Goal: Task Accomplishment & Management: Manage account settings

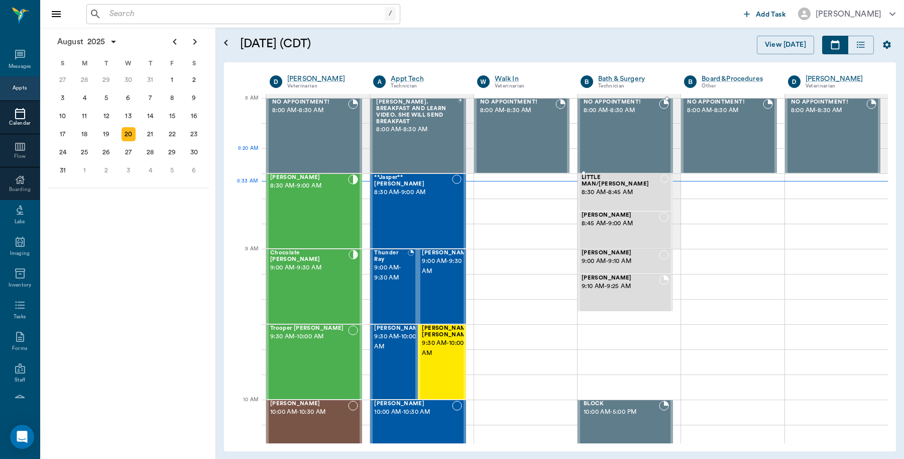
scroll to position [3, 0]
click at [202, 20] on input "text" at bounding box center [244, 14] width 279 height 14
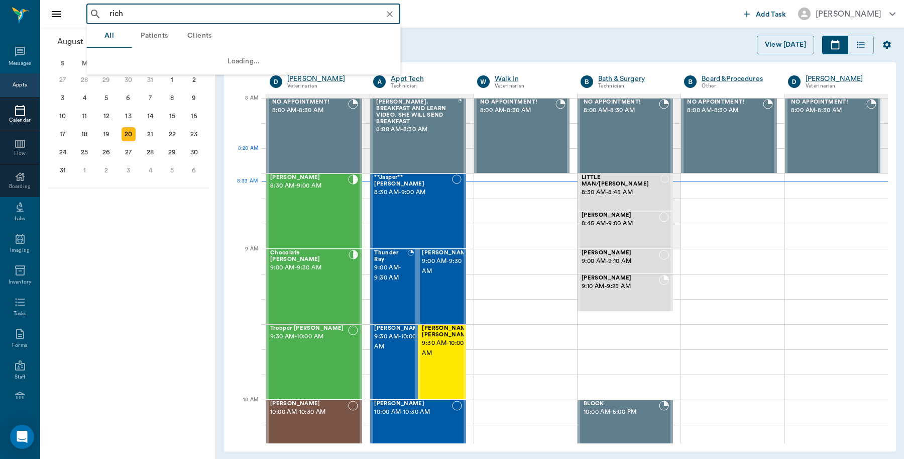
type input "rich"
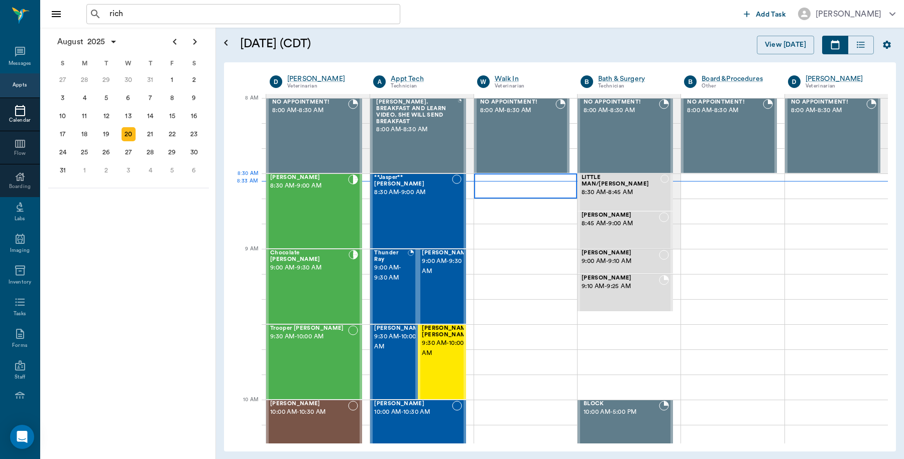
click at [495, 177] on div at bounding box center [525, 185] width 103 height 25
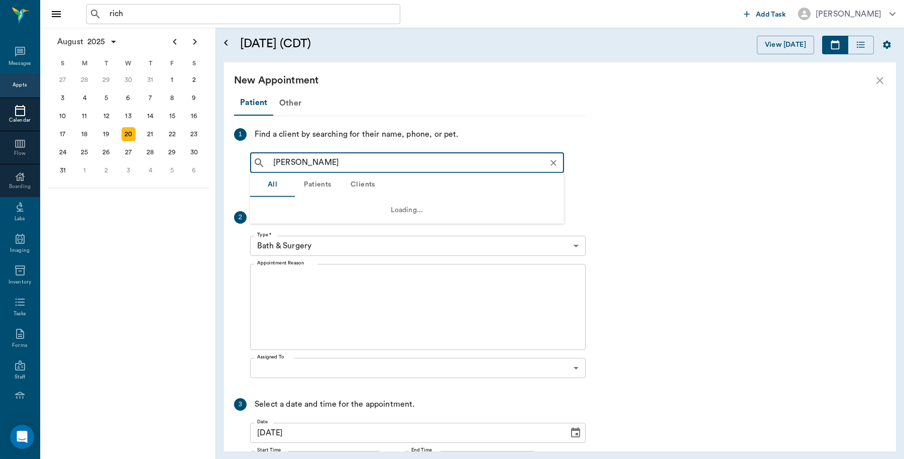
type input "rich arnold"
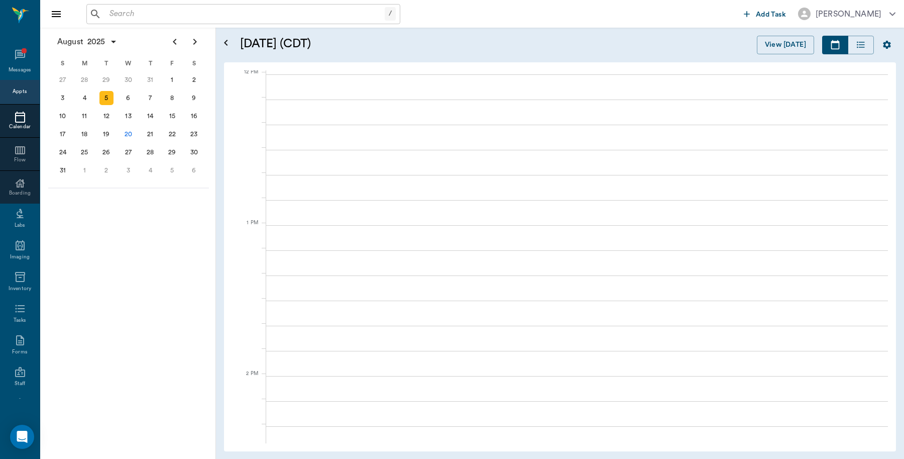
scroll to position [604, 0]
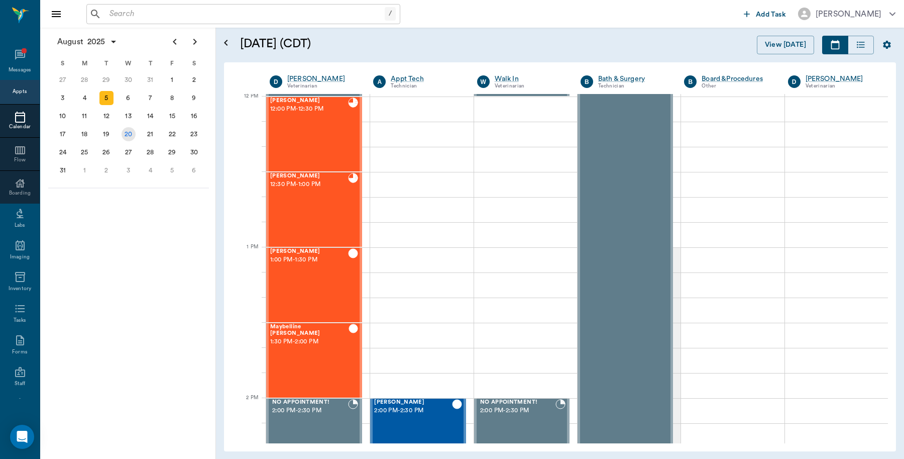
click at [129, 133] on div "20" at bounding box center [129, 134] width 14 height 14
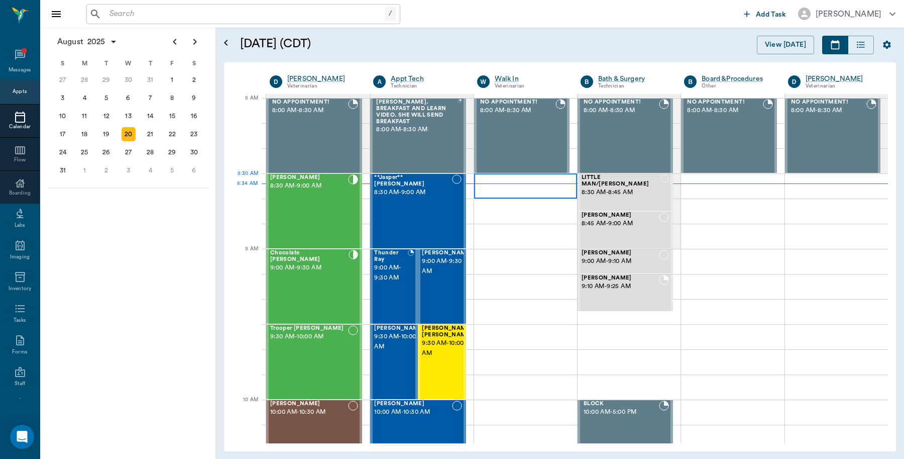
click at [509, 181] on div at bounding box center [525, 185] width 103 height 25
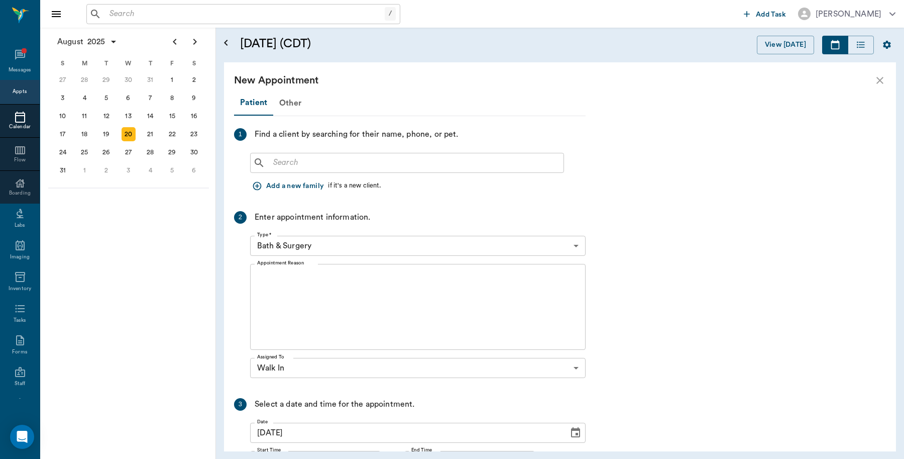
click at [332, 167] on input "text" at bounding box center [414, 163] width 290 height 14
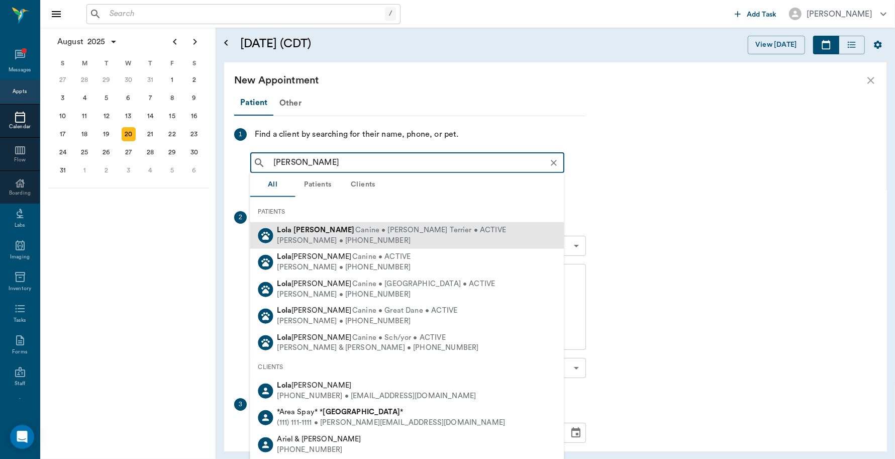
click at [295, 232] on b "Arnold" at bounding box center [323, 230] width 61 height 8
type input "lola ar"
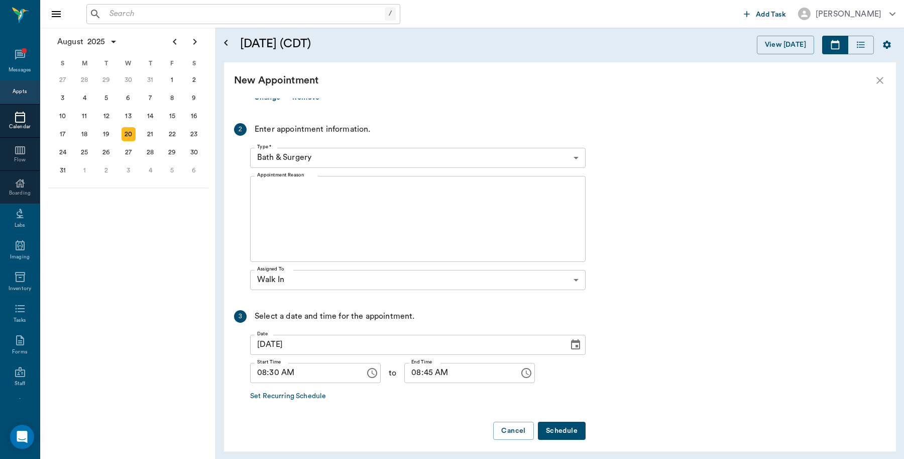
scroll to position [222, 0]
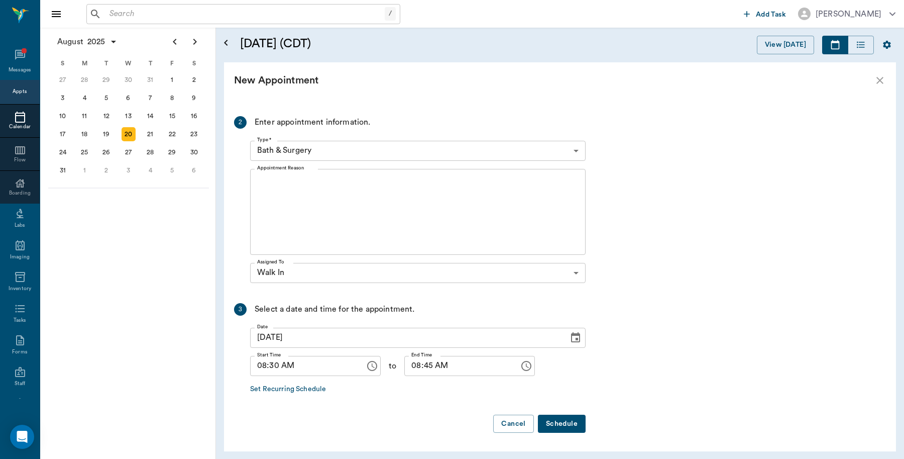
click at [574, 151] on body "/ ​ Add Task Dr. Bert Ellsworth Nectar Messages Appts Calendar Flow Boarding La…" at bounding box center [452, 229] width 904 height 459
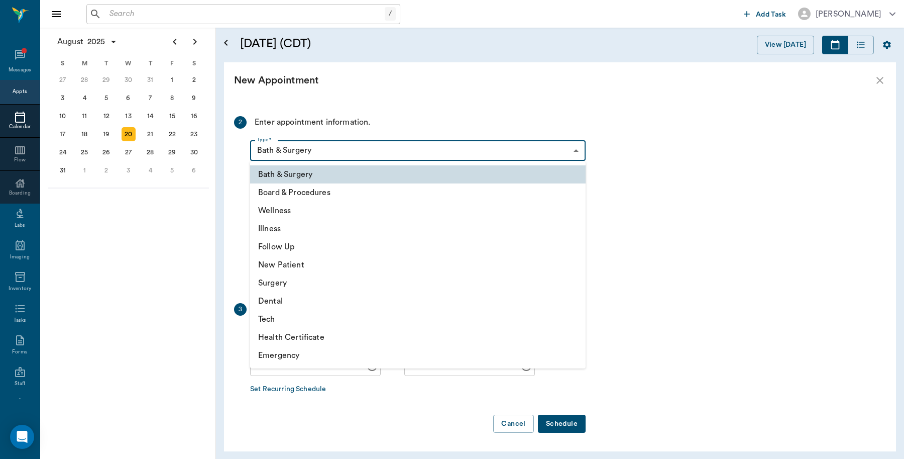
click at [288, 226] on li "Illness" at bounding box center [418, 228] width 336 height 18
type input "65d2be4f46e3a538d89b8c15"
type input "09:00 AM"
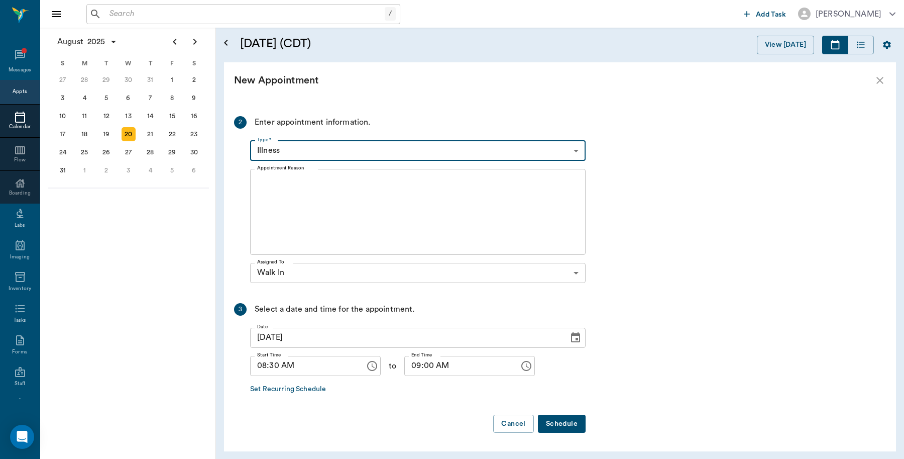
click at [316, 189] on textarea "Appointment Reason" at bounding box center [417, 211] width 321 height 69
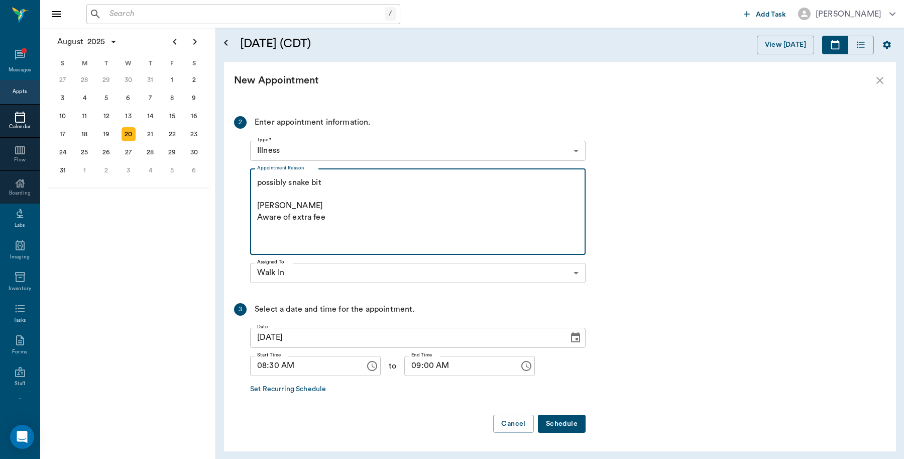
type textarea "possibly snake bit Caryn Aware of extra fee"
click at [568, 430] on button "Schedule" at bounding box center [562, 423] width 48 height 19
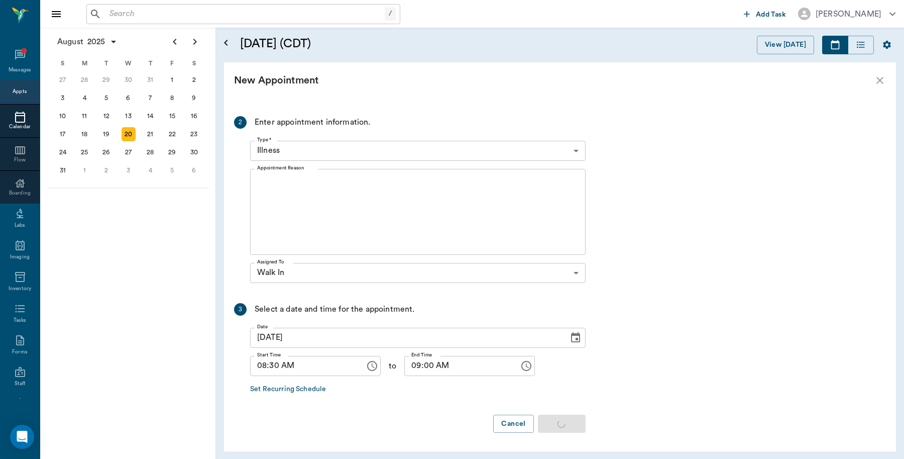
scroll to position [0, 0]
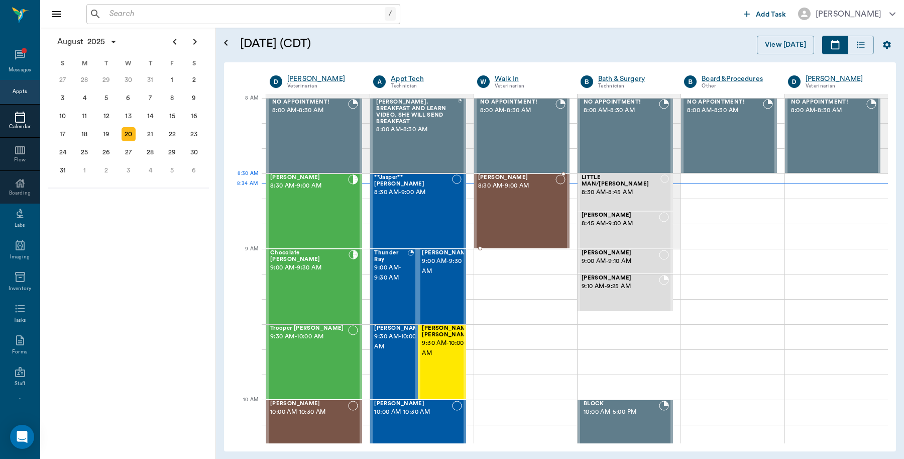
click at [520, 195] on div "Lola Arnold 8:30 AM - 9:00 AM" at bounding box center [516, 210] width 77 height 73
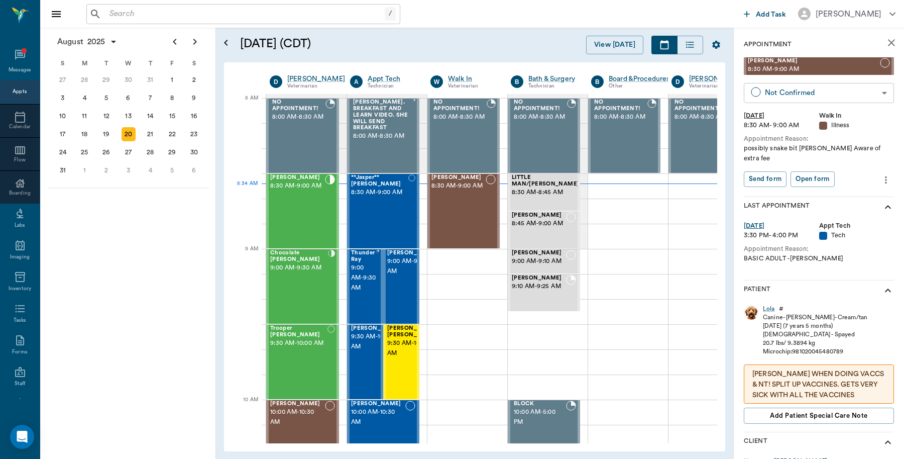
click at [832, 93] on body "/ ​ Add Task Dr. Bert Ellsworth Nectar Messages Appts Calendar Flow Boarding La…" at bounding box center [452, 229] width 904 height 459
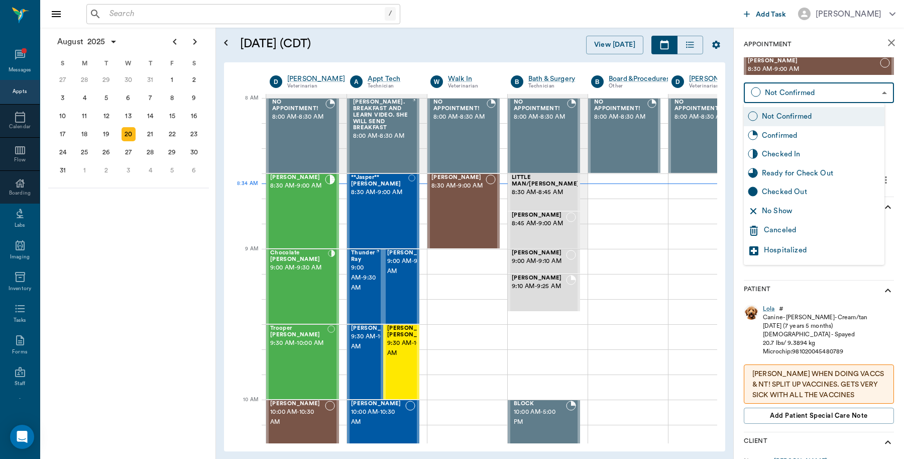
click at [794, 156] on div "Checked In" at bounding box center [821, 154] width 119 height 11
type input "CHECKED_IN"
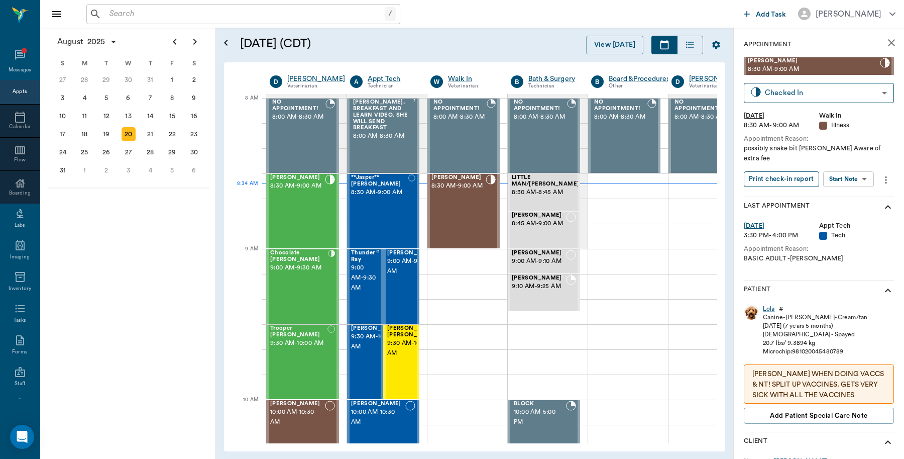
click at [794, 171] on button "Print check-in report" at bounding box center [781, 179] width 75 height 16
click at [391, 191] on span "8:30 AM - 9:00 AM" at bounding box center [379, 192] width 57 height 10
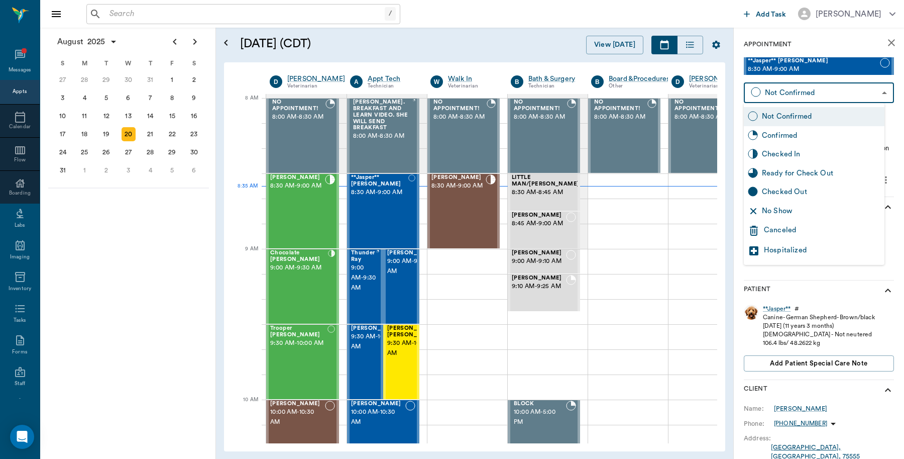
click at [872, 92] on body "/ ​ Add Task Dr. Bert Ellsworth Nectar Messages Appts Calendar Flow Boarding La…" at bounding box center [452, 229] width 904 height 459
click at [807, 156] on div "Checked In" at bounding box center [821, 154] width 119 height 11
type input "CHECKED_IN"
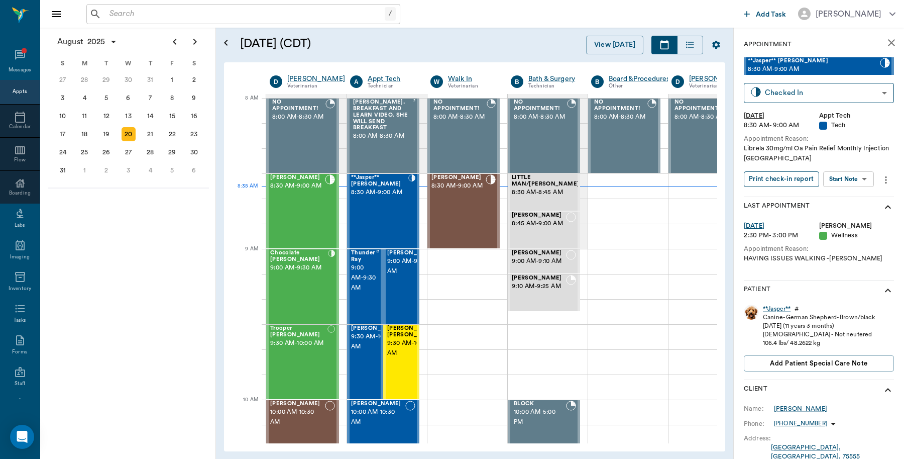
click at [795, 179] on button "Print check-in report" at bounding box center [781, 179] width 75 height 16
click at [476, 212] on div "Lola Arnold 8:30 AM - 9:00 AM" at bounding box center [458, 210] width 54 height 73
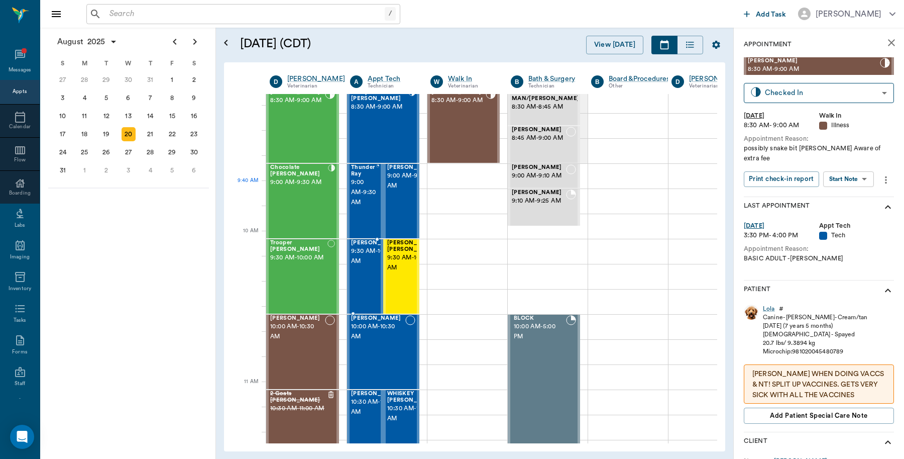
scroll to position [188, 0]
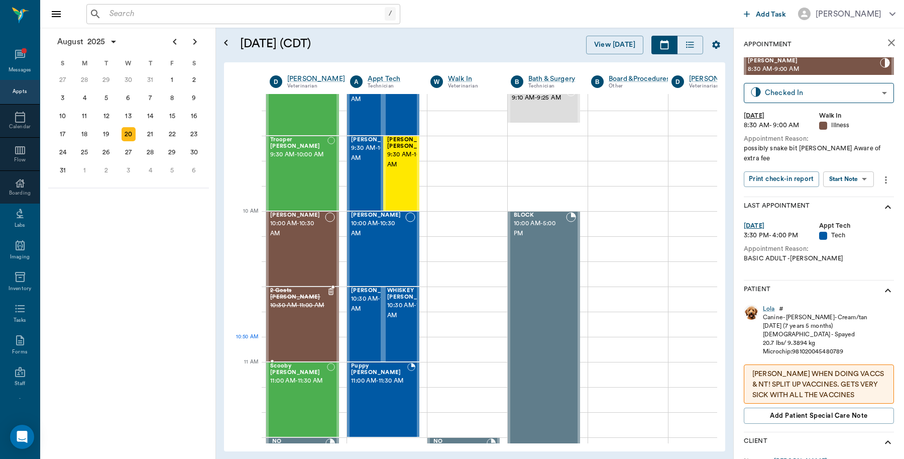
click at [324, 338] on div "2 Goats Spann 10:30 AM - 11:00 AM" at bounding box center [298, 323] width 57 height 73
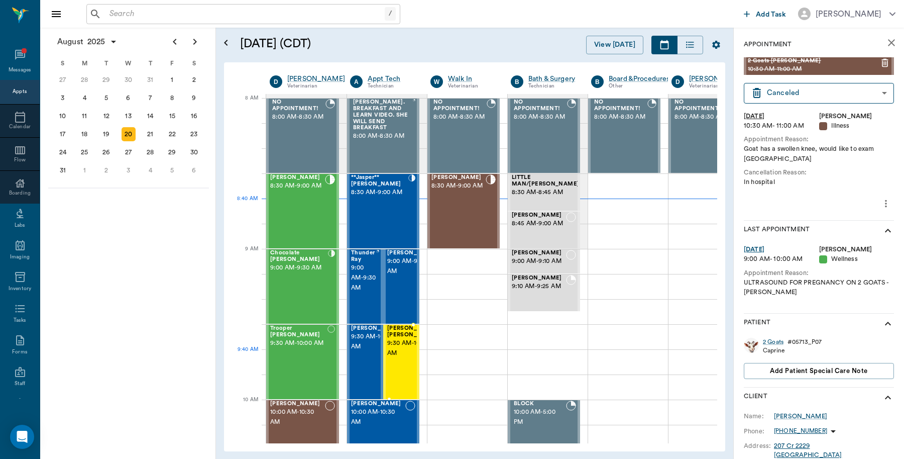
click at [397, 352] on span "9:30 AM - 10:00 AM" at bounding box center [412, 348] width 50 height 20
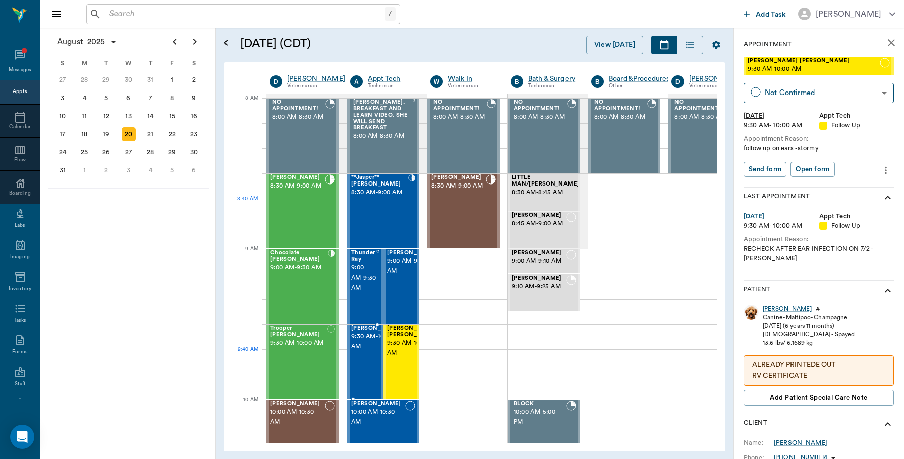
click at [358, 351] on span "9:30 AM - 10:00 AM" at bounding box center [376, 342] width 50 height 20
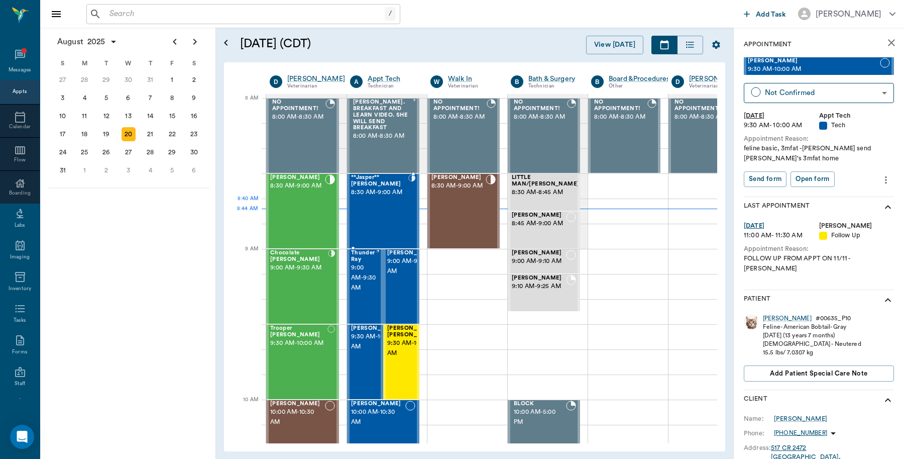
click at [396, 204] on div "**Jasper** Crocker 8:30 AM - 9:00 AM" at bounding box center [379, 210] width 57 height 73
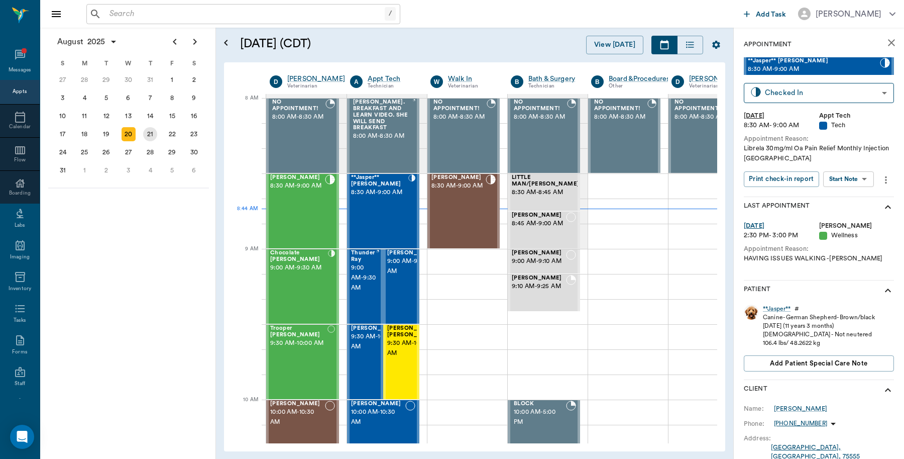
click at [156, 131] on div "21" at bounding box center [150, 134] width 14 height 14
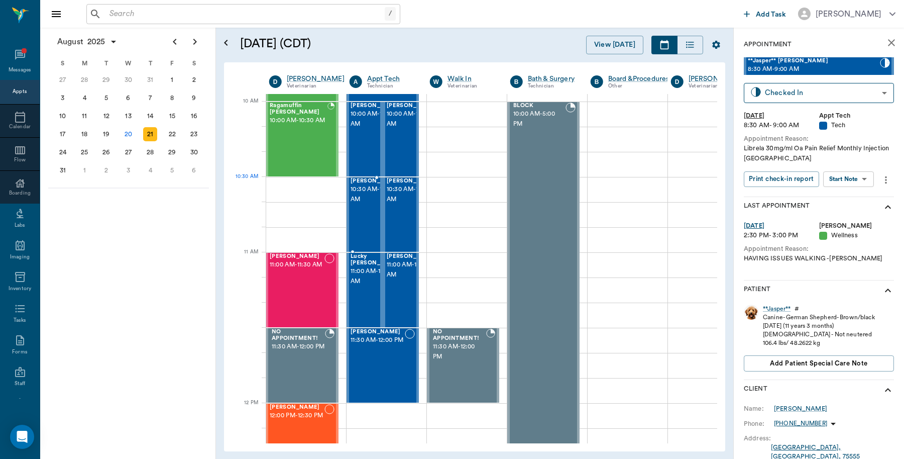
scroll to position [314, 1]
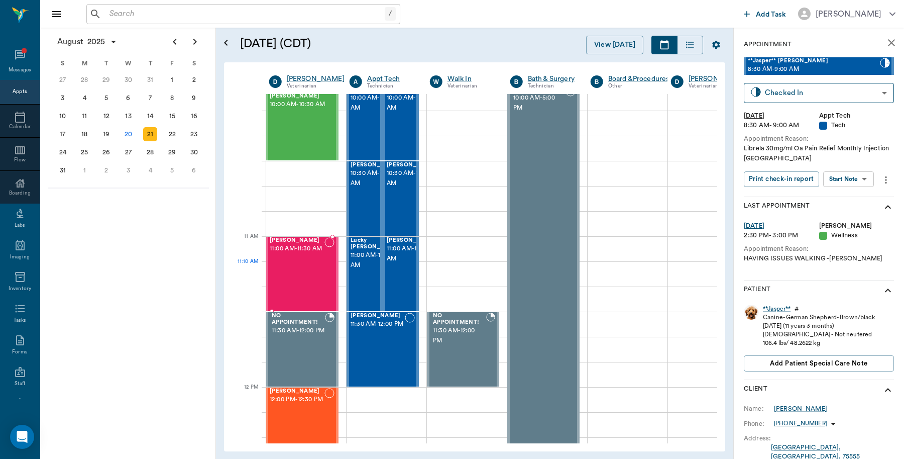
click at [300, 280] on div "Anna Kelley 11:00 AM - 11:30 AM" at bounding box center [297, 273] width 55 height 73
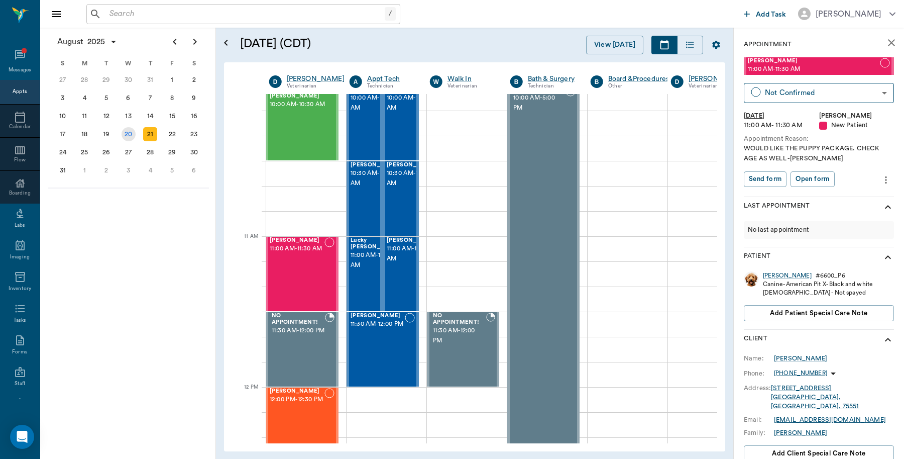
click at [127, 131] on div "20" at bounding box center [129, 134] width 14 height 14
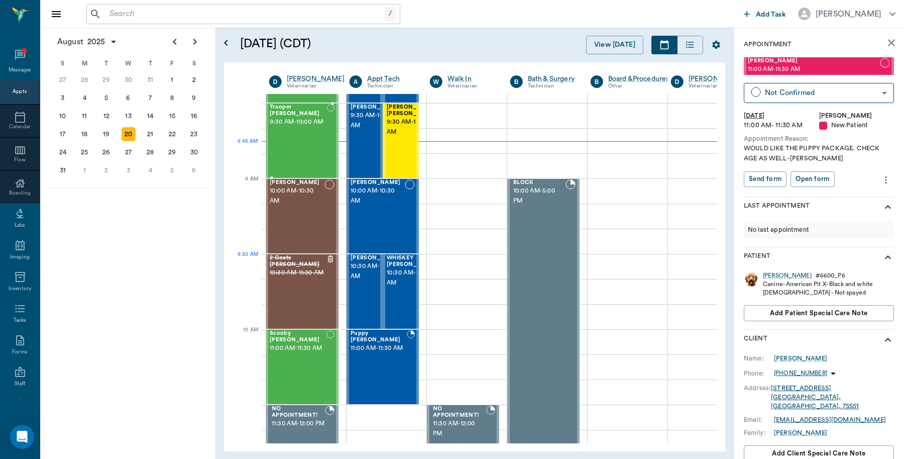
scroll to position [63, 1]
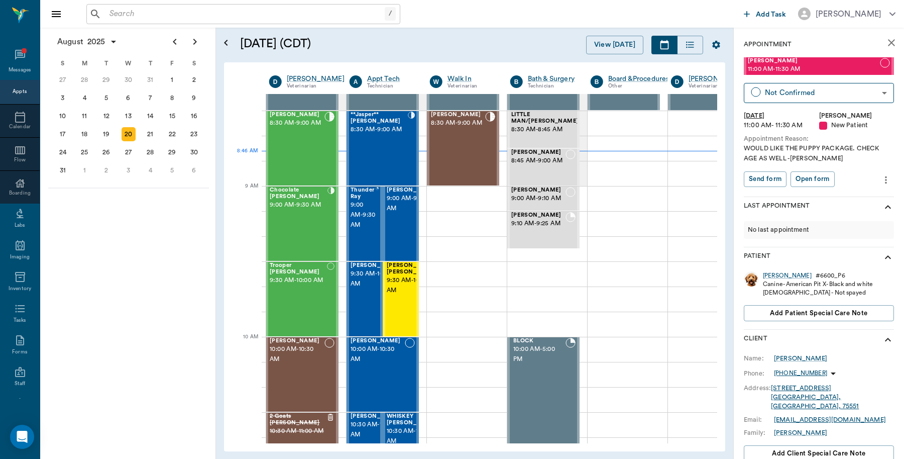
click at [886, 39] on icon "close" at bounding box center [892, 43] width 12 height 12
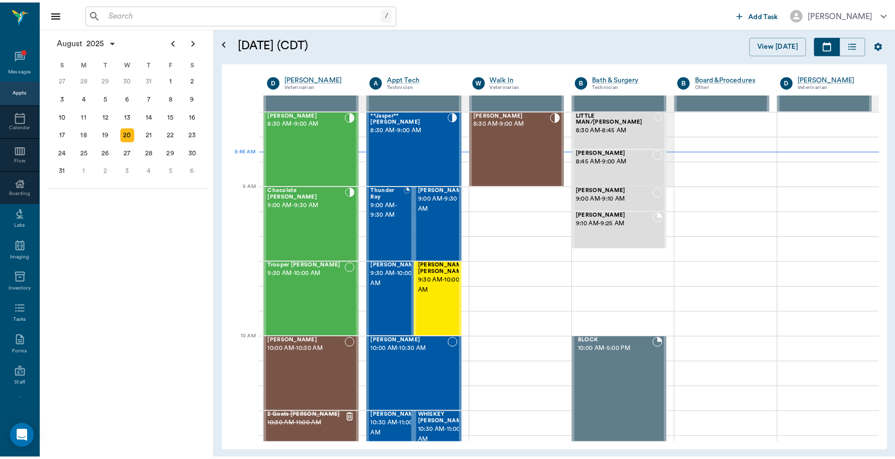
scroll to position [63, 0]
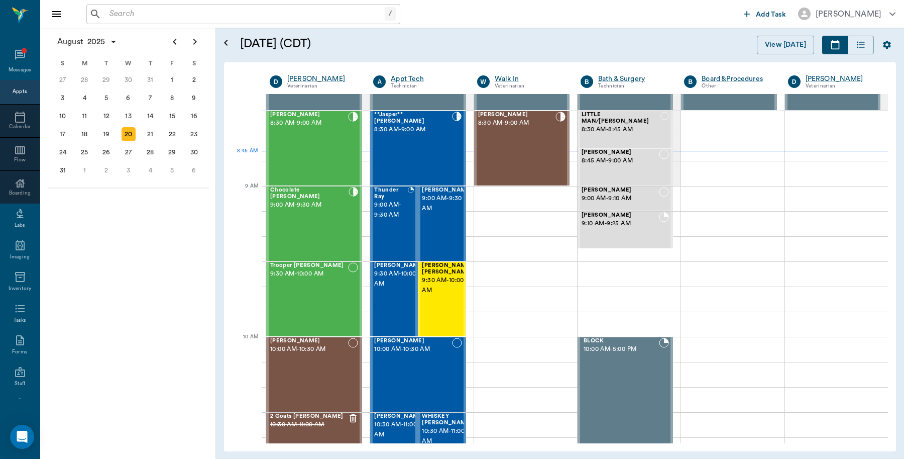
click at [214, 7] on input "text" at bounding box center [244, 14] width 279 height 14
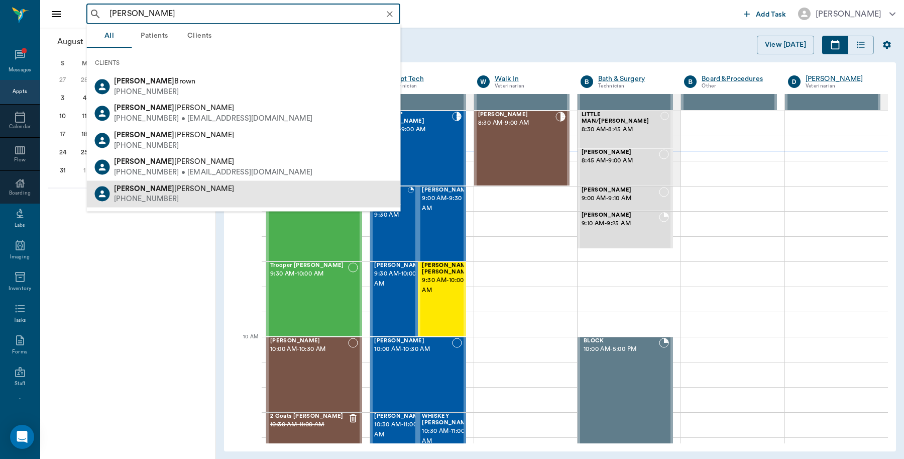
click at [164, 189] on div "Kristina Miller (903) 244-3776" at bounding box center [244, 193] width 314 height 27
type input "kristina"
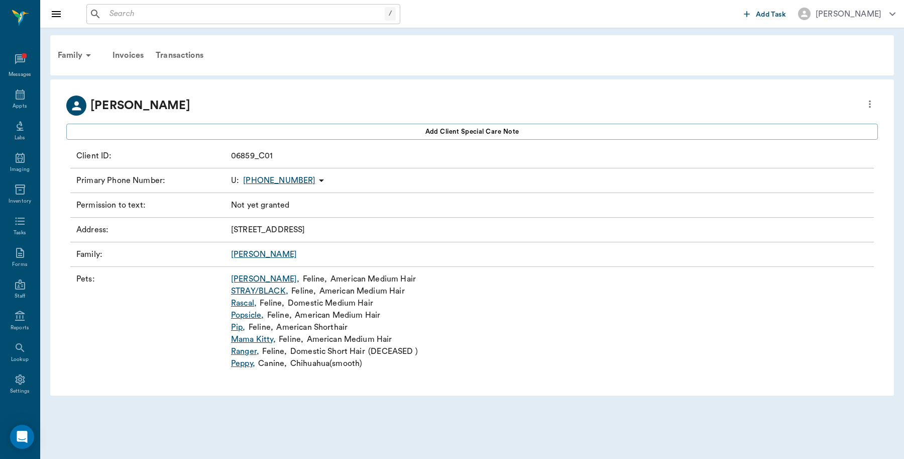
click at [250, 362] on link "Peppy ," at bounding box center [243, 363] width 24 height 12
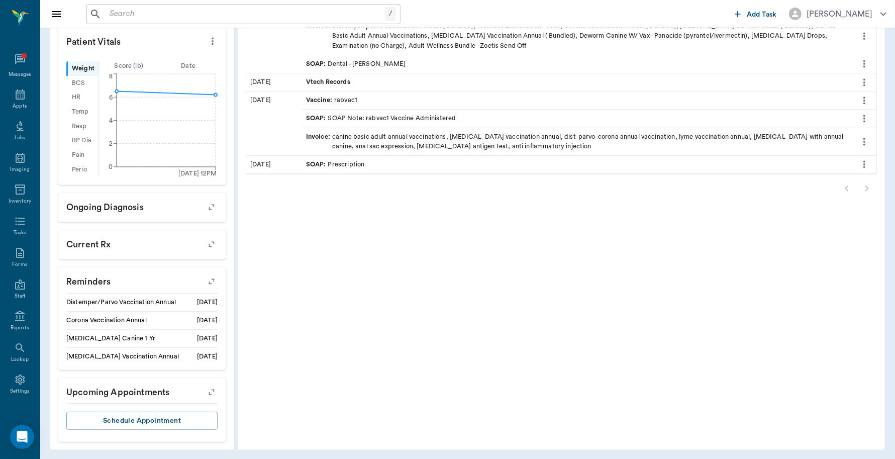
scroll to position [280, 0]
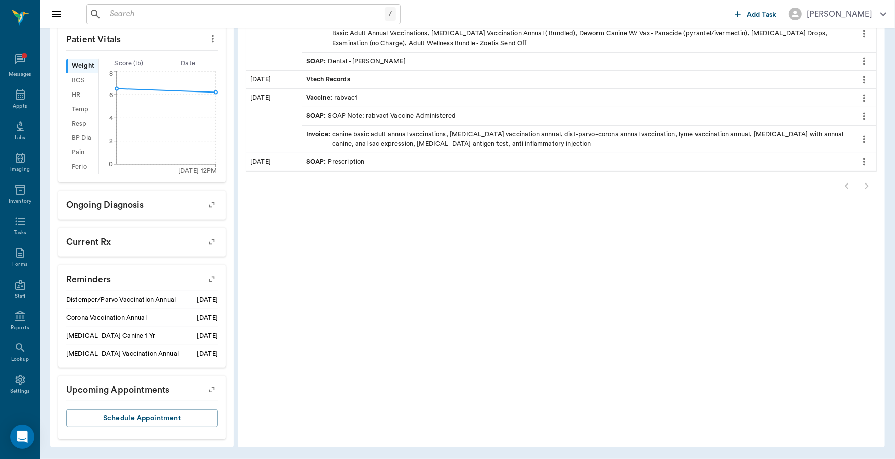
click at [209, 279] on icon "button" at bounding box center [211, 279] width 8 height 8
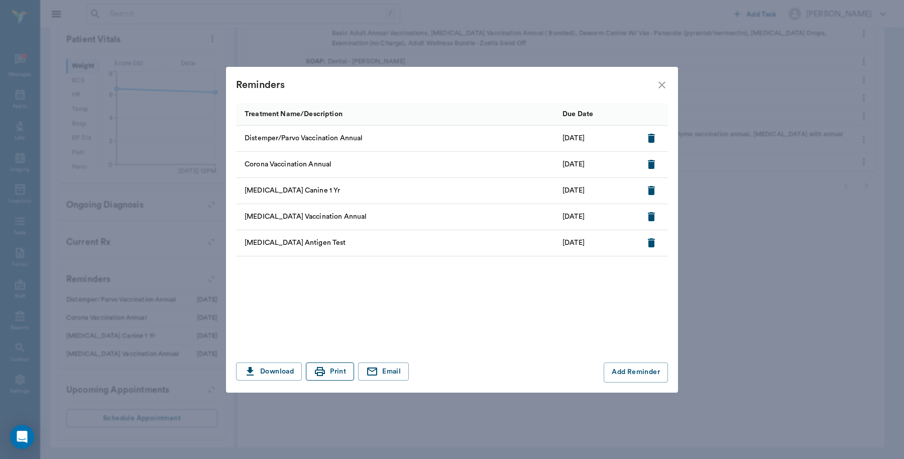
click at [323, 367] on icon "button" at bounding box center [320, 371] width 12 height 12
click at [667, 87] on icon "close" at bounding box center [662, 85] width 12 height 12
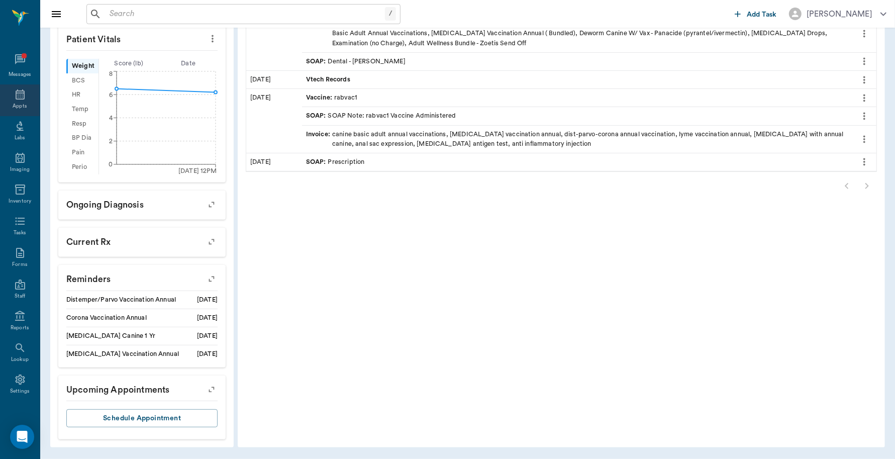
click at [25, 101] on div "Appts" at bounding box center [20, 100] width 40 height 32
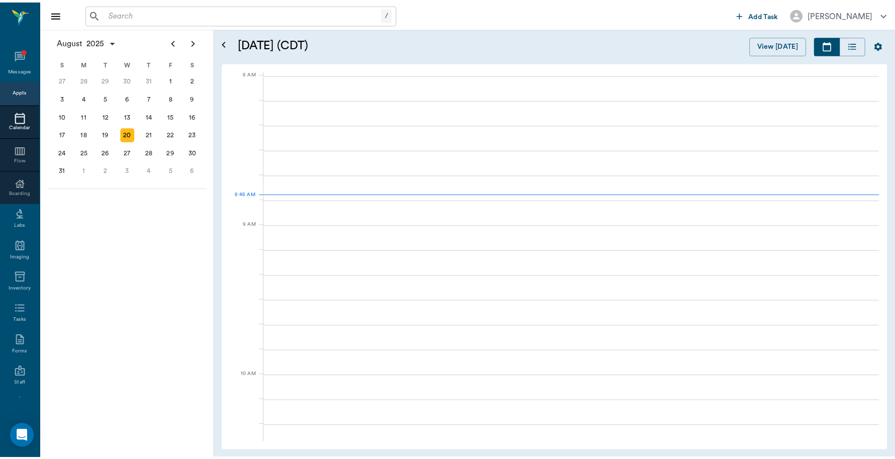
scroll to position [1, 0]
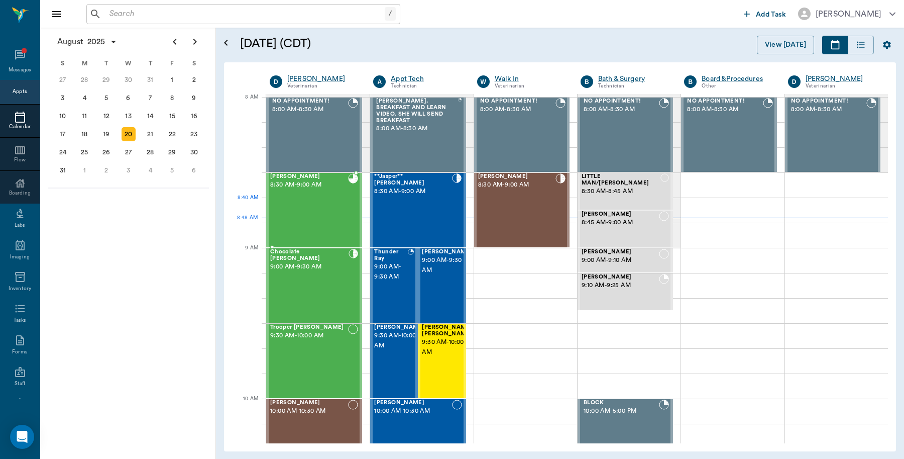
click at [312, 207] on div "SPUD Reynolds 8:30 AM - 9:00 AM" at bounding box center [309, 209] width 78 height 73
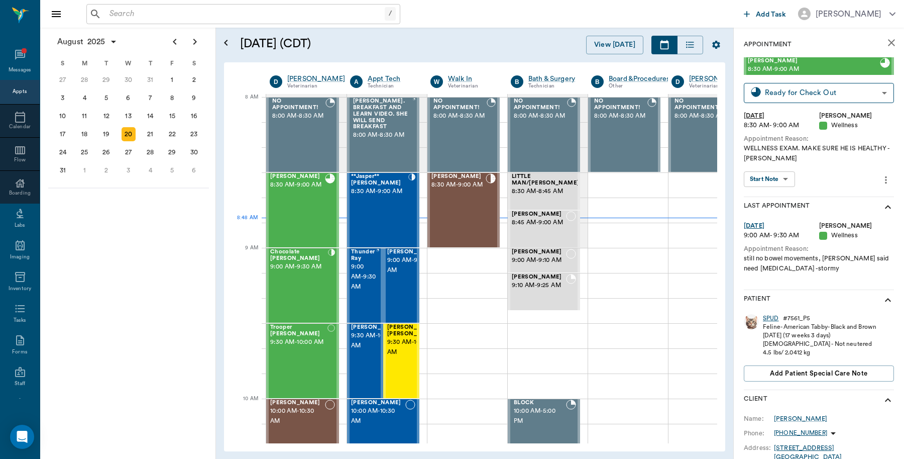
click at [771, 317] on div "SPUD" at bounding box center [771, 318] width 16 height 9
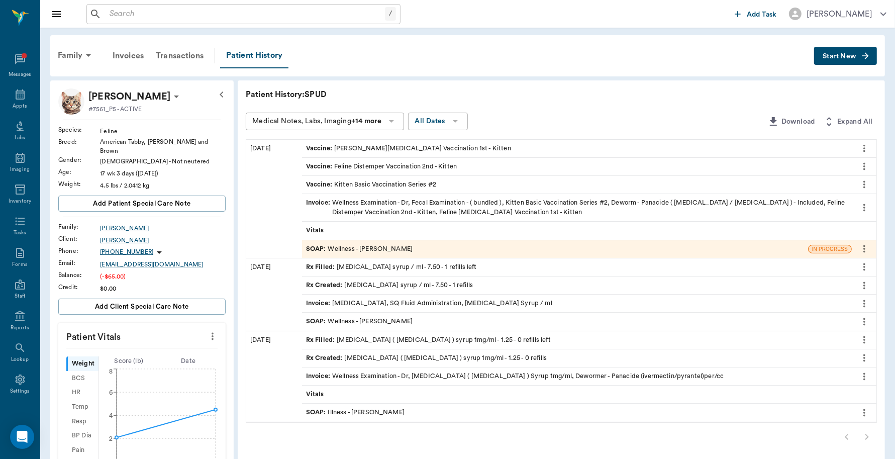
click at [491, 208] on div "Invoice : Wellness Examination - Dr, Fecal Examination - ( bundled ), Kitten Ba…" at bounding box center [576, 207] width 541 height 19
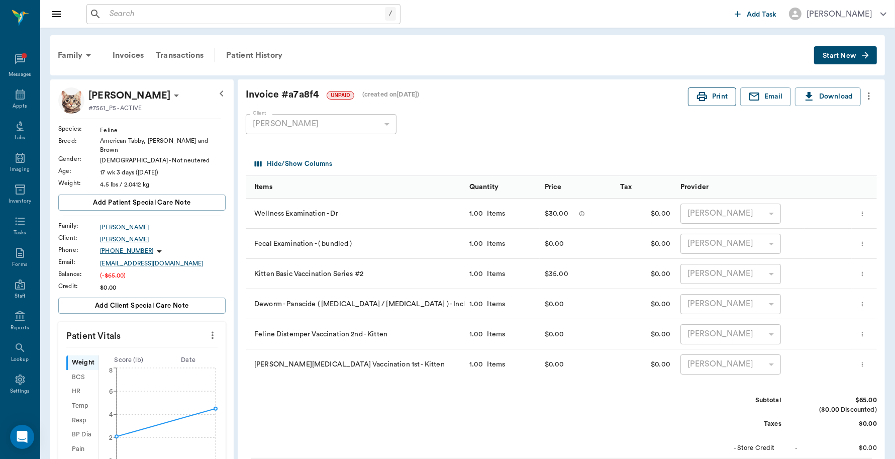
click at [703, 91] on icon "button" at bounding box center [702, 96] width 12 height 12
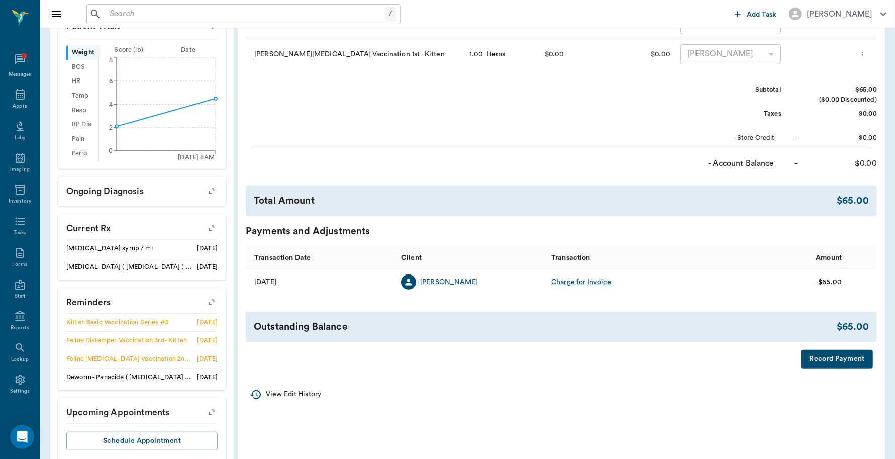
scroll to position [314, 0]
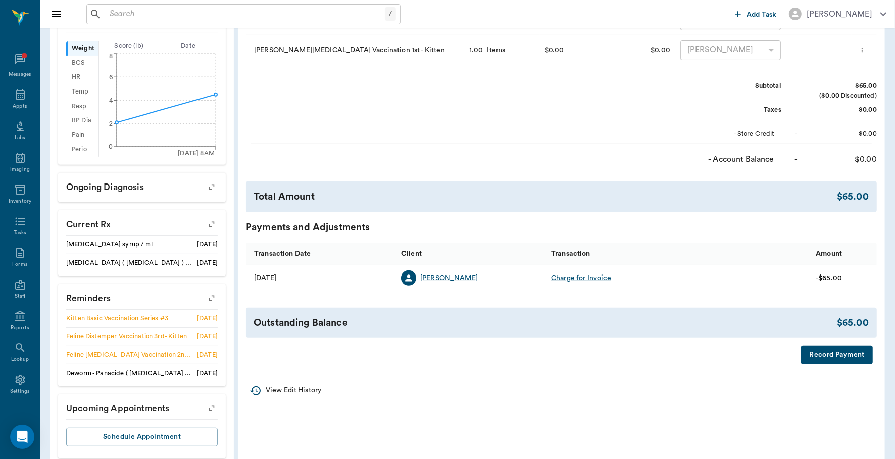
click at [840, 355] on button "Record Payment" at bounding box center [837, 355] width 72 height 19
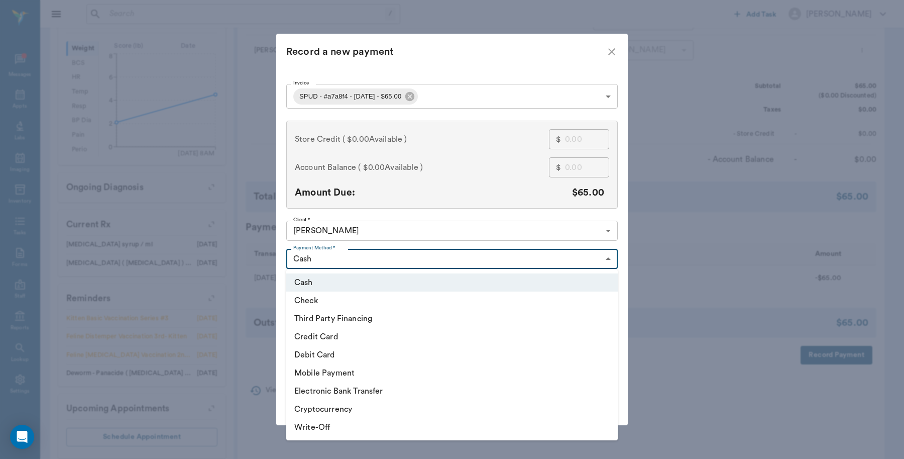
click at [606, 262] on body "/ ​ Add Task Dr. Bert Ellsworth Nectar Messages Appts Labs Imaging Inventory Ta…" at bounding box center [452, 82] width 904 height 792
click at [344, 355] on li "Debit Card" at bounding box center [452, 355] width 332 height 18
type input "DEBIT_CARD"
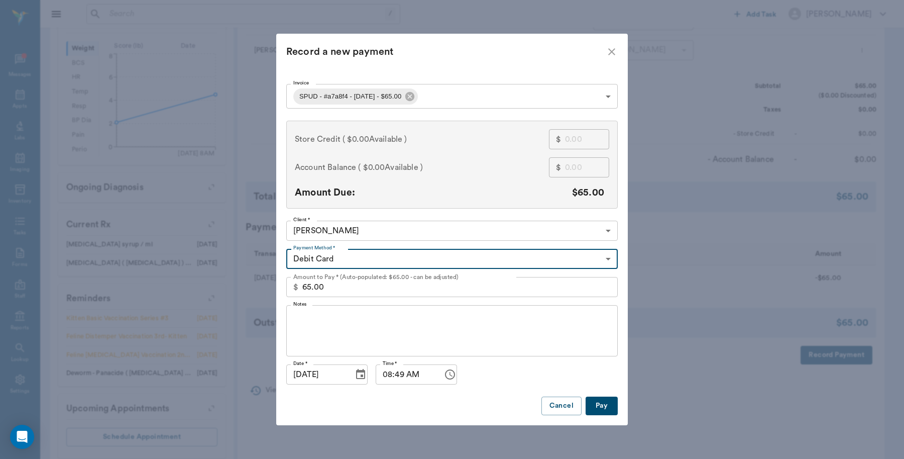
click at [602, 402] on button "Pay" at bounding box center [602, 405] width 32 height 19
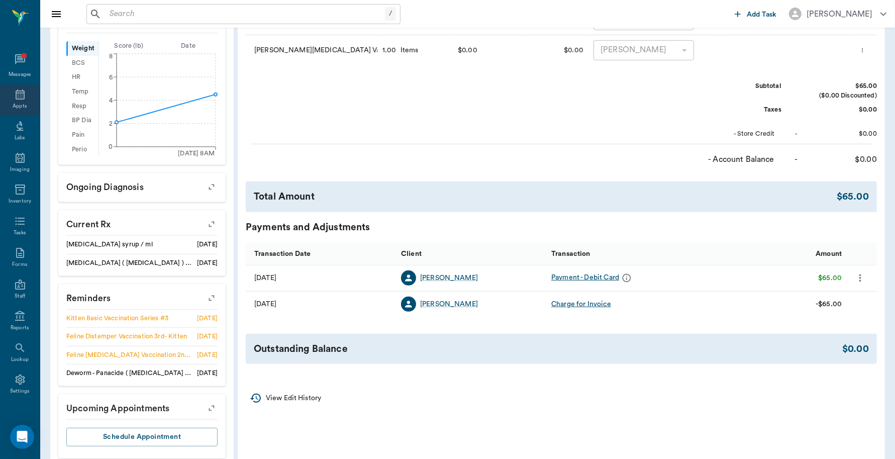
click at [16, 91] on icon at bounding box center [20, 94] width 9 height 10
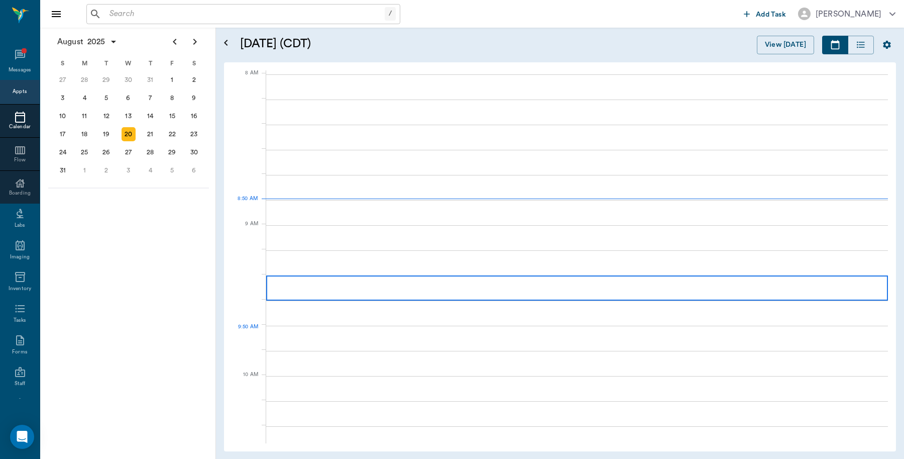
scroll to position [1, 0]
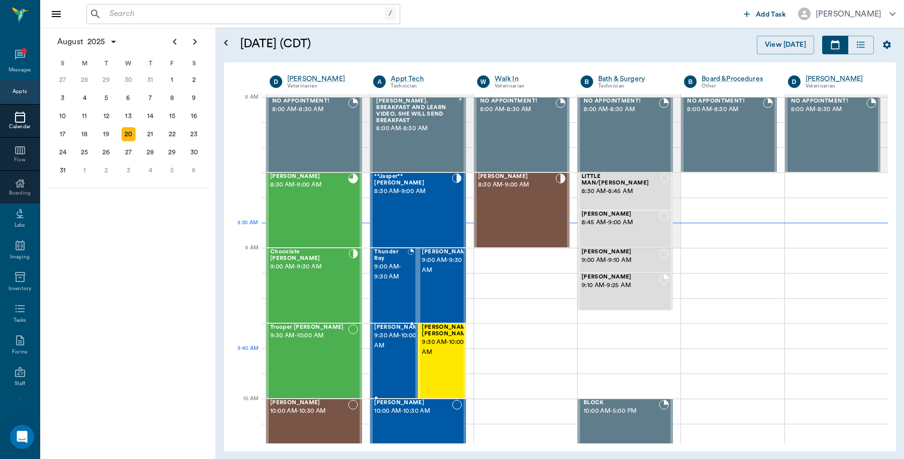
click at [399, 360] on div "Archie McCoy 9:30 AM - 10:00 AM" at bounding box center [399, 360] width 50 height 73
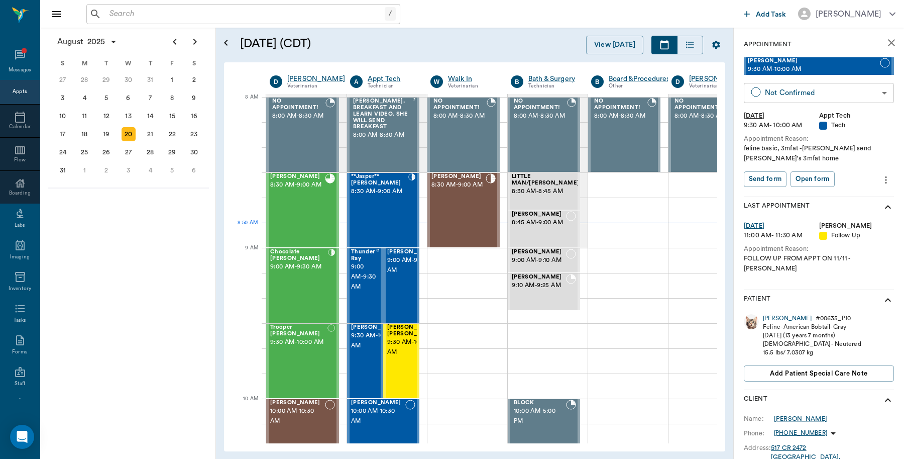
click at [875, 90] on body "/ ​ Add Task Dr. Bert Ellsworth Nectar Messages Appts Calendar Flow Boarding La…" at bounding box center [452, 229] width 904 height 459
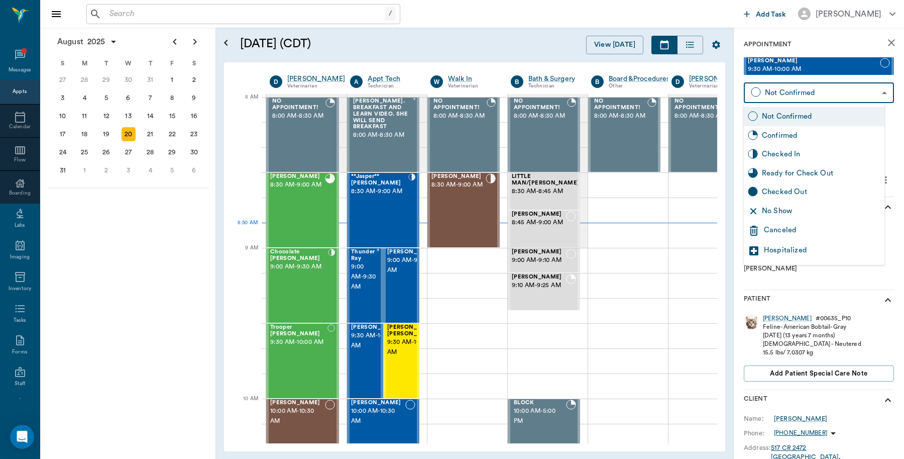
click at [817, 155] on div "Checked In" at bounding box center [821, 154] width 119 height 11
type input "CHECKED_IN"
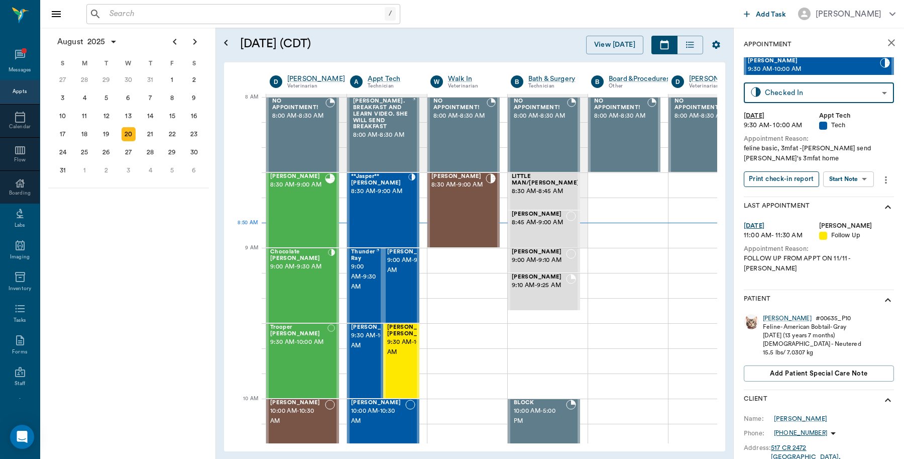
click at [797, 178] on button "Print check-in report" at bounding box center [781, 179] width 75 height 16
click at [361, 292] on span "9:00 AM - 9:30 AM" at bounding box center [363, 277] width 25 height 30
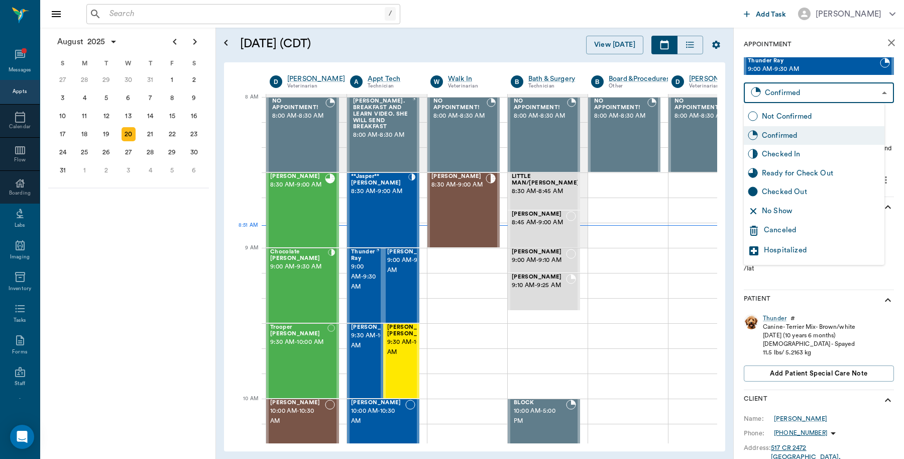
click at [864, 95] on body "/ ​ Add Task Dr. Bert Ellsworth Nectar Messages Appts Calendar Flow Boarding La…" at bounding box center [452, 229] width 904 height 459
click at [800, 153] on div "Checked In" at bounding box center [821, 154] width 119 height 11
type input "CHECKED_IN"
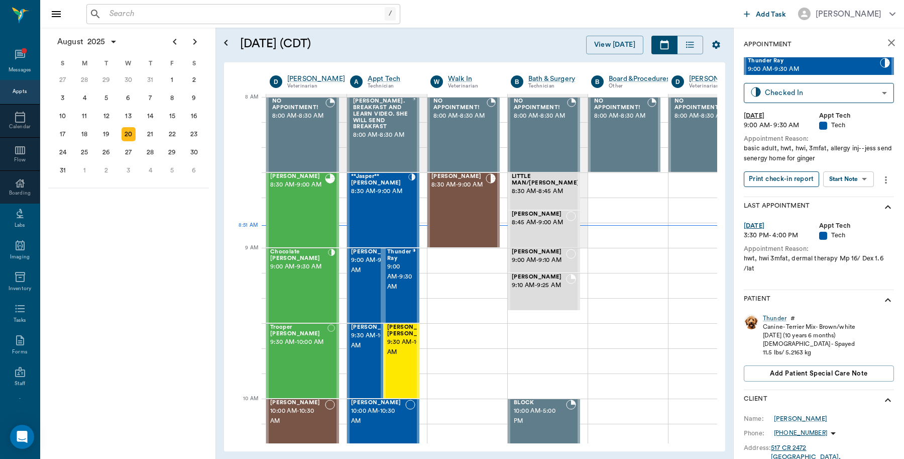
click at [784, 180] on button "Print check-in report" at bounding box center [781, 179] width 75 height 16
drag, startPoint x: 393, startPoint y: 273, endPoint x: 398, endPoint y: 277, distance: 6.4
click at [394, 273] on span "9:00 AM - 9:30 AM" at bounding box center [399, 277] width 25 height 30
click at [361, 275] on span "9:00 AM - 9:30 AM" at bounding box center [376, 265] width 50 height 20
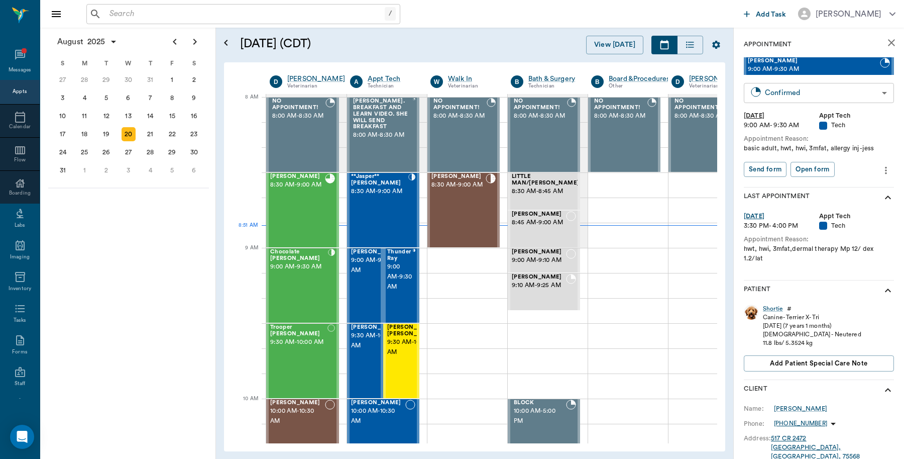
click at [859, 88] on body "/ ​ Add Task Dr. Bert Ellsworth Nectar Messages Appts Calendar Flow Boarding La…" at bounding box center [452, 229] width 904 height 459
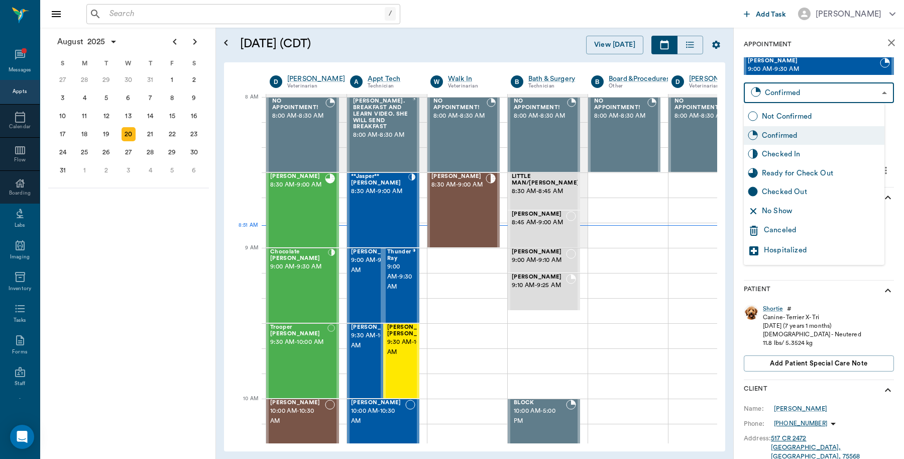
click at [801, 149] on div "Checked In" at bounding box center [821, 154] width 119 height 11
type input "CHECKED_IN"
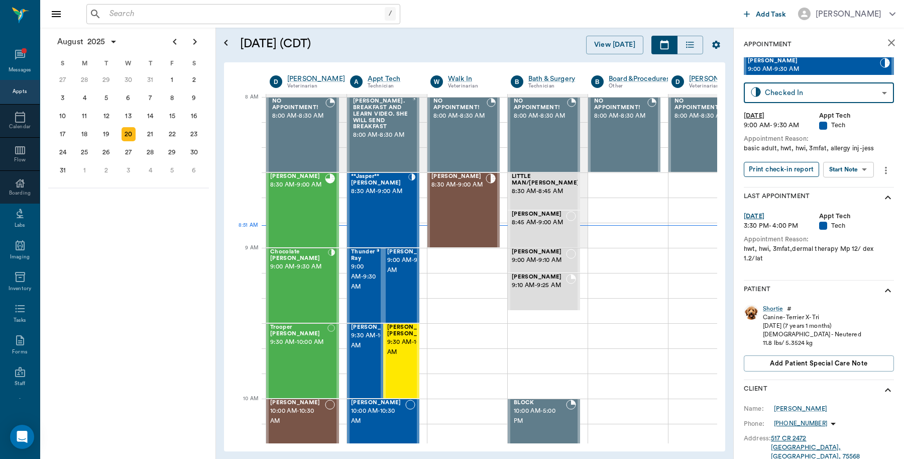
click at [774, 170] on button "Print check-in report" at bounding box center [781, 170] width 75 height 16
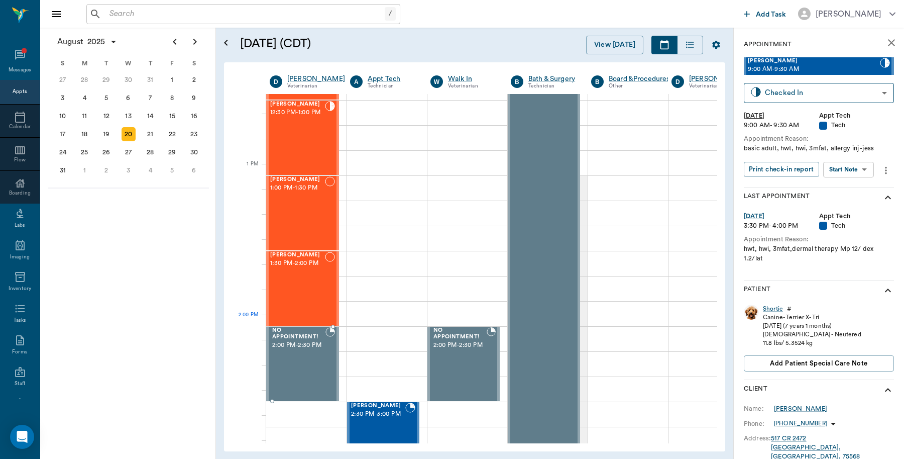
scroll to position [692, 0]
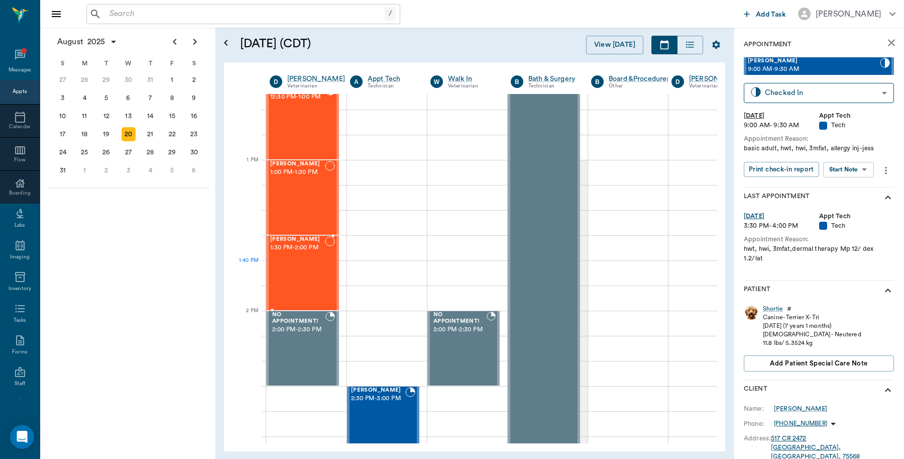
click at [307, 284] on div "Axel Sebren 1:30 PM - 2:00 PM" at bounding box center [297, 272] width 55 height 73
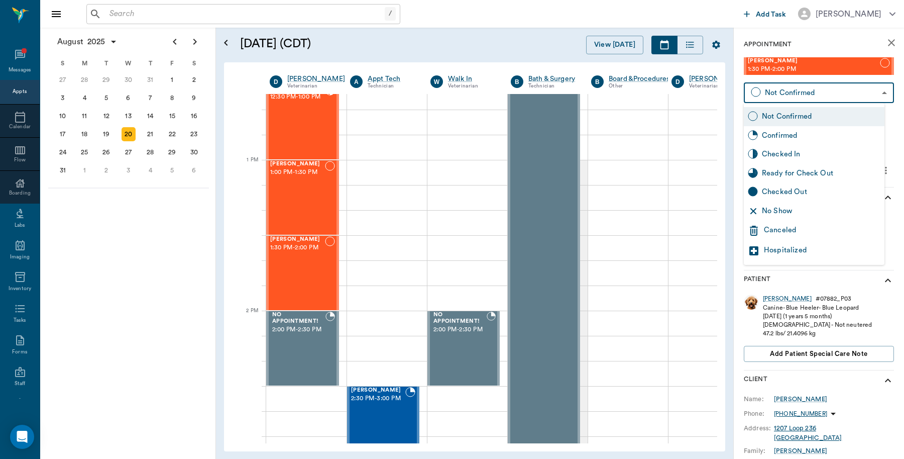
click at [771, 96] on body "/ ​ Add Task Dr. Bert Ellsworth Nectar Messages Appts Calendar Flow Boarding La…" at bounding box center [452, 229] width 904 height 459
click at [779, 151] on div "Checked In" at bounding box center [821, 154] width 119 height 11
type input "CHECKED_IN"
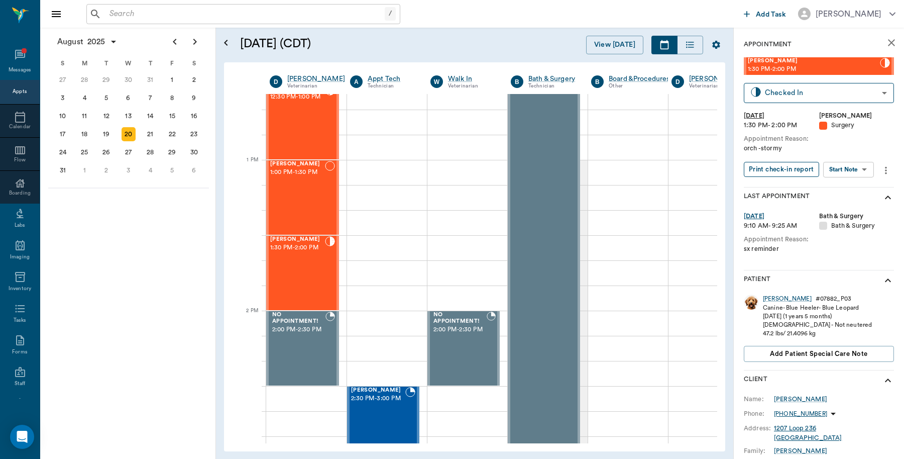
click at [775, 169] on button "Print check-in report" at bounding box center [781, 170] width 75 height 16
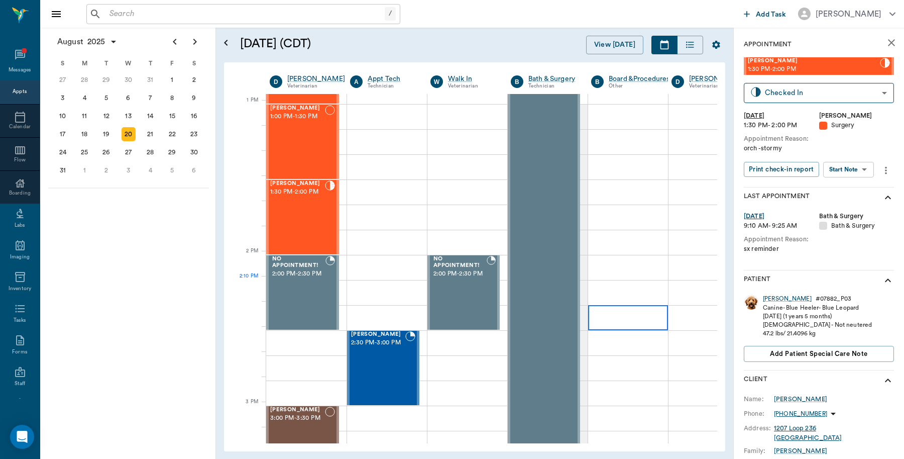
scroll to position [754, 0]
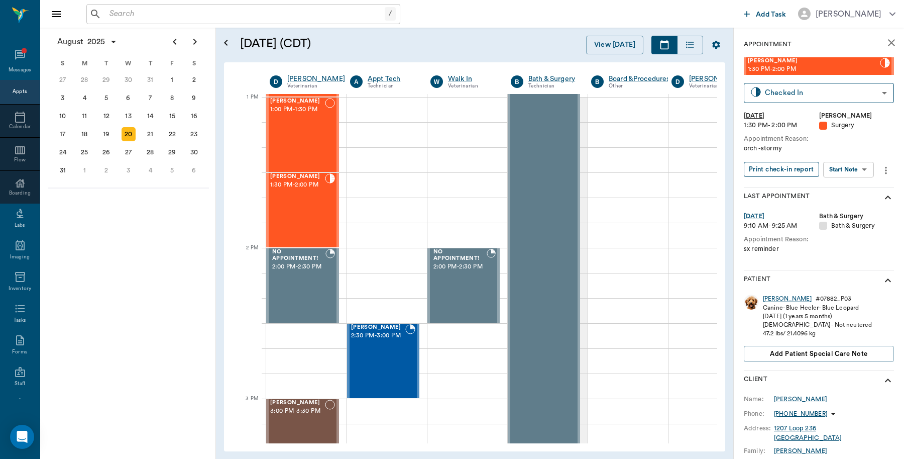
click at [782, 169] on button "Print check-in report" at bounding box center [781, 170] width 75 height 16
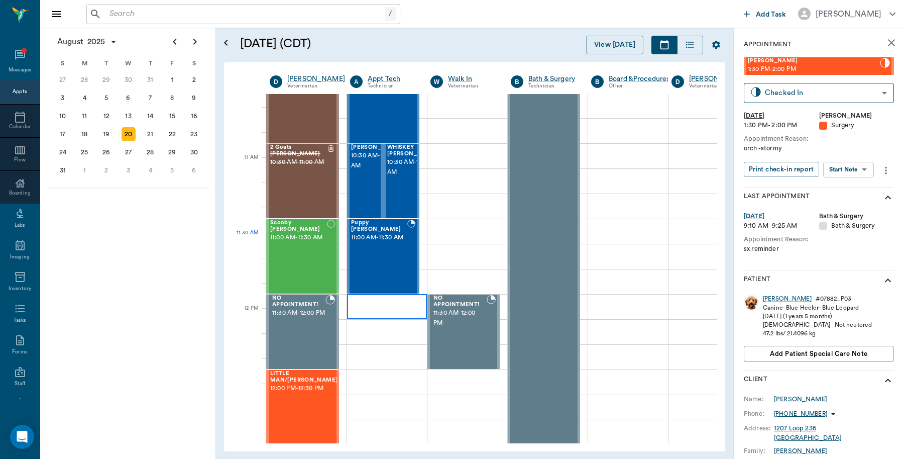
scroll to position [189, 0]
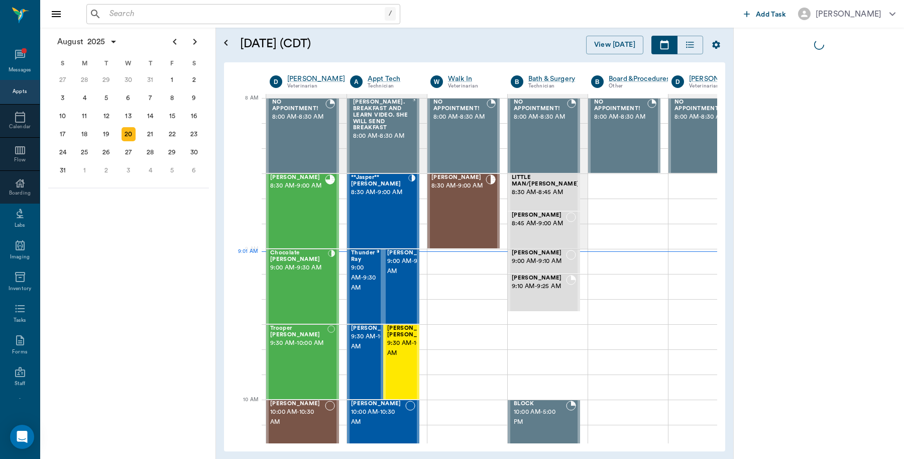
scroll to position [1, 1]
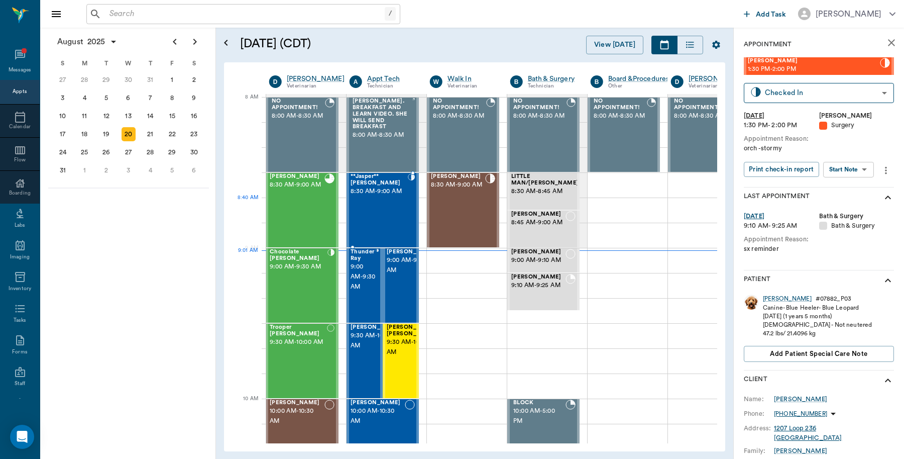
click at [393, 211] on div "**Jasper** [PERSON_NAME] 8:30 AM - 9:00 AM" at bounding box center [379, 209] width 57 height 73
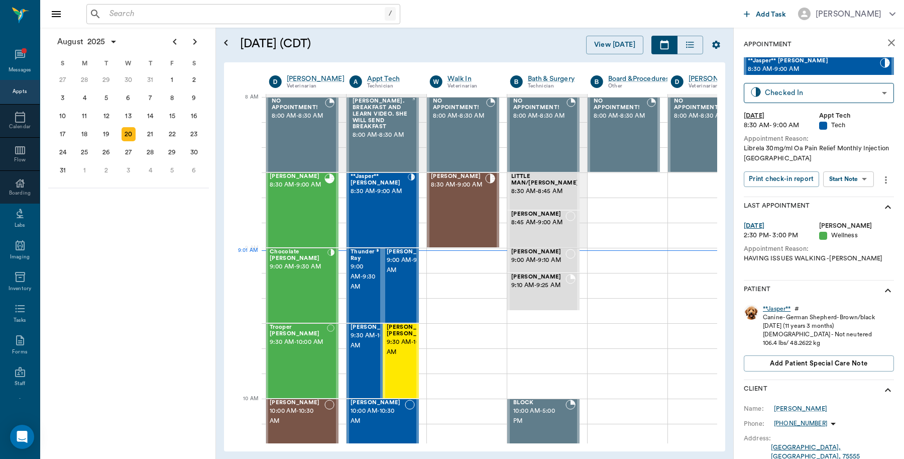
click at [774, 304] on div "**Jasper**" at bounding box center [777, 308] width 28 height 9
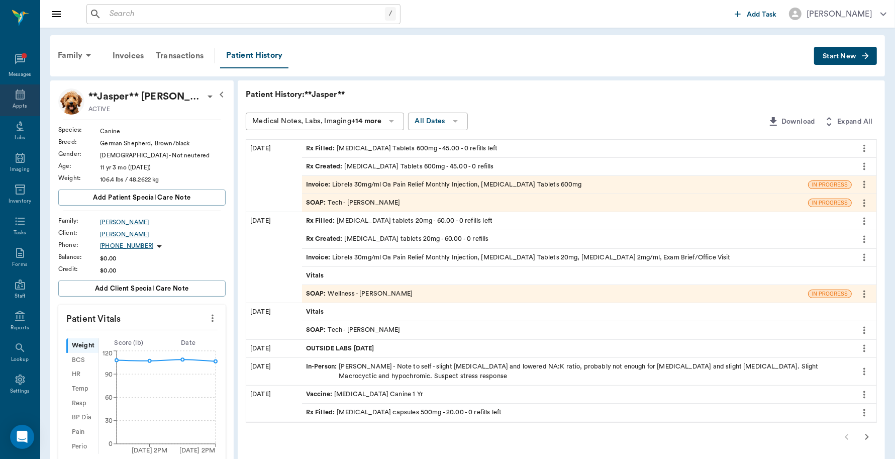
click at [16, 95] on icon at bounding box center [20, 94] width 12 height 12
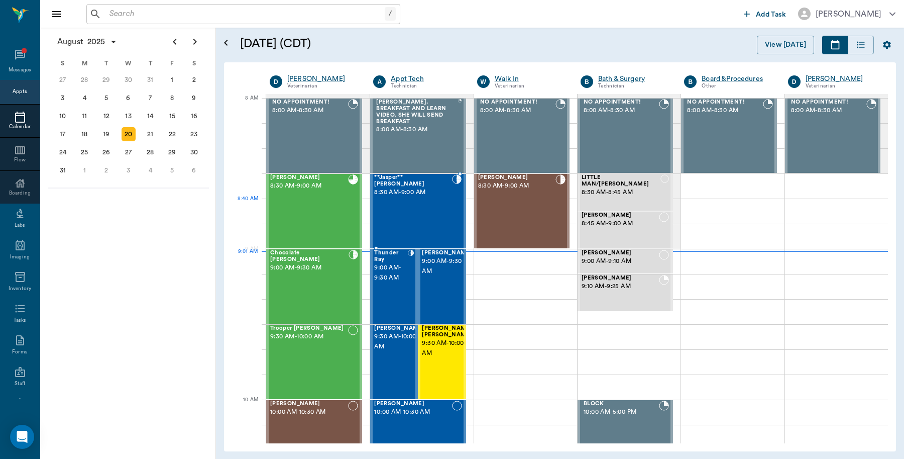
click at [425, 209] on div "**Jasper** Crocker 8:30 AM - 9:00 AM" at bounding box center [413, 210] width 78 height 73
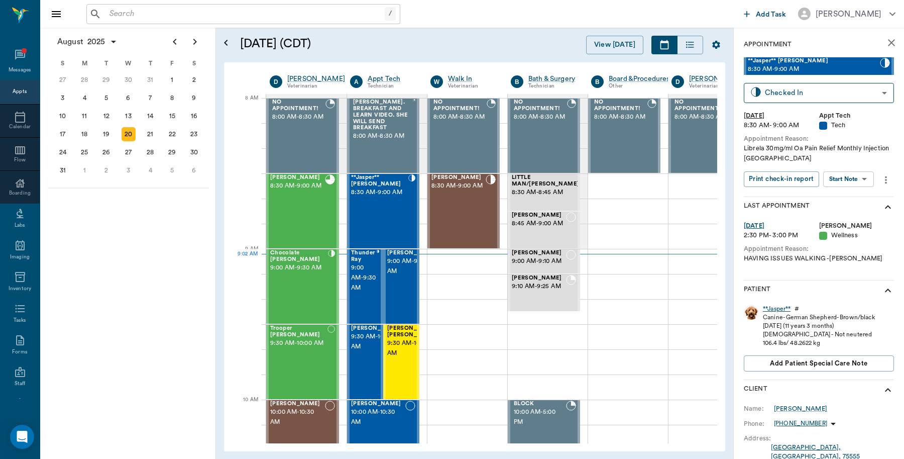
click at [780, 309] on div "**Jasper**" at bounding box center [777, 308] width 28 height 9
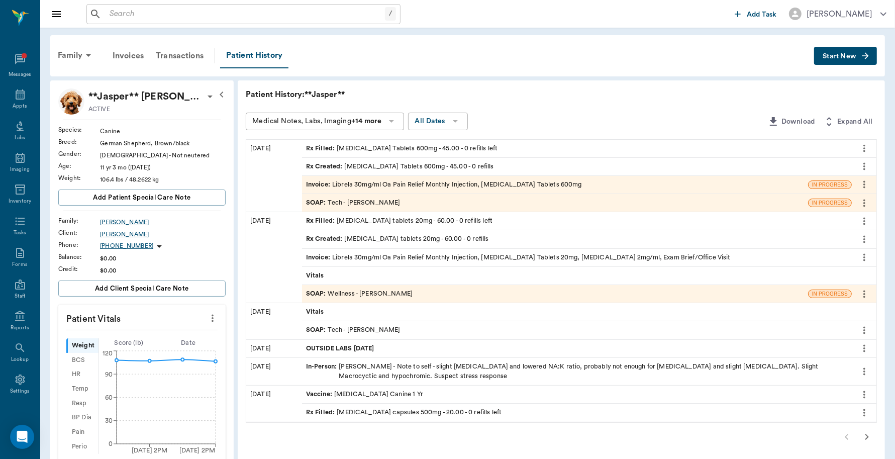
click at [490, 187] on div "Invoice : Librela 30mg/ml Oa Pain Relief Monthly Injection, Gabapentin Tablets …" at bounding box center [444, 185] width 276 height 10
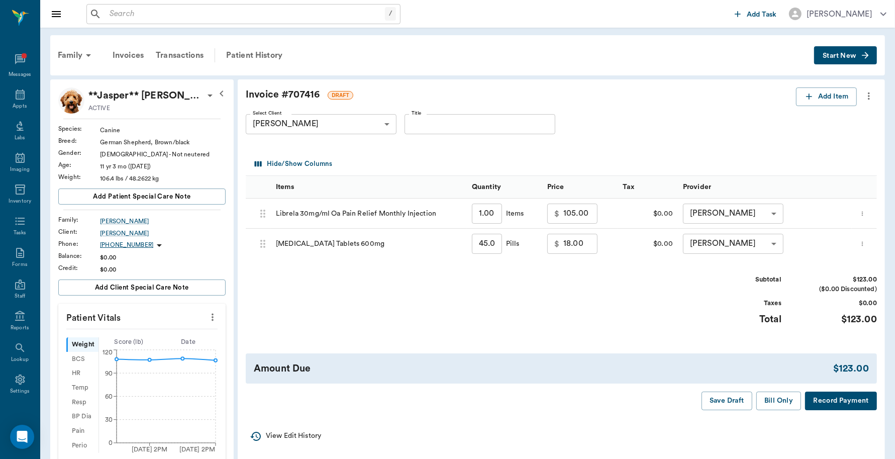
click at [831, 398] on button "Record Payment" at bounding box center [841, 400] width 72 height 19
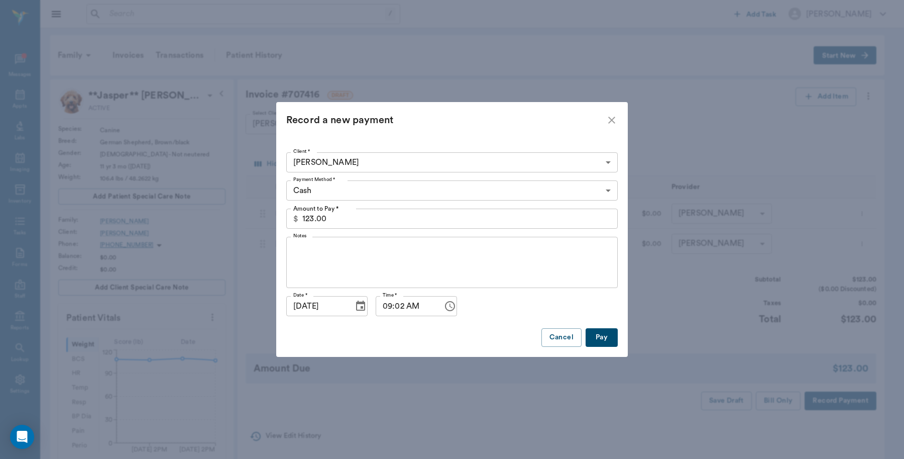
click at [604, 188] on body "/ ​ Add Task Dr. Bert Ellsworth Nectar Messages Appts Labs Imaging Inventory Ta…" at bounding box center [452, 396] width 904 height 792
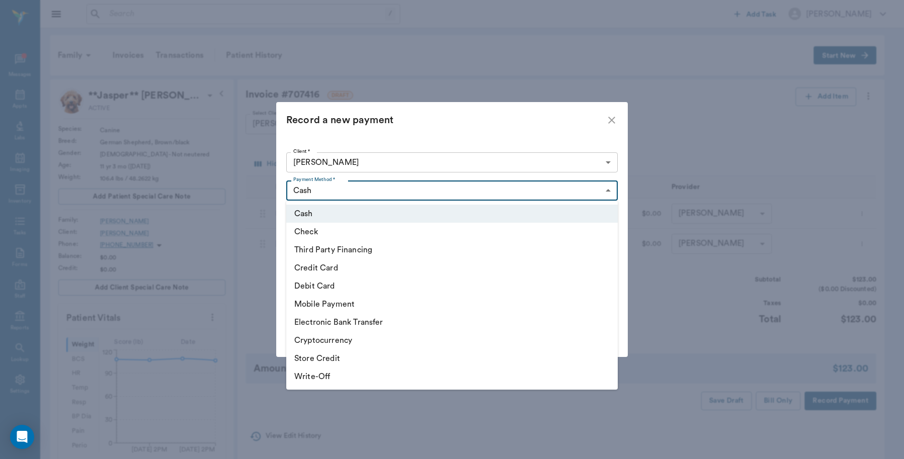
click at [347, 285] on li "Debit Card" at bounding box center [452, 286] width 332 height 18
type input "DEBIT_CARD"
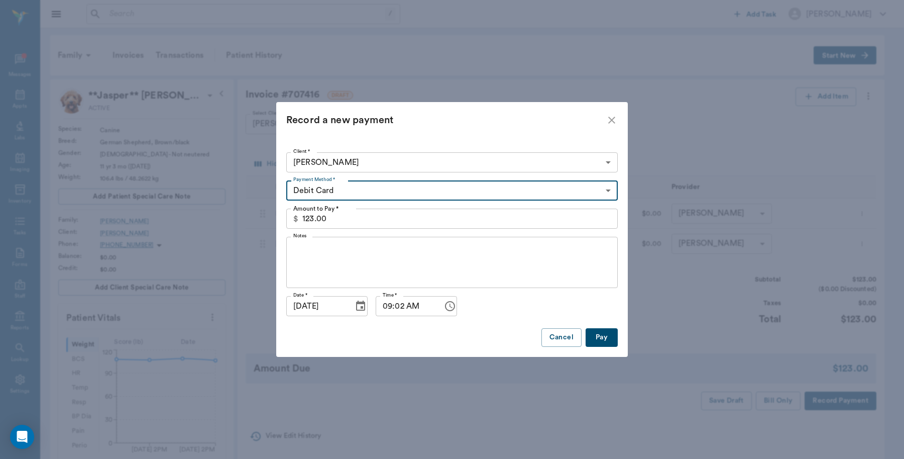
click at [594, 328] on button "Pay" at bounding box center [602, 337] width 32 height 19
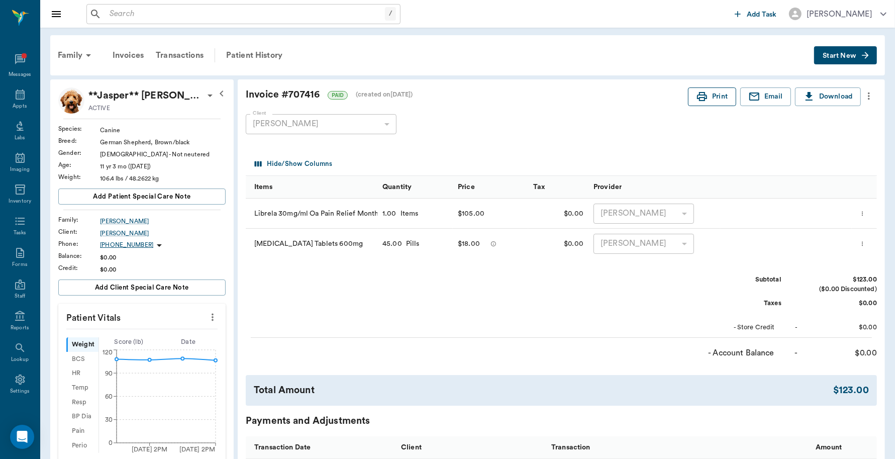
click at [722, 93] on button "Print" at bounding box center [712, 96] width 48 height 19
click at [16, 99] on icon at bounding box center [20, 94] width 9 height 10
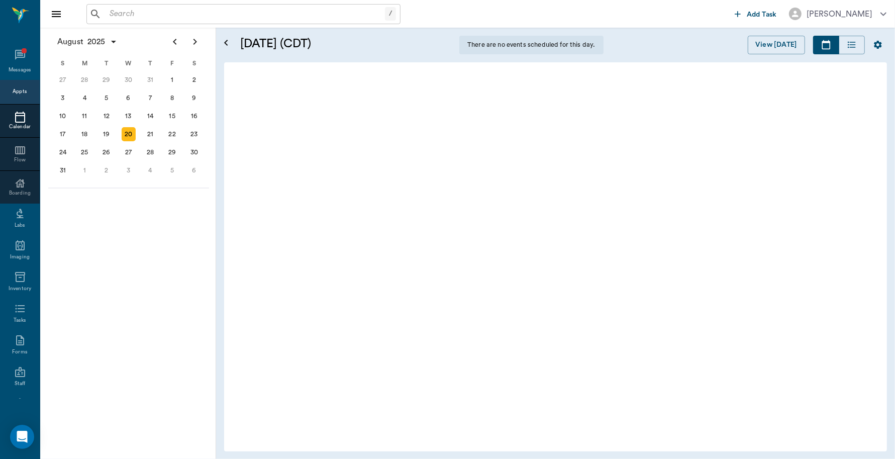
click at [16, 99] on div "Appts" at bounding box center [20, 92] width 40 height 24
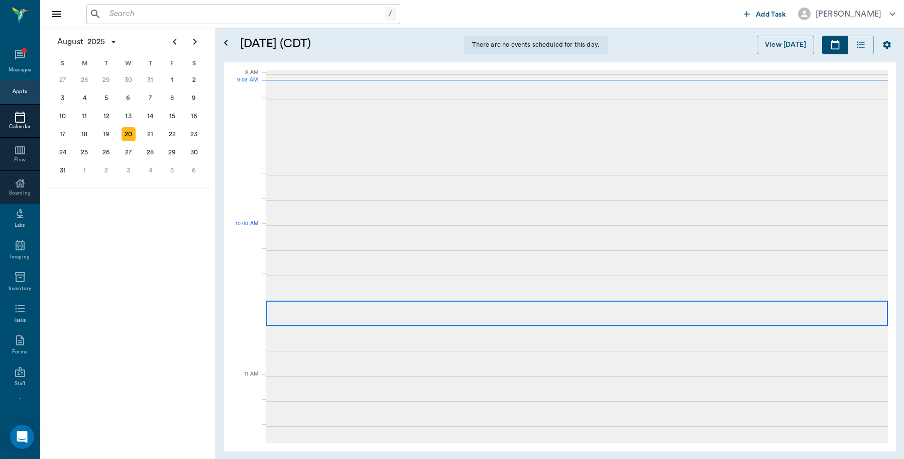
scroll to position [77, 0]
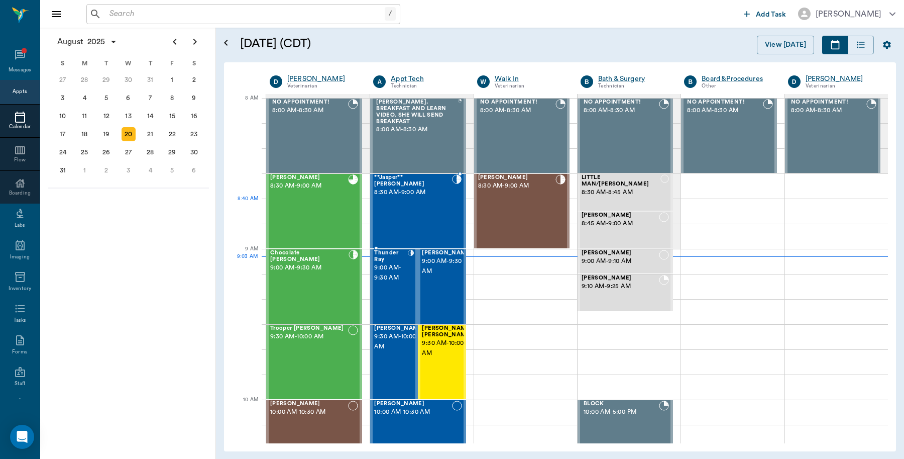
click at [430, 206] on div "**Jasper** [PERSON_NAME] 8:30 AM - 9:00 AM" at bounding box center [413, 210] width 78 height 73
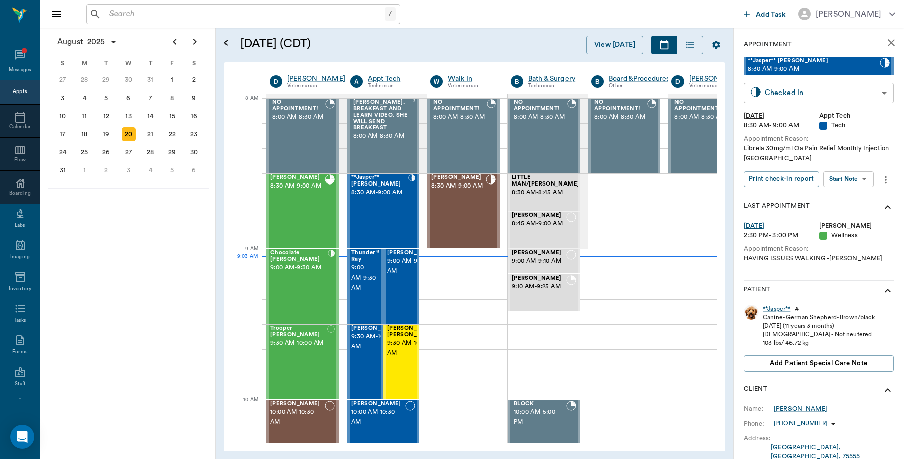
click at [874, 90] on body "/ ​ Add Task [PERSON_NAME] Nectar Messages Appts Calendar Flow Boarding Labs Im…" at bounding box center [452, 229] width 904 height 459
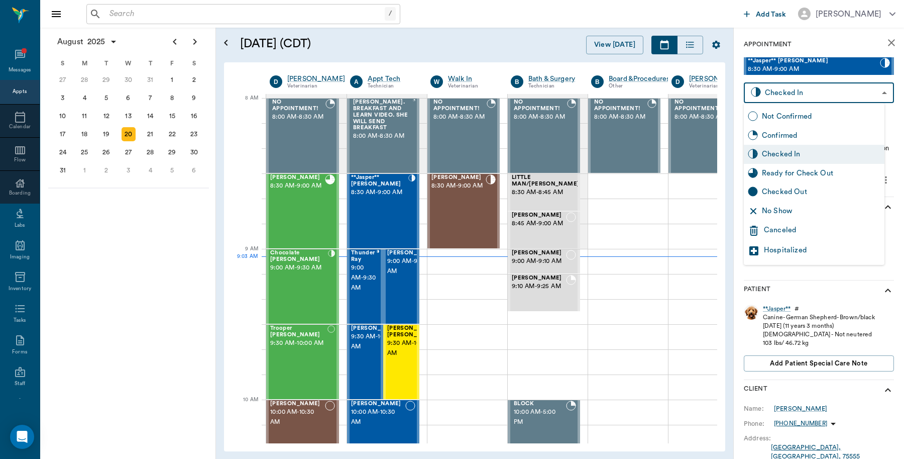
click at [807, 188] on div "Checked Out" at bounding box center [821, 191] width 119 height 11
type input "CHECKED_OUT"
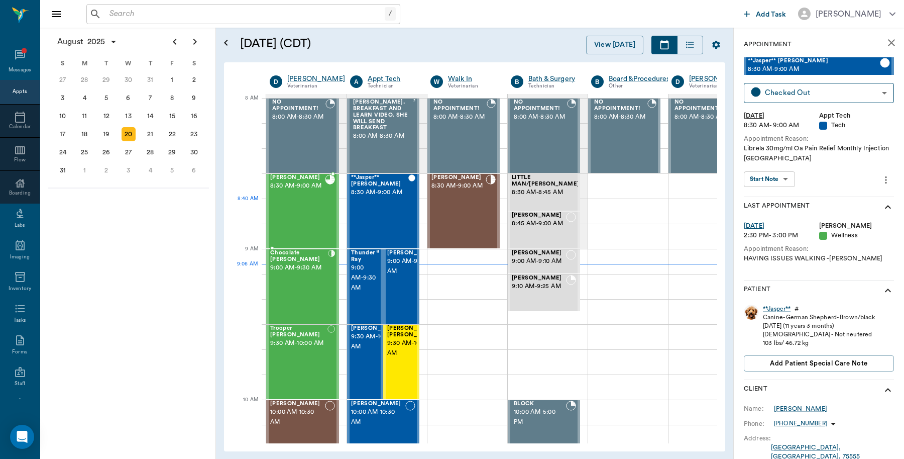
click at [305, 208] on div "SPUD Reynolds 8:30 AM - 9:00 AM" at bounding box center [297, 210] width 55 height 73
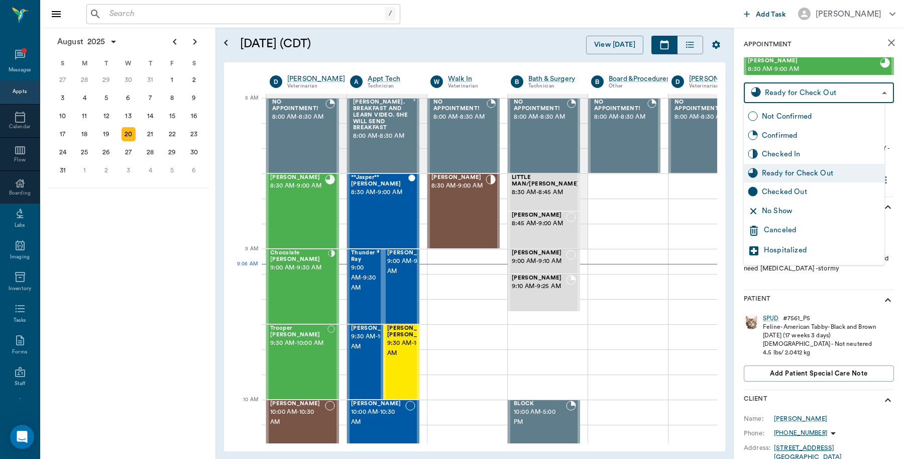
click at [872, 96] on body "/ ​ Add Task Dr. Bert Ellsworth Nectar Messages Appts Calendar Flow Boarding La…" at bounding box center [452, 229] width 904 height 459
click at [805, 187] on div "Checked Out" at bounding box center [821, 191] width 119 height 11
type input "CHECKED_OUT"
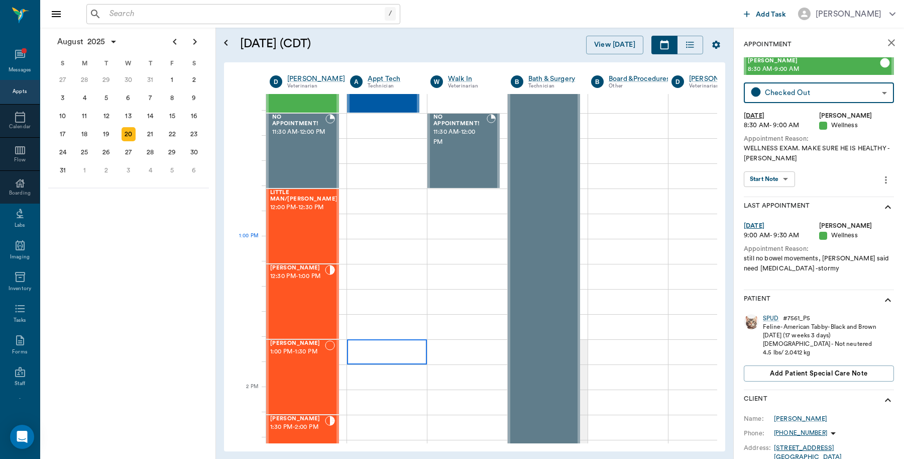
scroll to position [628, 0]
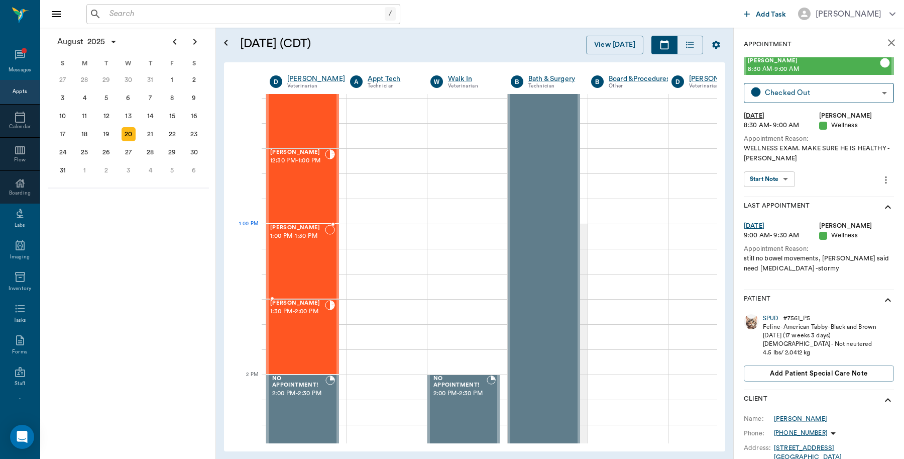
click at [302, 233] on span "1:00 PM - 1:30 PM" at bounding box center [297, 236] width 55 height 10
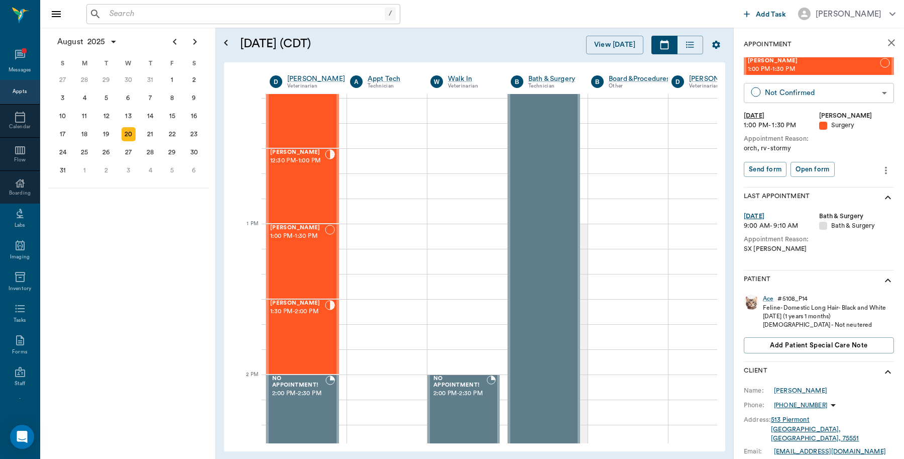
click at [875, 93] on body "/ ​ Add Task Dr. Bert Ellsworth Nectar Messages Appts Calendar Flow Boarding La…" at bounding box center [452, 229] width 904 height 459
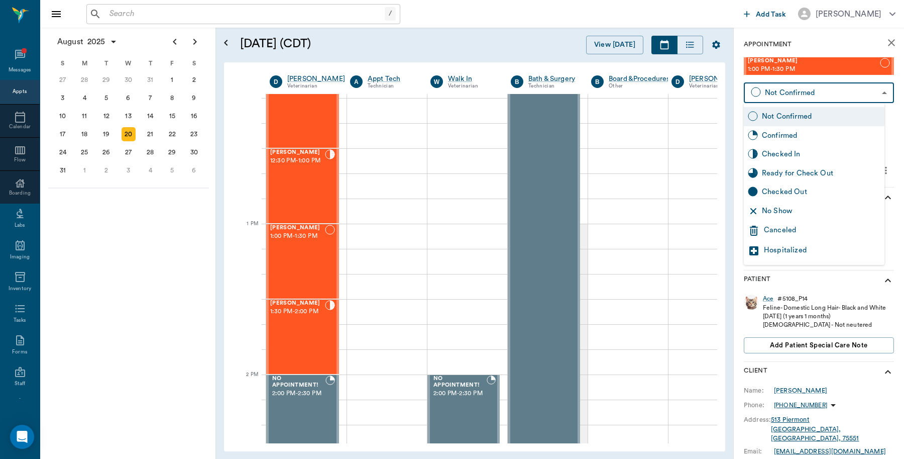
click at [810, 159] on div "Checked In" at bounding box center [821, 154] width 119 height 11
type input "CHECKED_IN"
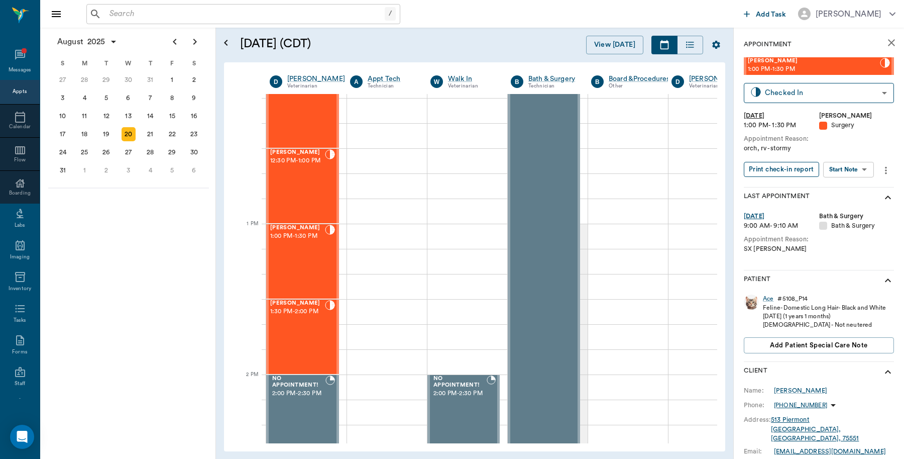
click at [793, 166] on button "Print check-in report" at bounding box center [781, 170] width 75 height 16
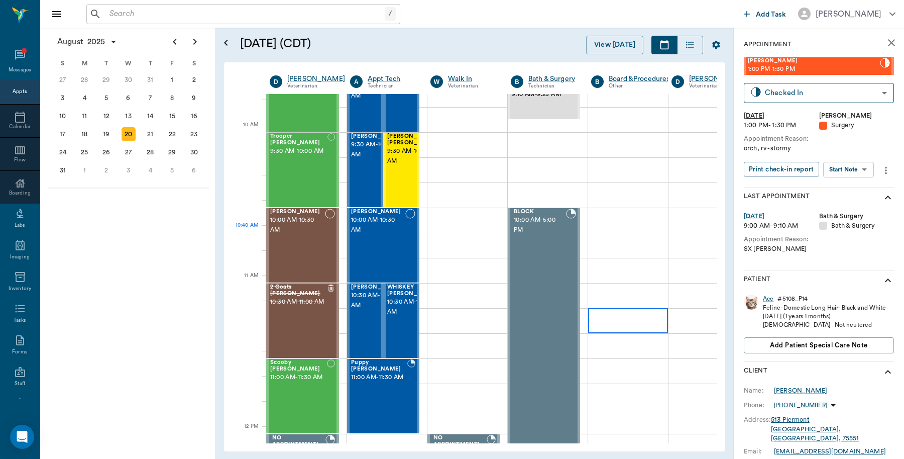
scroll to position [126, 0]
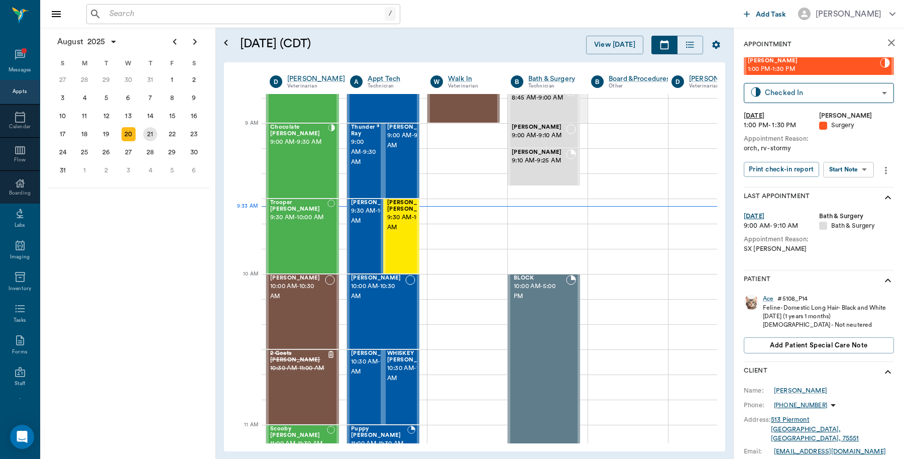
click at [152, 137] on div "21" at bounding box center [150, 134] width 14 height 14
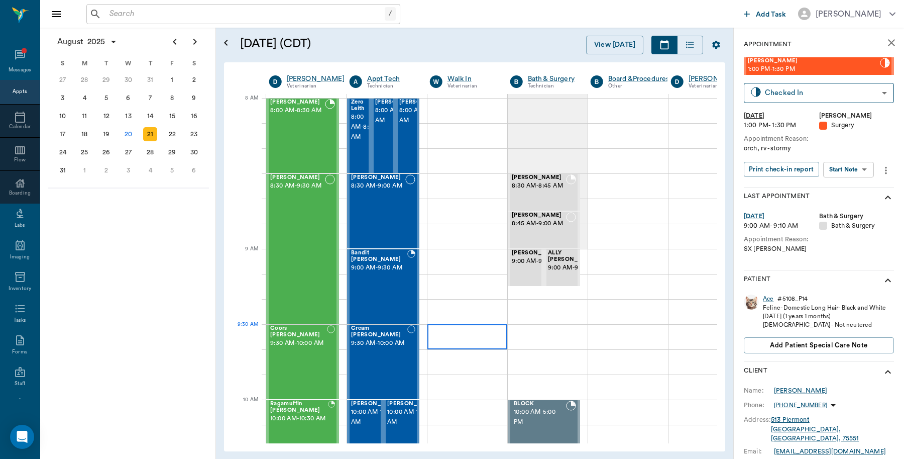
scroll to position [0, 1]
click at [353, 142] on span "8:00 AM - 8:30 AM" at bounding box center [363, 127] width 25 height 30
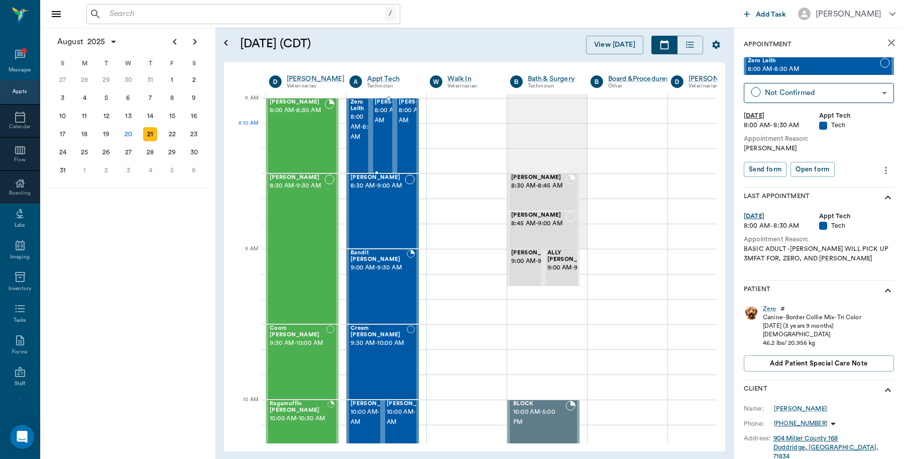
click at [377, 126] on span "8:00 AM - 8:30 AM" at bounding box center [400, 115] width 50 height 20
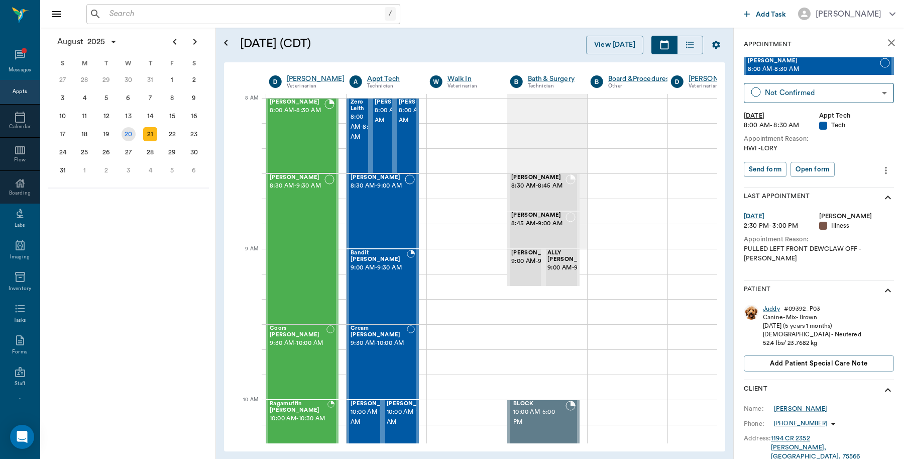
click at [132, 131] on div "20" at bounding box center [129, 134] width 14 height 14
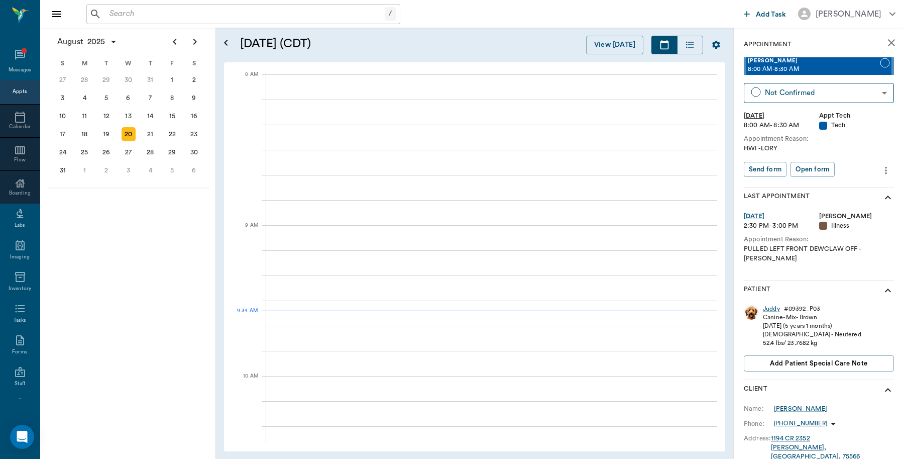
scroll to position [0, 1]
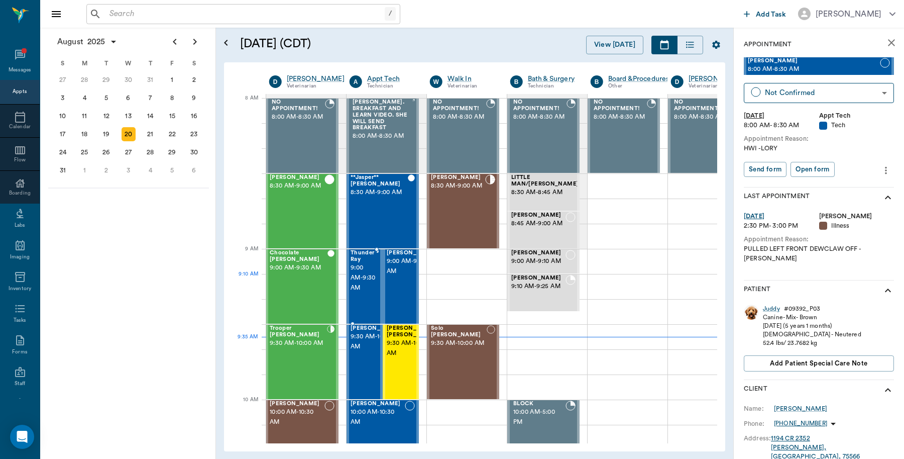
click at [357, 277] on span "9:00 AM - 9:30 AM" at bounding box center [363, 278] width 25 height 30
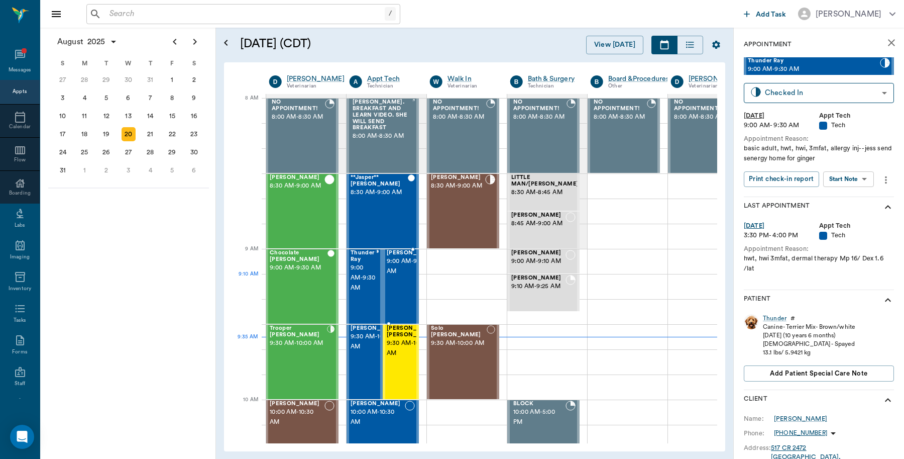
click at [437, 292] on div at bounding box center [437, 286] width 0 height 73
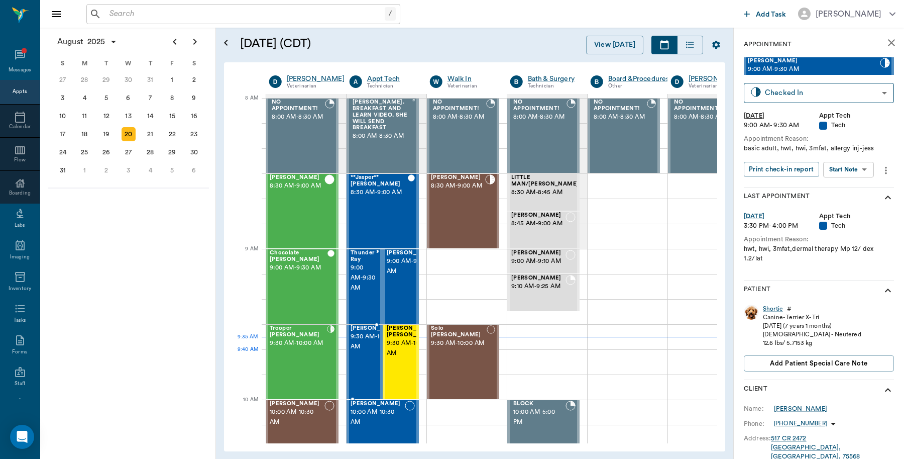
click at [369, 352] on span "9:30 AM - 10:00 AM" at bounding box center [376, 342] width 50 height 20
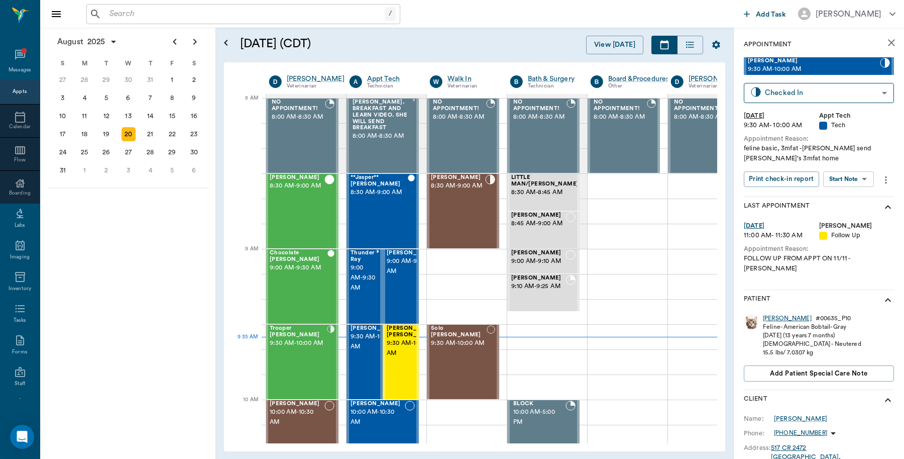
click at [775, 314] on div "Archie" at bounding box center [787, 318] width 49 height 9
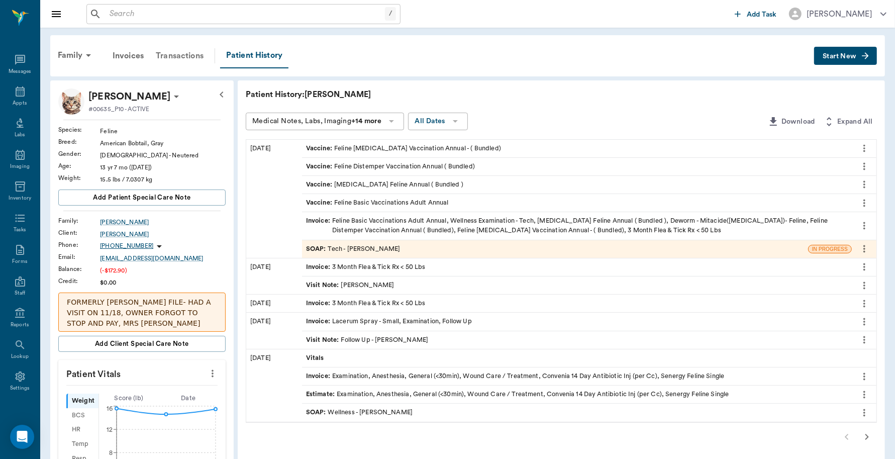
click at [166, 58] on div "Transactions" at bounding box center [180, 56] width 60 height 24
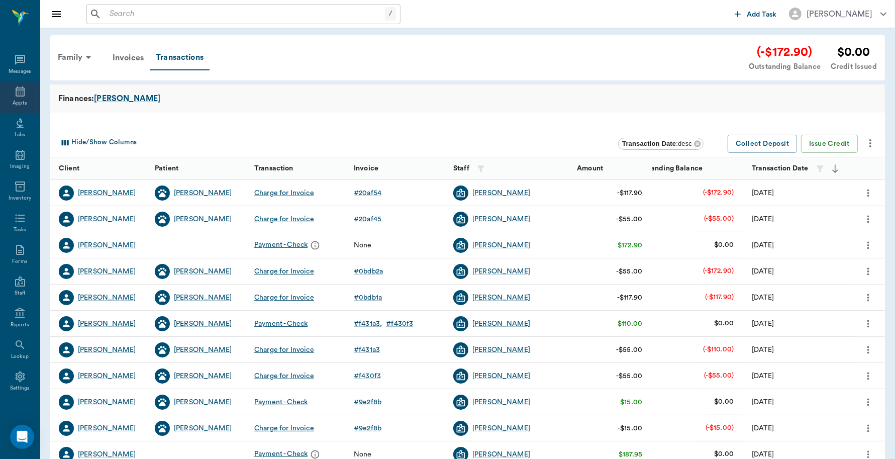
click at [14, 96] on icon at bounding box center [20, 91] width 12 height 12
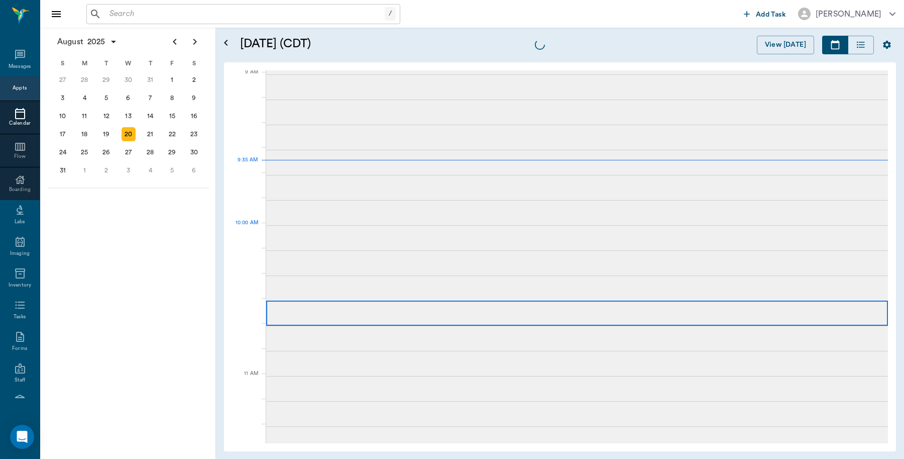
scroll to position [152, 0]
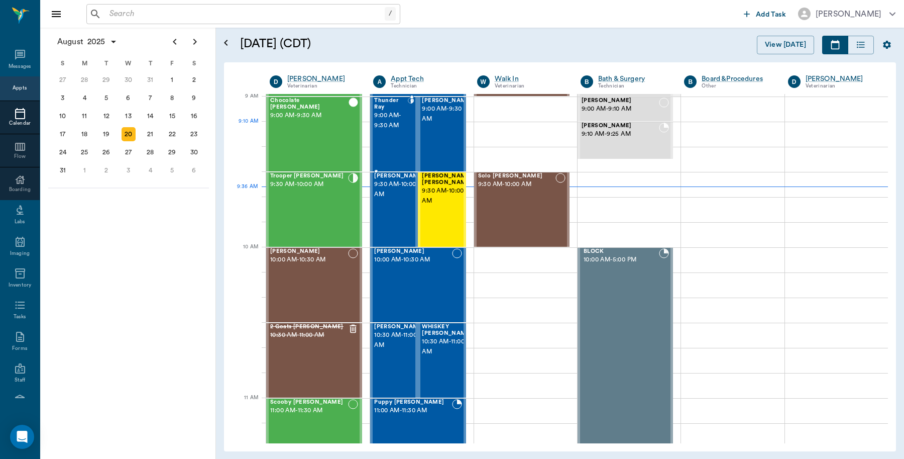
click at [388, 130] on span "9:00 AM - 9:30 AM" at bounding box center [390, 121] width 33 height 20
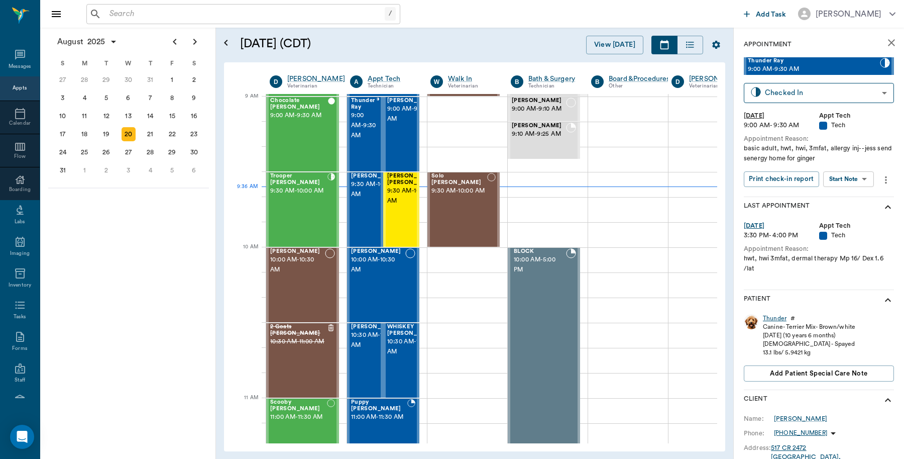
click at [780, 320] on div "Thunder" at bounding box center [775, 318] width 24 height 9
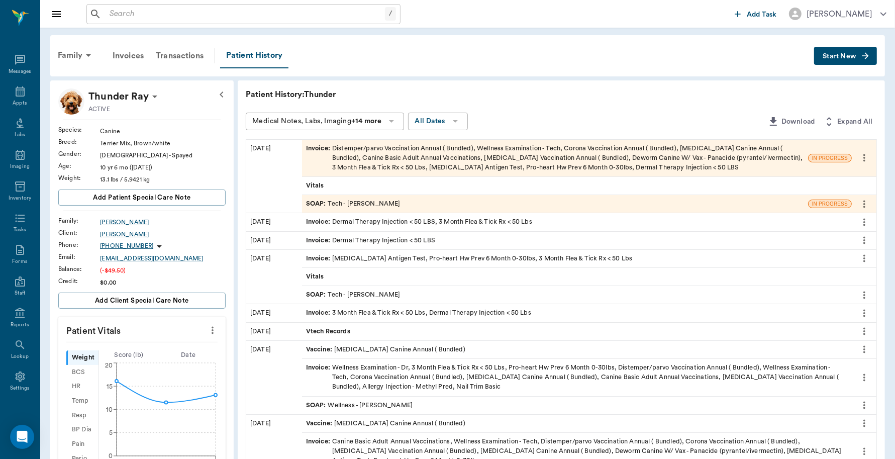
click at [675, 205] on div "SOAP : Tech - Julie Dickerson" at bounding box center [555, 204] width 506 height 18
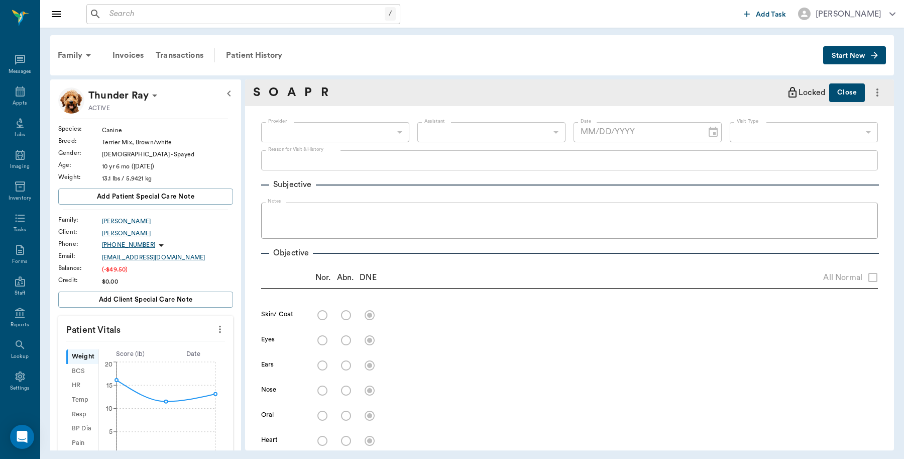
type input "63ec2e7e52e12b0ba117b124"
type input "65d2be4f46e3a538d89b8c1a"
type textarea "basic adult, hwt, hwi, 3mfat, allergy inj- -jess send senergy home for ginger"
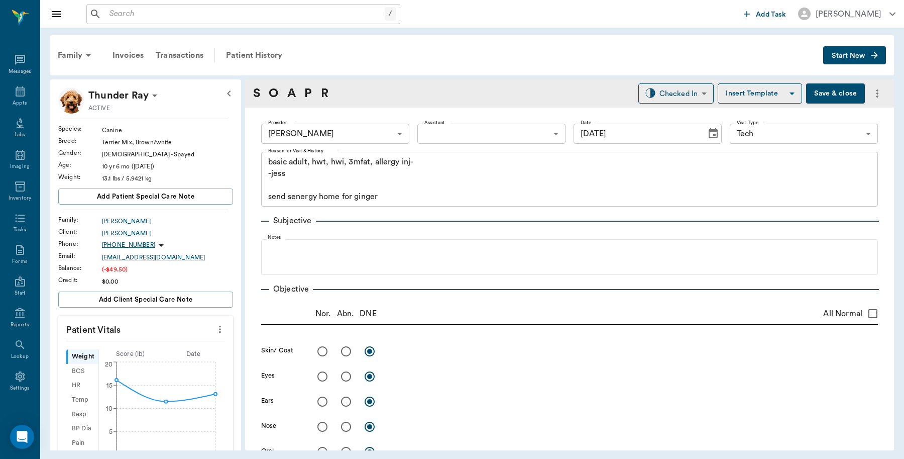
type input "[DATE]"
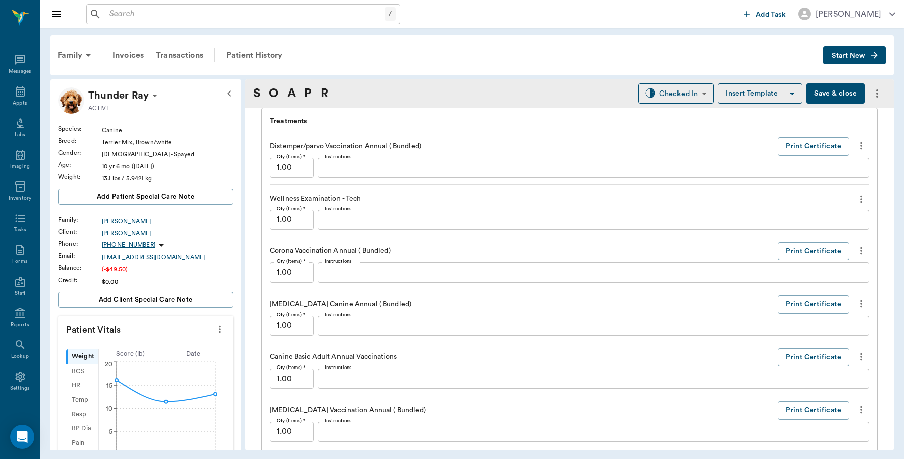
scroll to position [753, 0]
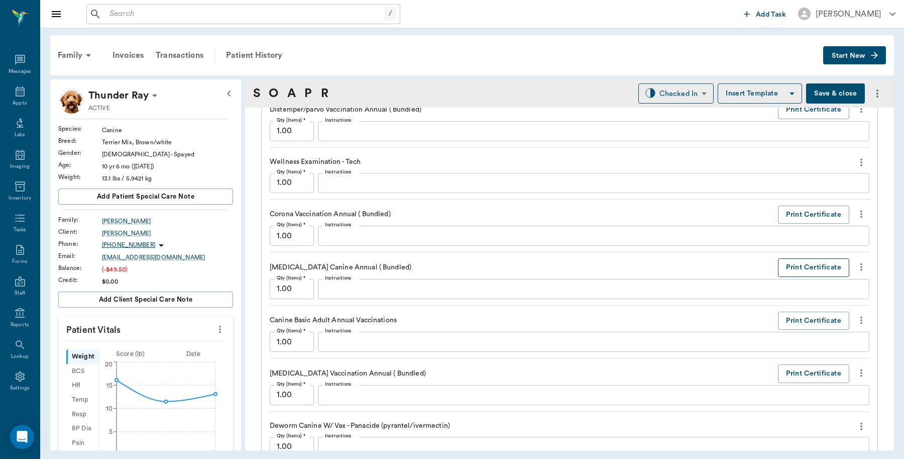
click at [783, 268] on button "Print Certificate" at bounding box center [813, 267] width 71 height 19
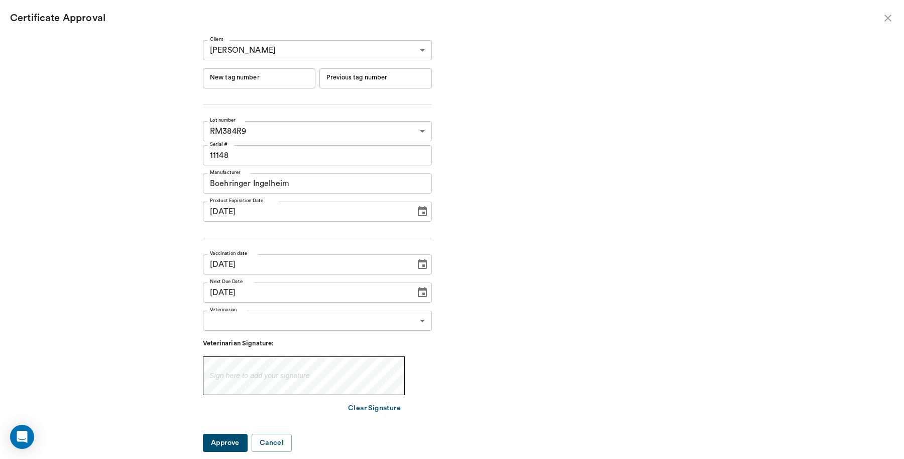
type input "241906"
type input "241905"
type input "08/02/2025"
type input "08/02/2024"
type input "08/01/2025"
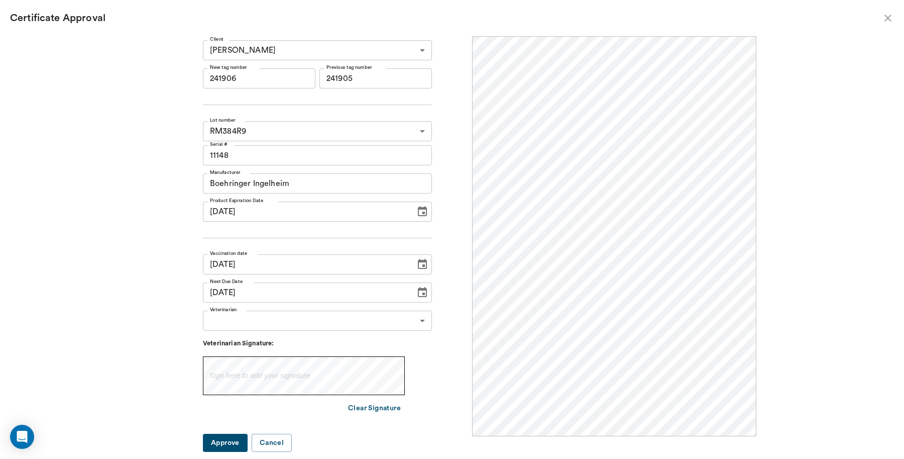
scroll to position [0, 0]
drag, startPoint x: 297, startPoint y: 79, endPoint x: 45, endPoint y: 105, distance: 253.0
click at [41, 104] on div "Client Marla Ray 63ec2e1952e12b0ba1178a21 Client New tag number 241906 New tag …" at bounding box center [452, 247] width 904 height 422
type input "251020"
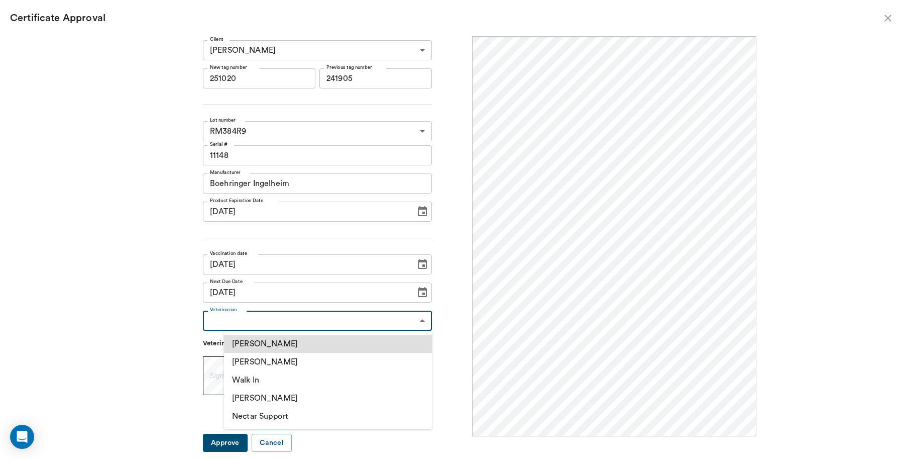
click at [426, 322] on body "/ ​ Add Task Dr. Bert Ellsworth Nectar Messages Appts Labs Imaging Inventory Ta…" at bounding box center [452, 229] width 904 height 459
click at [314, 363] on li "[PERSON_NAME]" at bounding box center [328, 362] width 208 height 18
type input "63ec2f075fda476ae8351a4d"
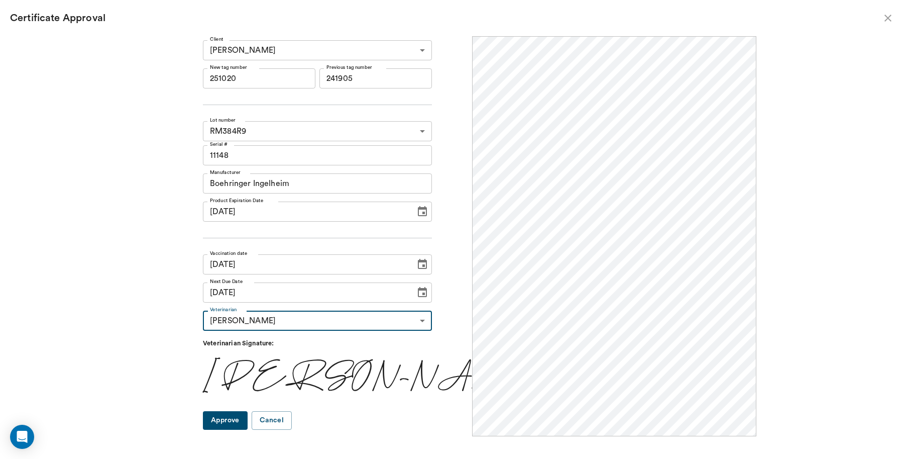
click at [238, 418] on button "Approve" at bounding box center [225, 420] width 45 height 19
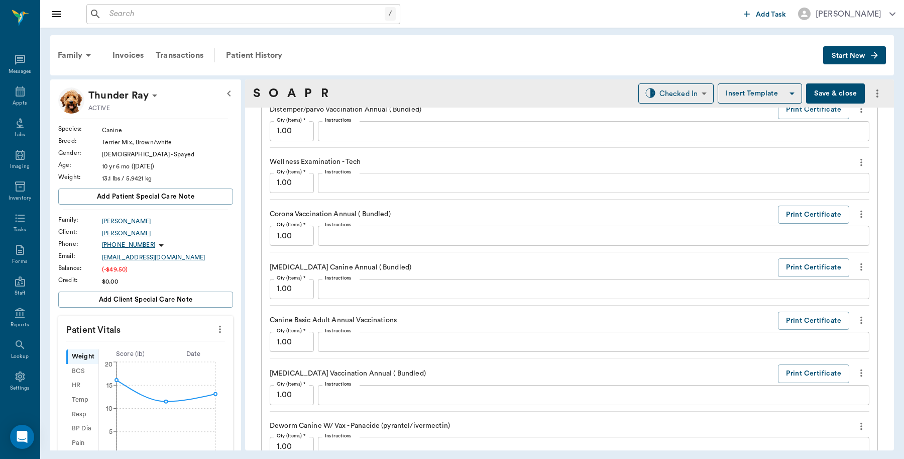
click at [830, 89] on button "Save & close" at bounding box center [835, 93] width 59 height 20
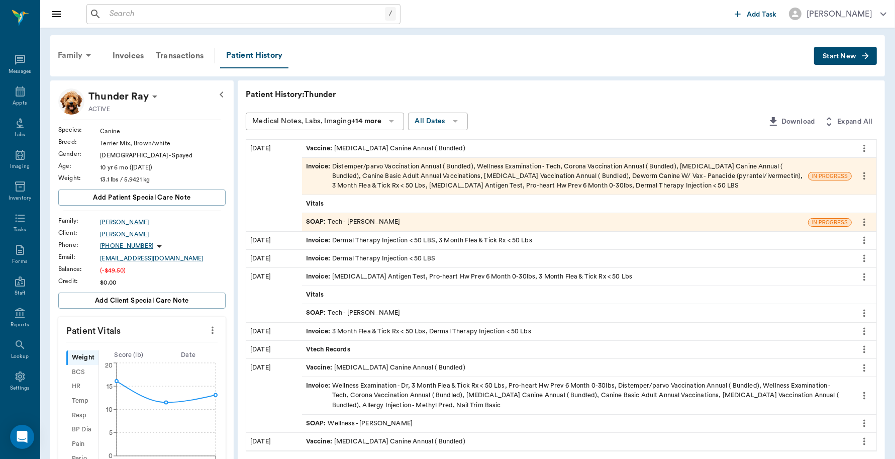
click at [67, 48] on div "Family" at bounding box center [76, 55] width 49 height 24
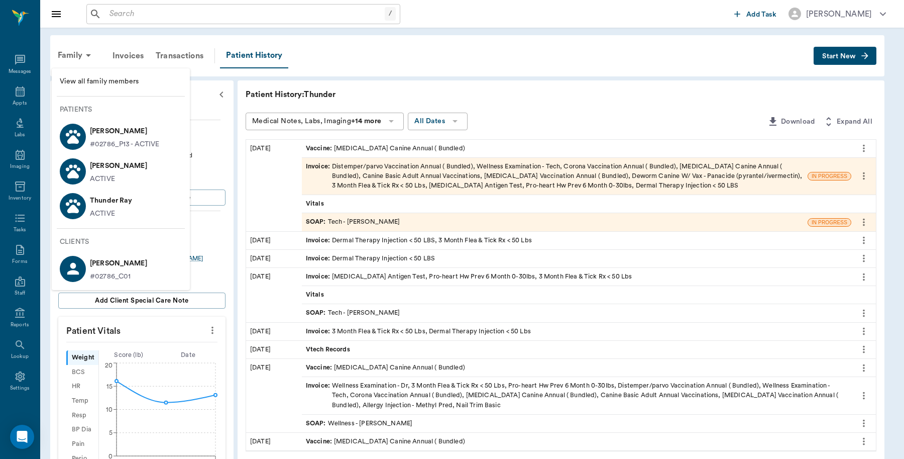
click at [132, 161] on li "Shortie Ray ACTIVE" at bounding box center [121, 171] width 138 height 35
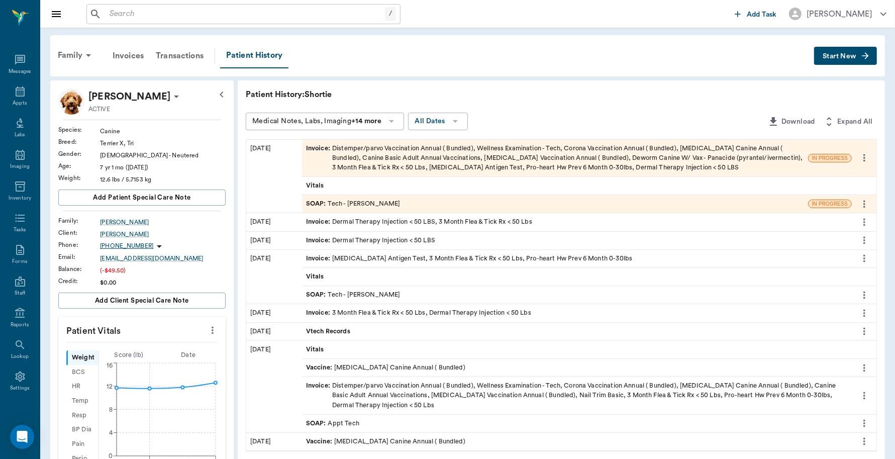
click at [367, 201] on div "SOAP : Tech - Julie Dickerson" at bounding box center [353, 204] width 94 height 10
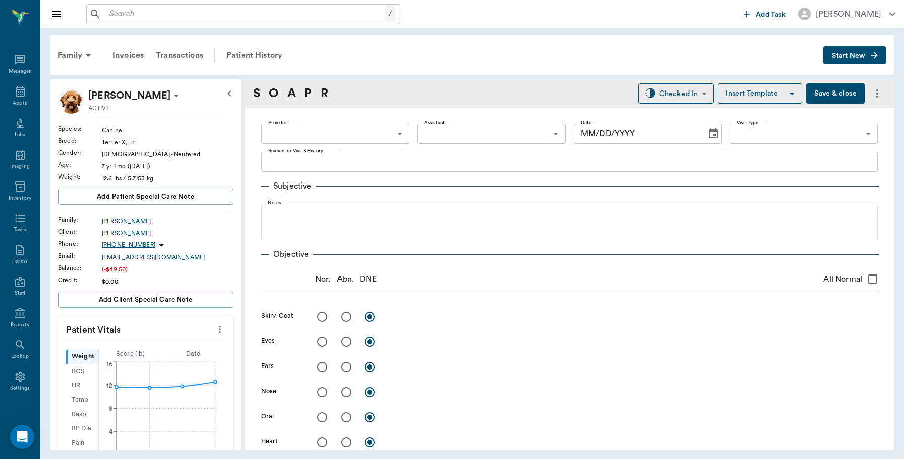
type input "63ec2e7e52e12b0ba117b124"
type input "65d2be4f46e3a538d89b8c1a"
type textarea "basic adult, hwt, hwi, 3mfat, allergy inj -jess"
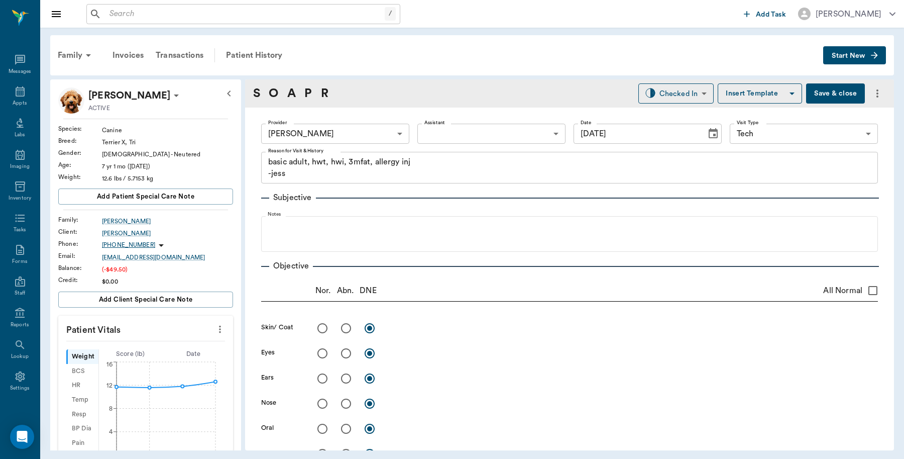
type input "[DATE]"
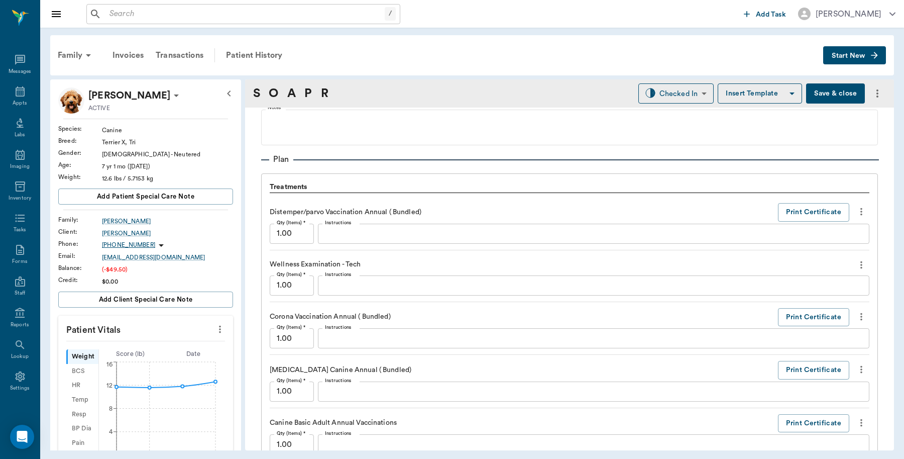
scroll to position [691, 0]
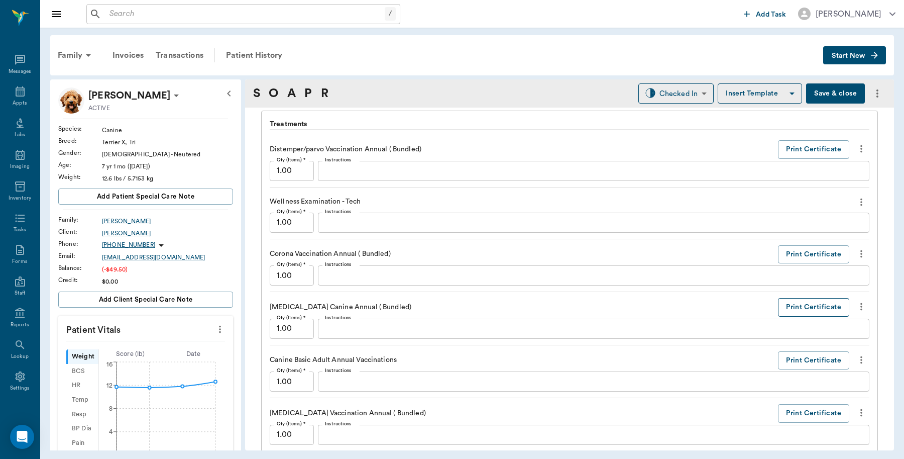
click at [778, 312] on button "Print Certificate" at bounding box center [813, 307] width 71 height 19
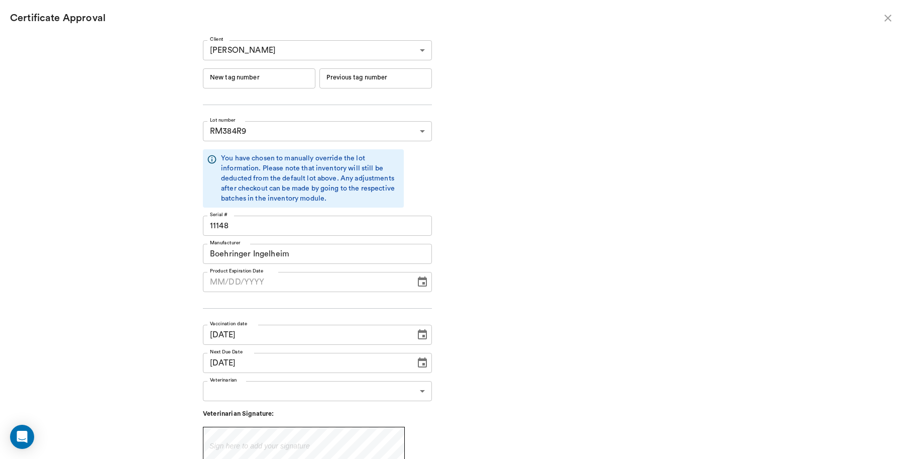
type input "06/19/2026"
type input "241905"
type input "241904"
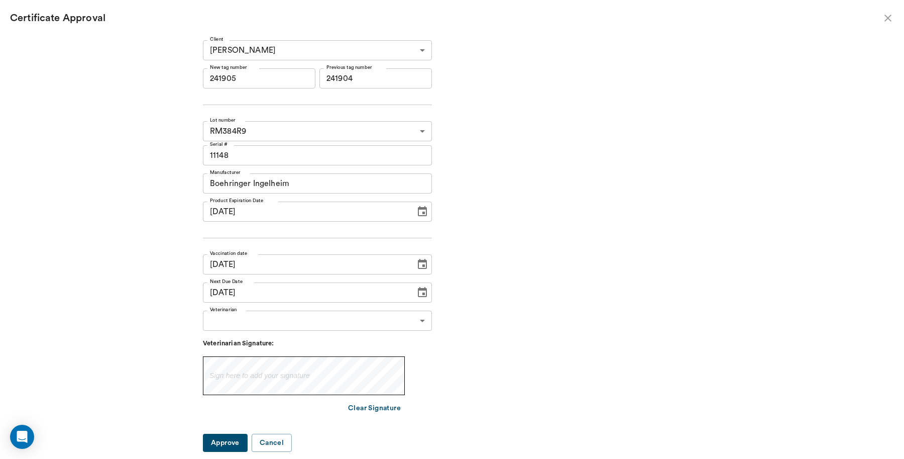
type input "08/02/2025"
type input "08/02/2024"
type input "08/01/2025"
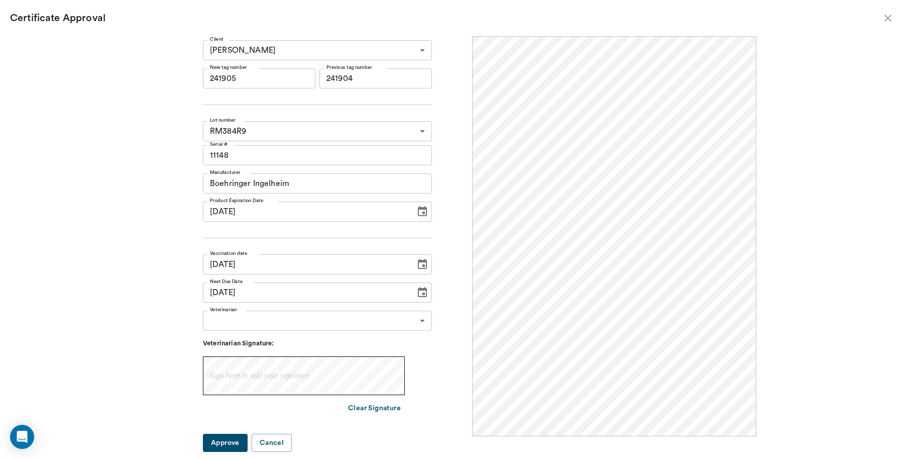
scroll to position [0, 0]
drag, startPoint x: 283, startPoint y: 78, endPoint x: 162, endPoint y: 80, distance: 120.6
click at [162, 80] on div "Client Marla Ray 63ec2e1952e12b0ba1178a21 Client New tag number 241905 New tag …" at bounding box center [452, 242] width 609 height 412
type input "251021"
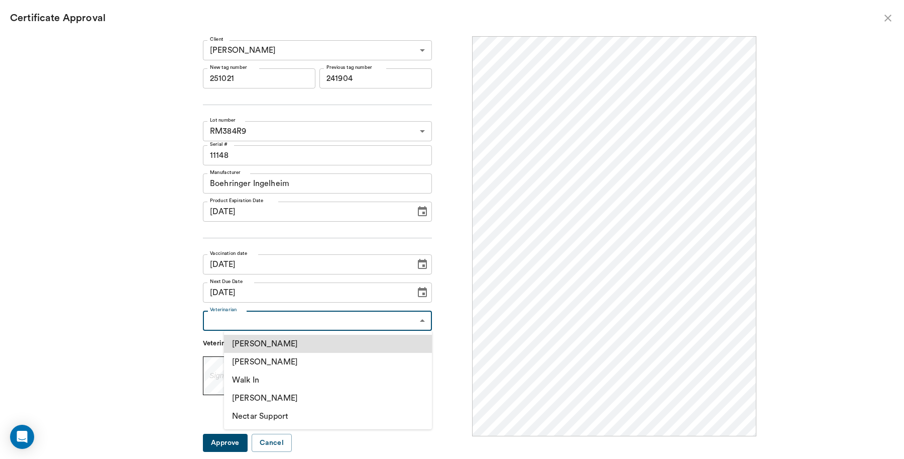
click at [420, 311] on body "/ ​ Add Task Dr. Bert Ellsworth Nectar Messages Appts Labs Imaging Inventory Ta…" at bounding box center [452, 229] width 904 height 459
click at [305, 360] on li "[PERSON_NAME]" at bounding box center [328, 362] width 208 height 18
type input "63ec2f075fda476ae8351a4d"
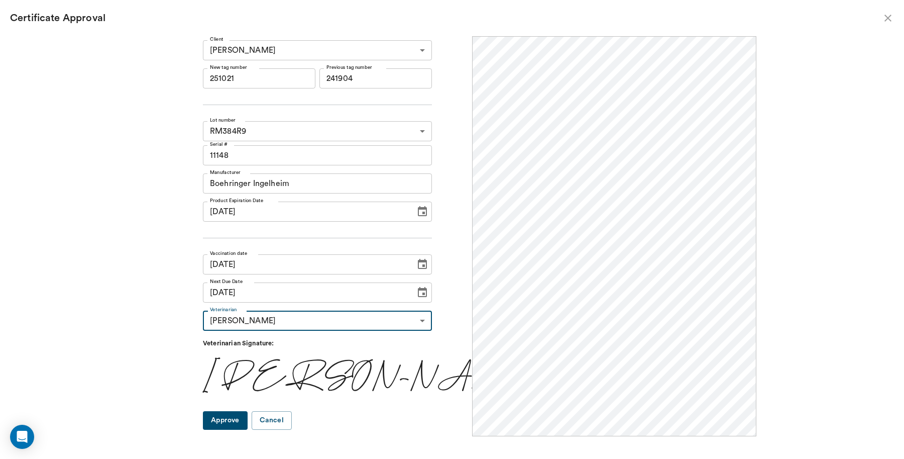
click at [248, 413] on button "Approve" at bounding box center [225, 420] width 45 height 19
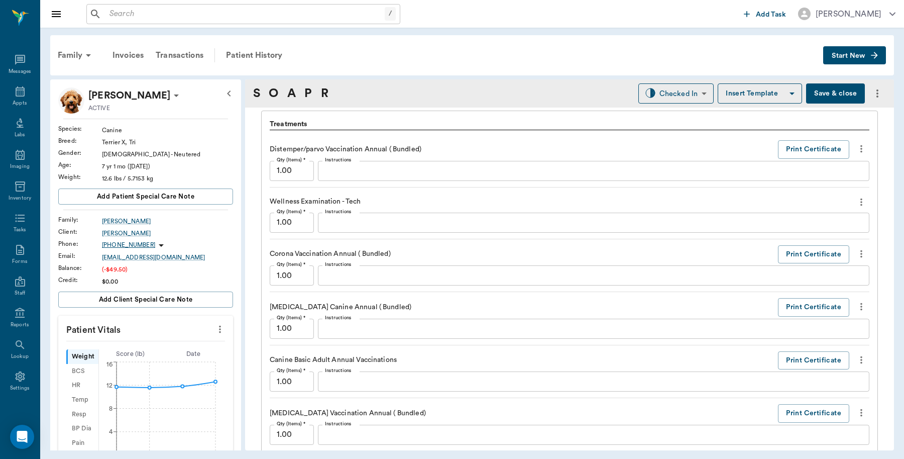
click at [836, 99] on button "Save & close" at bounding box center [835, 93] width 59 height 20
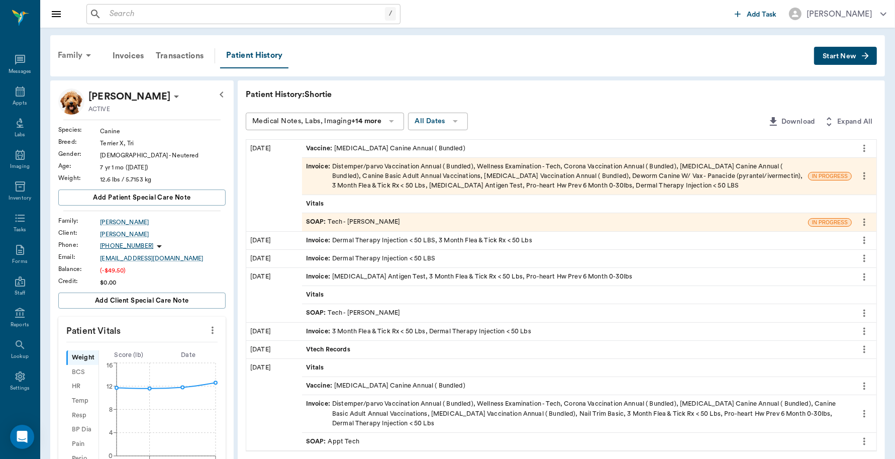
click at [75, 56] on div "Family" at bounding box center [76, 55] width 49 height 24
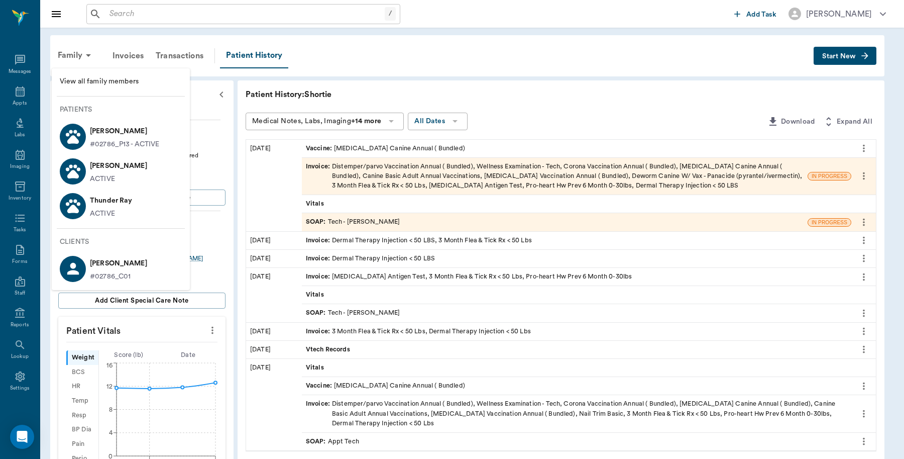
click at [108, 140] on p "#02786_P13 - ACTIVE" at bounding box center [125, 144] width 70 height 11
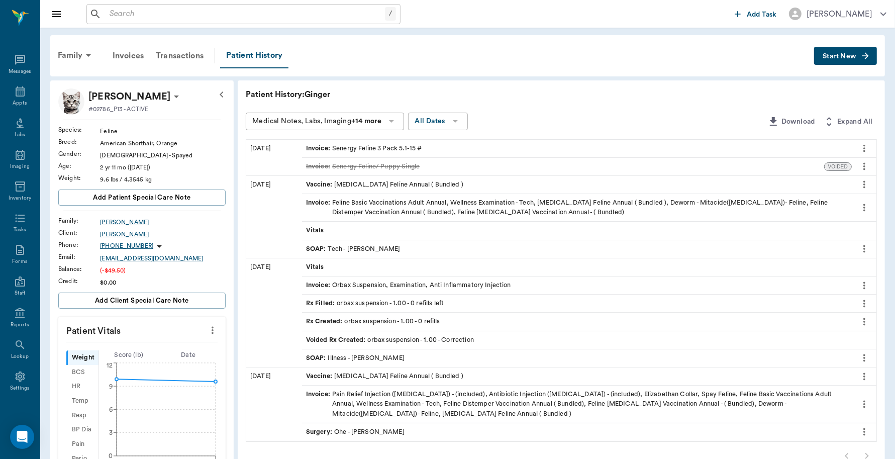
click at [418, 147] on div "Invoice : Senergy Feline 3 Pack 5.1-15 #" at bounding box center [364, 149] width 116 height 10
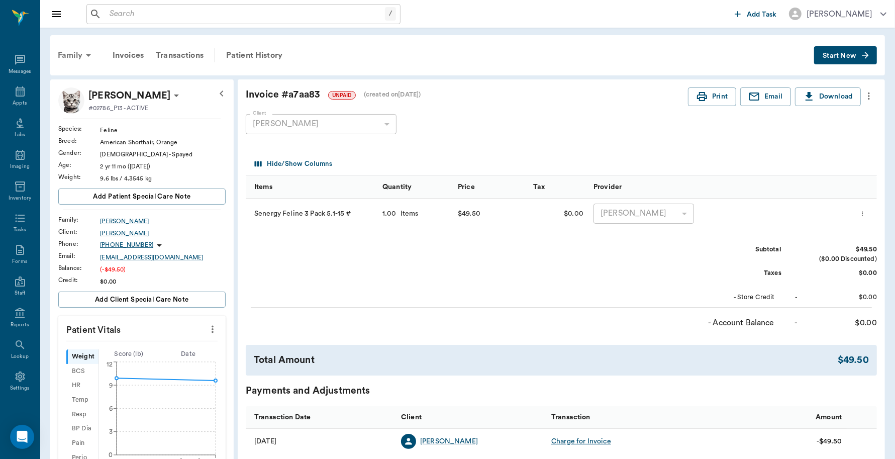
click at [74, 58] on div "Family" at bounding box center [76, 55] width 49 height 24
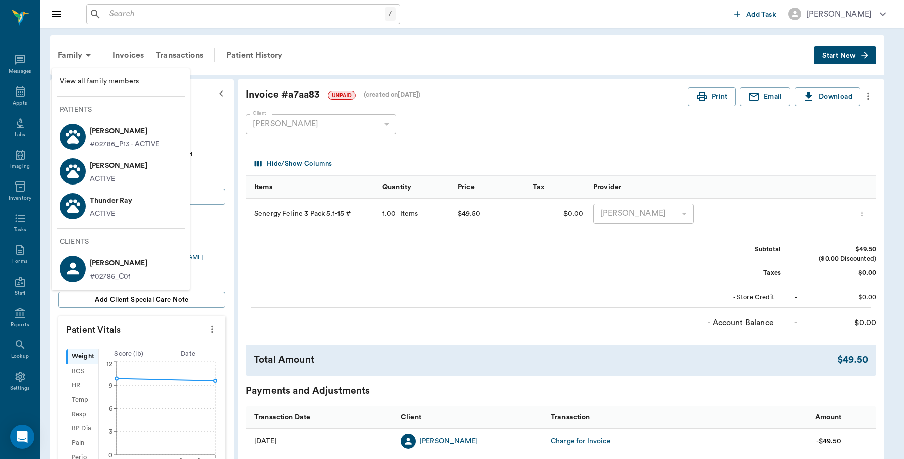
click at [83, 81] on span "View all family members" at bounding box center [121, 81] width 122 height 11
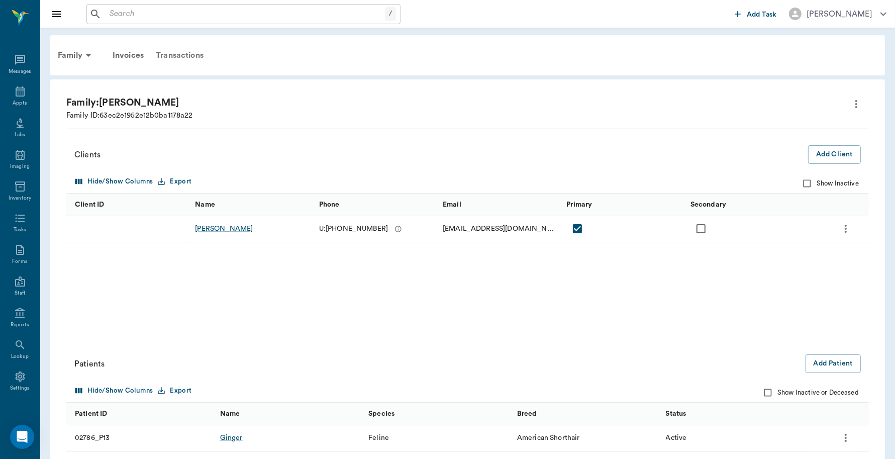
drag, startPoint x: 179, startPoint y: 56, endPoint x: 183, endPoint y: 60, distance: 5.7
click at [181, 57] on div "Transactions" at bounding box center [180, 55] width 60 height 24
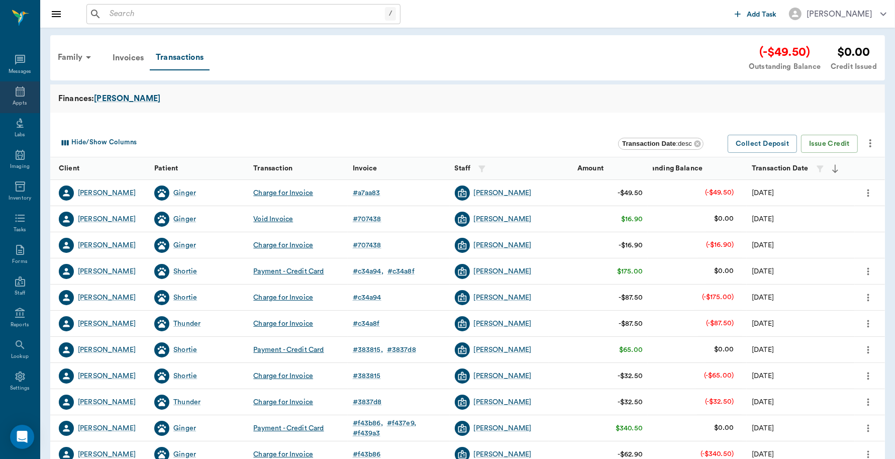
click at [14, 87] on icon at bounding box center [20, 91] width 12 height 12
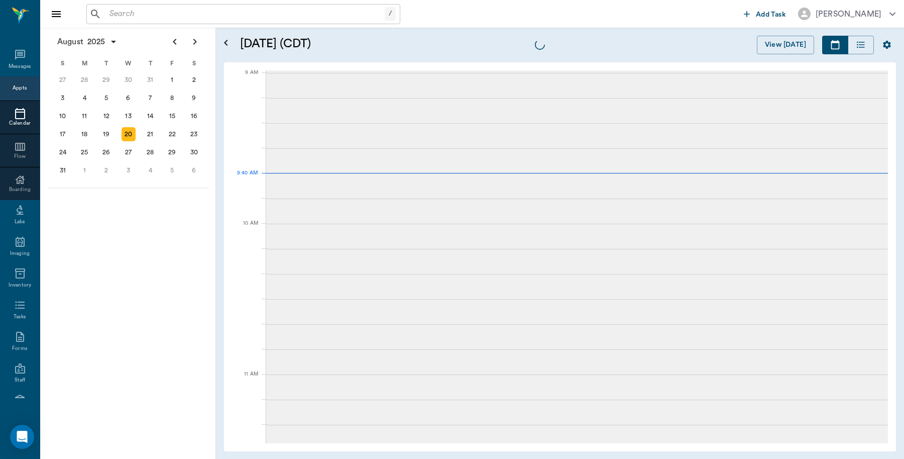
scroll to position [152, 0]
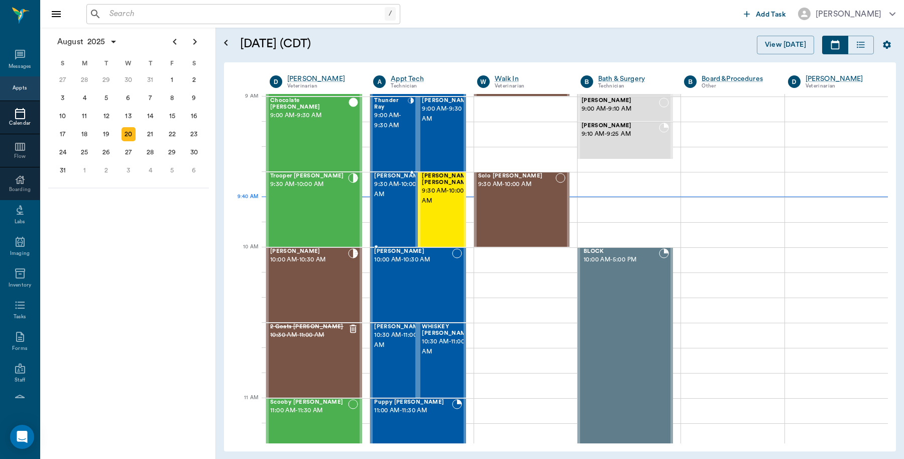
click at [397, 207] on div "[PERSON_NAME] 9:30 AM - 10:00 AM" at bounding box center [399, 209] width 50 height 73
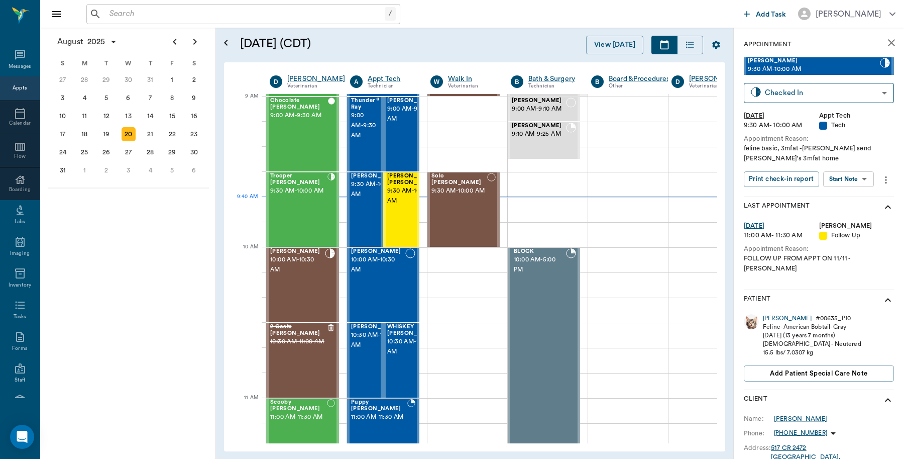
click at [771, 314] on div "[PERSON_NAME]" at bounding box center [787, 318] width 49 height 9
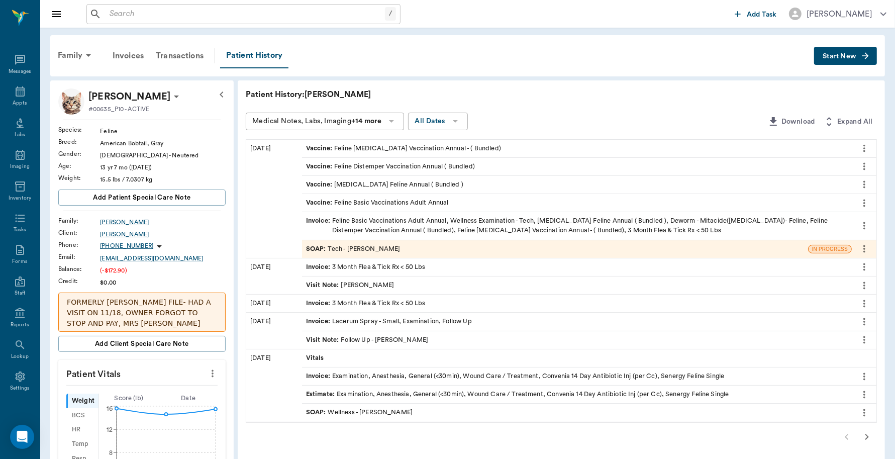
click at [378, 245] on div "SOAP : Tech - [PERSON_NAME]" at bounding box center [353, 249] width 94 height 10
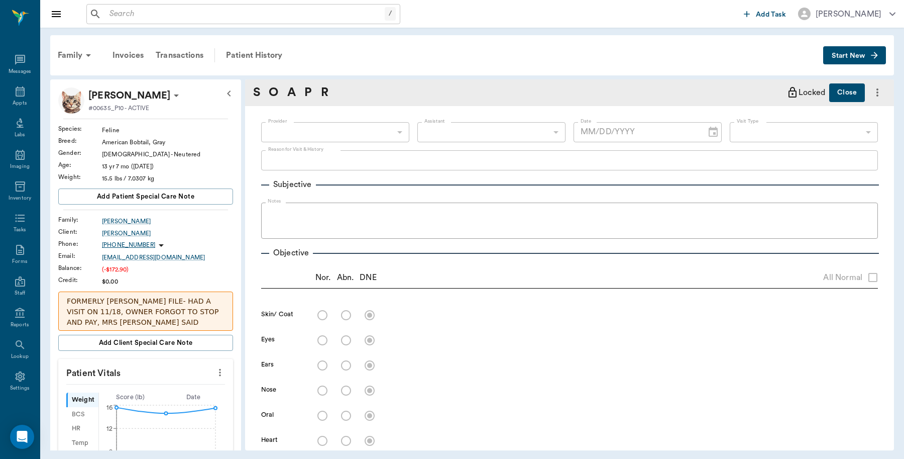
type input "63ec2e7e52e12b0ba117b124"
type input "65d2be4f46e3a538d89b8c1a"
type textarea "feline basic, 3mfat -[PERSON_NAME] send [PERSON_NAME]'s 3mfat home"
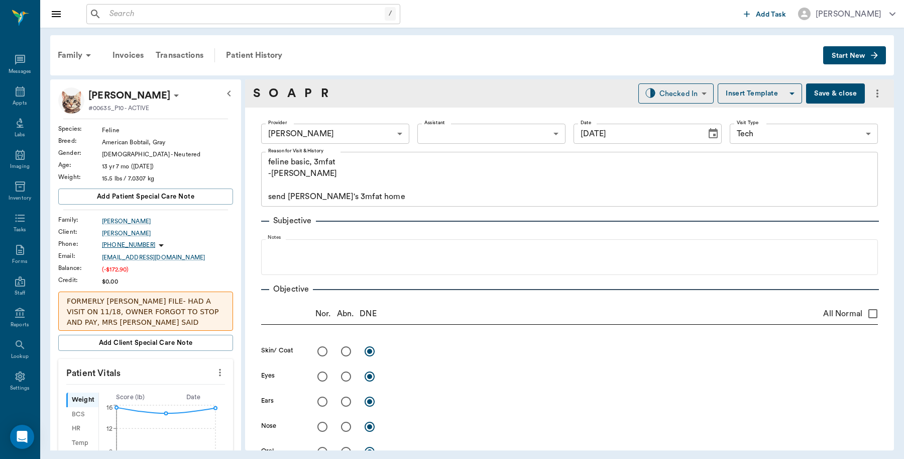
type input "[DATE]"
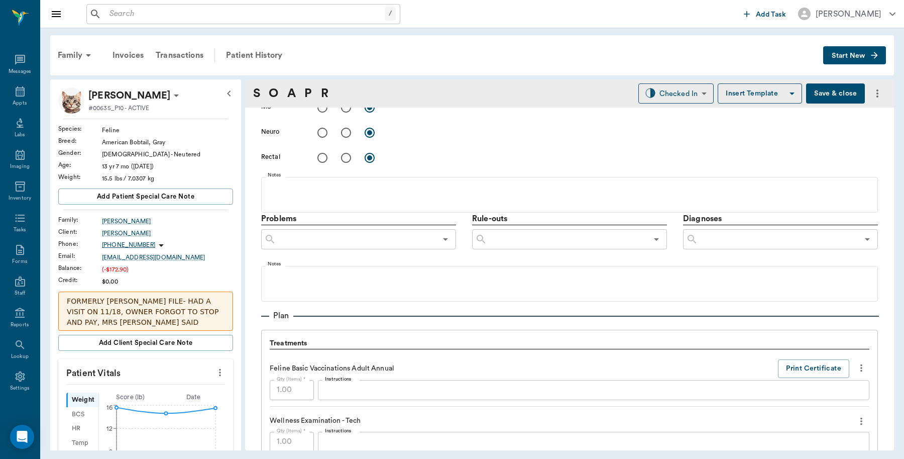
scroll to position [628, 0]
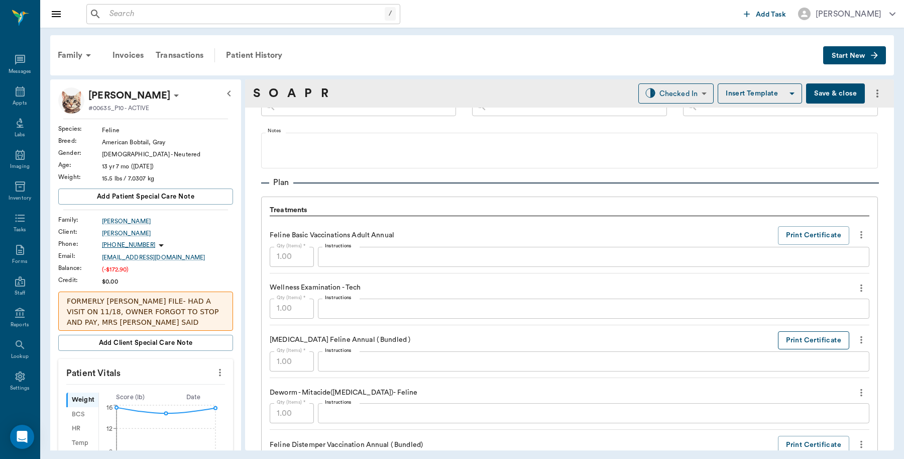
click at [812, 338] on button "Print Certificate" at bounding box center [813, 340] width 71 height 19
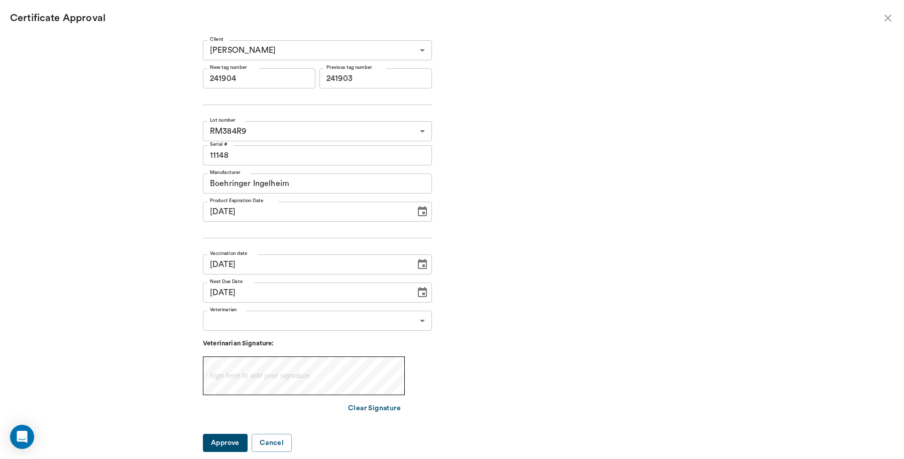
type input "[DATE]"
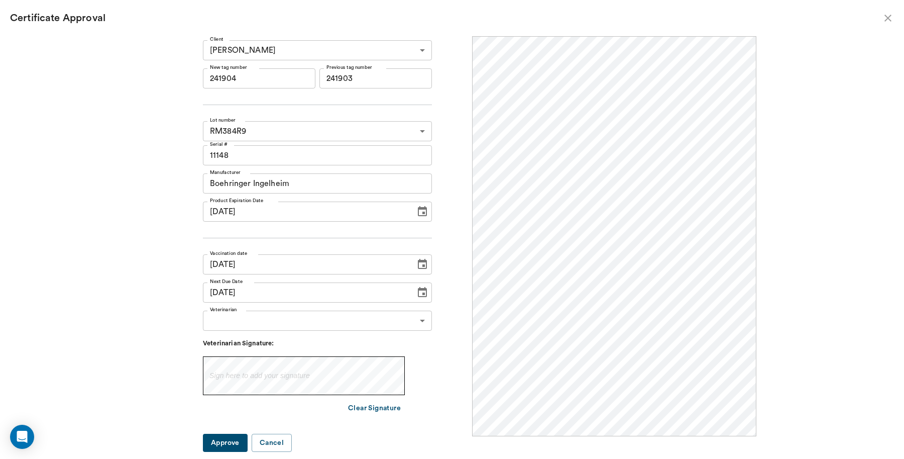
scroll to position [0, 0]
click at [263, 71] on input "241904" at bounding box center [259, 78] width 113 height 20
drag, startPoint x: 263, startPoint y: 73, endPoint x: 174, endPoint y: 73, distance: 88.9
click at [174, 73] on div "Client [PERSON_NAME] 63ec2de552e12b0ba11770ec Client New tag number 241904 New …" at bounding box center [452, 242] width 609 height 412
type input "251022"
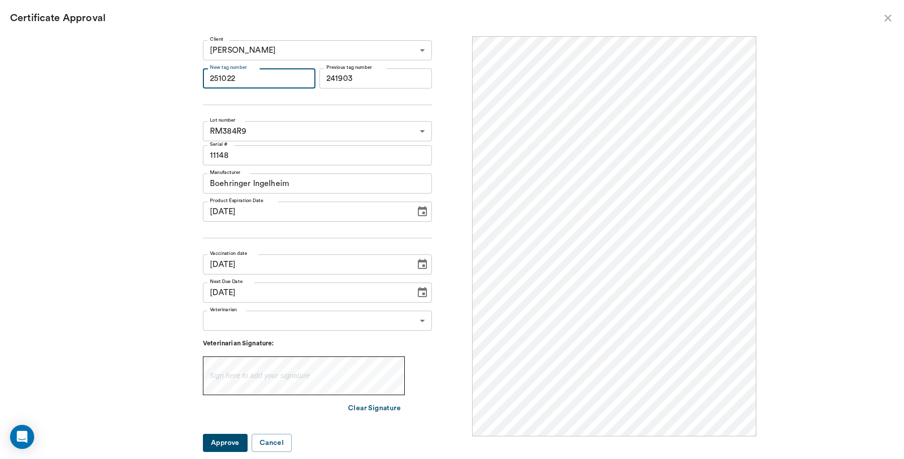
click at [409, 328] on body "/ ​ Add Task [PERSON_NAME] Nectar Messages Appts Labs Imaging Inventory Tasks F…" at bounding box center [452, 229] width 904 height 459
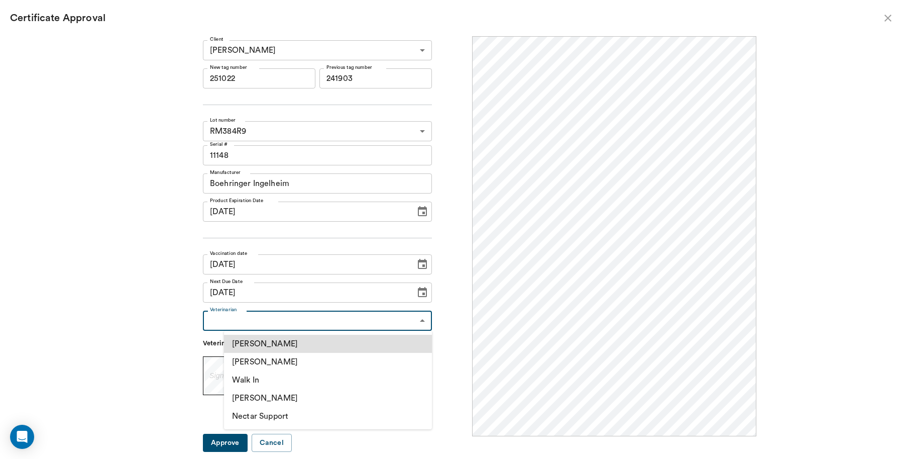
click at [290, 360] on li "[PERSON_NAME]" at bounding box center [328, 362] width 208 height 18
type input "63ec2f075fda476ae8351a4d"
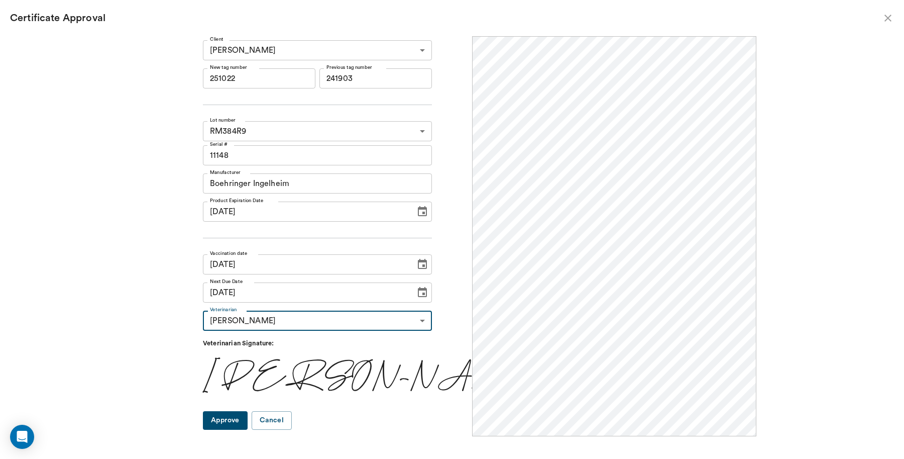
click at [248, 423] on button "Approve" at bounding box center [225, 420] width 45 height 19
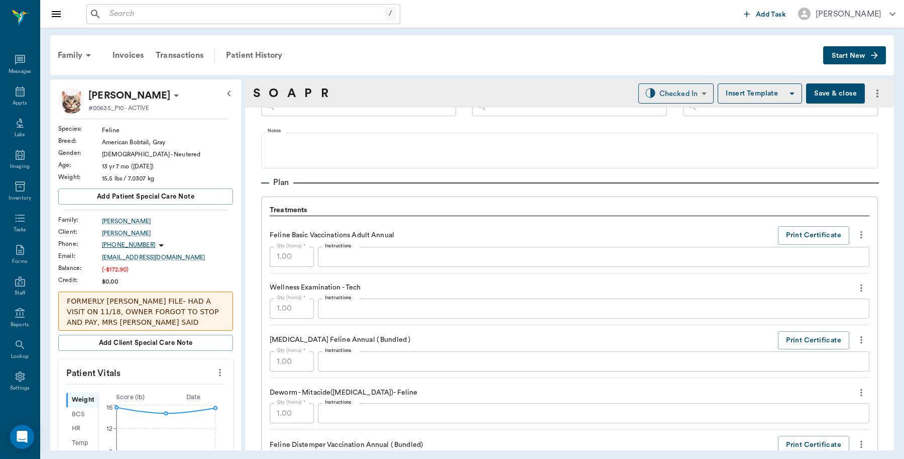
click at [814, 93] on button "Save & close" at bounding box center [835, 93] width 59 height 20
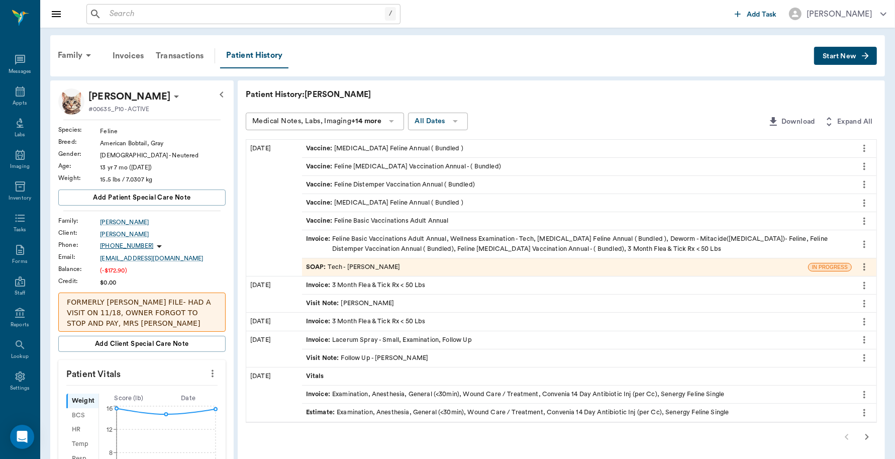
click at [471, 240] on div "Invoice : Feline Basic Vaccinations Adult Annual, Wellness Examination - Tech, …" at bounding box center [576, 243] width 541 height 19
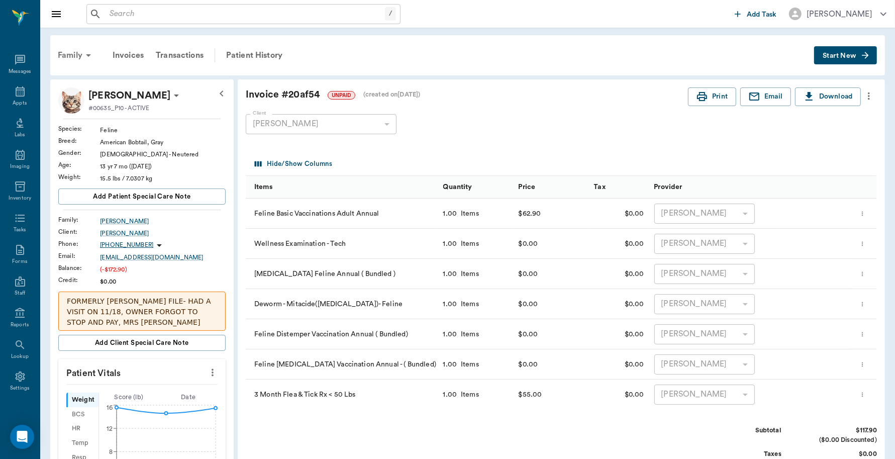
click at [66, 58] on div "Family" at bounding box center [76, 55] width 49 height 24
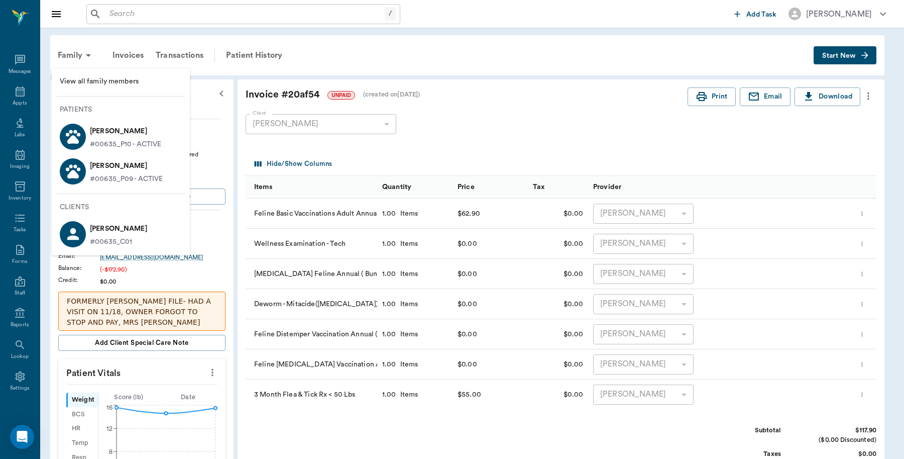
click at [91, 174] on p "#00635_P09 - ACTIVE" at bounding box center [126, 179] width 73 height 11
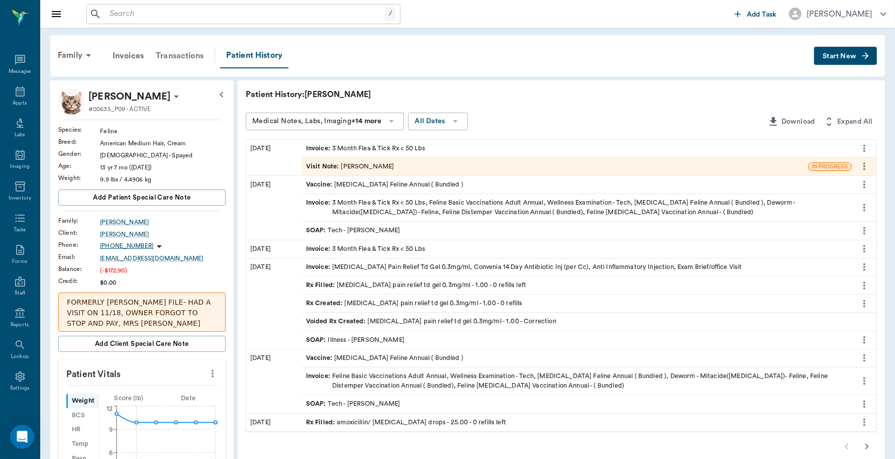
click at [201, 56] on div "Transactions" at bounding box center [180, 56] width 60 height 24
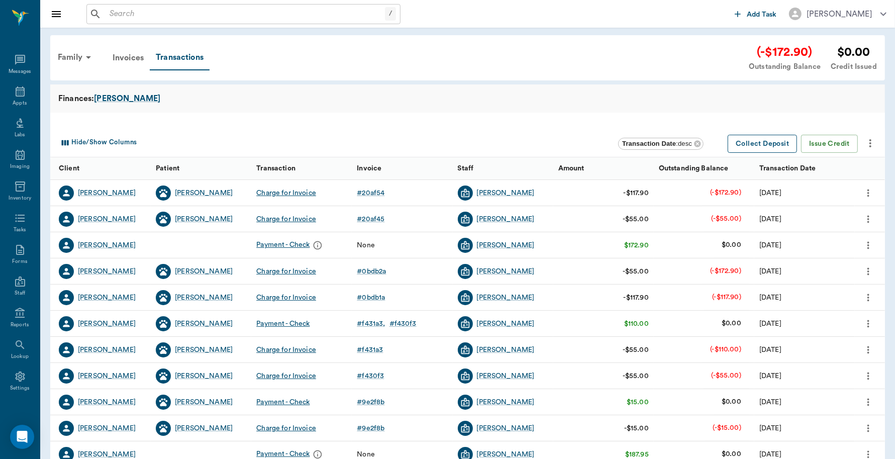
click at [781, 145] on button "Collect Deposit" at bounding box center [761, 144] width 69 height 19
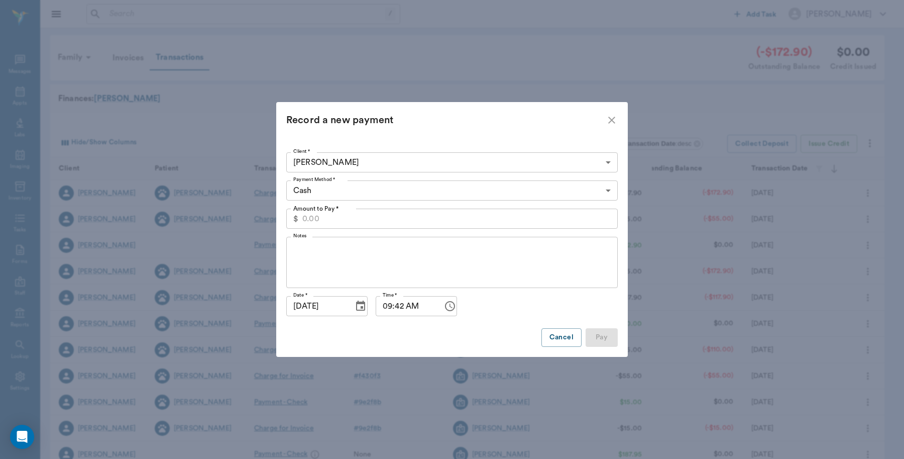
click at [378, 187] on body "/ ​ Add Task Dr. Bert Ellsworth Nectar Messages Appts Labs Imaging Inventory Ta…" at bounding box center [452, 309] width 904 height 618
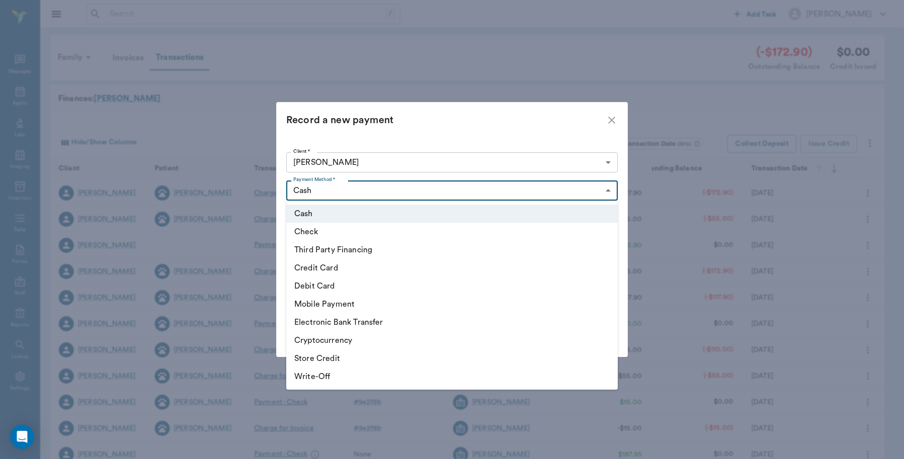
click at [334, 266] on li "Credit Card" at bounding box center [452, 268] width 332 height 18
type input "CREDIT_CARD"
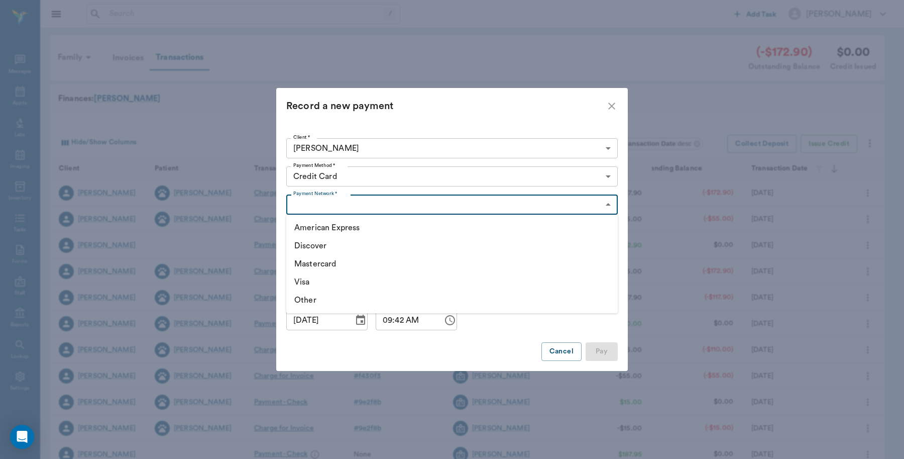
click at [357, 197] on body "/ ​ Add Task Dr. Bert Ellsworth Nectar Messages Appts Labs Imaging Inventory Ta…" at bounding box center [452, 309] width 904 height 618
click at [307, 275] on li "Visa" at bounding box center [452, 282] width 332 height 18
type input "VISA"
click at [360, 232] on input "Amount to Pay *" at bounding box center [459, 233] width 315 height 20
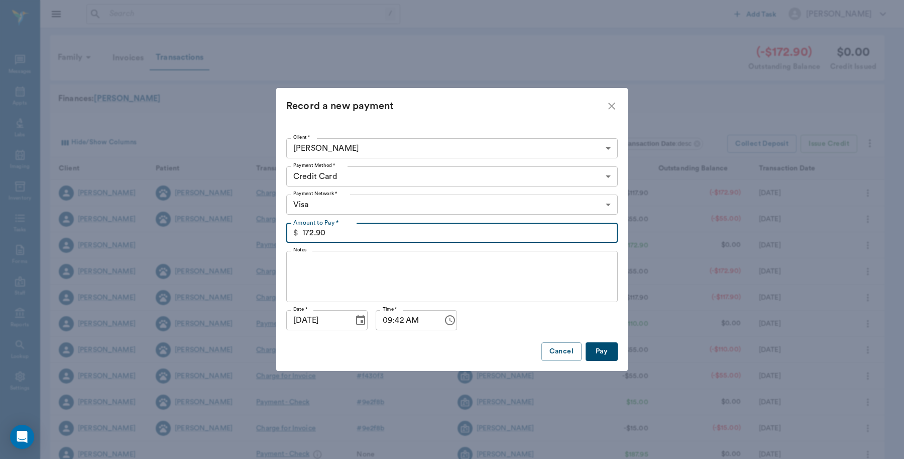
type input "172.90"
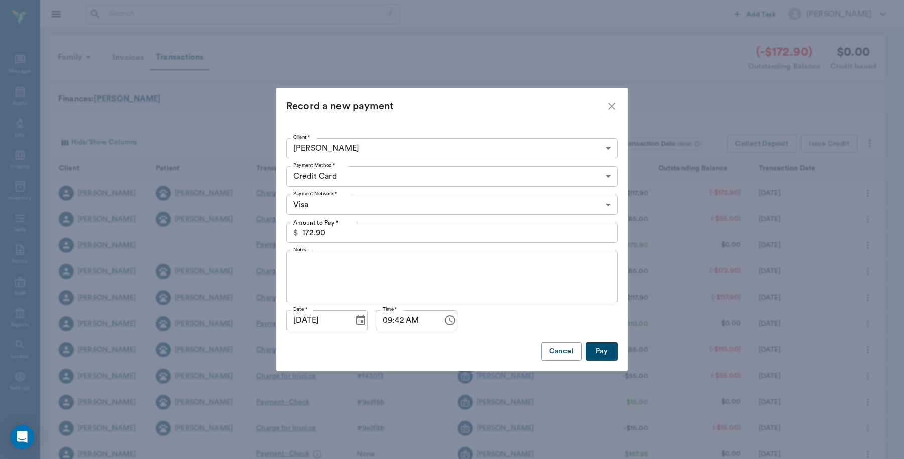
click at [601, 348] on button "Pay" at bounding box center [602, 351] width 32 height 19
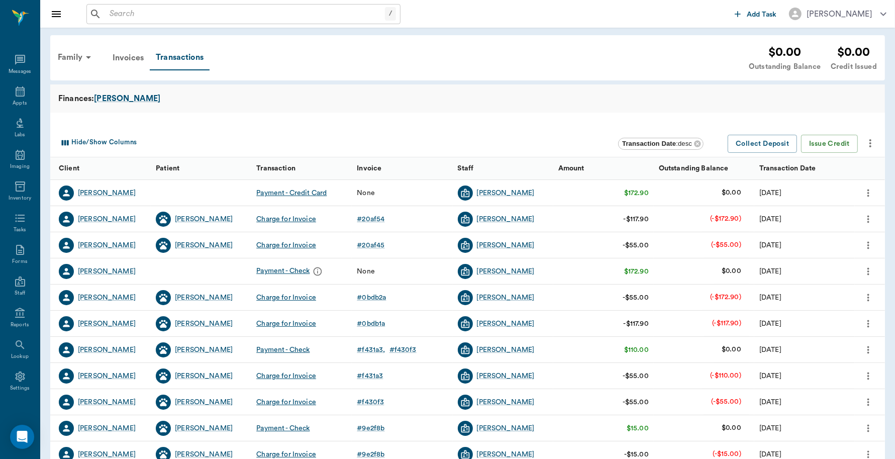
click at [866, 194] on icon "more" at bounding box center [867, 193] width 11 height 12
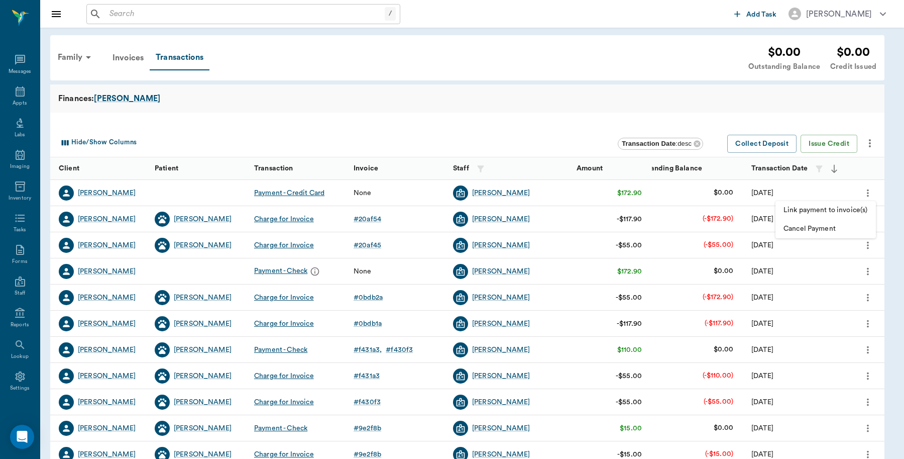
click at [850, 211] on span "Link payment to invoice(s)" at bounding box center [826, 210] width 84 height 11
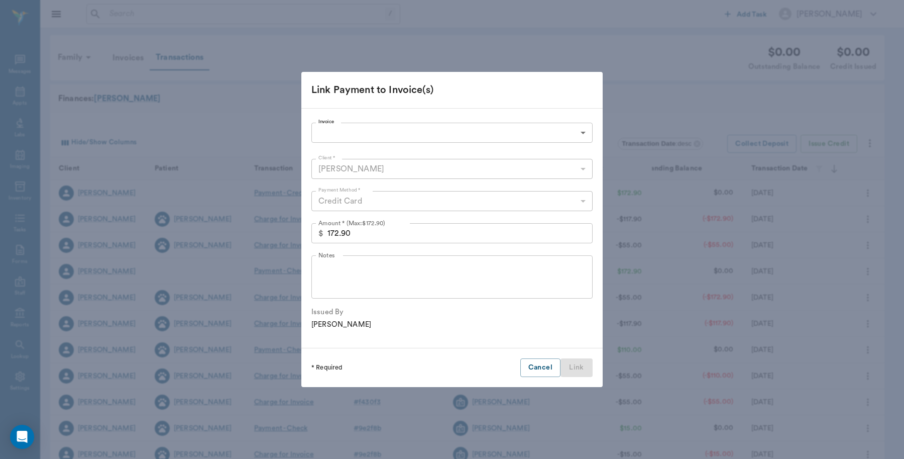
click at [572, 134] on body "/ ​ Add Task Dr. Bert Ellsworth Nectar Messages Appts Labs Imaging Inventory Ta…" at bounding box center [452, 309] width 904 height 618
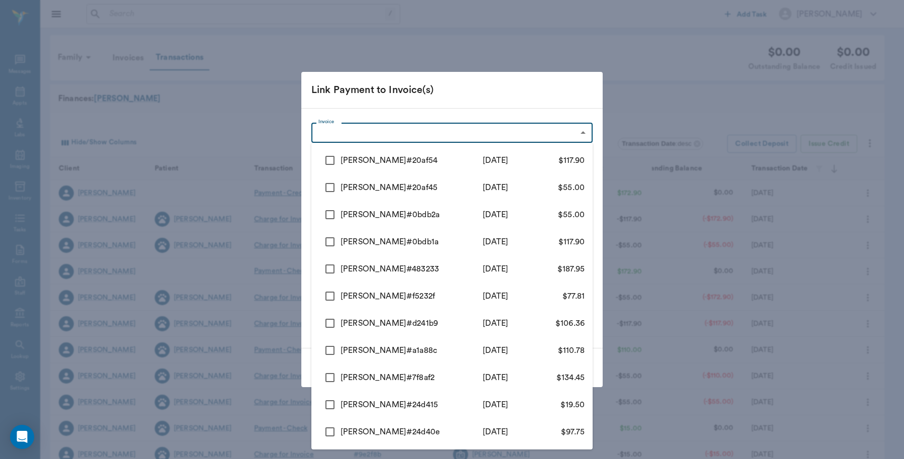
click at [325, 156] on input "checkbox" at bounding box center [329, 160] width 21 height 21
checkbox input "true"
type input "68a5d64256e8efa9ab20af54"
type input "117.90"
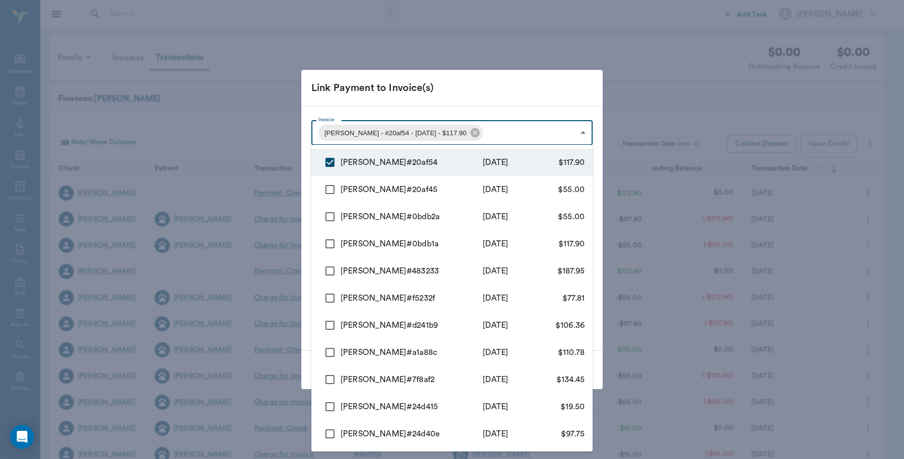
drag, startPoint x: 330, startPoint y: 187, endPoint x: 332, endPoint y: 198, distance: 11.2
click at [331, 187] on input "checkbox" at bounding box center [329, 189] width 21 height 21
checkbox input "true"
type input "68a5d64256e8efa9ab20af54,68a5d5d956e8efa9ab20af45"
type input "172.90"
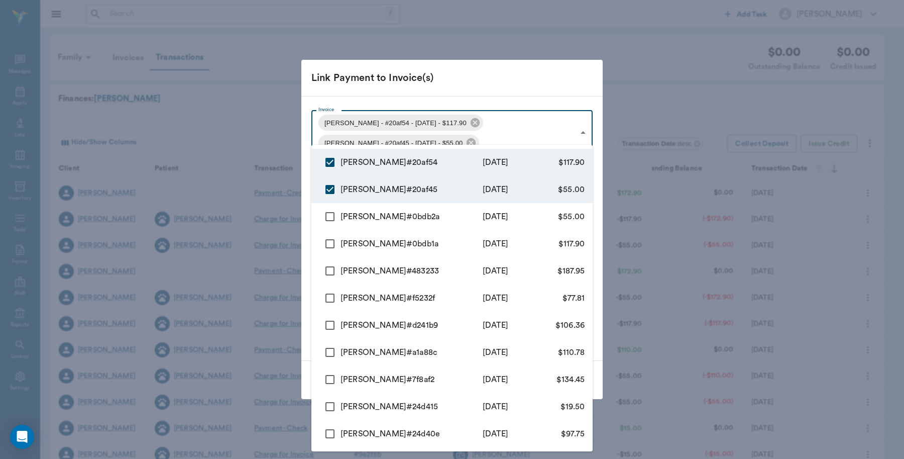
click at [540, 91] on div at bounding box center [452, 229] width 904 height 459
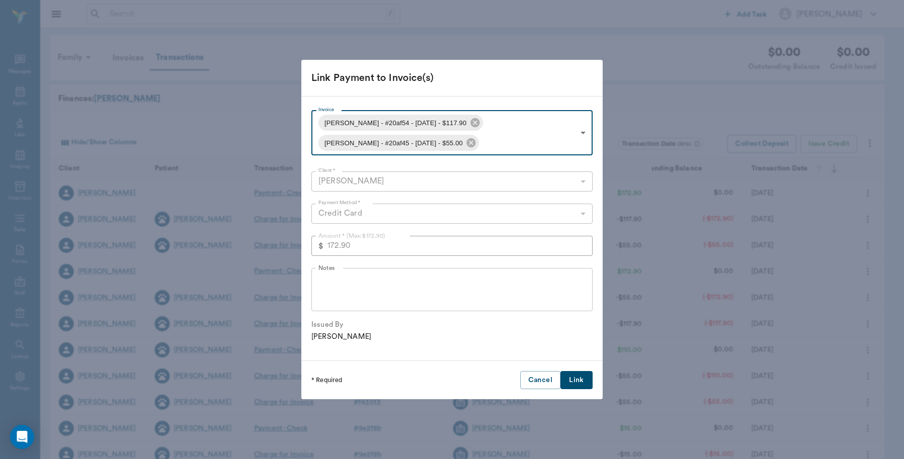
click at [581, 383] on button "Link" at bounding box center [577, 380] width 32 height 19
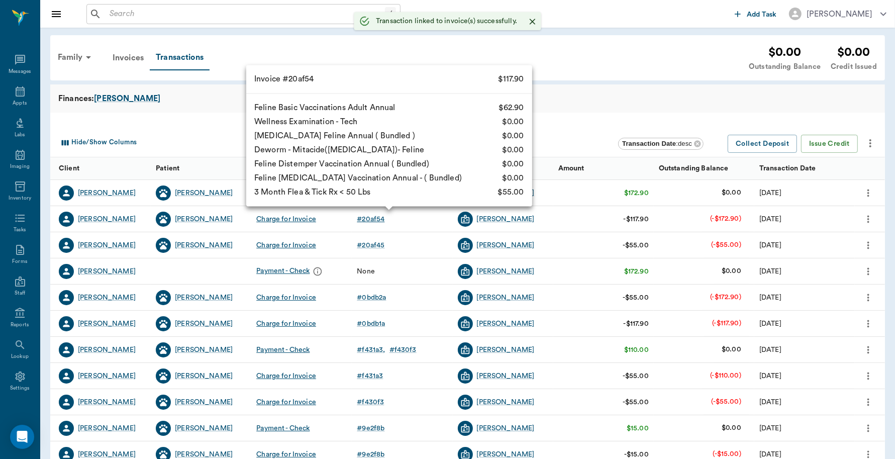
click at [372, 217] on div "# 20af54" at bounding box center [371, 219] width 28 height 10
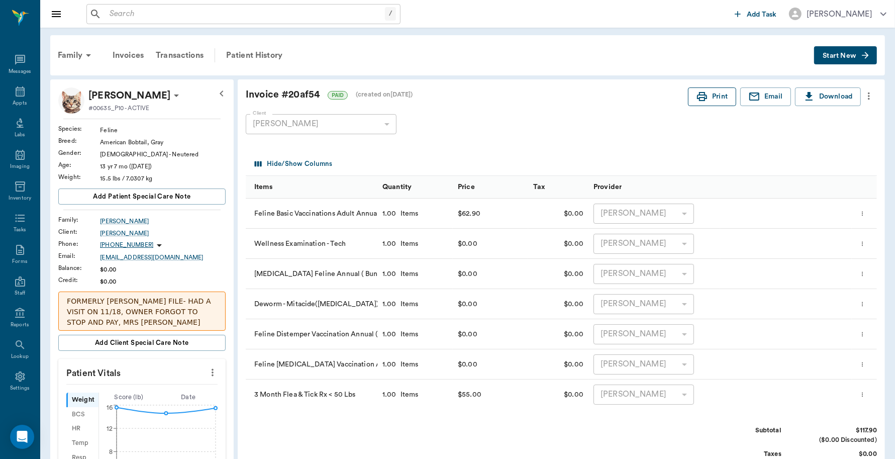
click at [719, 91] on button "Print" at bounding box center [712, 96] width 48 height 19
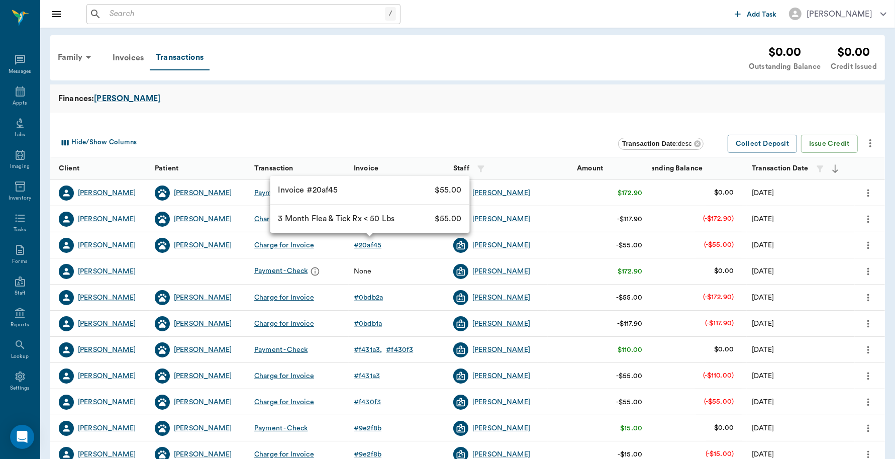
click at [374, 245] on div "# 20af45" at bounding box center [368, 245] width 28 height 10
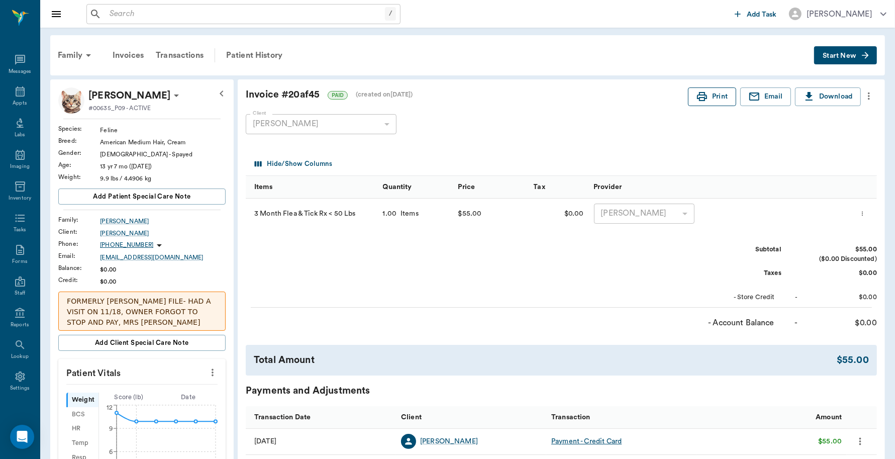
click at [712, 93] on button "Print" at bounding box center [712, 96] width 48 height 19
click at [16, 89] on icon at bounding box center [20, 91] width 12 height 12
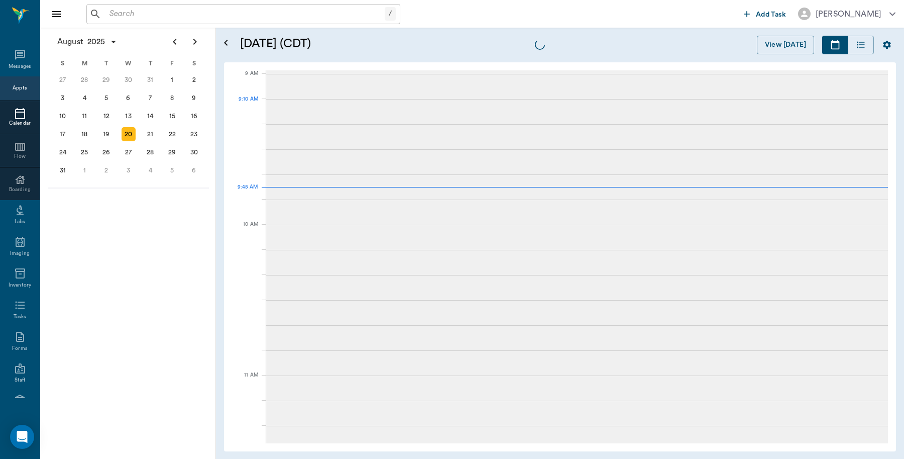
scroll to position [151, 0]
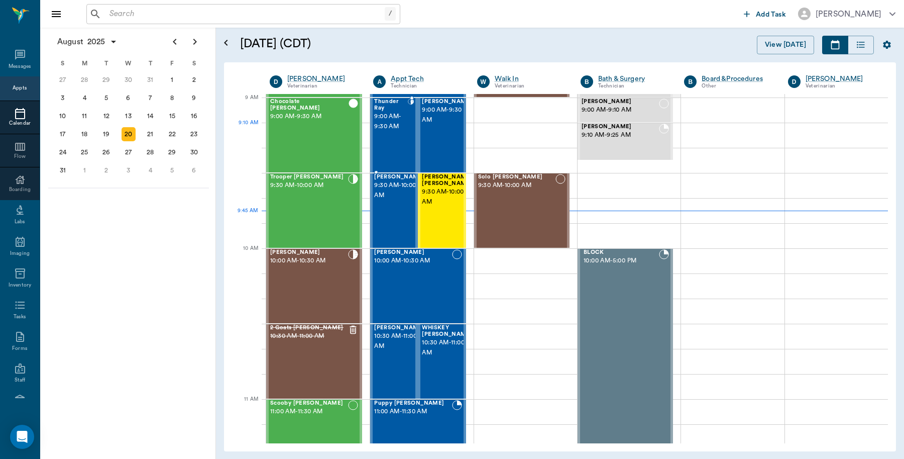
click at [380, 132] on div "Thunder Ray 9:00 AM - 9:30 AM" at bounding box center [390, 134] width 33 height 73
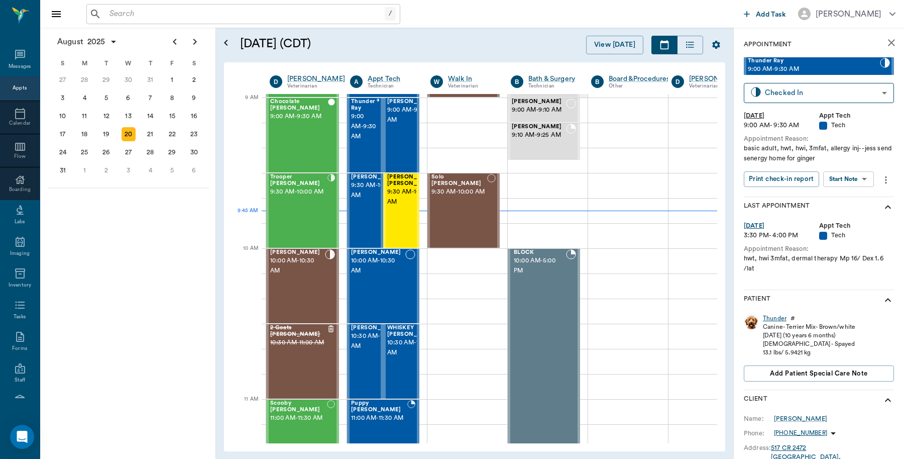
click at [772, 315] on div "Thunder" at bounding box center [775, 318] width 24 height 9
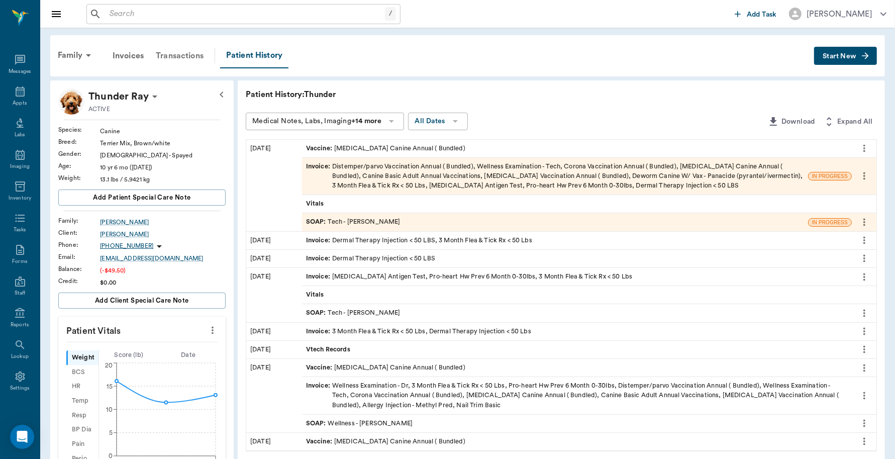
click at [173, 53] on div "Transactions" at bounding box center [180, 56] width 60 height 24
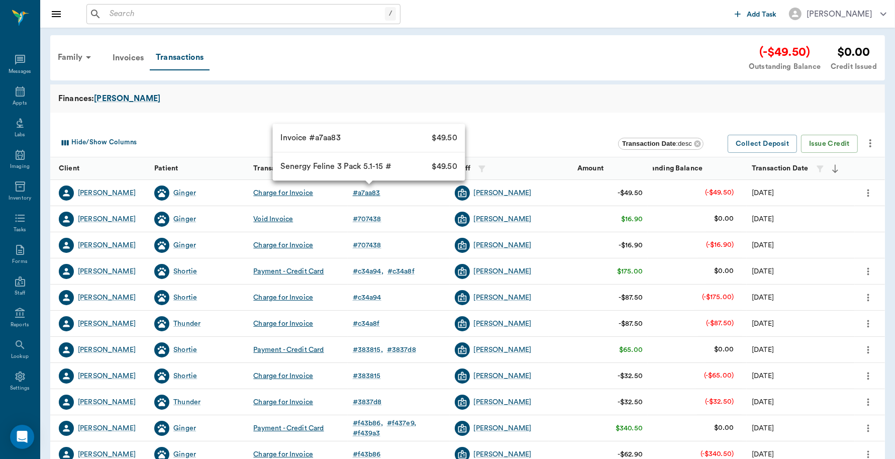
click at [370, 190] on div "# a7aa83" at bounding box center [367, 193] width 28 height 10
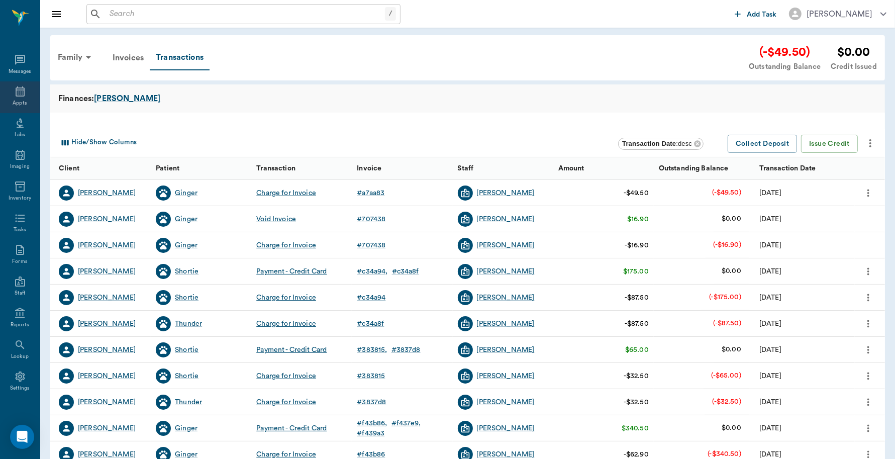
click at [19, 95] on icon at bounding box center [20, 91] width 9 height 10
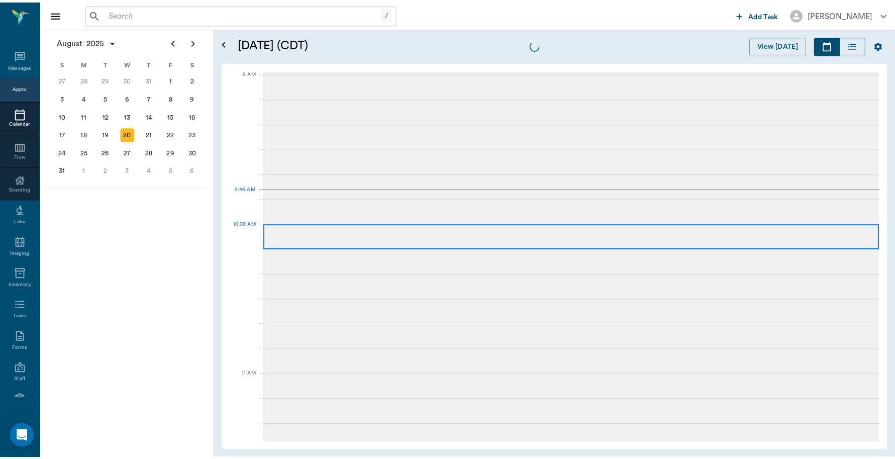
scroll to position [152, 0]
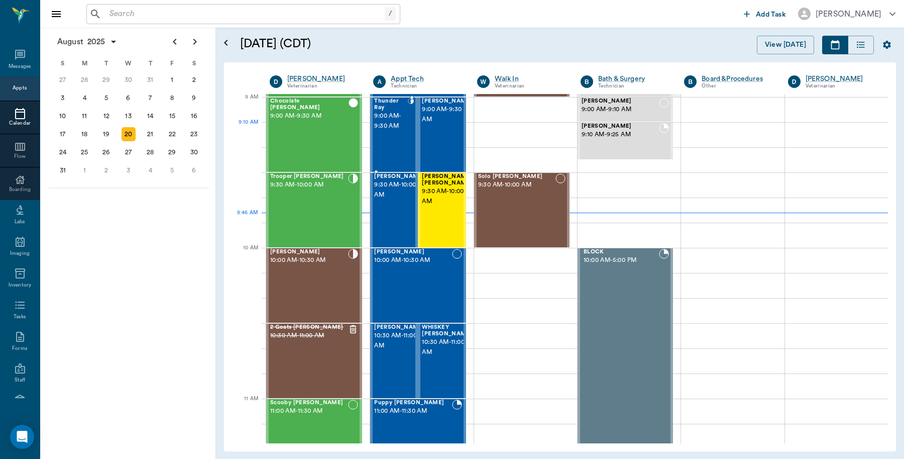
click at [395, 129] on span "9:00 AM - 9:30 AM" at bounding box center [390, 121] width 33 height 20
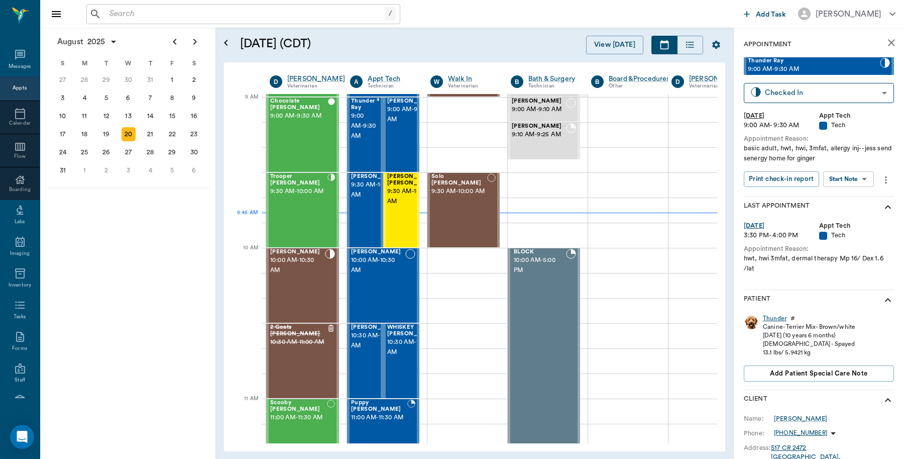
click at [777, 320] on div "Thunder" at bounding box center [775, 318] width 24 height 9
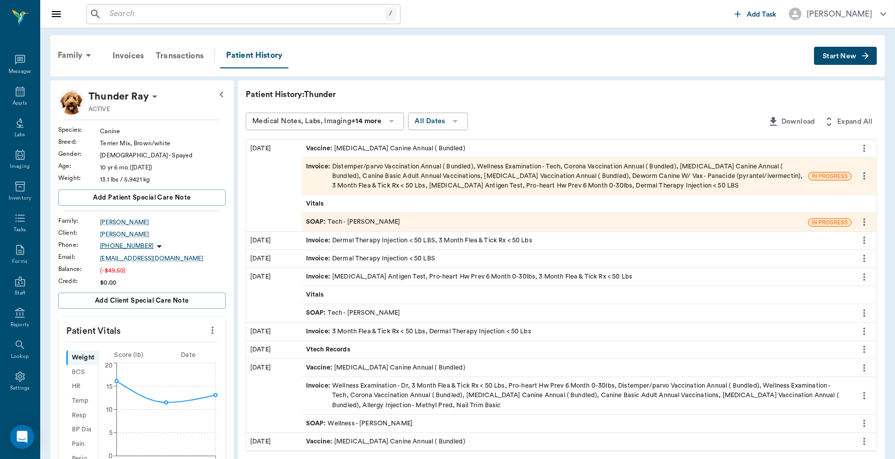
click at [682, 181] on div "Invoice : Distemper/parvo Vaccination Annual ( Bundled), Wellness Examination -…" at bounding box center [555, 176] width 498 height 29
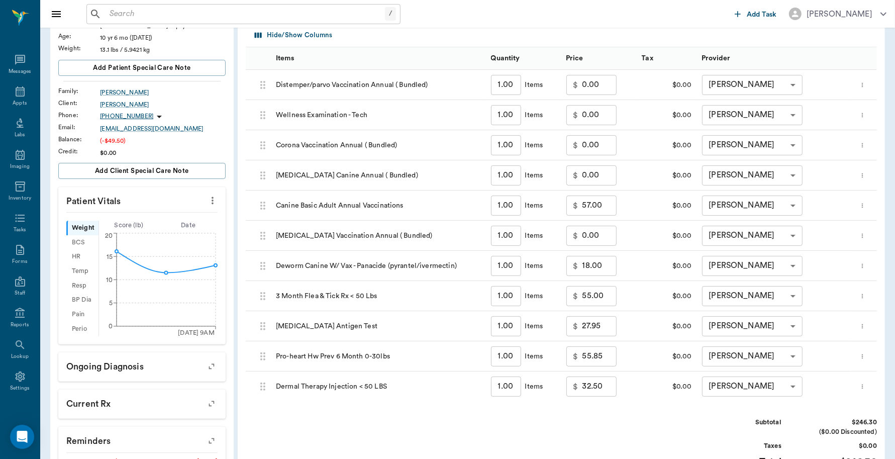
scroll to position [291, 0]
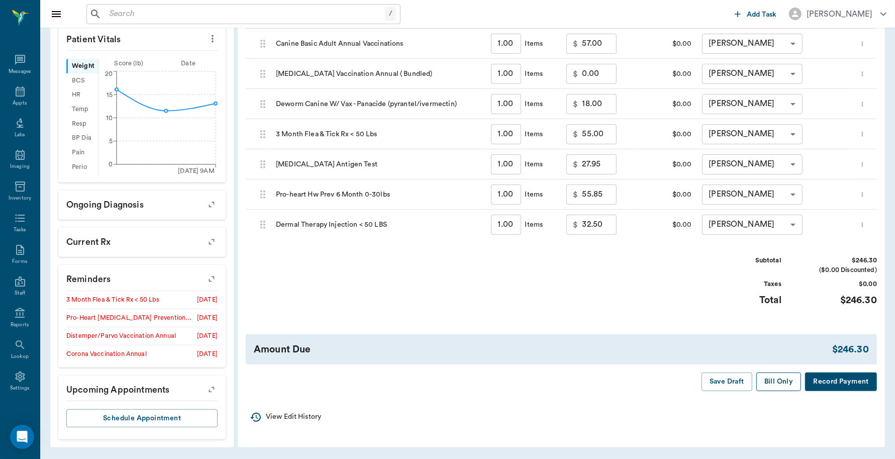
click at [792, 382] on button "Bill Only" at bounding box center [778, 381] width 45 height 19
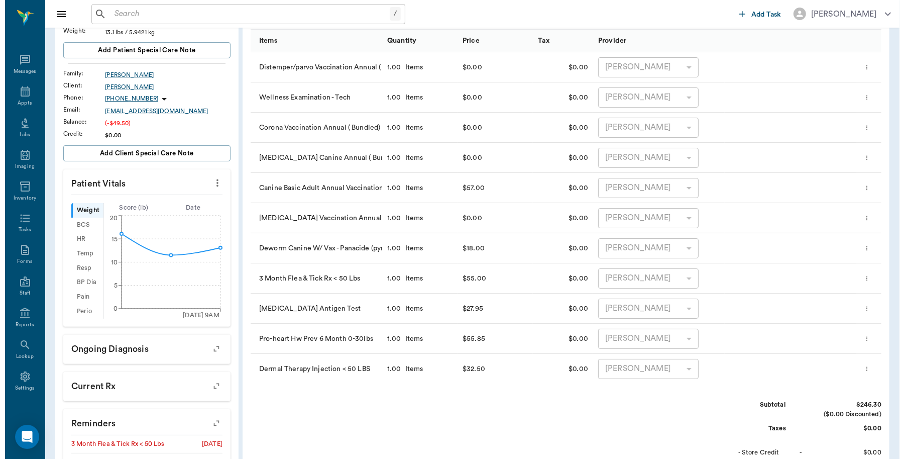
scroll to position [0, 0]
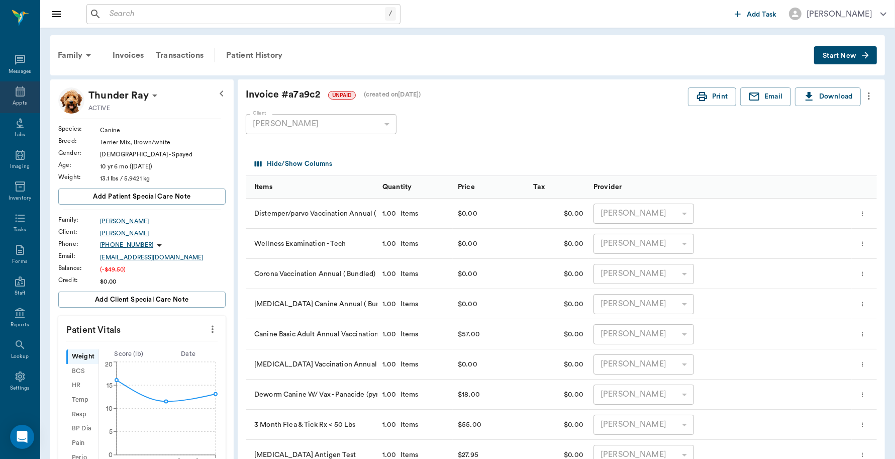
click at [16, 99] on div "Appts" at bounding box center [20, 103] width 14 height 8
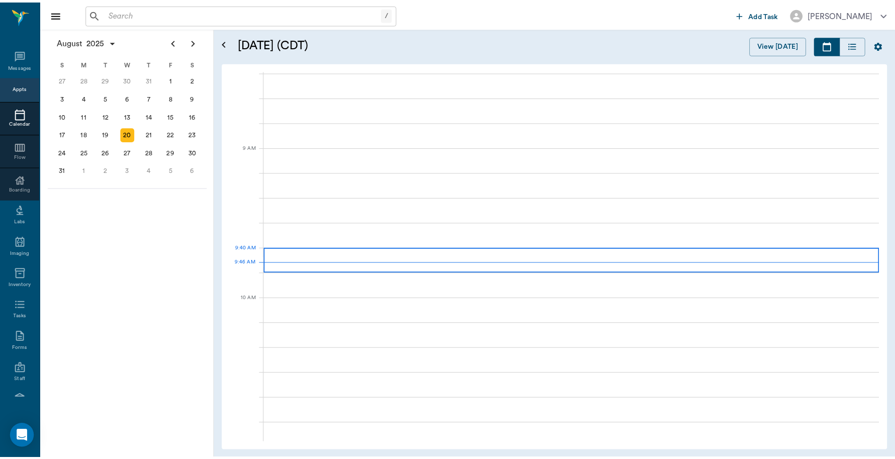
scroll to position [153, 0]
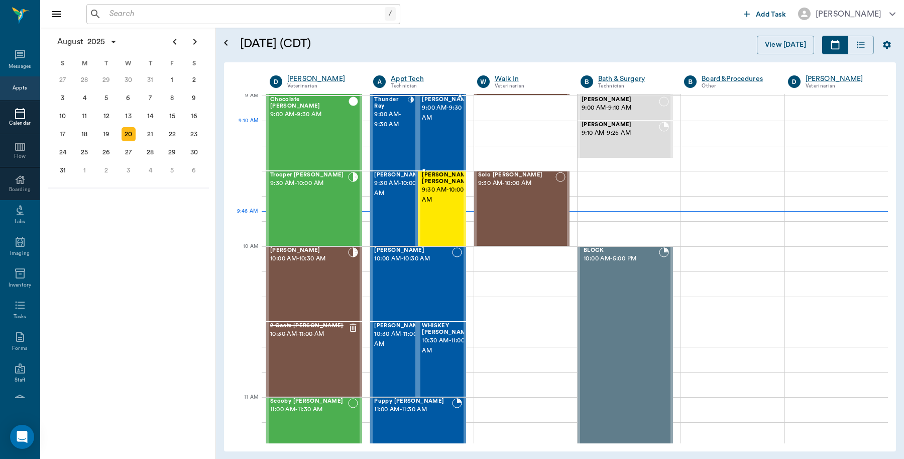
click at [422, 123] on span "9:00 AM - 9:30 AM" at bounding box center [447, 113] width 50 height 20
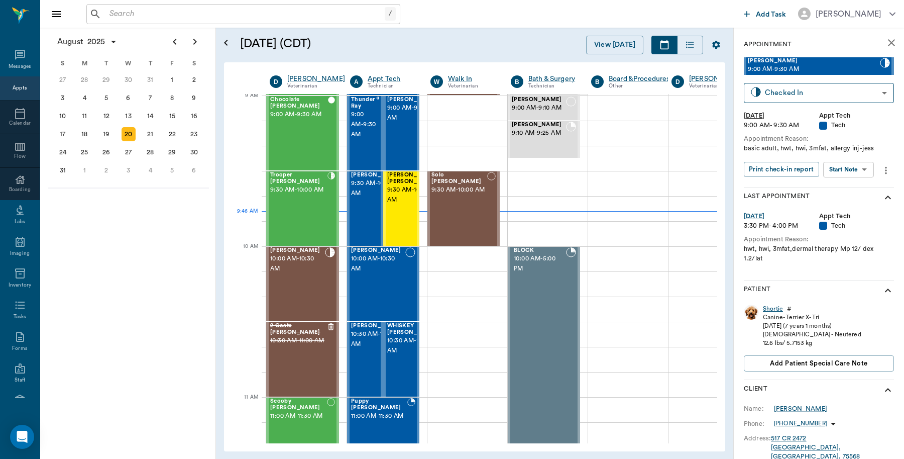
click at [769, 307] on div "Shortie" at bounding box center [773, 308] width 20 height 9
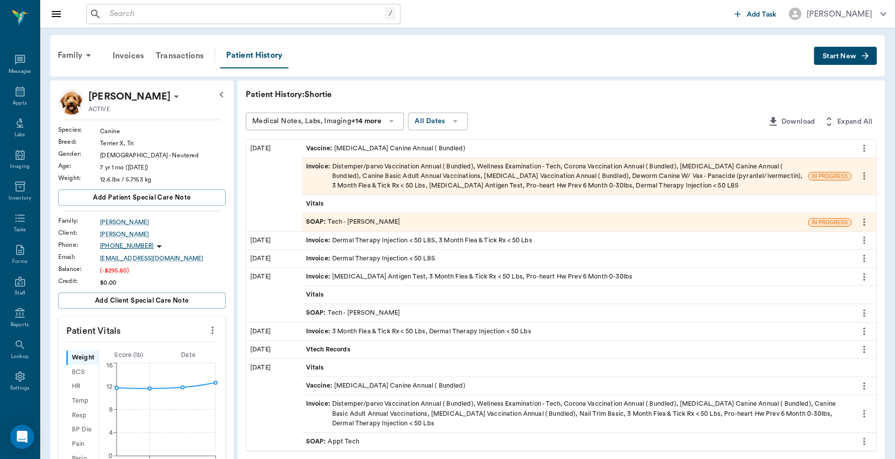
click at [682, 172] on div "Invoice : Distemper/parvo Vaccination Annual ( Bundled), Wellness Examination -…" at bounding box center [555, 176] width 498 height 29
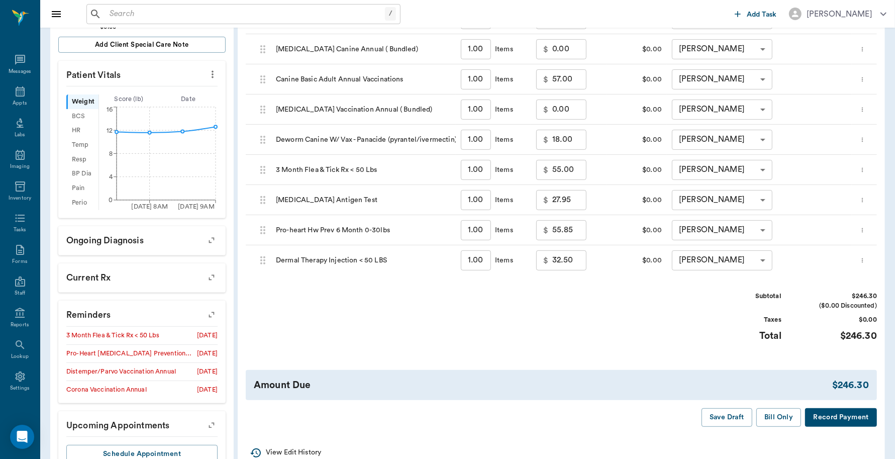
scroll to position [291, 0]
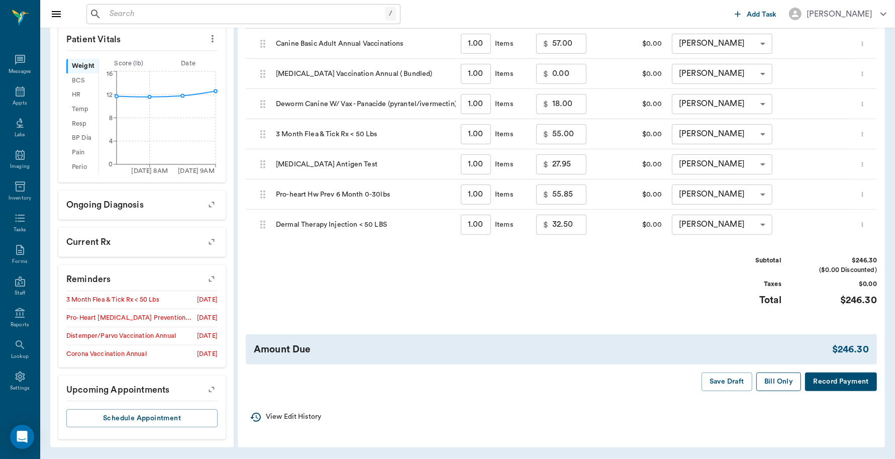
click at [784, 383] on button "Bill Only" at bounding box center [778, 381] width 45 height 19
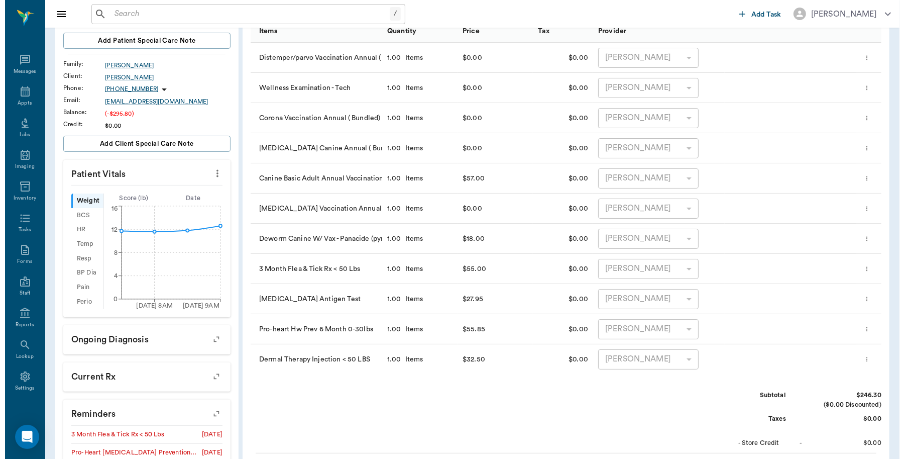
scroll to position [0, 0]
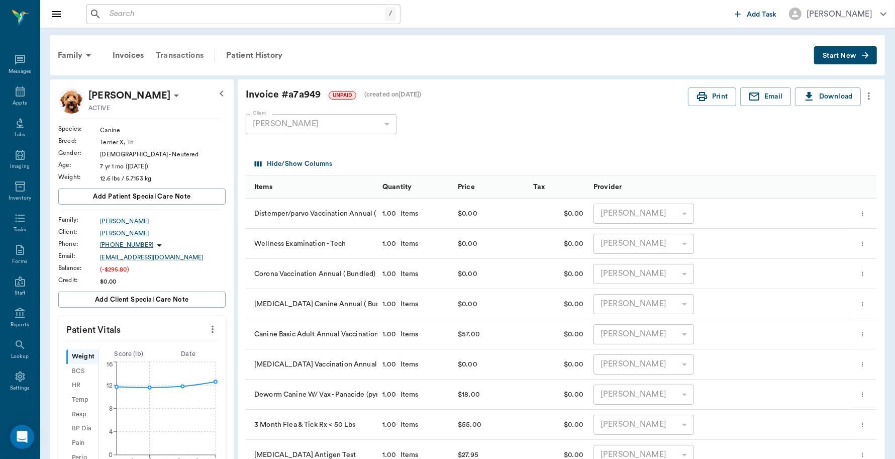
click at [189, 54] on div "Transactions" at bounding box center [180, 55] width 60 height 24
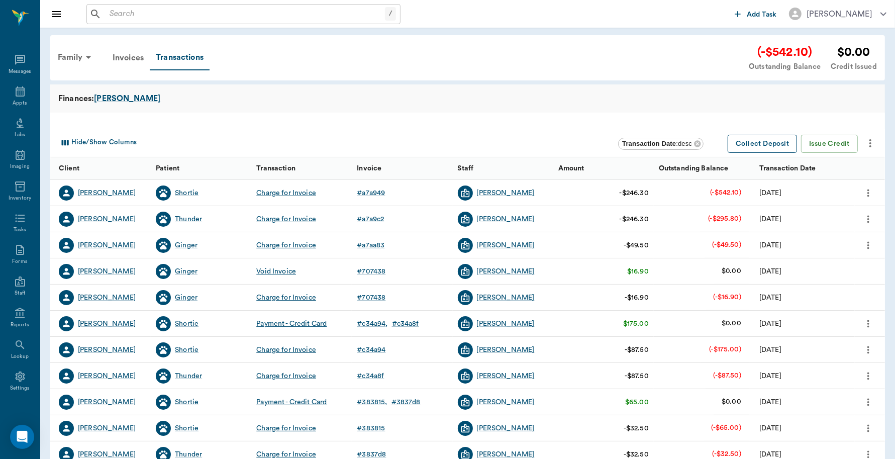
click at [769, 141] on button "Collect Deposit" at bounding box center [761, 144] width 69 height 19
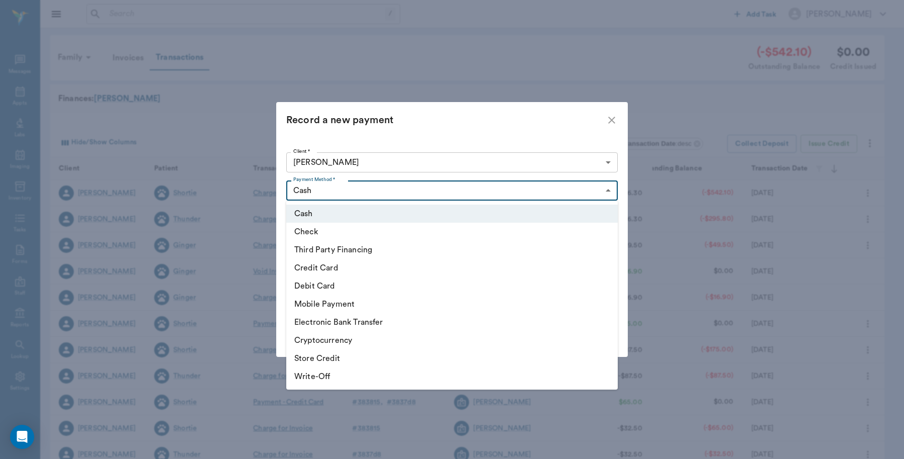
click at [368, 196] on body "/ ​ Add Task Dr. Bert Ellsworth Nectar Messages Appts Labs Imaging Inventory Ta…" at bounding box center [452, 309] width 904 height 618
click at [343, 269] on li "Credit Card" at bounding box center [452, 268] width 332 height 18
type input "CREDIT_CARD"
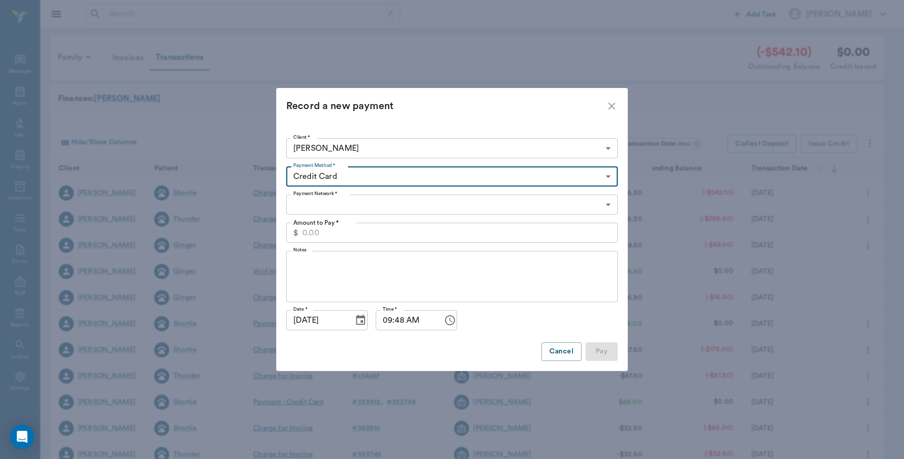
click at [352, 202] on body "/ ​ Add Task Dr. Bert Ellsworth Nectar Messages Appts Labs Imaging Inventory Ta…" at bounding box center [452, 309] width 904 height 618
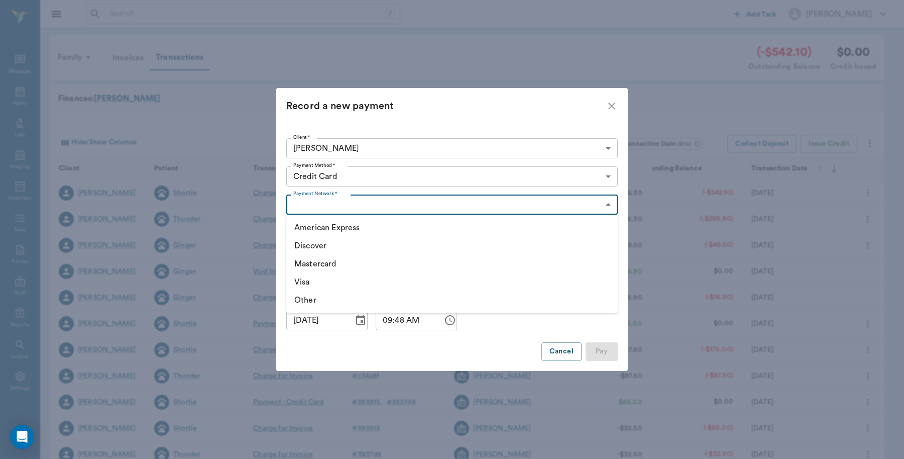
click at [319, 279] on li "Visa" at bounding box center [452, 282] width 332 height 18
type input "VISA"
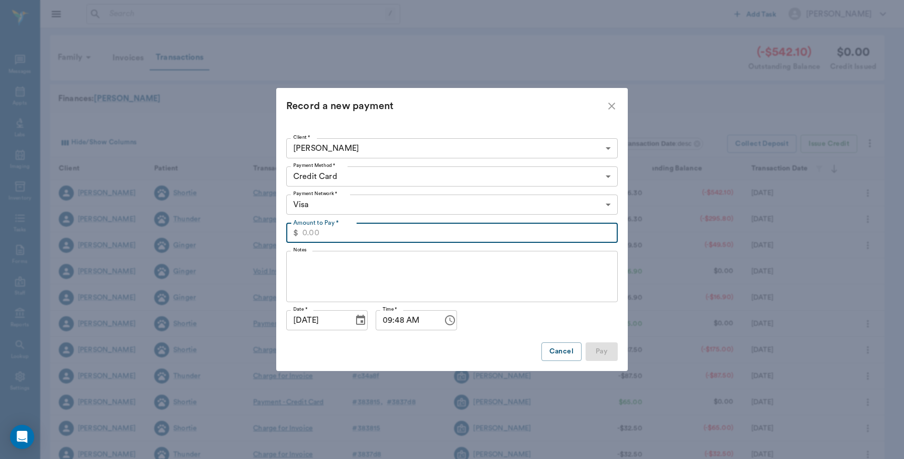
click at [375, 237] on input "Amount to Pay *" at bounding box center [459, 233] width 315 height 20
type input "542.10"
click at [610, 351] on button "Pay" at bounding box center [602, 351] width 32 height 19
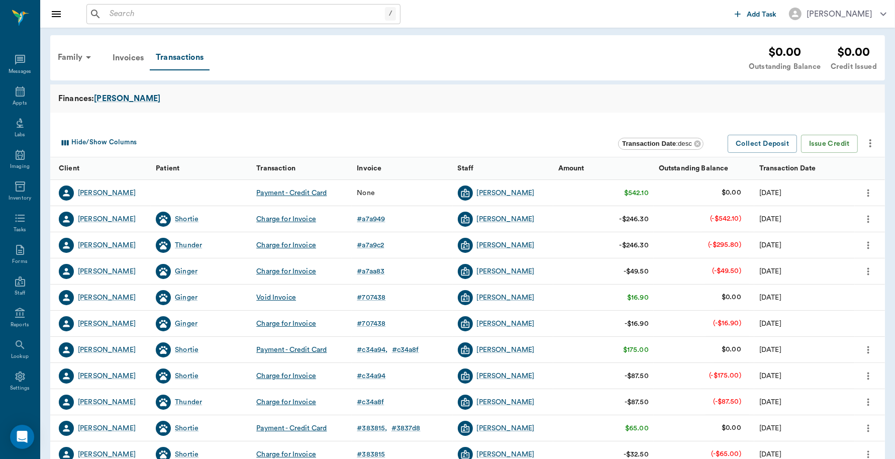
click at [869, 194] on icon "more" at bounding box center [867, 193] width 11 height 12
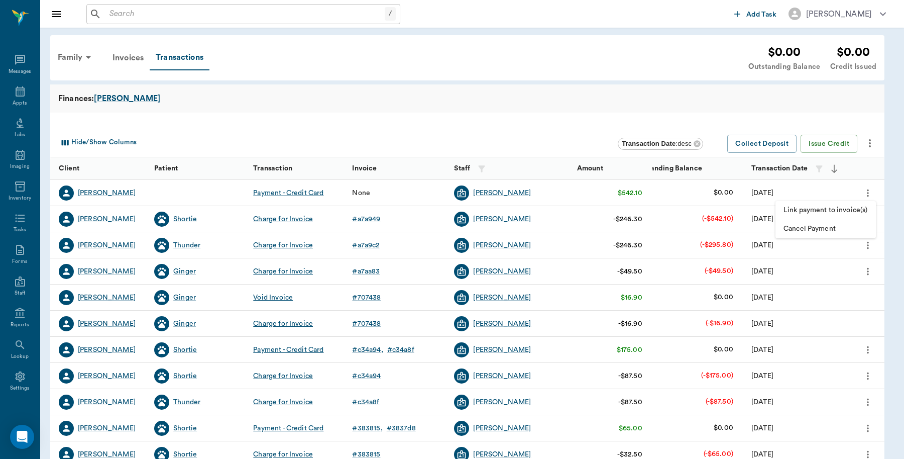
click at [837, 209] on span "Link payment to invoice(s)" at bounding box center [826, 210] width 84 height 11
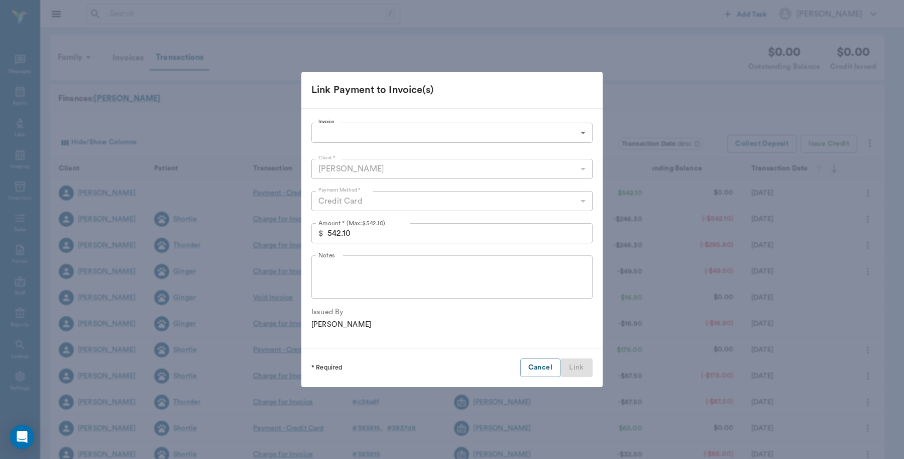
click at [493, 129] on body "/ ​ Add Task Dr. Bert Ellsworth Nectar Messages Appts Labs Imaging Inventory Ta…" at bounding box center [452, 309] width 904 height 618
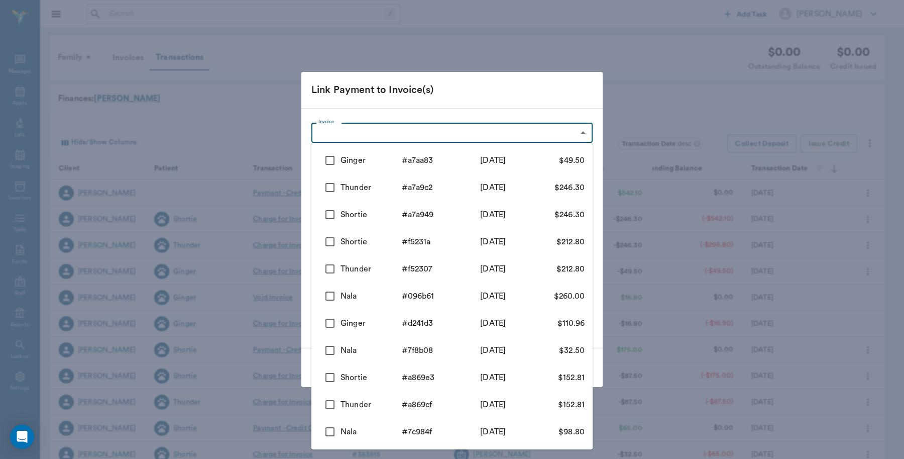
click at [325, 159] on input "checkbox" at bounding box center [329, 160] width 21 height 21
checkbox input "true"
type input "68a5d95e0f5b5616a9a7aa83"
type input "49.50"
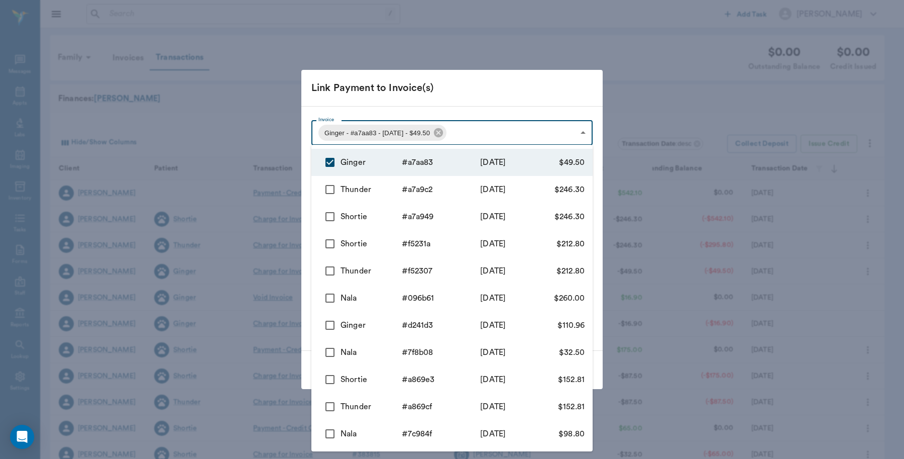
click at [320, 183] on input "checkbox" at bounding box center [329, 189] width 21 height 21
checkbox input "true"
type input "68a5d95e0f5b5616a9a7aa83,68a5d7b80f5b5616a9a7a9c2"
type input "295.80"
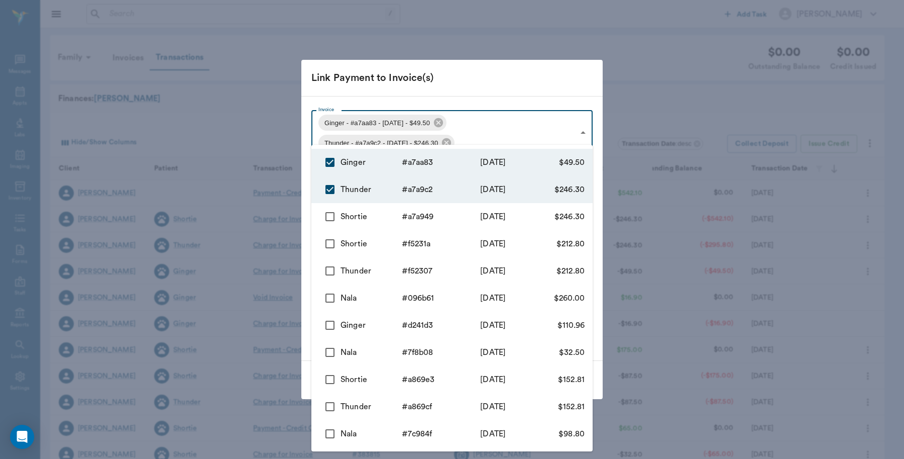
click at [333, 216] on input "checkbox" at bounding box center [329, 216] width 21 height 21
checkbox input "true"
type input "68a5d95e0f5b5616a9a7aa83,68a5d7b80f5b5616a9a7a9c2,68a5d7100f5b5616a9a7a949"
type input "542.10"
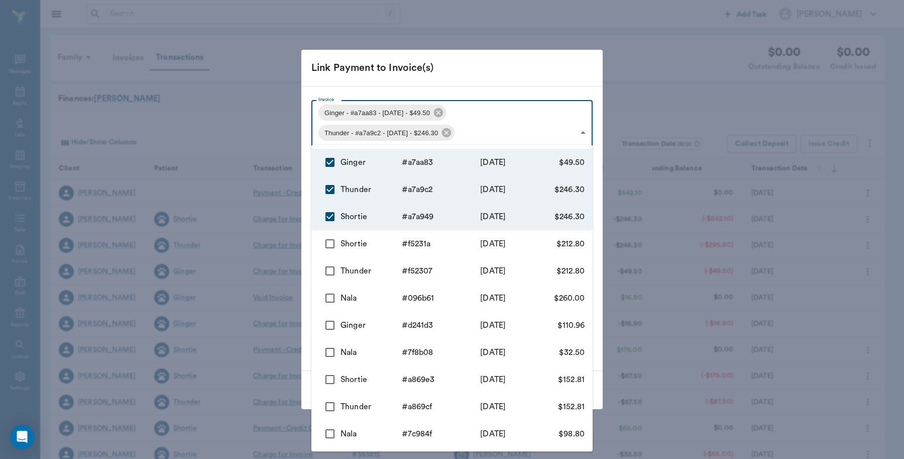
click at [538, 85] on div at bounding box center [452, 229] width 904 height 459
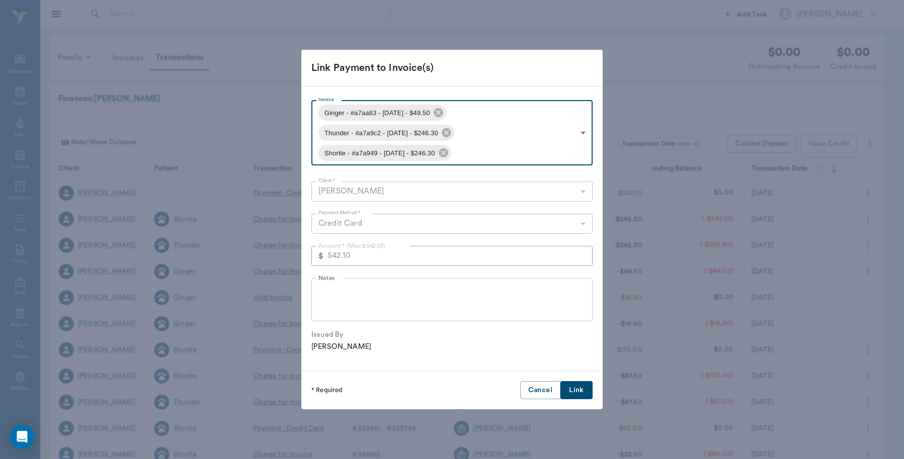
click at [583, 393] on button "Link" at bounding box center [577, 390] width 32 height 19
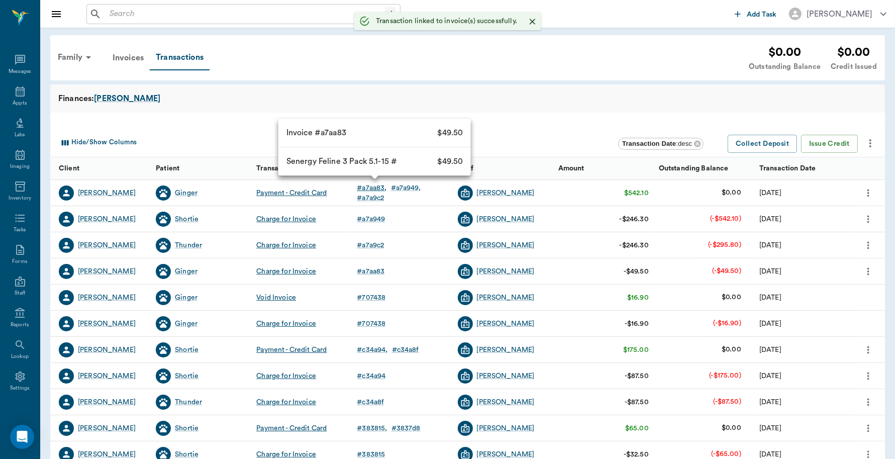
click at [373, 189] on div "# a7aa83" at bounding box center [372, 188] width 30 height 10
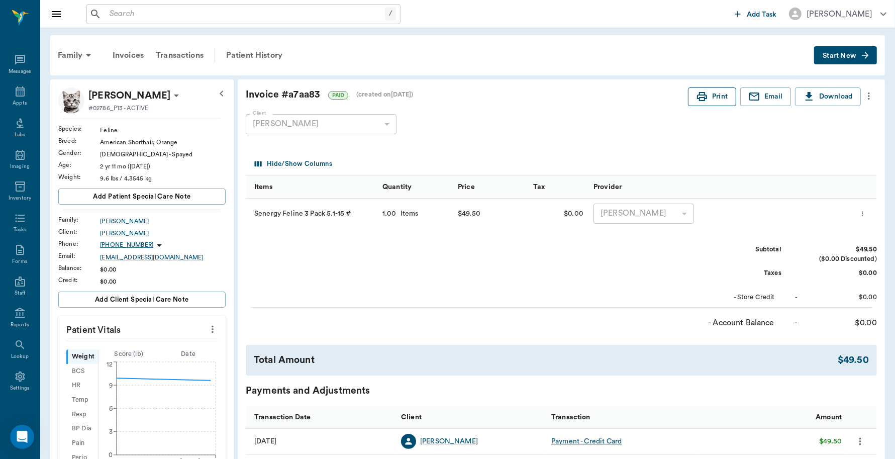
click at [708, 89] on button "Print" at bounding box center [712, 96] width 48 height 19
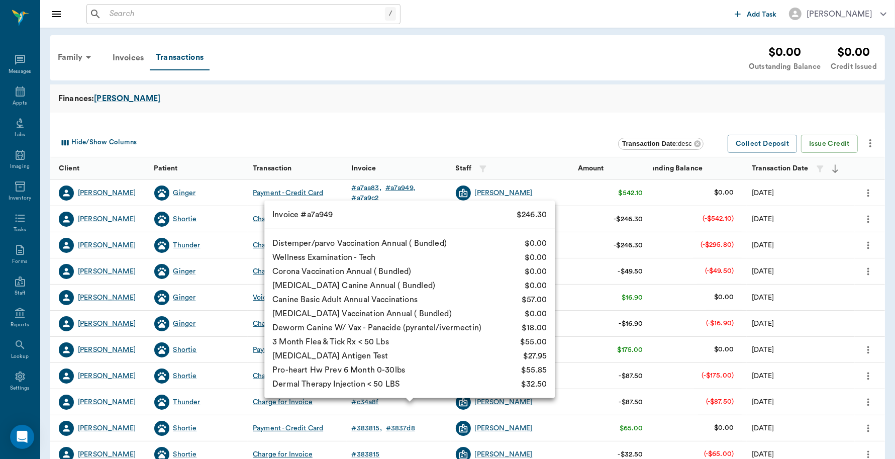
click at [417, 189] on link "# a7a949" at bounding box center [402, 188] width 34 height 10
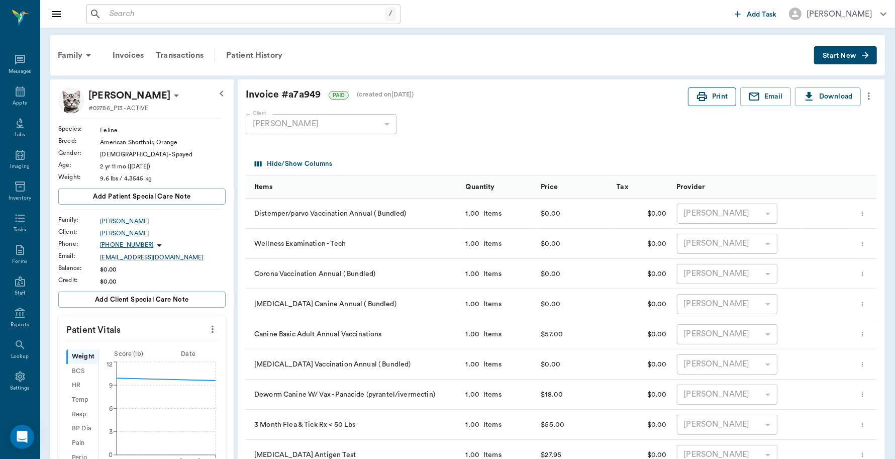
click at [701, 96] on icon "button" at bounding box center [702, 96] width 12 height 12
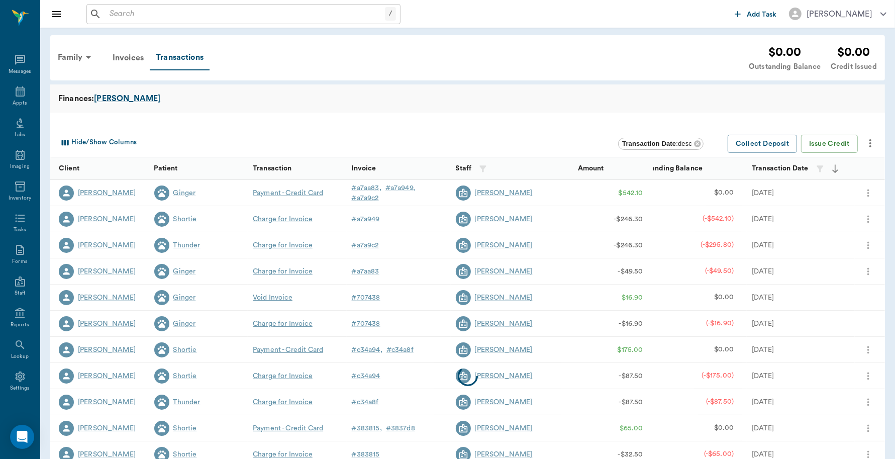
click at [365, 197] on div "# a7a9c2" at bounding box center [365, 198] width 27 height 10
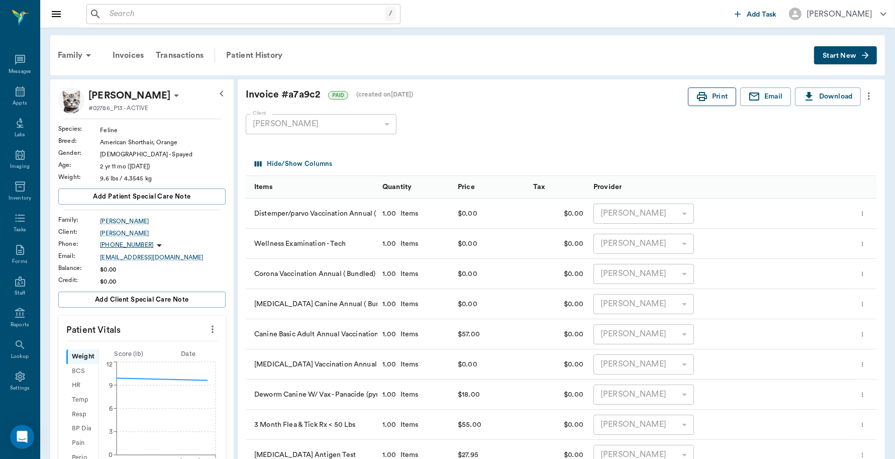
click at [708, 99] on button "Print" at bounding box center [712, 96] width 48 height 19
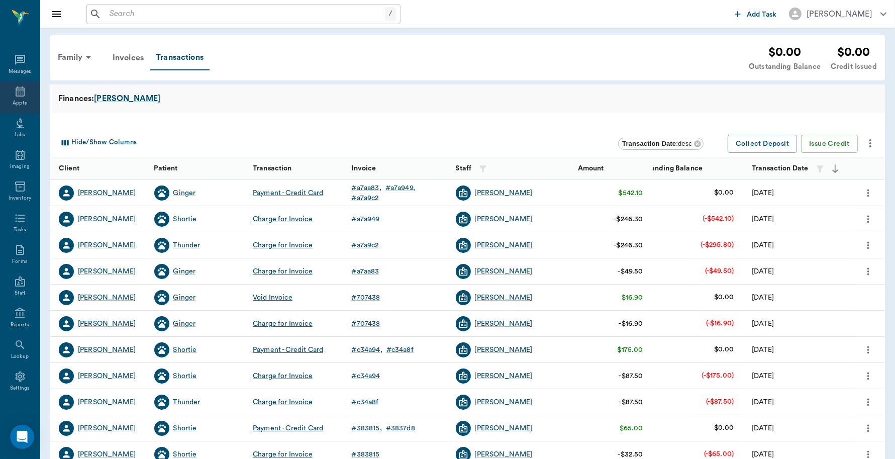
click at [18, 99] on div "Appts" at bounding box center [20, 103] width 14 height 8
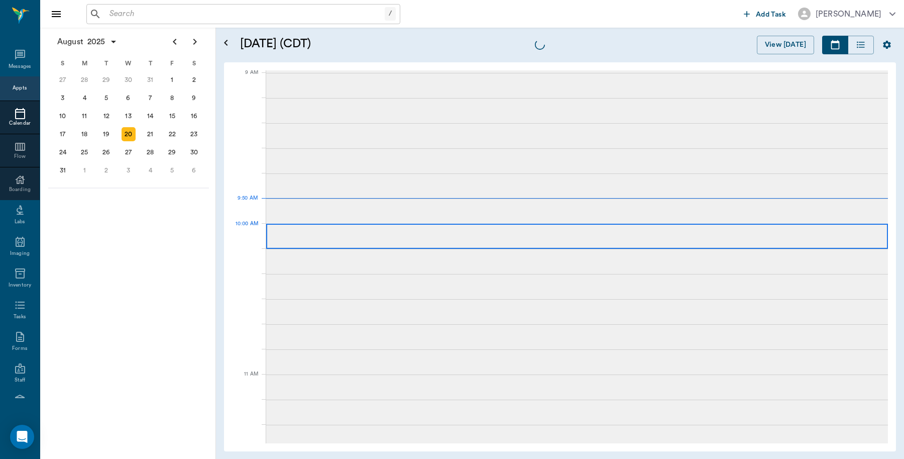
scroll to position [152, 0]
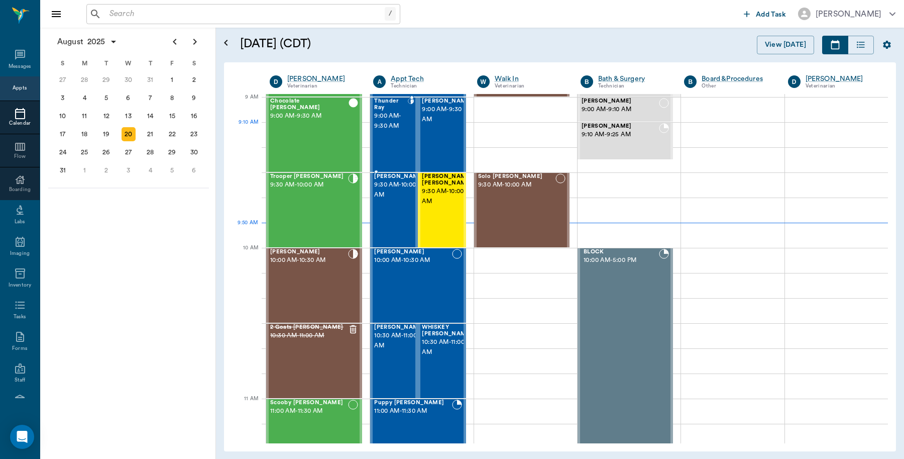
click at [393, 133] on div "Thunder Ray 9:00 AM - 9:30 AM" at bounding box center [390, 134] width 33 height 73
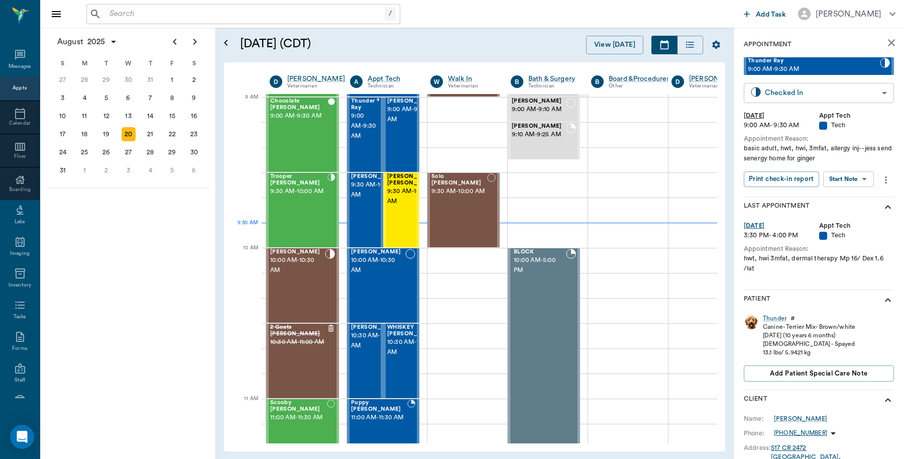
click at [874, 93] on body "/ ​ Add Task Dr. Bert Ellsworth Nectar Messages Appts Calendar Flow Boarding La…" at bounding box center [452, 229] width 904 height 459
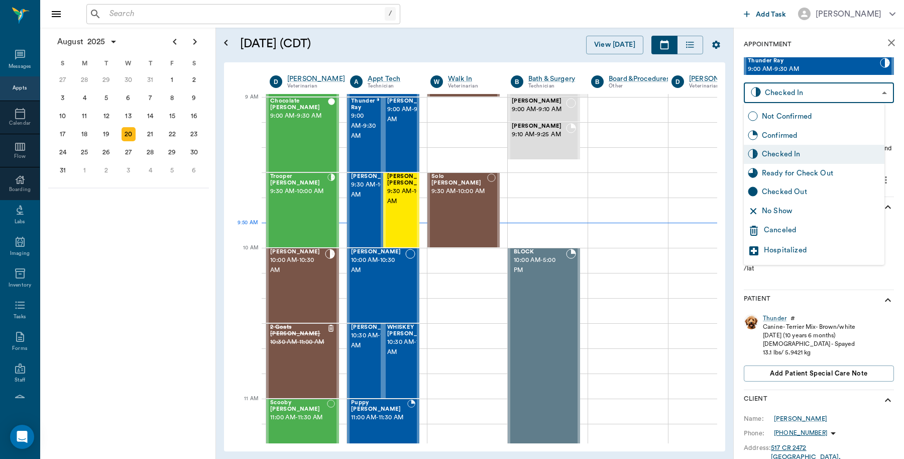
click at [801, 188] on div "Checked Out" at bounding box center [821, 191] width 119 height 11
type input "CHECKED_OUT"
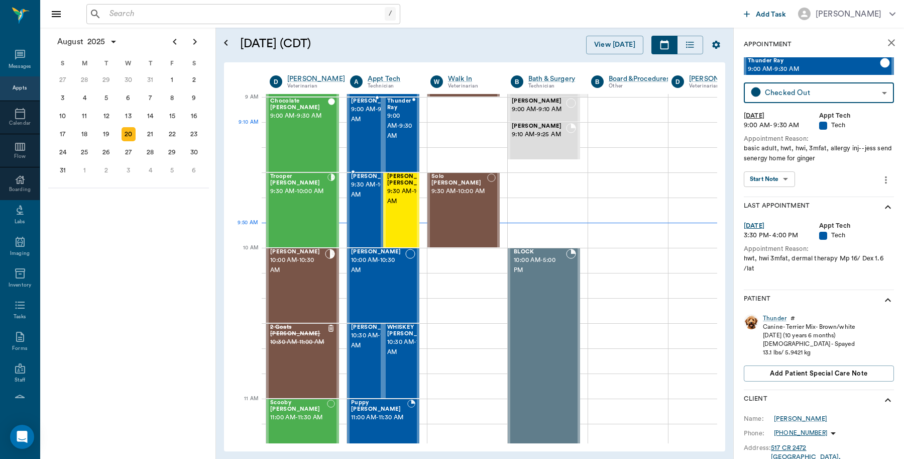
click at [359, 125] on span "9:00 AM - 9:30 AM" at bounding box center [376, 114] width 50 height 20
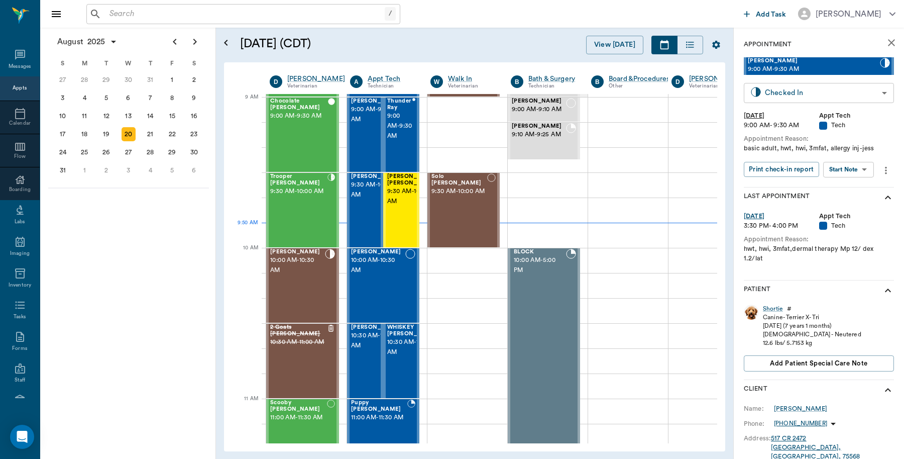
click at [852, 97] on body "/ ​ Add Task Dr. Bert Ellsworth Nectar Messages Appts Calendar Flow Boarding La…" at bounding box center [452, 229] width 904 height 459
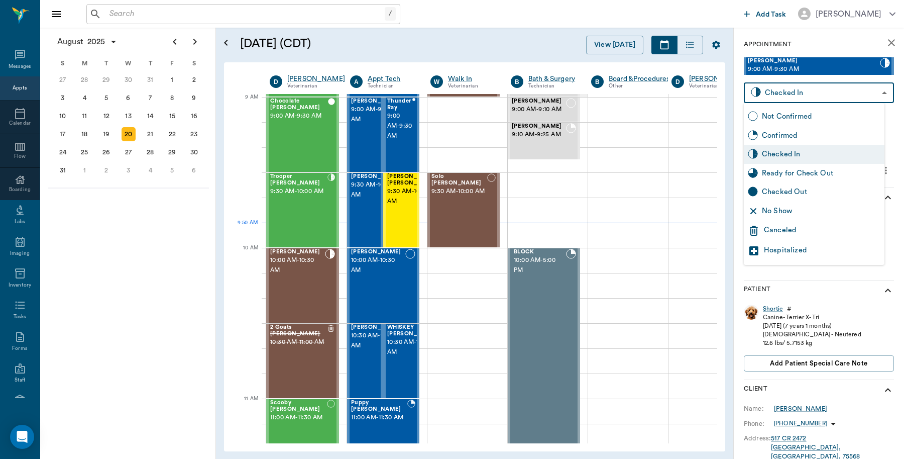
click at [790, 194] on div "Checked Out" at bounding box center [821, 191] width 119 height 11
type input "CHECKED_OUT"
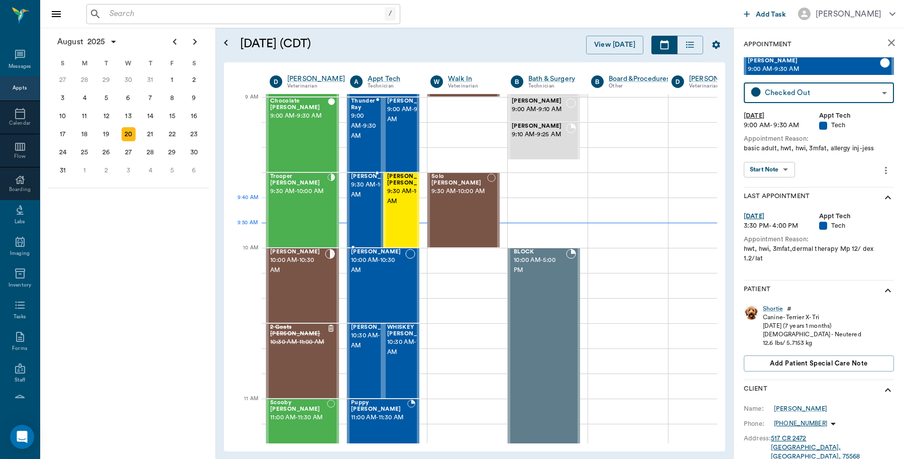
click at [373, 200] on span "9:30 AM - 10:00 AM" at bounding box center [376, 190] width 50 height 20
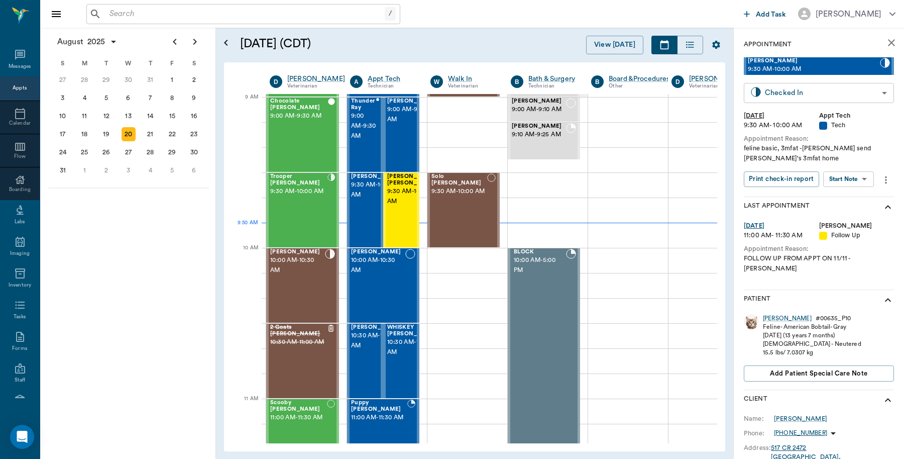
click at [802, 95] on body "/ ​ Add Task Dr. Bert Ellsworth Nectar Messages Appts Calendar Flow Boarding La…" at bounding box center [452, 229] width 904 height 459
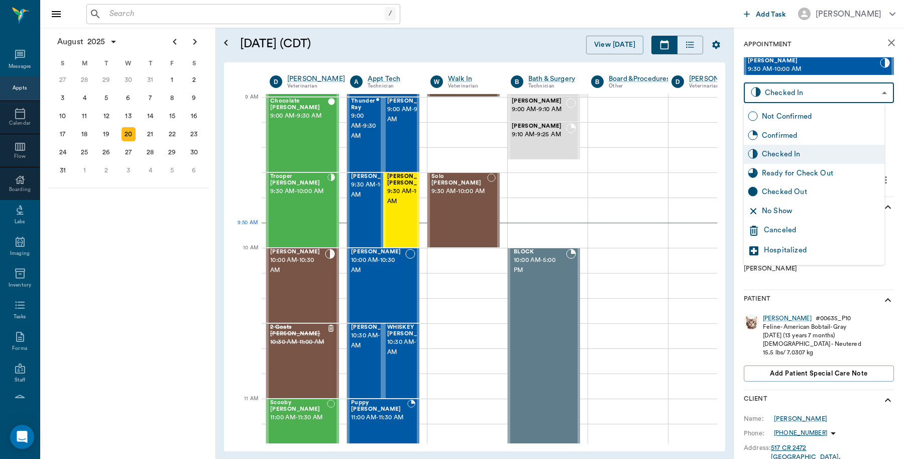
click at [779, 192] on div "Checked Out" at bounding box center [821, 191] width 119 height 11
type input "CHECKED_OUT"
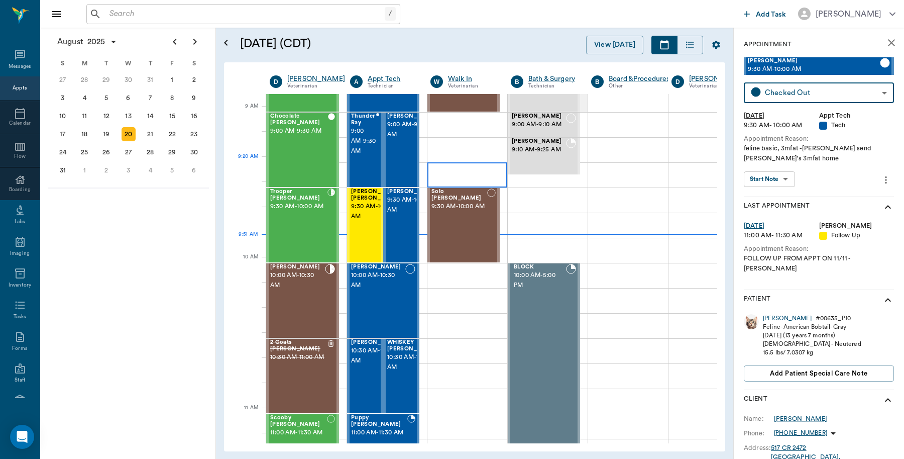
scroll to position [152, 0]
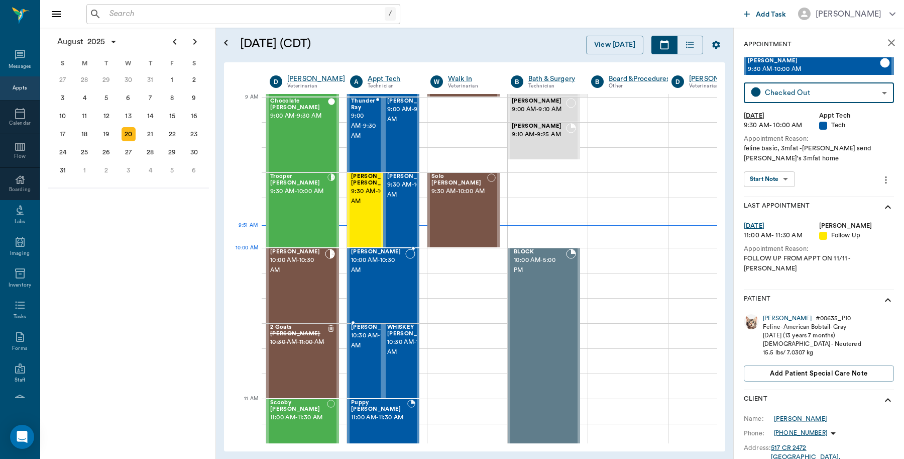
click at [357, 272] on span "10:00 AM - 10:30 AM" at bounding box center [378, 265] width 54 height 20
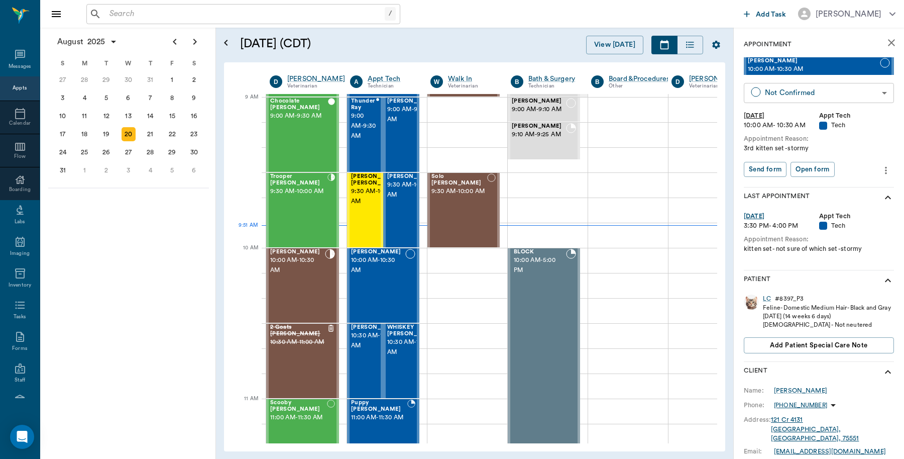
click at [840, 89] on body "/ ​ Add Task Dr. Bert Ellsworth Nectar Messages Appts Calendar Flow Boarding La…" at bounding box center [452, 229] width 904 height 459
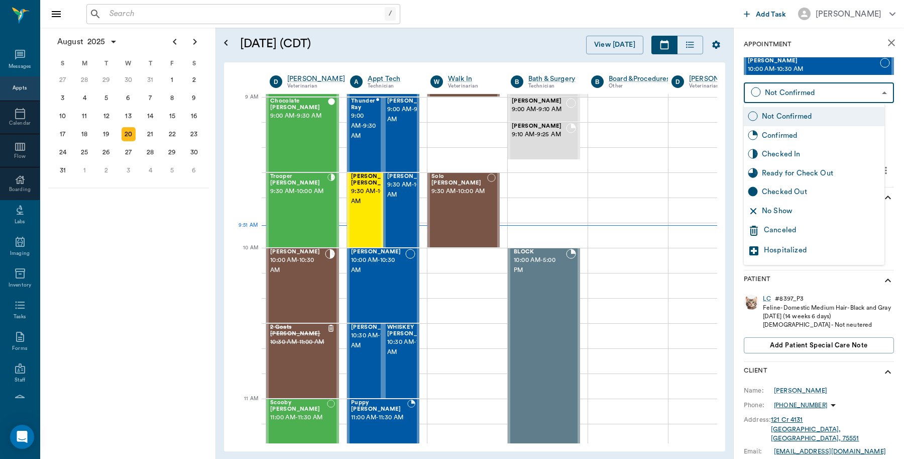
click at [788, 157] on div "Checked In" at bounding box center [821, 154] width 119 height 11
type input "CHECKED_IN"
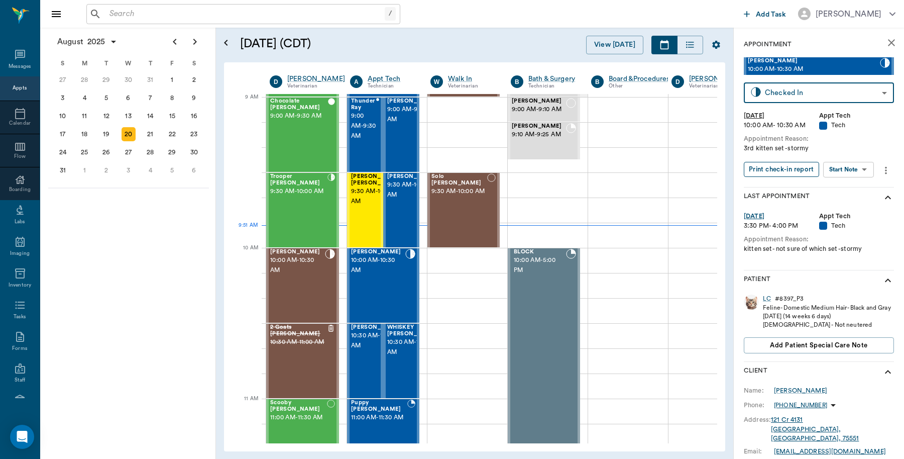
click at [786, 171] on button "Print check-in report" at bounding box center [781, 170] width 75 height 16
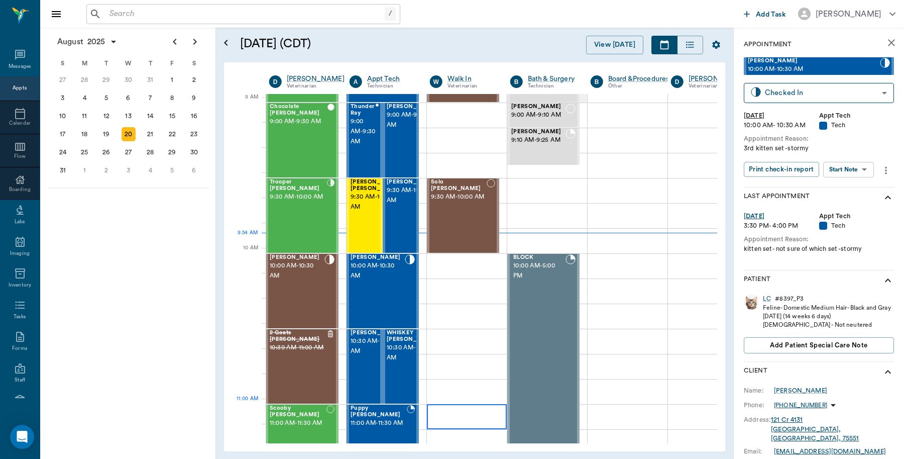
scroll to position [152, 1]
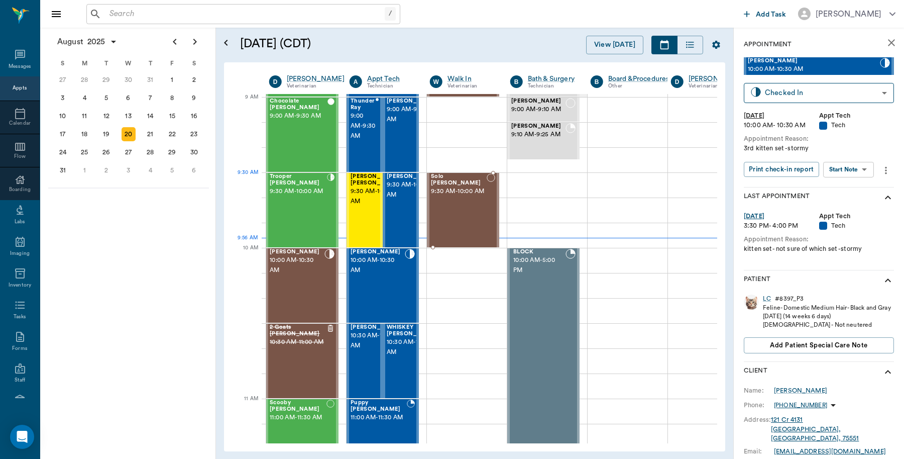
click at [465, 196] on span "9:30 AM - 10:00 AM" at bounding box center [459, 191] width 56 height 10
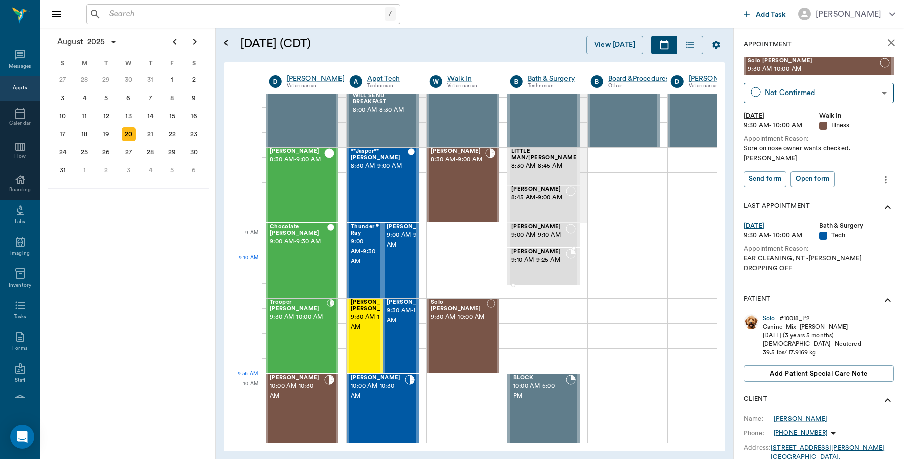
scroll to position [0, 1]
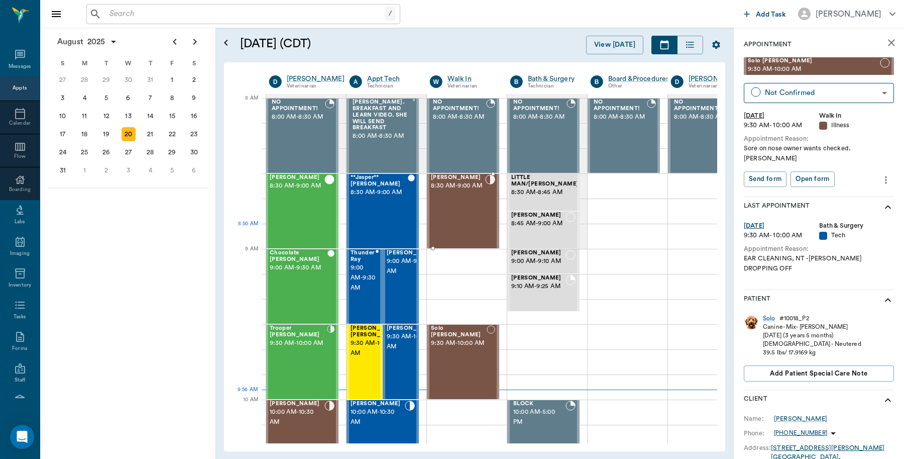
click at [472, 236] on div "[PERSON_NAME] 8:30 AM - 9:00 AM" at bounding box center [458, 210] width 54 height 73
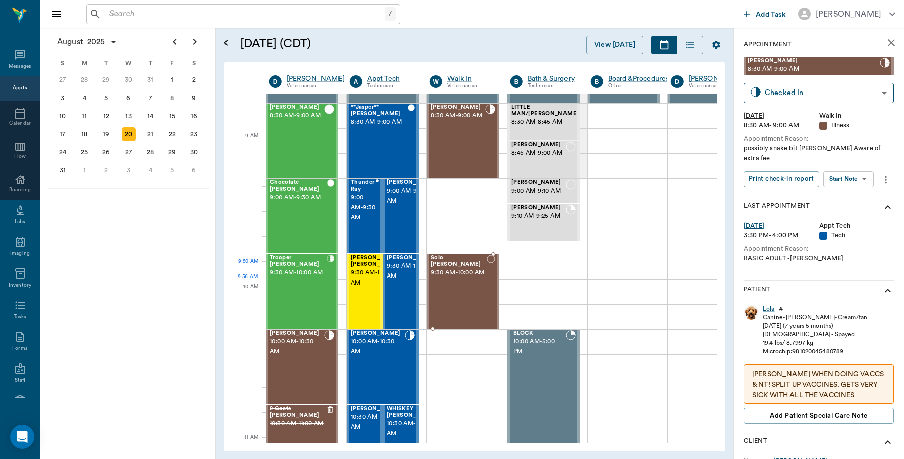
scroll to position [188, 1]
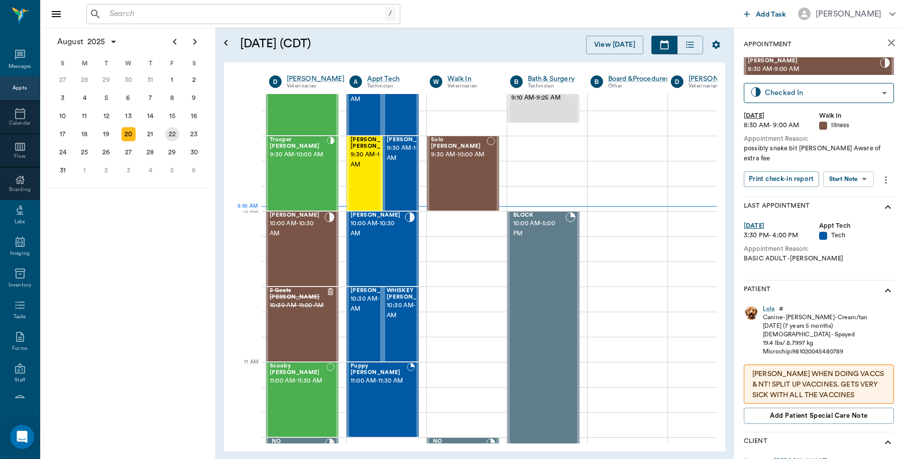
click at [175, 136] on div "22" at bounding box center [172, 134] width 14 height 14
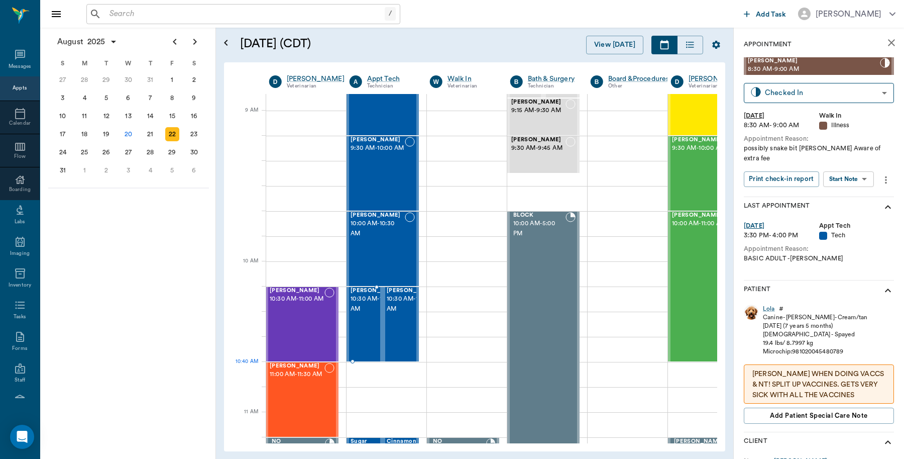
scroll to position [0, 1]
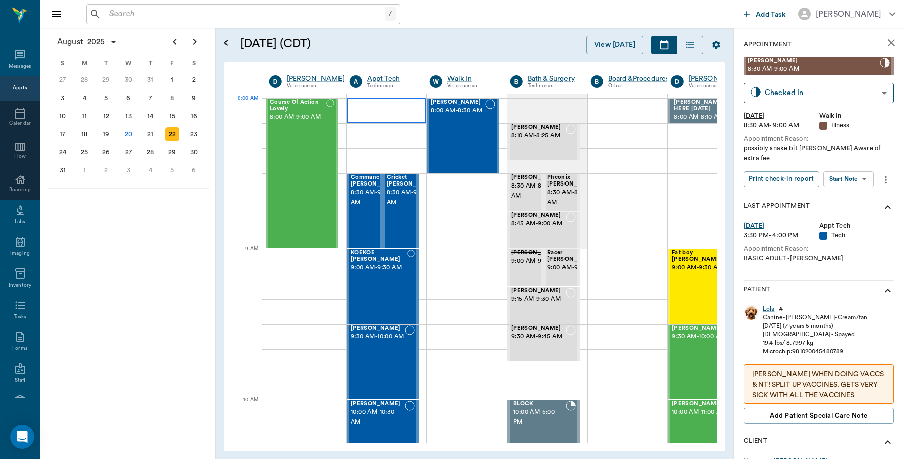
click at [373, 109] on div at bounding box center [387, 110] width 80 height 25
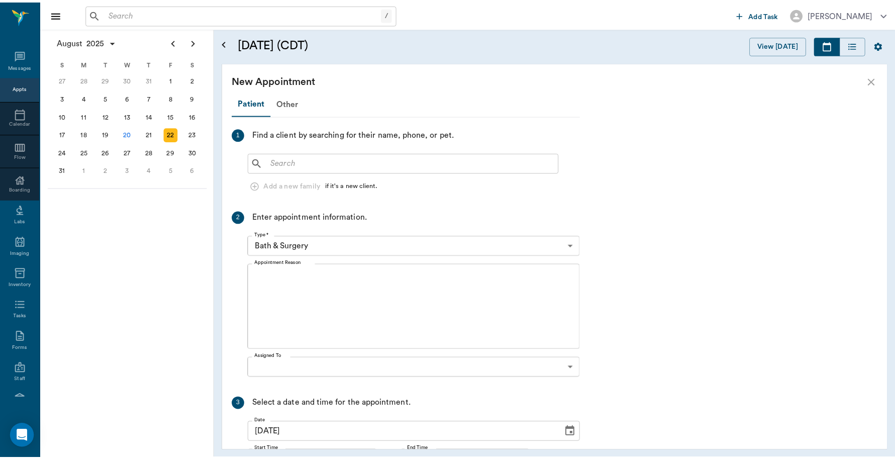
scroll to position [0, 0]
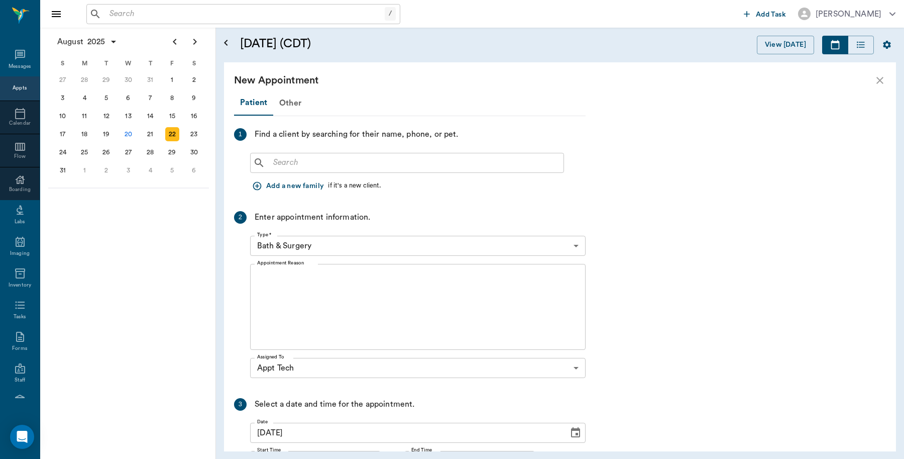
click at [369, 167] on input "text" at bounding box center [414, 163] width 290 height 14
type input "Q"
type input "G"
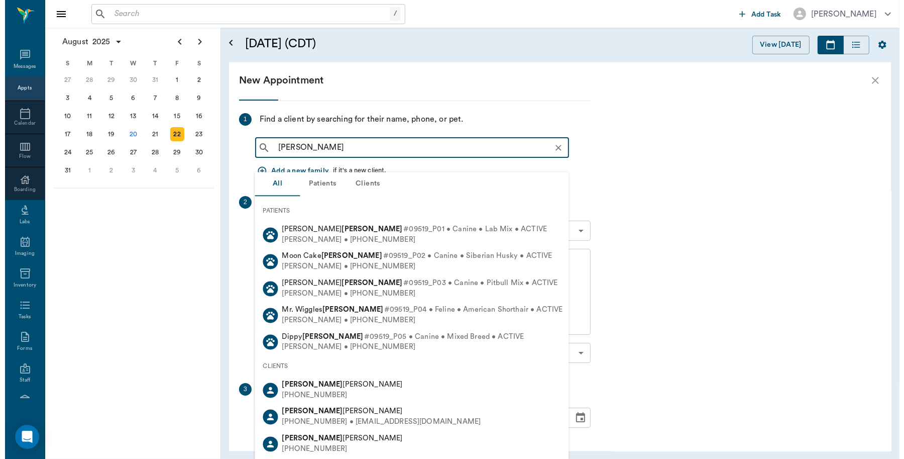
scroll to position [94, 0]
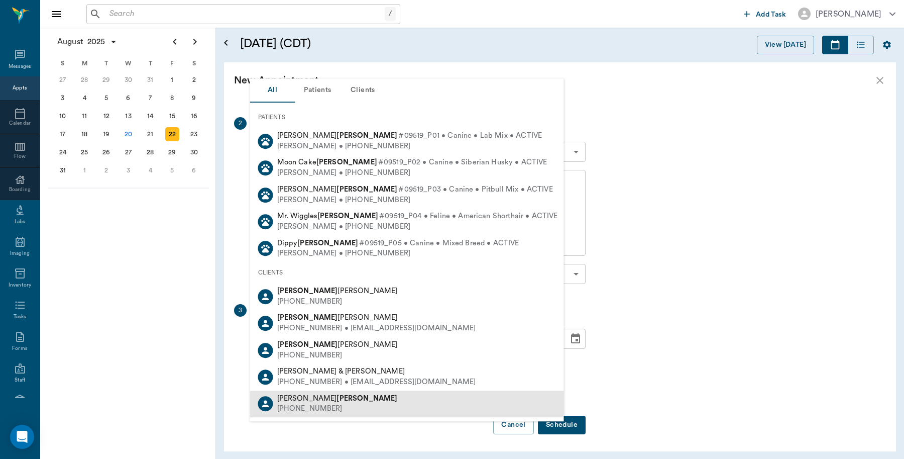
click at [337, 400] on b "[PERSON_NAME]" at bounding box center [367, 398] width 61 height 8
type input "[PERSON_NAME]"
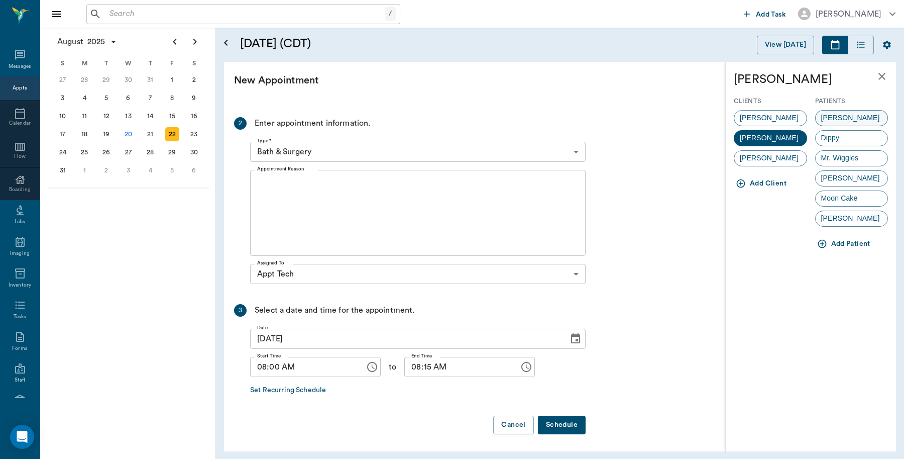
click at [865, 117] on span "[PERSON_NAME]" at bounding box center [851, 118] width 70 height 11
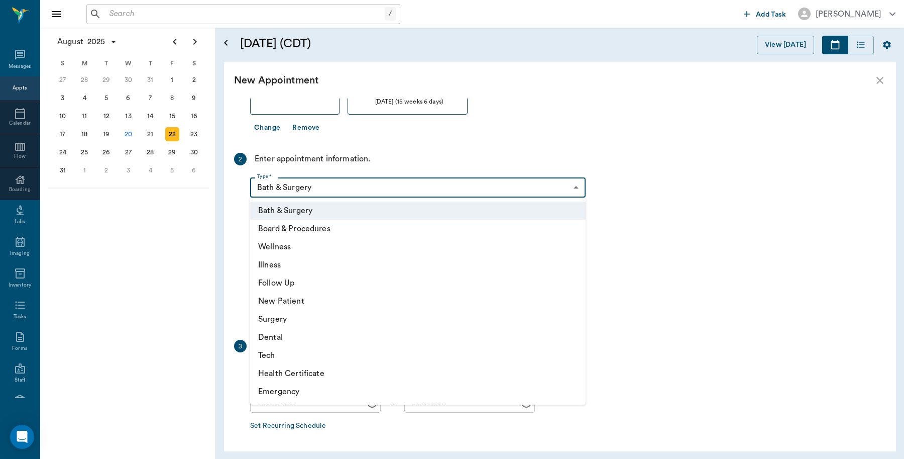
click at [556, 189] on body "/ ​ Add Task [PERSON_NAME] Nectar Messages Appts Calendar Flow Boarding Labs Im…" at bounding box center [452, 229] width 904 height 459
click at [282, 353] on li "Tech" at bounding box center [418, 355] width 336 height 18
type input "65d2be4f46e3a538d89b8c1a"
type input "08:30 AM"
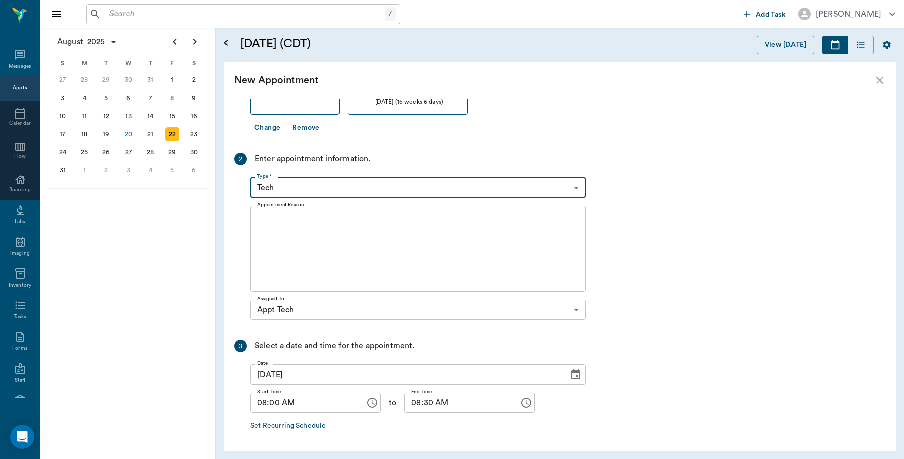
click at [338, 227] on textarea "Appointment Reason" at bounding box center [417, 248] width 321 height 69
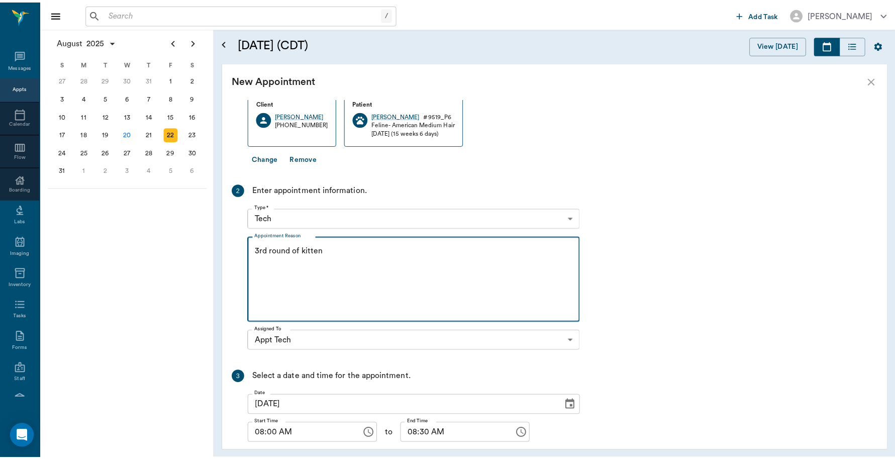
scroll to position [131, 0]
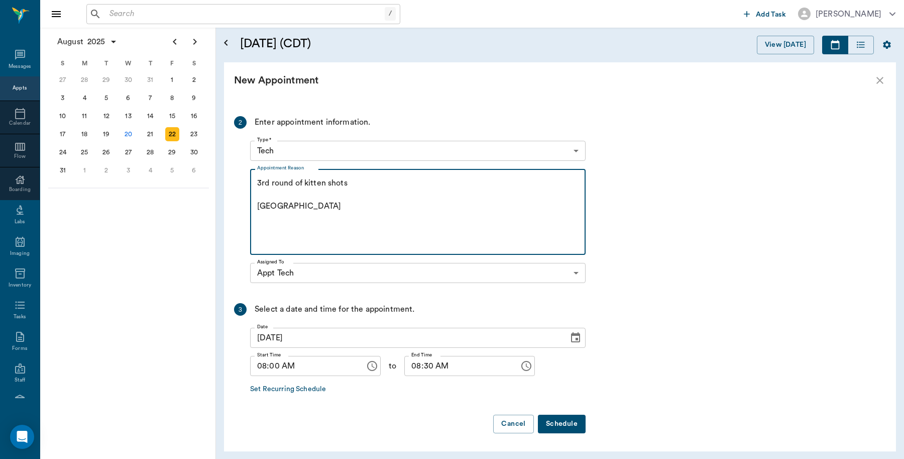
type textarea "3rd round of kitten shots [GEOGRAPHIC_DATA]"
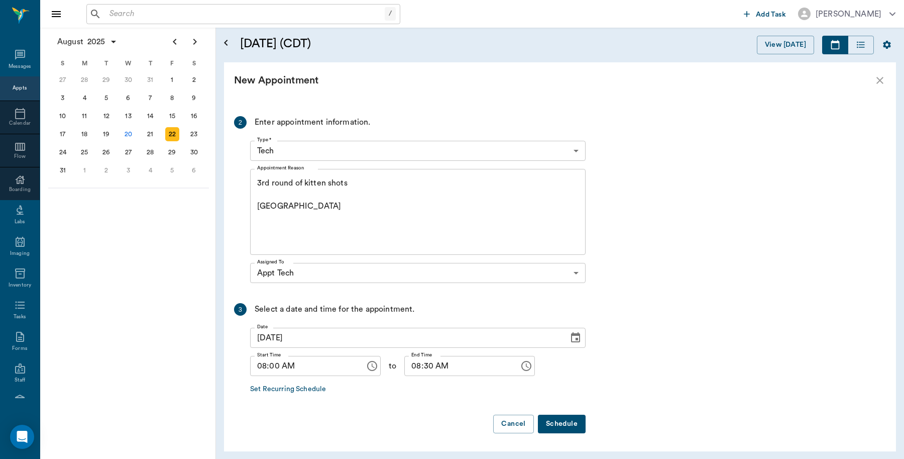
click at [573, 417] on button "Schedule" at bounding box center [562, 423] width 48 height 19
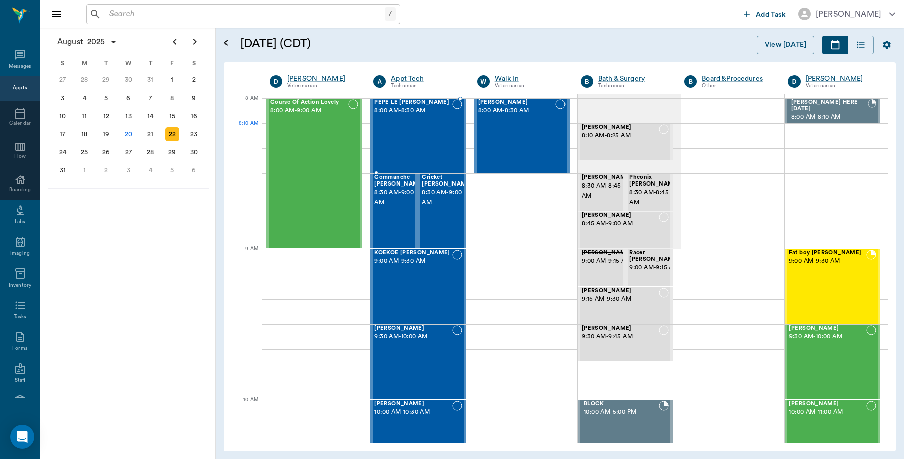
click at [425, 124] on div "PEPE LE [PERSON_NAME] 8:00 AM - 8:30 AM" at bounding box center [412, 135] width 77 height 73
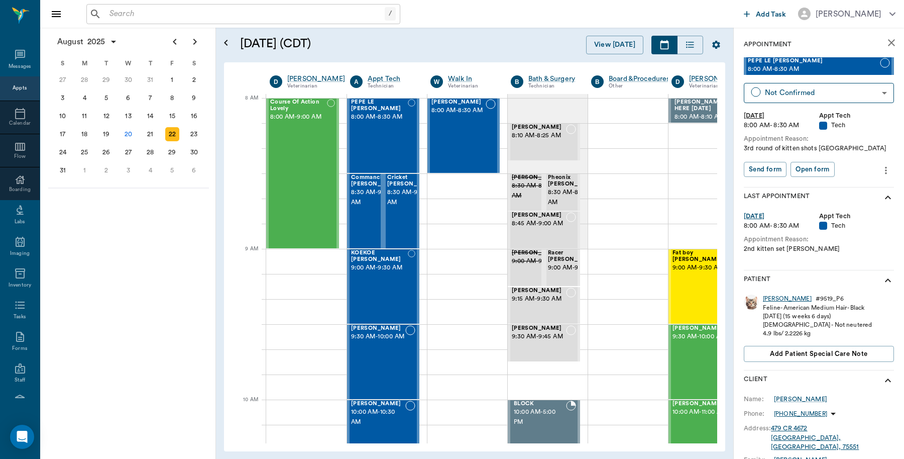
click at [782, 301] on div "[PERSON_NAME]" at bounding box center [787, 298] width 49 height 9
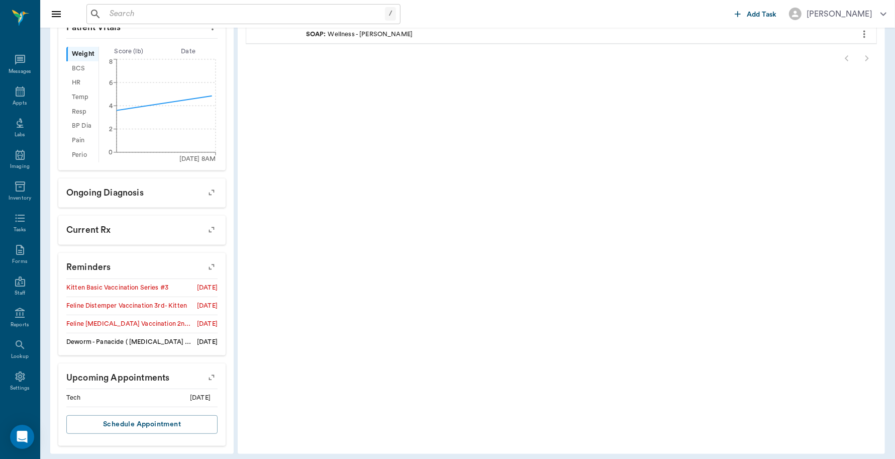
scroll to position [322, 0]
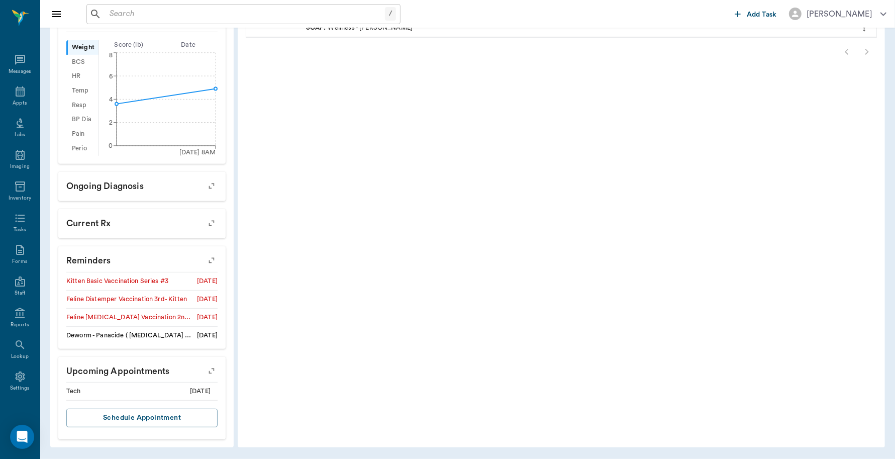
click at [211, 259] on icon "button" at bounding box center [211, 260] width 14 height 14
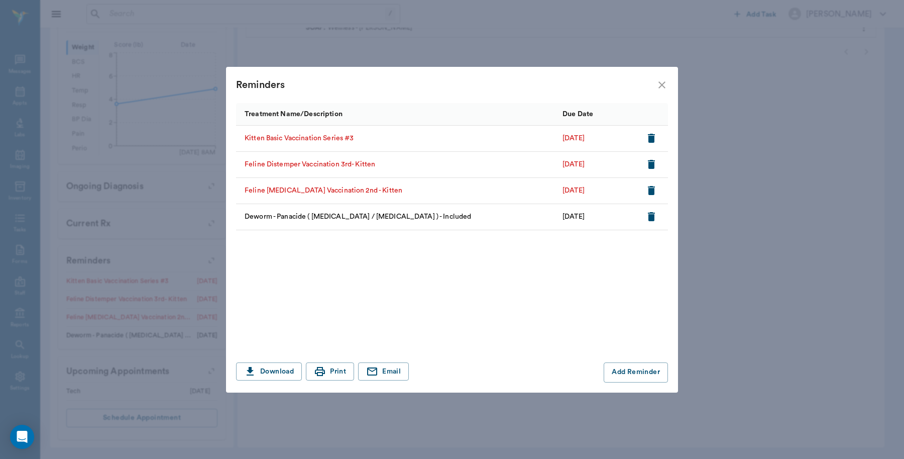
click at [663, 87] on icon "close" at bounding box center [662, 85] width 12 height 12
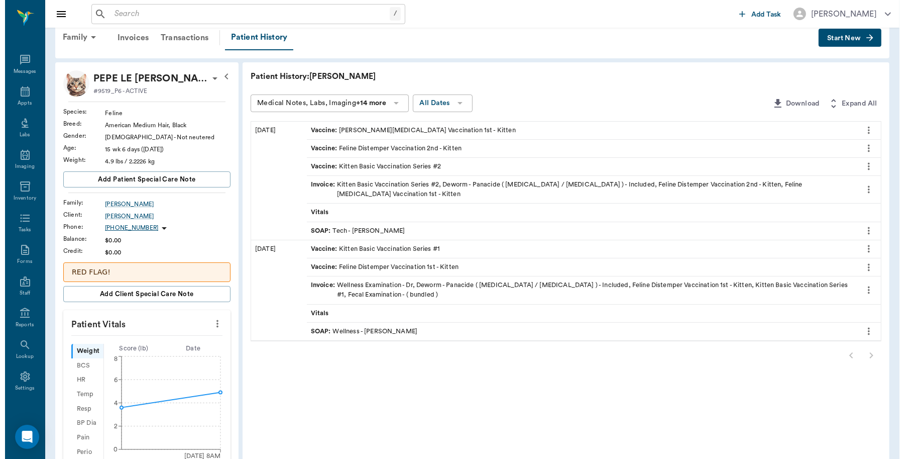
scroll to position [0, 0]
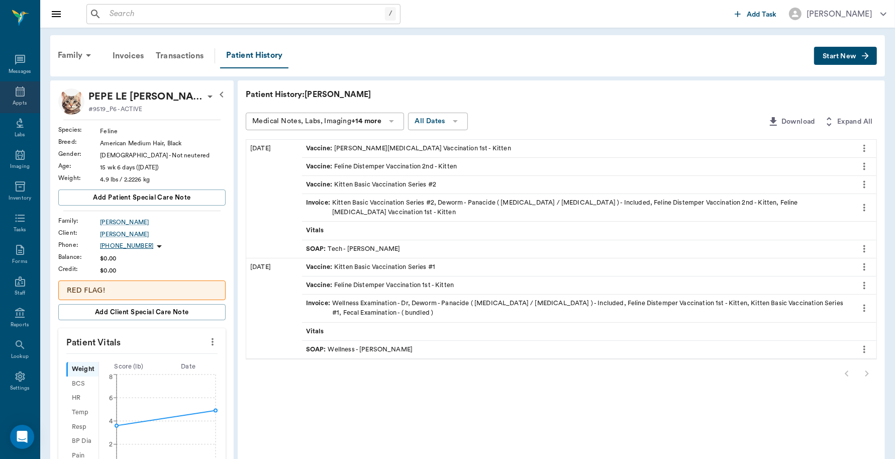
click at [24, 93] on div "Appts" at bounding box center [20, 97] width 40 height 32
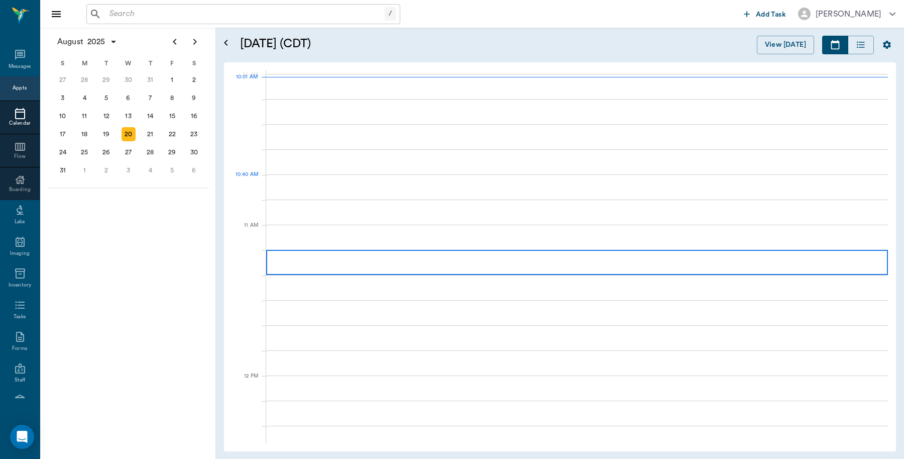
scroll to position [301, 0]
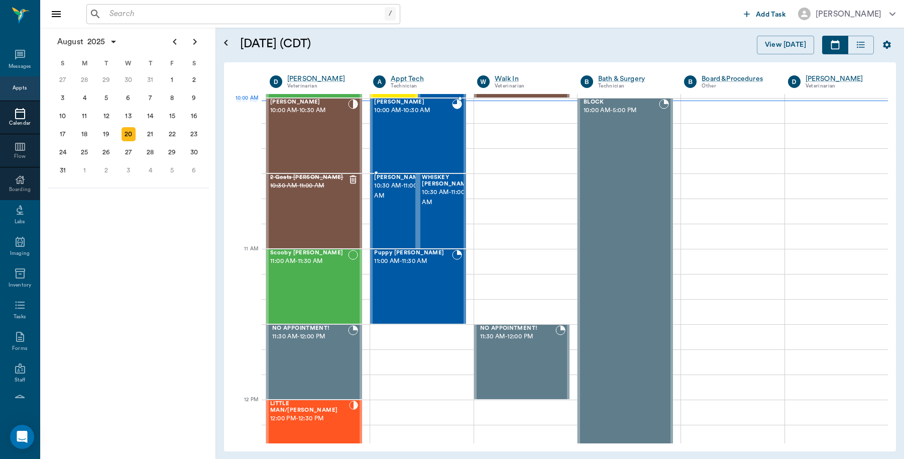
click at [430, 122] on div "[PERSON_NAME] 10:00 AM - 10:30 AM" at bounding box center [412, 135] width 77 height 73
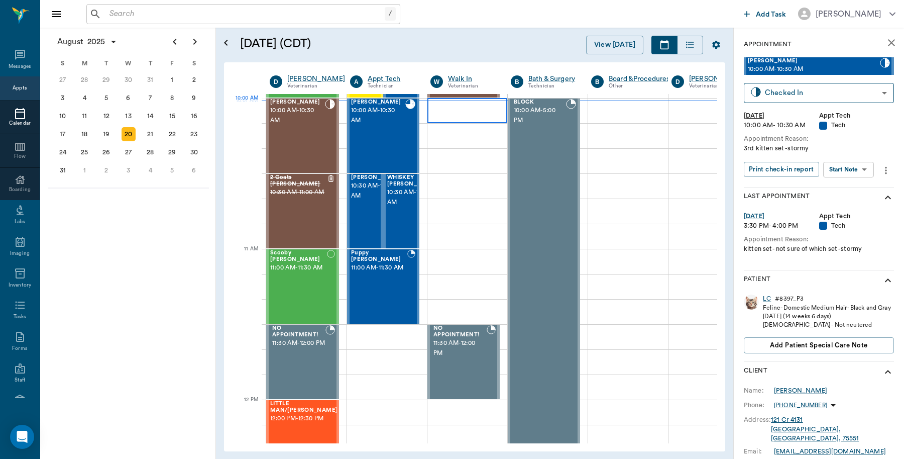
type input "READY_TO_CHECKOUT"
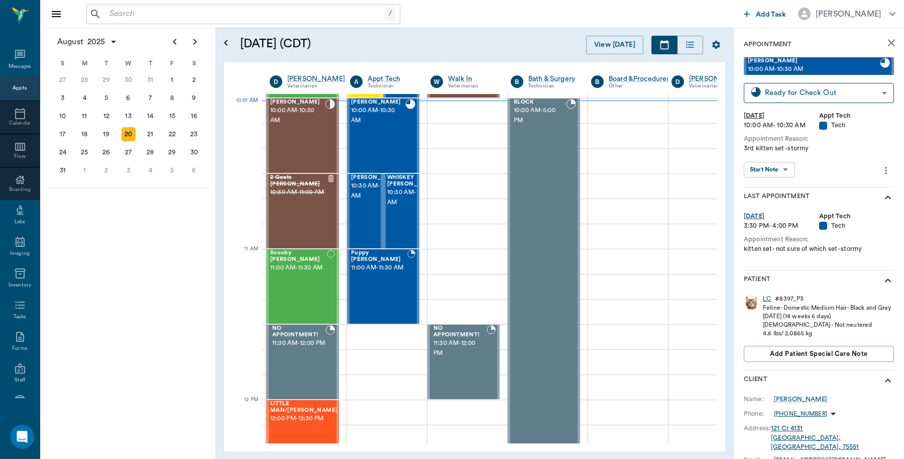
click at [767, 295] on div "LC" at bounding box center [767, 298] width 8 height 9
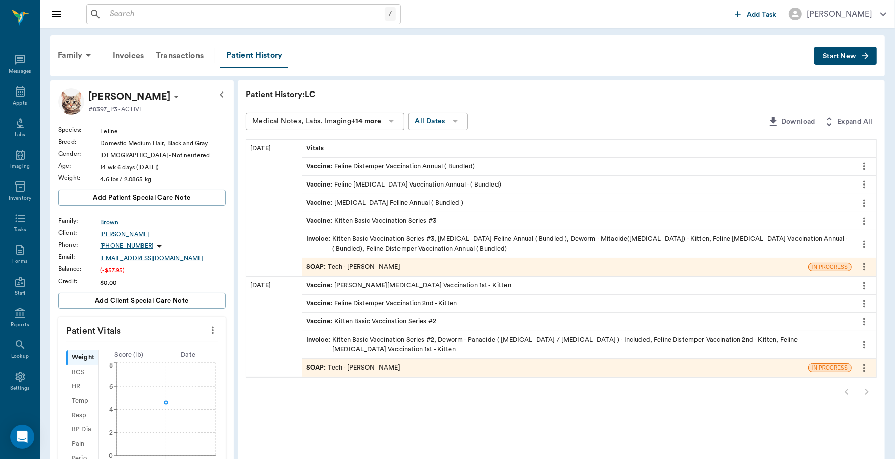
click at [433, 265] on div "SOAP : Tech - [PERSON_NAME]" at bounding box center [555, 267] width 506 height 18
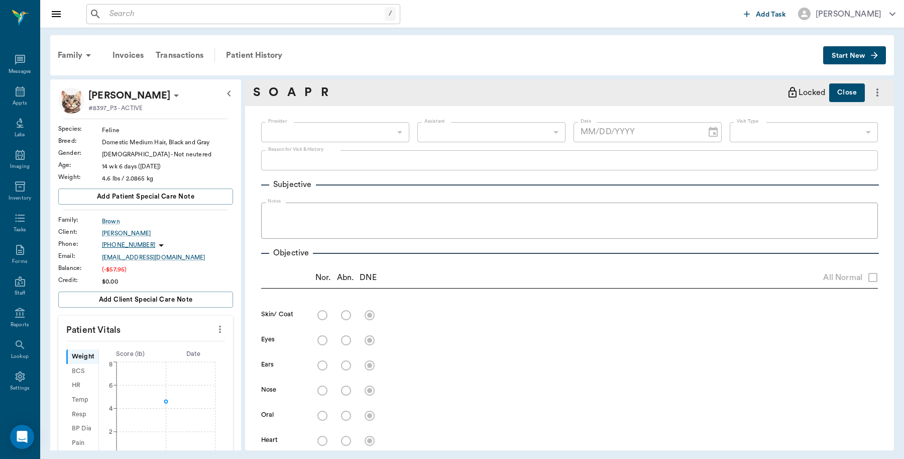
type input "63ec2e7e52e12b0ba117b124"
type input "65d2be4f46e3a538d89b8c1a"
type textarea "3rd kitten set -stormy"
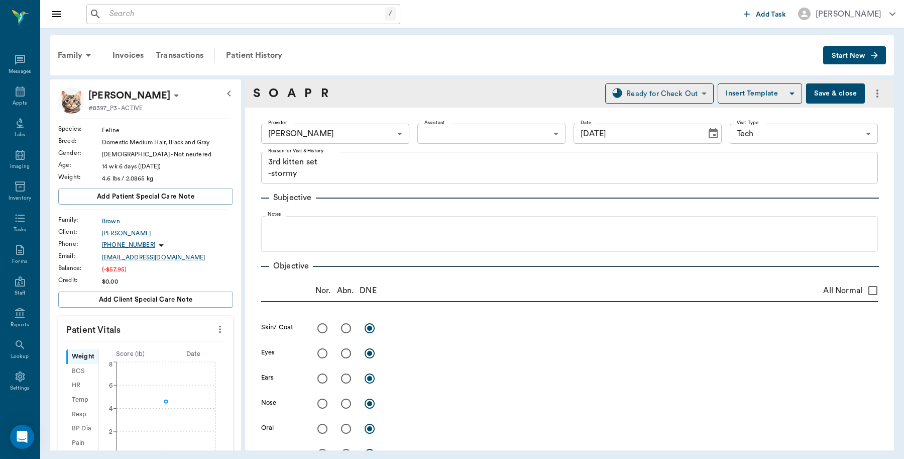
type input "[DATE]"
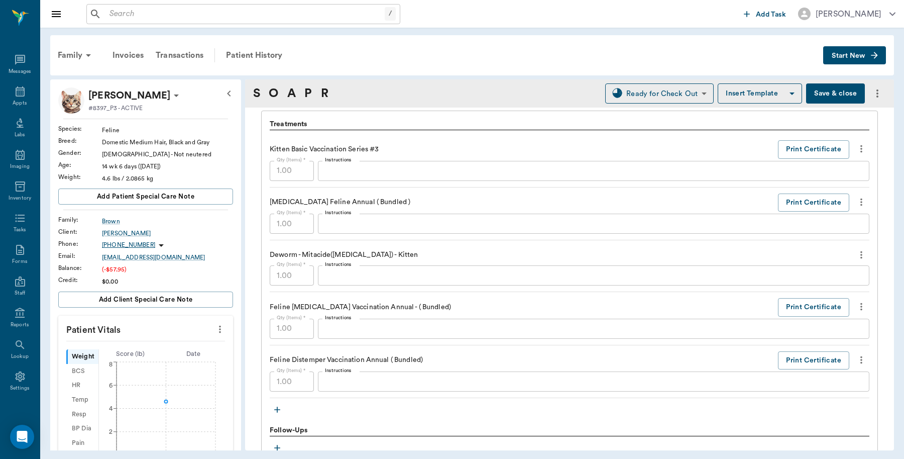
scroll to position [753, 0]
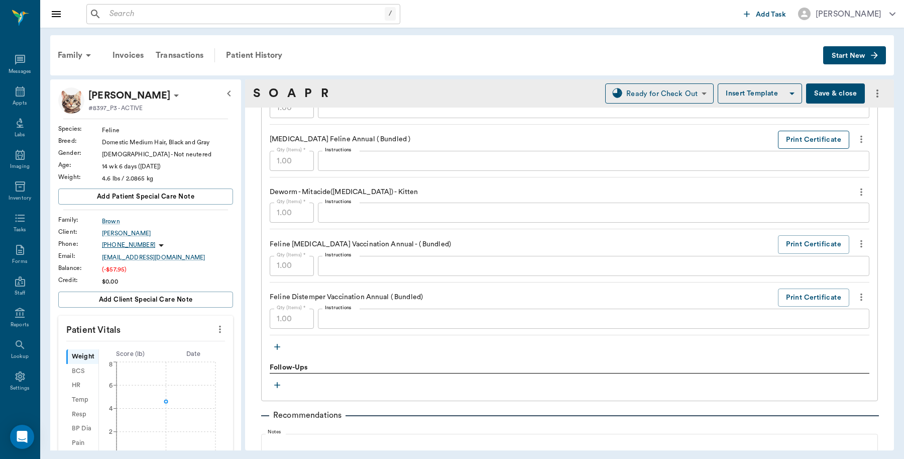
click at [795, 139] on button "Print Certificate" at bounding box center [813, 140] width 71 height 19
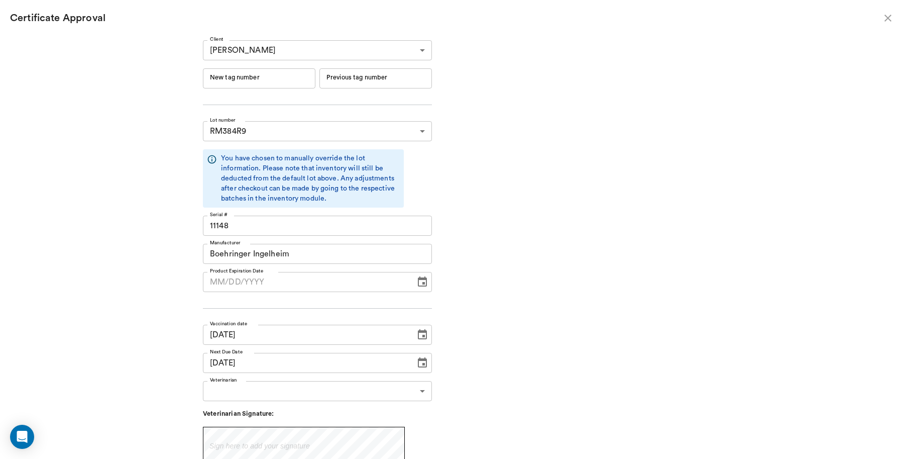
type input "[DATE]"
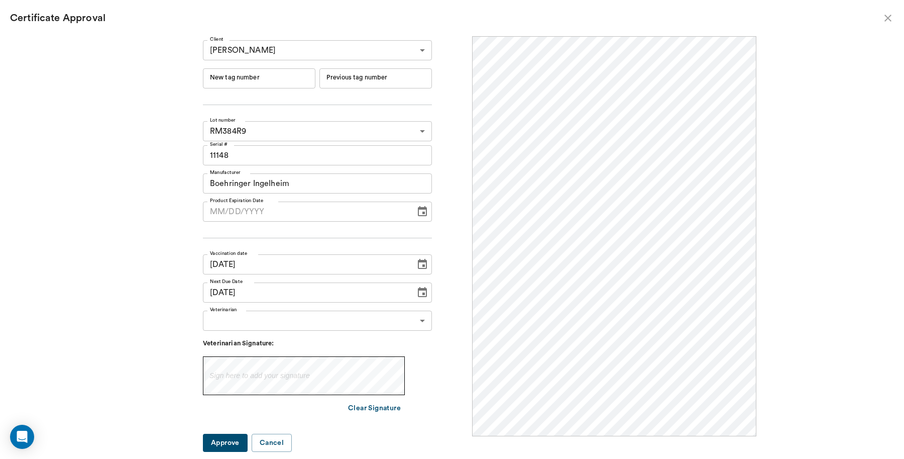
scroll to position [0, 0]
click at [289, 78] on input "New tag number" at bounding box center [259, 78] width 113 height 20
type input "251023"
click at [420, 315] on body "/ ​ Add Task [PERSON_NAME] Nectar Messages Appts Labs Imaging Inventory Tasks F…" at bounding box center [452, 229] width 904 height 459
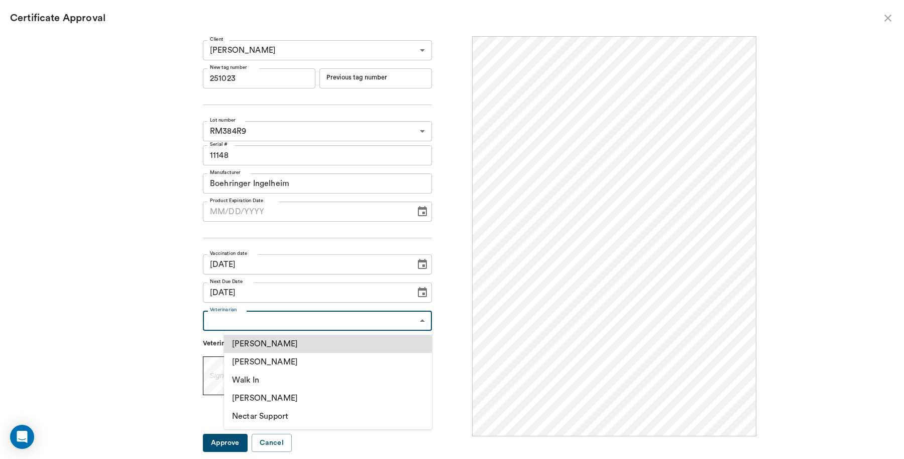
click at [292, 358] on li "[PERSON_NAME]" at bounding box center [328, 362] width 208 height 18
type input "63ec2f075fda476ae8351a4d"
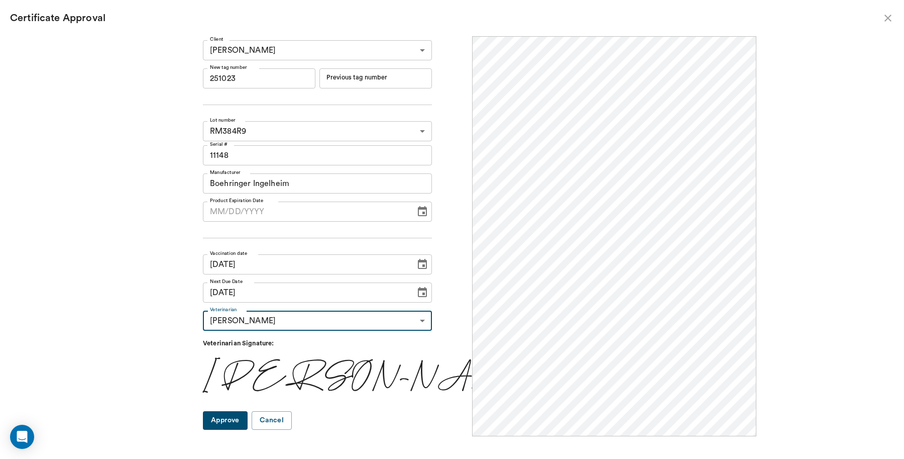
click at [248, 417] on button "Approve" at bounding box center [225, 420] width 45 height 19
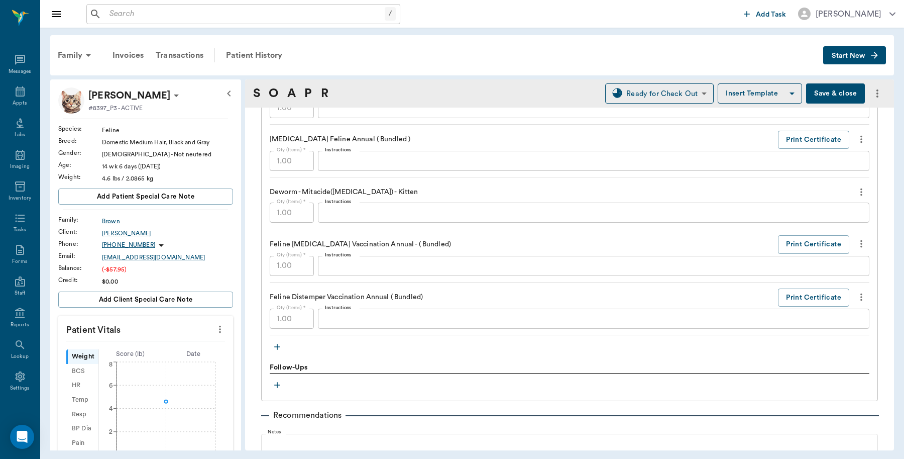
click at [819, 93] on button "Save & close" at bounding box center [835, 93] width 59 height 20
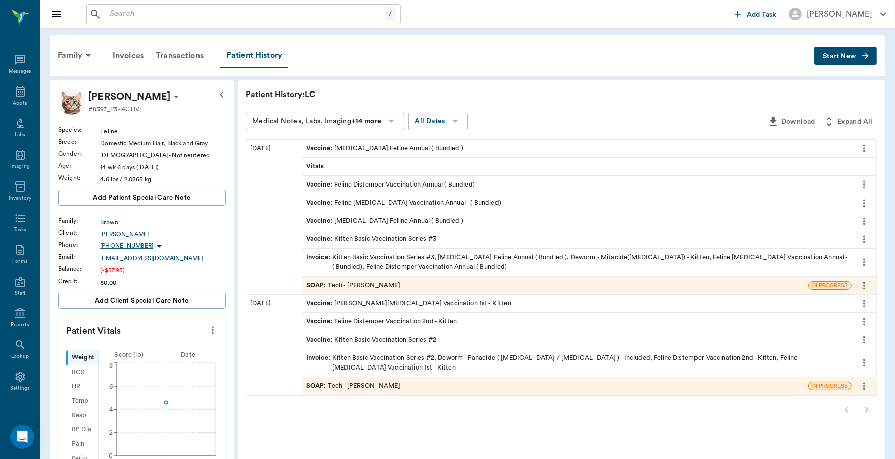
click at [412, 264] on div "Invoice : Kitten Basic Vaccination Series #3, [MEDICAL_DATA] Feline Annual ( Bu…" at bounding box center [576, 262] width 541 height 19
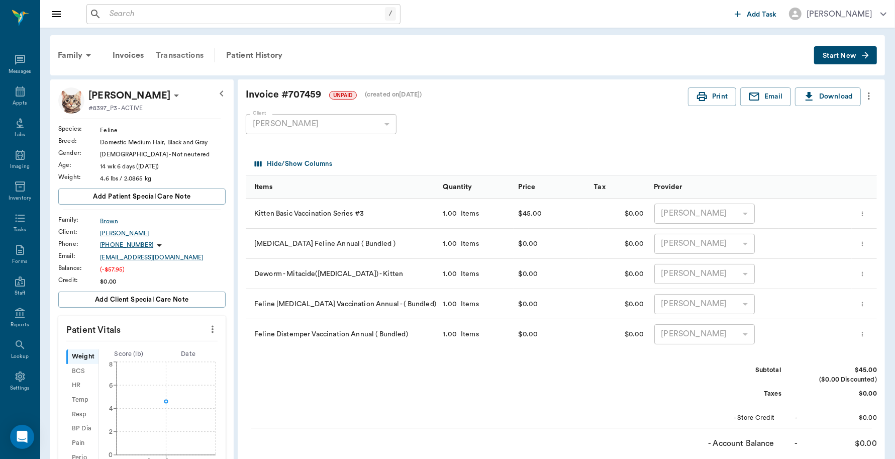
click at [181, 56] on div "Transactions" at bounding box center [180, 55] width 60 height 24
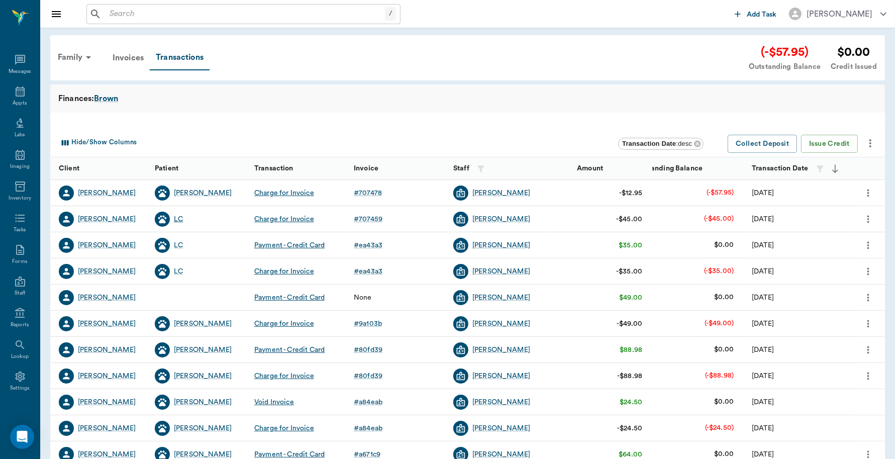
click at [176, 219] on div "LC" at bounding box center [178, 219] width 9 height 10
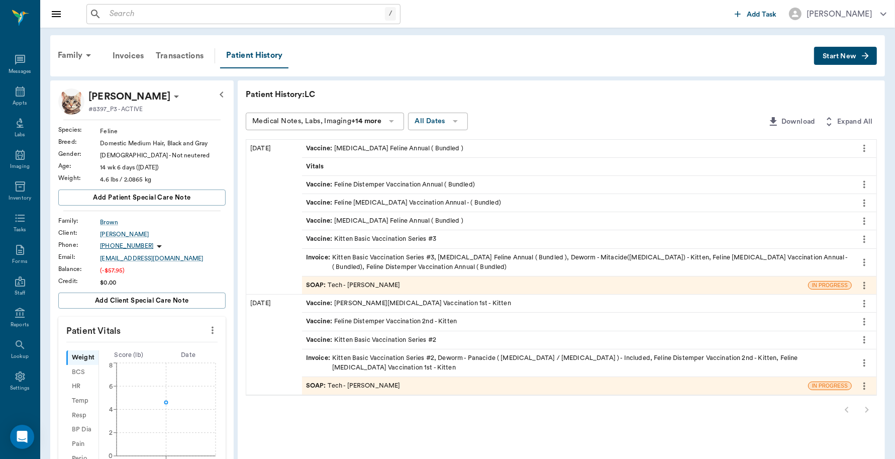
click at [493, 259] on div "Invoice : Kitten Basic Vaccination Series #3, [MEDICAL_DATA] Feline Annual ( Bu…" at bounding box center [576, 262] width 541 height 19
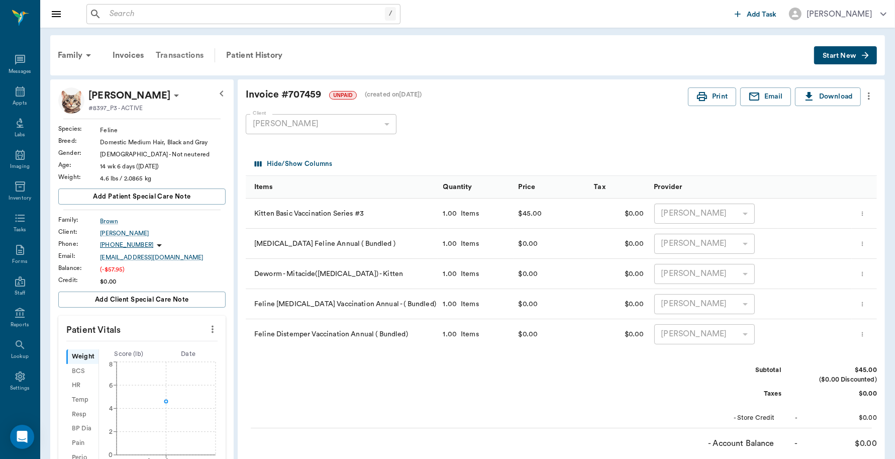
click at [182, 55] on div "Transactions" at bounding box center [180, 55] width 60 height 24
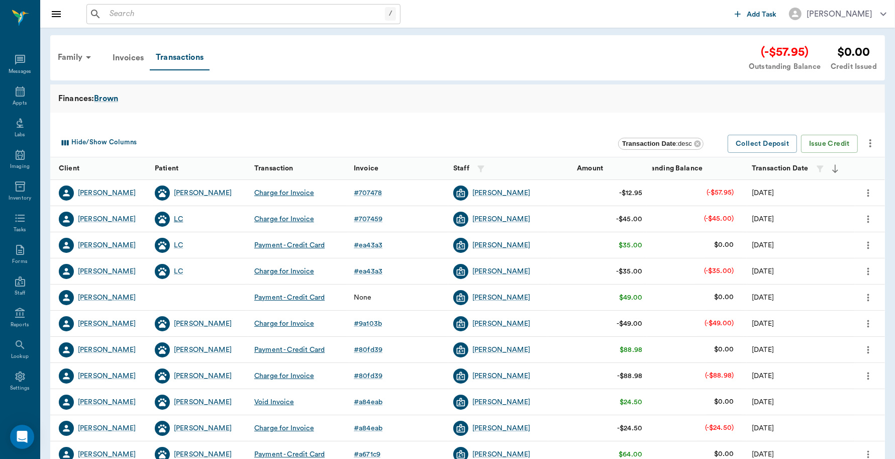
click at [180, 223] on div "LC" at bounding box center [178, 219] width 9 height 10
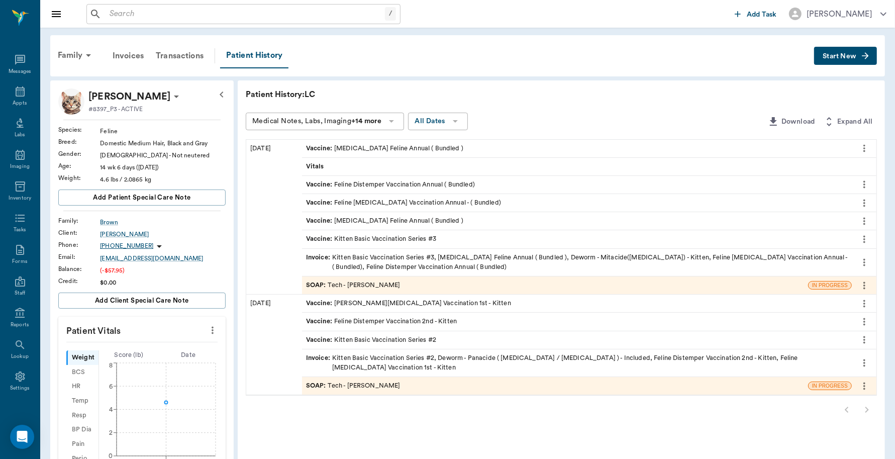
click at [396, 264] on div "Invoice : Kitten Basic Vaccination Series #3, [MEDICAL_DATA] Feline Annual ( Bu…" at bounding box center [576, 262] width 541 height 19
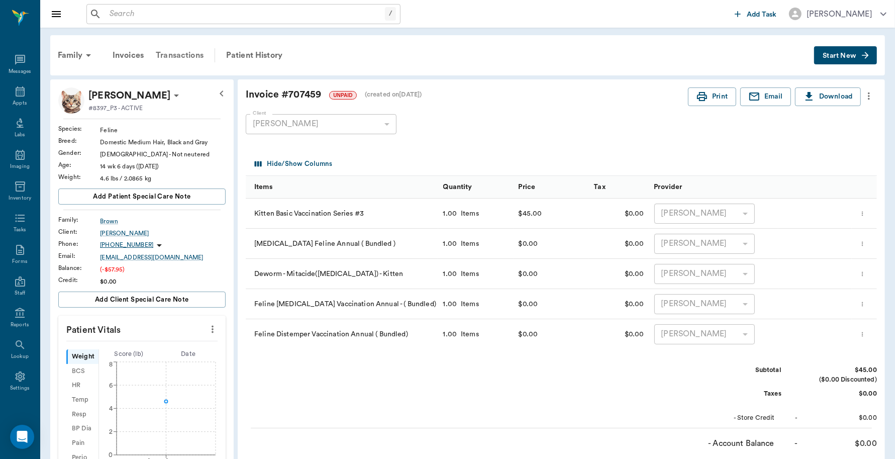
click at [182, 56] on div "Transactions" at bounding box center [180, 55] width 60 height 24
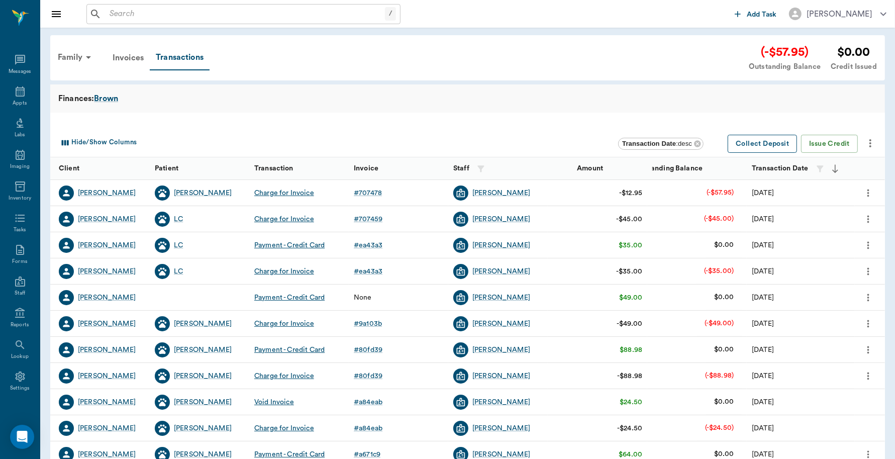
click at [763, 142] on button "Collect Deposit" at bounding box center [761, 144] width 69 height 19
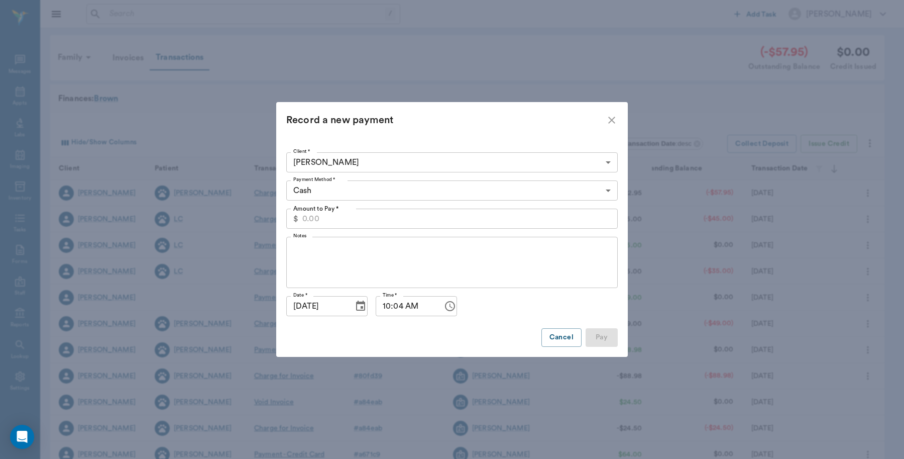
click at [565, 202] on div "Payment Method * Cash CASH Payment Method *" at bounding box center [452, 190] width 332 height 28
click at [566, 192] on body "/ ​ Add Task [PERSON_NAME] Nectar Messages Appts Labs Imaging Inventory Tasks F…" at bounding box center [452, 309] width 904 height 618
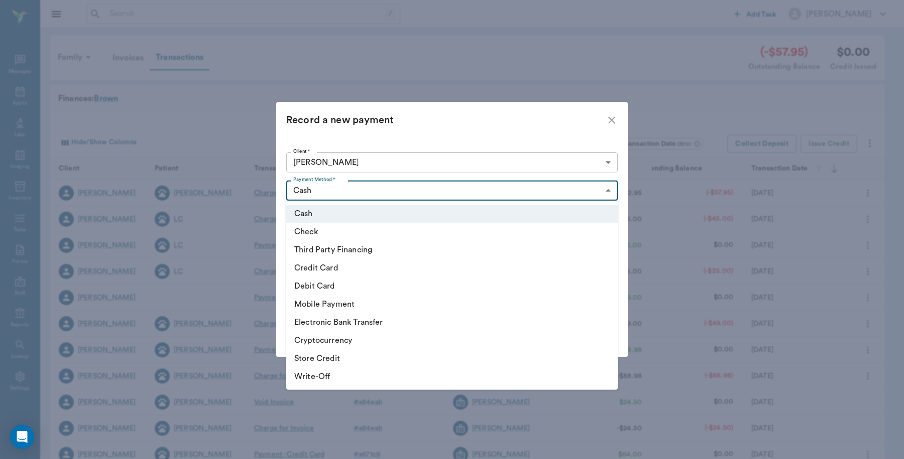
click at [319, 283] on li "Debit Card" at bounding box center [452, 286] width 332 height 18
type input "DEBIT_CARD"
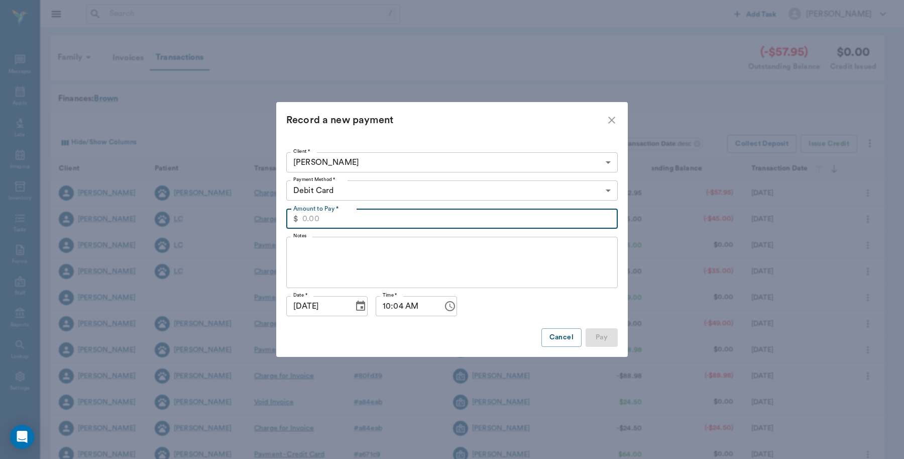
click at [341, 213] on input "Amount to Pay *" at bounding box center [459, 218] width 315 height 20
type input "57.95"
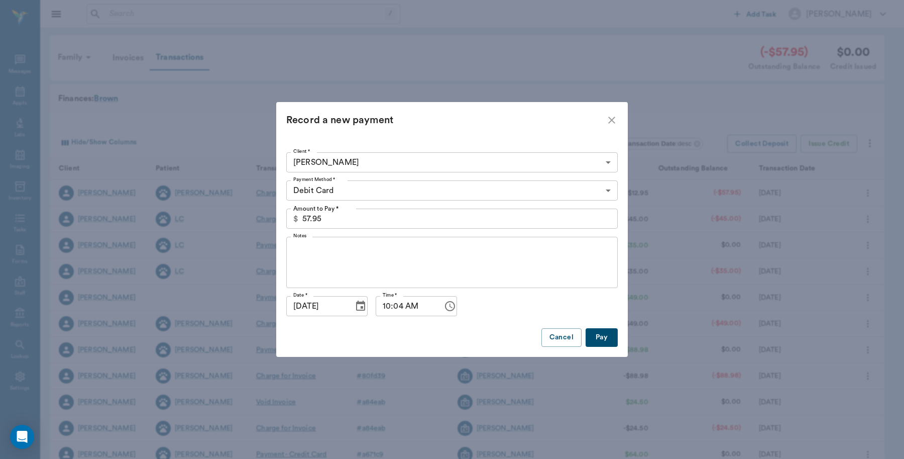
click at [604, 342] on button "Pay" at bounding box center [602, 337] width 32 height 19
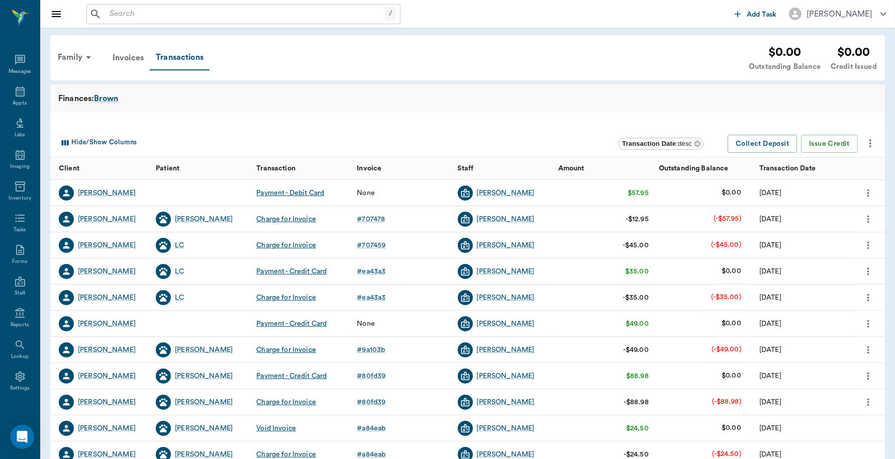
click at [868, 194] on icon "more" at bounding box center [867, 193] width 11 height 12
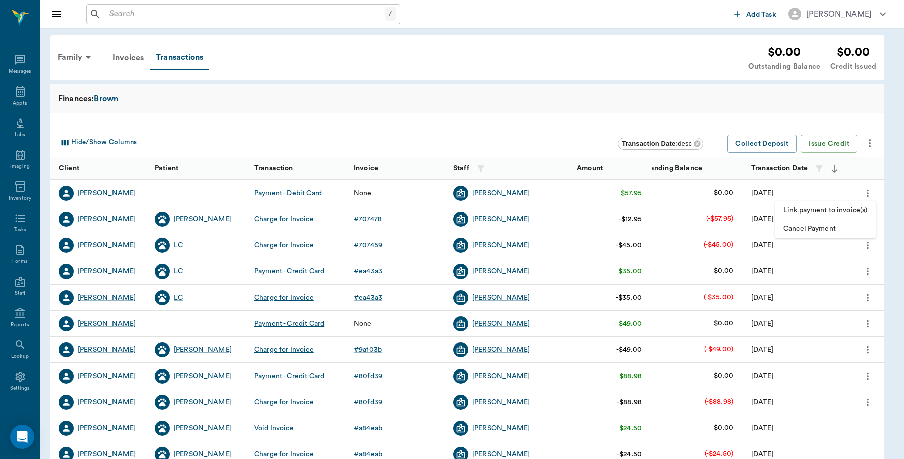
click at [842, 206] on span "Link payment to invoice(s)" at bounding box center [826, 210] width 84 height 11
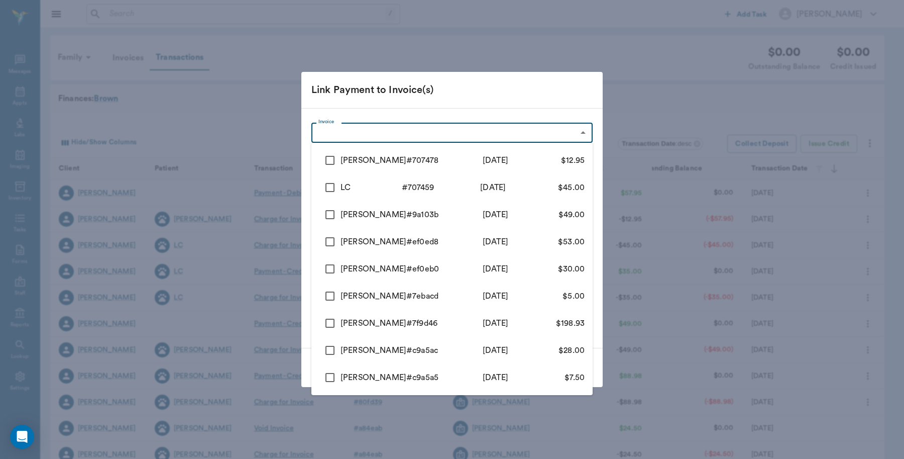
click at [581, 139] on body "/ ​ Add Task [PERSON_NAME] Nectar Messages Appts Labs Imaging Inventory Tasks F…" at bounding box center [452, 309] width 904 height 618
click at [327, 159] on input "checkbox" at bounding box center [329, 160] width 21 height 21
checkbox input "true"
type input "68a5e27ab08867ae0f707478"
type input "12.95"
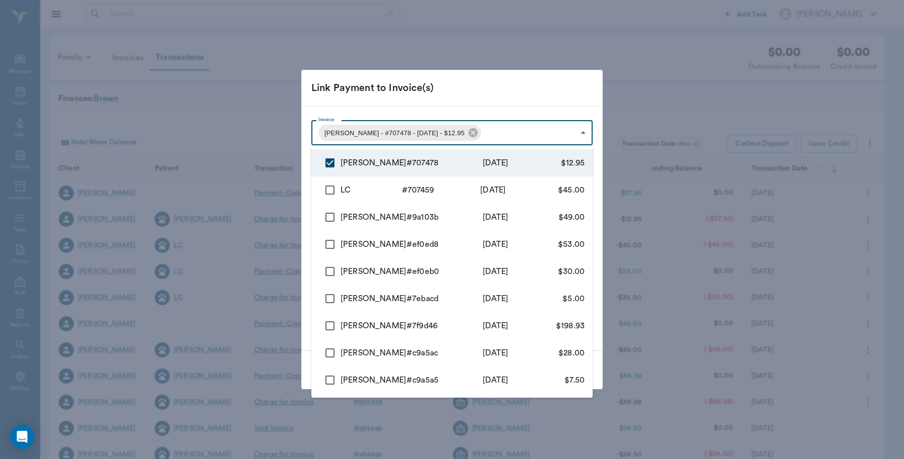
click at [332, 189] on input "checkbox" at bounding box center [329, 189] width 21 height 21
checkbox input "true"
type input "68a5e27ab08867ae0f707478,68a5e261b08867ae0f707459"
type input "57.95"
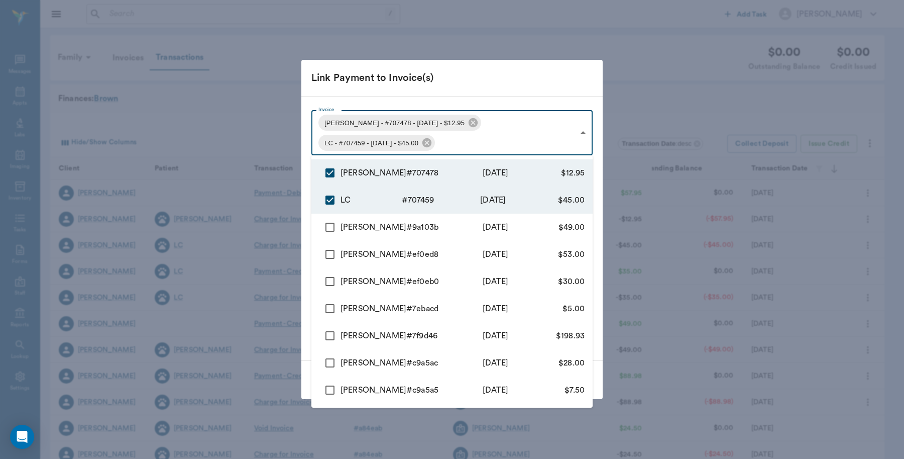
click at [518, 76] on div at bounding box center [452, 229] width 904 height 459
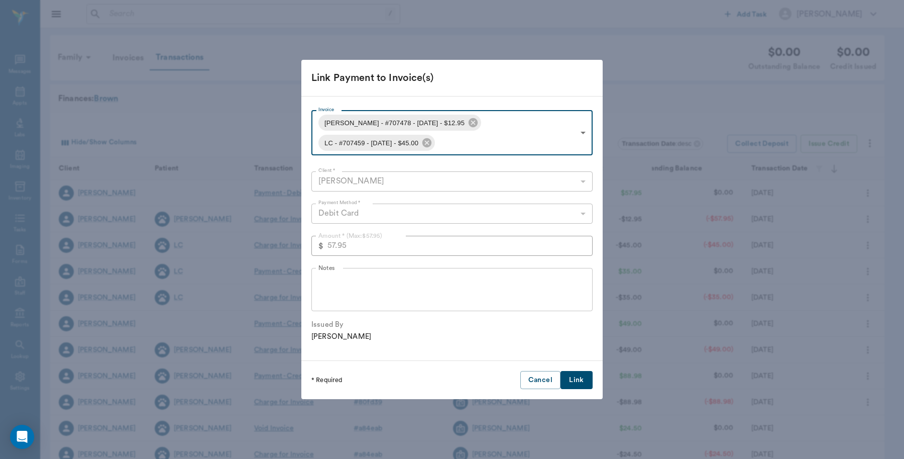
click at [579, 383] on button "Link" at bounding box center [577, 380] width 32 height 19
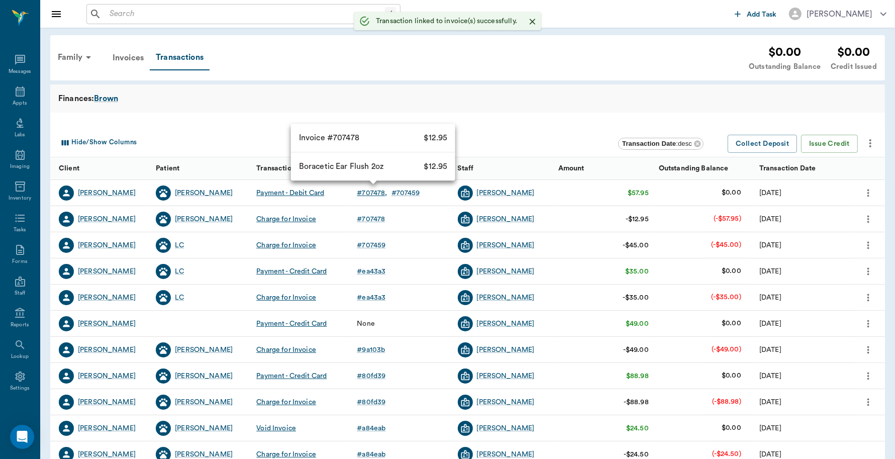
click at [372, 194] on div "# 707478" at bounding box center [372, 193] width 30 height 10
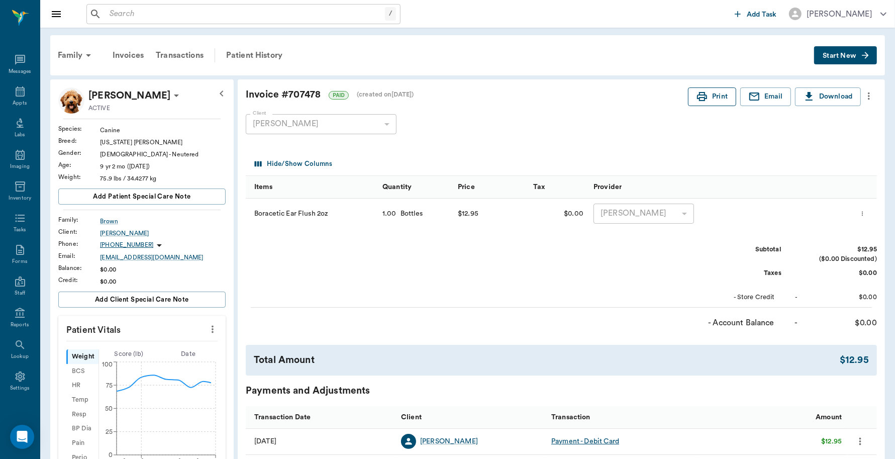
click at [719, 99] on button "Print" at bounding box center [712, 96] width 48 height 19
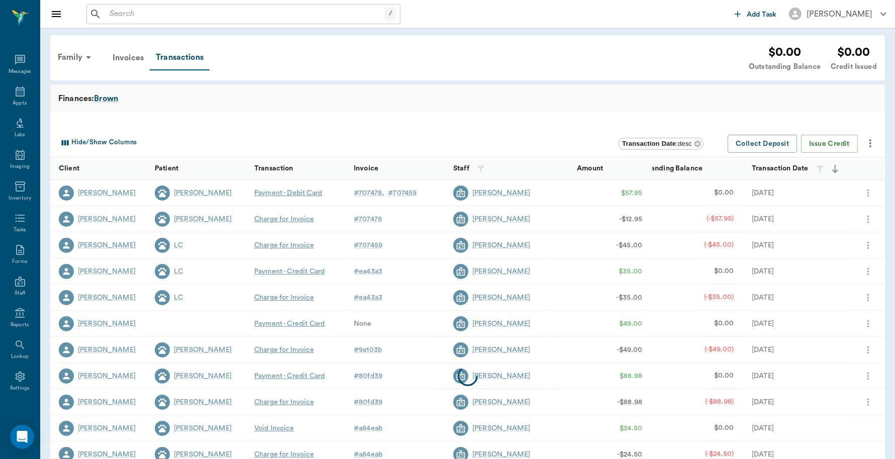
click at [405, 192] on div at bounding box center [467, 376] width 834 height 392
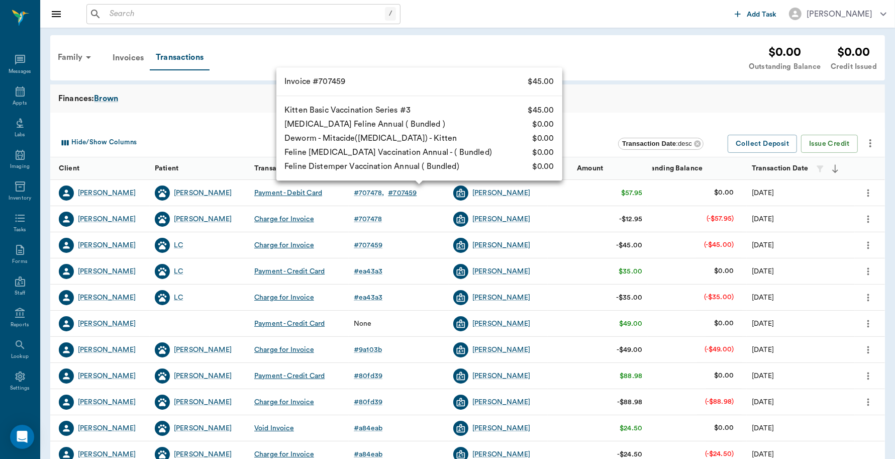
click at [409, 192] on div "# 707459" at bounding box center [402, 193] width 29 height 10
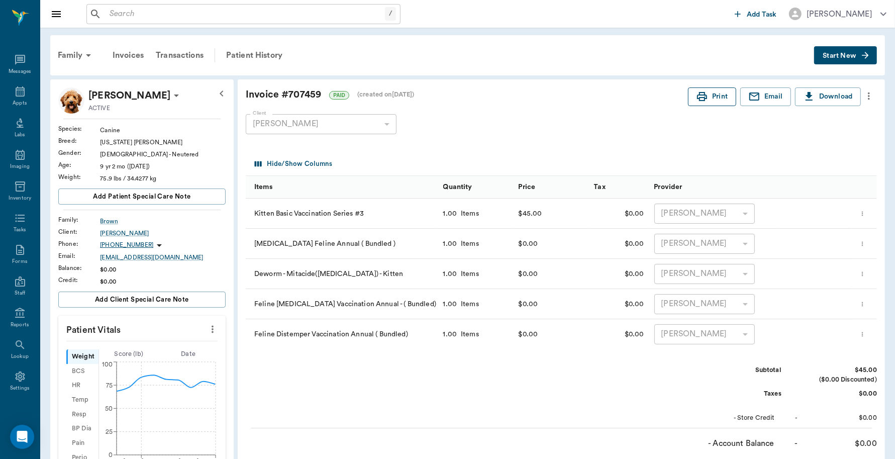
click at [704, 98] on icon "button" at bounding box center [702, 96] width 12 height 12
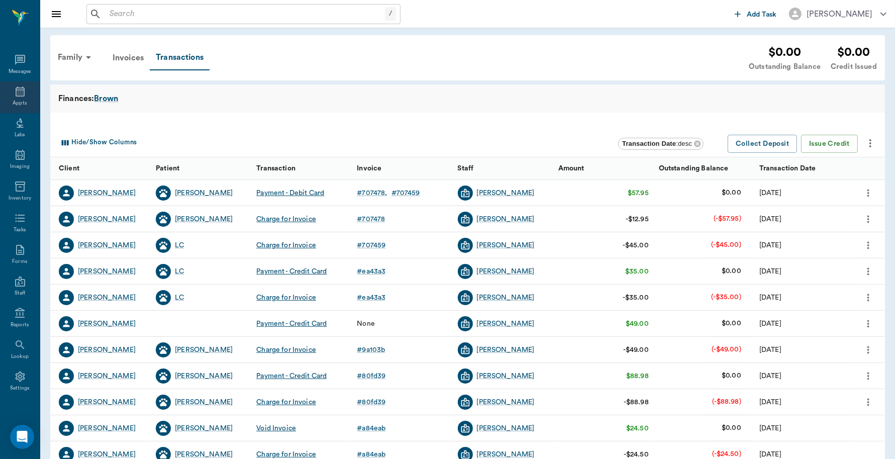
click at [19, 96] on icon at bounding box center [20, 91] width 12 height 12
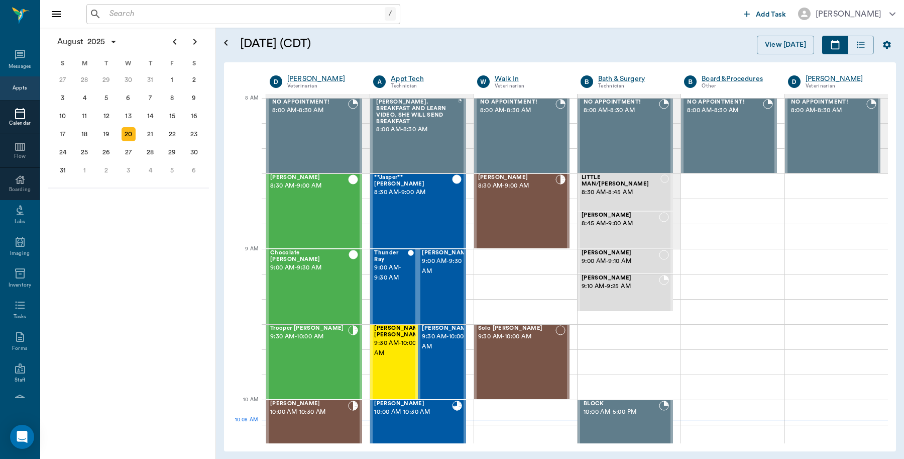
click at [150, 18] on input "text" at bounding box center [244, 14] width 279 height 14
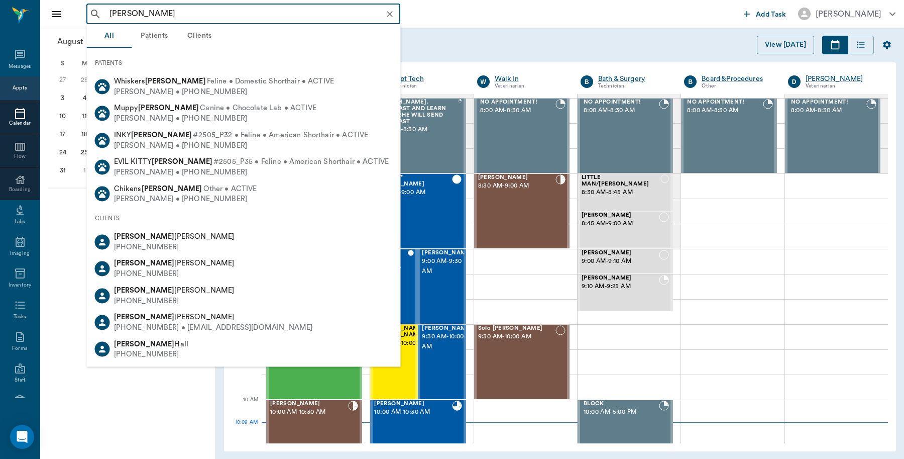
drag, startPoint x: 134, startPoint y: 13, endPoint x: 86, endPoint y: 18, distance: 47.5
click at [80, 21] on div "Jerald Lewis ​ Add Task Dr. Bert Ellsworth" at bounding box center [472, 14] width 864 height 28
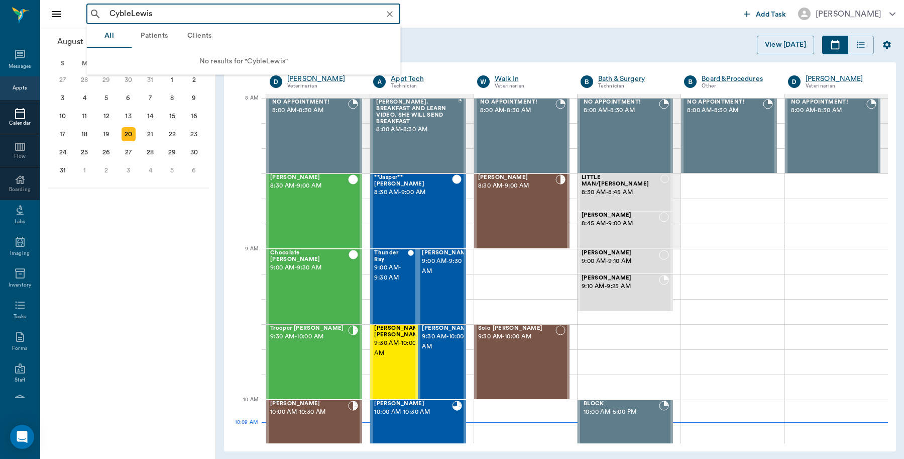
click at [114, 9] on input "CybleLewis" at bounding box center [251, 14] width 292 height 14
click at [130, 13] on input "SybleLewis" at bounding box center [251, 14] width 292 height 14
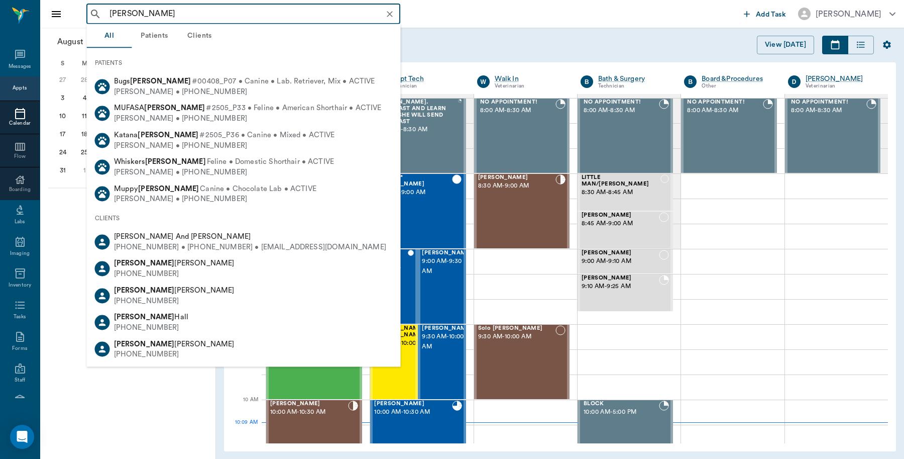
drag, startPoint x: 163, startPoint y: 14, endPoint x: 97, endPoint y: 9, distance: 66.5
click at [97, 9] on div "Syble Lewis ​" at bounding box center [243, 14] width 314 height 20
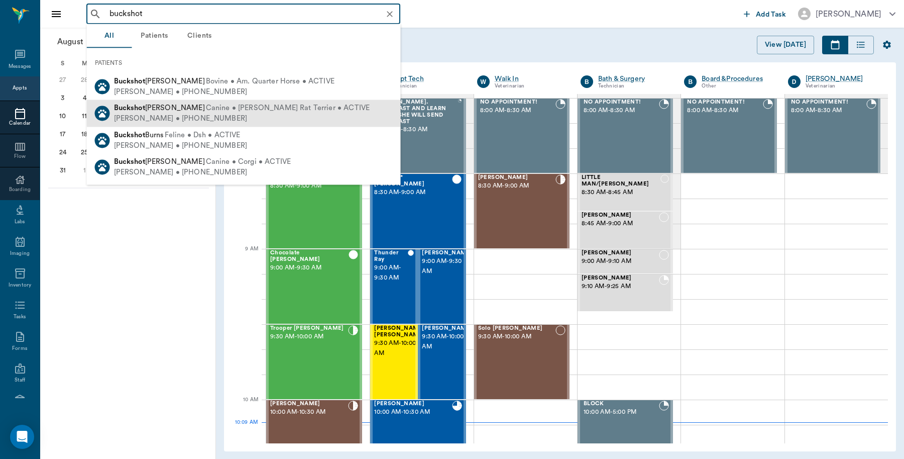
click at [175, 117] on div "Gerald Lewis • (936) 433-1315" at bounding box center [242, 119] width 256 height 11
type input "buckshot"
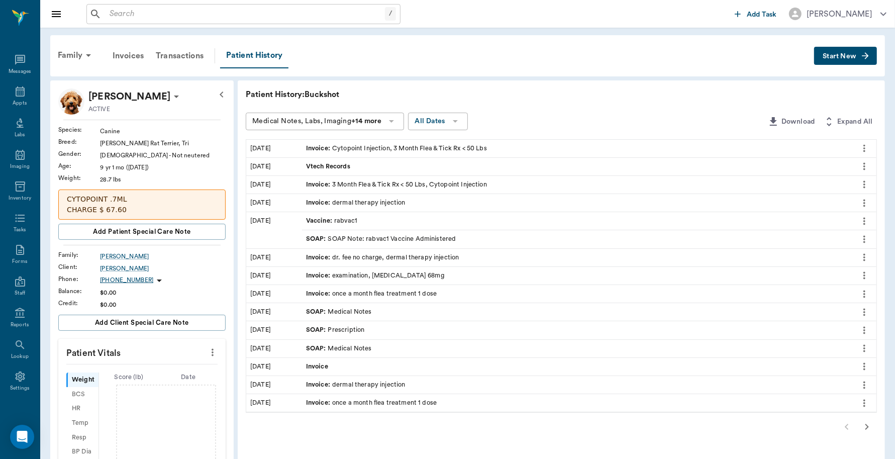
click at [377, 149] on div "Invoice : Cytopoint Injection, 3 Month Flea & Tick Rx < 50 Lbs" at bounding box center [396, 149] width 181 height 10
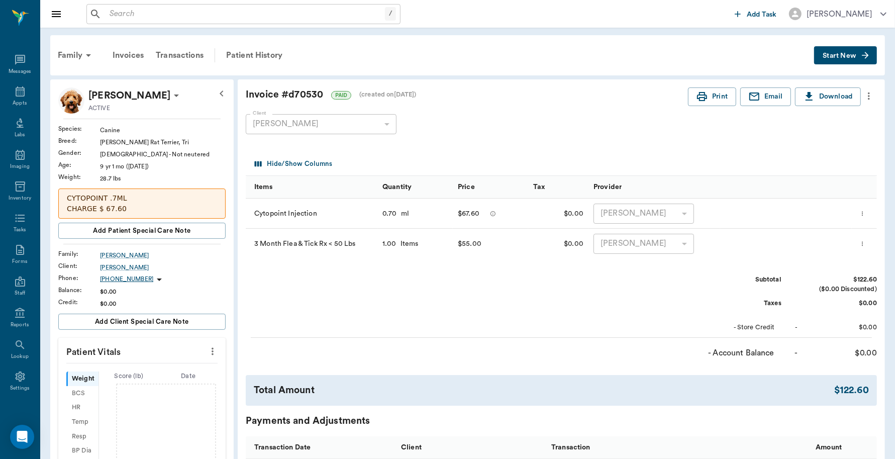
click at [834, 56] on span "Start New" at bounding box center [839, 56] width 34 height 0
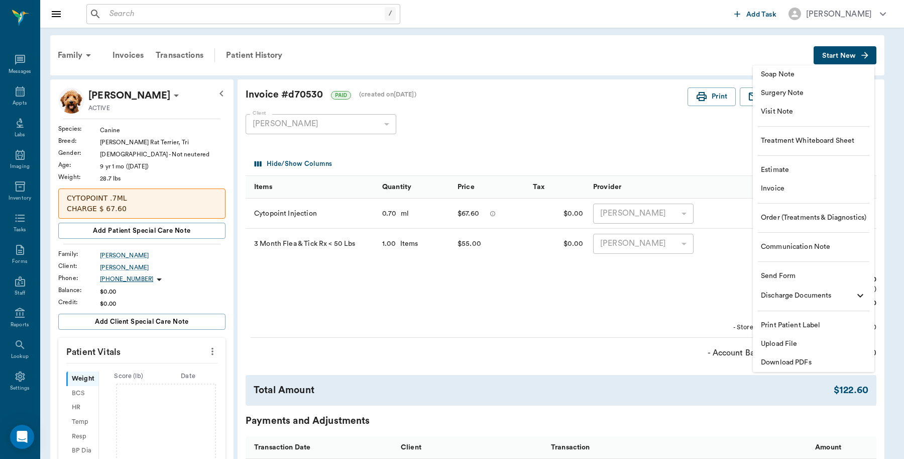
click at [787, 188] on span "Invoice" at bounding box center [813, 188] width 105 height 11
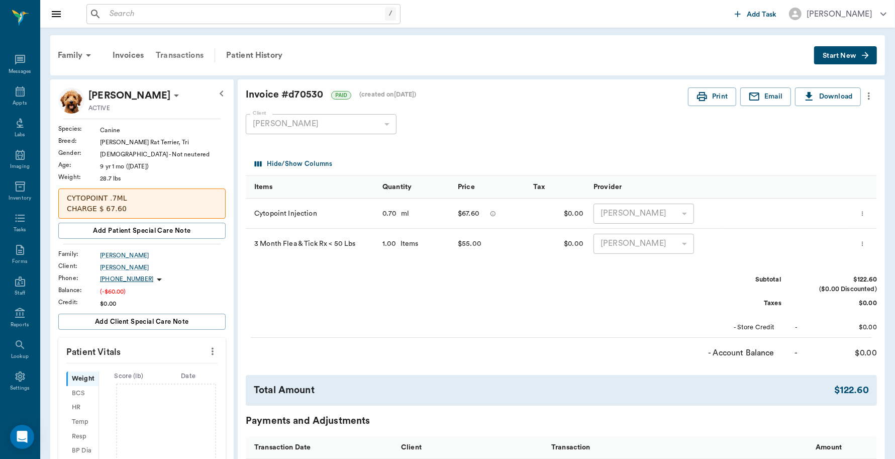
click at [186, 58] on div "Transactions" at bounding box center [180, 55] width 60 height 24
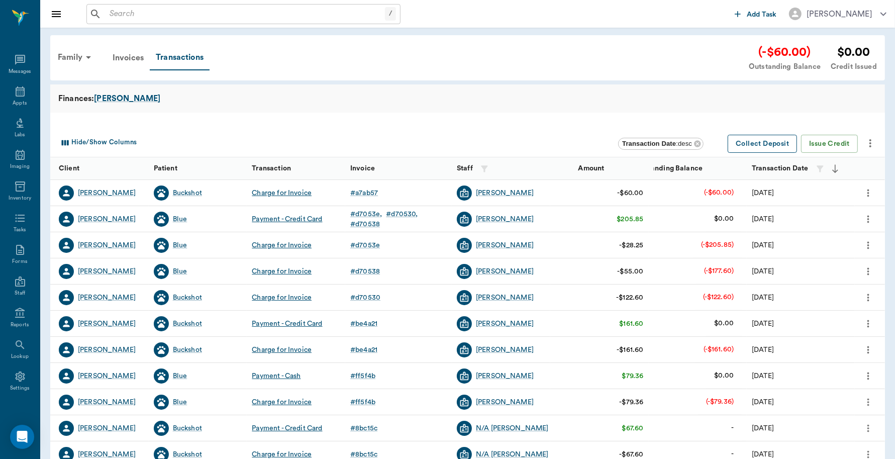
click at [747, 144] on button "Collect Deposit" at bounding box center [761, 144] width 69 height 19
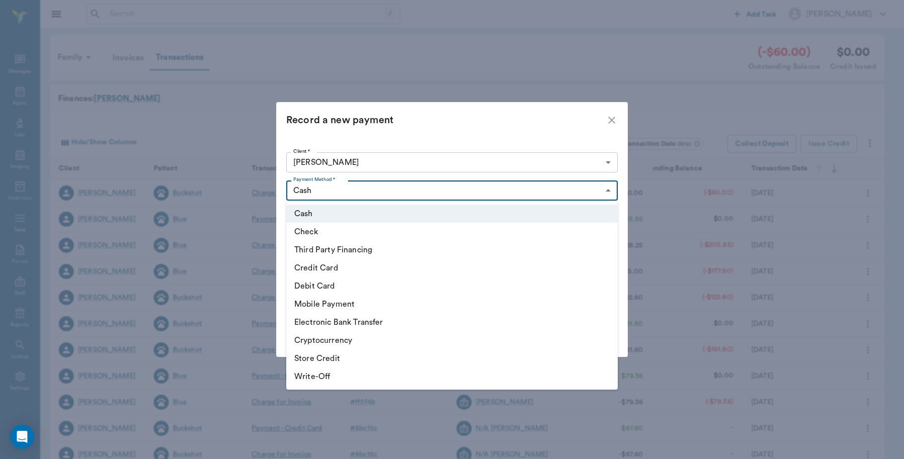
click at [593, 195] on body "/ ​ Add Task Dr. Bert Ellsworth Nectar Messages Appts Labs Imaging Inventory Ta…" at bounding box center [452, 309] width 904 height 618
click at [326, 282] on li "Debit Card" at bounding box center [452, 286] width 332 height 18
type input "DEBIT_CARD"
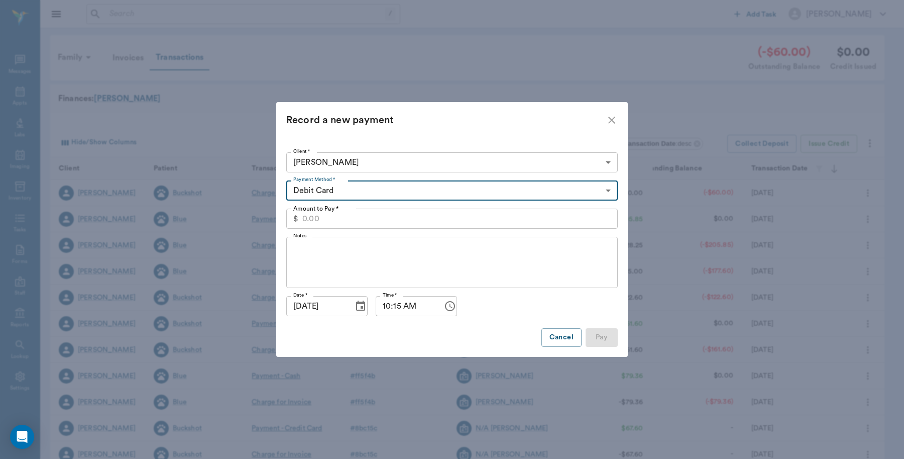
click at [342, 215] on input "Amount to Pay *" at bounding box center [459, 218] width 315 height 20
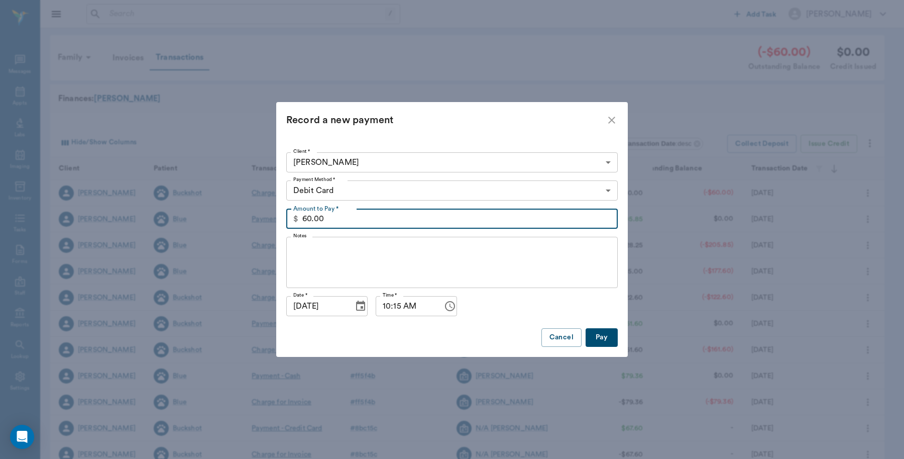
type input "60.00"
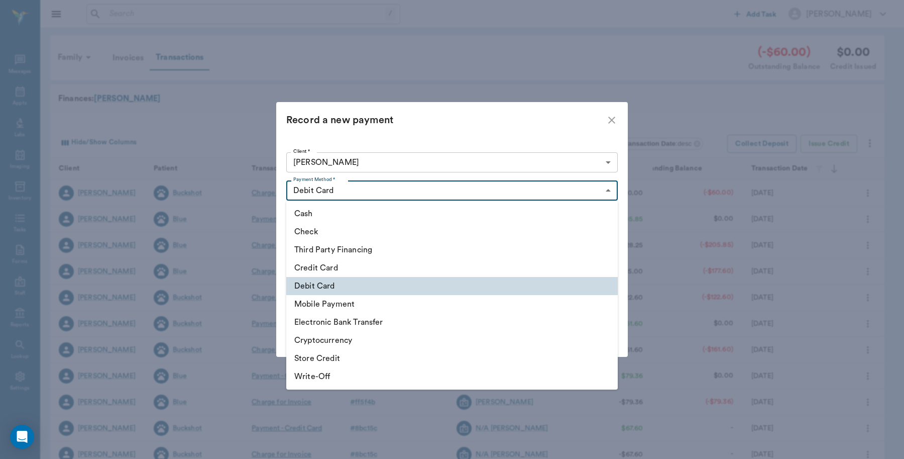
click at [486, 186] on body "/ ​ Add Task Dr. Bert Ellsworth Nectar Messages Appts Labs Imaging Inventory Ta…" at bounding box center [452, 309] width 904 height 618
click at [349, 215] on li "Cash" at bounding box center [452, 213] width 332 height 18
type input "CASH"
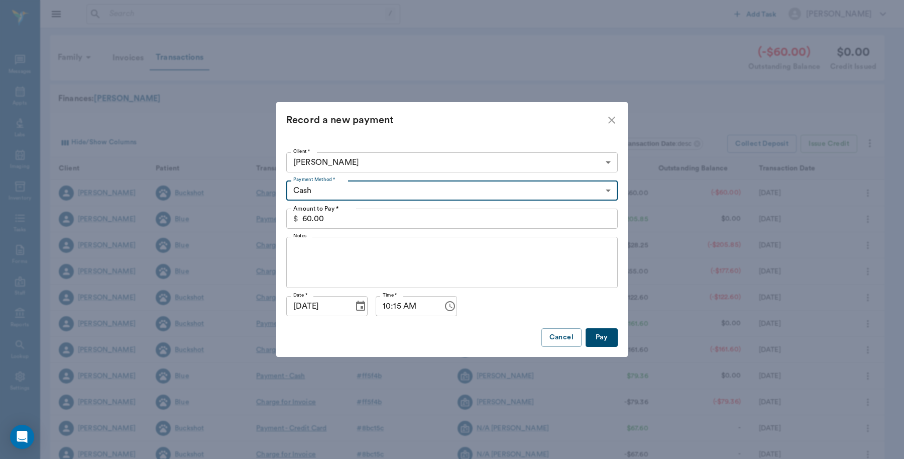
click at [604, 334] on button "Pay" at bounding box center [602, 337] width 32 height 19
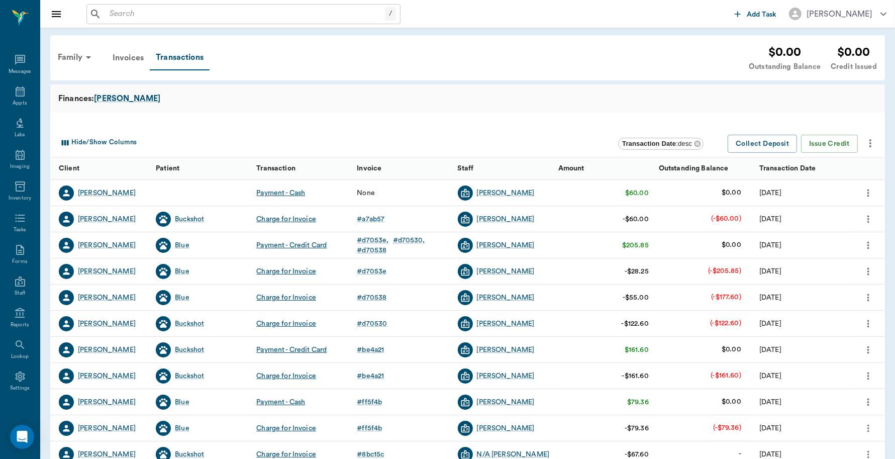
click at [294, 217] on div "Charge for Invoice" at bounding box center [286, 219] width 60 height 10
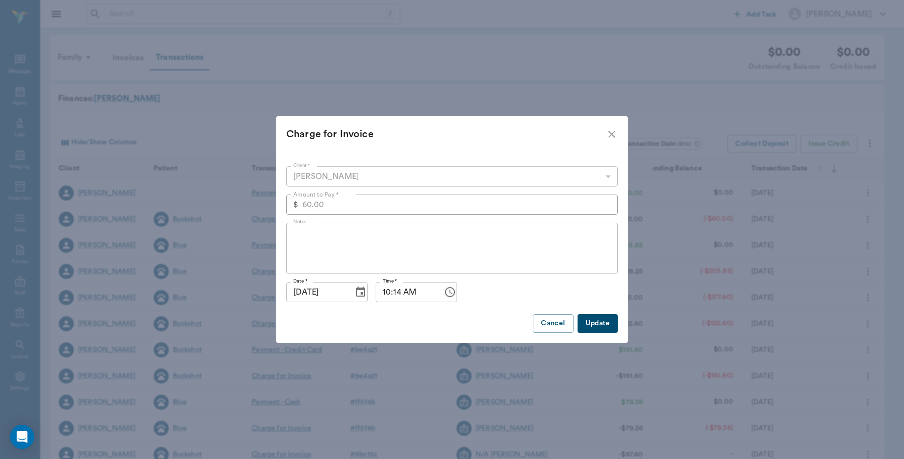
click at [609, 134] on icon "close" at bounding box center [612, 134] width 12 height 12
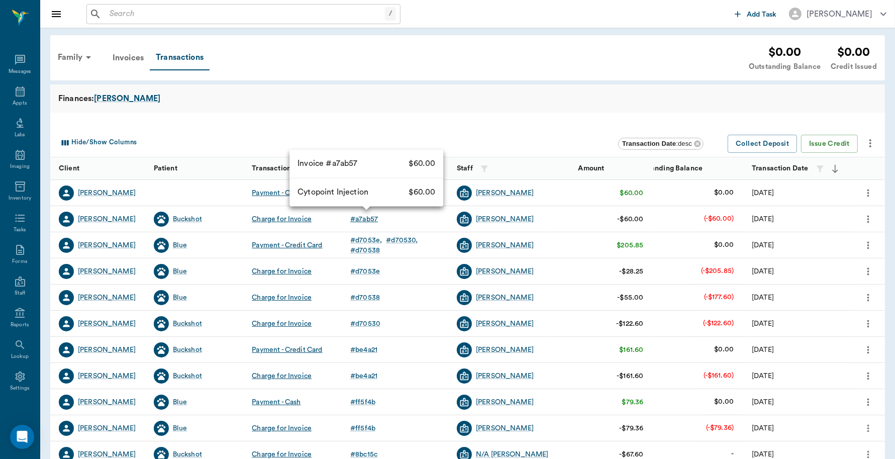
click at [375, 216] on div "# a7ab57" at bounding box center [364, 219] width 28 height 10
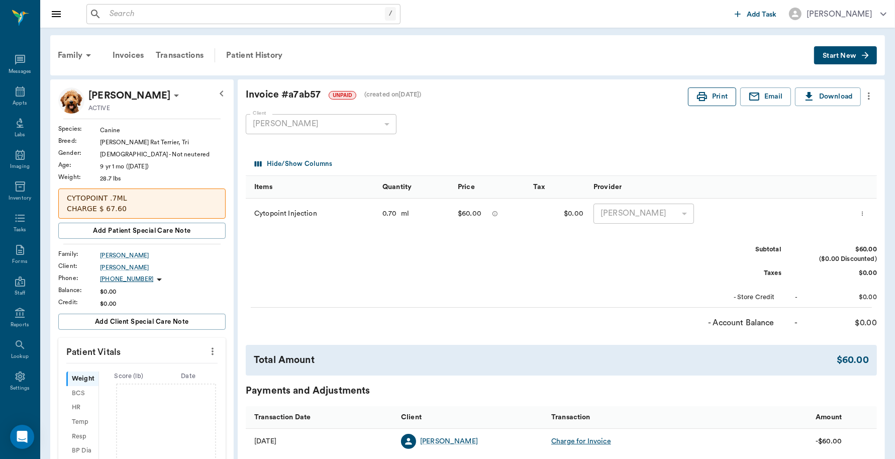
click at [714, 95] on button "Print" at bounding box center [712, 96] width 48 height 19
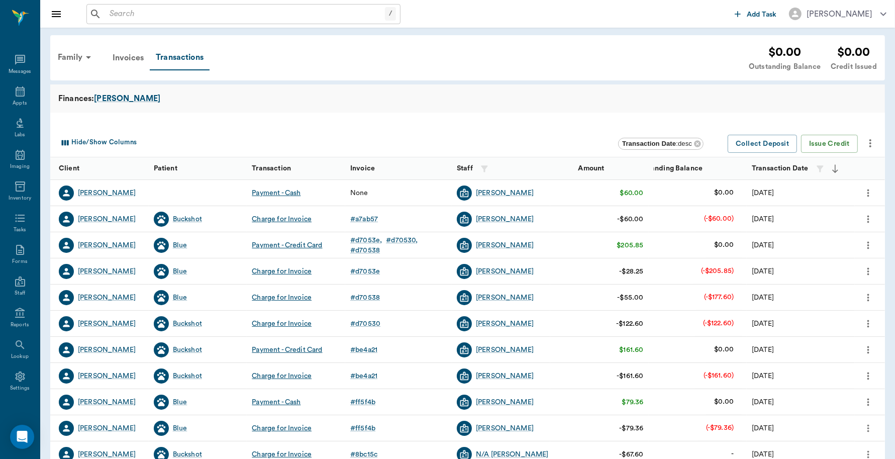
click at [869, 189] on icon "more" at bounding box center [867, 193] width 11 height 12
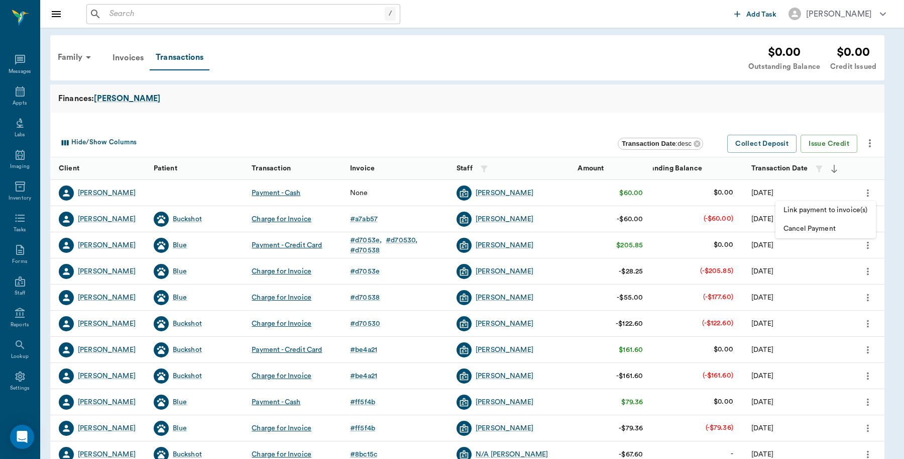
click at [833, 206] on span "Link payment to invoice(s)" at bounding box center [826, 210] width 84 height 11
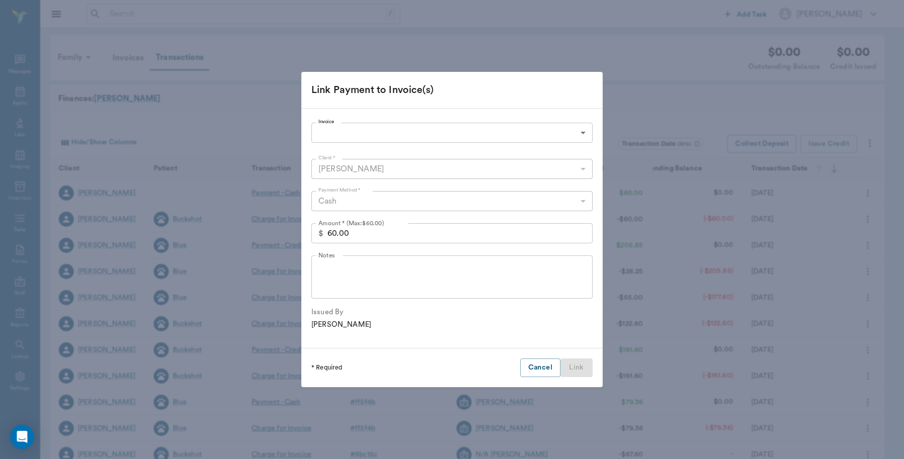
click at [453, 131] on body "/ ​ Add Task Dr. Bert Ellsworth Nectar Messages Appts Labs Imaging Inventory Ta…" at bounding box center [452, 309] width 904 height 618
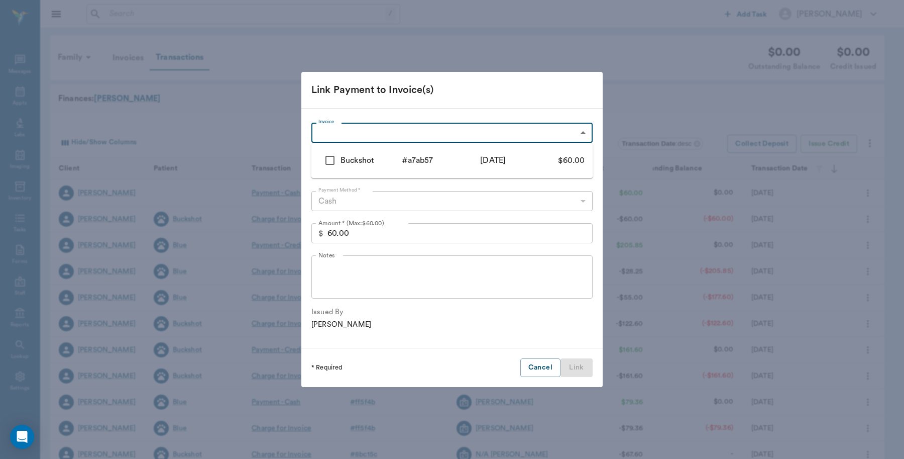
click at [330, 161] on input "checkbox" at bounding box center [329, 160] width 21 height 21
checkbox input "true"
type input "68a5e62a0f5b5616a9a7ab57"
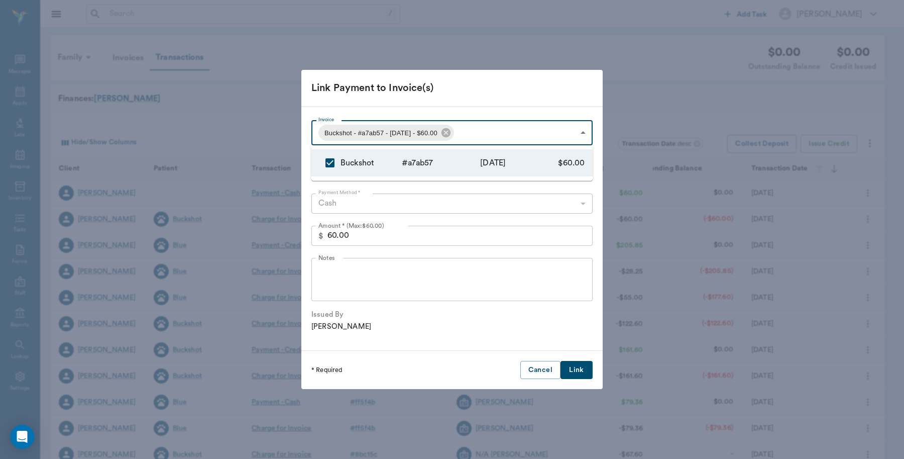
click at [587, 372] on div at bounding box center [452, 229] width 904 height 459
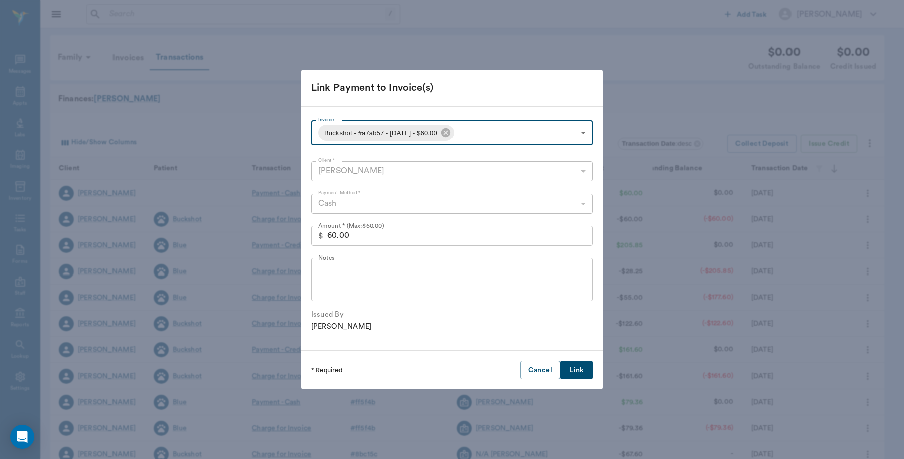
click at [571, 365] on button "Link" at bounding box center [577, 370] width 32 height 19
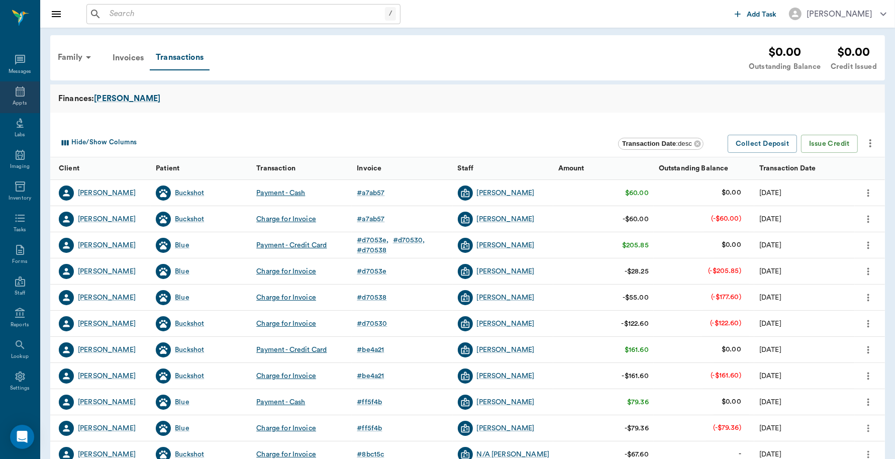
click at [25, 98] on div "Appts" at bounding box center [20, 97] width 40 height 32
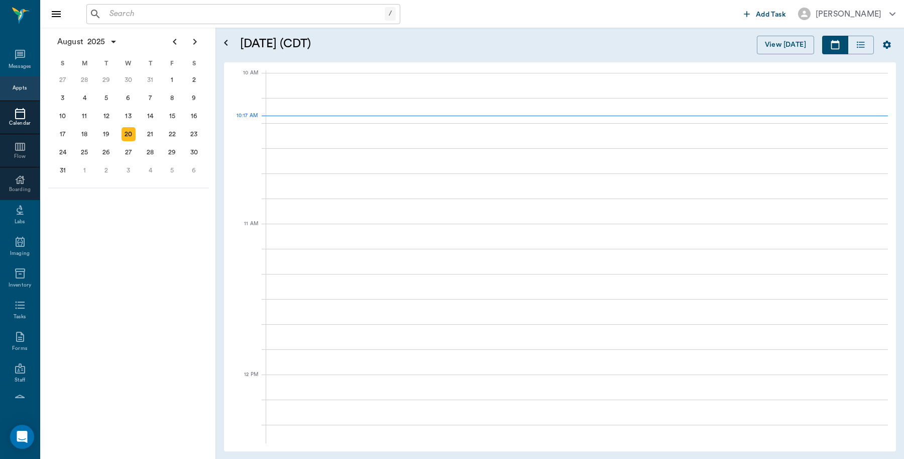
scroll to position [302, 0]
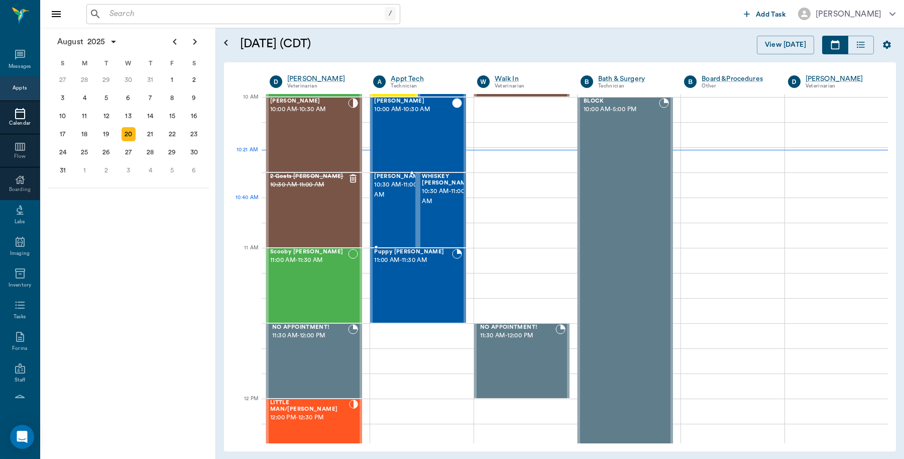
click at [400, 200] on span "10:30 AM - 11:00 AM" at bounding box center [399, 190] width 50 height 20
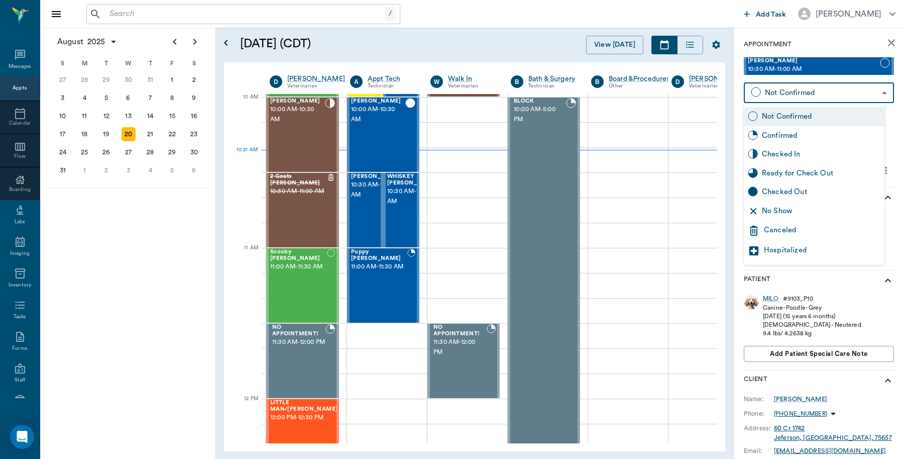
click at [865, 94] on body "/ ​ Add Task Dr. Bert Ellsworth Nectar Messages Appts Calendar Flow Boarding La…" at bounding box center [452, 229] width 904 height 459
click at [802, 157] on div "Checked In" at bounding box center [821, 154] width 119 height 11
type input "CHECKED_IN"
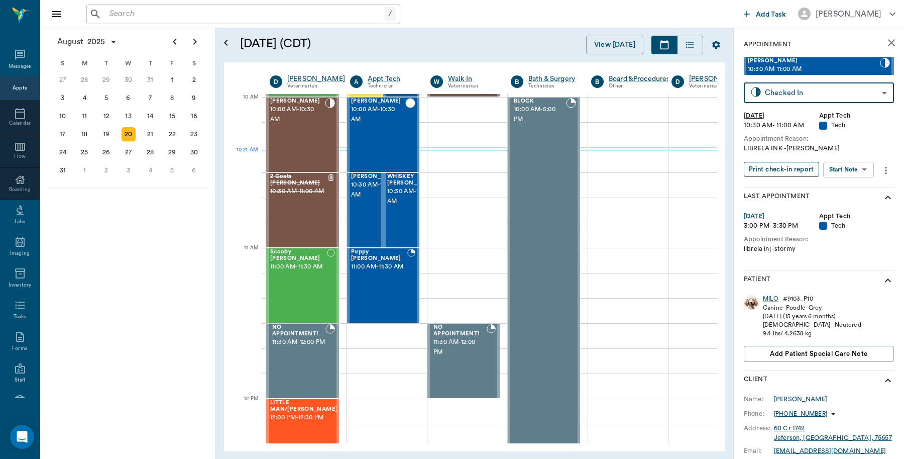
click at [769, 171] on button "Print check-in report" at bounding box center [781, 170] width 75 height 16
click at [405, 218] on div "WHISKEY Cornett 10:30 AM - 11:00 AM" at bounding box center [412, 209] width 50 height 73
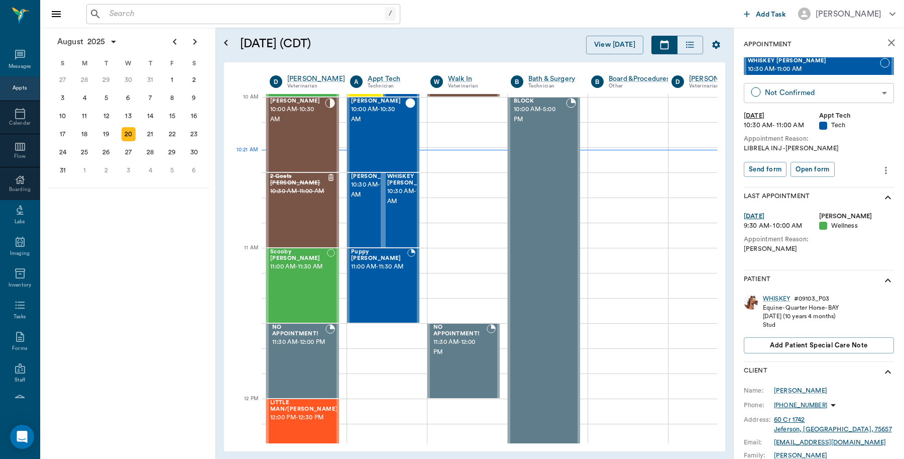
click at [819, 93] on body "/ ​ Add Task Dr. Bert Ellsworth Nectar Messages Appts Calendar Flow Boarding La…" at bounding box center [452, 229] width 904 height 459
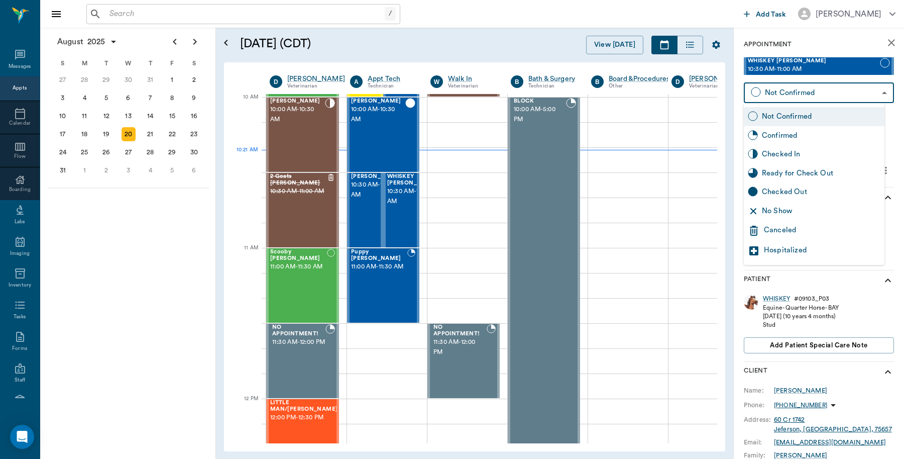
click at [788, 157] on div "Checked In" at bounding box center [821, 154] width 119 height 11
type input "CHECKED_IN"
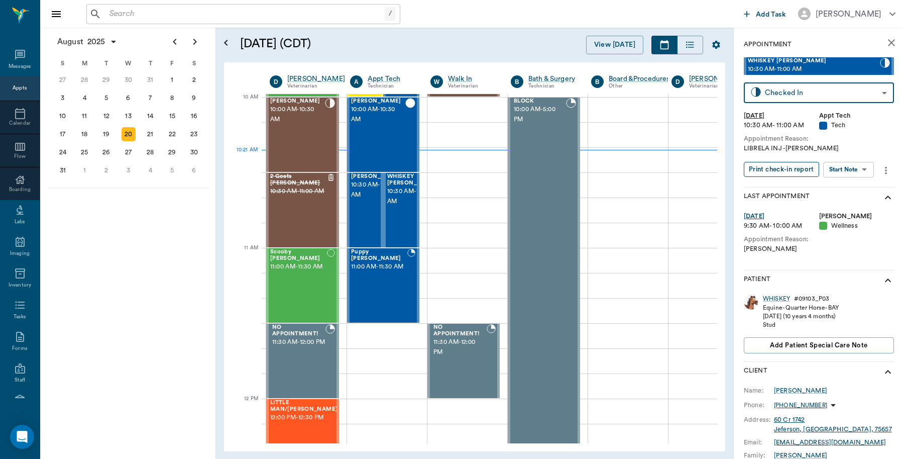
click at [779, 168] on button "Print check-in report" at bounding box center [781, 170] width 75 height 16
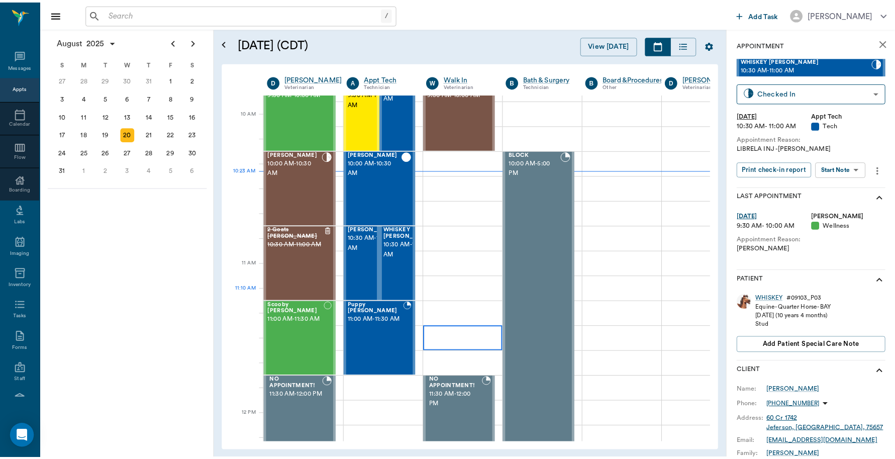
scroll to position [177, 0]
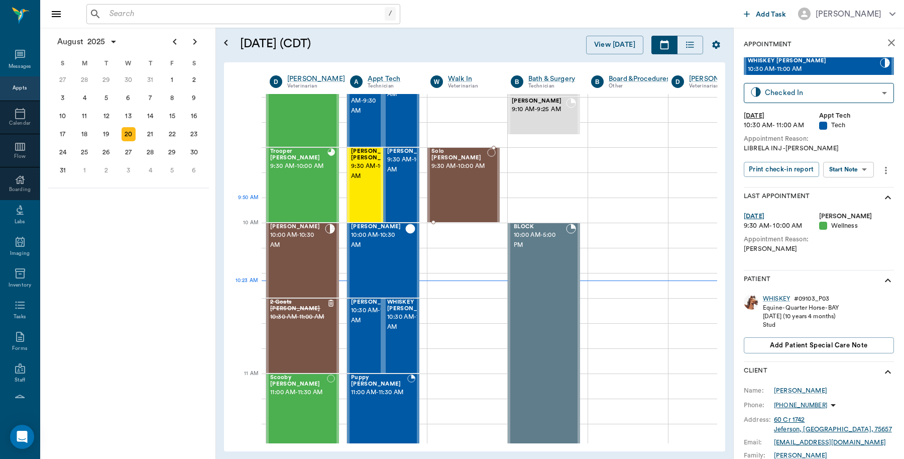
click at [466, 202] on div "Solo Vloedman 9:30 AM - 10:00 AM" at bounding box center [459, 184] width 56 height 73
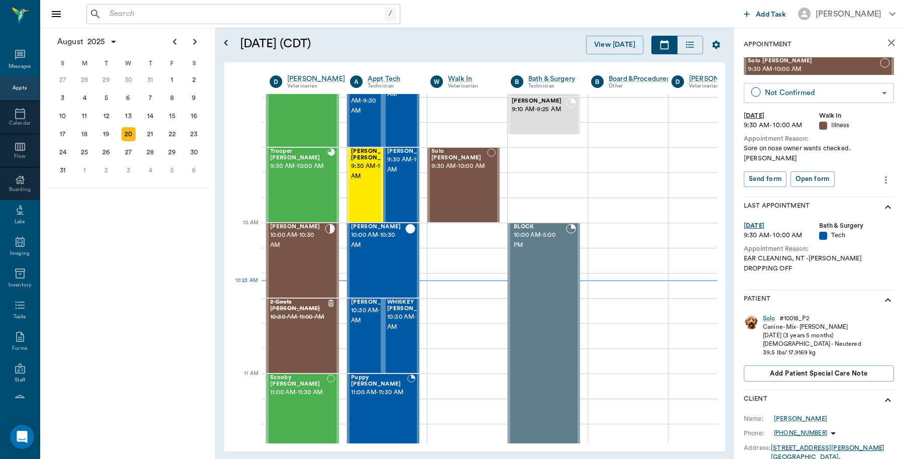
click at [790, 95] on body "/ ​ Add Task Dr. Bert Ellsworth Nectar Messages Appts Calendar Flow Boarding La…" at bounding box center [452, 229] width 904 height 459
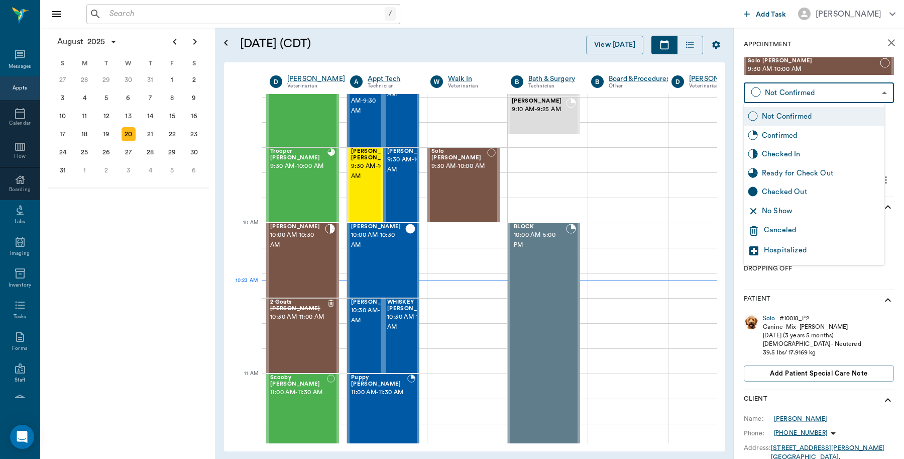
click at [790, 154] on div "Checked In" at bounding box center [821, 154] width 119 height 11
type input "CHECKED_IN"
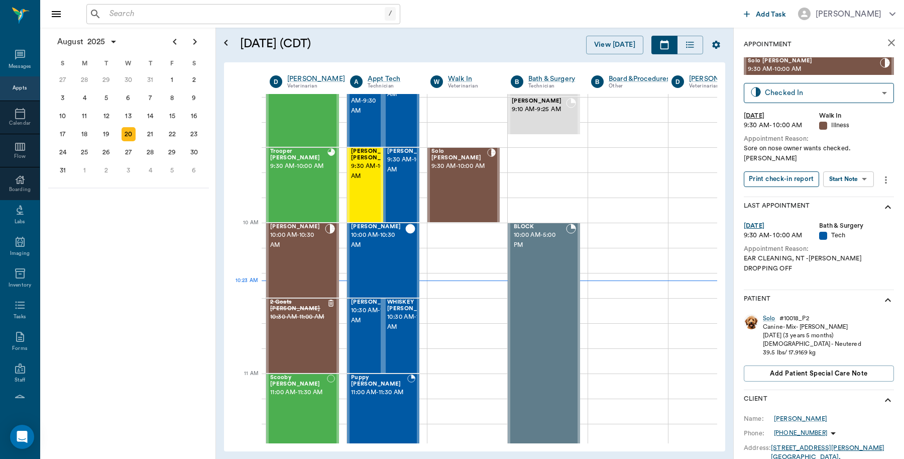
click at [787, 171] on button "Print check-in report" at bounding box center [781, 179] width 75 height 16
click at [306, 196] on div "Trooper Neff 9:30 AM - 10:00 AM" at bounding box center [298, 184] width 57 height 73
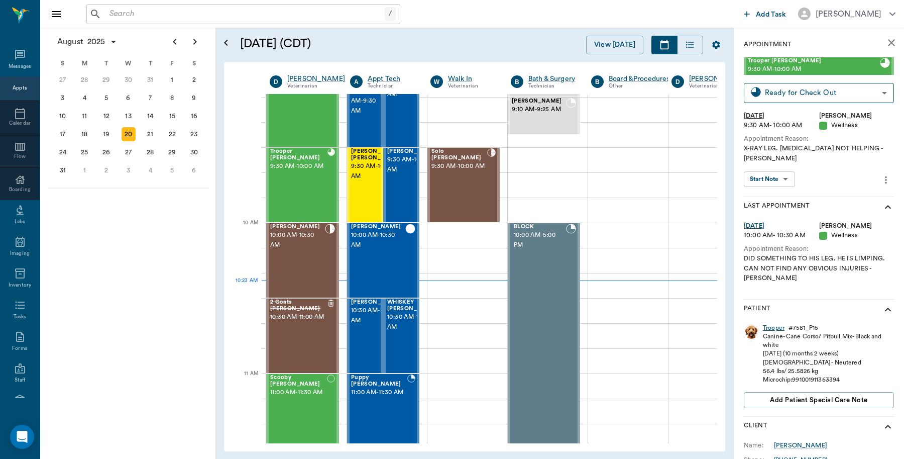
click at [777, 323] on div "Trooper" at bounding box center [774, 327] width 22 height 9
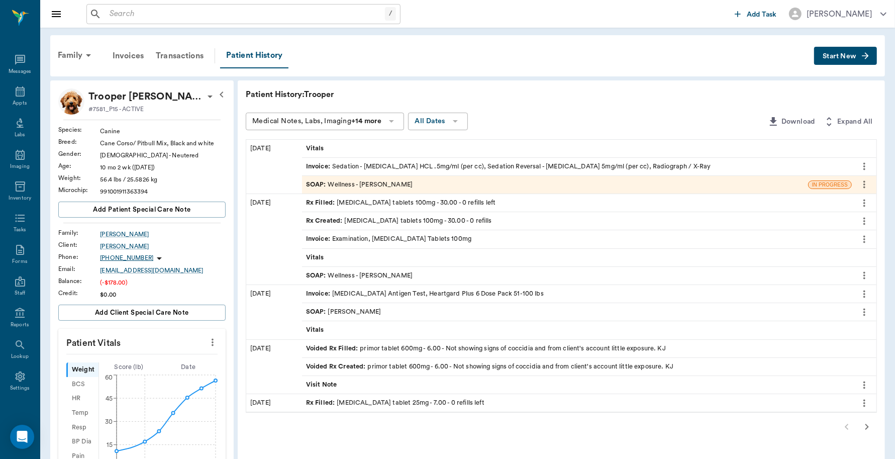
click at [325, 164] on span "Invoice :" at bounding box center [319, 167] width 26 height 10
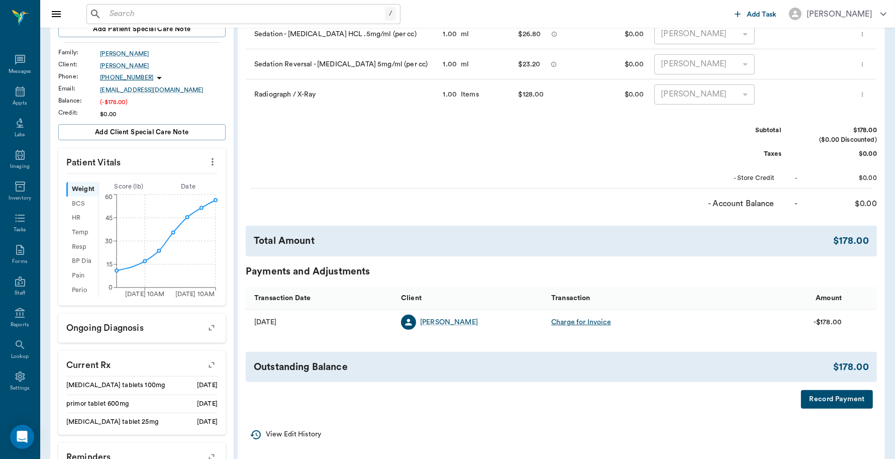
scroll to position [188, 0]
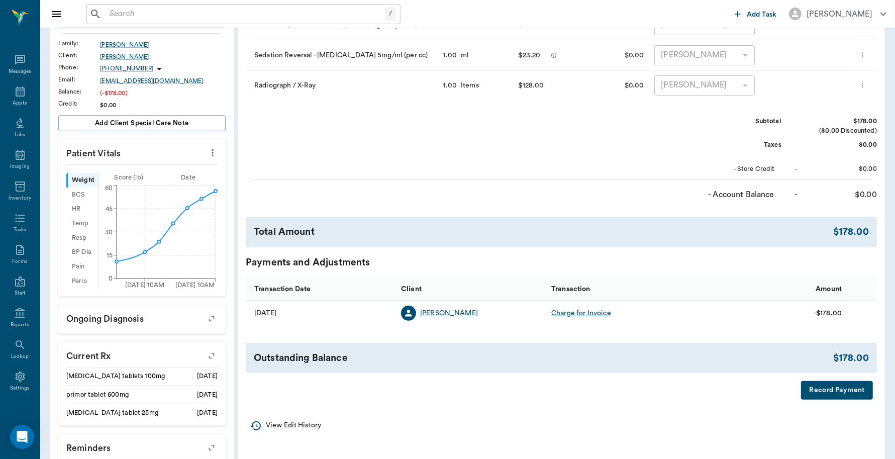
click at [821, 393] on button "Record Payment" at bounding box center [837, 390] width 72 height 19
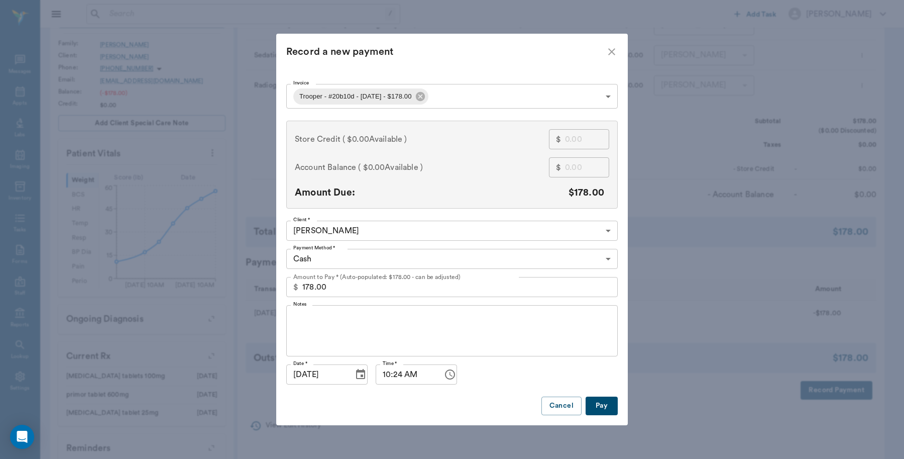
click at [343, 259] on body "/ ​ Add Task Dr. Bert Ellsworth Nectar Messages Appts Labs Imaging Inventory Ta…" at bounding box center [452, 220] width 904 height 816
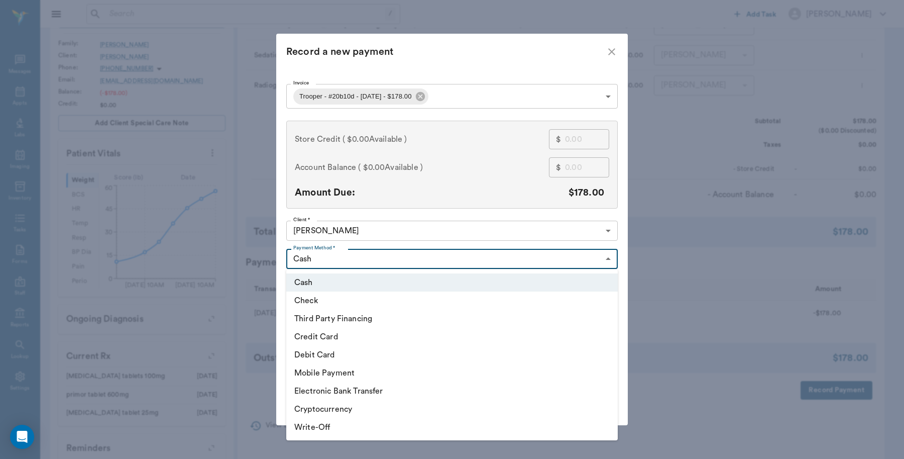
click at [332, 335] on li "Credit Card" at bounding box center [452, 336] width 332 height 18
type input "CREDIT_CARD"
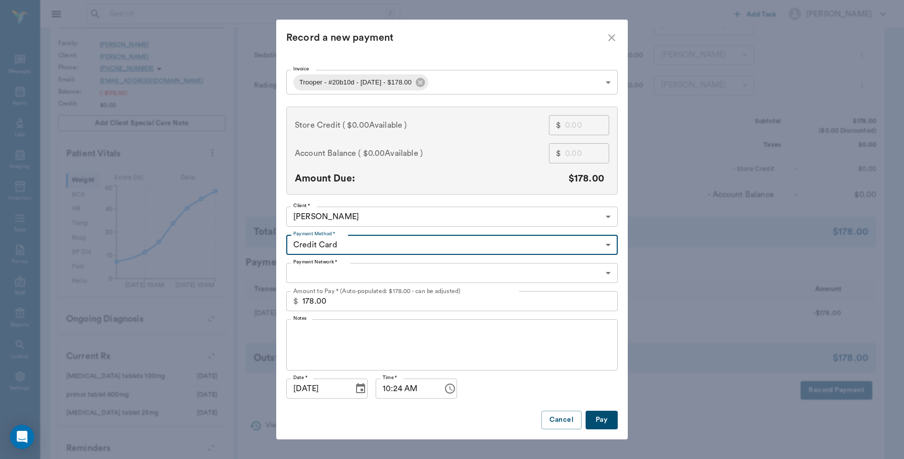
click at [318, 275] on body "/ ​ Add Task Dr. Bert Ellsworth Nectar Messages Appts Labs Imaging Inventory Ta…" at bounding box center [452, 220] width 904 height 816
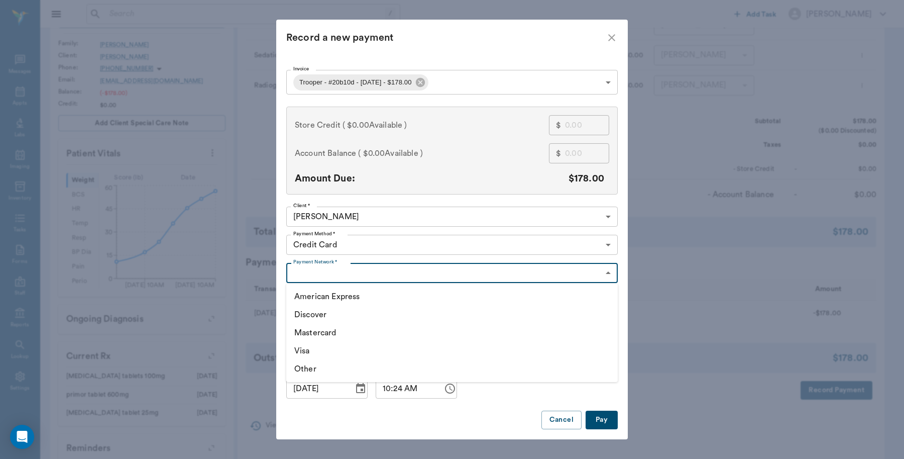
click at [309, 347] on li "Visa" at bounding box center [452, 351] width 332 height 18
type input "VISA"
click at [604, 417] on button "Pay" at bounding box center [602, 419] width 32 height 19
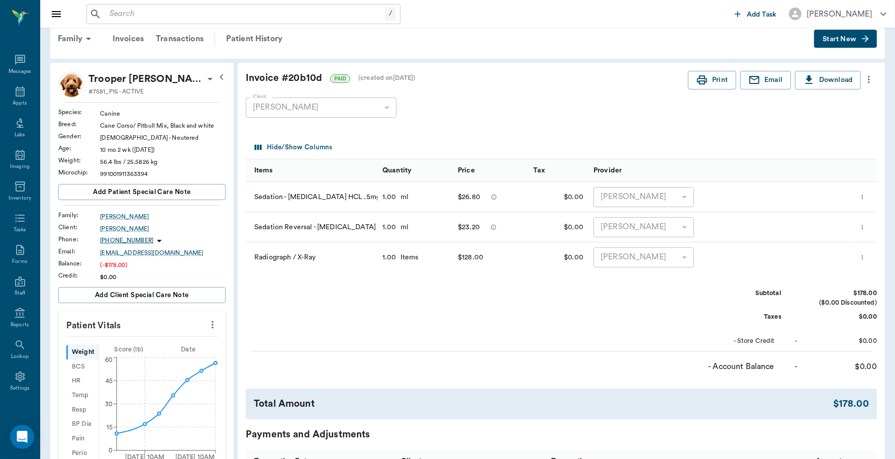
scroll to position [0, 0]
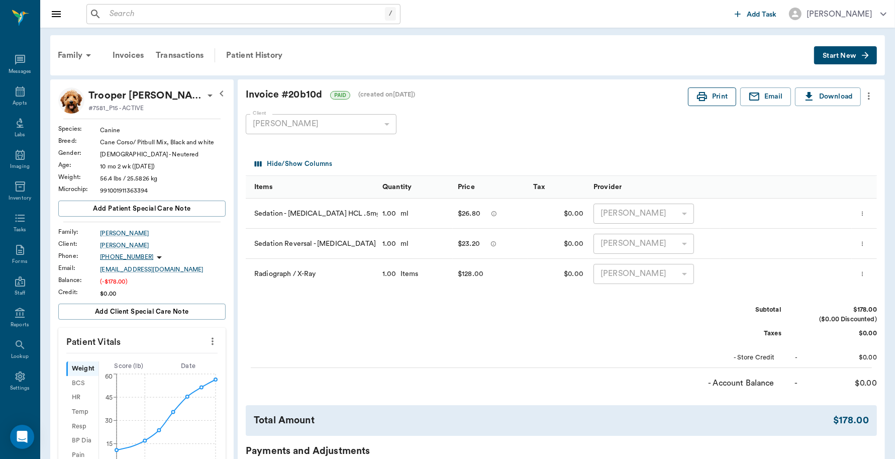
click at [719, 98] on button "Print" at bounding box center [712, 96] width 48 height 19
click at [16, 92] on icon at bounding box center [20, 91] width 12 height 12
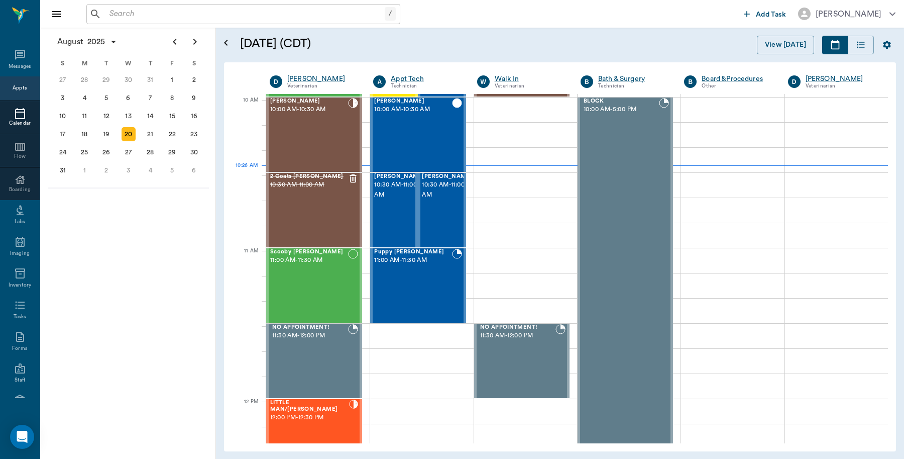
scroll to position [303, 0]
click at [151, 132] on div "21" at bounding box center [150, 134] width 14 height 14
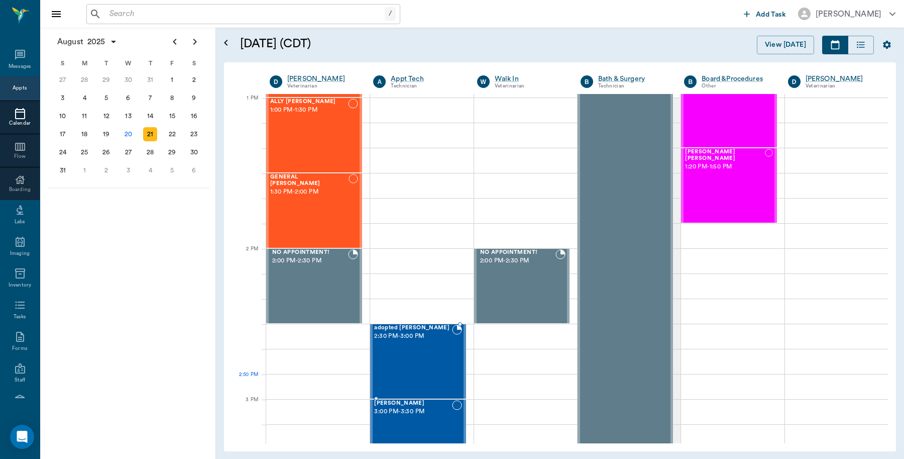
scroll to position [753, 0]
click at [171, 131] on div "22" at bounding box center [172, 134] width 14 height 14
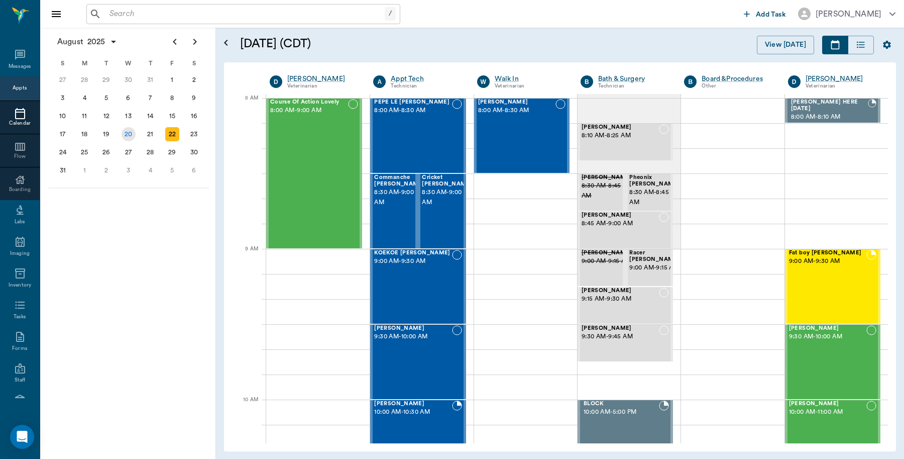
click at [129, 131] on div "20" at bounding box center [129, 134] width 14 height 14
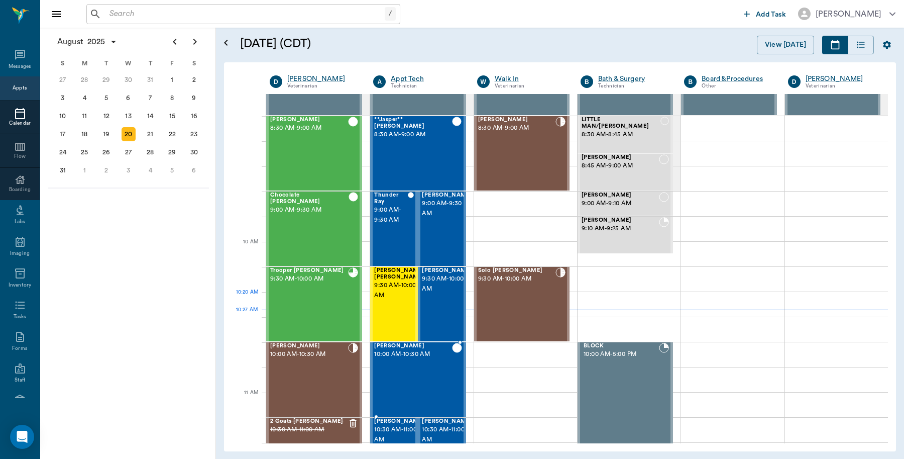
scroll to position [251, 0]
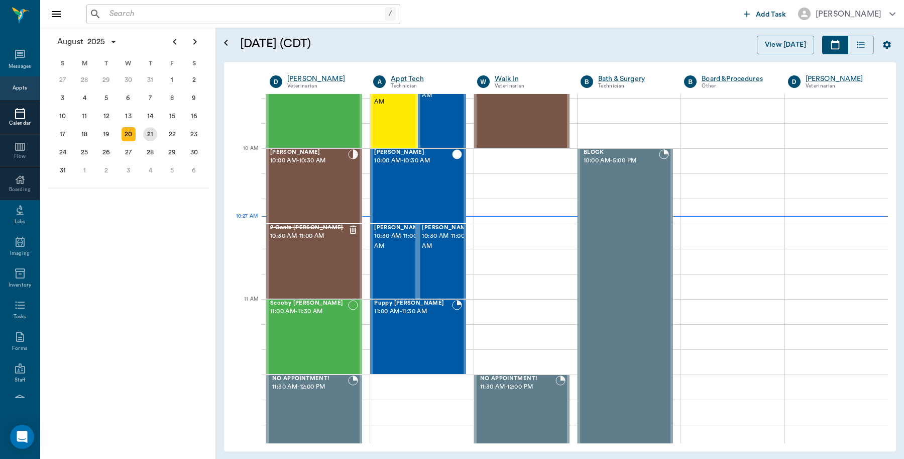
click at [149, 130] on div "21" at bounding box center [150, 134] width 14 height 14
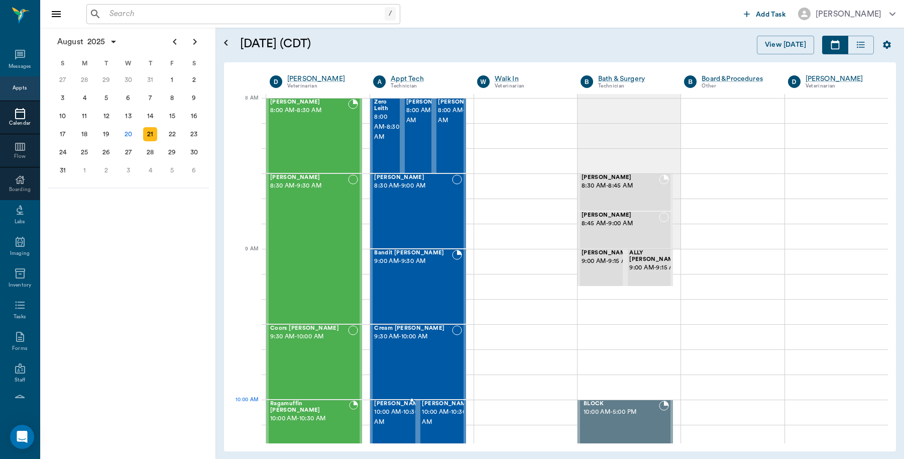
click at [397, 409] on span "10:00 AM - 10:30 AM" at bounding box center [399, 417] width 50 height 20
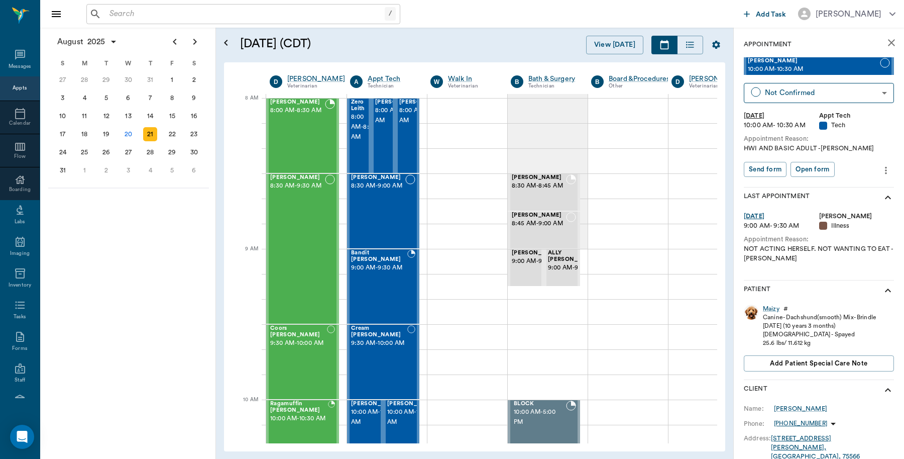
click at [880, 169] on icon "more" at bounding box center [885, 170] width 11 height 12
click at [835, 188] on span "Edit appointment" at bounding box center [834, 187] width 84 height 11
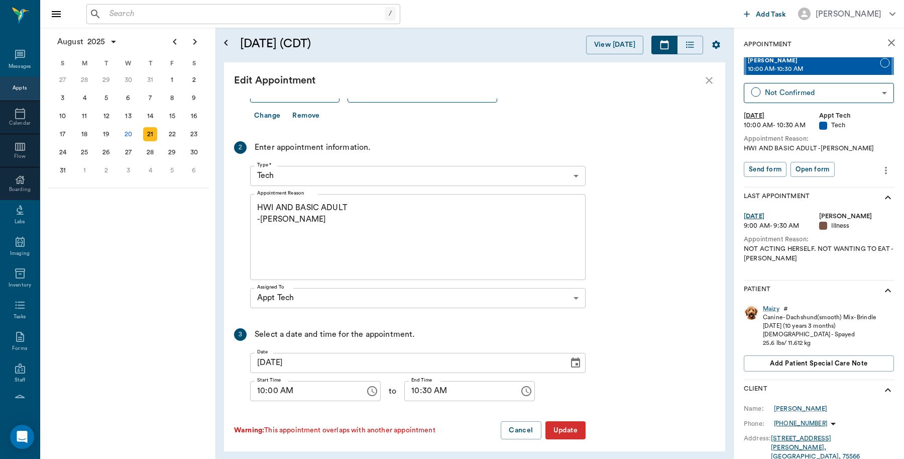
scroll to position [99, 0]
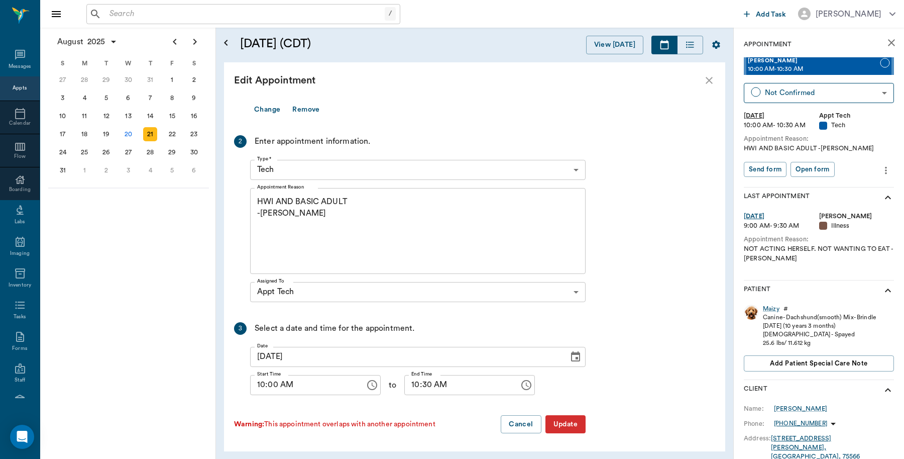
click at [574, 357] on icon "Choose date, selected date is Aug 21, 2025" at bounding box center [576, 357] width 12 height 12
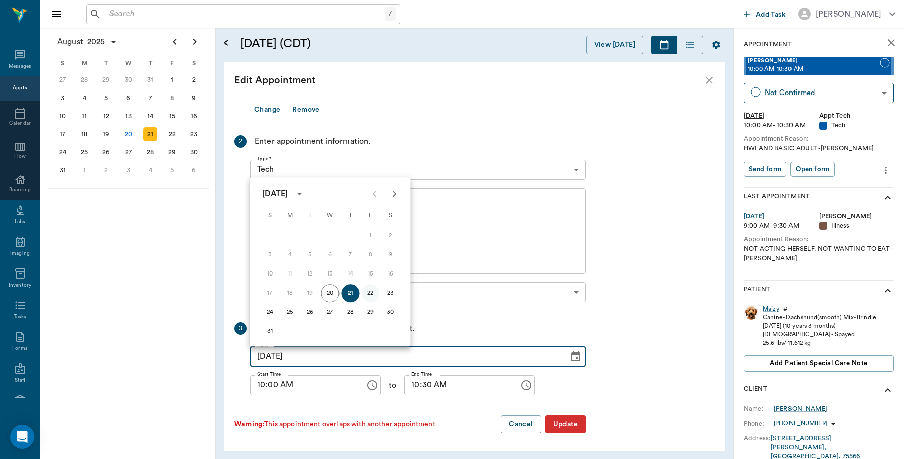
click at [368, 292] on button "22" at bounding box center [371, 293] width 18 height 18
type input "[DATE]"
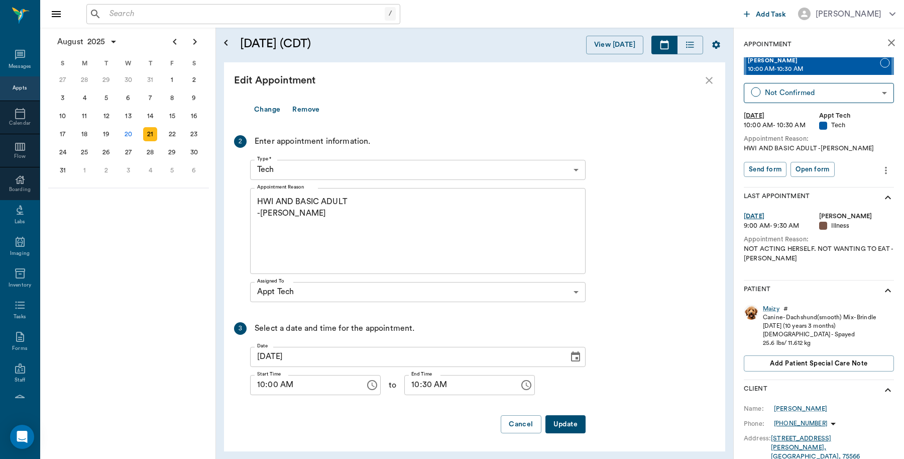
click at [270, 390] on input "10:00 AM" at bounding box center [304, 385] width 108 height 20
click at [260, 390] on input "10:00 AM" at bounding box center [304, 385] width 108 height 20
type input "09:30 AM"
click at [417, 387] on input "10:30 AM" at bounding box center [458, 385] width 108 height 20
type input "10:00 AM"
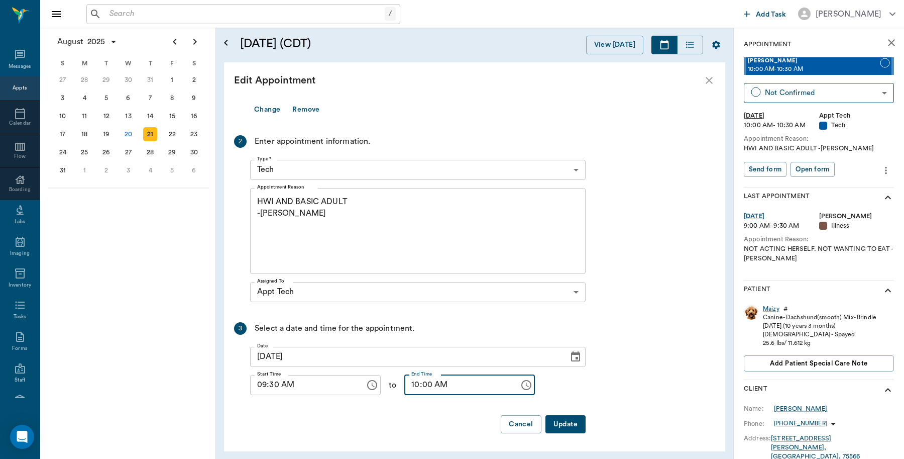
click at [564, 420] on button "Update" at bounding box center [565, 424] width 40 height 19
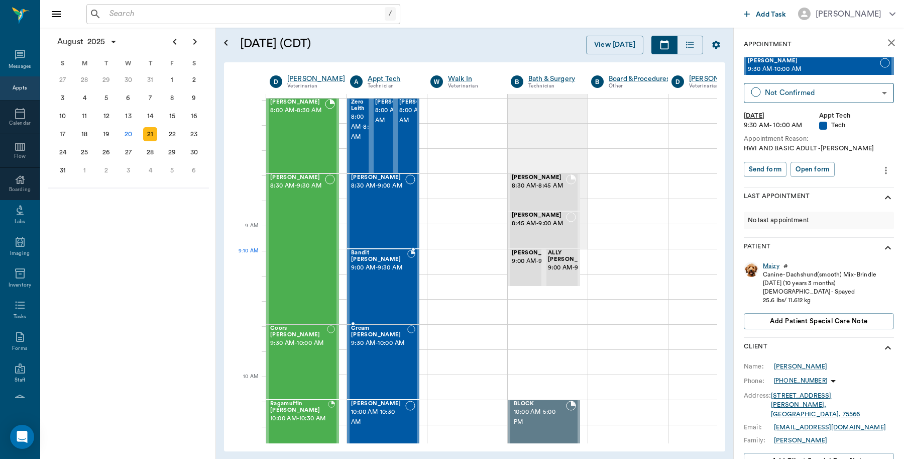
scroll to position [63, 0]
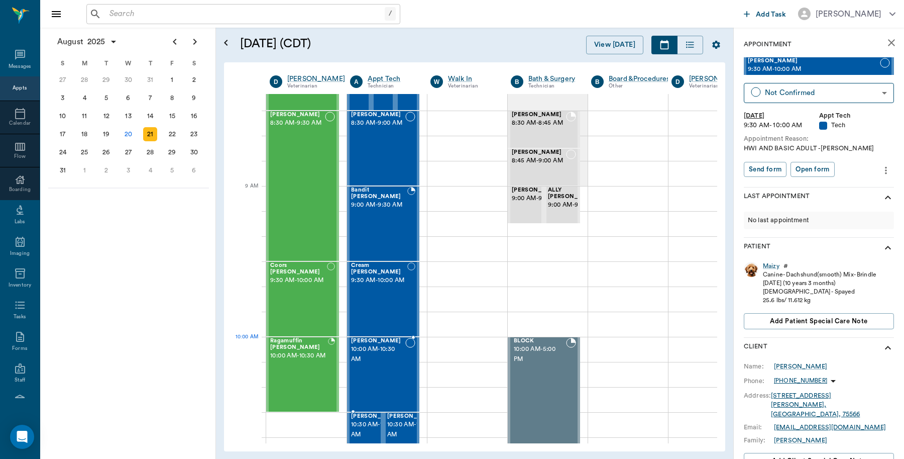
click at [377, 359] on span "10:00 AM - 10:30 AM" at bounding box center [378, 354] width 54 height 20
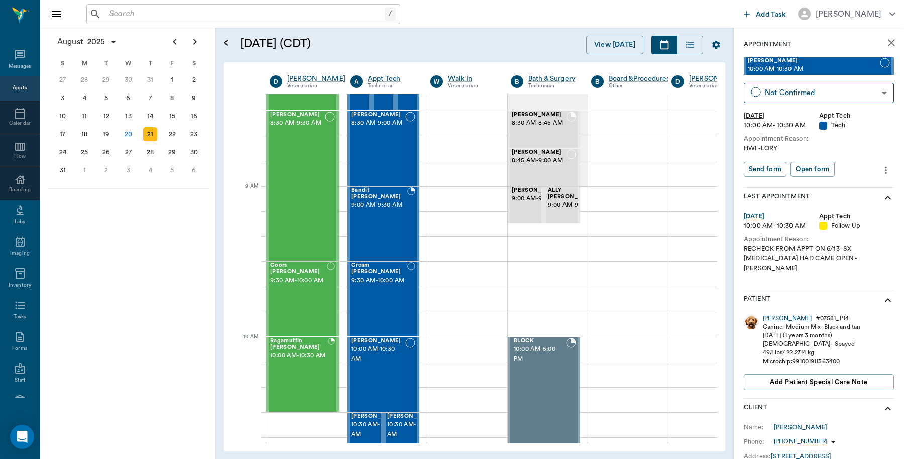
click at [880, 167] on icon "more" at bounding box center [885, 170] width 11 height 12
click at [831, 184] on span "Edit appointment" at bounding box center [834, 187] width 84 height 11
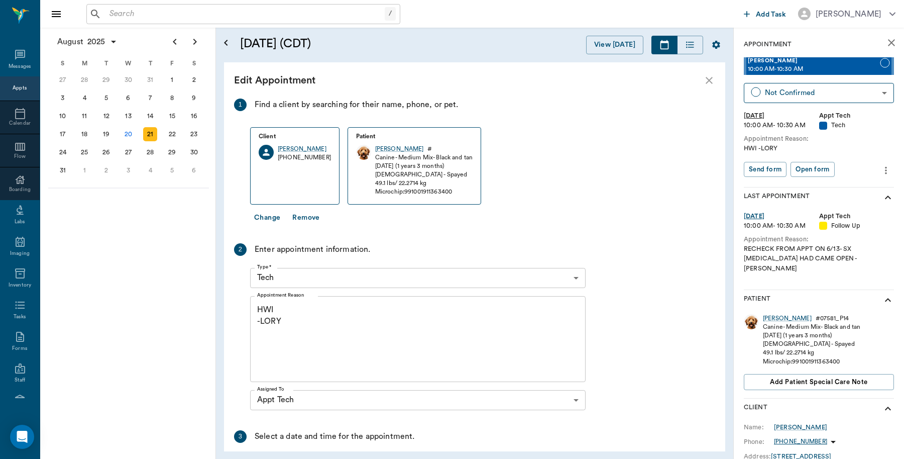
scroll to position [108, 0]
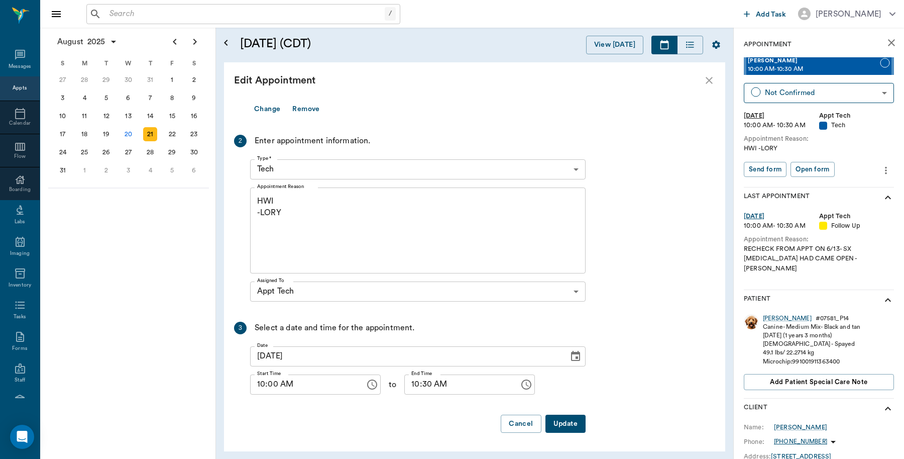
click at [574, 356] on icon "Choose date, selected date is Aug 21, 2025" at bounding box center [576, 356] width 12 height 12
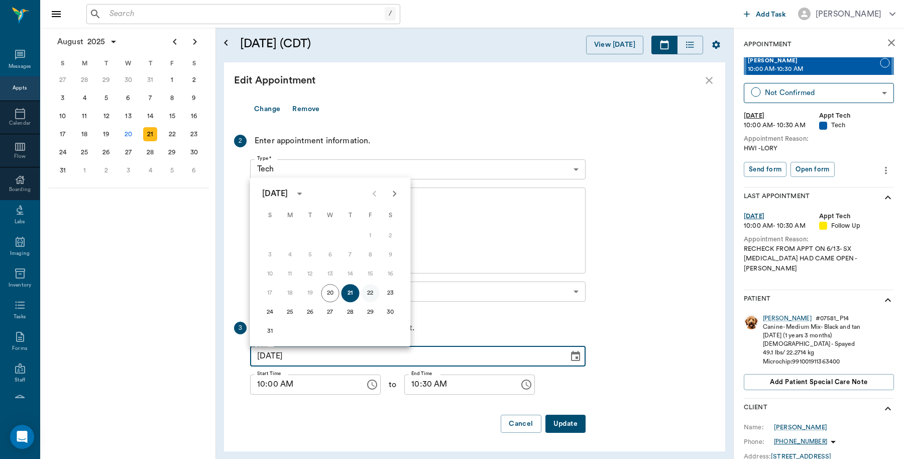
click at [370, 294] on button "22" at bounding box center [371, 293] width 18 height 18
type input "[DATE]"
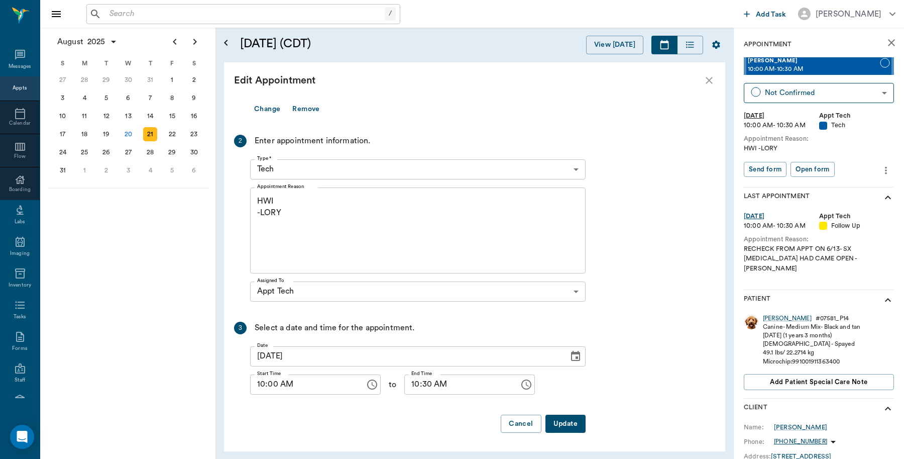
click at [260, 390] on input "10:00 AM" at bounding box center [304, 384] width 108 height 20
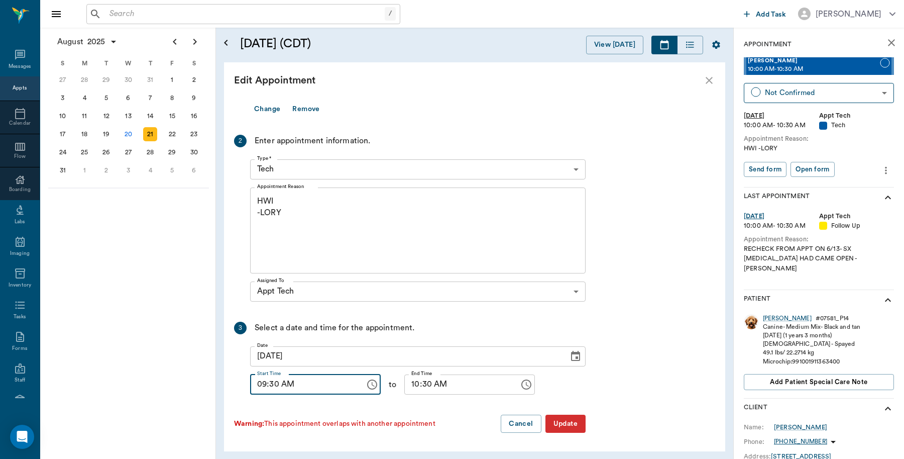
type input "09:30 AM"
click at [416, 388] on input "10:30 AM" at bounding box center [458, 384] width 108 height 20
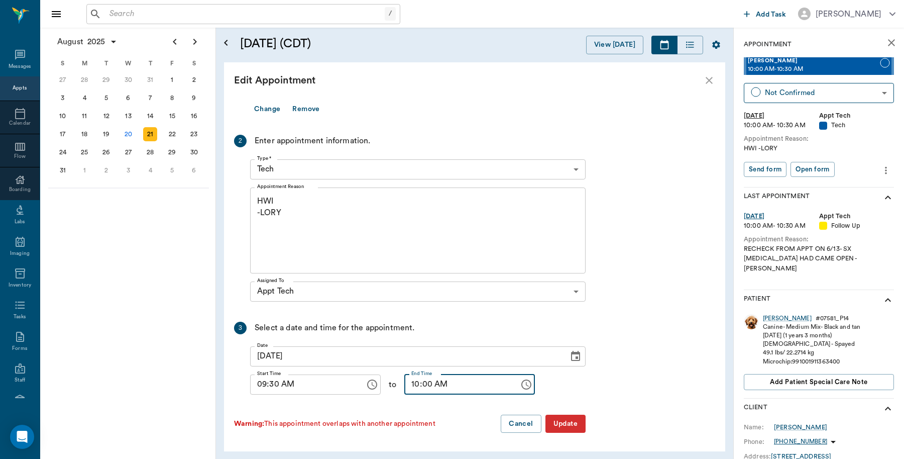
type input "10:00 AM"
click at [568, 422] on button "Update" at bounding box center [565, 423] width 40 height 19
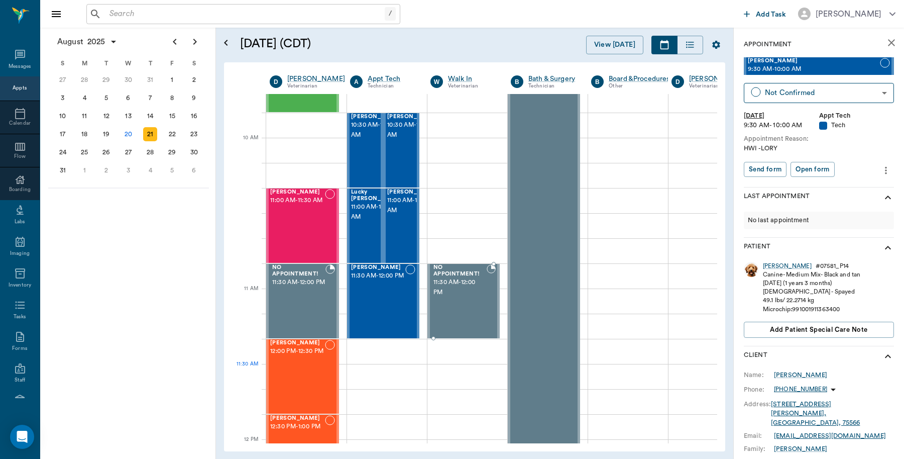
scroll to position [377, 0]
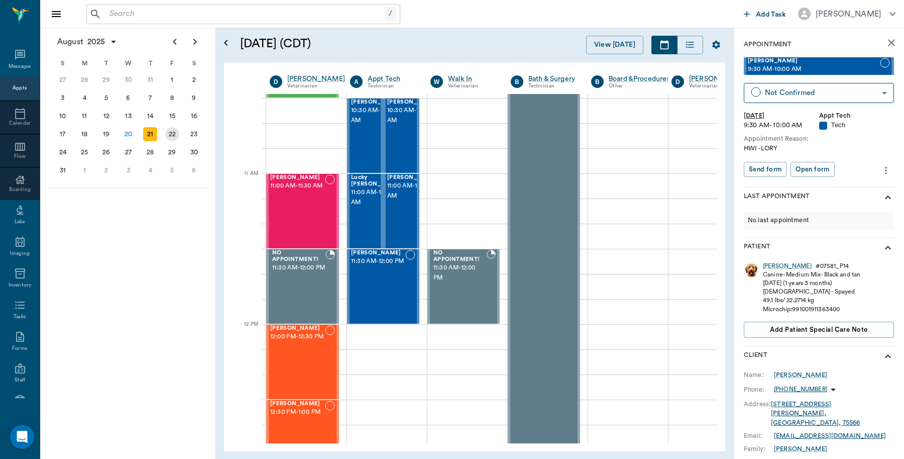
click at [165, 130] on div "22" at bounding box center [172, 134] width 14 height 14
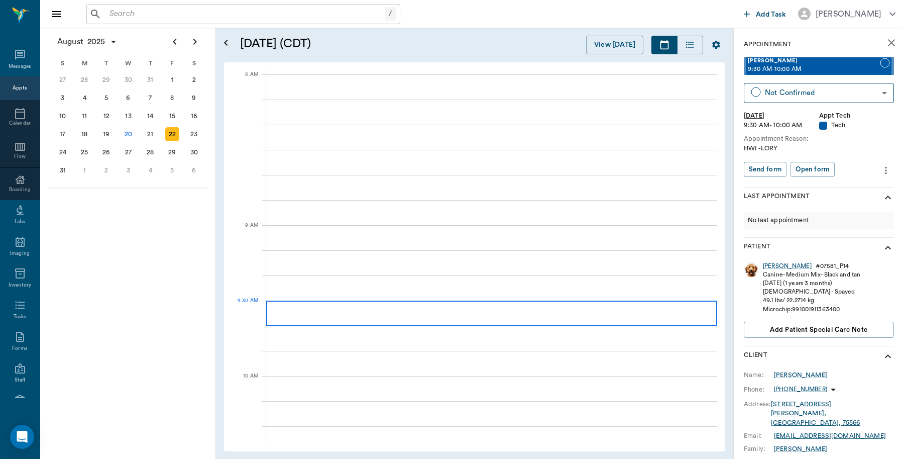
scroll to position [0, 1]
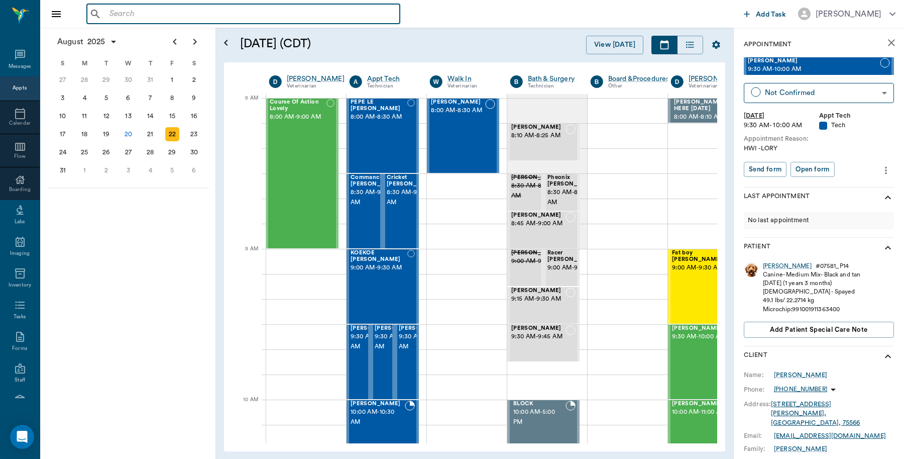
click at [115, 16] on input "text" at bounding box center [250, 14] width 290 height 14
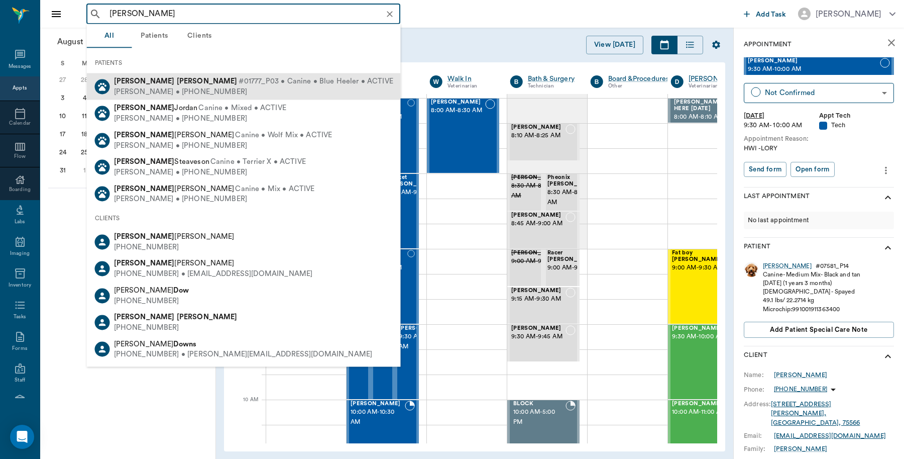
click at [146, 86] on div "[PERSON_NAME] • [PHONE_NUMBER]" at bounding box center [253, 91] width 279 height 11
type input "[PERSON_NAME]"
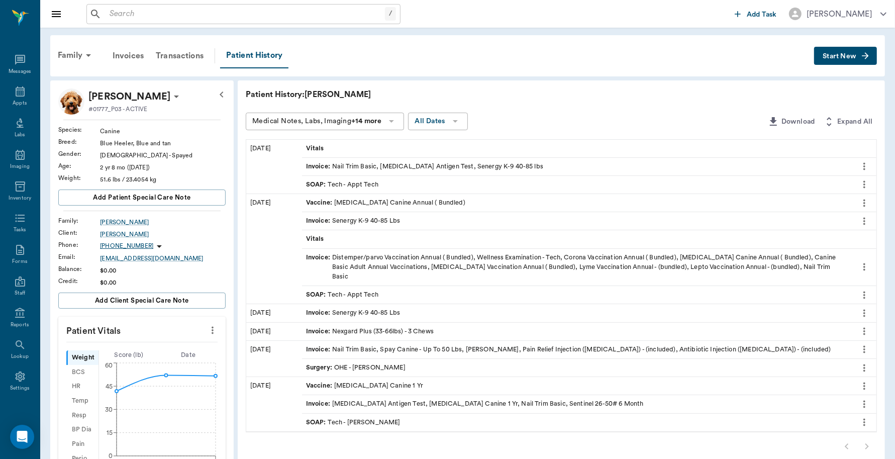
click at [829, 56] on span "Start New" at bounding box center [839, 56] width 34 height 0
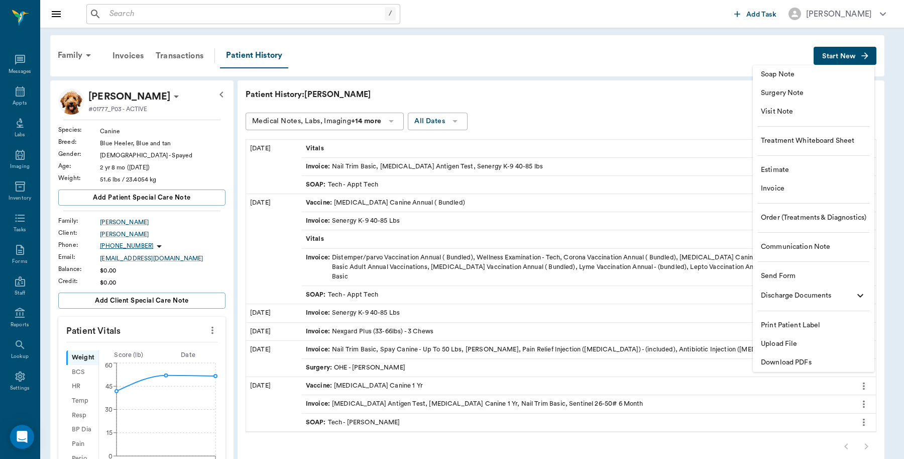
click at [778, 187] on span "Invoice" at bounding box center [813, 188] width 105 height 11
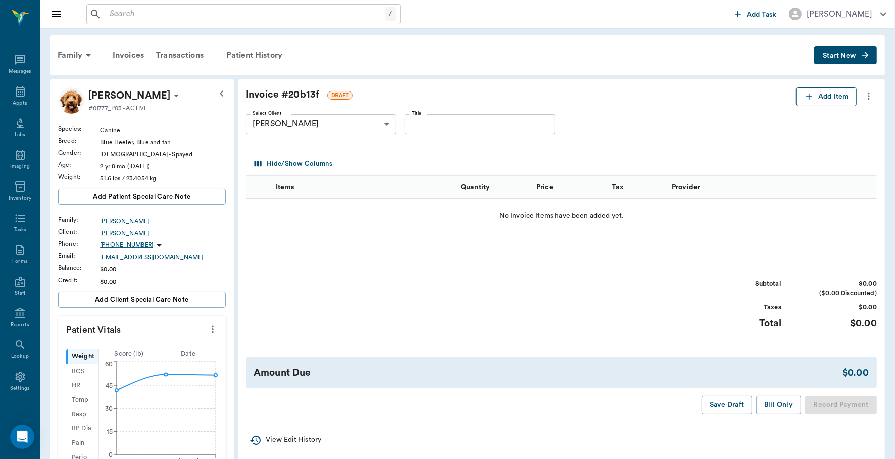
click at [809, 94] on icon "button" at bounding box center [809, 96] width 10 height 10
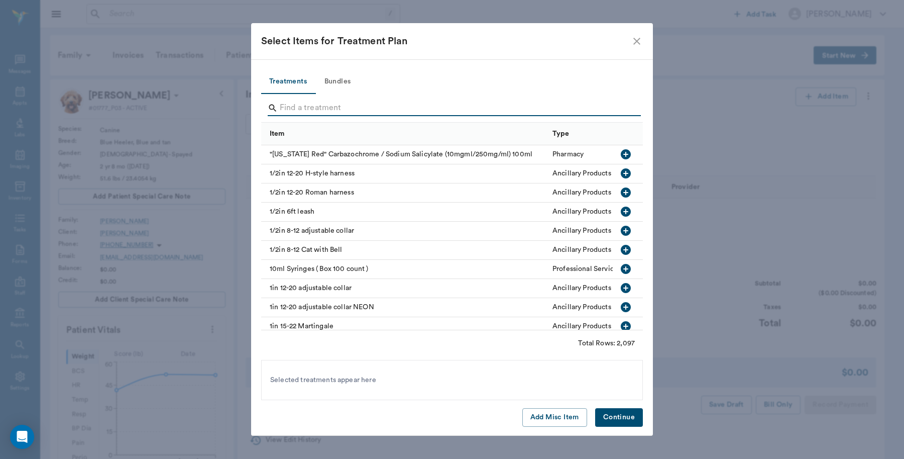
click at [289, 109] on input "Search" at bounding box center [453, 108] width 346 height 16
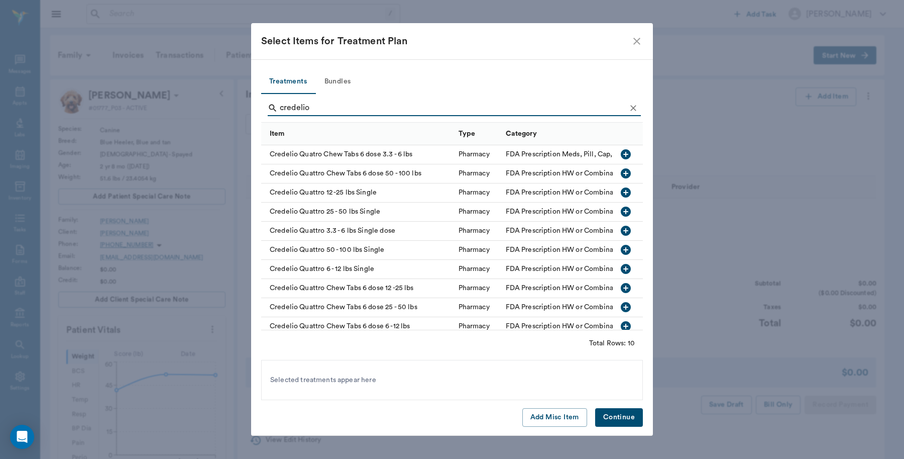
type input "credelio"
click at [621, 249] on icon "button" at bounding box center [626, 250] width 10 height 10
click at [621, 417] on button "Continue" at bounding box center [619, 417] width 48 height 19
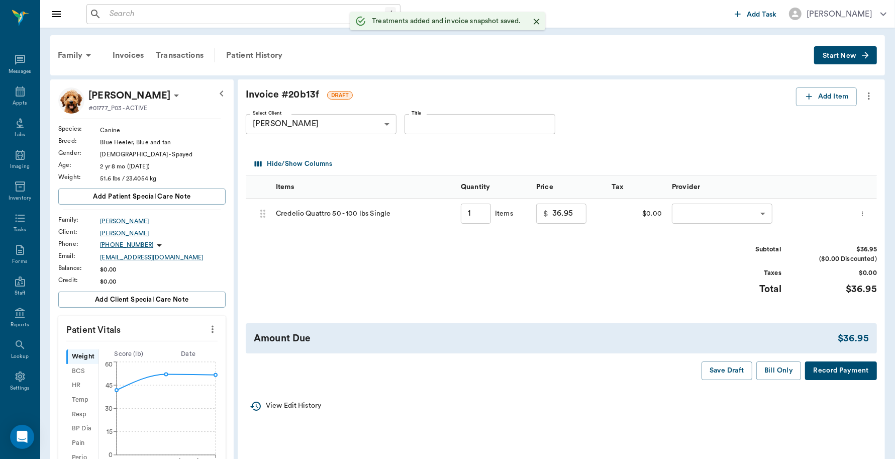
type input "1.00"
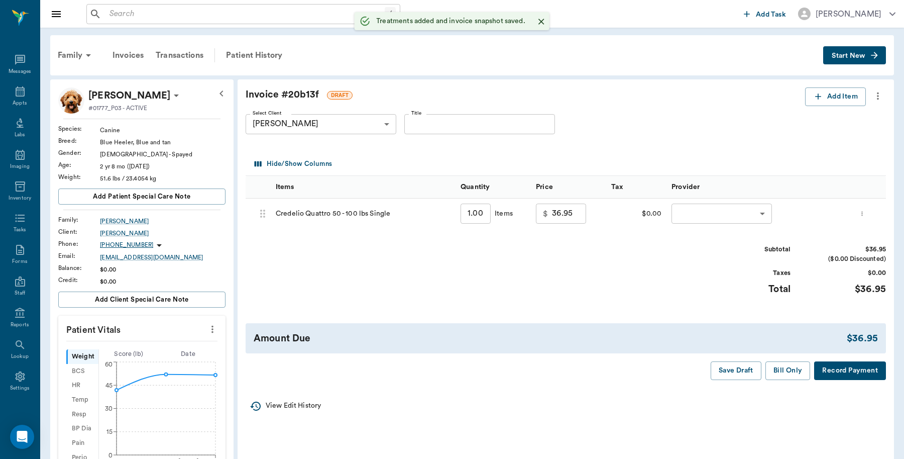
click at [687, 217] on body "/ ​ Add Task [PERSON_NAME] Nectar Messages Appts Labs Imaging Inventory Tasks F…" at bounding box center [452, 374] width 904 height 749
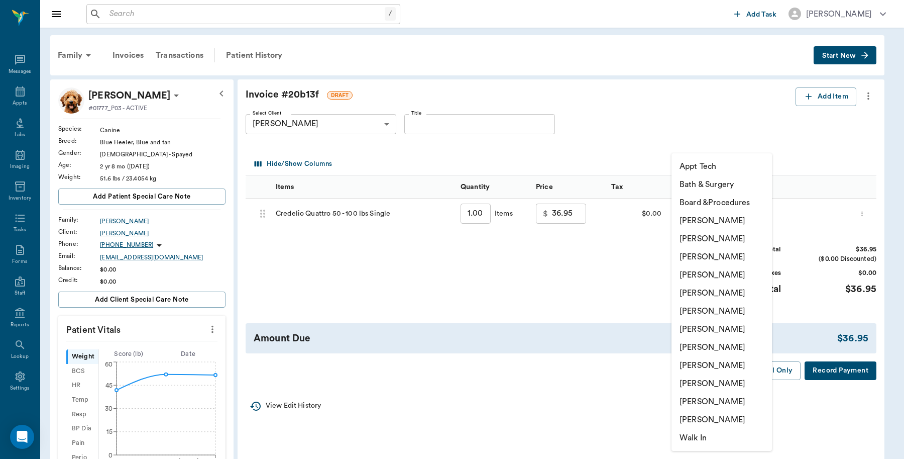
click at [702, 363] on li "[PERSON_NAME]" at bounding box center [722, 365] width 100 height 18
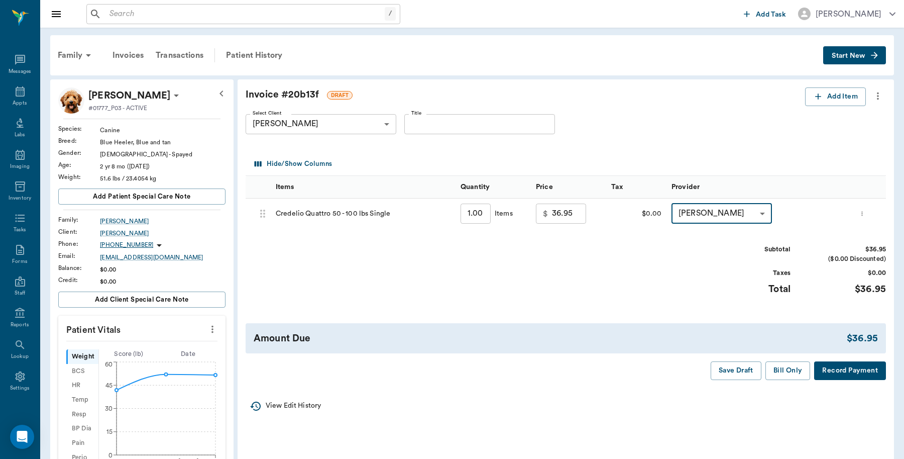
type input "none-63ec2ede52e12b0ba117d0d7"
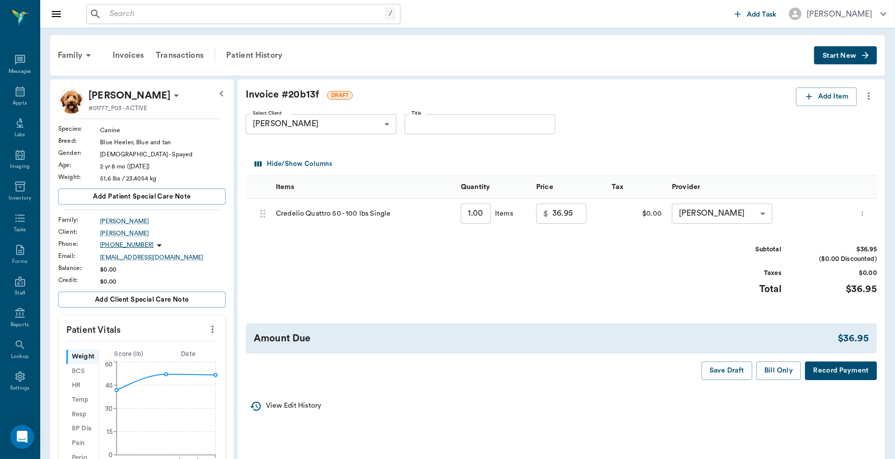
click at [854, 365] on button "Record Payment" at bounding box center [841, 370] width 72 height 19
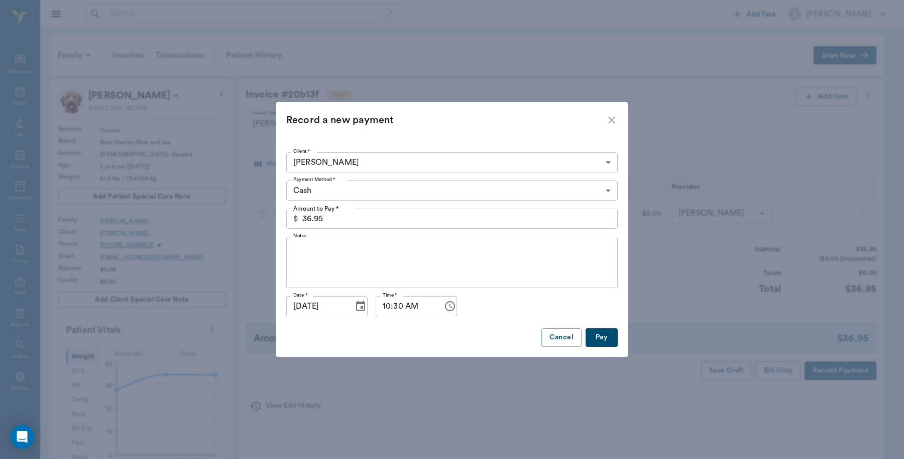
click at [331, 192] on body "/ ​ Add Task [PERSON_NAME] Nectar Messages Appts Labs Imaging Inventory Tasks F…" at bounding box center [452, 374] width 904 height 749
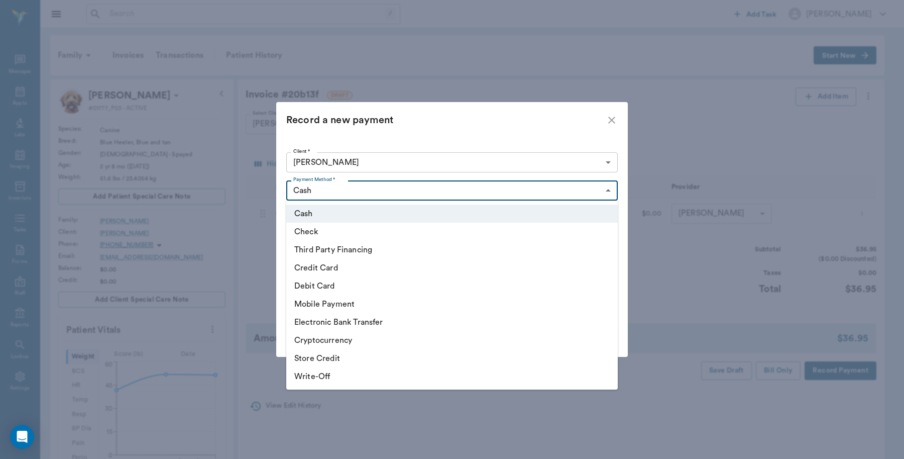
click at [330, 266] on li "Credit Card" at bounding box center [452, 268] width 332 height 18
type input "CREDIT_CARD"
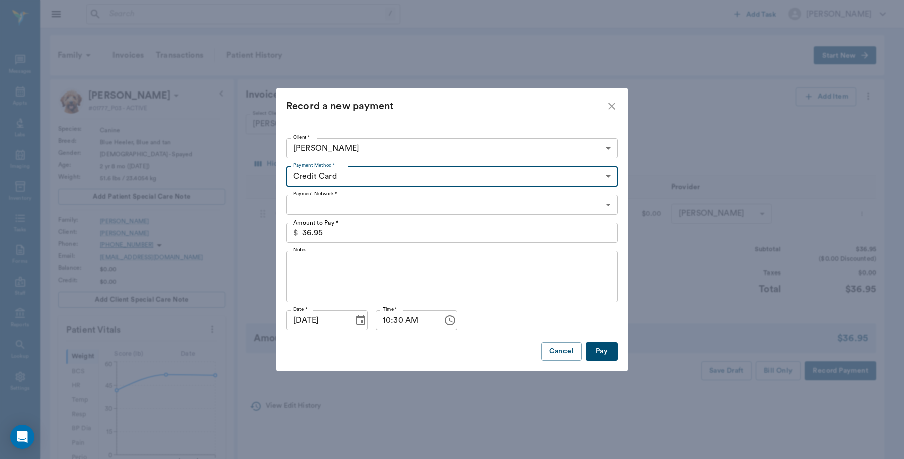
click at [311, 205] on body "/ ​ Add Task [PERSON_NAME] Nectar Messages Appts Labs Imaging Inventory Tasks F…" at bounding box center [452, 374] width 904 height 749
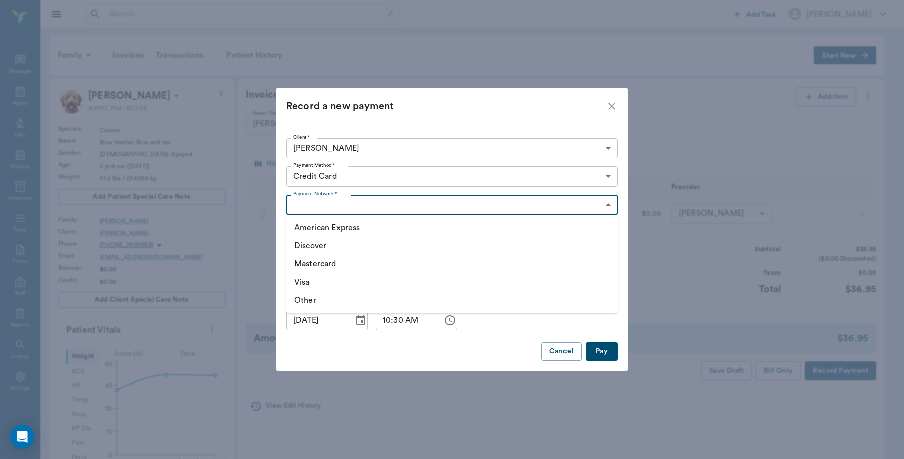
click at [319, 263] on li "Mastercard" at bounding box center [452, 264] width 332 height 18
type input "MASTERCARD"
click at [609, 351] on button "Pay" at bounding box center [602, 351] width 32 height 19
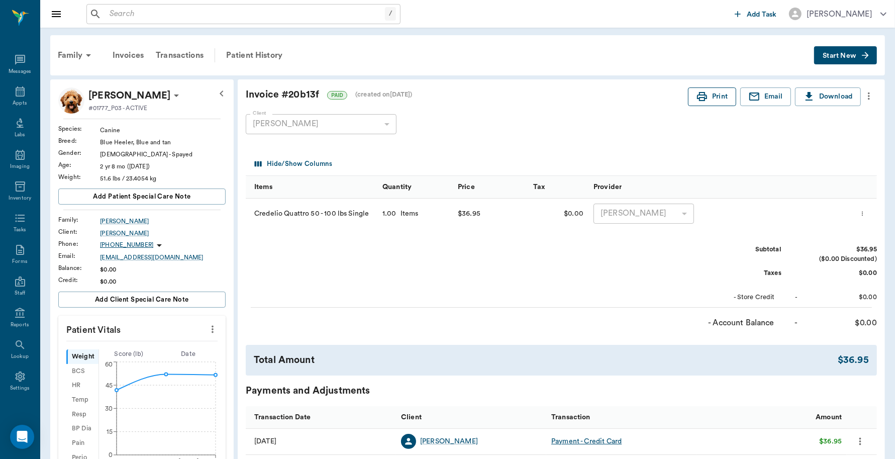
click at [712, 98] on button "Print" at bounding box center [712, 96] width 48 height 19
click at [14, 92] on icon at bounding box center [20, 91] width 12 height 12
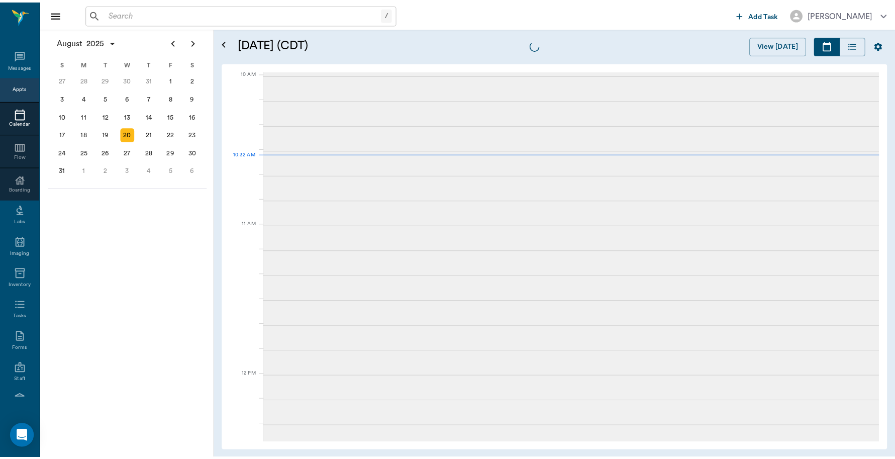
scroll to position [302, 0]
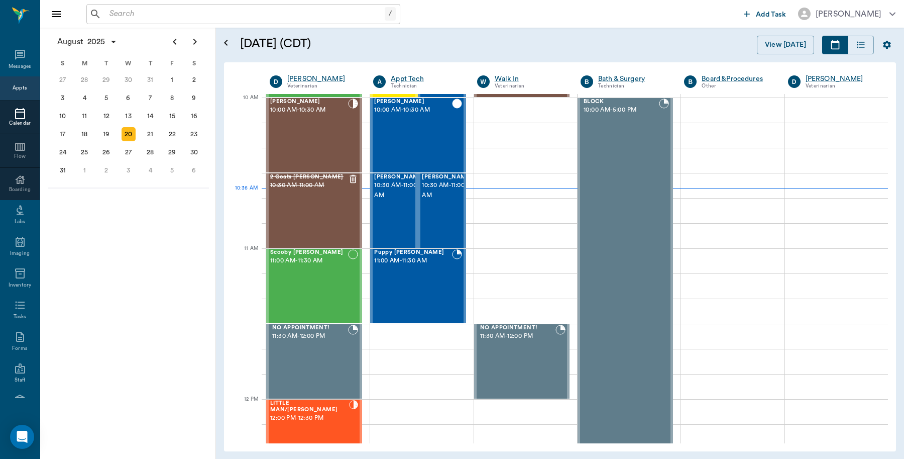
click at [191, 16] on input "text" at bounding box center [244, 14] width 279 height 14
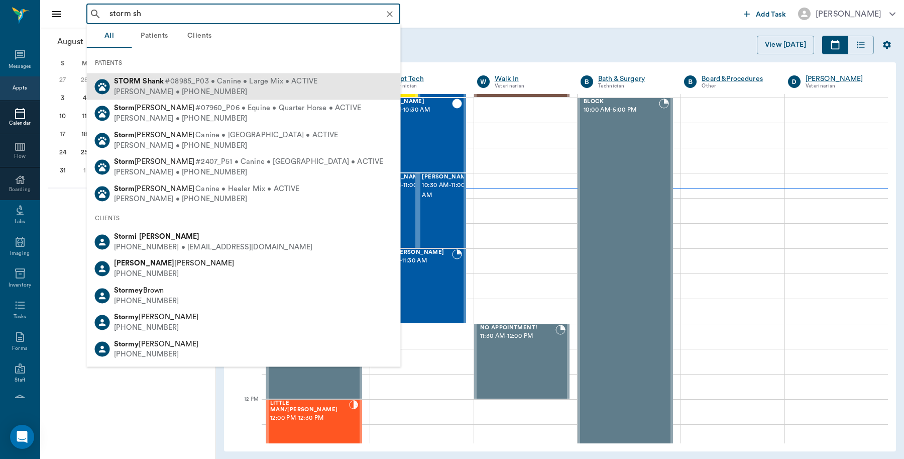
click at [200, 85] on span "#08985_P03 • Canine • Large Mix • ACTIVE" at bounding box center [241, 81] width 153 height 11
type input "storm sh"
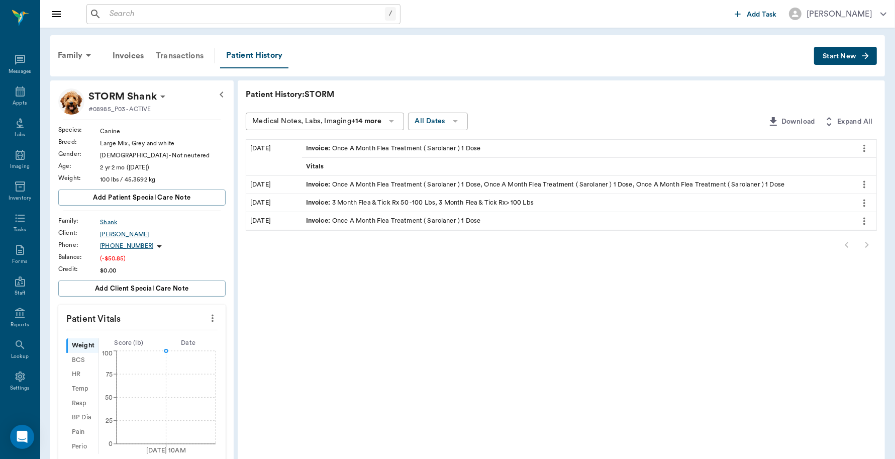
click at [191, 57] on div "Transactions" at bounding box center [180, 56] width 60 height 24
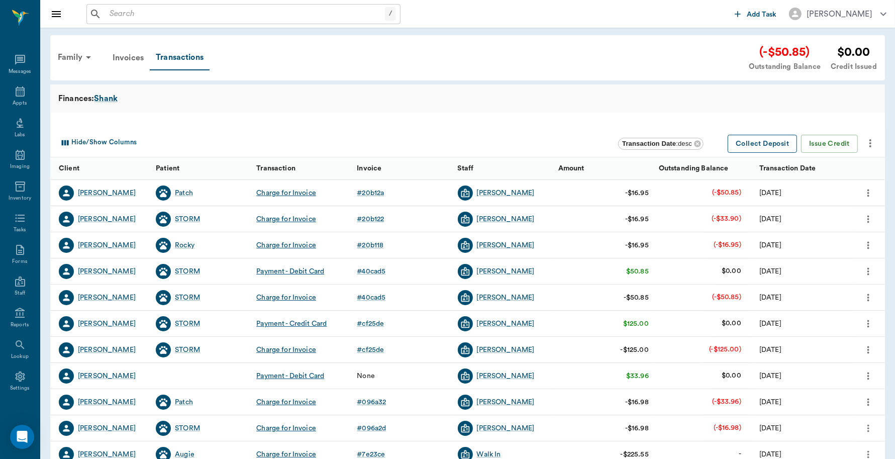
click at [775, 141] on button "Collect Deposit" at bounding box center [761, 144] width 69 height 19
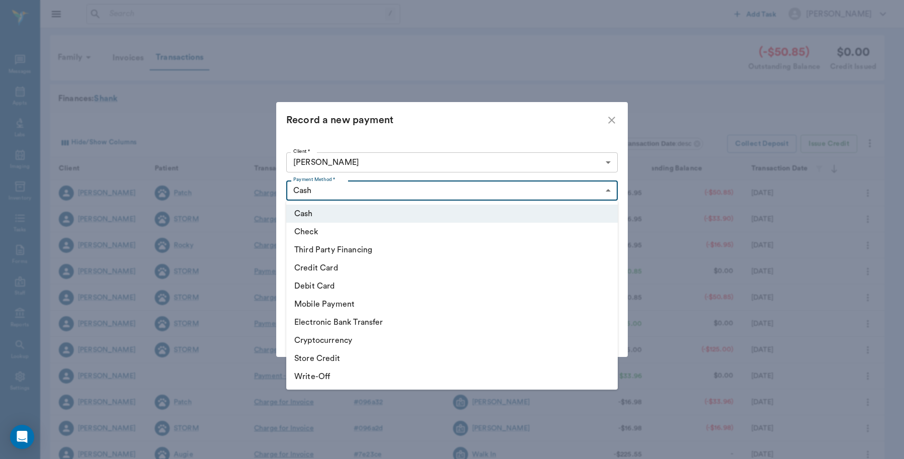
click at [384, 190] on body "/ ​ Add Task Dr. Bert Ellsworth Nectar Messages Appts Labs Imaging Inventory Ta…" at bounding box center [452, 309] width 904 height 618
click at [327, 264] on li "Credit Card" at bounding box center [452, 268] width 332 height 18
type input "CREDIT_CARD"
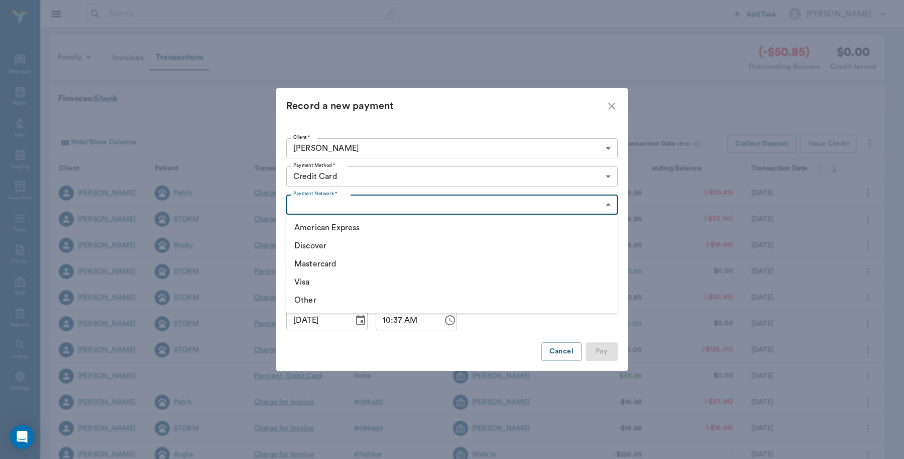
click at [348, 206] on body "/ ​ Add Task Dr. Bert Ellsworth Nectar Messages Appts Labs Imaging Inventory Ta…" at bounding box center [452, 309] width 904 height 618
click at [328, 260] on li "Mastercard" at bounding box center [452, 264] width 332 height 18
type input "MASTERCARD"
click at [349, 235] on input "Amount to Pay *" at bounding box center [459, 233] width 315 height 20
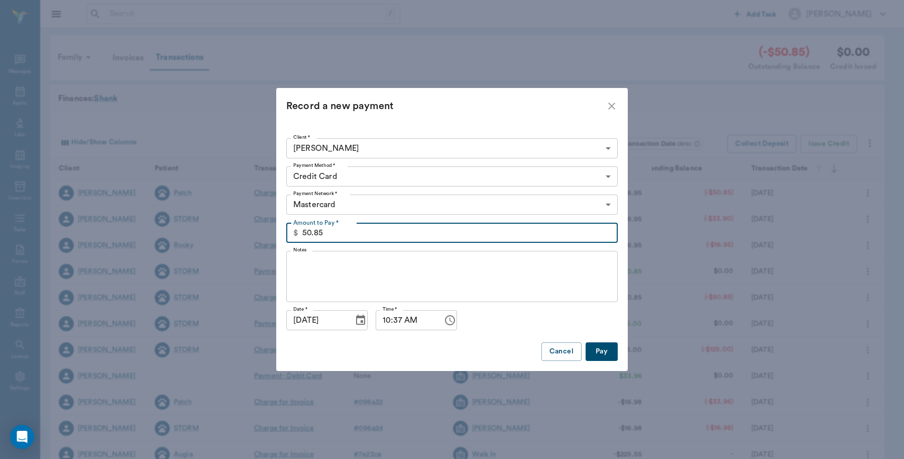
type input "50.85"
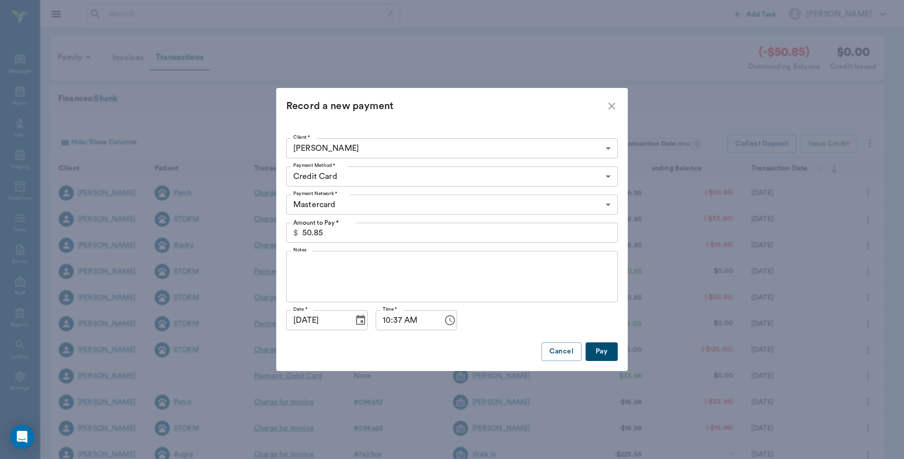
click at [600, 350] on button "Pay" at bounding box center [602, 351] width 32 height 19
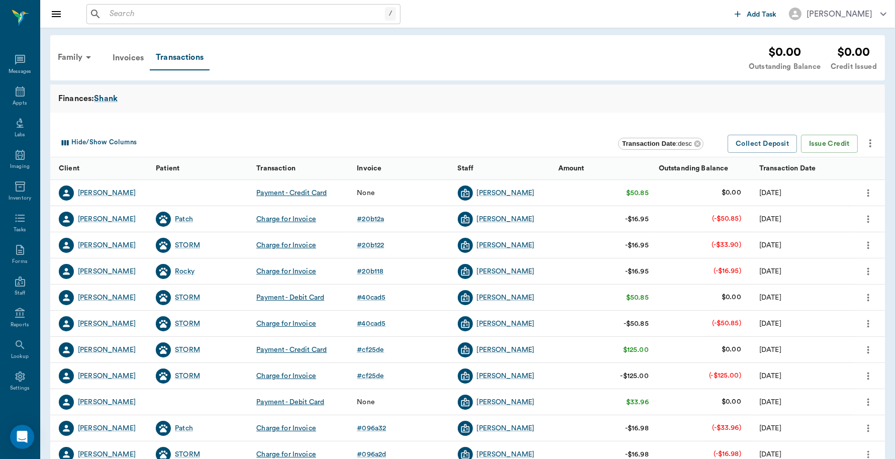
click at [868, 192] on icon "more" at bounding box center [868, 193] width 2 height 8
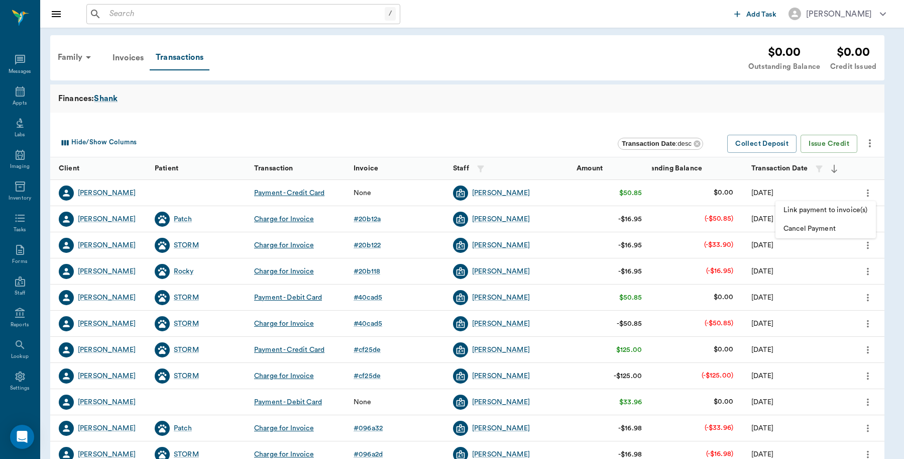
click at [831, 206] on span "Link payment to invoice(s)" at bounding box center [826, 210] width 84 height 11
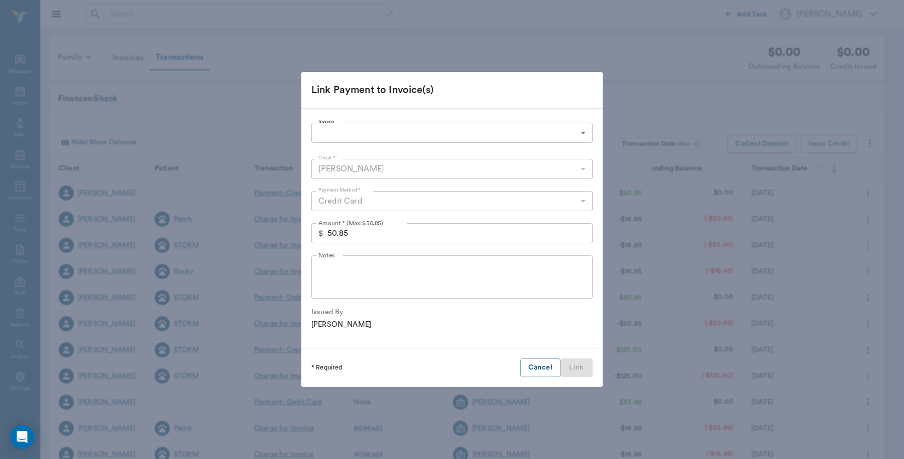
click at [368, 132] on body "/ ​ Add Task Dr. Bert Ellsworth Nectar Messages Appts Labs Imaging Inventory Ta…" at bounding box center [452, 309] width 904 height 618
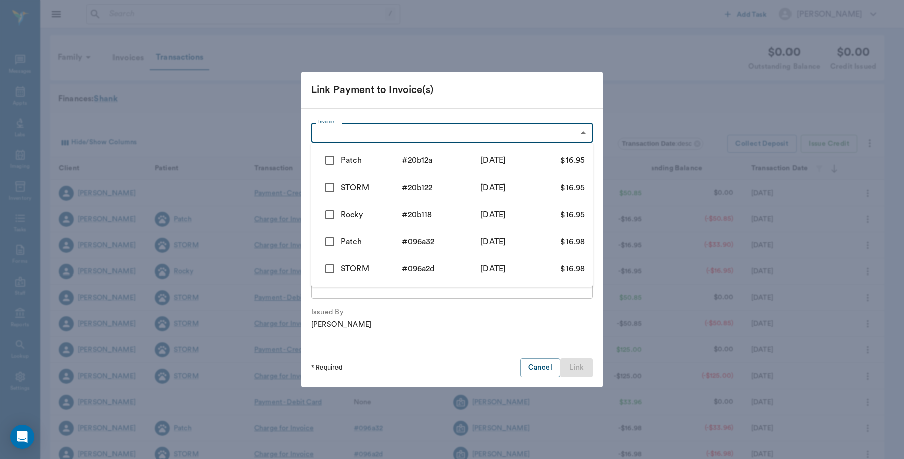
click at [338, 161] on input "checkbox" at bounding box center [329, 160] width 21 height 21
checkbox input "true"
type input "68a5e86456e8efa9ab20b12a"
type input "16.95"
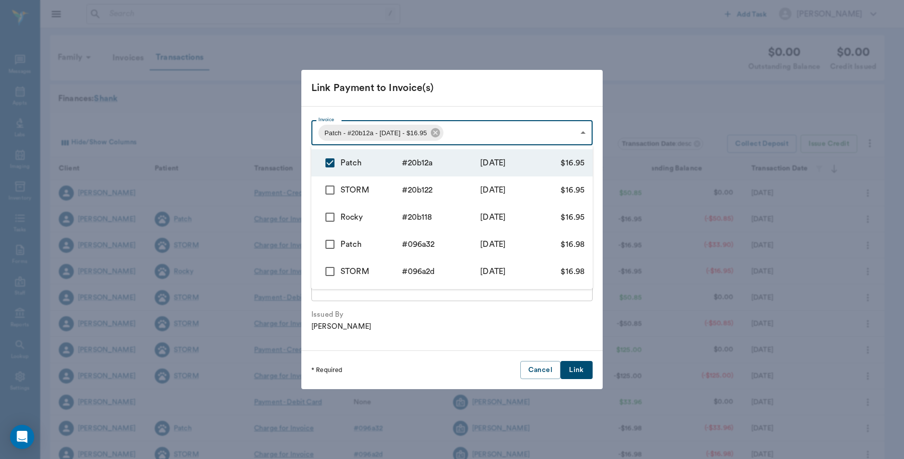
click at [328, 188] on input "checkbox" at bounding box center [329, 189] width 21 height 21
checkbox input "true"
type input "68a5e86456e8efa9ab20b12a,68a5e83556e8efa9ab20b122"
type input "33.90"
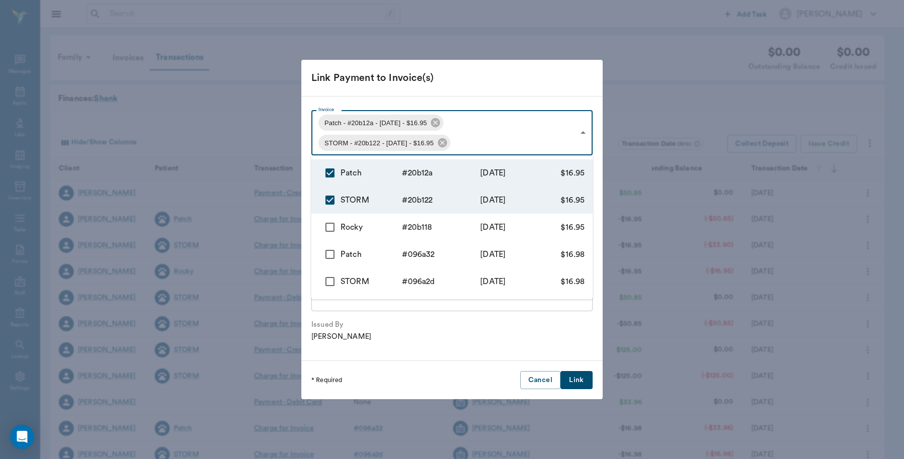
click at [327, 227] on input "checkbox" at bounding box center [329, 226] width 21 height 21
checkbox input "true"
type input "68a5e86456e8efa9ab20b12a,68a5e83556e8efa9ab20b122,68a5e7d556e8efa9ab20b118"
type input "50.85"
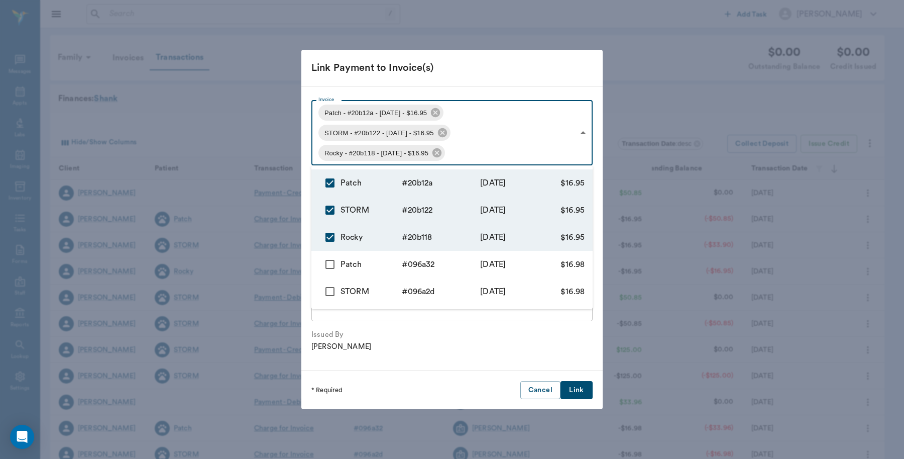
click at [495, 82] on div at bounding box center [452, 229] width 904 height 459
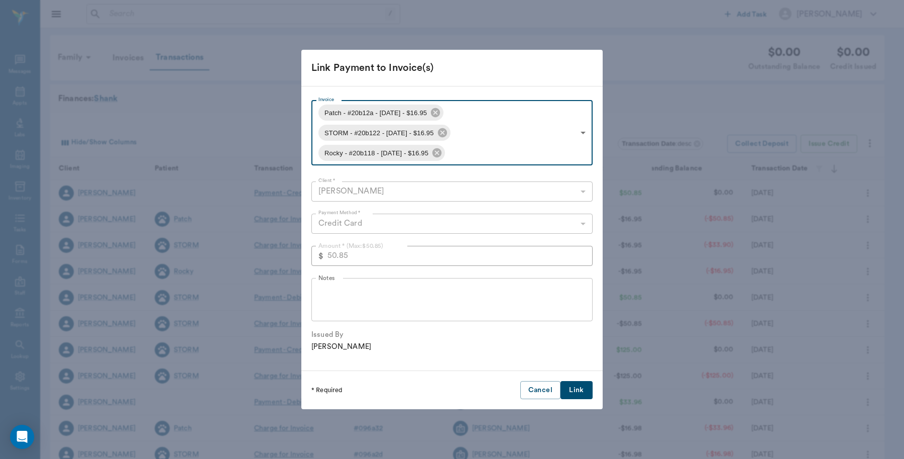
click at [579, 389] on button "Link" at bounding box center [577, 390] width 32 height 19
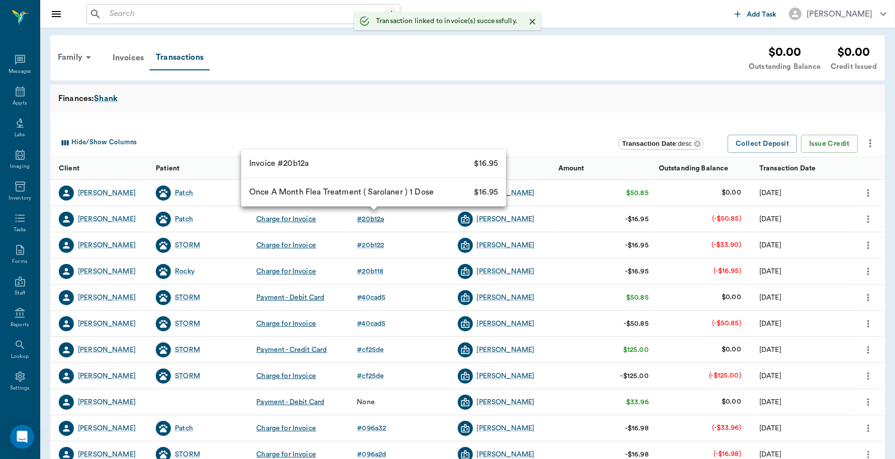
click at [377, 219] on div "# 20b12a" at bounding box center [370, 219] width 27 height 10
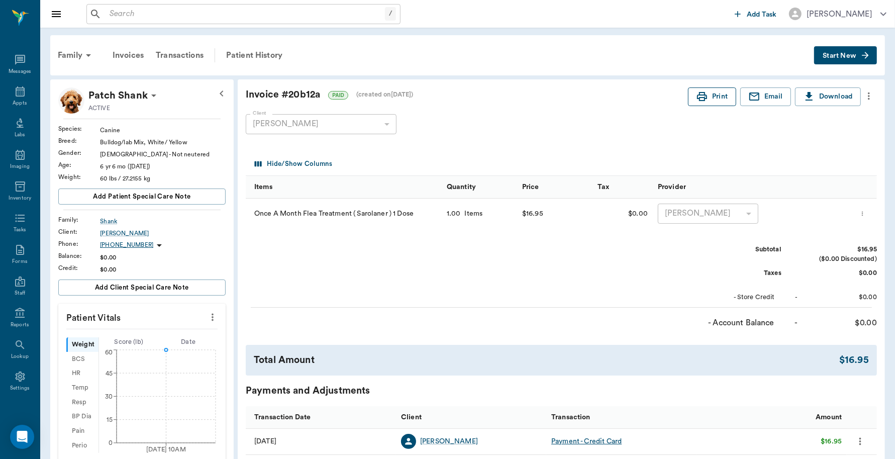
click at [715, 97] on button "Print" at bounding box center [712, 96] width 48 height 19
click at [183, 52] on div "Transactions" at bounding box center [180, 55] width 60 height 24
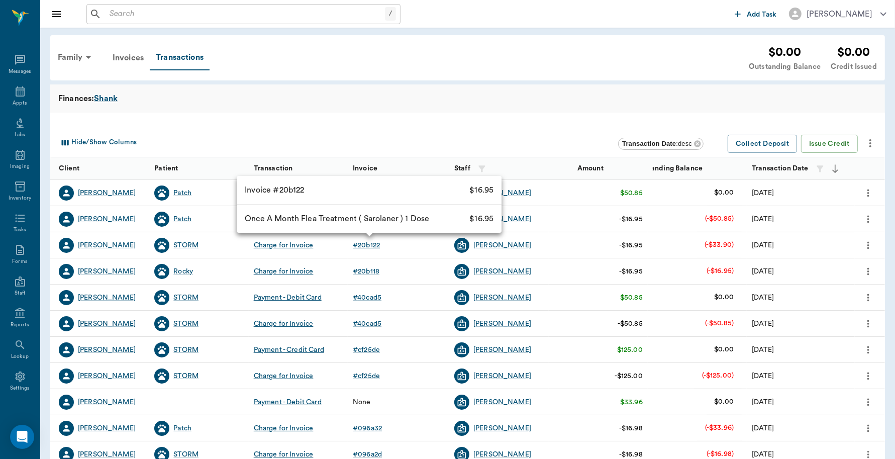
click at [365, 245] on div "# 20b122" at bounding box center [366, 245] width 27 height 10
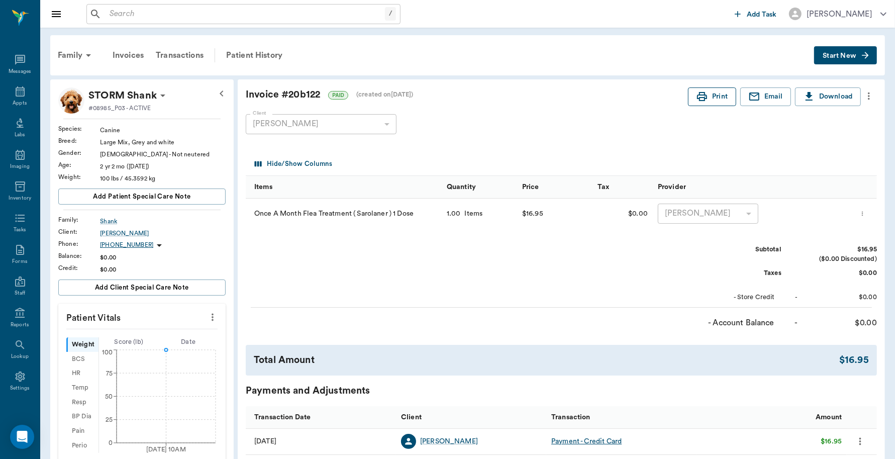
click at [712, 98] on button "Print" at bounding box center [712, 96] width 48 height 19
click at [175, 56] on div "Transactions" at bounding box center [180, 55] width 60 height 24
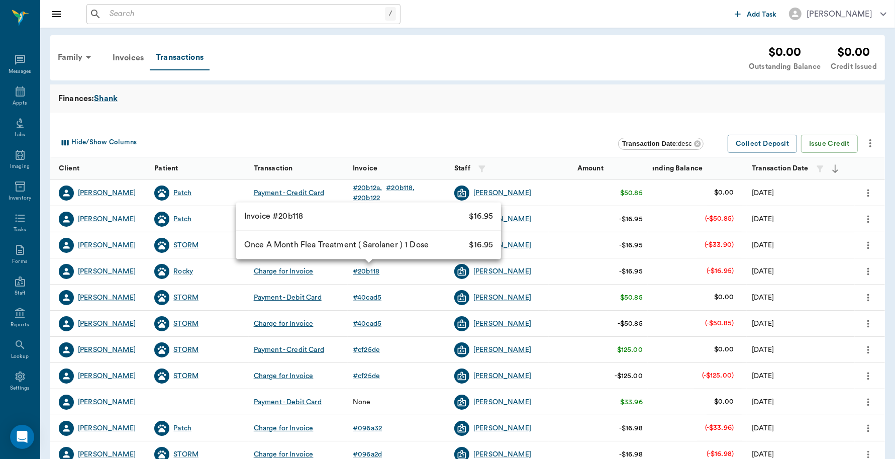
click at [371, 273] on div "# 20b118" at bounding box center [366, 271] width 27 height 10
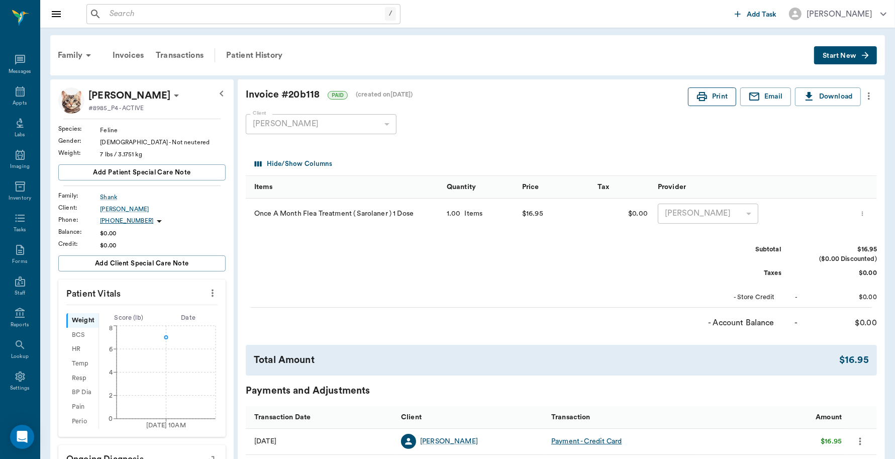
click at [724, 99] on button "Print" at bounding box center [712, 96] width 48 height 19
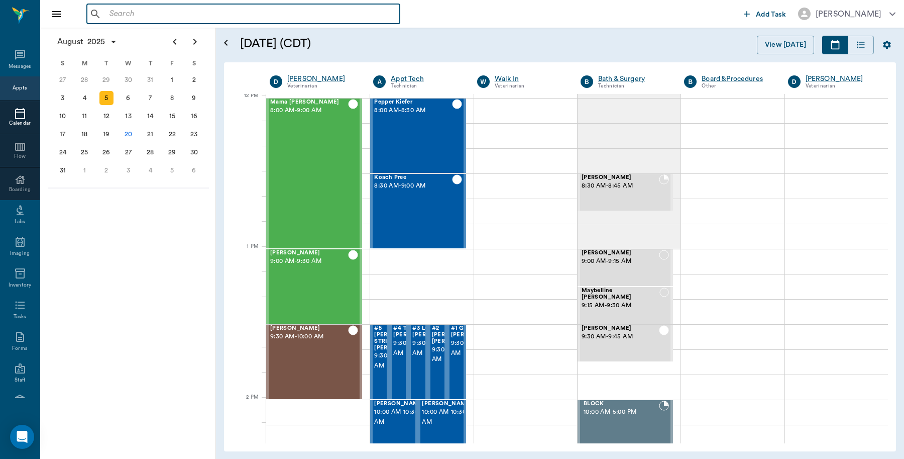
scroll to position [604, 0]
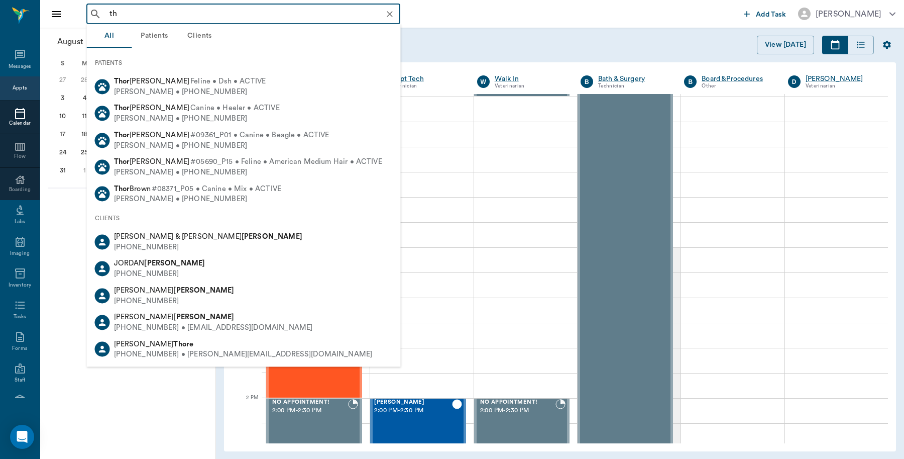
type input "t"
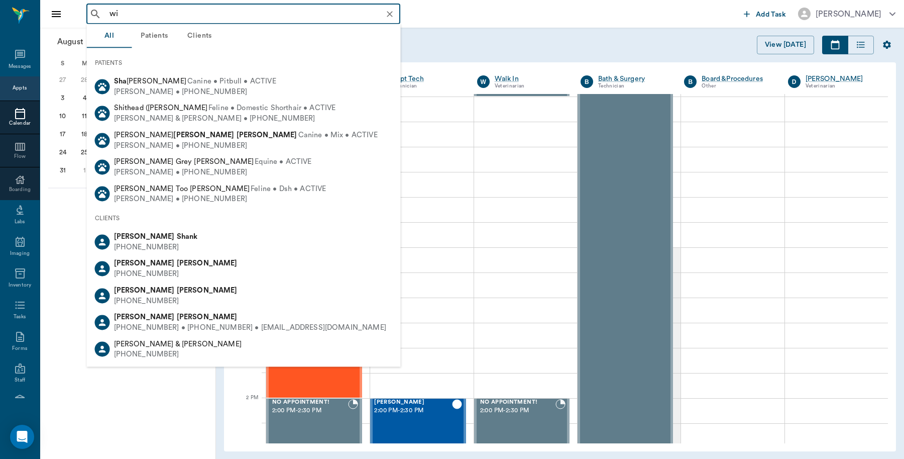
type input "w"
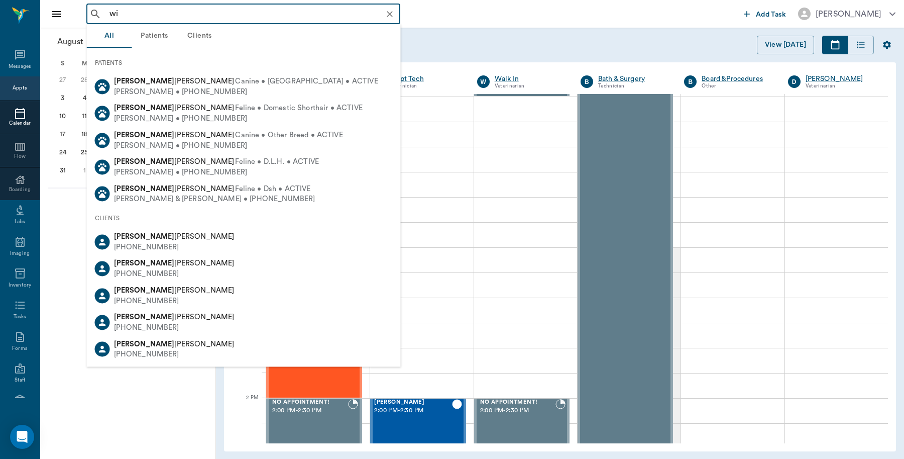
type input "w"
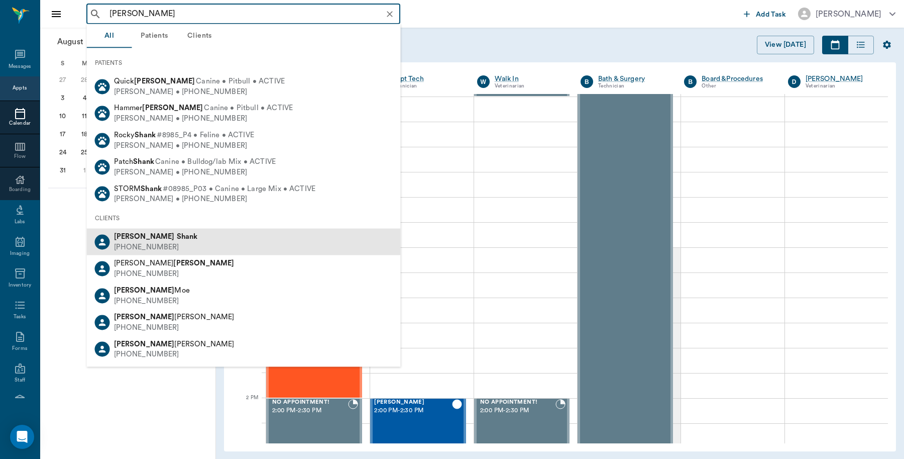
click at [161, 232] on div "[PERSON_NAME]" at bounding box center [156, 237] width 84 height 11
type input "[PERSON_NAME]"
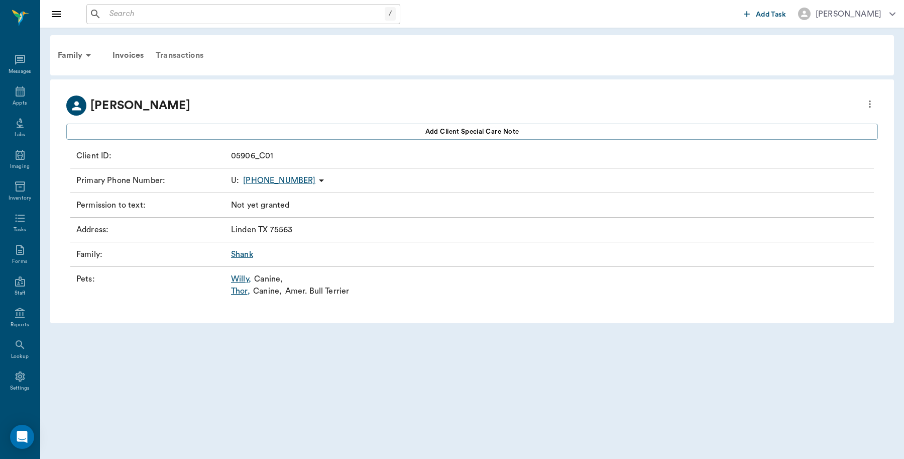
click at [192, 53] on div "Transactions" at bounding box center [180, 55] width 60 height 24
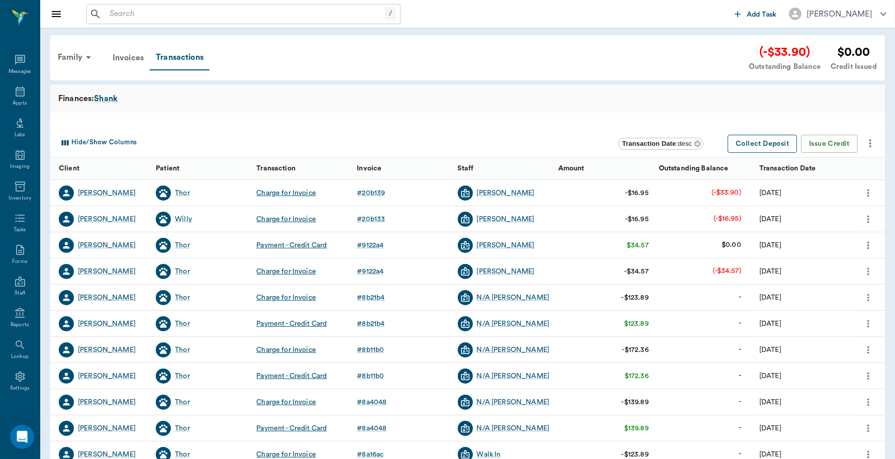
click at [738, 142] on button "Collect Deposit" at bounding box center [761, 144] width 69 height 19
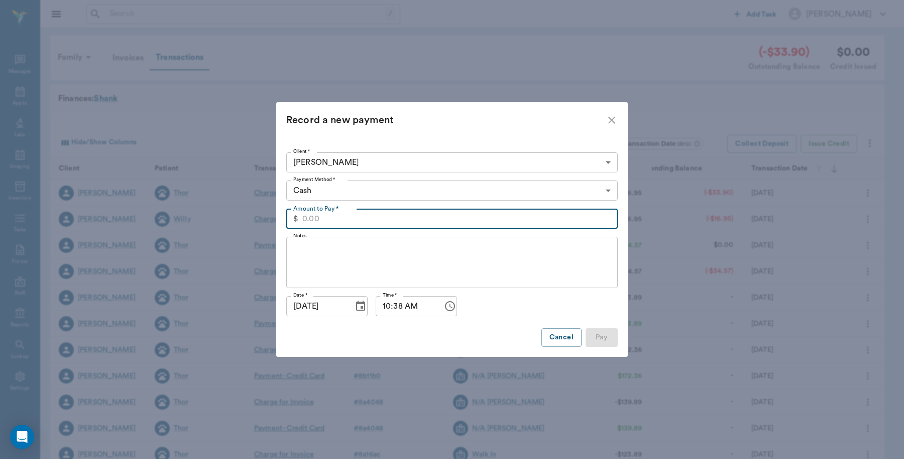
click at [358, 223] on input "Amount to Pay *" at bounding box center [459, 218] width 315 height 20
type input "33.90"
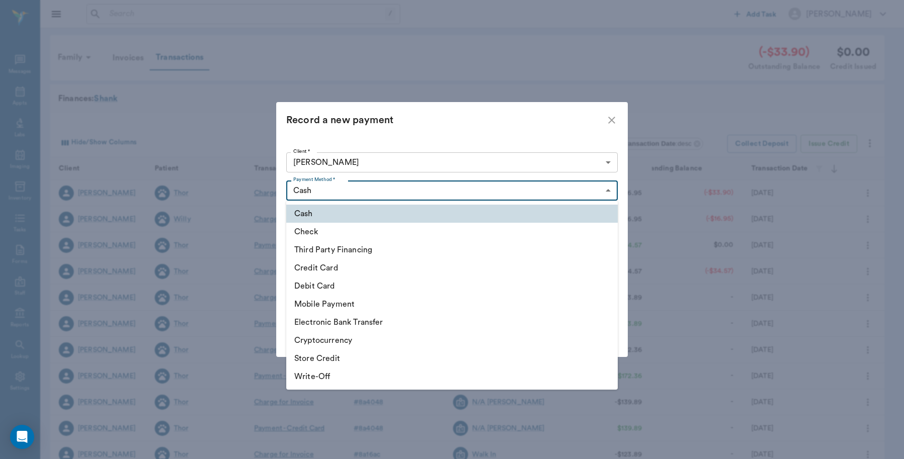
click at [317, 186] on body "/ ​ Add Task [PERSON_NAME] Nectar Messages Appts Labs Imaging Inventory Tasks F…" at bounding box center [452, 296] width 904 height 592
click at [327, 265] on li "Credit Card" at bounding box center [452, 268] width 332 height 18
type input "CREDIT_CARD"
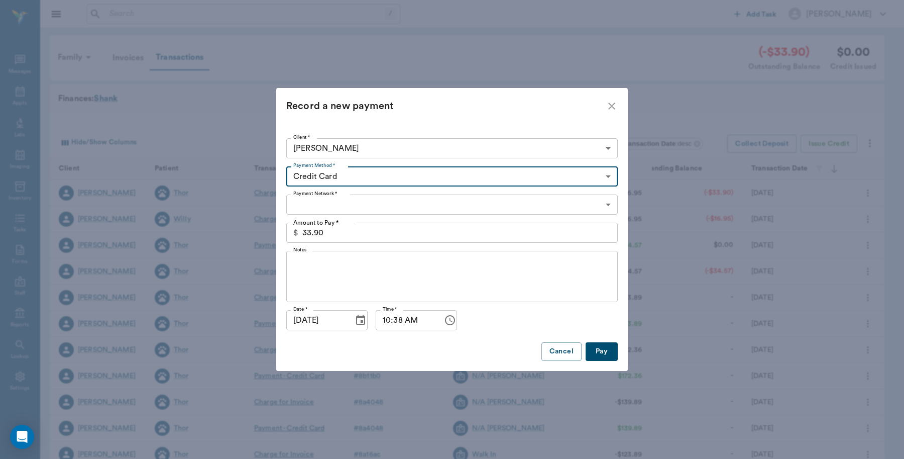
click at [348, 202] on body "/ ​ Add Task Dr. Bert Ellsworth Nectar Messages Appts Labs Imaging Inventory Ta…" at bounding box center [452, 296] width 904 height 592
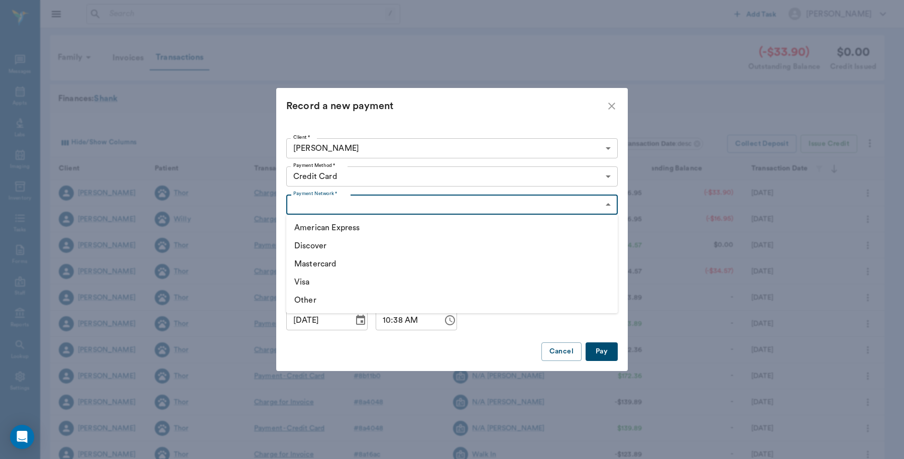
click at [325, 265] on li "Mastercard" at bounding box center [452, 264] width 332 height 18
type input "MASTERCARD"
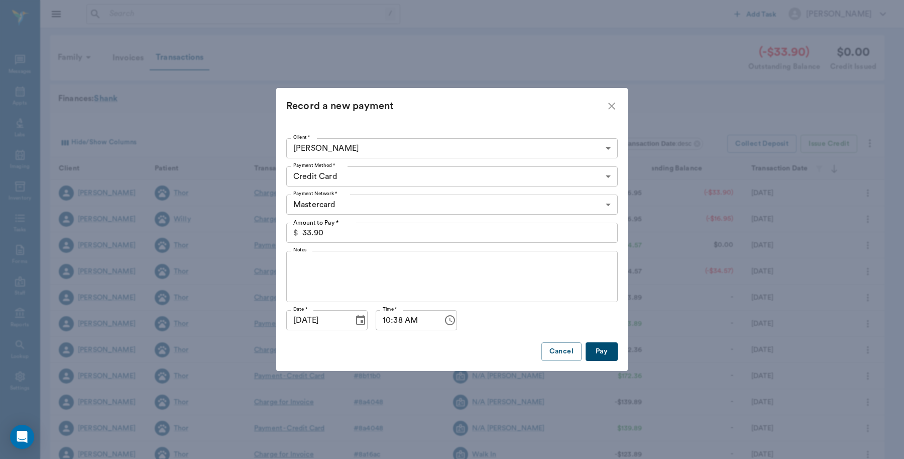
click at [601, 349] on button "Pay" at bounding box center [602, 351] width 32 height 19
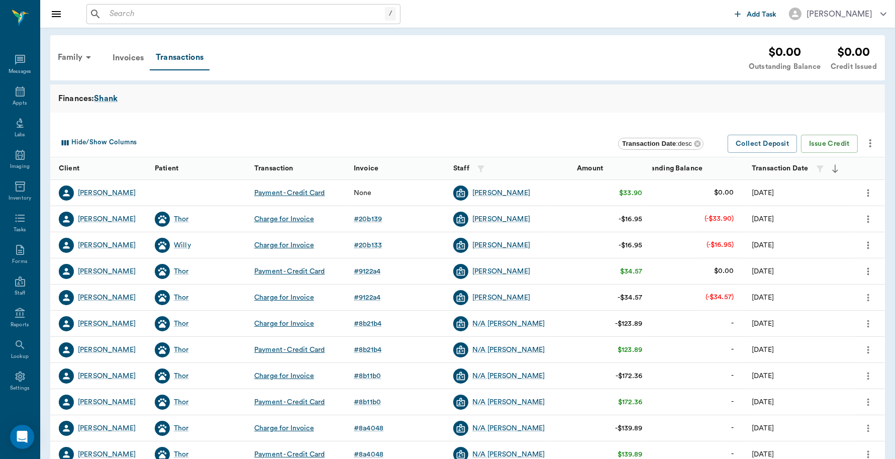
click at [869, 189] on icon "more" at bounding box center [867, 193] width 11 height 12
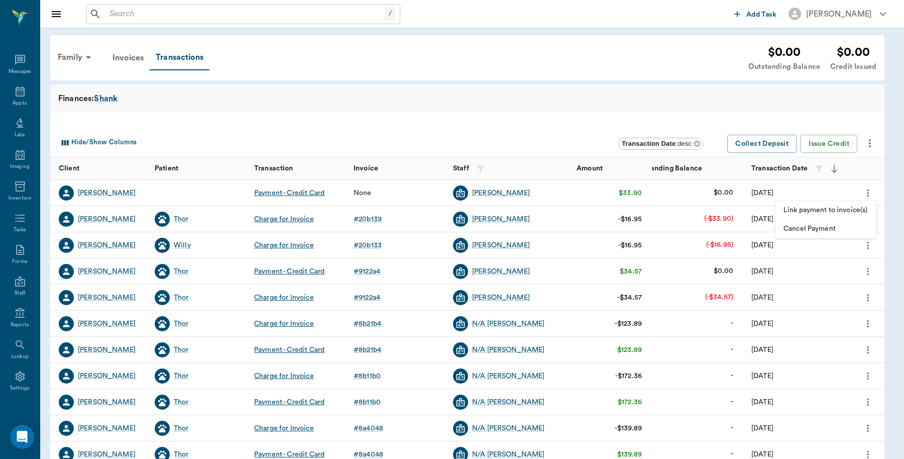
click at [830, 205] on span "Link payment to invoice(s)" at bounding box center [826, 210] width 84 height 11
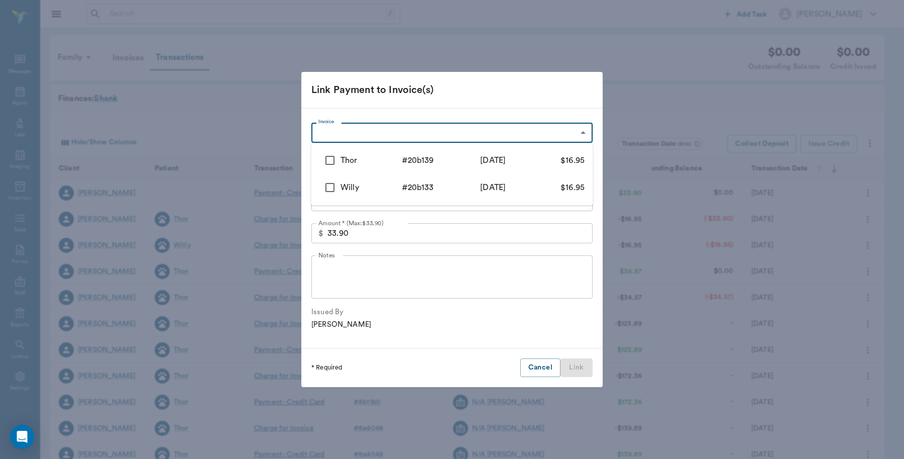
click at [454, 135] on body "/ ​ Add Task Dr. Bert Ellsworth Nectar Messages Appts Labs Imaging Inventory Ta…" at bounding box center [452, 309] width 904 height 618
click at [326, 157] on input "checkbox" at bounding box center [329, 160] width 21 height 21
checkbox input "true"
type input "68a5e91f56e8efa9ab20b139"
type input "16.95"
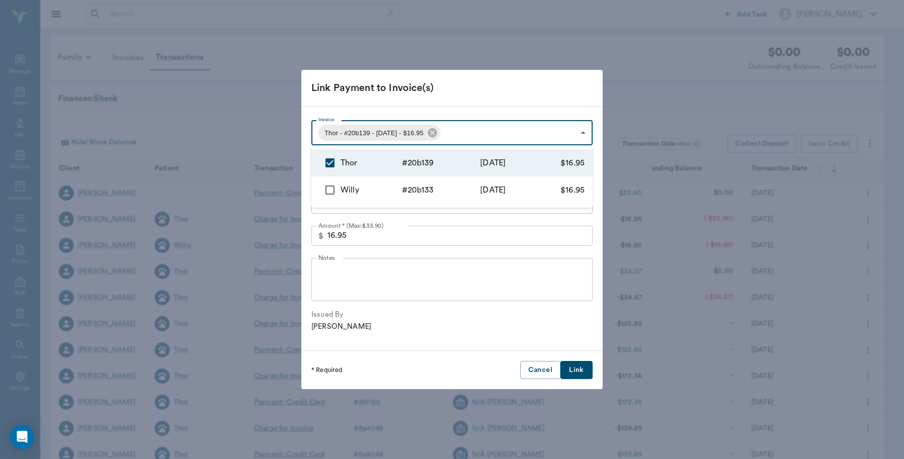
click at [328, 187] on input "checkbox" at bounding box center [329, 189] width 21 height 21
checkbox input "true"
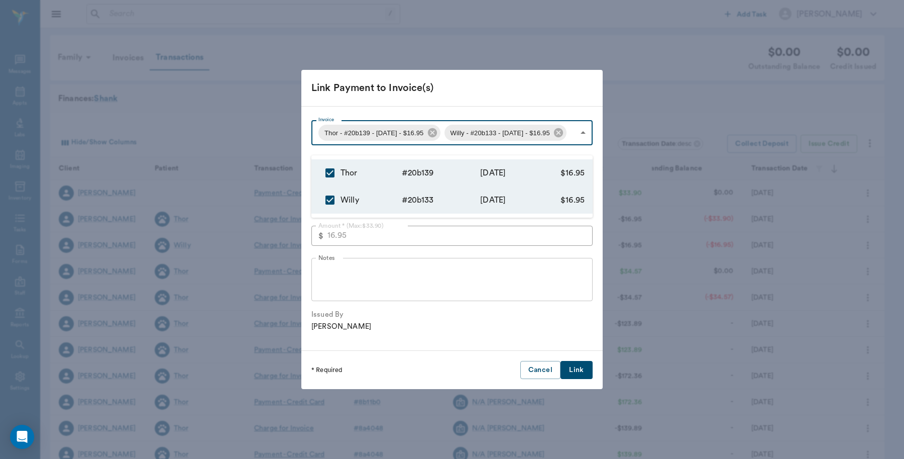
type input "68a5e91f56e8efa9ab20b139,68a5e90956e8efa9ab20b133"
type input "33.90"
click at [439, 88] on div at bounding box center [452, 229] width 904 height 459
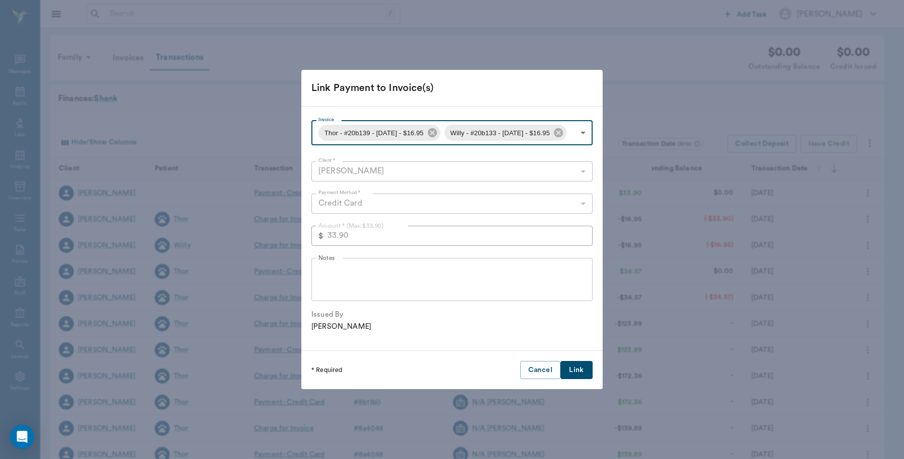
click at [577, 379] on button "Link" at bounding box center [577, 370] width 32 height 19
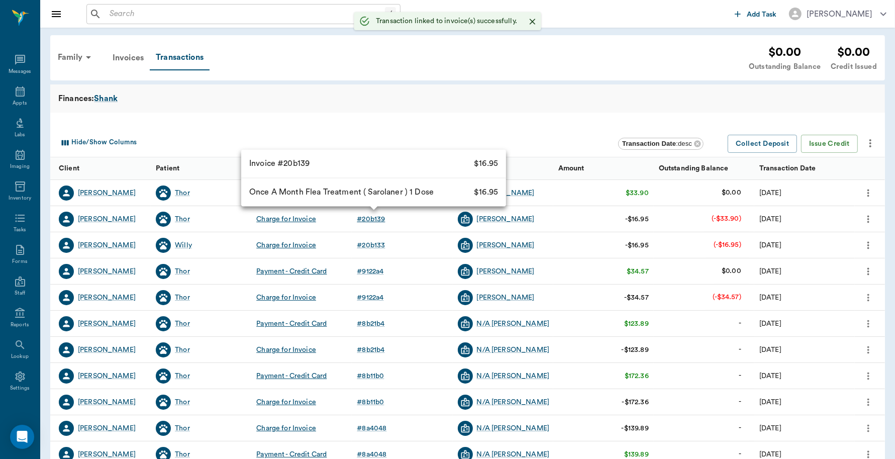
click at [368, 219] on div "# 20b139" at bounding box center [371, 219] width 28 height 10
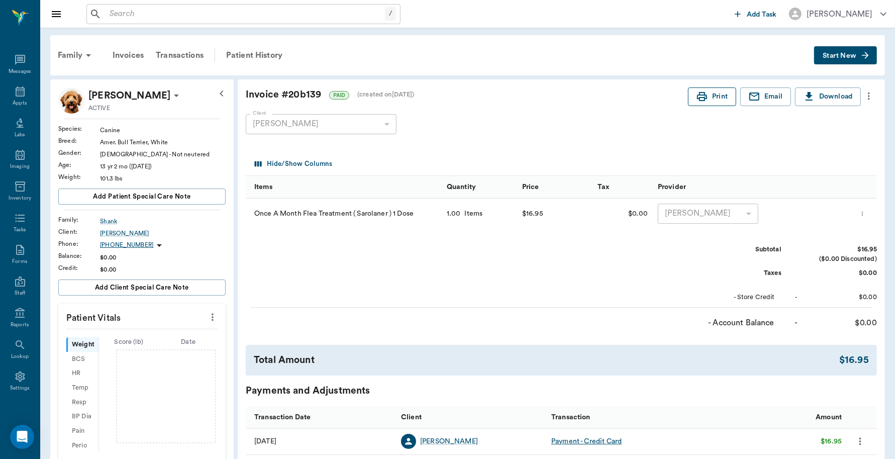
click at [718, 101] on button "Print" at bounding box center [712, 96] width 48 height 19
click at [184, 54] on div "Transactions" at bounding box center [180, 55] width 60 height 24
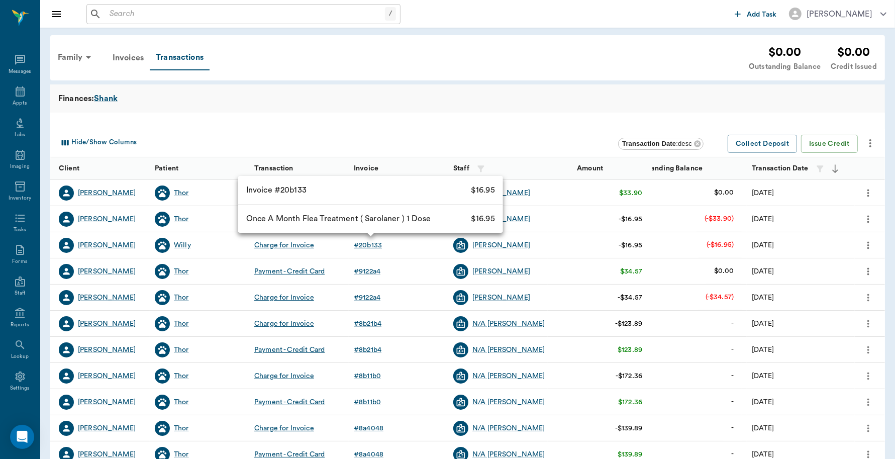
click at [364, 244] on div "# 20b133" at bounding box center [368, 245] width 28 height 10
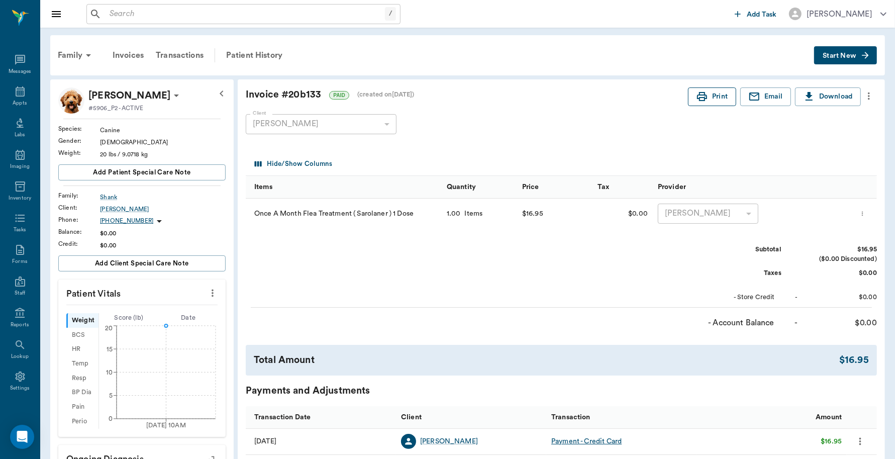
click at [722, 98] on button "Print" at bounding box center [712, 96] width 48 height 19
click at [16, 98] on div "Appts" at bounding box center [20, 97] width 40 height 32
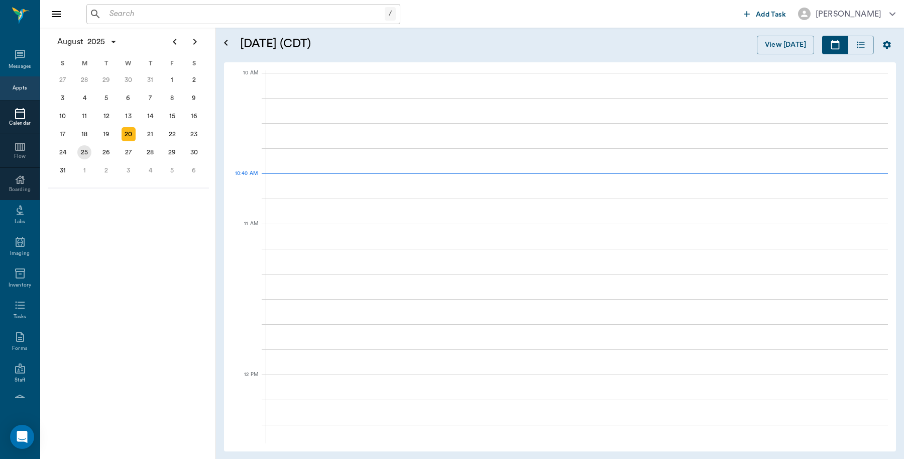
scroll to position [302, 0]
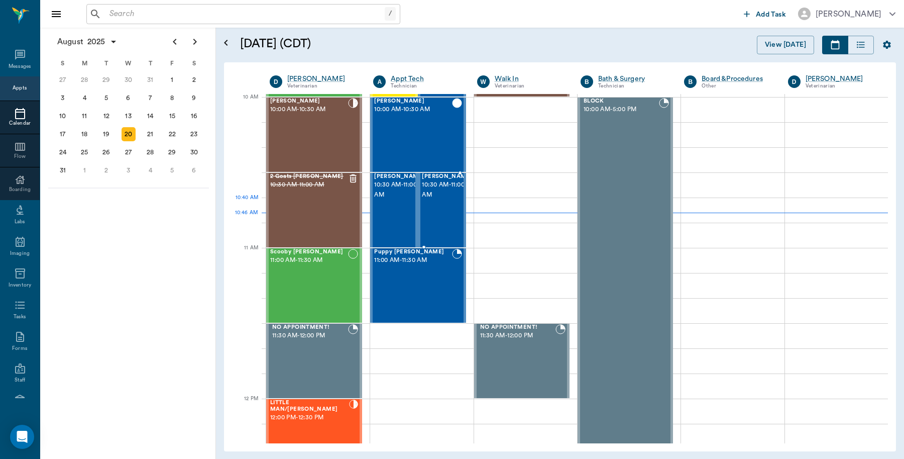
click at [449, 214] on div "Whiskee Cornett 10:30 AM - 11:00 AM" at bounding box center [447, 209] width 50 height 73
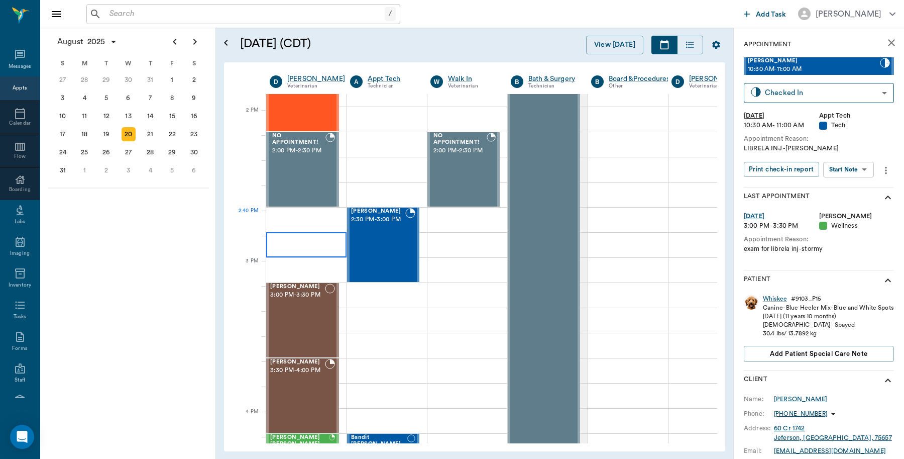
scroll to position [867, 0]
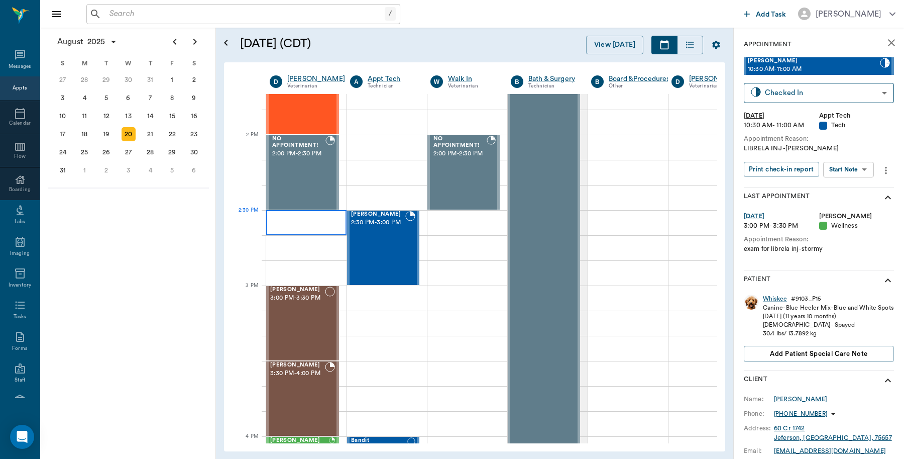
click at [325, 222] on div at bounding box center [306, 222] width 80 height 25
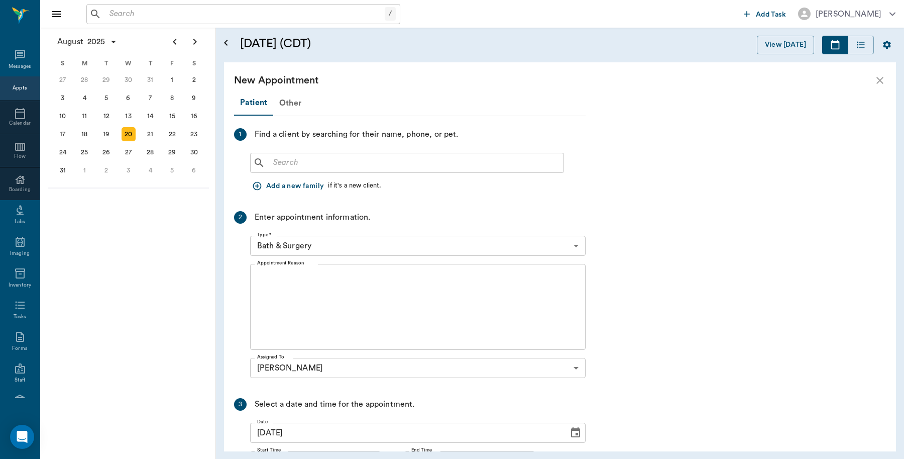
drag, startPoint x: 430, startPoint y: 162, endPoint x: 433, endPoint y: 154, distance: 8.8
click at [430, 162] on input "text" at bounding box center [414, 163] width 290 height 14
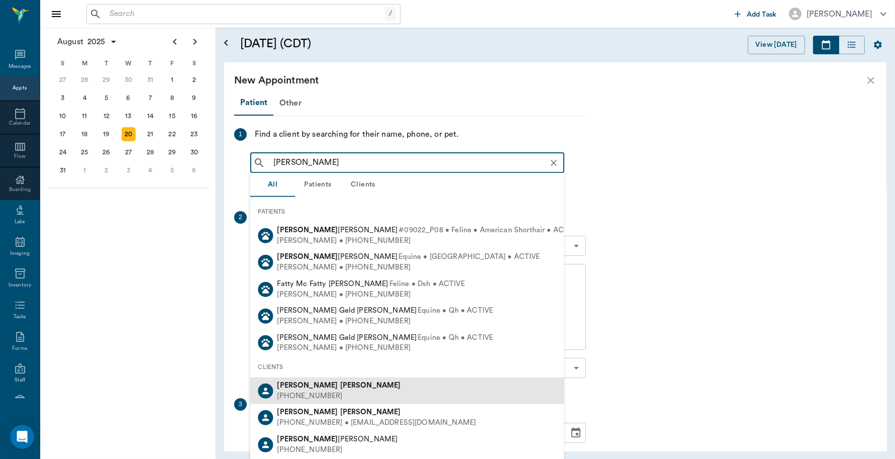
click at [308, 390] on div "[PHONE_NUMBER]" at bounding box center [339, 395] width 124 height 11
type input "travis mc"
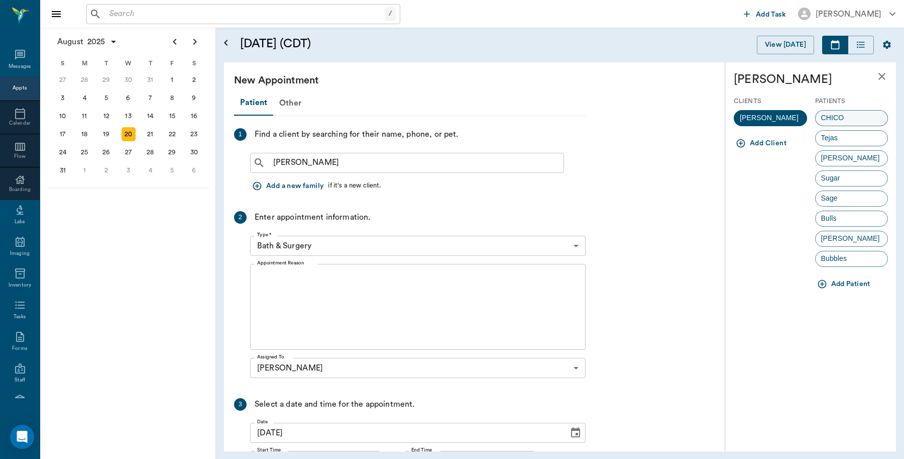
click at [853, 120] on div "CHICO" at bounding box center [851, 118] width 73 height 16
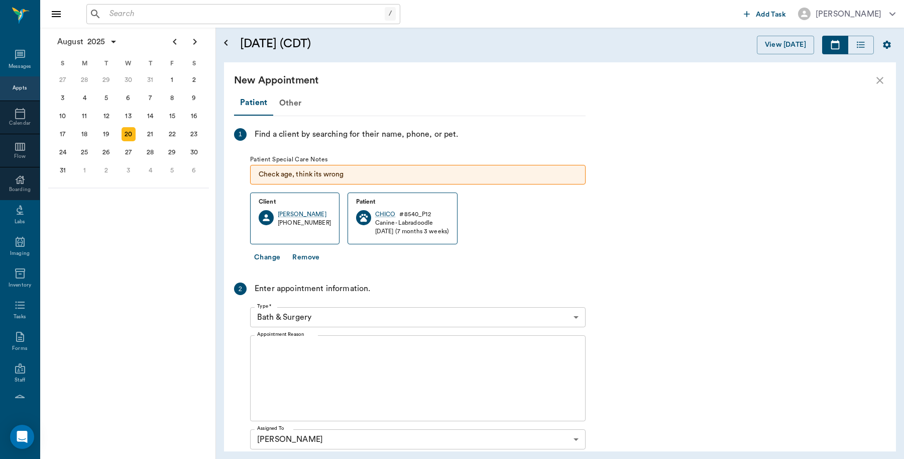
click at [362, 312] on body "/ ​ Add Task Dr. Bert Ellsworth Nectar Messages Appts Calendar Flow Boarding La…" at bounding box center [452, 229] width 904 height 459
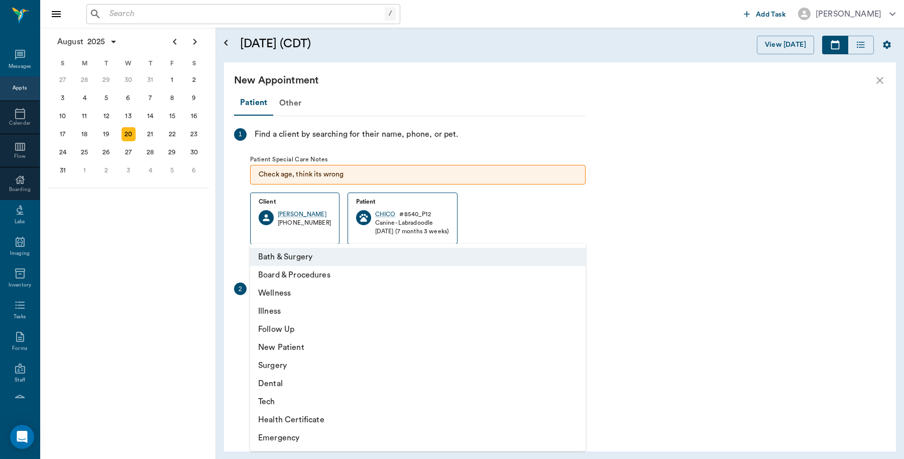
click at [273, 308] on li "Illness" at bounding box center [418, 311] width 336 height 18
type input "65d2be4f46e3a538d89b8c15"
type input "03:00 PM"
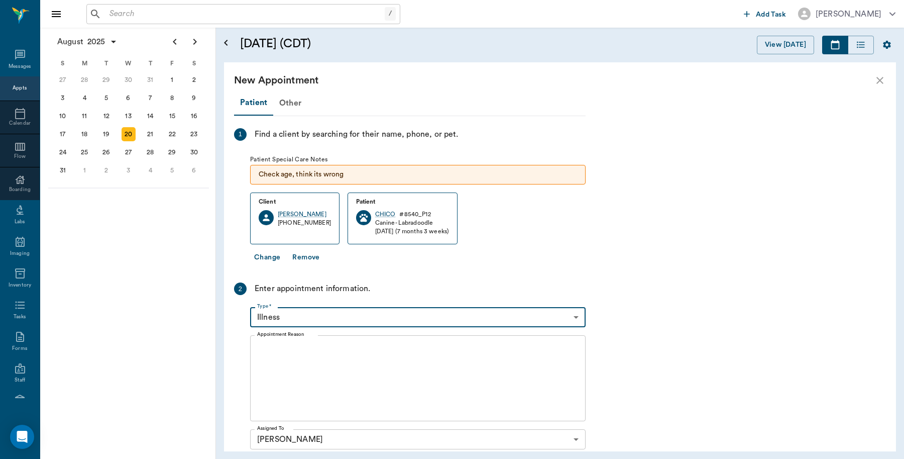
click at [329, 347] on textarea "Appointment Reason" at bounding box center [417, 378] width 321 height 69
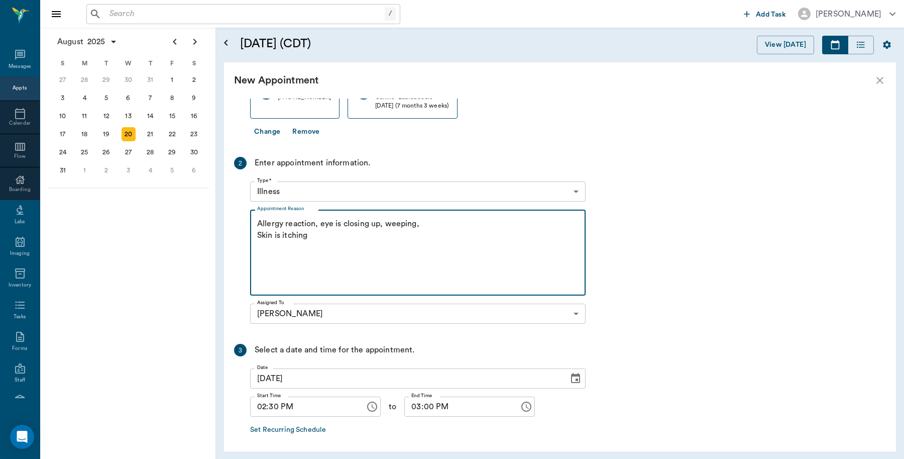
scroll to position [166, 0]
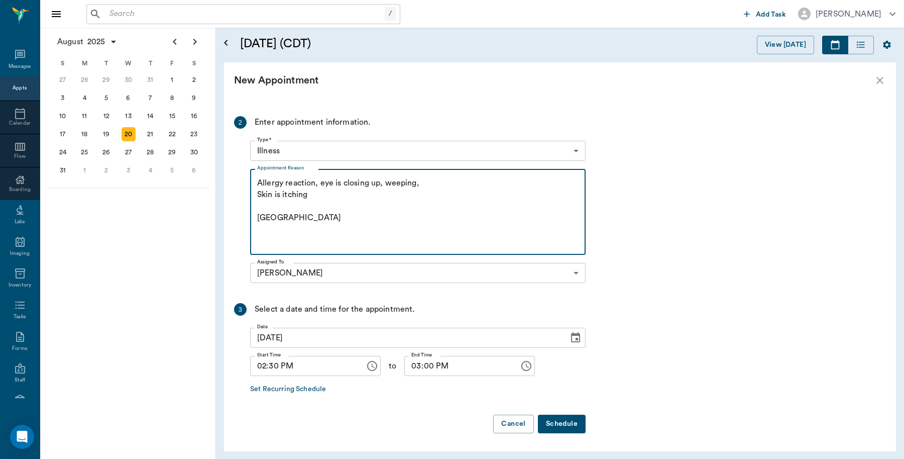
click at [430, 182] on textarea "Allergy reaction, eye is closing up, weeping, Skin is itching Caryn" at bounding box center [417, 211] width 321 height 69
type textarea "Allergy reaction, eye is closing up, weeping Skin is itching [GEOGRAPHIC_DATA]"
click at [583, 420] on button "Schedule" at bounding box center [562, 423] width 48 height 19
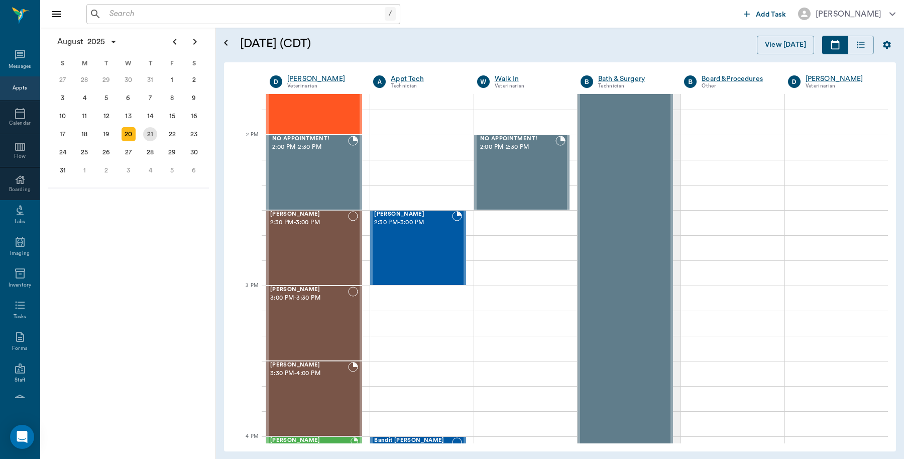
click at [152, 133] on div "21" at bounding box center [150, 134] width 14 height 14
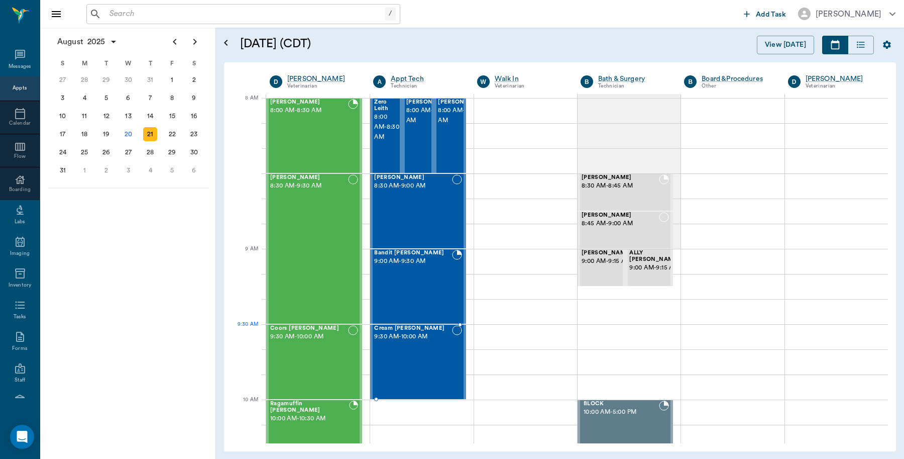
click at [432, 342] on span "9:30 AM - 10:00 AM" at bounding box center [412, 337] width 77 height 10
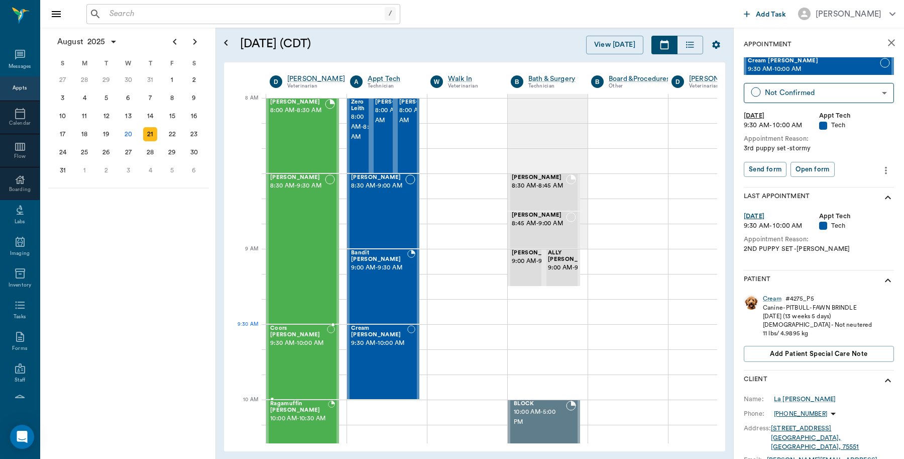
click at [308, 343] on span "9:30 AM - 10:00 AM" at bounding box center [298, 343] width 57 height 10
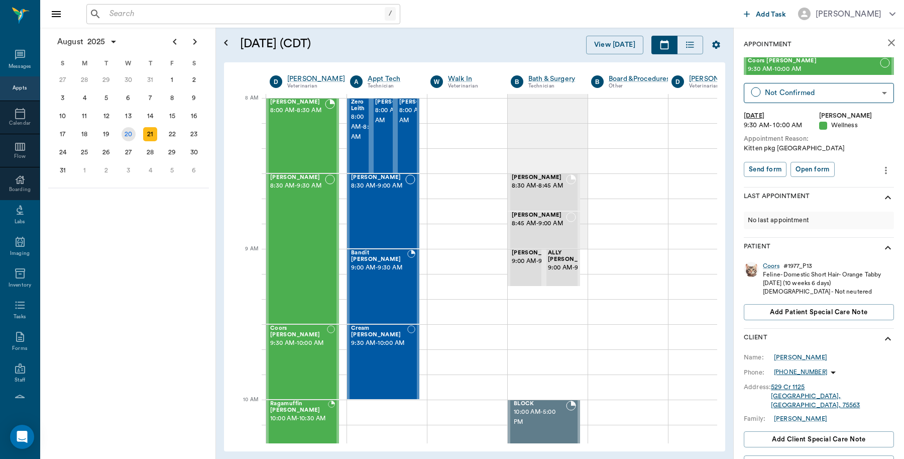
click at [130, 135] on div "20" at bounding box center [129, 134] width 14 height 14
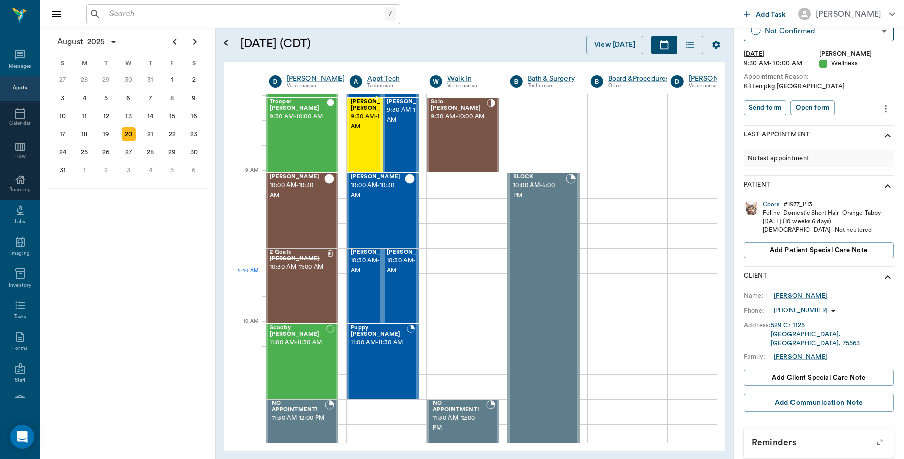
scroll to position [251, 1]
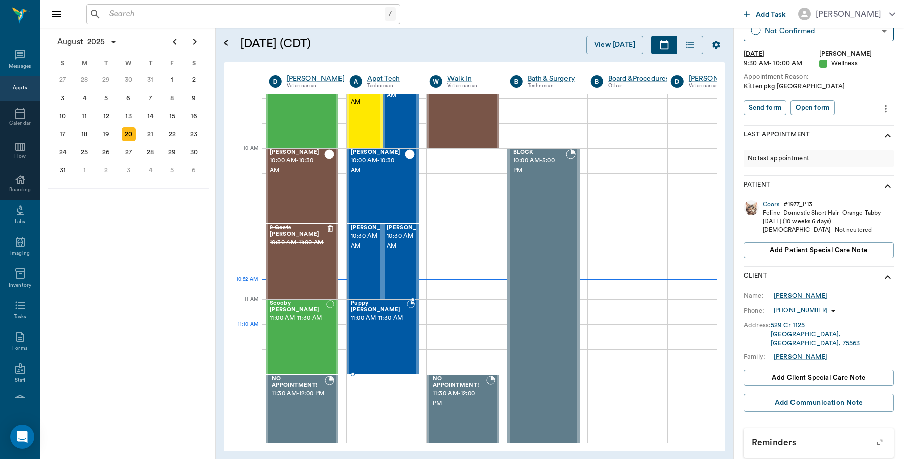
click at [401, 327] on div "Puppy Fortner 11:00 AM - 11:30 AM" at bounding box center [379, 336] width 56 height 73
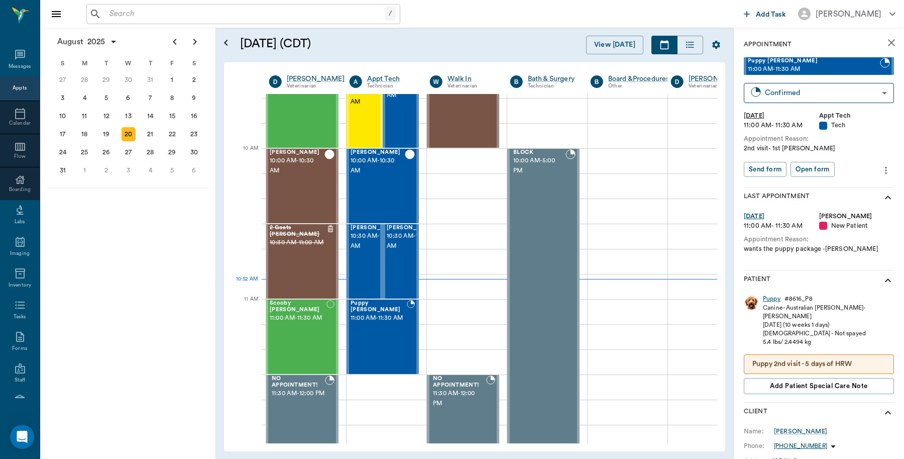
click at [766, 297] on div "Puppy" at bounding box center [772, 298] width 18 height 9
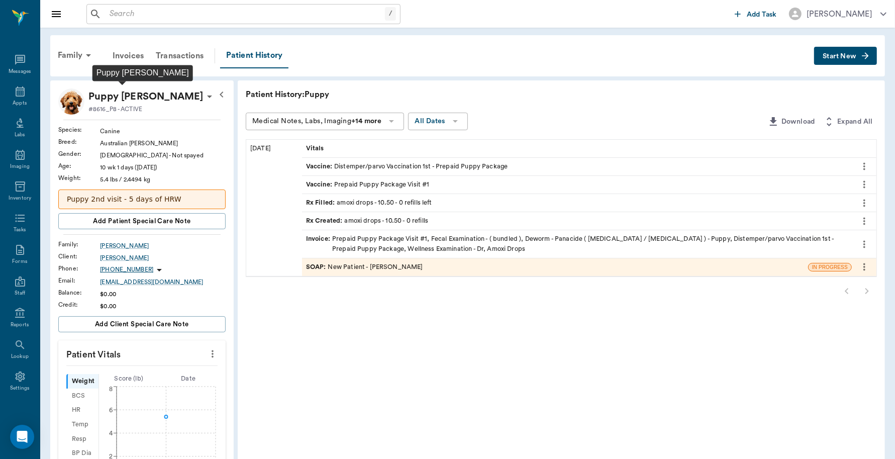
click at [127, 90] on p "Puppy Fortner" at bounding box center [145, 96] width 115 height 16
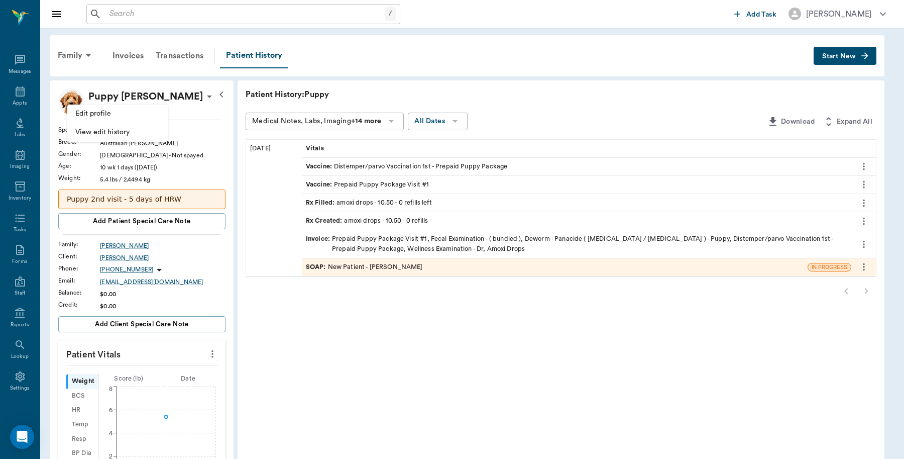
click at [108, 111] on span "Edit profile" at bounding box center [117, 113] width 84 height 11
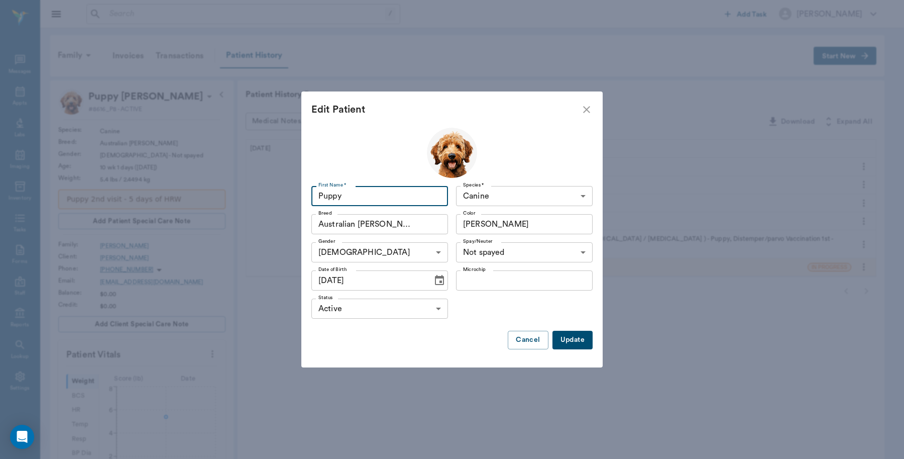
click at [360, 189] on input "Puppy" at bounding box center [379, 196] width 137 height 20
type input "P"
type input "Luna"
click at [571, 338] on button "Update" at bounding box center [573, 340] width 40 height 19
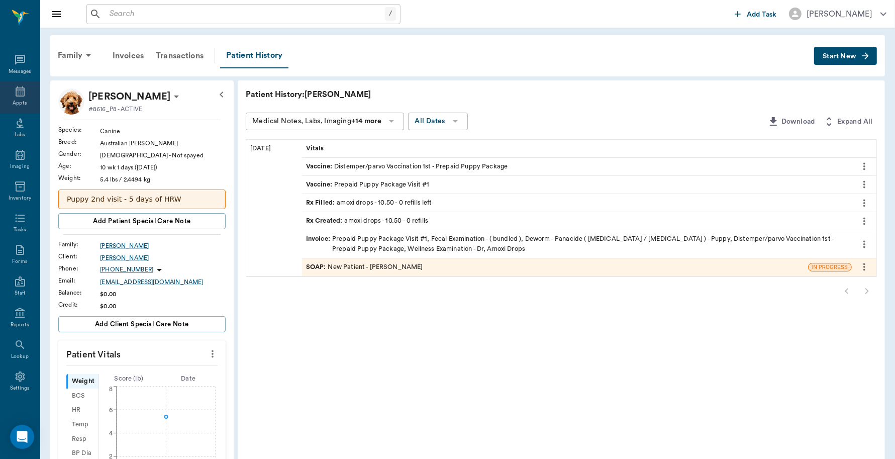
click at [14, 96] on icon at bounding box center [20, 91] width 12 height 12
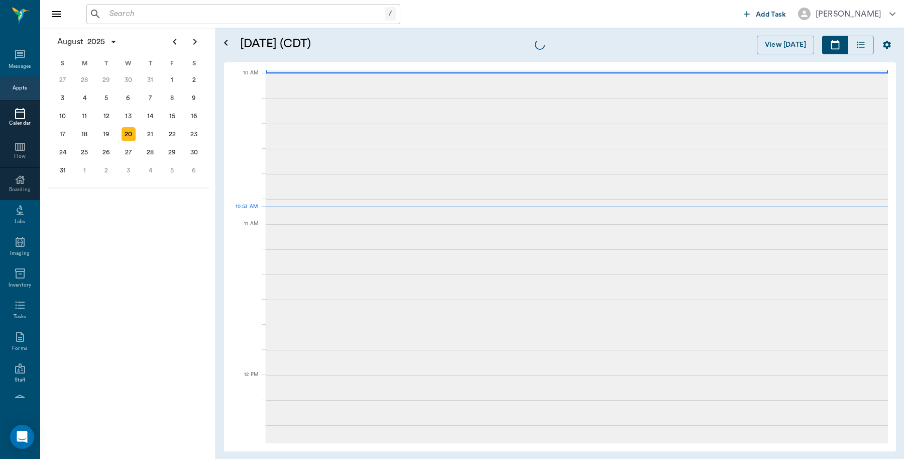
scroll to position [302, 0]
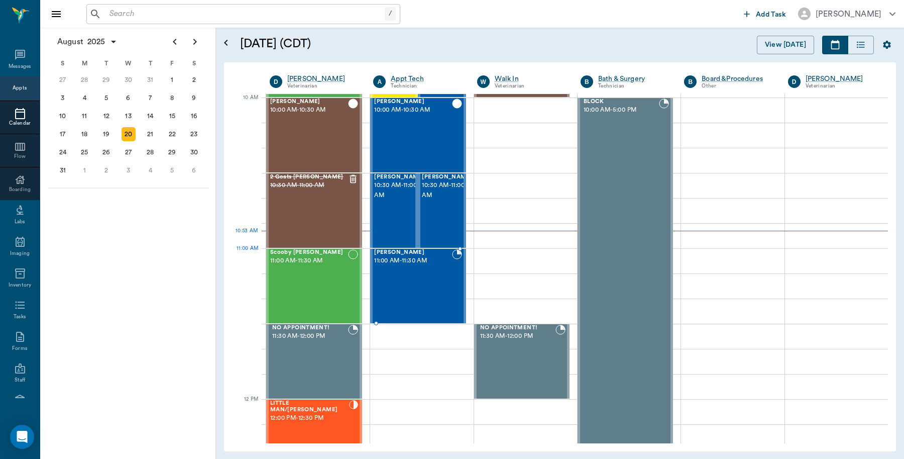
click at [402, 264] on span "11:00 AM - 11:30 AM" at bounding box center [412, 261] width 77 height 10
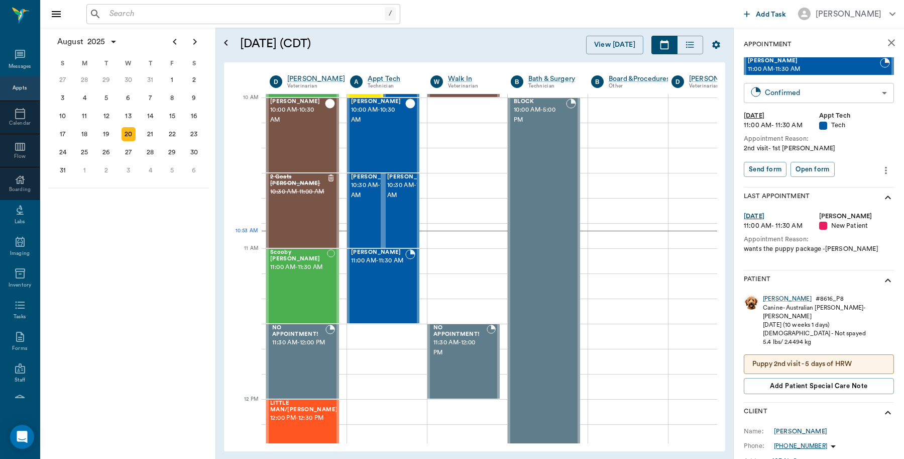
click at [805, 95] on body "/ ​ Add Task Dr. Bert Ellsworth Nectar Messages Appts Calendar Flow Boarding La…" at bounding box center [452, 229] width 904 height 459
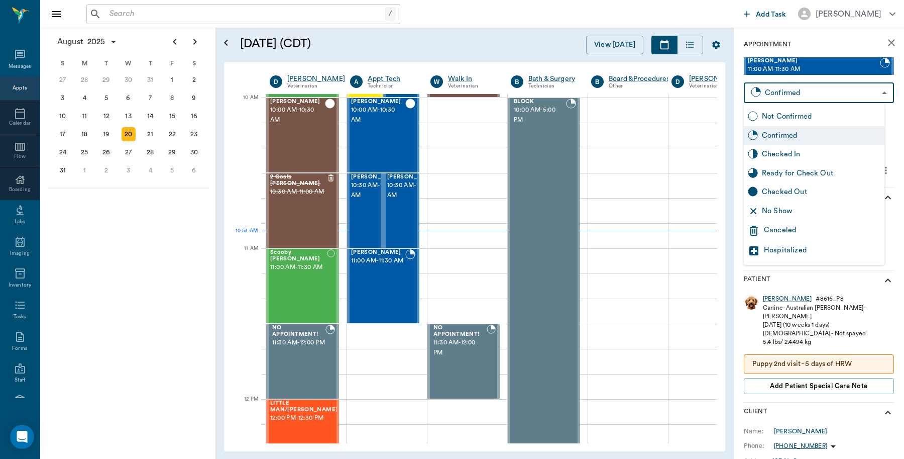
click at [787, 153] on div "Checked In" at bounding box center [821, 154] width 119 height 11
type input "CHECKED_IN"
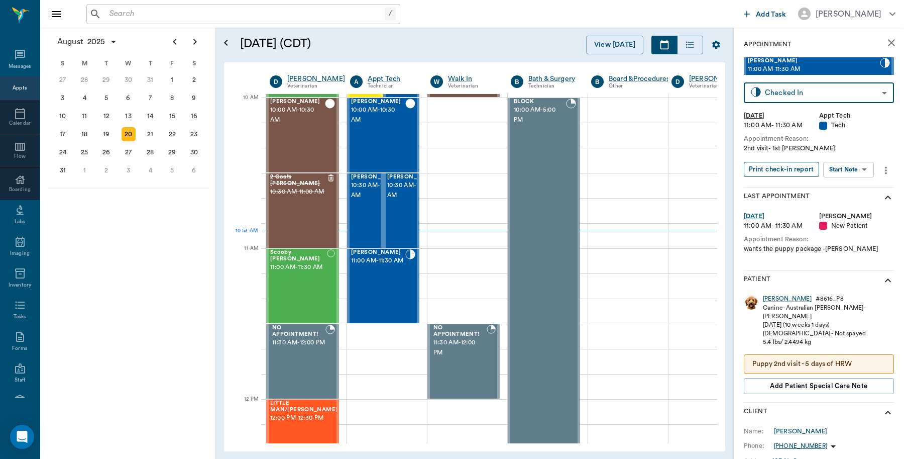
click at [802, 167] on button "Print check-in report" at bounding box center [781, 170] width 75 height 16
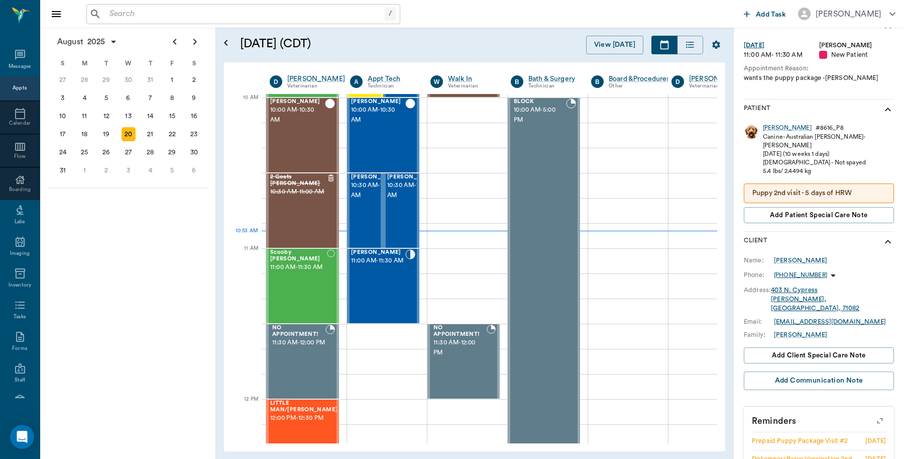
scroll to position [177, 0]
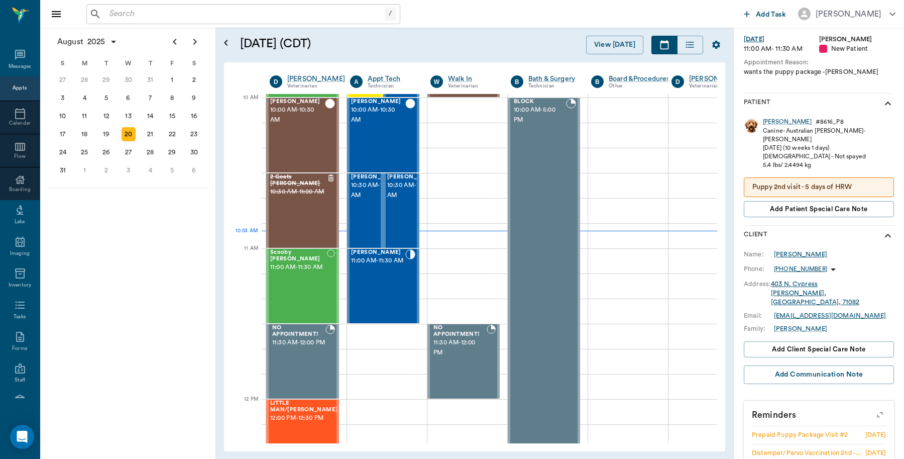
click at [803, 250] on div "Amanda Fortner" at bounding box center [800, 254] width 53 height 9
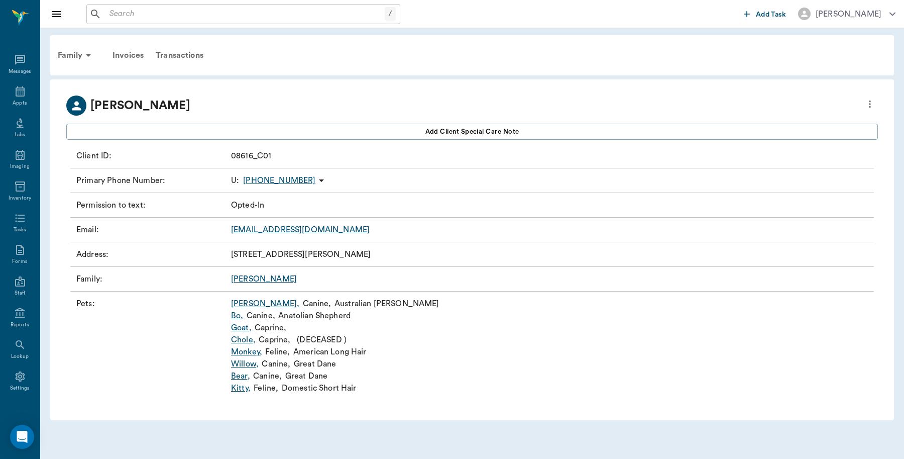
click at [239, 389] on link "Kitty ," at bounding box center [241, 388] width 20 height 12
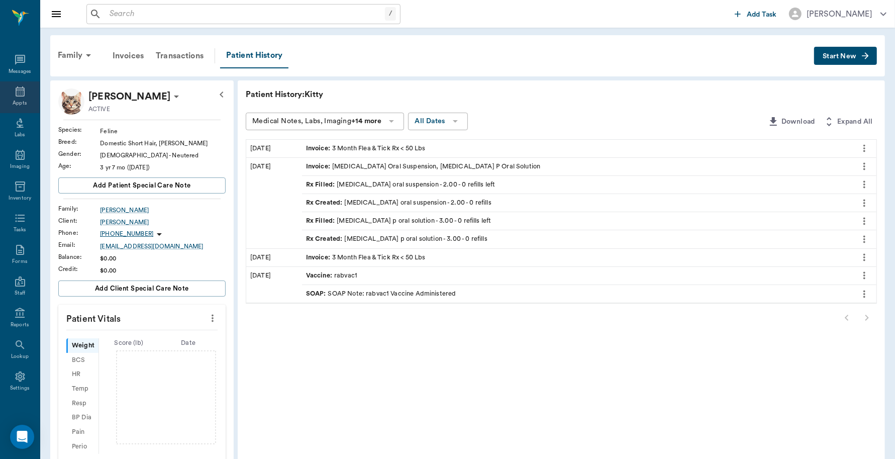
click at [21, 93] on icon at bounding box center [20, 91] width 12 height 12
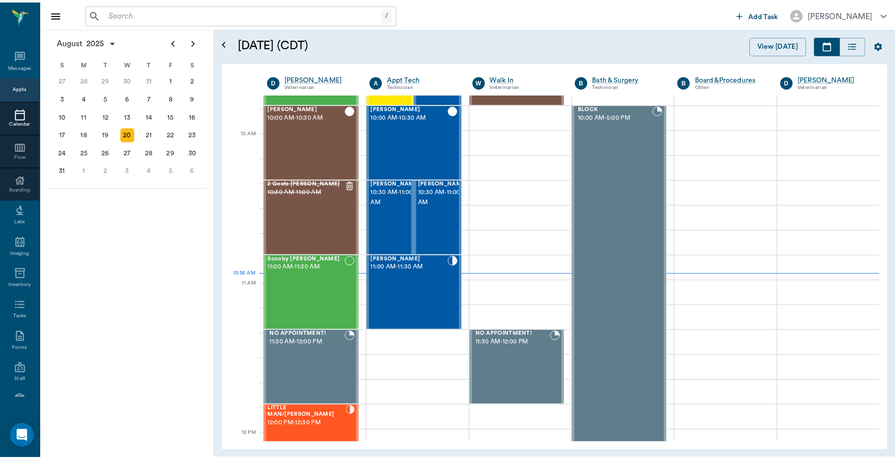
scroll to position [302, 0]
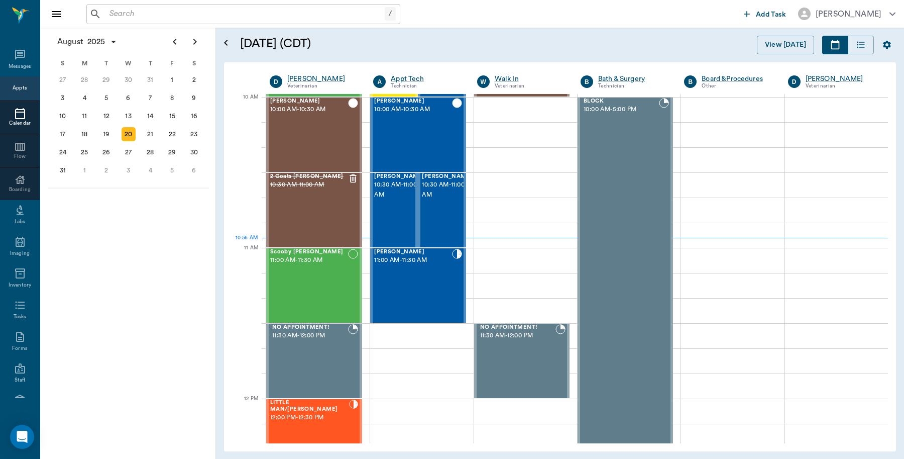
click at [155, 15] on input "text" at bounding box center [244, 14] width 279 height 14
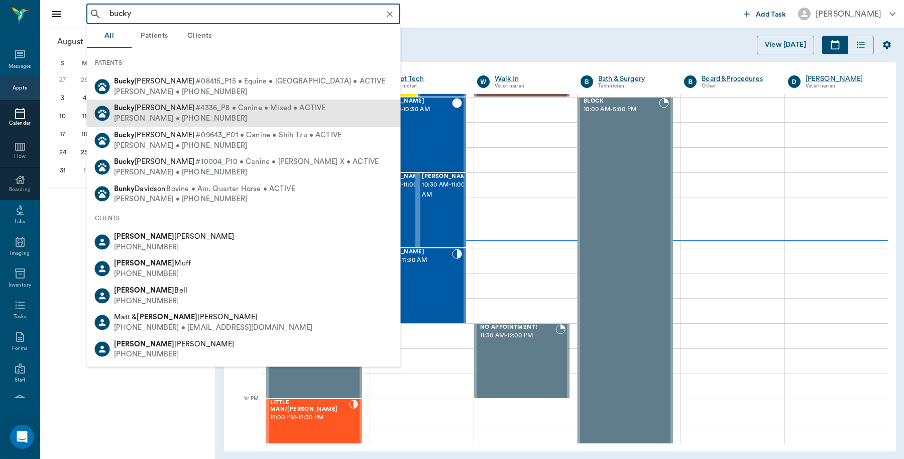
click at [152, 120] on div "Vicki Henderson • (903) 701-4385" at bounding box center [220, 119] width 212 height 11
type input "bucky"
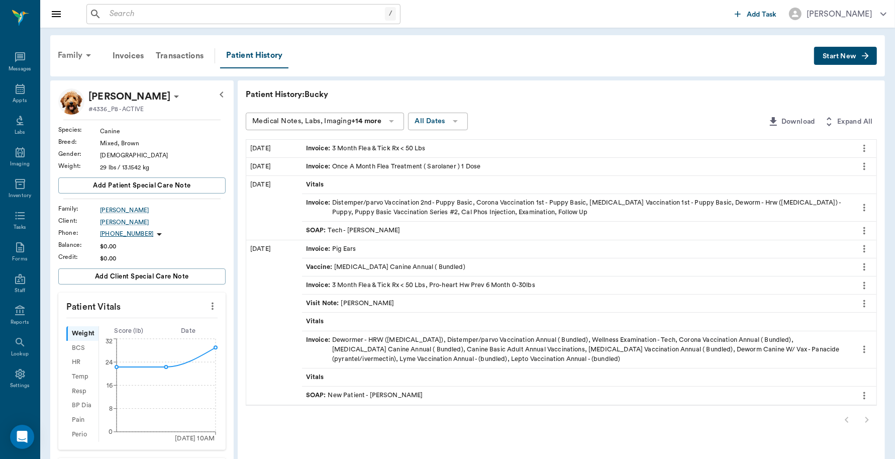
click at [65, 53] on div "Family" at bounding box center [76, 55] width 49 height 24
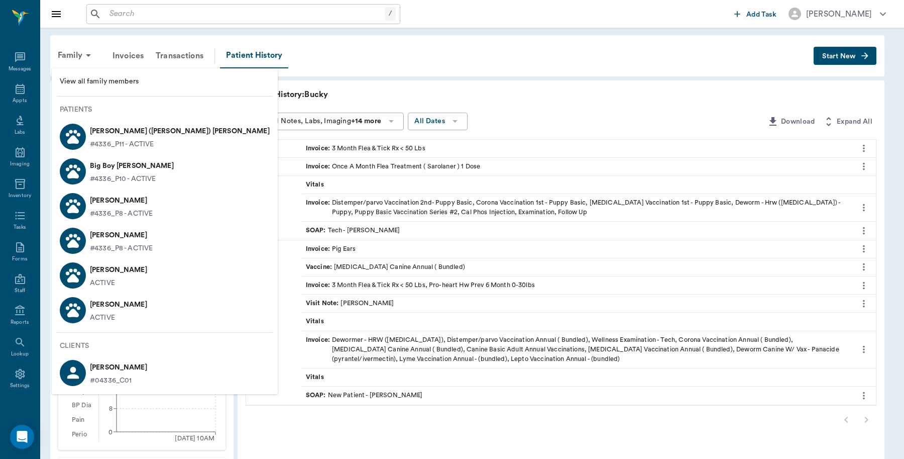
click at [79, 132] on icon at bounding box center [73, 137] width 18 height 18
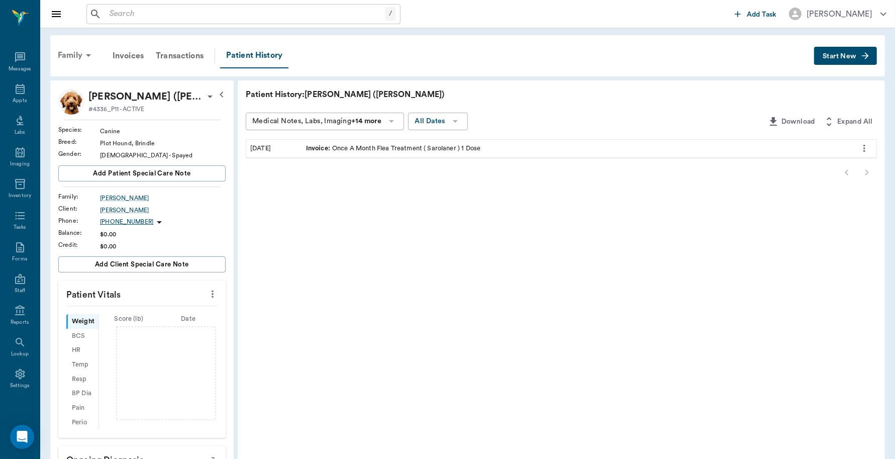
click at [70, 50] on div "Family" at bounding box center [76, 55] width 49 height 24
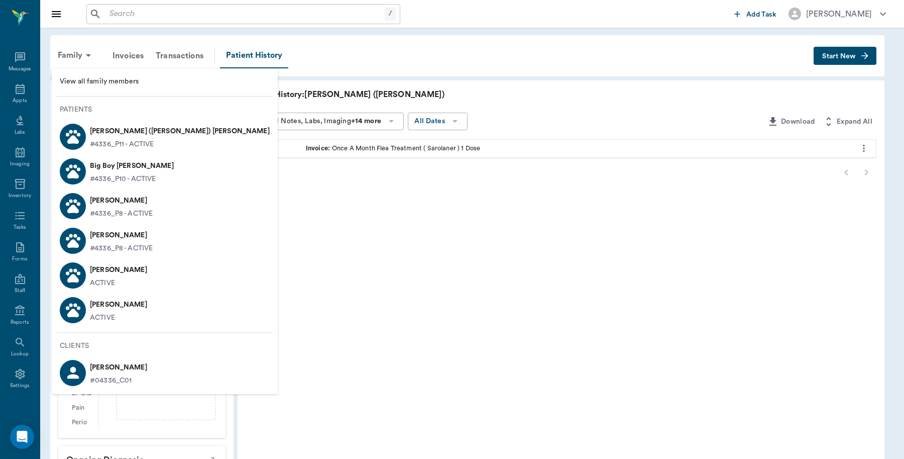
click at [74, 80] on span "View all family members" at bounding box center [165, 81] width 210 height 11
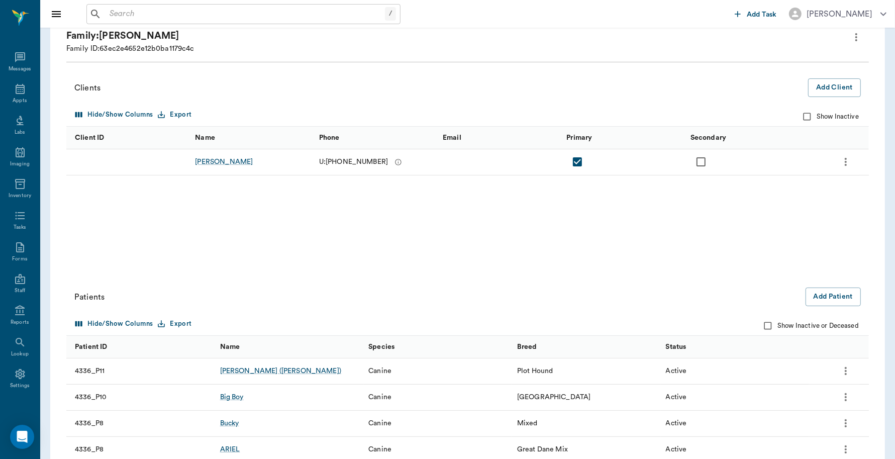
scroll to position [142, 0]
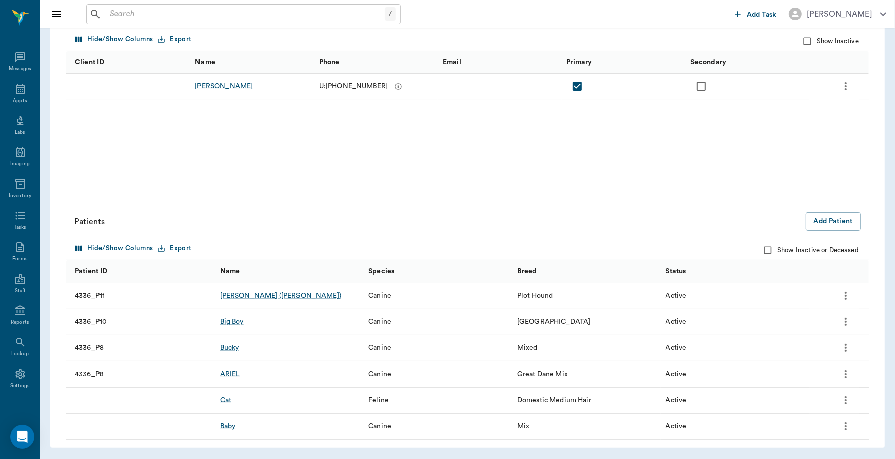
click at [846, 294] on icon "more" at bounding box center [845, 295] width 12 height 12
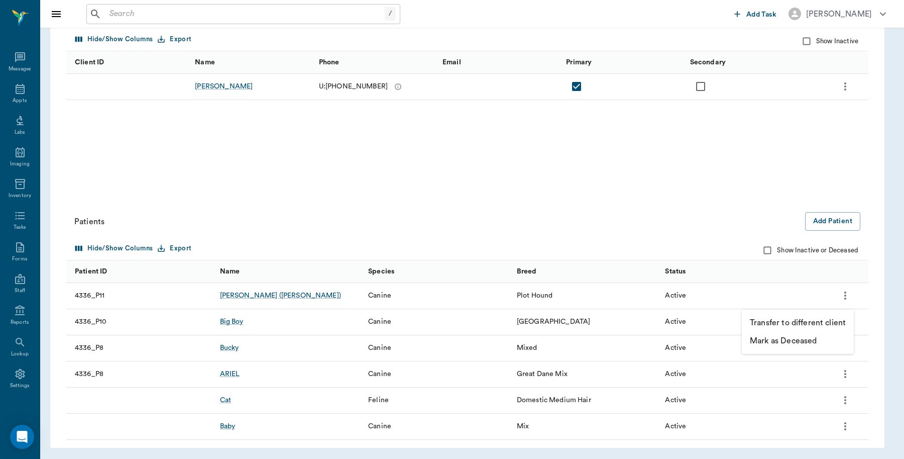
click at [312, 192] on div at bounding box center [452, 229] width 904 height 459
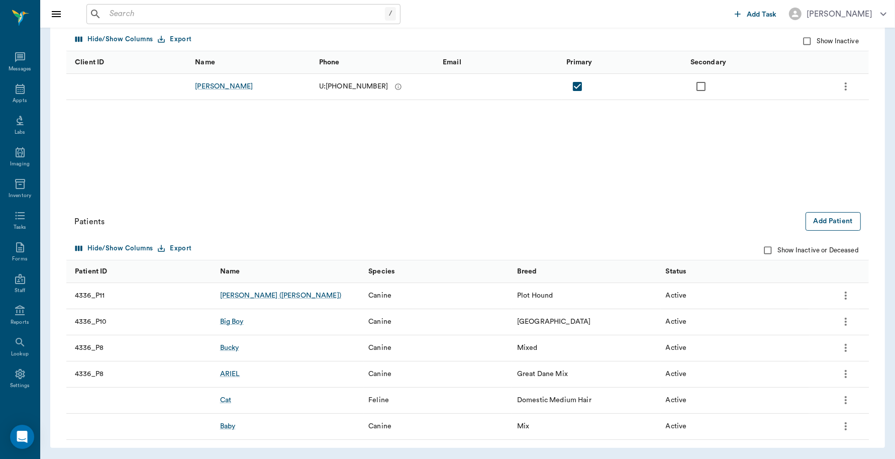
click at [846, 214] on button "Add Patient" at bounding box center [832, 221] width 55 height 19
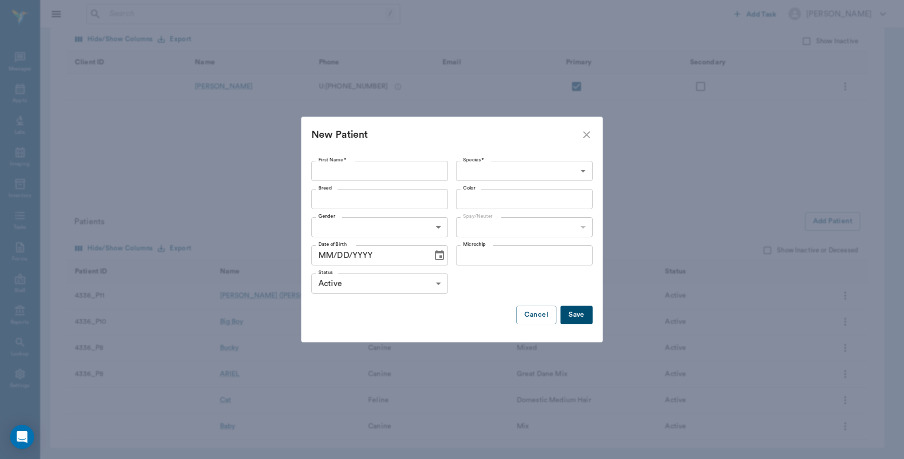
click at [366, 169] on input "First Name *" at bounding box center [379, 171] width 137 height 20
type input "Brodie(FOSTER)"
click at [583, 170] on body "/ ​ Add Task Dr. Bert Ellsworth Nectar Messages Appts Labs Imaging Inventory Ta…" at bounding box center [452, 158] width 904 height 601
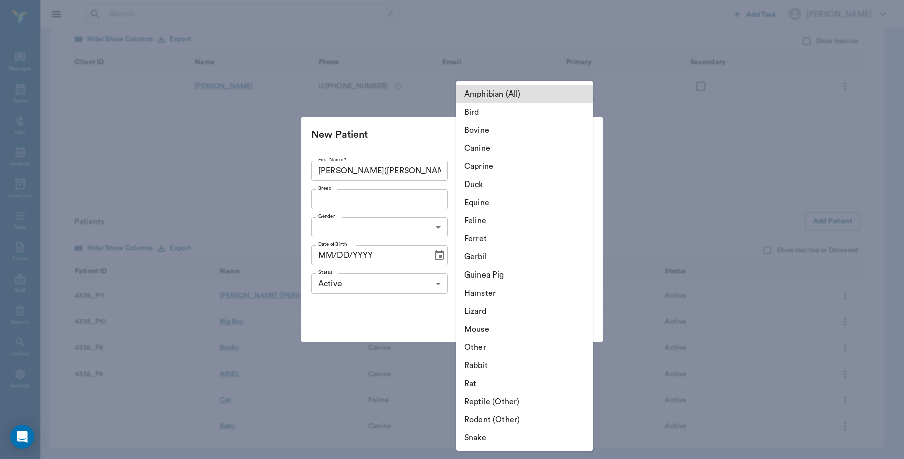
click at [526, 150] on li "Canine" at bounding box center [524, 148] width 137 height 18
type input "Canine"
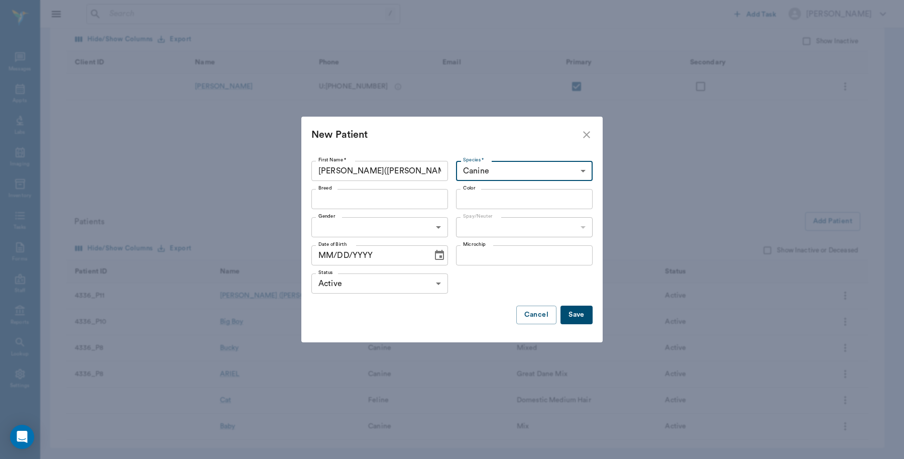
click at [418, 199] on input "Breed" at bounding box center [371, 199] width 114 height 14
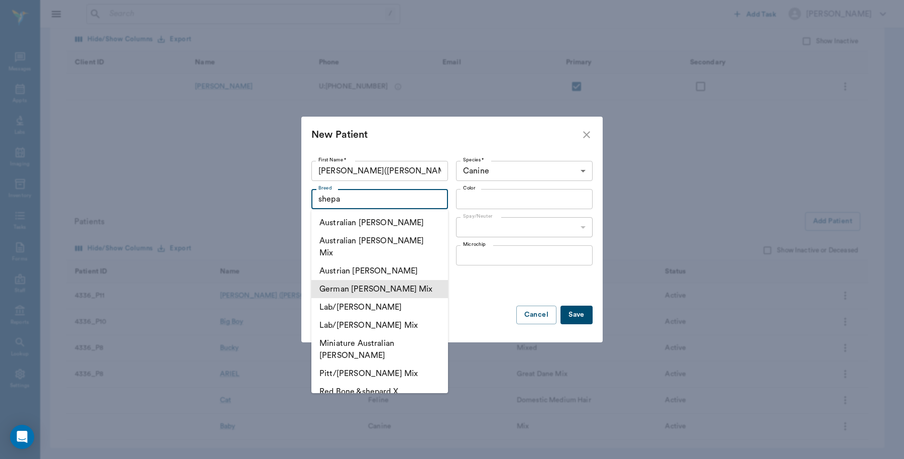
click at [398, 280] on li "German Shepard Mix" at bounding box center [379, 289] width 137 height 18
type input "German Shepard Mix"
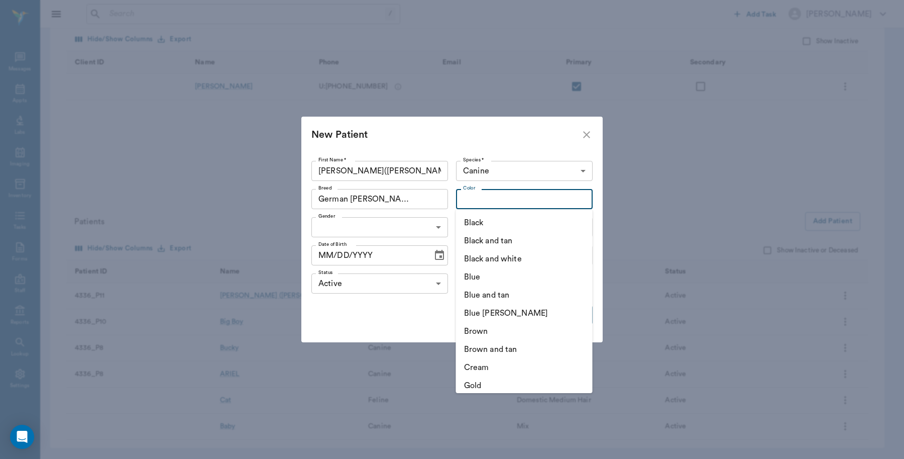
click at [541, 198] on input "Color" at bounding box center [516, 199] width 114 height 14
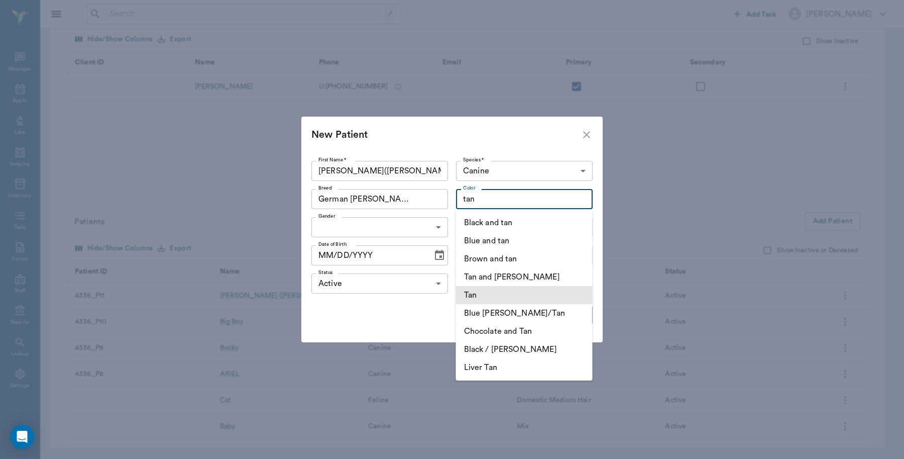
click at [485, 295] on li "Tan" at bounding box center [524, 295] width 137 height 18
type input "Tan"
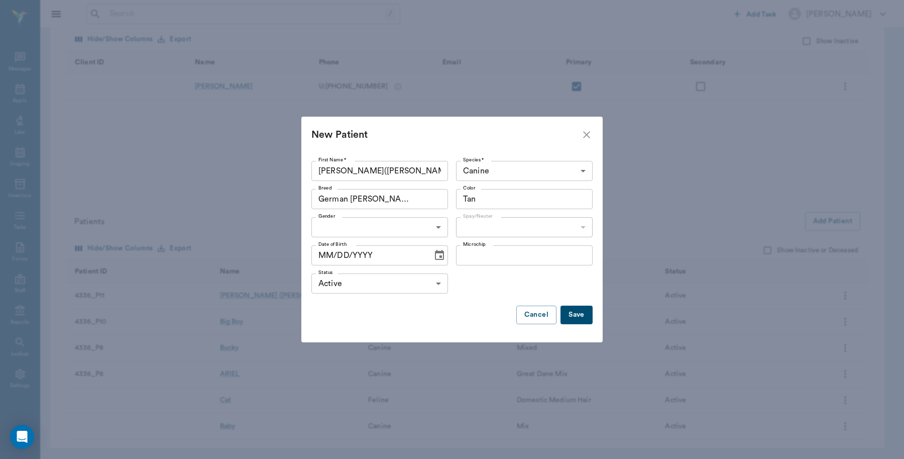
click at [430, 230] on body "/ ​ Add Task Dr. Bert Ellsworth Nectar Messages Appts Labs Imaging Inventory Ta…" at bounding box center [452, 158] width 904 height 601
click at [338, 255] on li "[DEMOGRAPHIC_DATA]" at bounding box center [379, 250] width 137 height 18
type input "MALE"
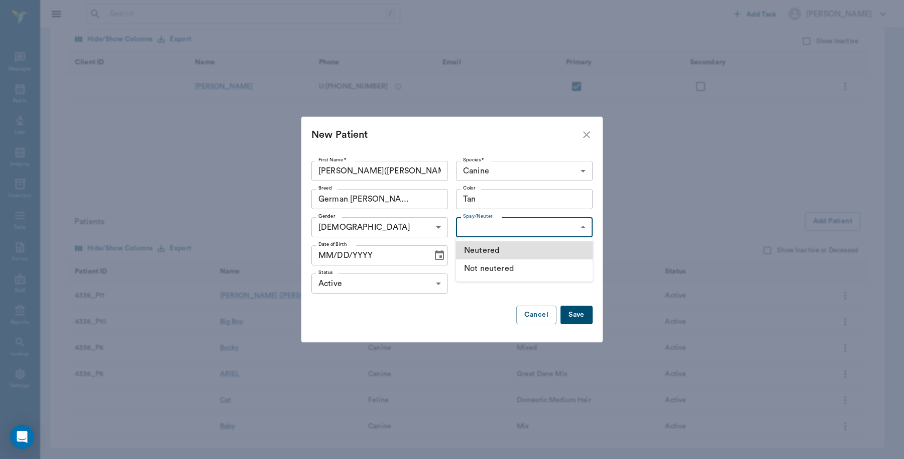
click at [543, 231] on body "/ ​ Add Task Dr. Bert Ellsworth Nectar Messages Appts Labs Imaging Inventory Ta…" at bounding box center [452, 158] width 904 height 601
click at [509, 247] on li "Neutered" at bounding box center [524, 250] width 137 height 18
type input "true"
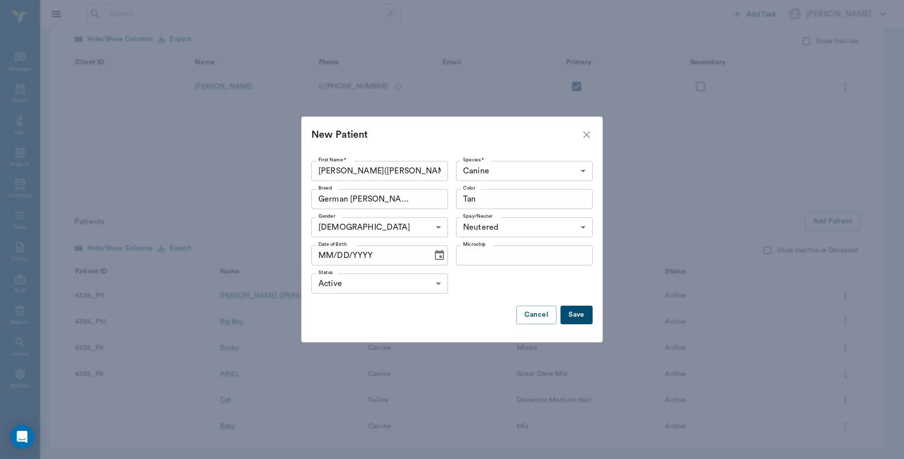
click at [575, 311] on button "Save" at bounding box center [577, 314] width 32 height 19
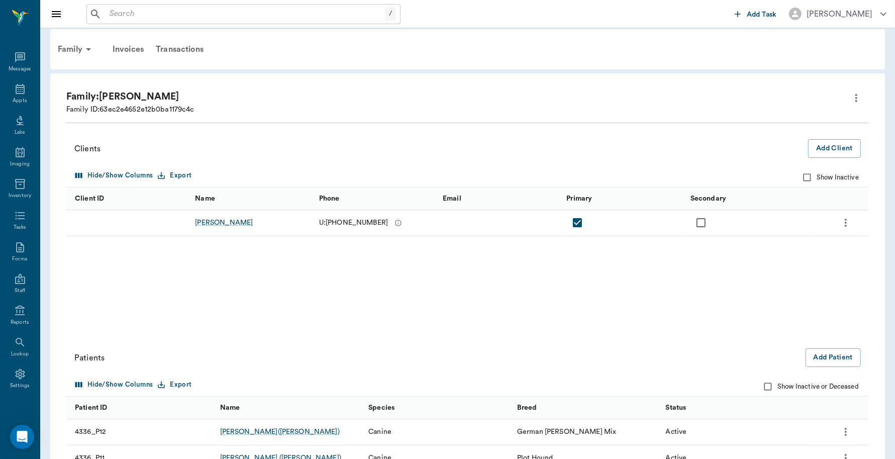
scroll to position [0, 0]
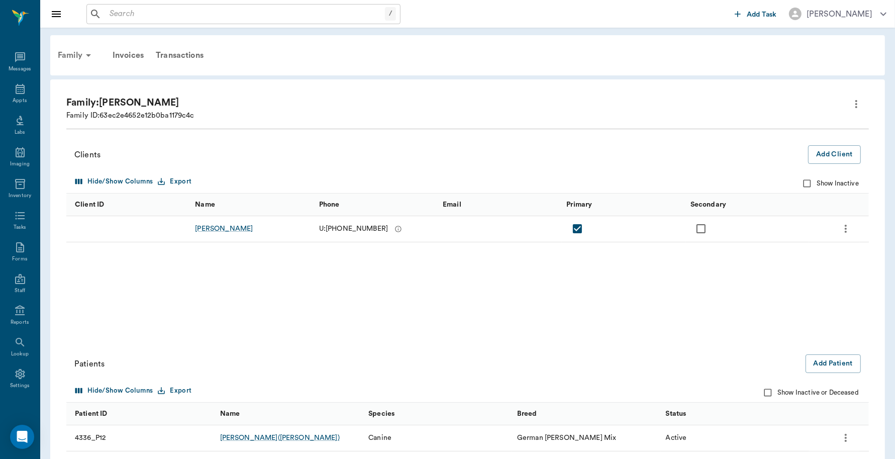
click at [60, 53] on div "Family" at bounding box center [76, 55] width 49 height 24
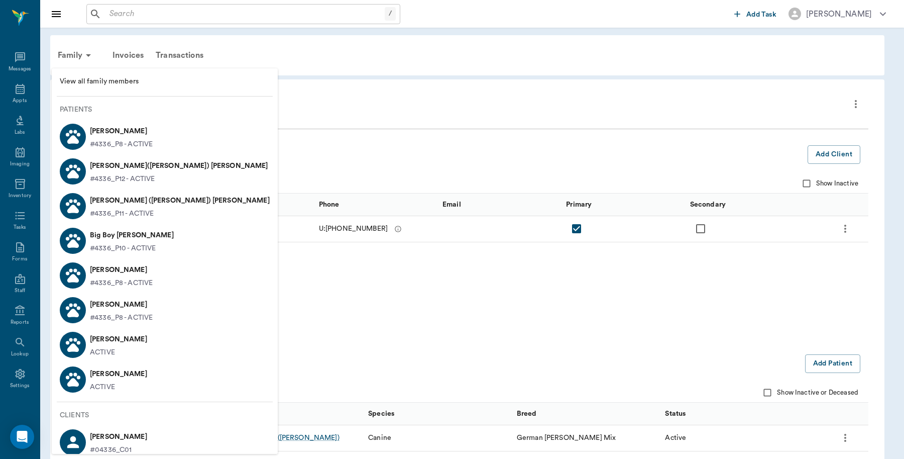
click at [78, 136] on circle at bounding box center [78, 135] width 4 height 4
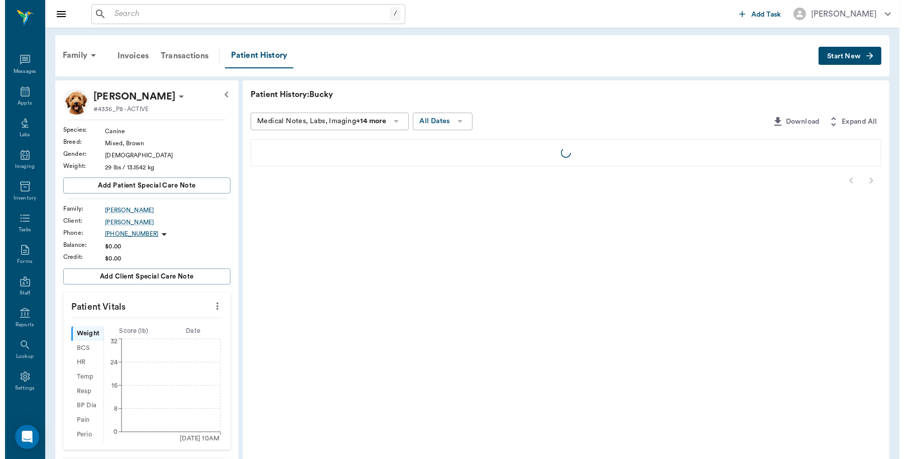
scroll to position [3, 0]
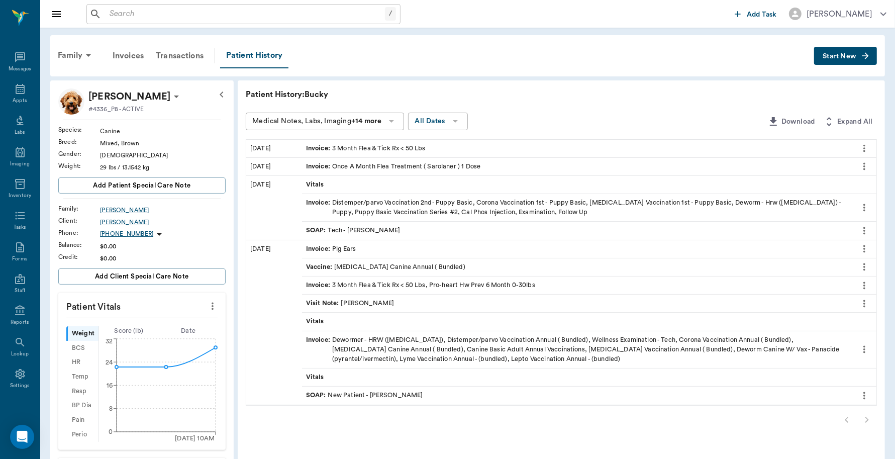
click at [841, 56] on span "Start New" at bounding box center [839, 56] width 34 height 0
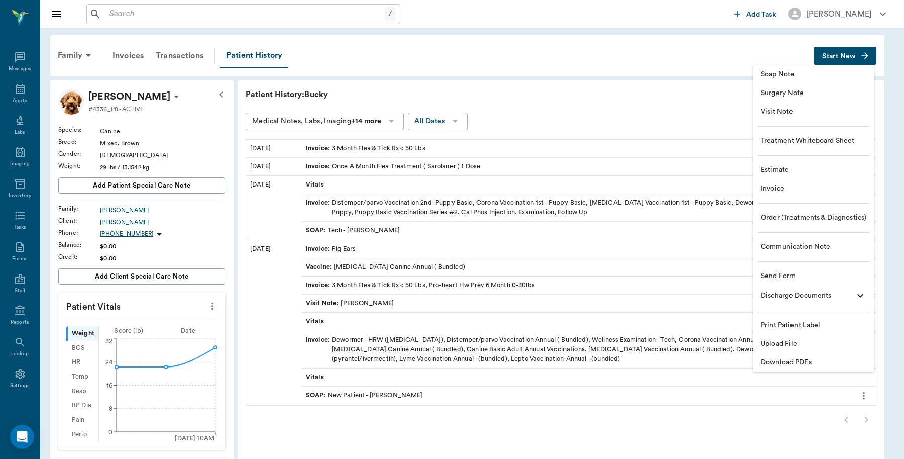
click at [777, 187] on span "Invoice" at bounding box center [813, 188] width 105 height 11
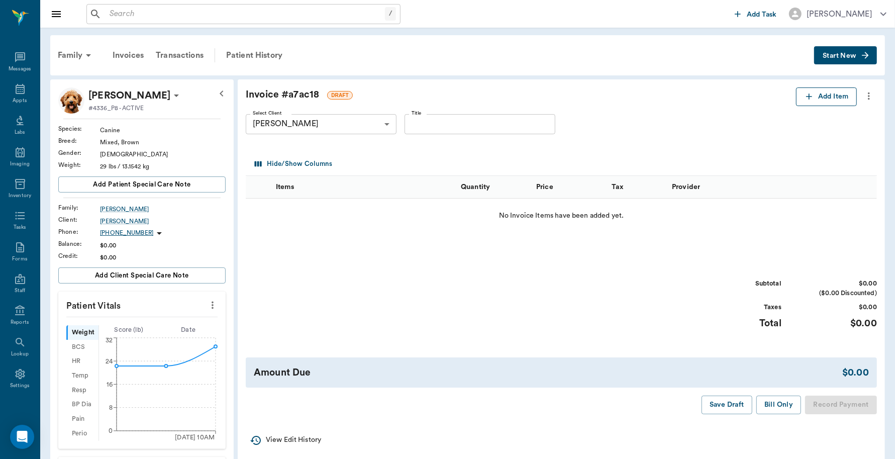
click at [831, 96] on button "Add Item" at bounding box center [826, 96] width 61 height 19
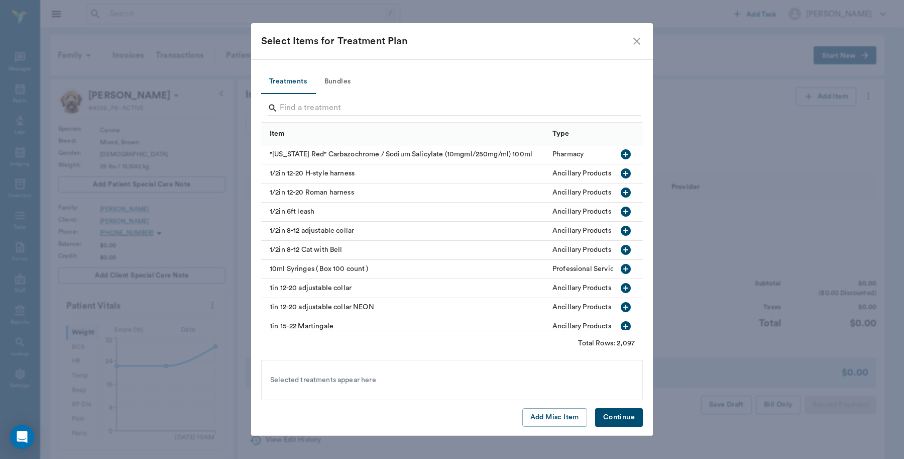
click at [349, 103] on input "Search" at bounding box center [453, 108] width 346 height 16
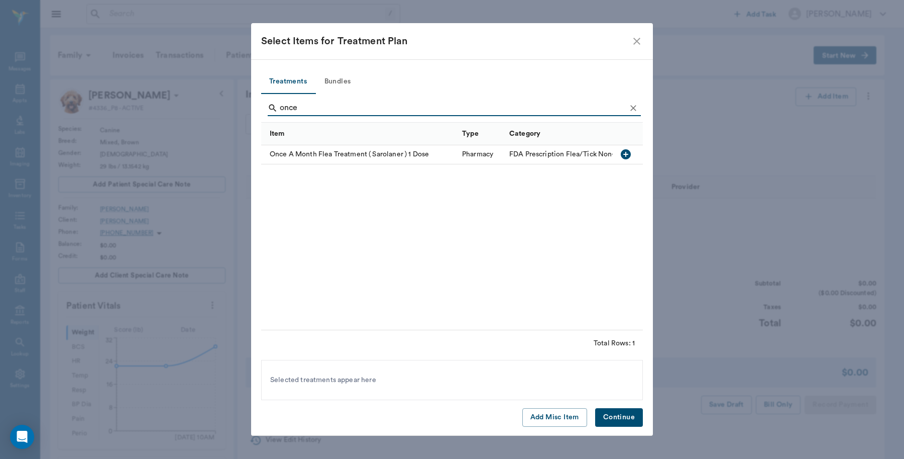
type input "once"
drag, startPoint x: 626, startPoint y: 153, endPoint x: 626, endPoint y: 163, distance: 10.1
click at [626, 153] on icon "button" at bounding box center [626, 154] width 12 height 12
click at [617, 413] on button "Continue" at bounding box center [619, 417] width 48 height 19
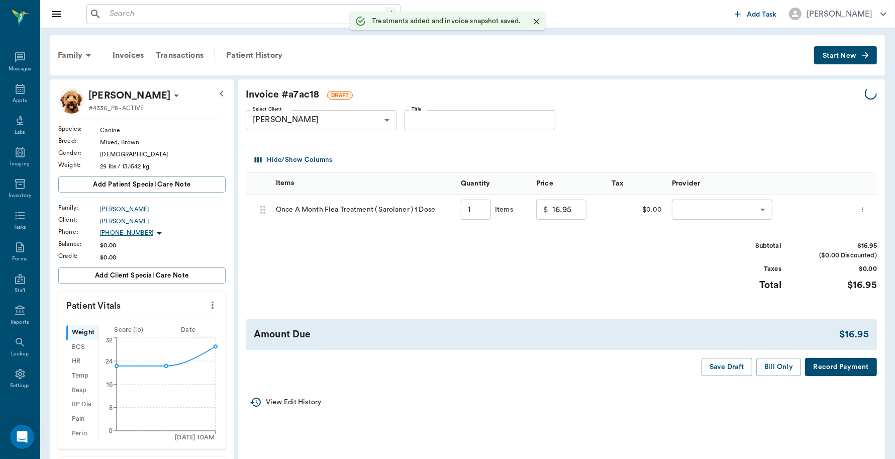
type input "1.00"
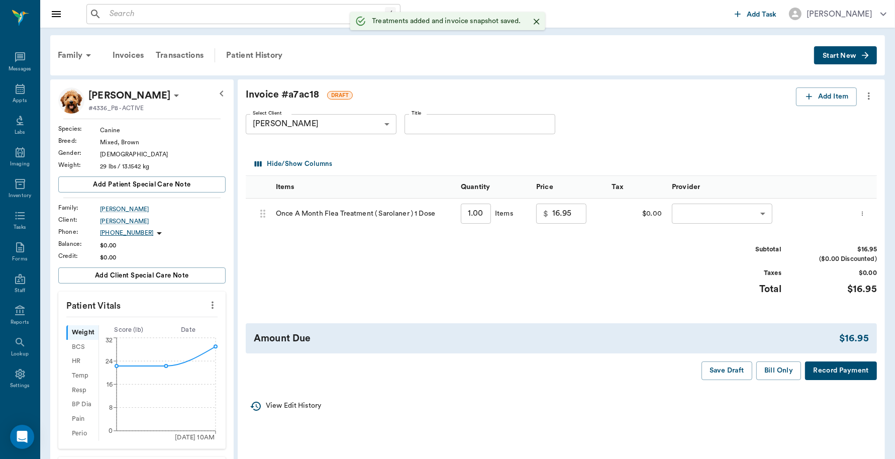
click at [752, 214] on body "/ ​ Add Task Dr. Bert Ellsworth Nectar Messages Appts Labs Imaging Inventory Ta…" at bounding box center [447, 362] width 895 height 725
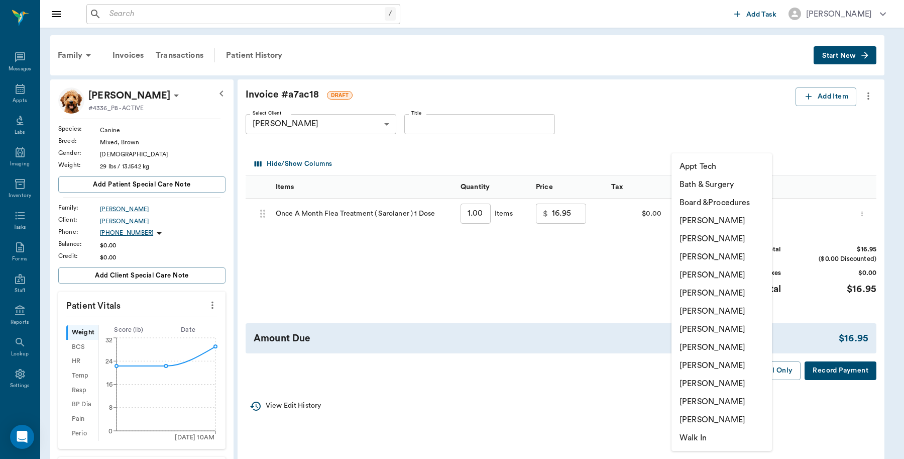
click at [715, 217] on li "Caryn Watson" at bounding box center [722, 220] width 100 height 18
type input "none-6899ea08ed37b777db10de45"
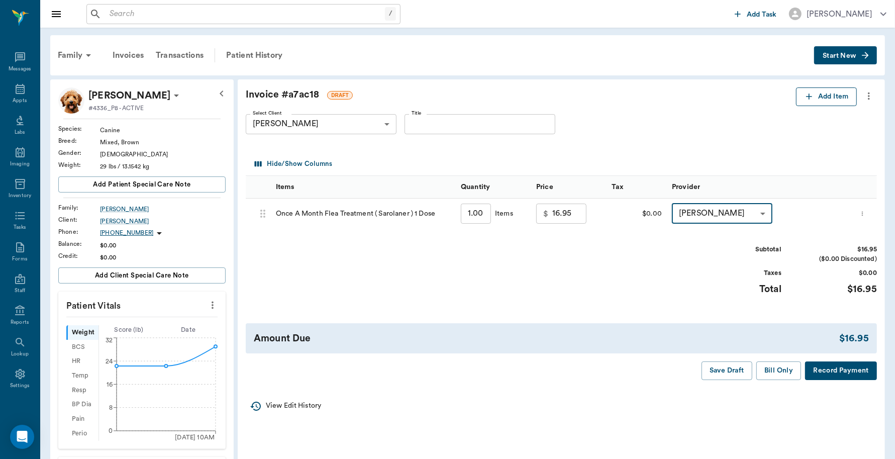
click at [828, 98] on button "Add Item" at bounding box center [826, 96] width 61 height 19
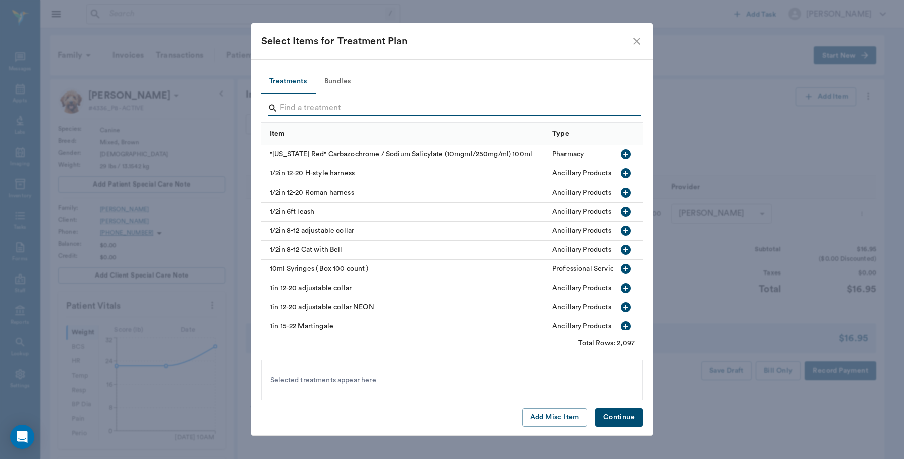
click at [297, 107] on input "Search" at bounding box center [453, 108] width 346 height 16
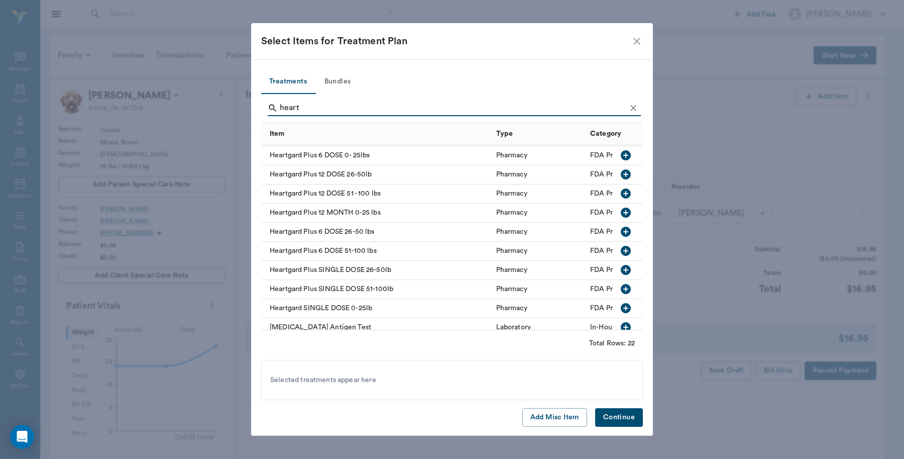
scroll to position [126, 0]
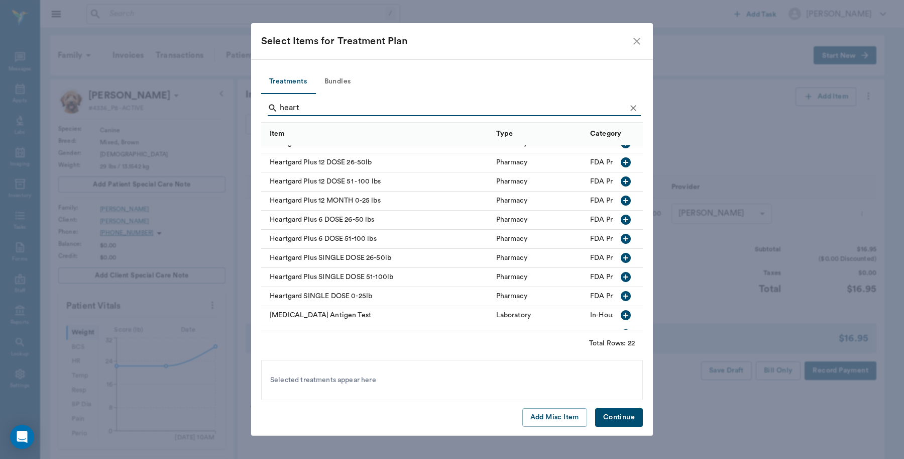
type input "heart"
click at [620, 239] on icon "button" at bounding box center [626, 239] width 12 height 12
click at [612, 413] on button "Continue" at bounding box center [619, 417] width 48 height 19
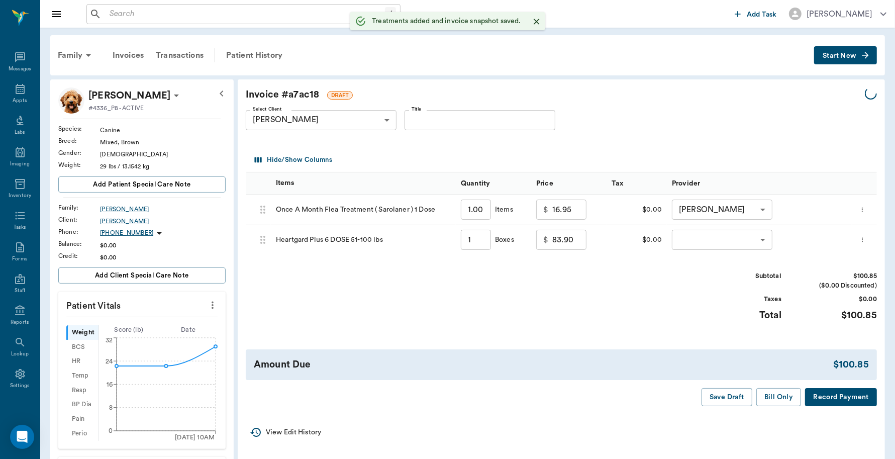
type input "1.00"
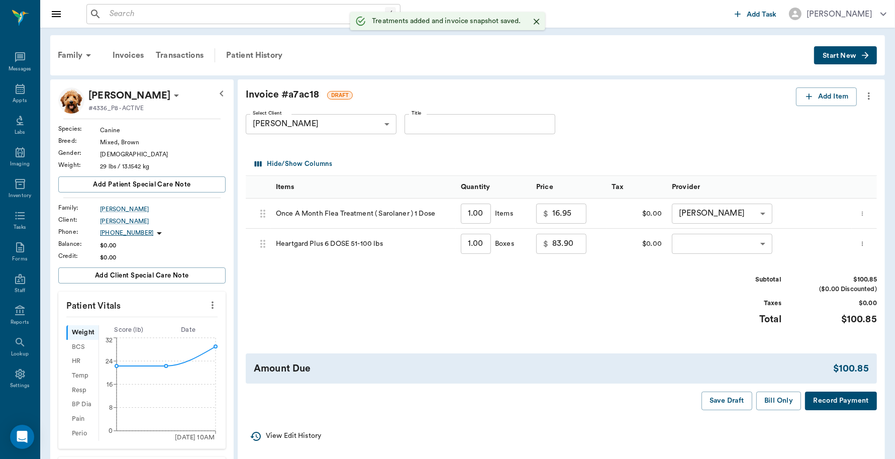
click at [757, 243] on body "/ ​ Add Task Dr. Bert Ellsworth Nectar Messages Appts Labs Imaging Inventory Ta…" at bounding box center [447, 362] width 895 height 725
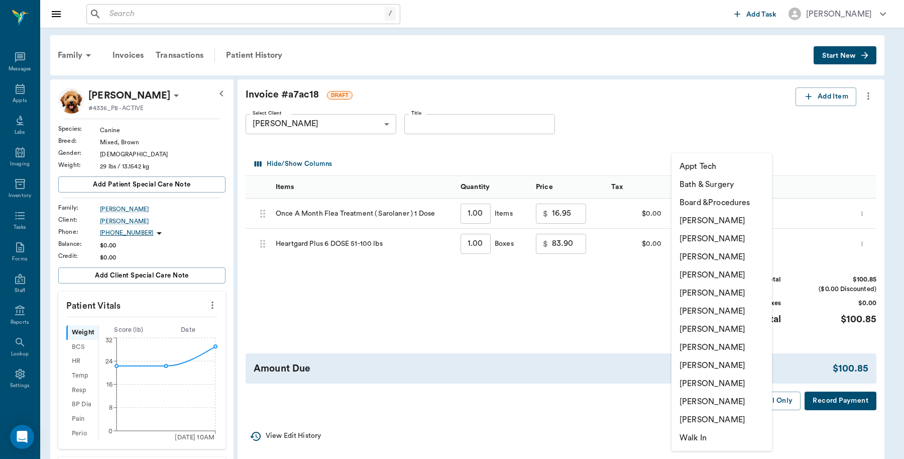
click at [737, 224] on li "[PERSON_NAME]" at bounding box center [722, 220] width 100 height 18
type input "none-6899ea08ed37b777db10de45"
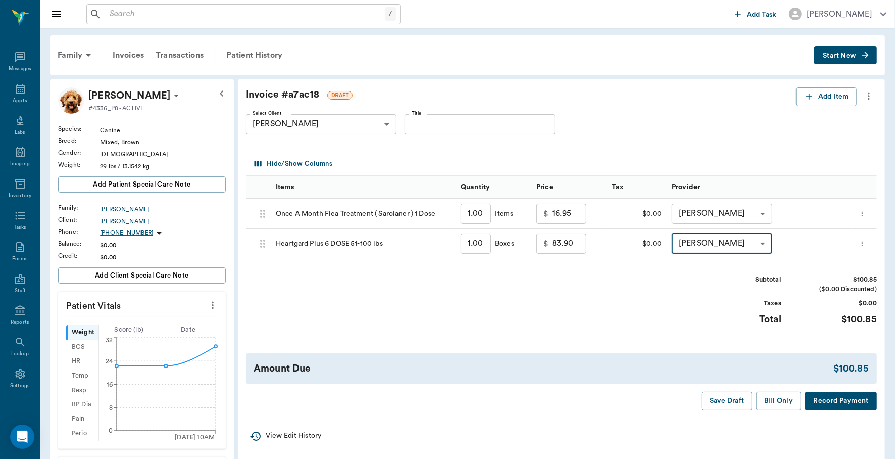
click at [849, 401] on button "Record Payment" at bounding box center [841, 400] width 72 height 19
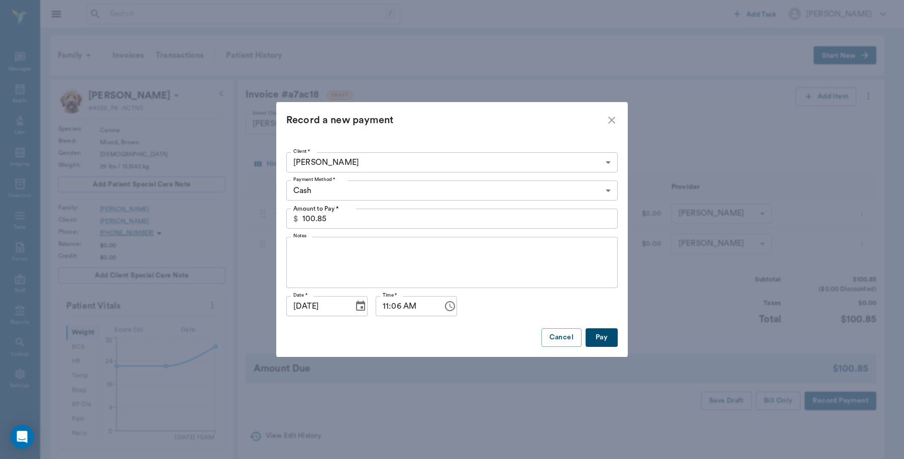
click at [602, 338] on button "Pay" at bounding box center [602, 337] width 32 height 19
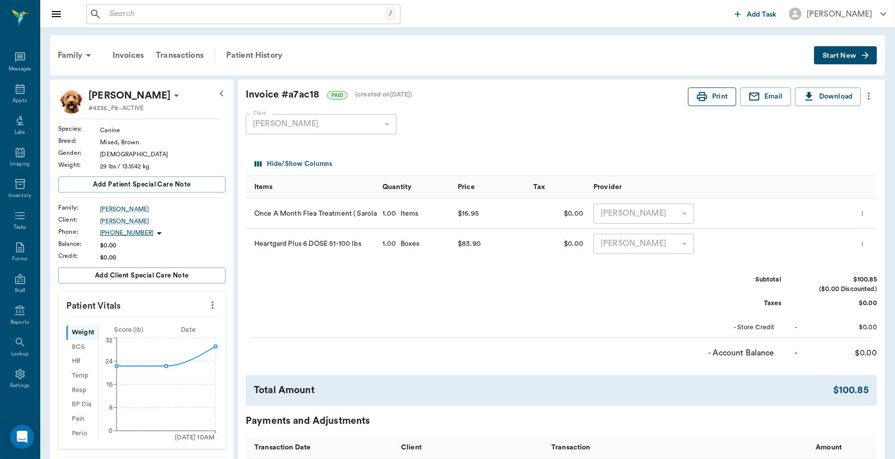
click at [699, 93] on icon "button" at bounding box center [702, 96] width 12 height 12
click at [236, 12] on input "text" at bounding box center [244, 14] width 279 height 14
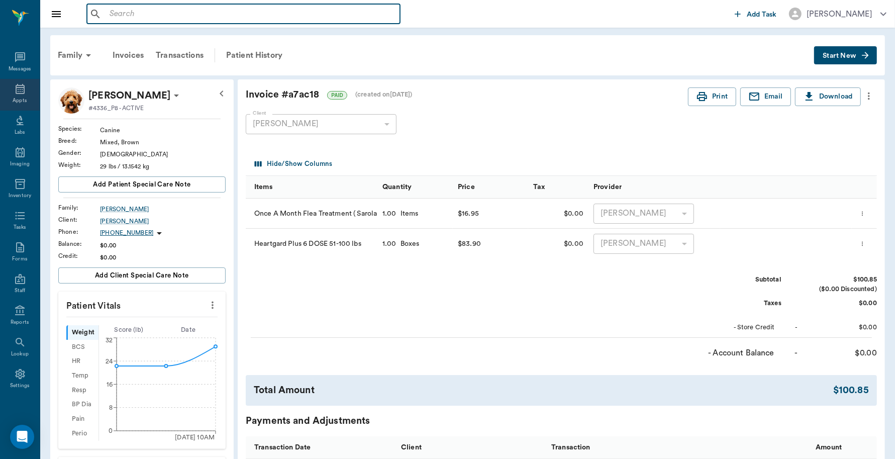
click at [18, 90] on icon at bounding box center [20, 89] width 12 height 12
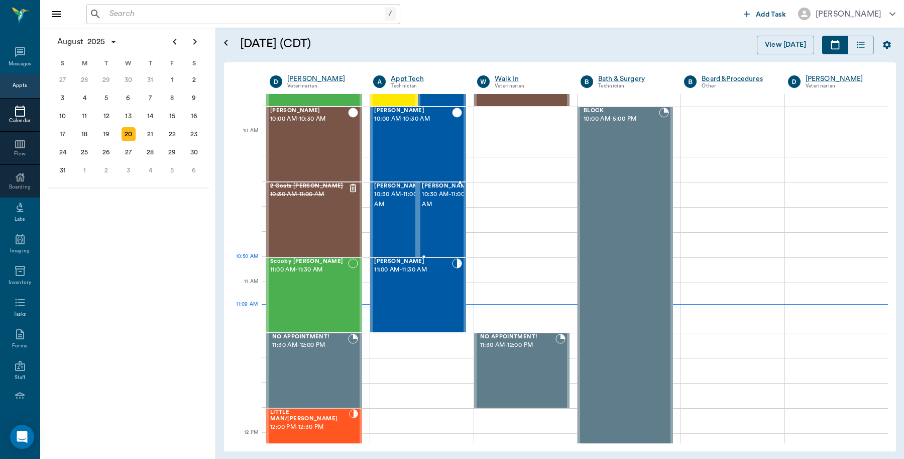
scroll to position [326, 0]
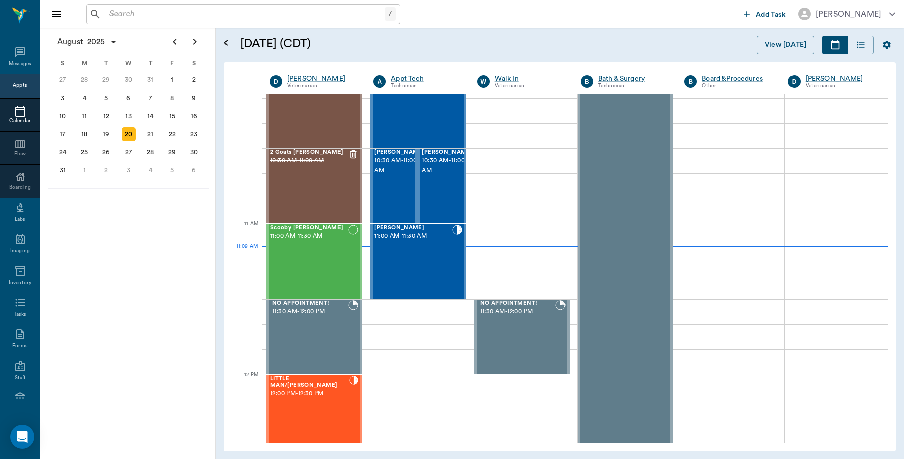
click at [169, 15] on input "text" at bounding box center [244, 14] width 279 height 14
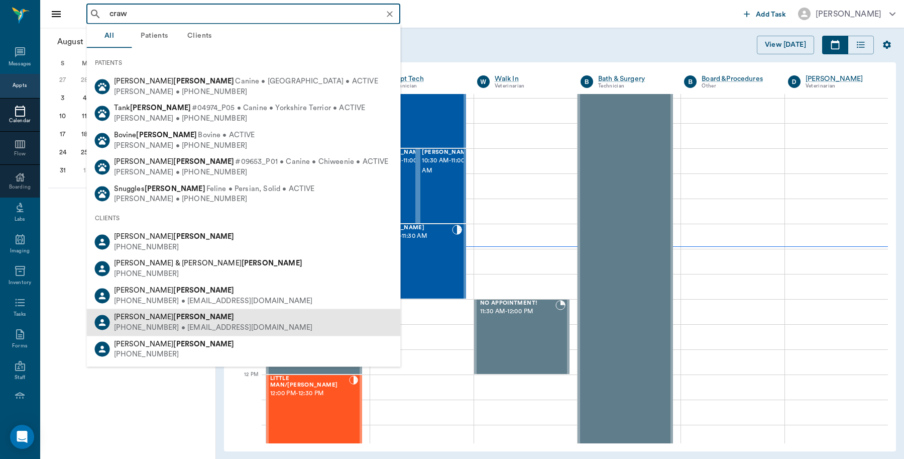
click at [177, 312] on div "Kristin Crawford" at bounding box center [213, 317] width 199 height 11
type input "craw"
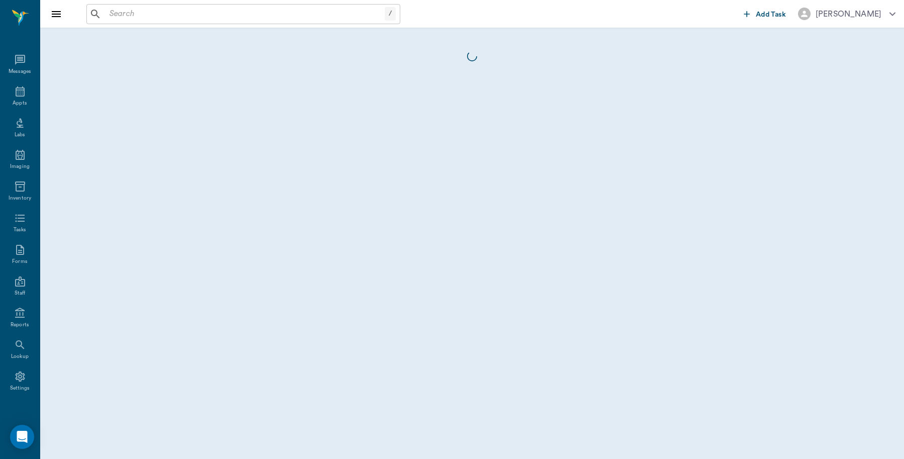
scroll to position [3, 0]
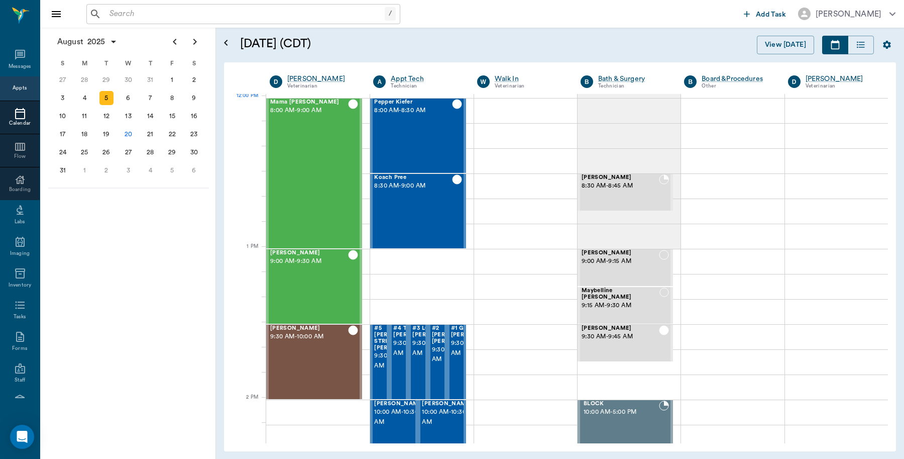
scroll to position [604, 0]
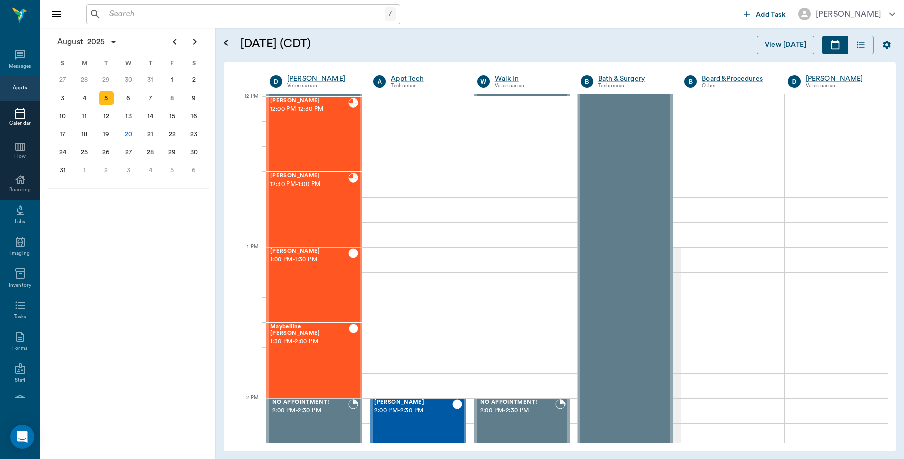
click at [160, 13] on input "text" at bounding box center [244, 14] width 279 height 14
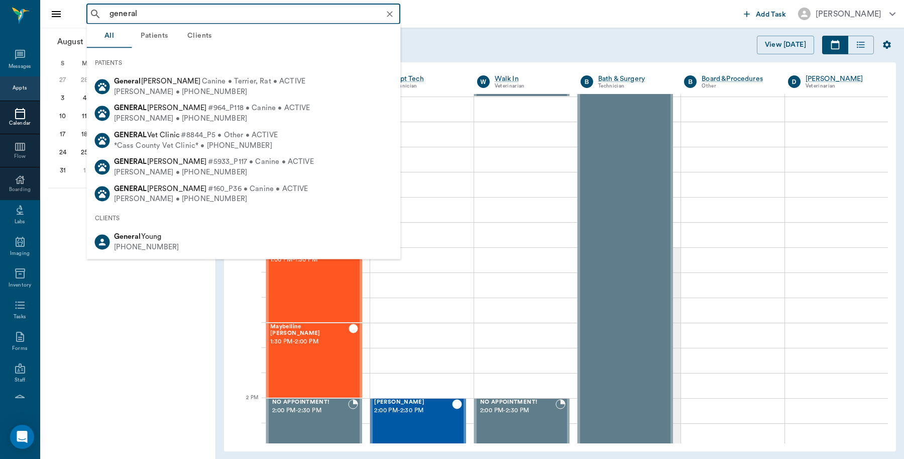
type input "general"
click at [114, 344] on div "[DATE] S M T W T F S 29 [DATE] 1 2 3 4 5 6 7 8 9 10 11 12 13 14 15 16 17 18 19 …" at bounding box center [128, 243] width 176 height 431
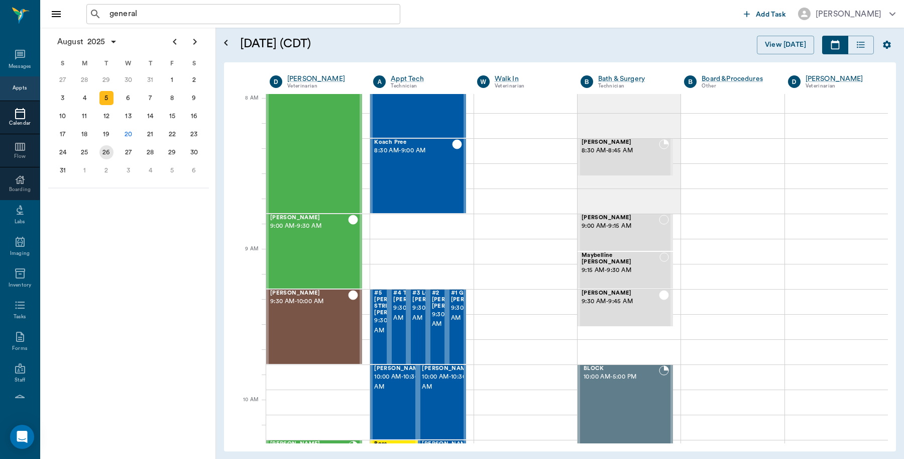
scroll to position [0, 0]
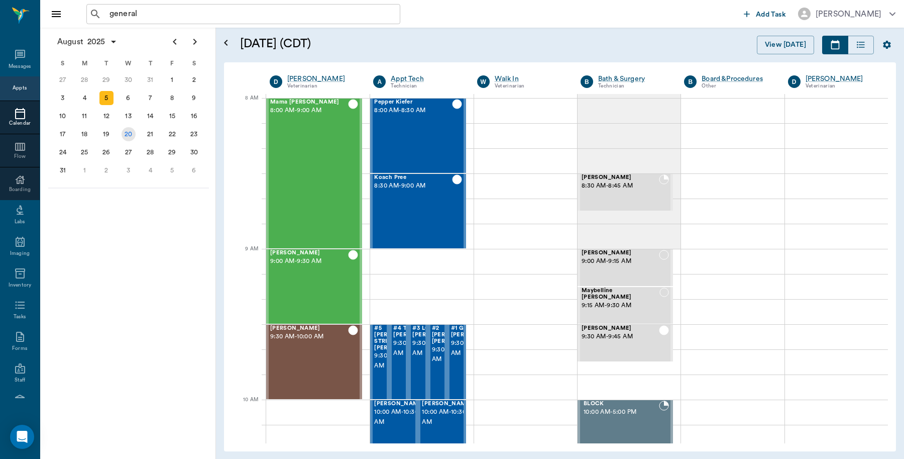
click at [126, 134] on div "20" at bounding box center [129, 134] width 14 height 14
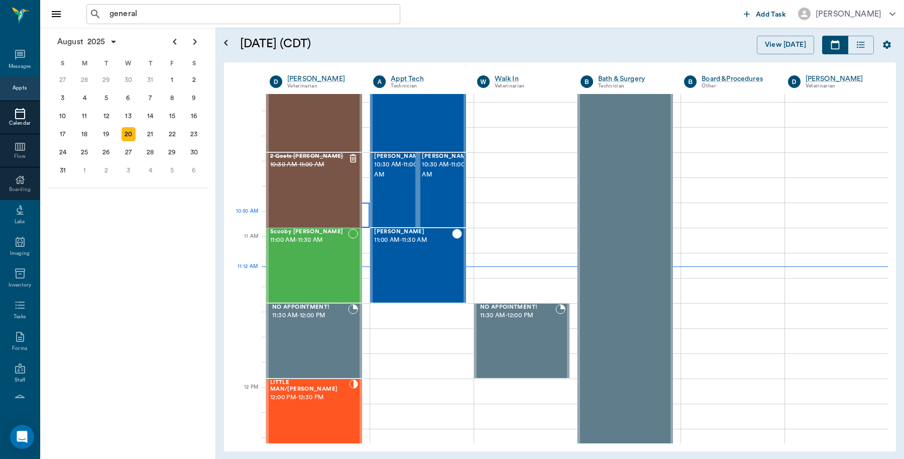
scroll to position [314, 0]
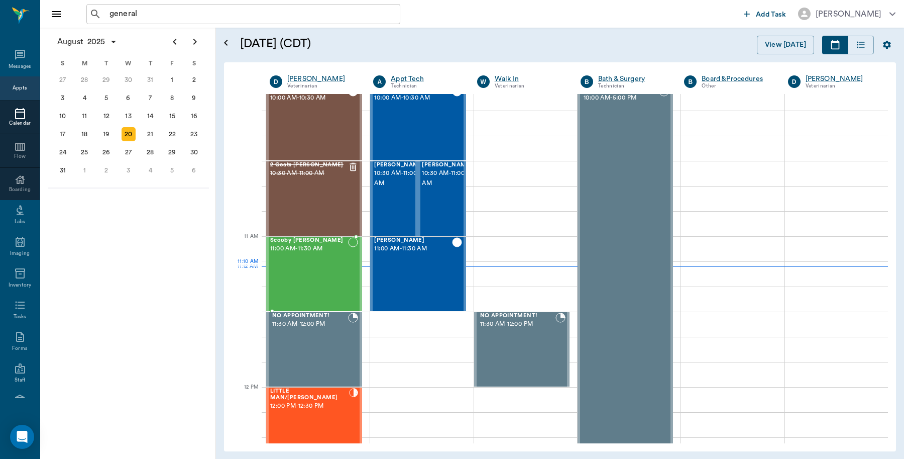
click at [300, 262] on div "Scooby [PERSON_NAME] 11:00 AM - 11:30 AM" at bounding box center [309, 273] width 78 height 73
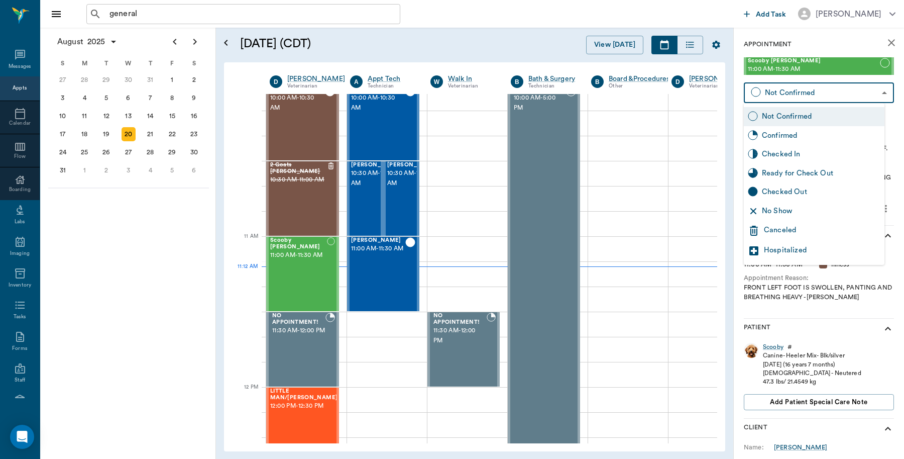
click at [804, 91] on body "general ​ Add Task [PERSON_NAME] Nectar Messages Appts Calendar Flow Boarding L…" at bounding box center [452, 229] width 904 height 459
click at [795, 151] on div "Checked In" at bounding box center [821, 154] width 119 height 11
type input "CHECKED_IN"
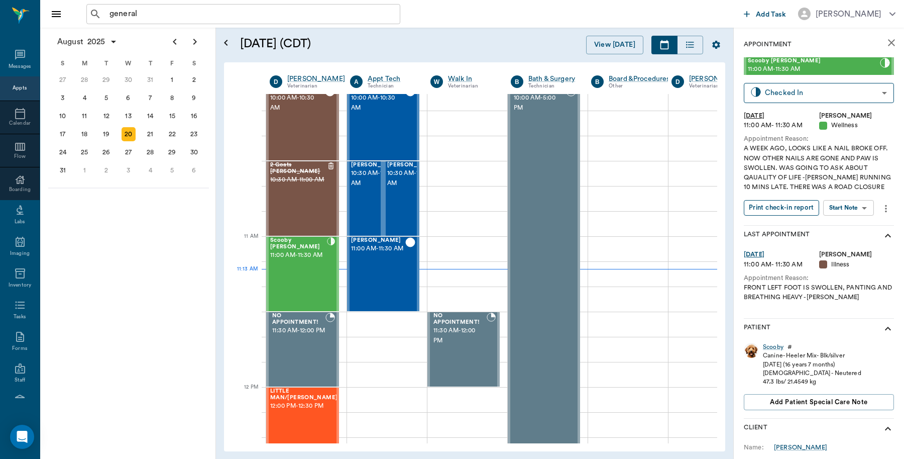
click at [778, 205] on button "Print check-in report" at bounding box center [781, 208] width 75 height 16
click at [154, 136] on div "21" at bounding box center [150, 134] width 14 height 14
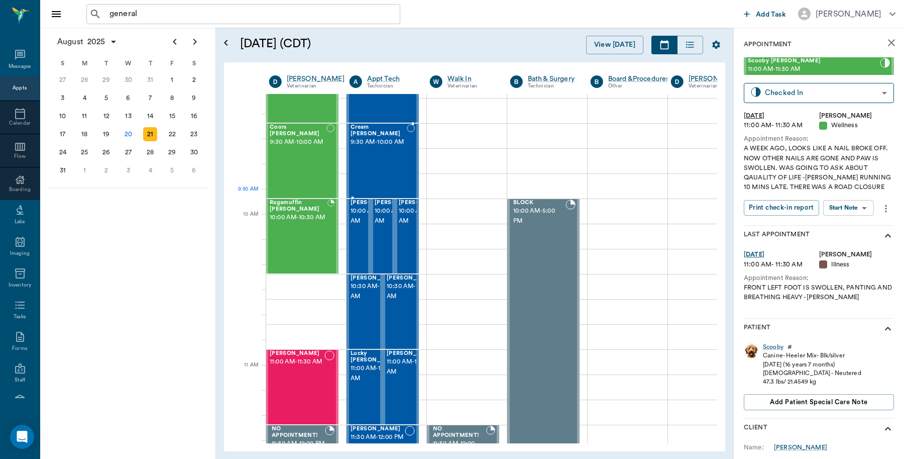
scroll to position [126, 1]
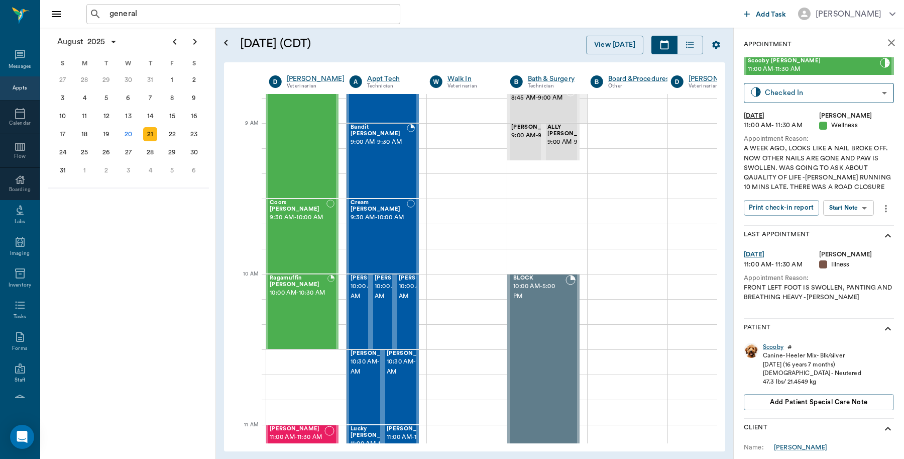
click at [886, 46] on icon "close" at bounding box center [892, 43] width 12 height 12
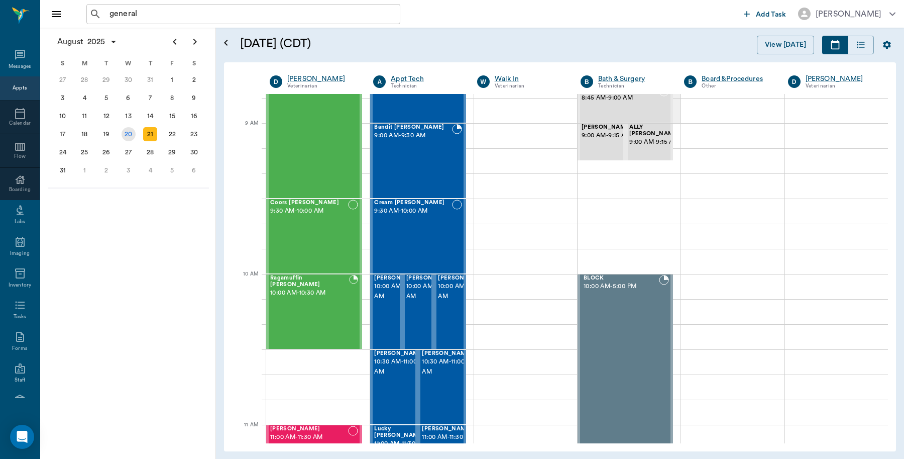
click at [129, 130] on div "20" at bounding box center [129, 134] width 14 height 14
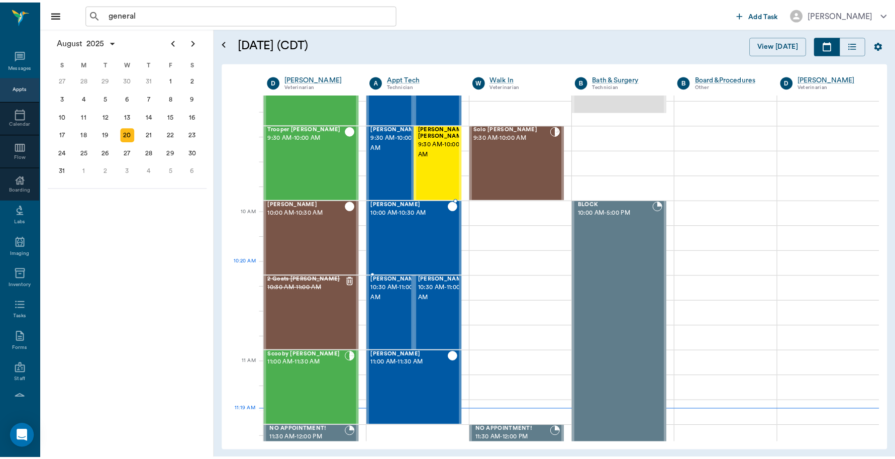
scroll to position [188, 0]
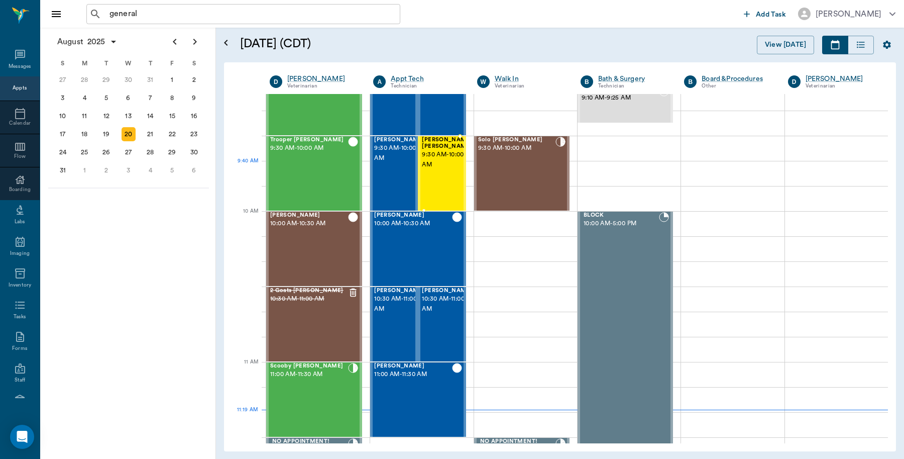
click at [443, 173] on div "[PERSON_NAME] [PERSON_NAME] 9:30 AM - 10:00 AM" at bounding box center [447, 173] width 50 height 73
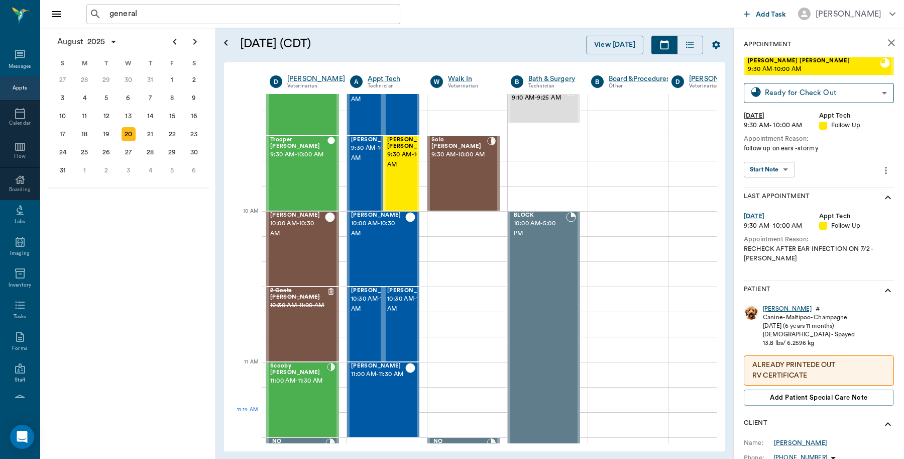
click at [783, 309] on div "[PERSON_NAME]" at bounding box center [787, 308] width 49 height 9
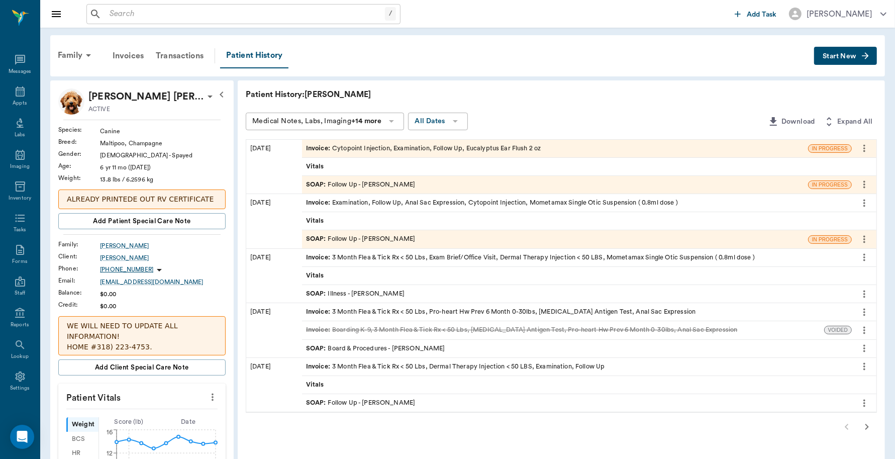
click at [340, 148] on div "Invoice : Cytopoint Injection, Examination, Follow Up, Eucalyptus Ear Flush 2 oz" at bounding box center [423, 149] width 235 height 10
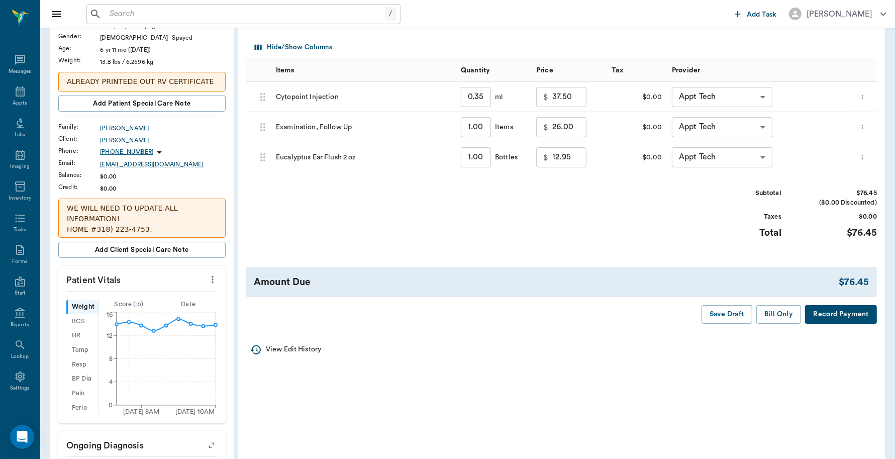
scroll to position [126, 0]
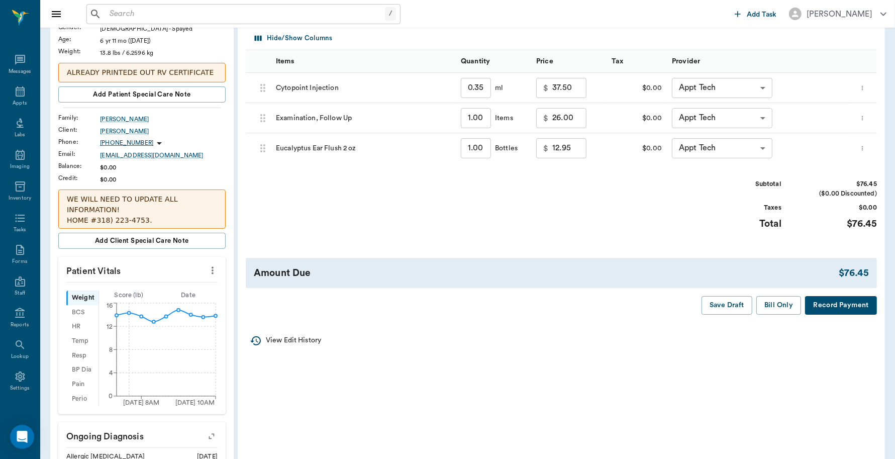
click at [847, 302] on button "Record Payment" at bounding box center [841, 305] width 72 height 19
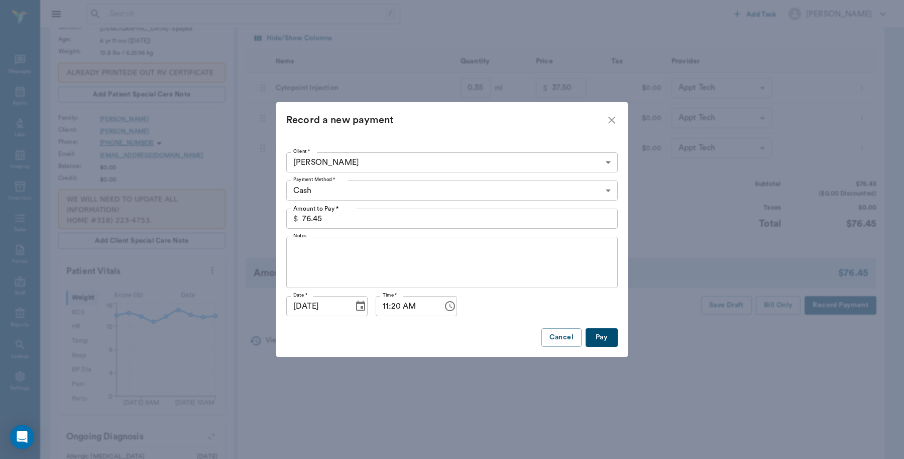
click at [477, 189] on body "/ ​ Add Task Dr. Bert Ellsworth Nectar Messages Appts Labs Imaging Inventory Ta…" at bounding box center [452, 300] width 904 height 852
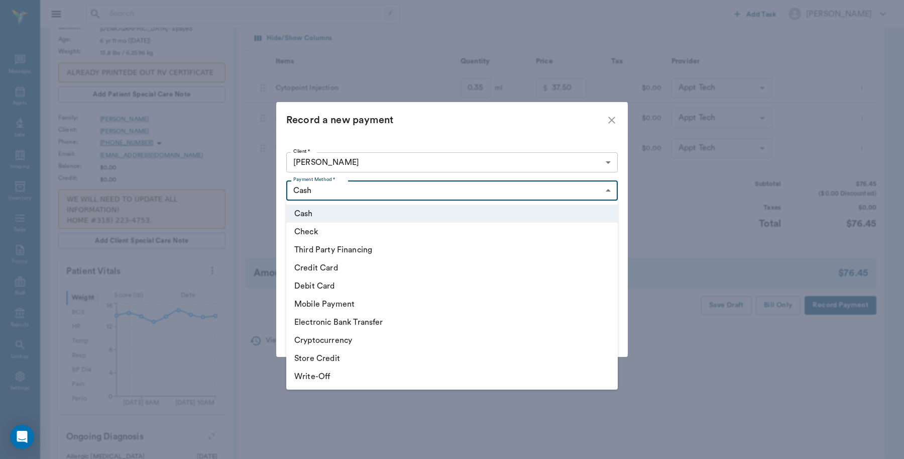
click at [332, 284] on li "Debit Card" at bounding box center [452, 286] width 332 height 18
type input "DEBIT_CARD"
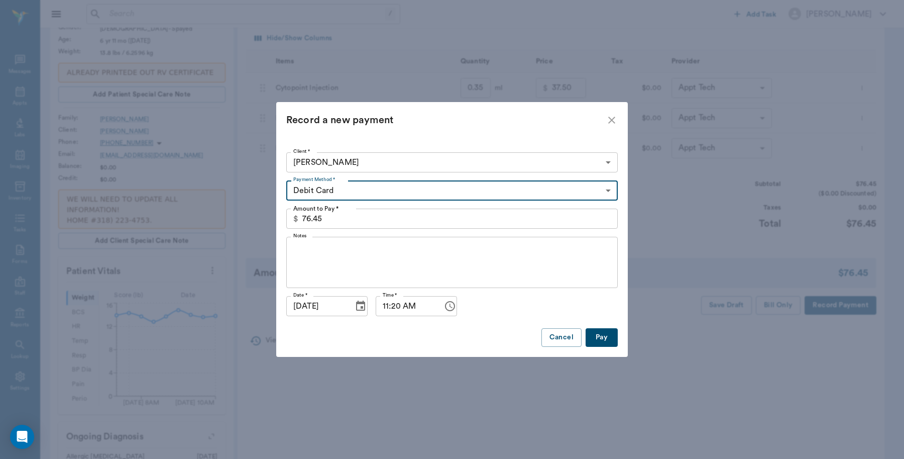
click at [601, 341] on button "Pay" at bounding box center [602, 337] width 32 height 19
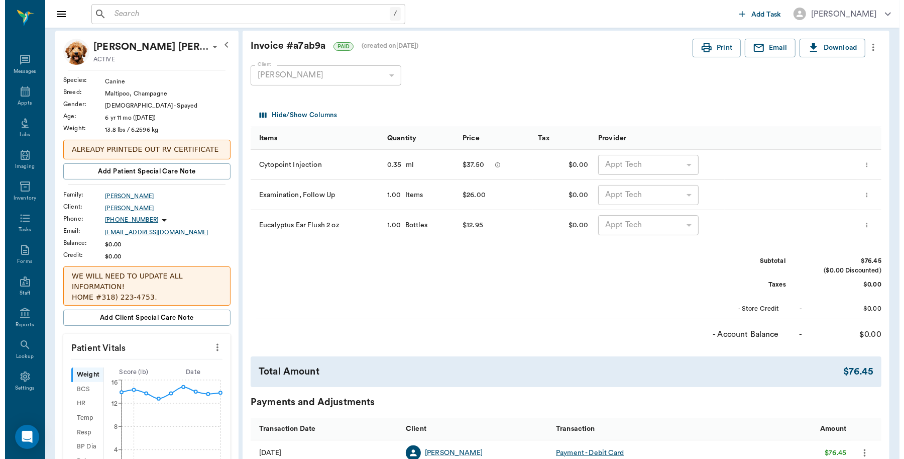
scroll to position [0, 0]
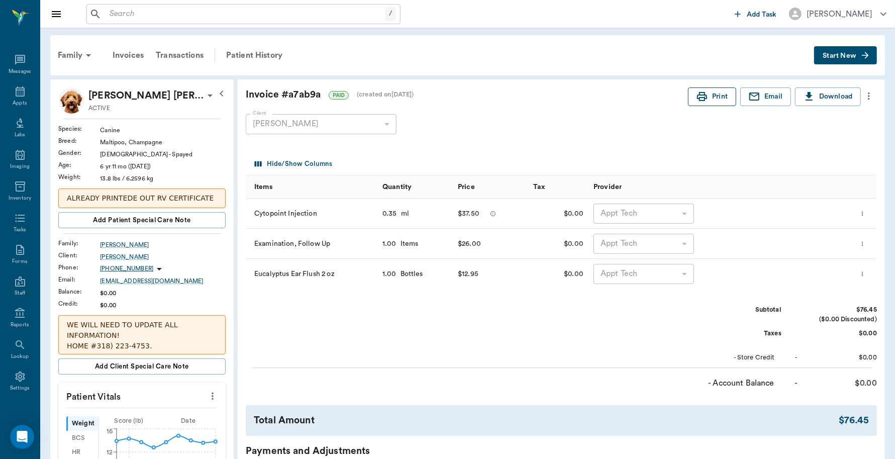
click at [706, 93] on icon "button" at bounding box center [702, 96] width 12 height 12
click at [18, 94] on icon at bounding box center [20, 91] width 12 height 12
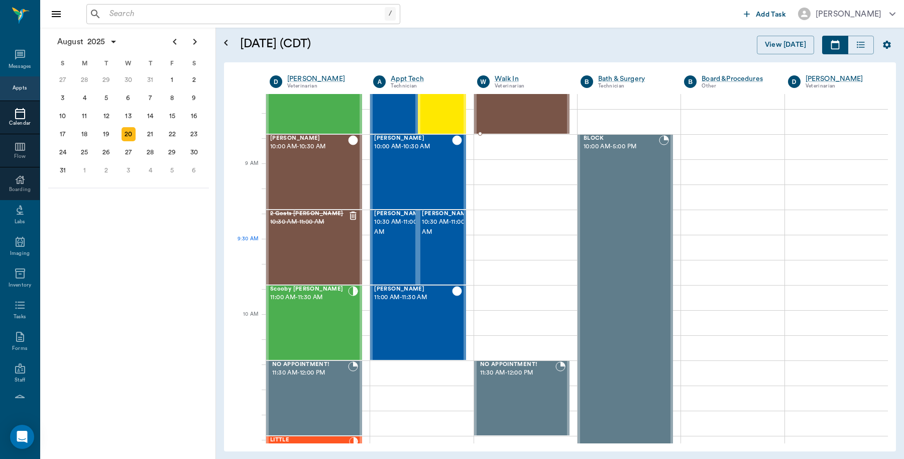
scroll to position [78, 0]
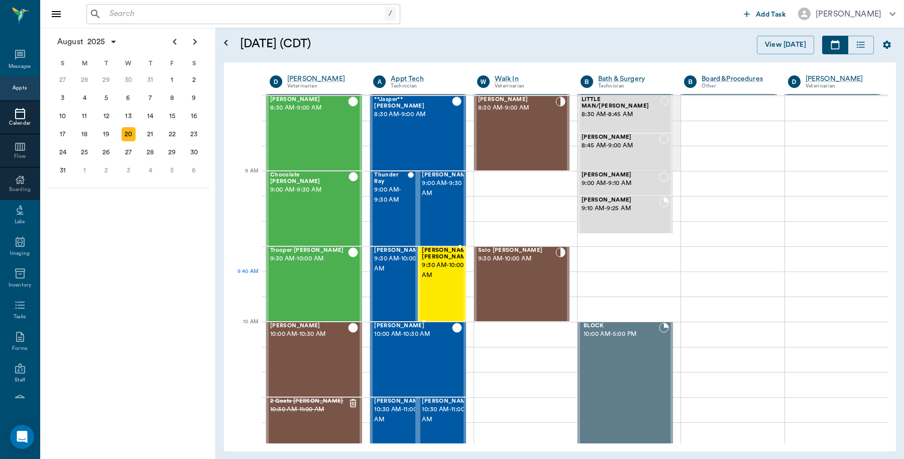
click at [443, 285] on div "Gracie Mae Sanders 9:30 AM - 10:00 AM" at bounding box center [447, 283] width 50 height 73
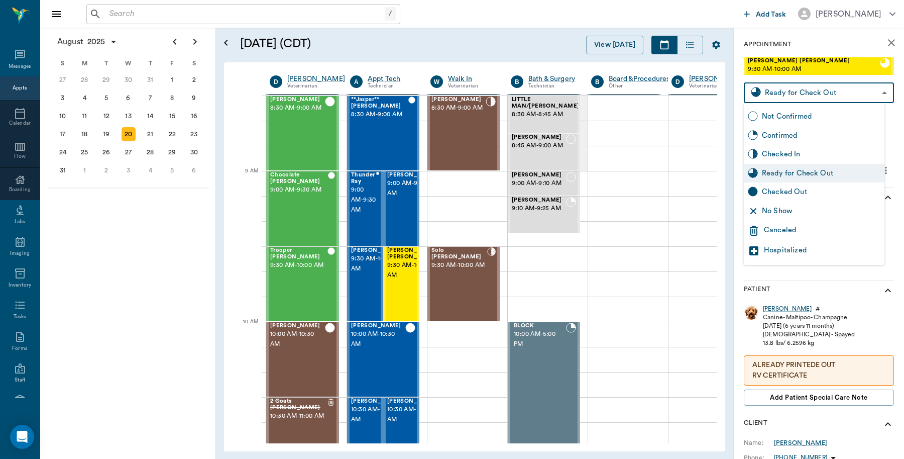
click at [867, 95] on body "/ ​ Add Task Dr. Bert Ellsworth Nectar Messages Appts Calendar Flow Boarding La…" at bounding box center [452, 229] width 904 height 459
click at [802, 193] on div "Checked Out" at bounding box center [821, 191] width 119 height 11
type input "CHECKED_OUT"
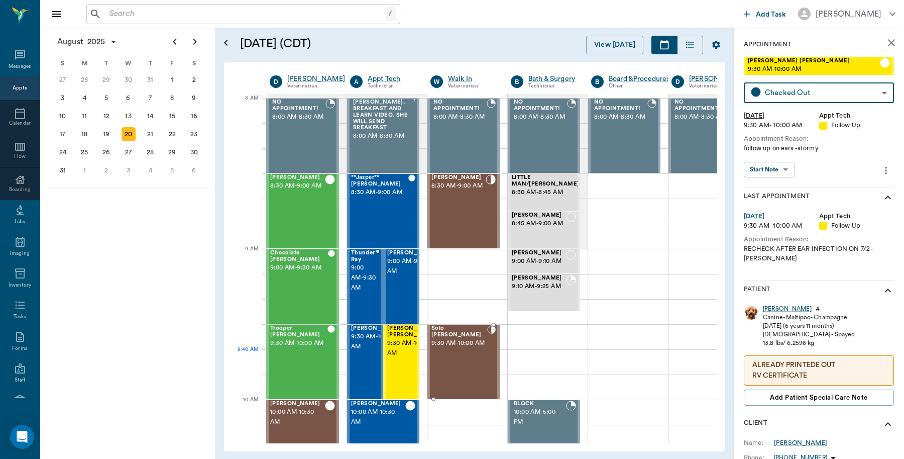
click at [475, 360] on div "Solo Vloedman 9:30 AM - 10:00 AM" at bounding box center [459, 361] width 56 height 73
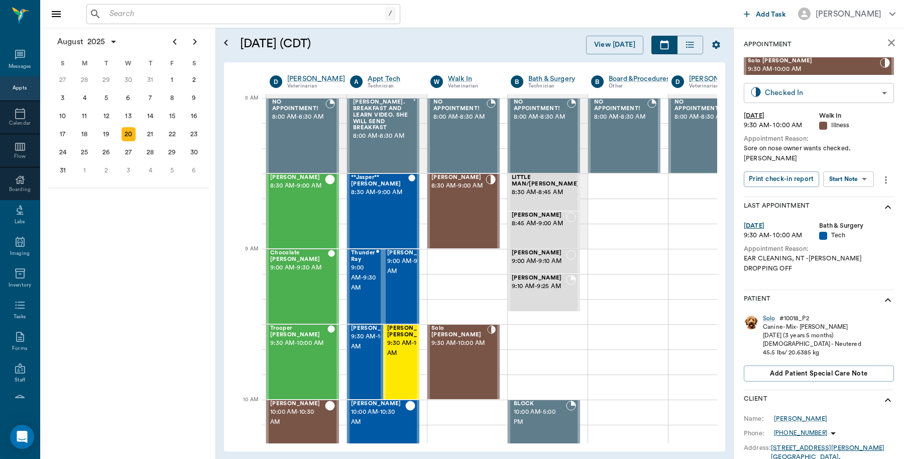
click at [874, 91] on body "/ ​ Add Task Dr. Bert Ellsworth Nectar Messages Appts Calendar Flow Boarding La…" at bounding box center [452, 229] width 904 height 459
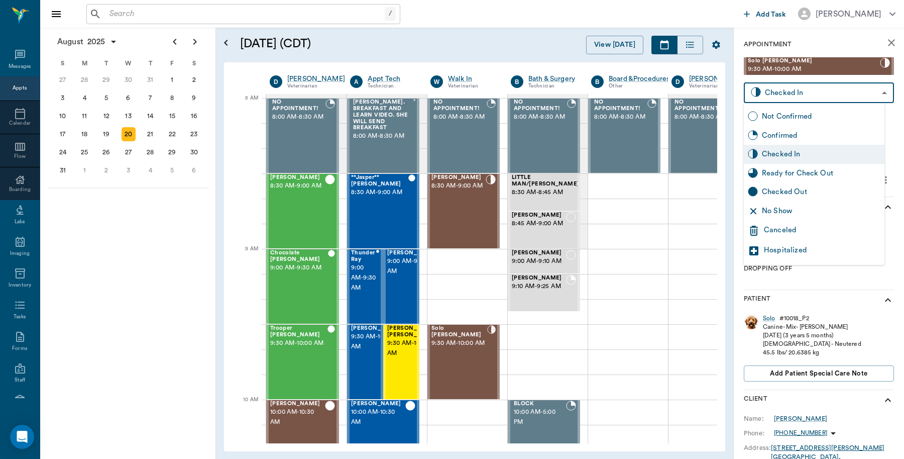
click at [802, 191] on div "Checked Out" at bounding box center [821, 191] width 119 height 11
type input "CHECKED_OUT"
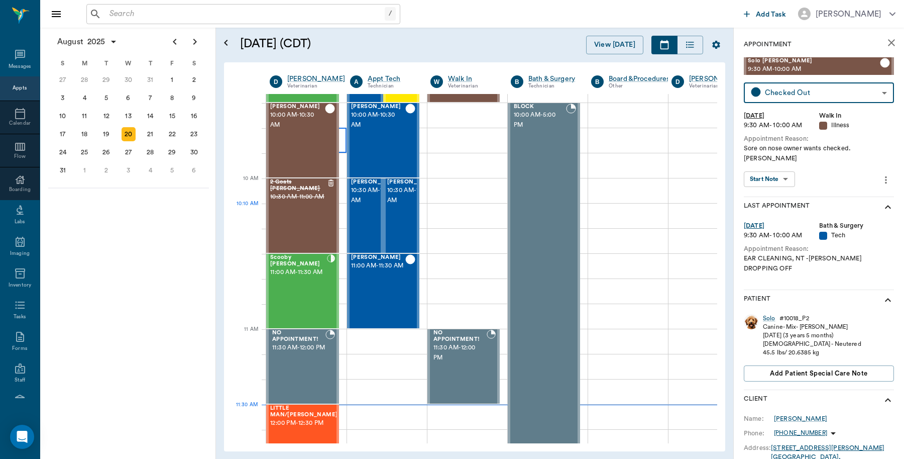
scroll to position [439, 0]
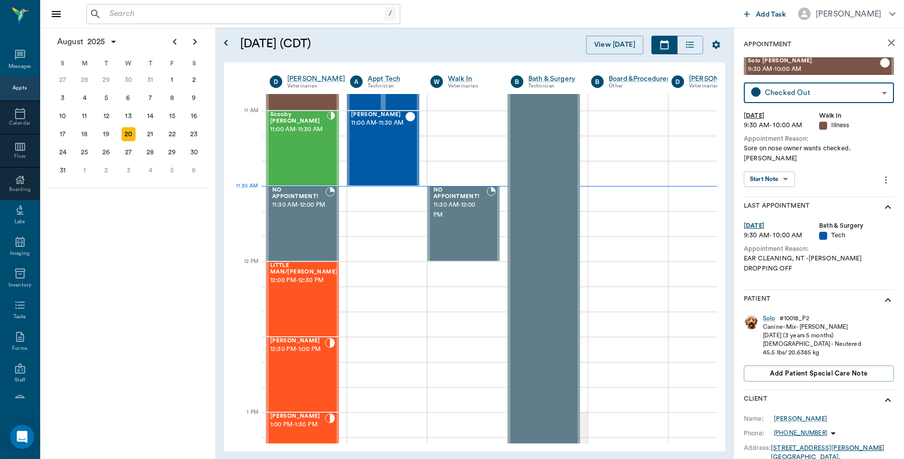
click at [137, 7] on input "text" at bounding box center [244, 14] width 279 height 14
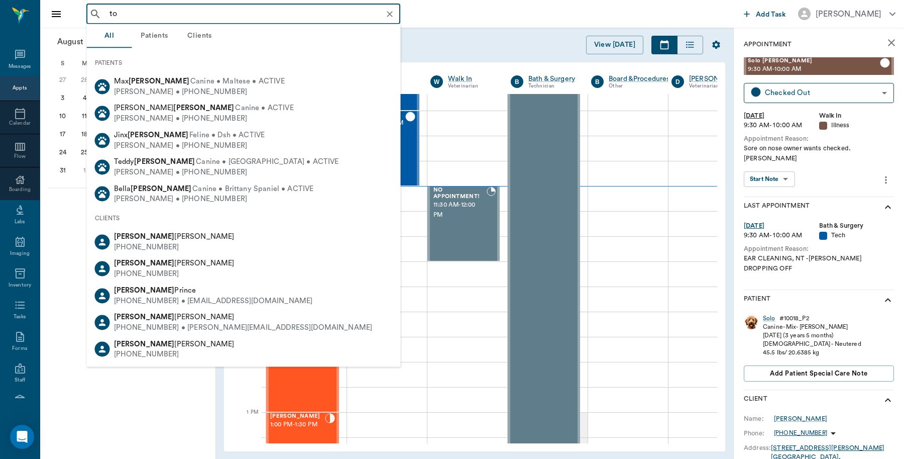
type input "t"
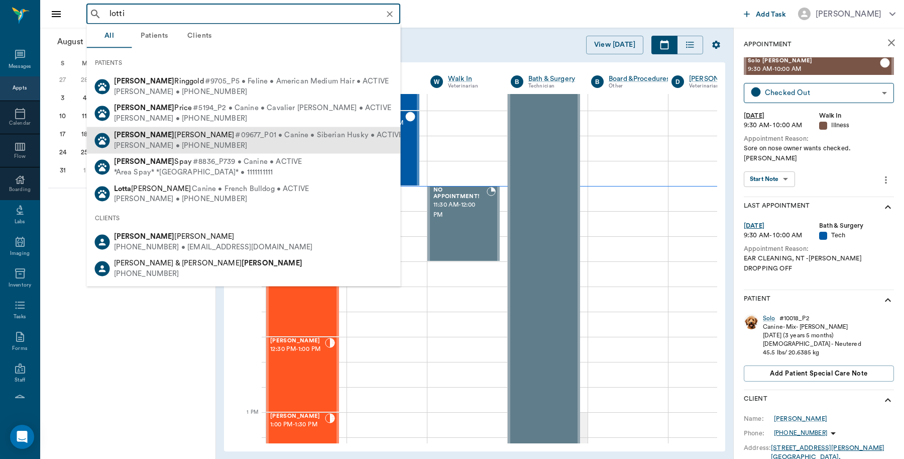
click at [147, 134] on span "Lottie Stringer" at bounding box center [174, 135] width 121 height 8
type input "lotti"
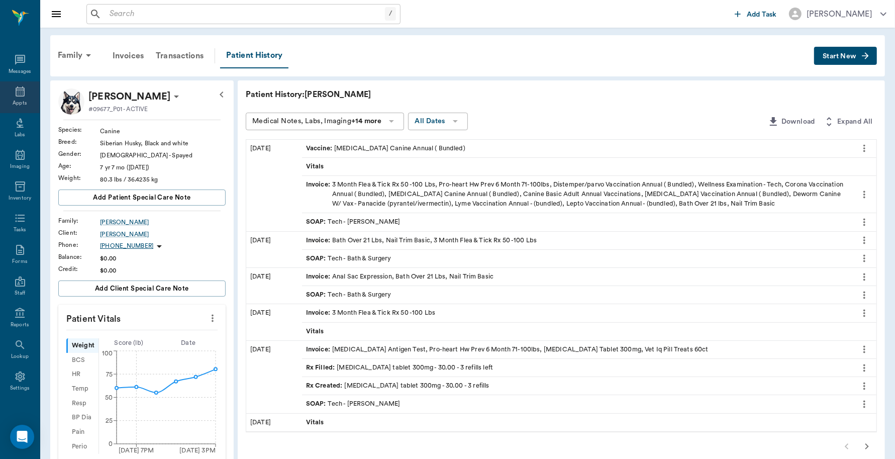
click at [5, 92] on div "Appts" at bounding box center [20, 97] width 40 height 32
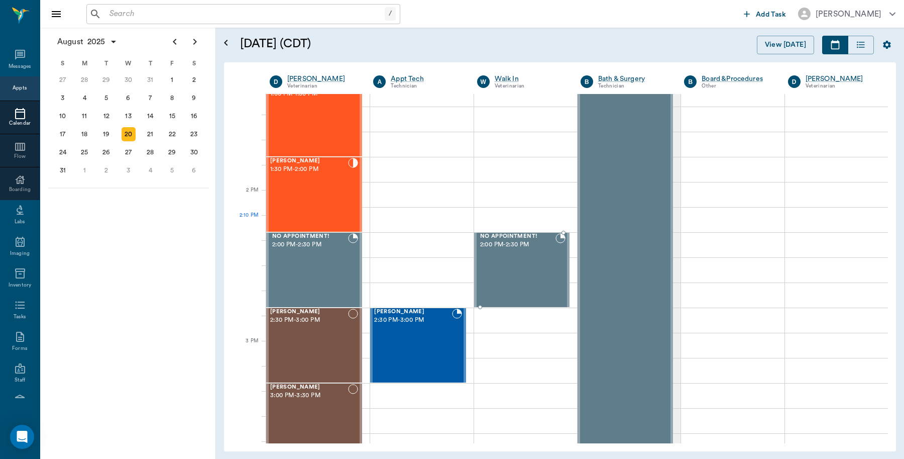
scroll to position [766, 0]
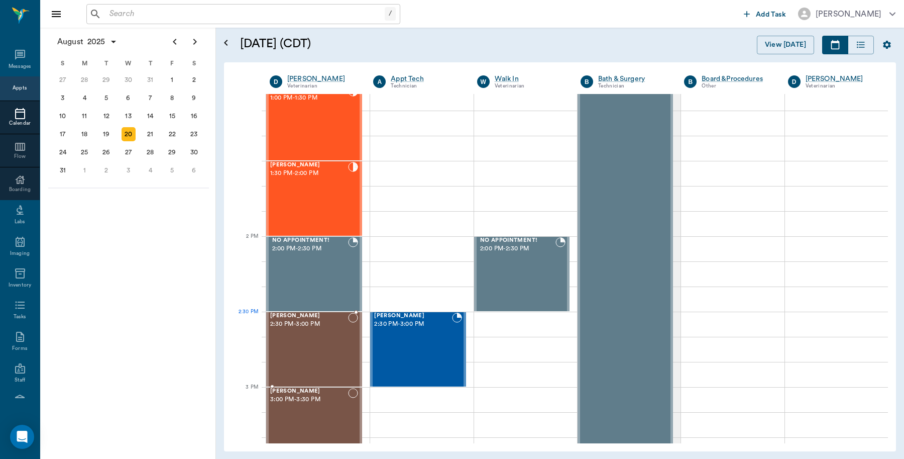
click at [299, 335] on div "CHICO McKown 2:30 PM - 3:00 PM" at bounding box center [309, 348] width 78 height 73
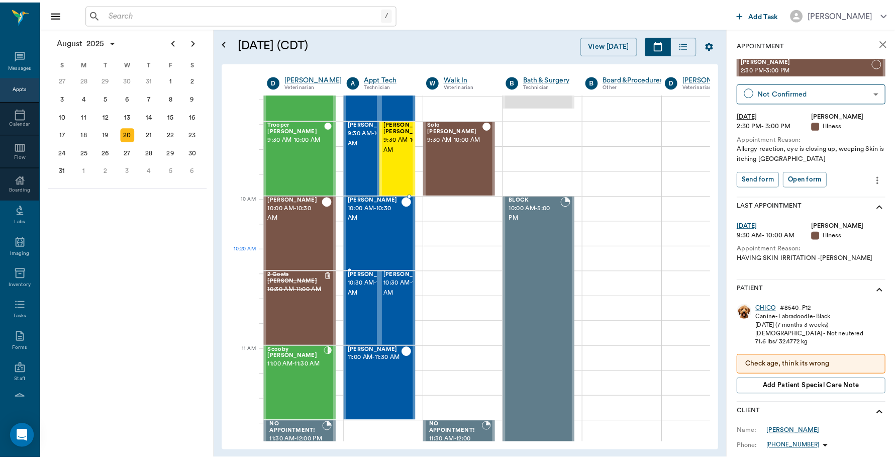
scroll to position [201, 0]
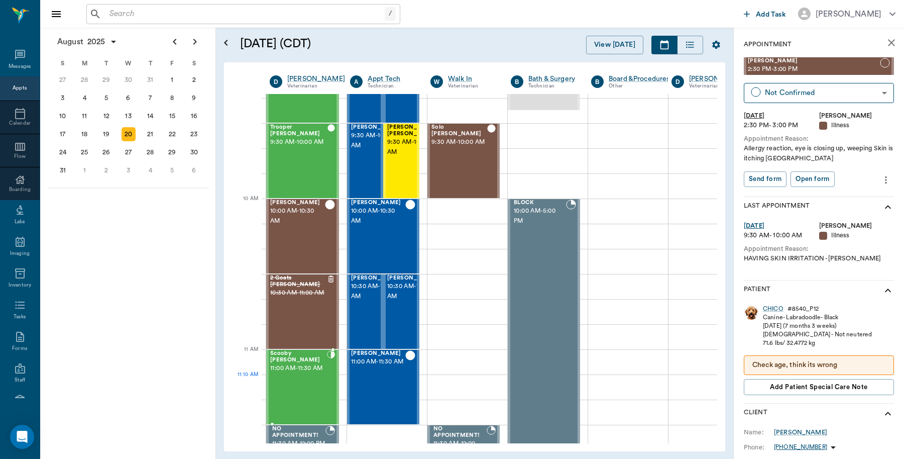
click at [309, 388] on div "Scooby Buhrer 11:00 AM - 11:30 AM" at bounding box center [298, 386] width 57 height 73
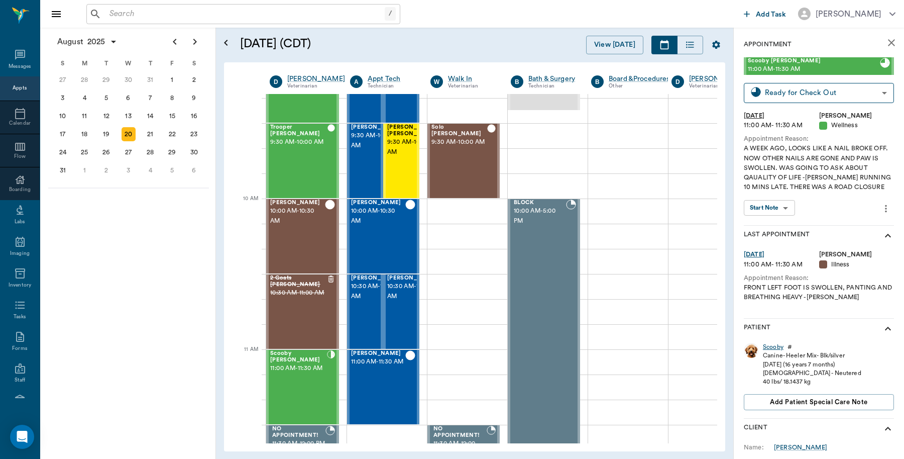
click at [772, 345] on div "Scooby" at bounding box center [773, 347] width 21 height 9
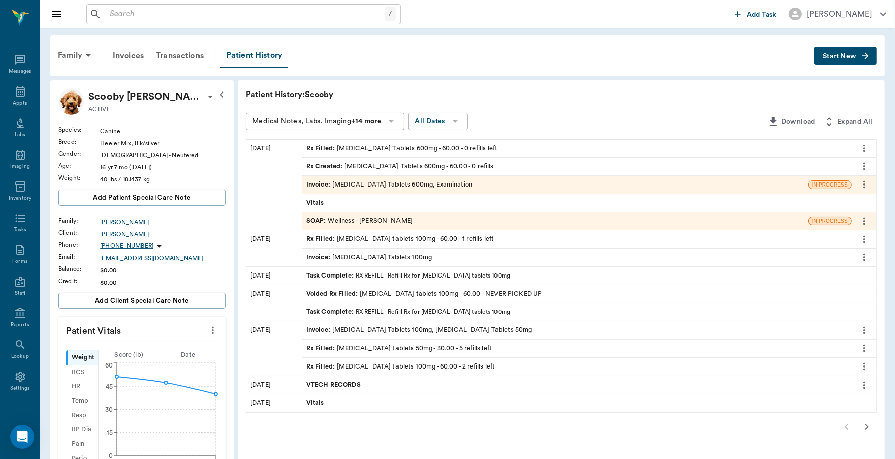
click at [511, 186] on div "Invoice : Gabapentin Tablets 600mg, Examination" at bounding box center [555, 185] width 506 height 18
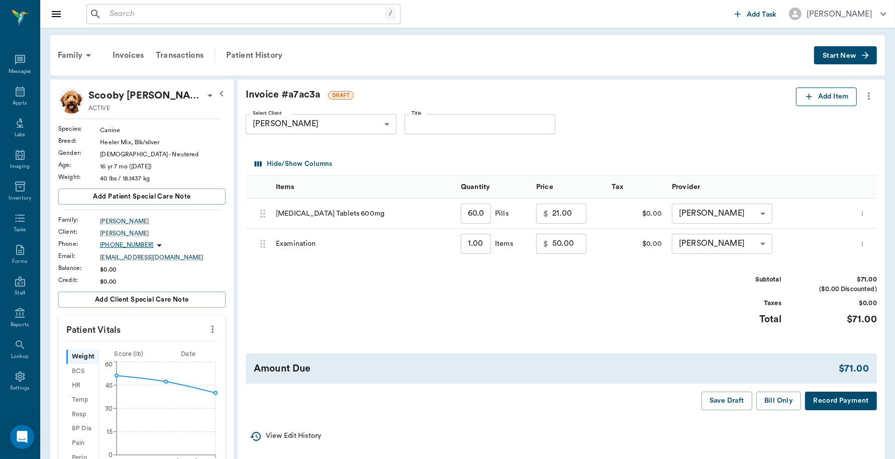
click at [815, 102] on button "Add Item" at bounding box center [826, 96] width 61 height 19
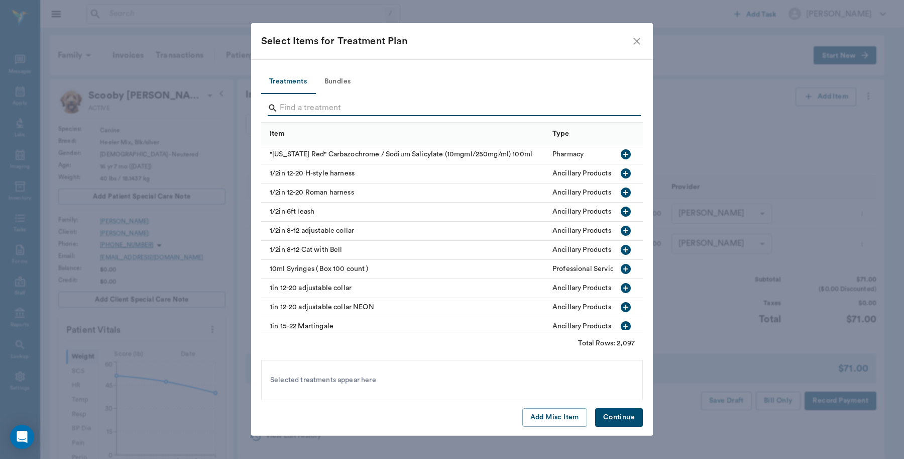
click at [378, 108] on input "Search" at bounding box center [453, 108] width 346 height 16
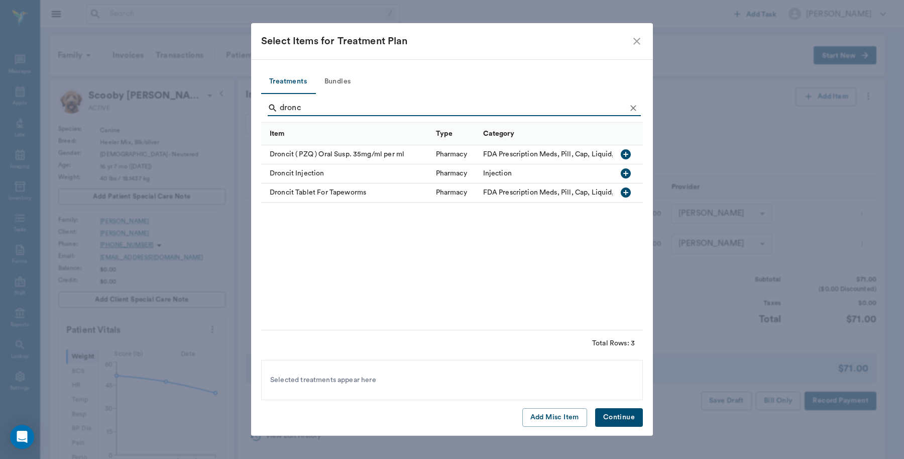
type input "dronc"
click at [626, 151] on icon "button" at bounding box center [626, 154] width 10 height 10
click at [612, 416] on button "Continue" at bounding box center [619, 417] width 48 height 19
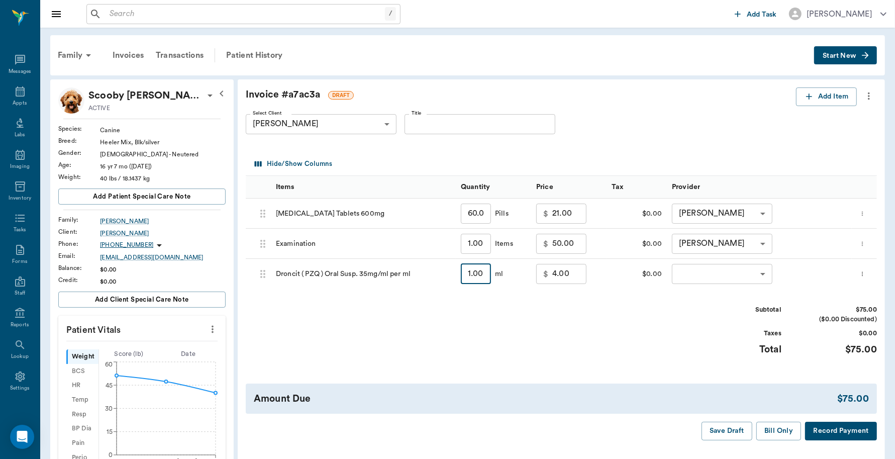
click at [470, 272] on input "1.00" at bounding box center [476, 274] width 30 height 20
type input "3"
type input "12.00"
type input "3"
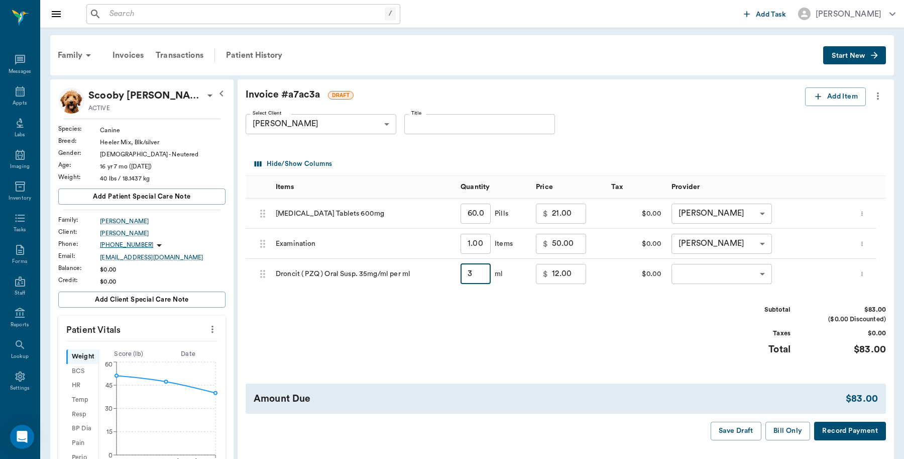
click at [764, 270] on body "/ ​ Add Task Dr. Bert Ellsworth Nectar Messages Appts Labs Imaging Inventory Ta…" at bounding box center [452, 411] width 904 height 822
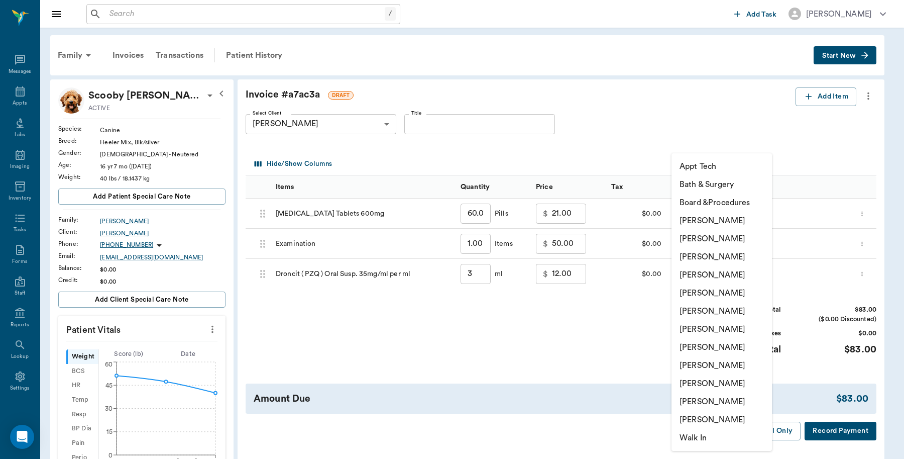
click at [722, 219] on li "[PERSON_NAME]" at bounding box center [722, 220] width 100 height 18
type input "none-6899ea08ed37b777db10de45"
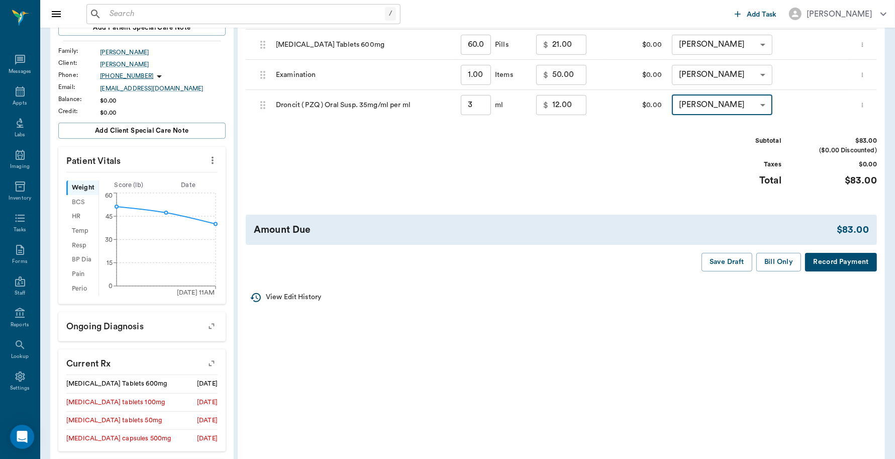
scroll to position [63, 0]
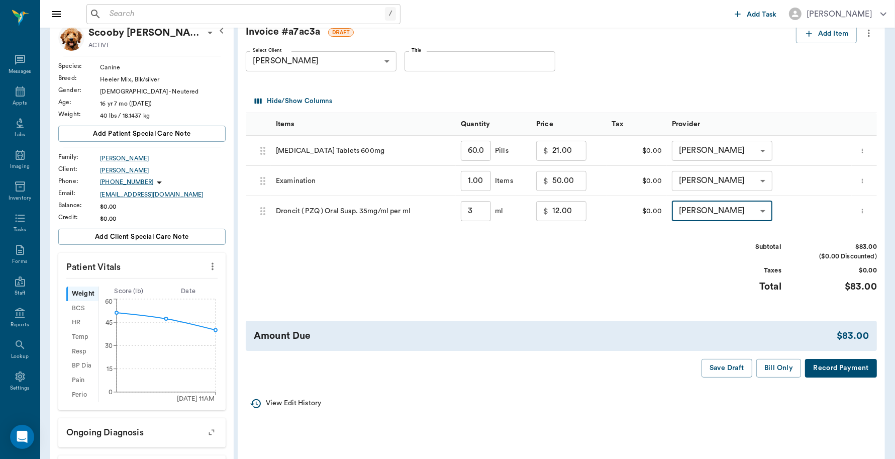
click at [822, 370] on button "Record Payment" at bounding box center [841, 368] width 72 height 19
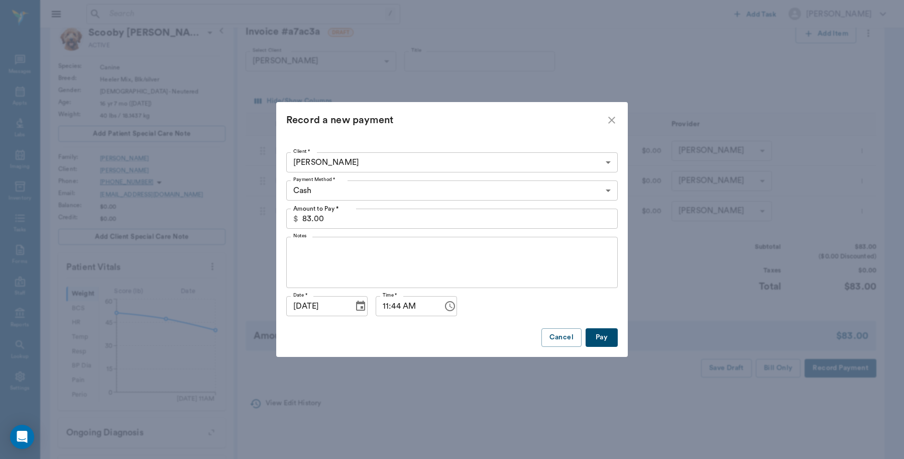
click at [596, 193] on body "/ ​ Add Task Dr. Bert Ellsworth Nectar Messages Appts Labs Imaging Inventory Ta…" at bounding box center [452, 348] width 904 height 822
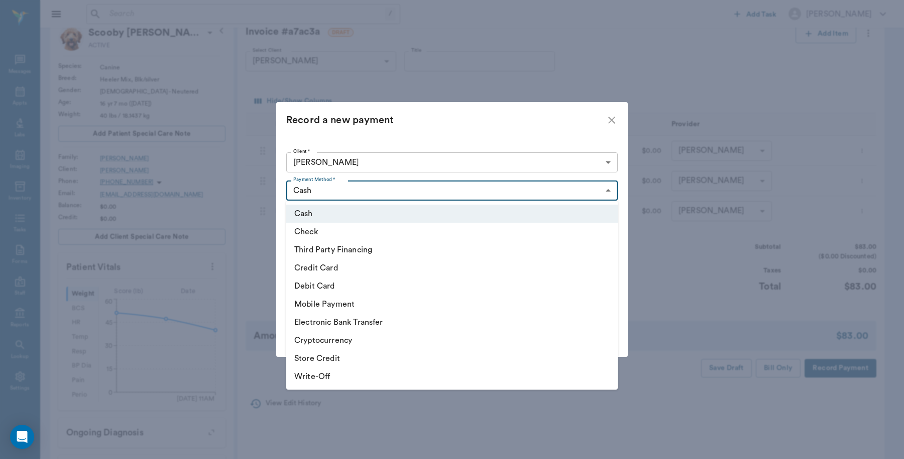
click at [328, 280] on li "Debit Card" at bounding box center [452, 286] width 332 height 18
type input "DEBIT_CARD"
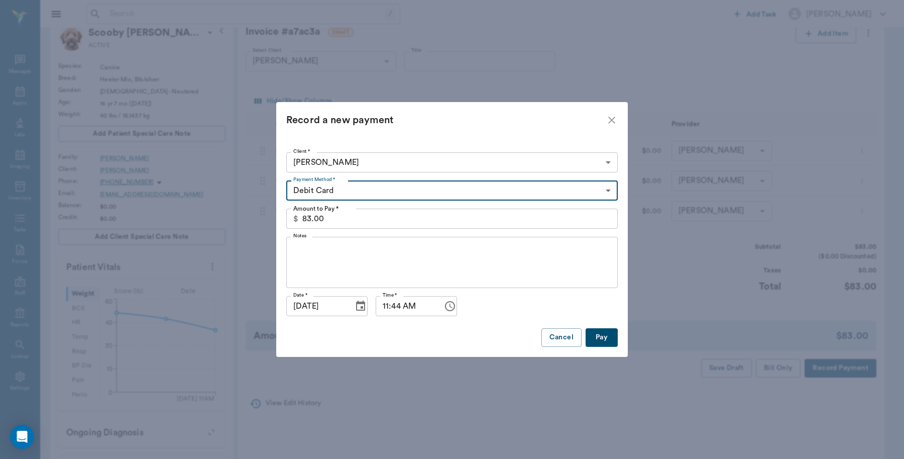
click at [596, 340] on button "Pay" at bounding box center [602, 337] width 32 height 19
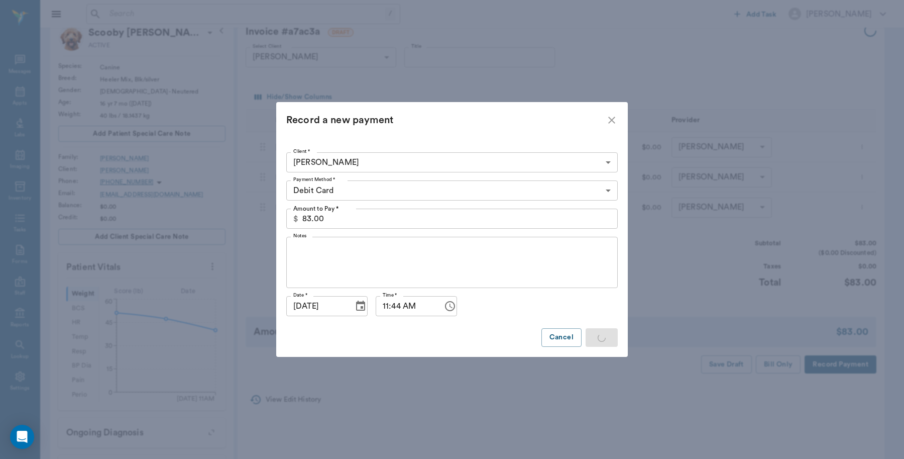
type input "3.00"
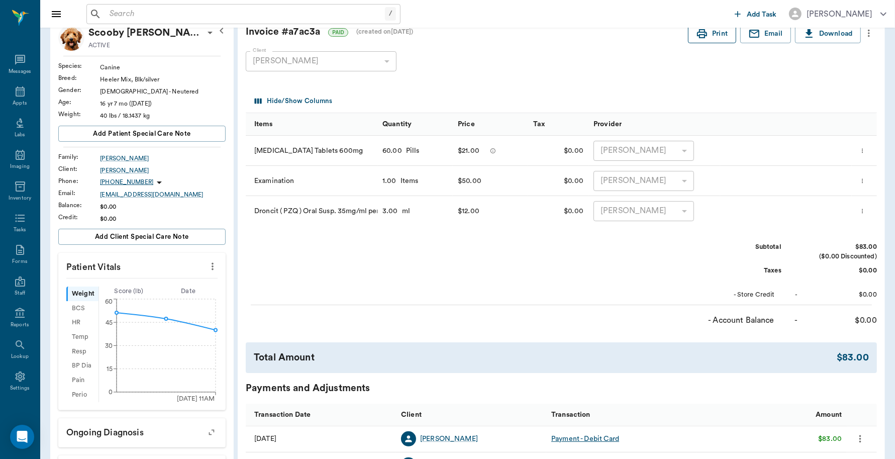
click at [708, 34] on button "Print" at bounding box center [712, 34] width 48 height 19
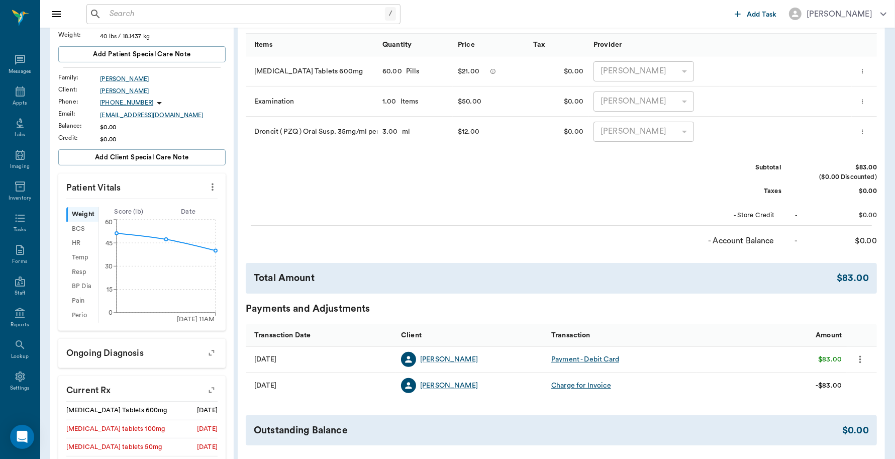
scroll to position [365, 0]
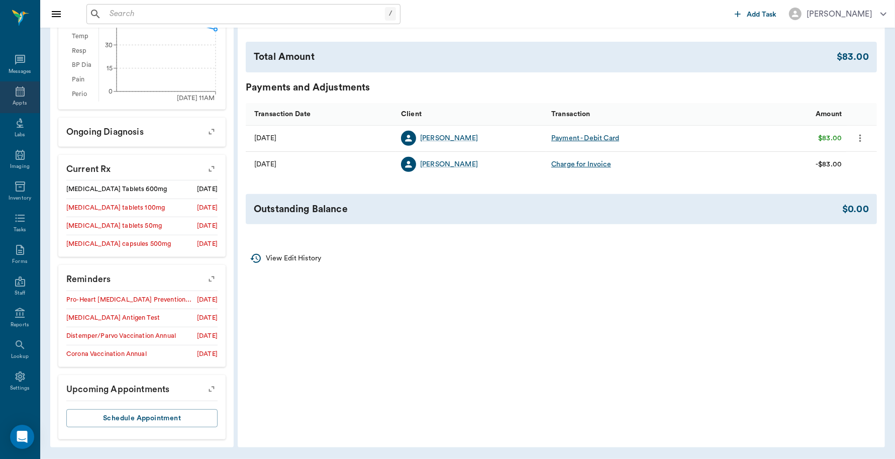
click at [16, 89] on icon at bounding box center [20, 91] width 9 height 10
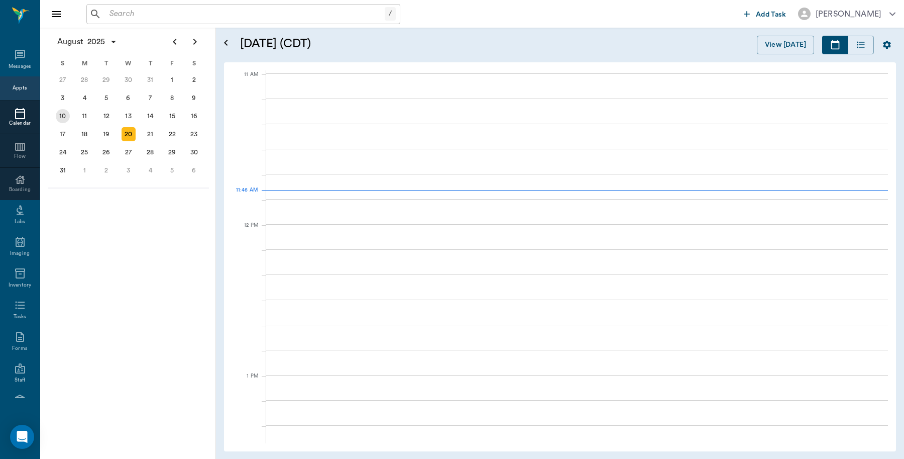
scroll to position [452, 0]
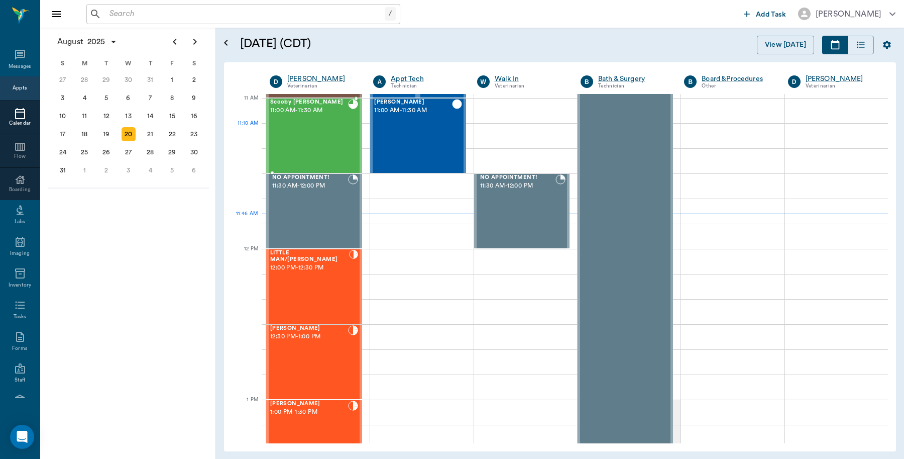
click at [321, 136] on div "Scooby Buhrer 11:00 AM - 11:30 AM" at bounding box center [309, 135] width 78 height 73
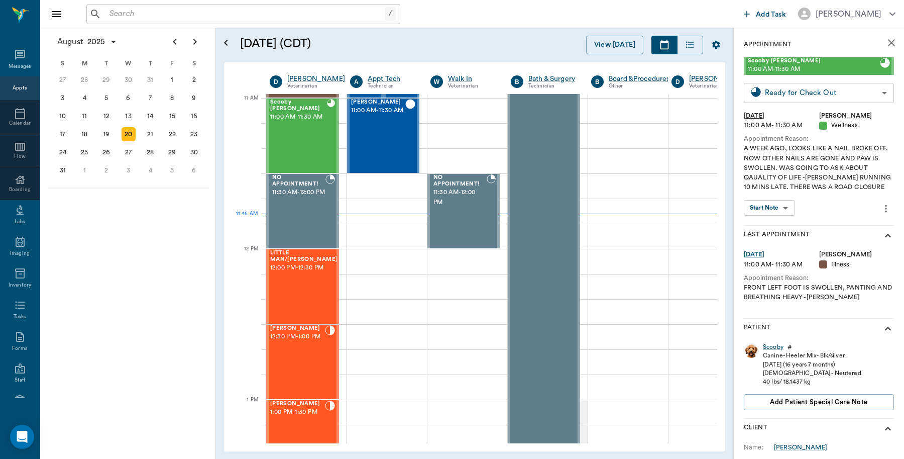
click at [873, 94] on body "/ ​ Add Task Dr. Bert Ellsworth Nectar Messages Appts Calendar Flow Boarding La…" at bounding box center [452, 229] width 904 height 459
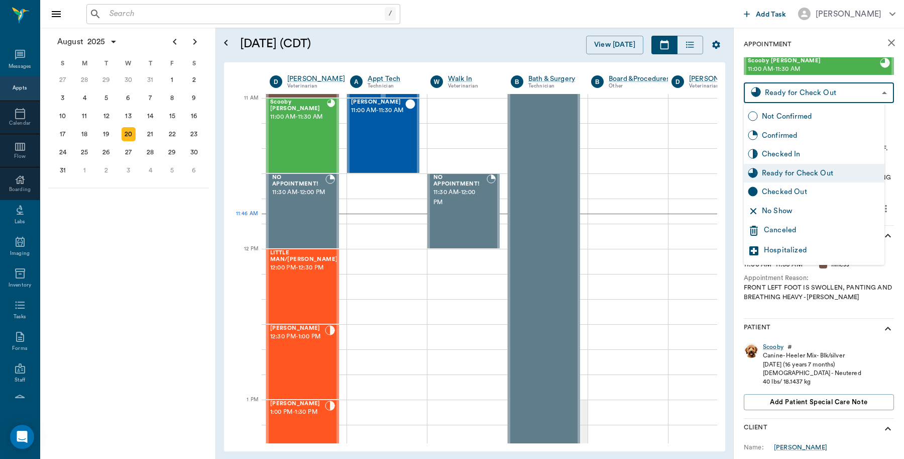
click at [789, 193] on div "Checked Out" at bounding box center [821, 191] width 119 height 11
type input "CHECKED_OUT"
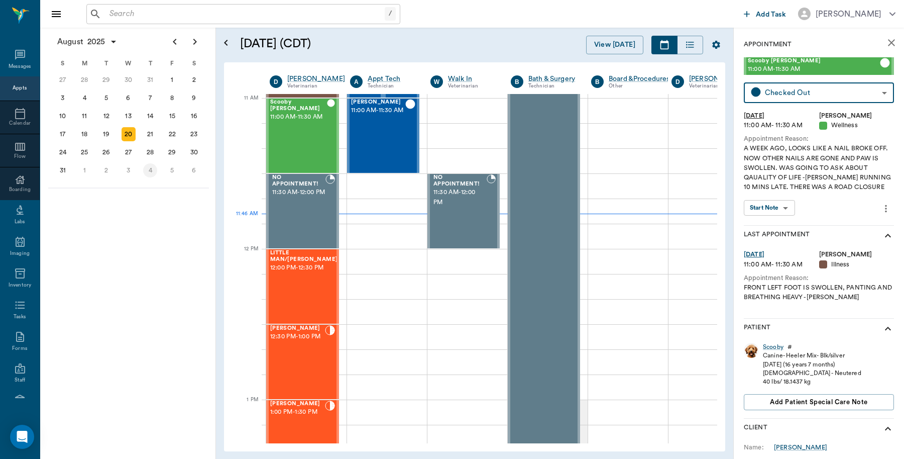
click at [151, 167] on div "4" at bounding box center [150, 170] width 14 height 14
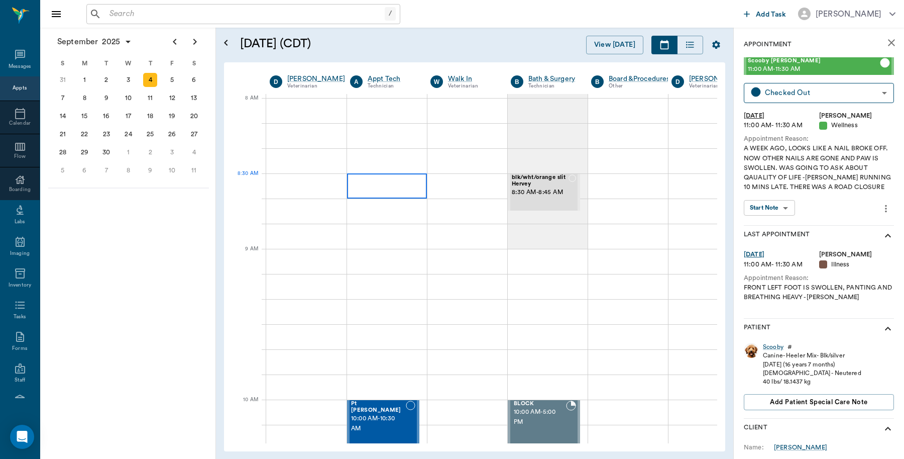
scroll to position [0, 1]
drag, startPoint x: 608, startPoint y: 432, endPoint x: 734, endPoint y: 444, distance: 126.6
click at [734, 444] on div "September 2025 S M T W T F S 27 28 29 30 31 Aug 1 2 3 4 5 6 7 8 9 10 11 12 13 1…" at bounding box center [472, 243] width 864 height 431
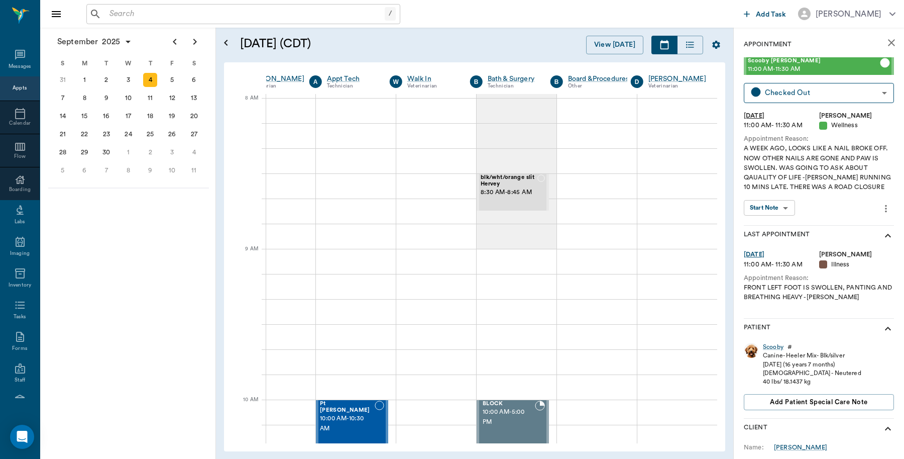
click at [888, 41] on icon "close" at bounding box center [891, 42] width 7 height 7
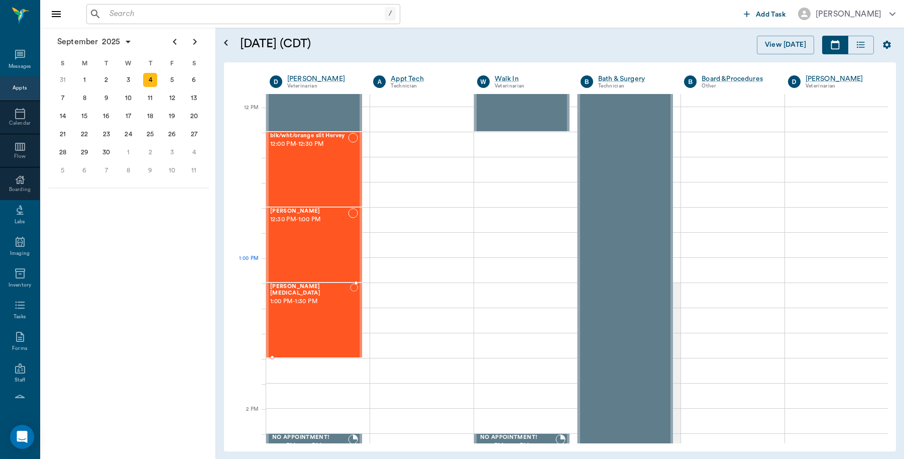
scroll to position [565, 0]
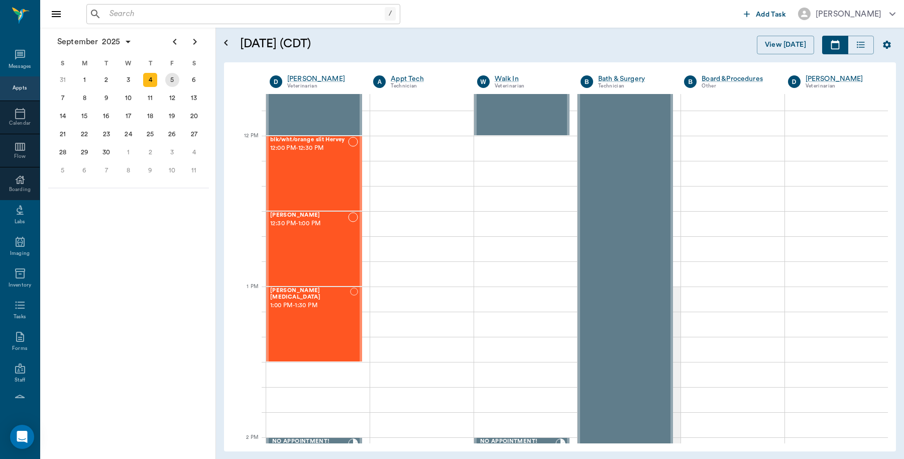
click at [173, 80] on div "5" at bounding box center [172, 80] width 14 height 14
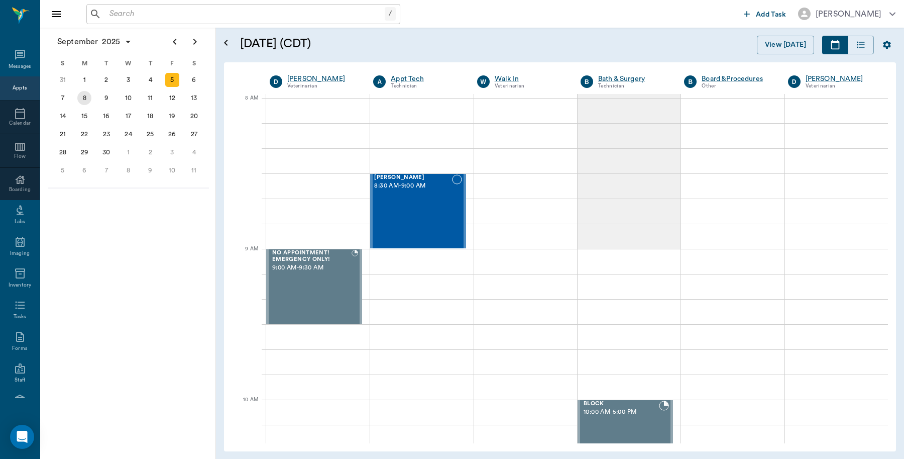
click at [83, 93] on div "8" at bounding box center [84, 98] width 14 height 14
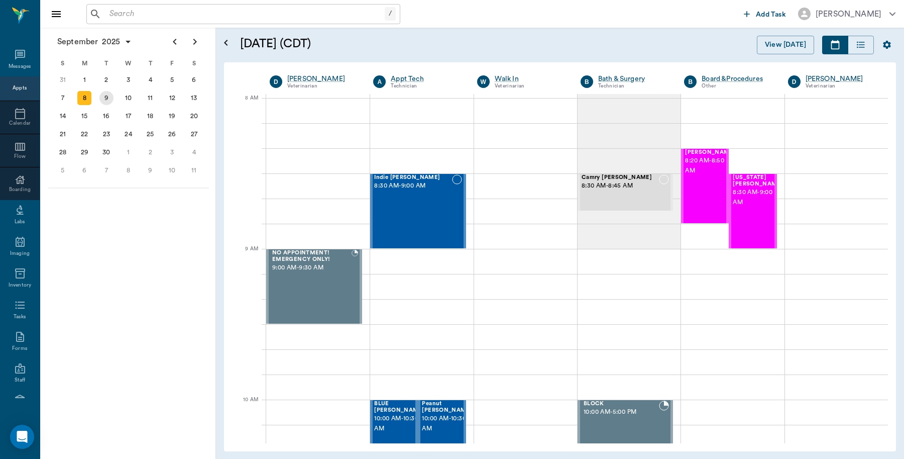
click at [106, 99] on div "9" at bounding box center [106, 98] width 14 height 14
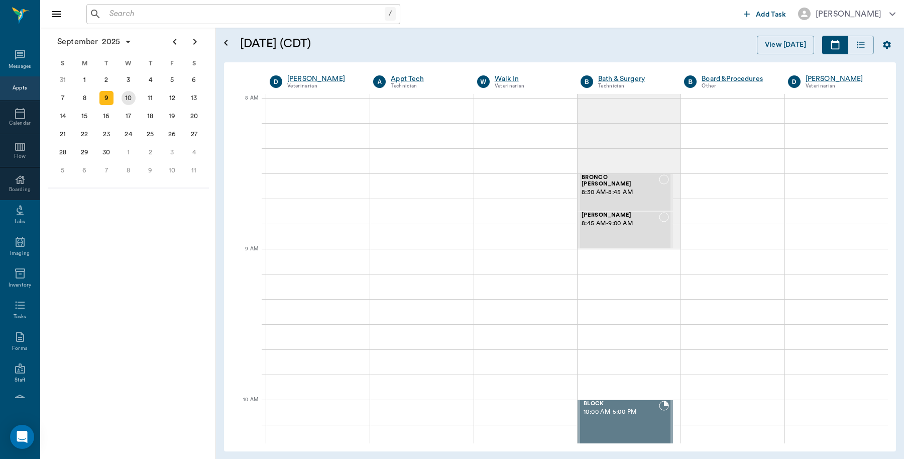
click at [130, 100] on div "10" at bounding box center [129, 98] width 14 height 14
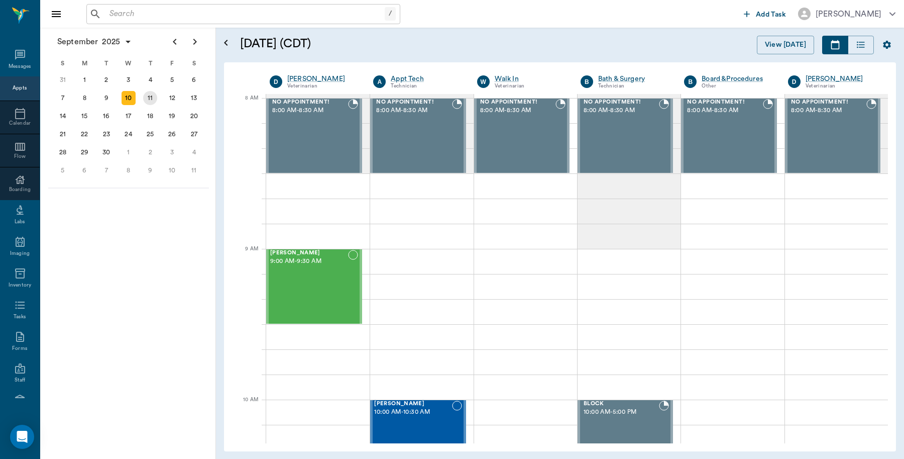
click at [147, 94] on div "11" at bounding box center [150, 98] width 14 height 14
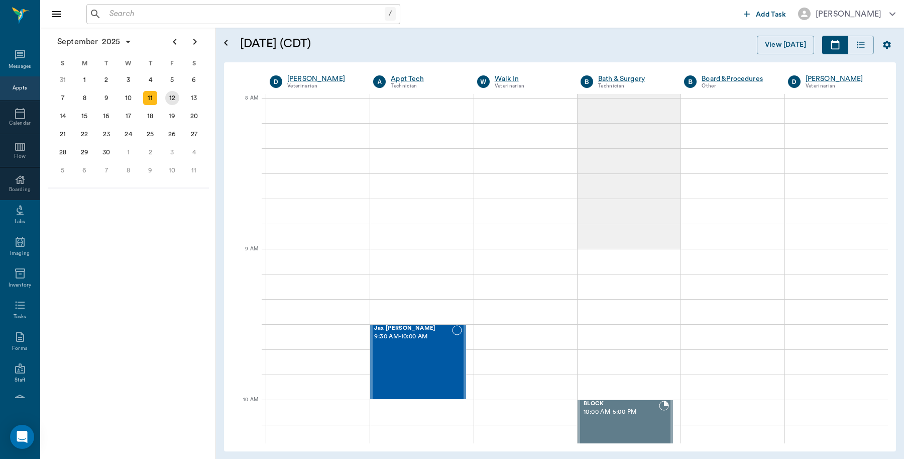
click at [174, 98] on div "12" at bounding box center [172, 98] width 14 height 14
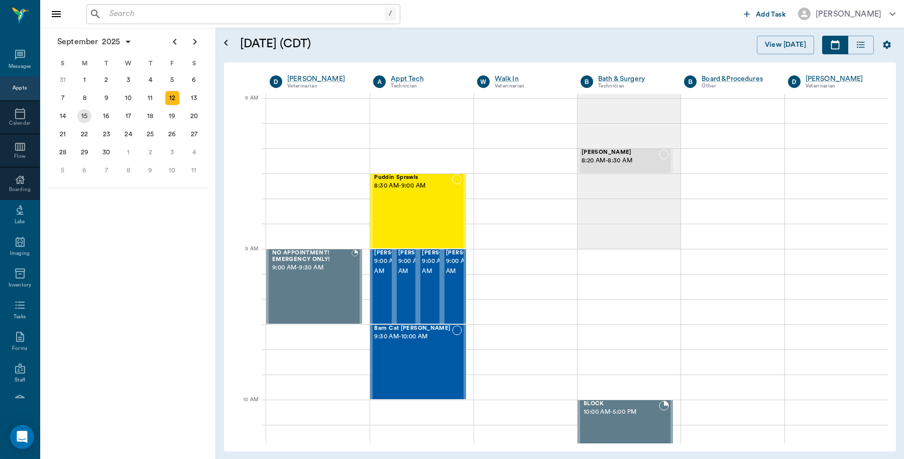
click at [84, 116] on div "15" at bounding box center [84, 116] width 14 height 14
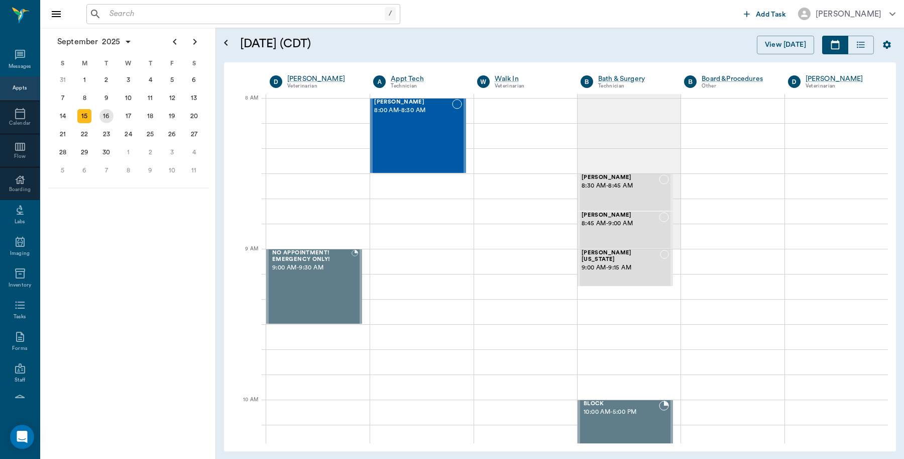
click at [103, 114] on div "16" at bounding box center [106, 116] width 14 height 14
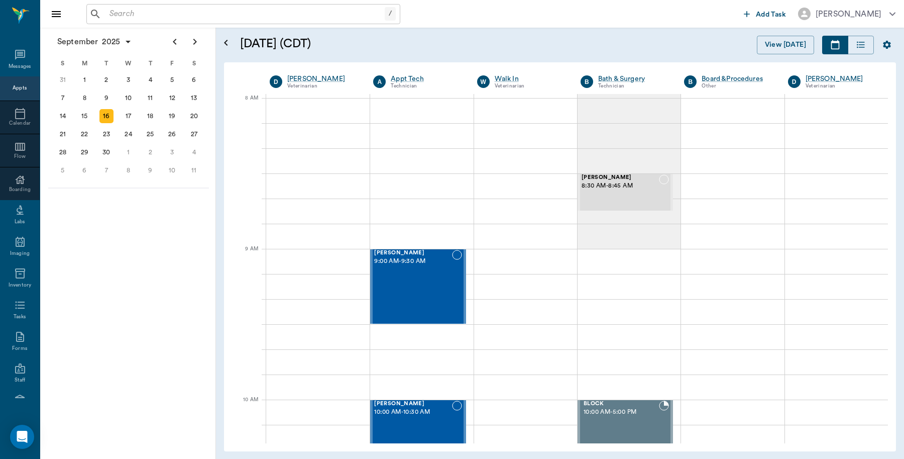
drag, startPoint x: 132, startPoint y: 4, endPoint x: 133, endPoint y: 15, distance: 11.1
click at [133, 14] on div "/ ​" at bounding box center [243, 14] width 314 height 20
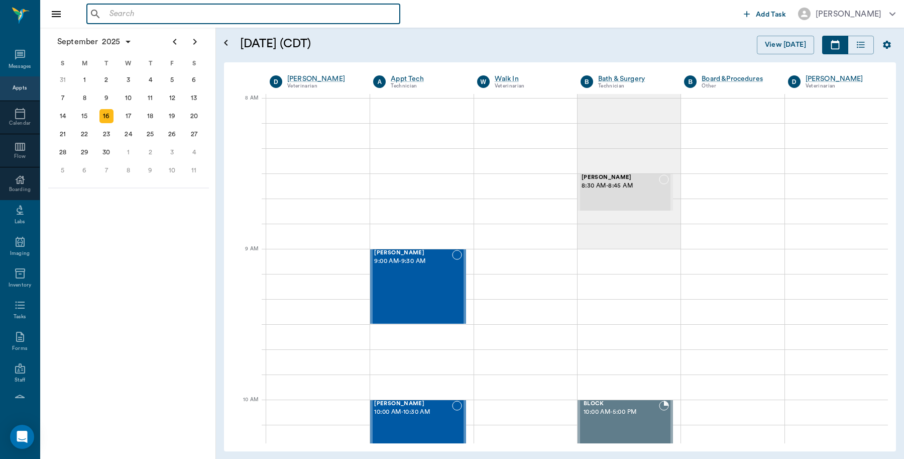
click at [132, 15] on input "text" at bounding box center [250, 14] width 290 height 14
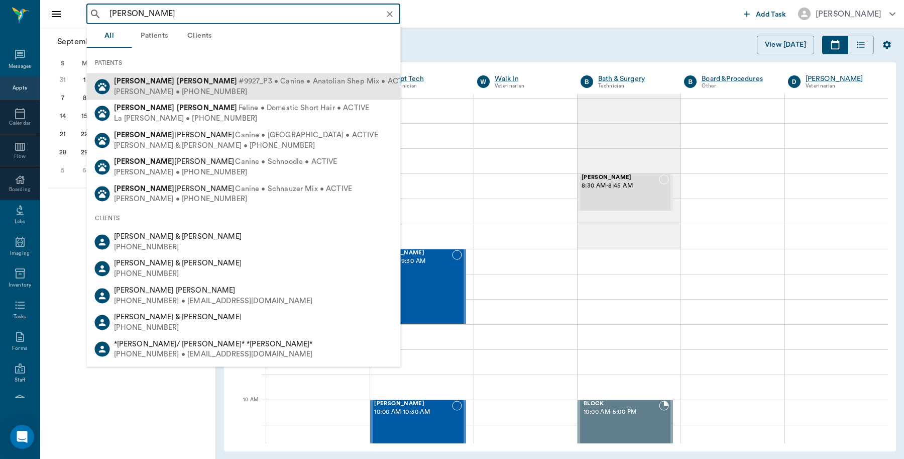
click at [194, 75] on div "Marley Shelton #9927_P3 • Canine • Anatolian Shep Mix • ACTIVE Lori Shelton • (…" at bounding box center [244, 86] width 314 height 27
type input "marley shel"
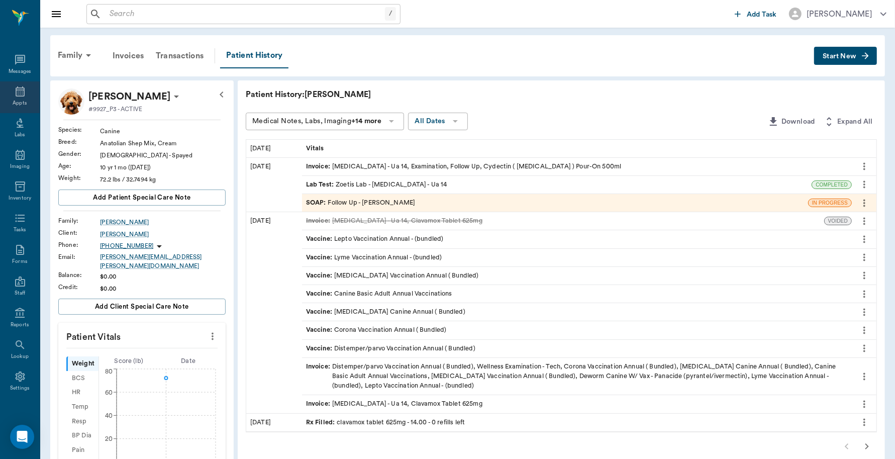
click at [16, 89] on icon at bounding box center [20, 91] width 9 height 10
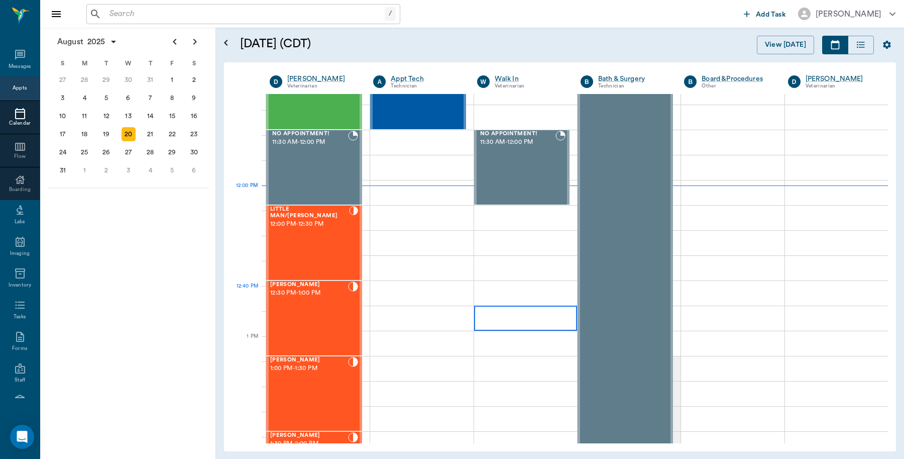
scroll to position [515, 0]
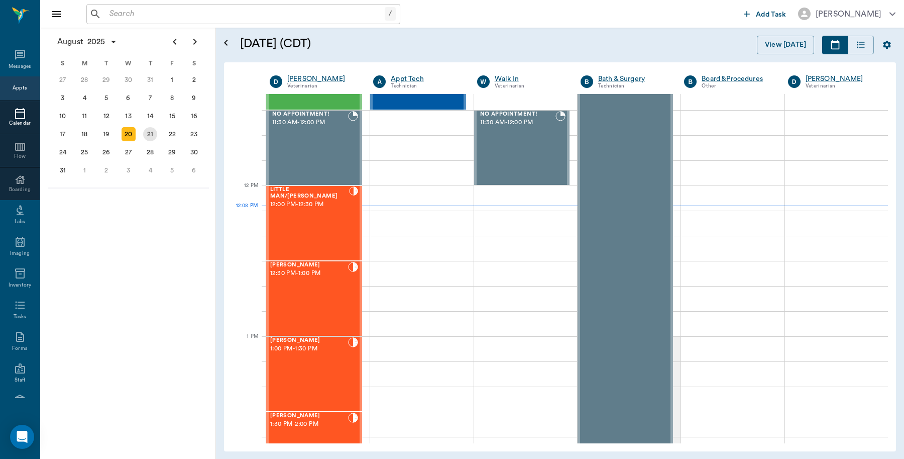
click at [153, 134] on div "21" at bounding box center [150, 134] width 14 height 14
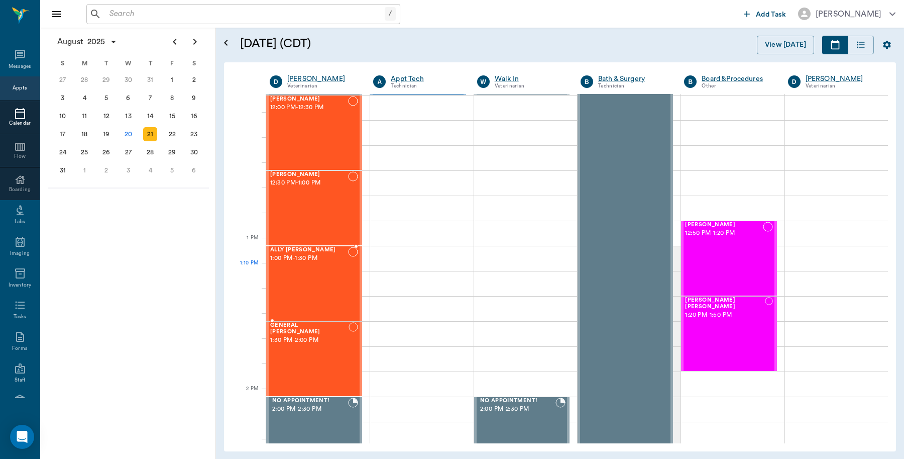
scroll to position [628, 0]
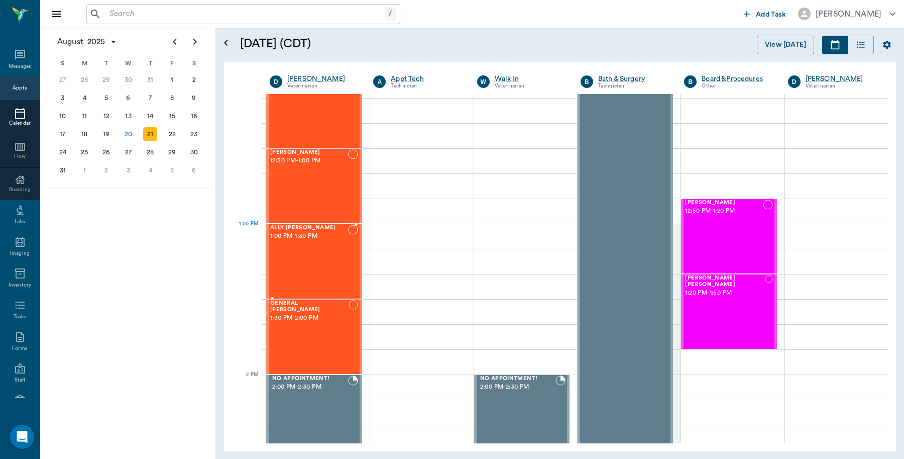
click at [307, 240] on span "1:00 PM - 1:30 PM" at bounding box center [309, 236] width 78 height 10
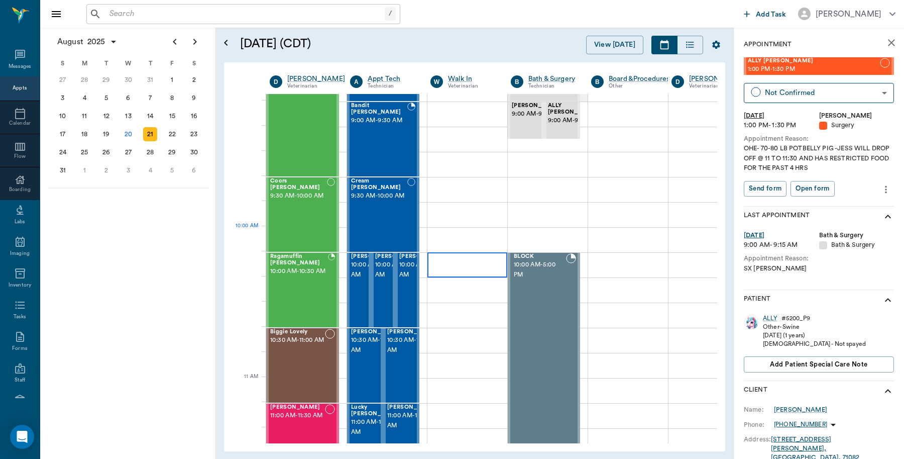
scroll to position [126, 0]
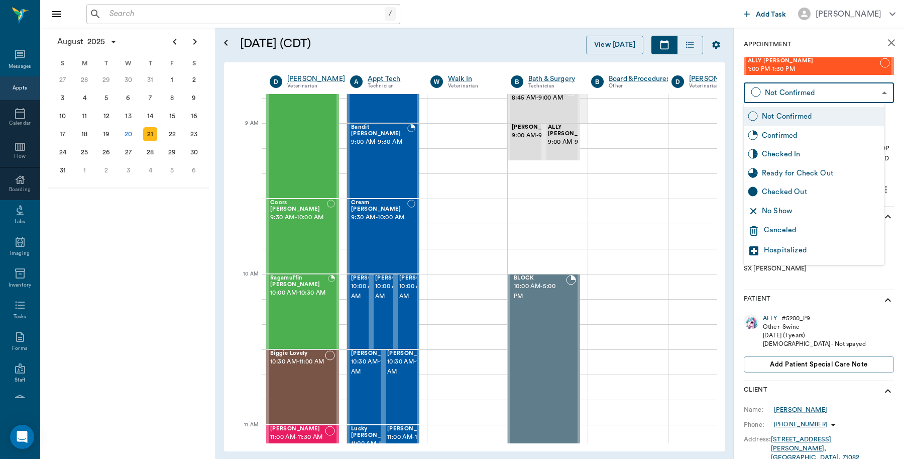
click at [871, 93] on body "/ ​ Add Task [PERSON_NAME] Nectar Messages Appts Calendar Flow Boarding Labs Im…" at bounding box center [452, 229] width 904 height 459
click at [797, 232] on div "Canceled" at bounding box center [822, 231] width 117 height 12
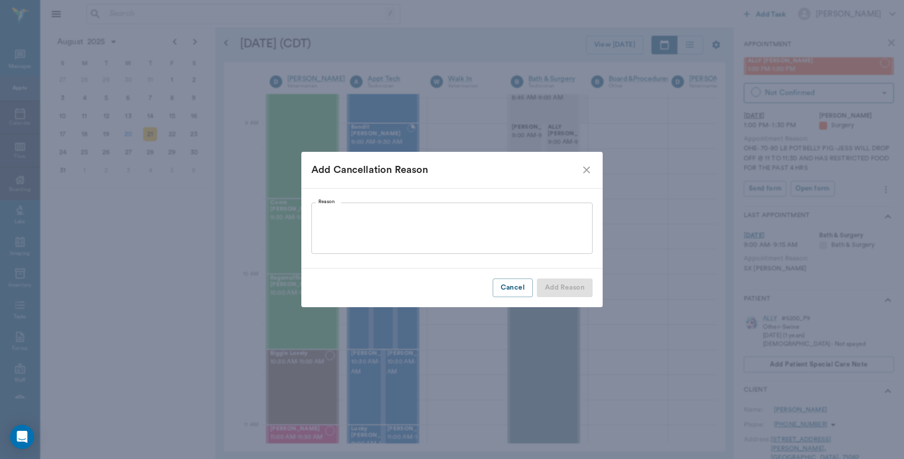
click at [410, 222] on textarea "Reason" at bounding box center [451, 228] width 267 height 35
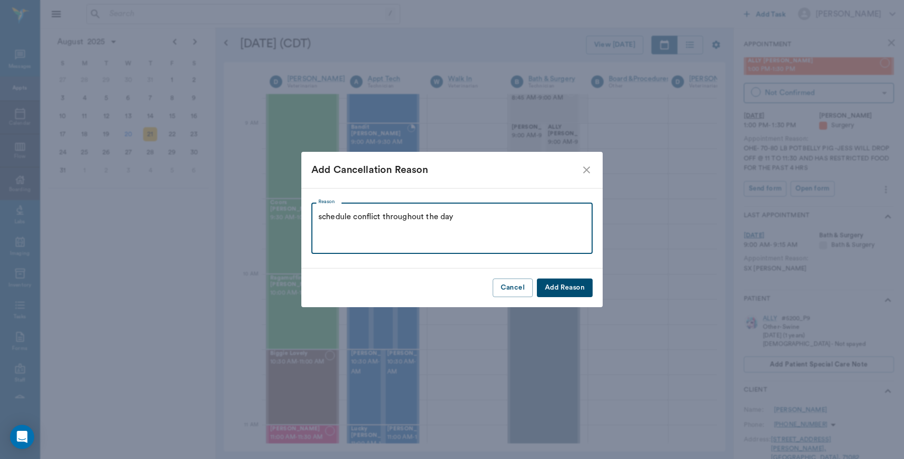
type textarea "schedule conflict throughout the day"
click at [584, 287] on button "Add Reason" at bounding box center [565, 287] width 56 height 19
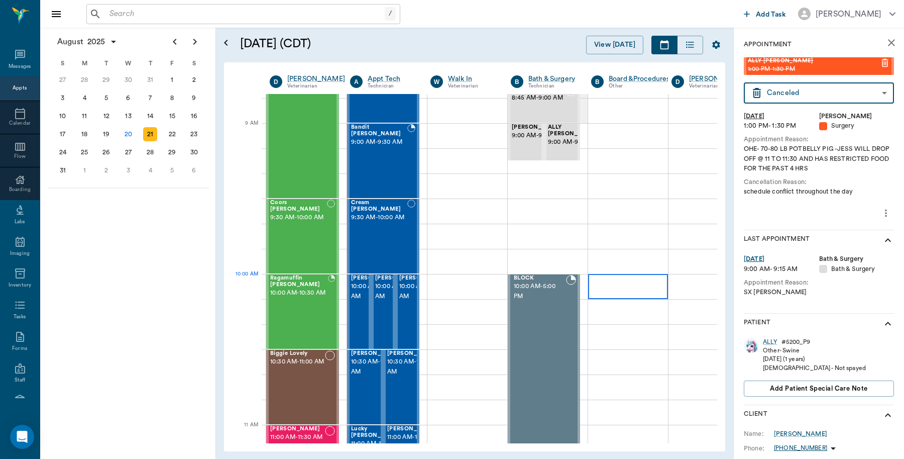
type input "CANCELED"
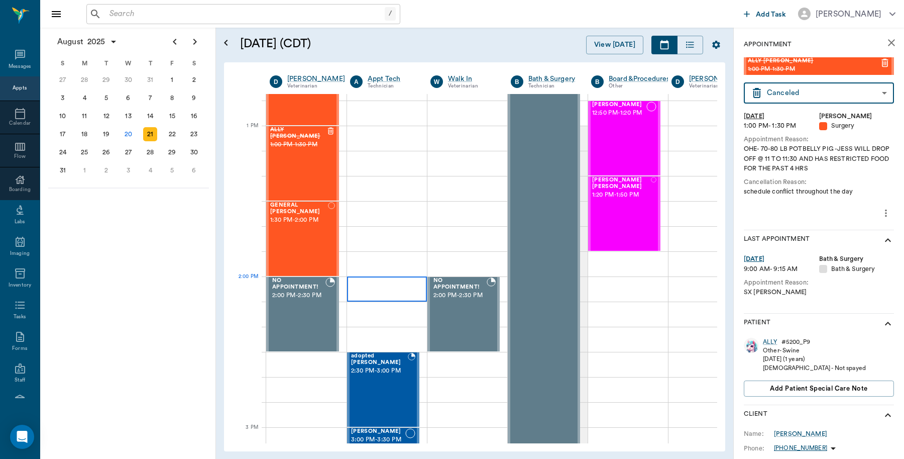
scroll to position [691, 0]
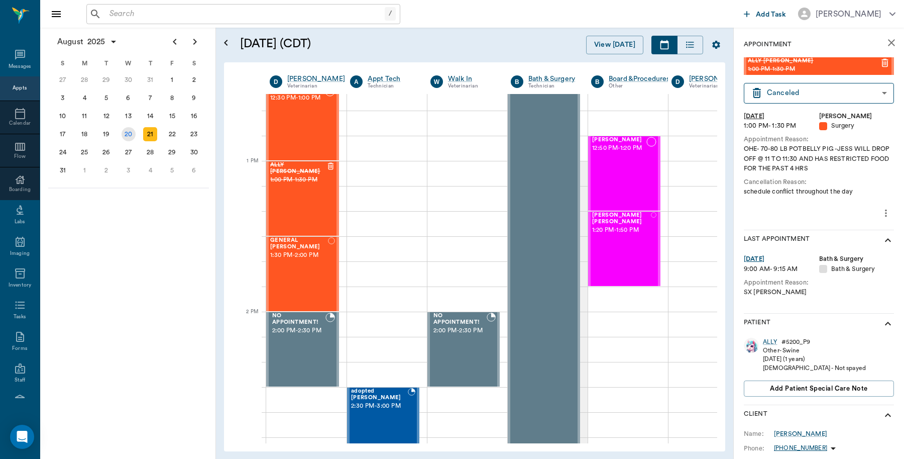
click at [132, 132] on div "20" at bounding box center [129, 134] width 14 height 14
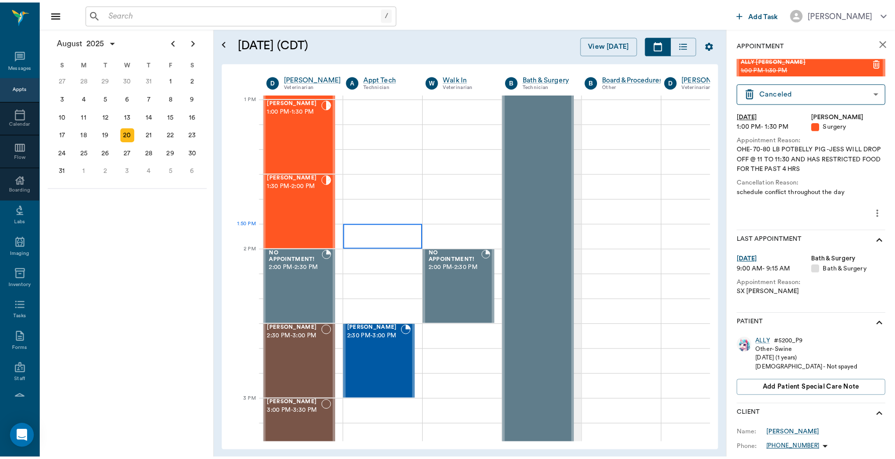
scroll to position [942, 1]
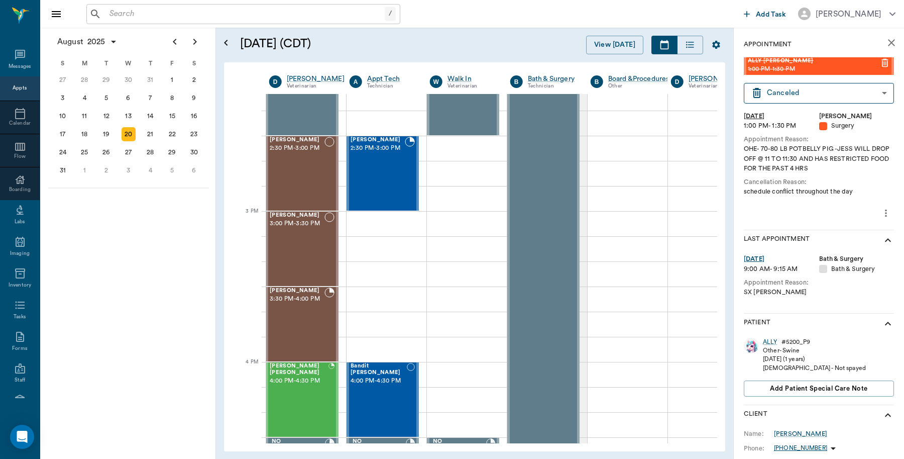
click at [146, 13] on input "text" at bounding box center [244, 14] width 279 height 14
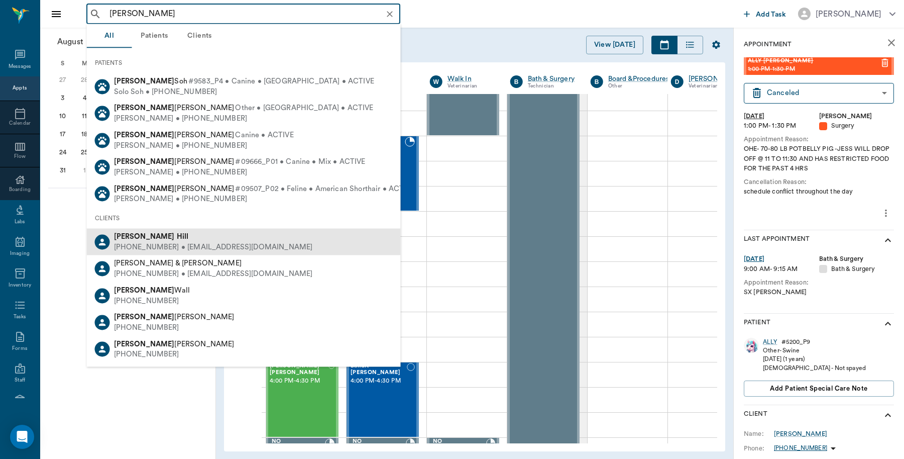
click at [151, 244] on div "[PHONE_NUMBER] • [EMAIL_ADDRESS][DOMAIN_NAME]" at bounding box center [213, 247] width 199 height 11
type input "[PERSON_NAME]"
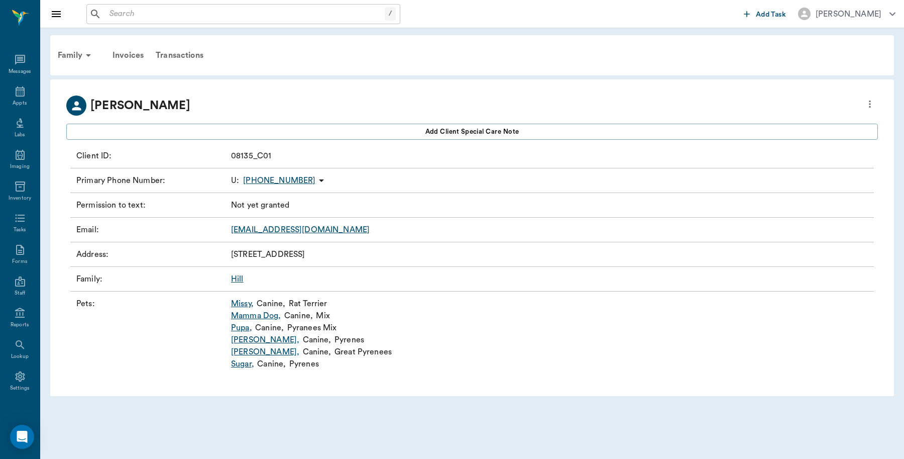
click at [258, 316] on link "Mamma Dog ," at bounding box center [256, 315] width 50 height 12
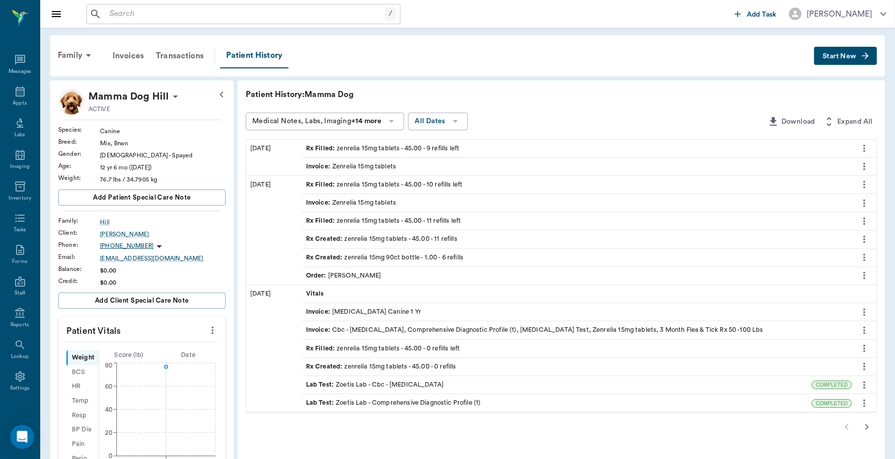
click at [865, 149] on icon "more" at bounding box center [863, 148] width 11 height 12
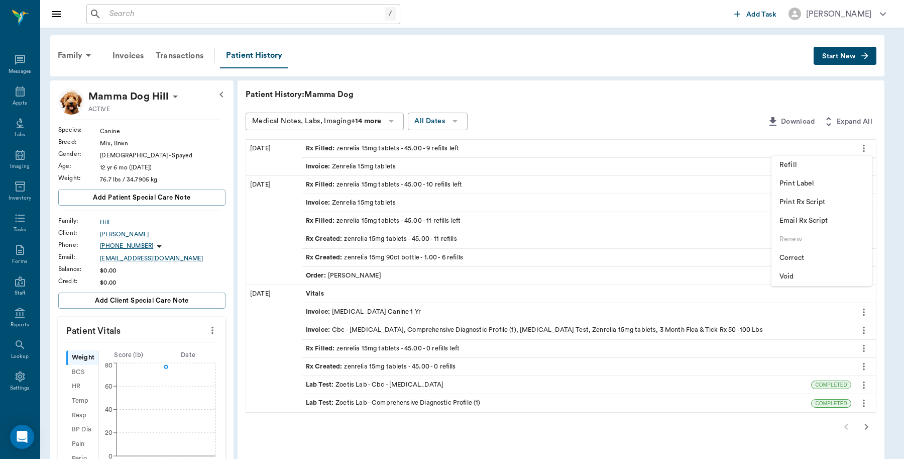
click at [824, 186] on span "Print Label" at bounding box center [822, 183] width 84 height 11
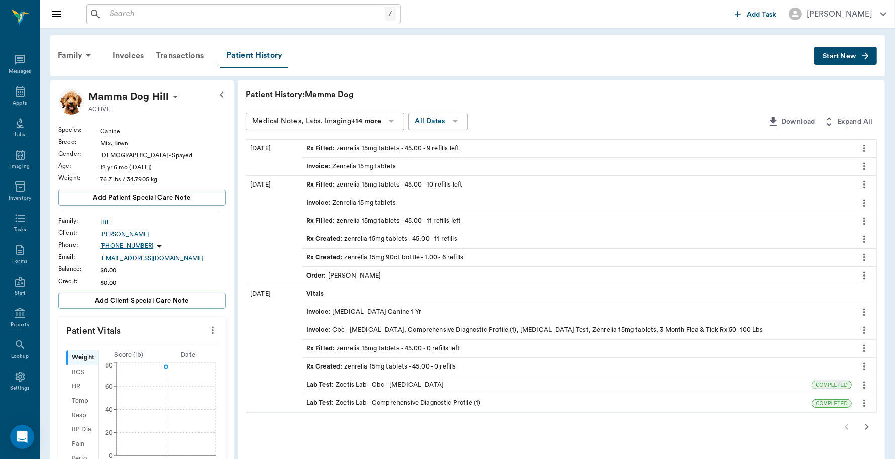
click at [865, 145] on icon "more" at bounding box center [863, 148] width 11 height 12
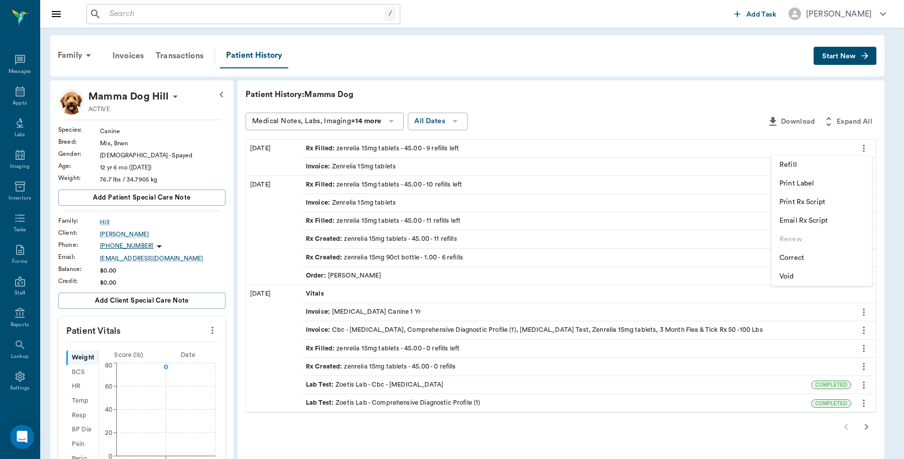
click at [814, 204] on span "Print Rx Script" at bounding box center [822, 202] width 84 height 11
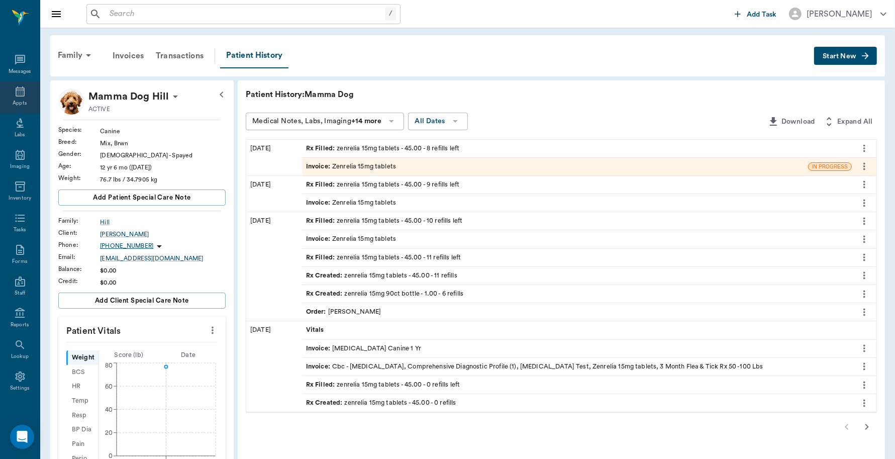
click at [22, 97] on div "Appts" at bounding box center [20, 97] width 40 height 32
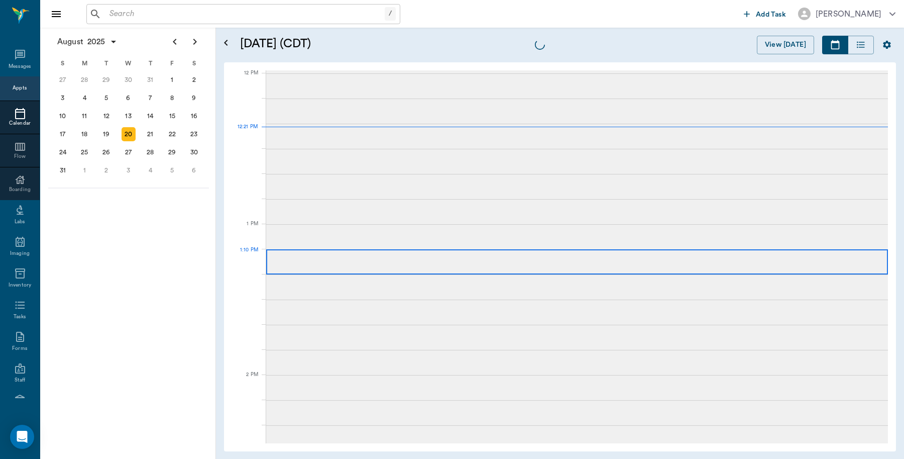
scroll to position [604, 0]
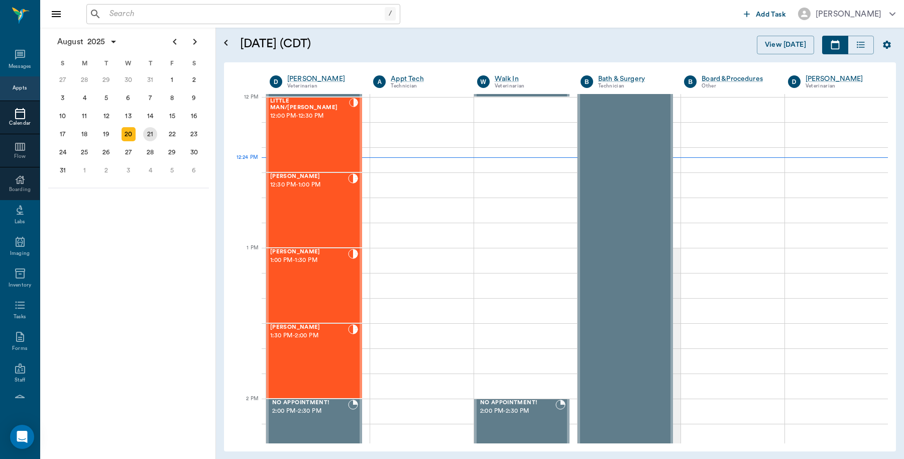
click at [149, 137] on div "21" at bounding box center [150, 134] width 14 height 14
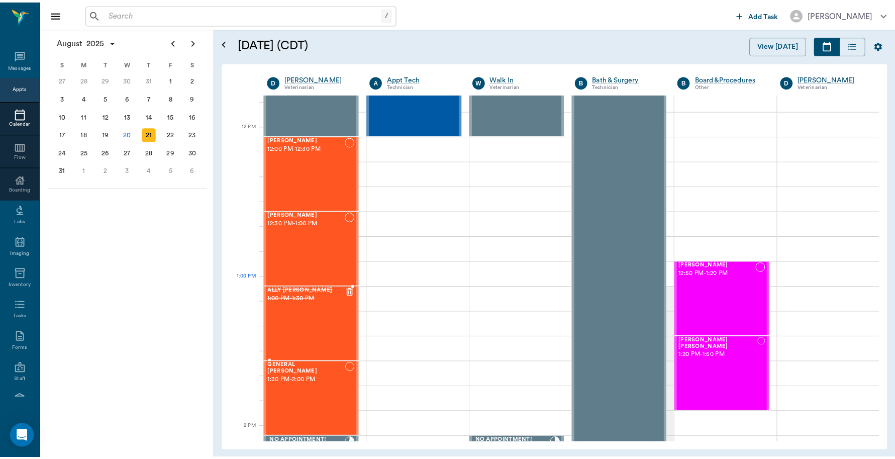
scroll to position [691, 0]
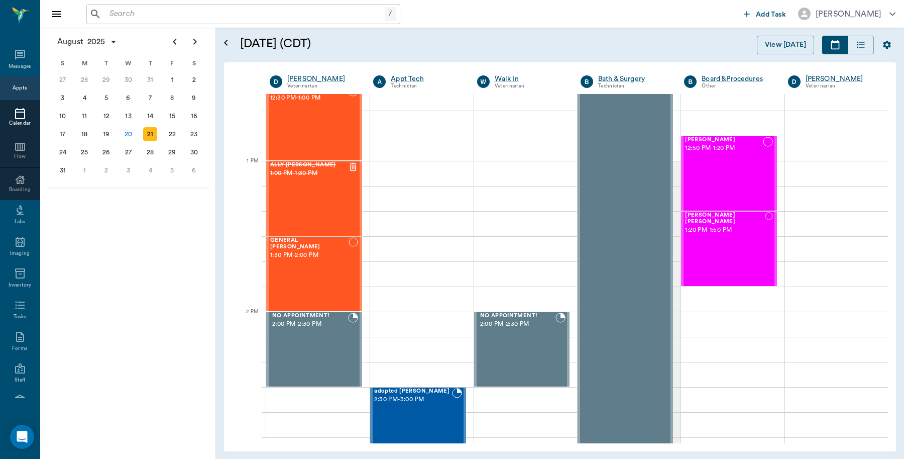
click at [125, 14] on input "text" at bounding box center [244, 14] width 279 height 14
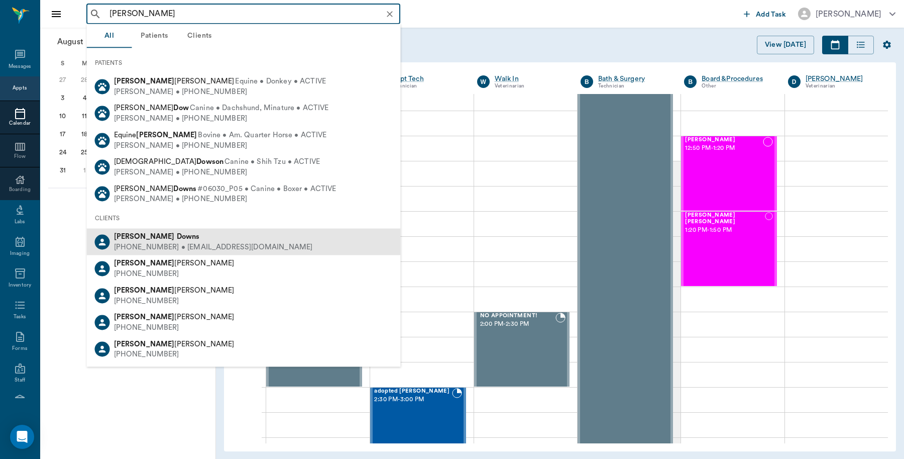
click at [182, 249] on div "[PHONE_NUMBER] • [EMAIL_ADDRESS][DOMAIN_NAME]" at bounding box center [213, 247] width 199 height 11
type input "[PERSON_NAME]"
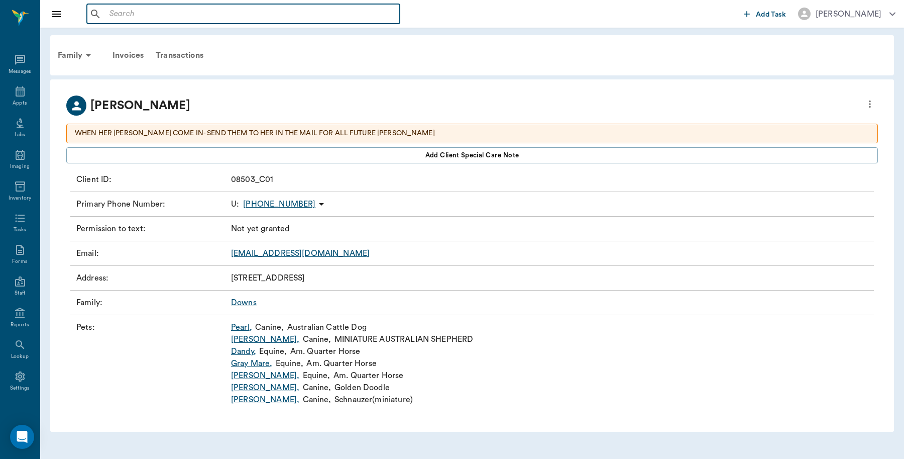
click at [168, 13] on input "text" at bounding box center [250, 14] width 290 height 14
click at [241, 329] on link "Pearl ," at bounding box center [241, 327] width 21 height 12
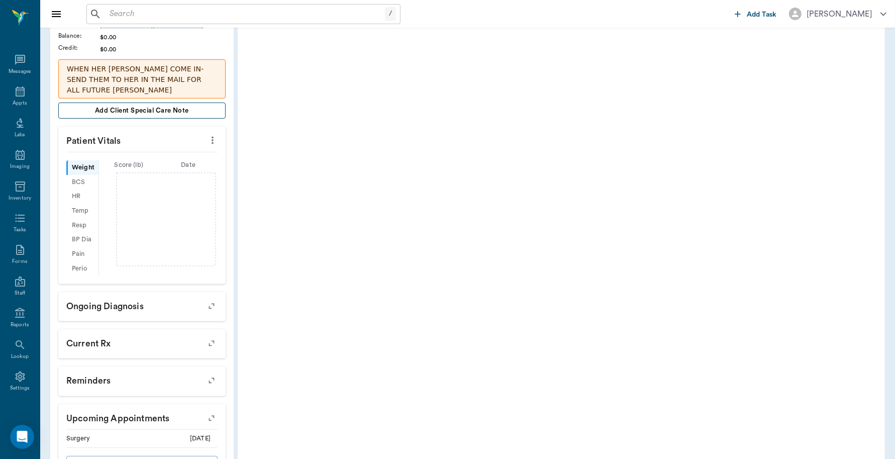
scroll to position [269, 0]
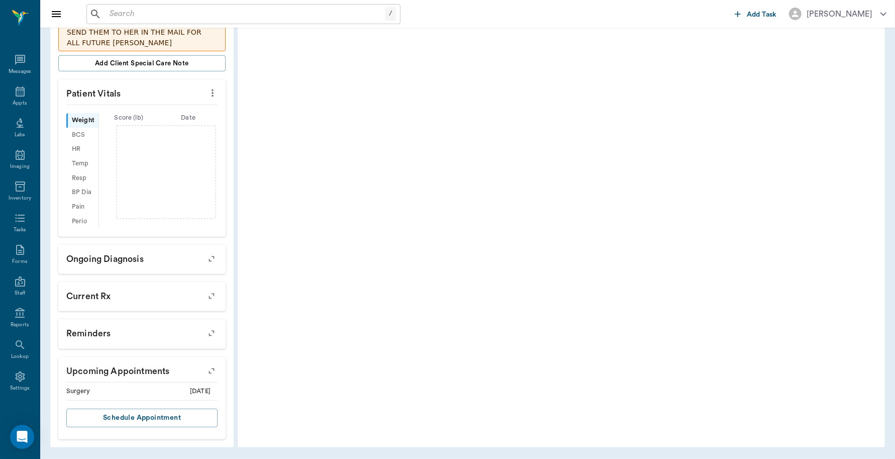
click at [87, 387] on div "Surgery" at bounding box center [83, 391] width 35 height 10
click at [211, 369] on icon "button" at bounding box center [211, 371] width 14 height 14
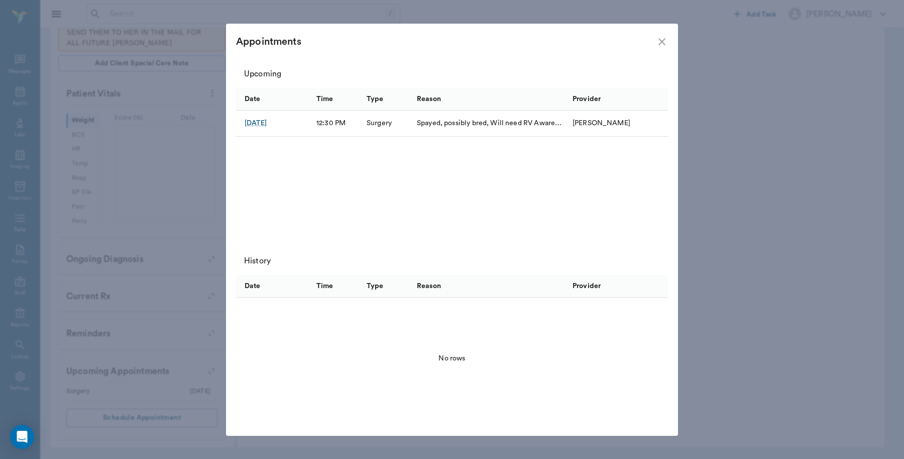
click at [666, 43] on icon "close" at bounding box center [662, 42] width 12 height 12
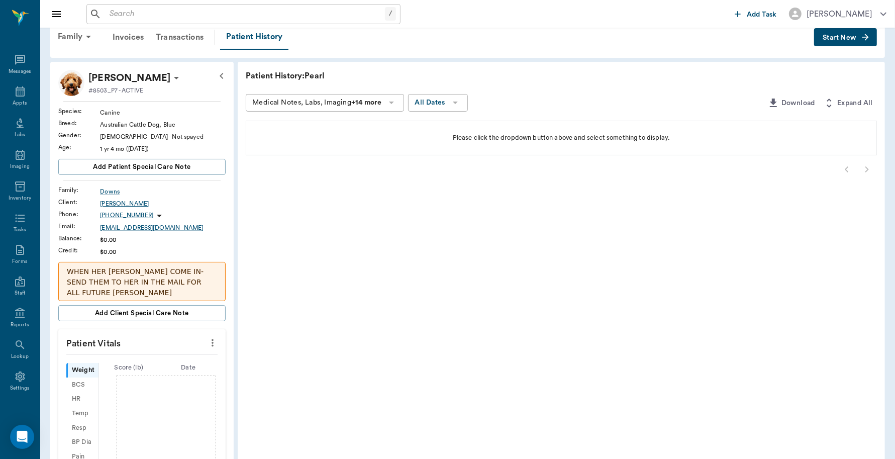
scroll to position [18, 0]
click at [137, 214] on p "[PHONE_NUMBER]" at bounding box center [126, 216] width 53 height 9
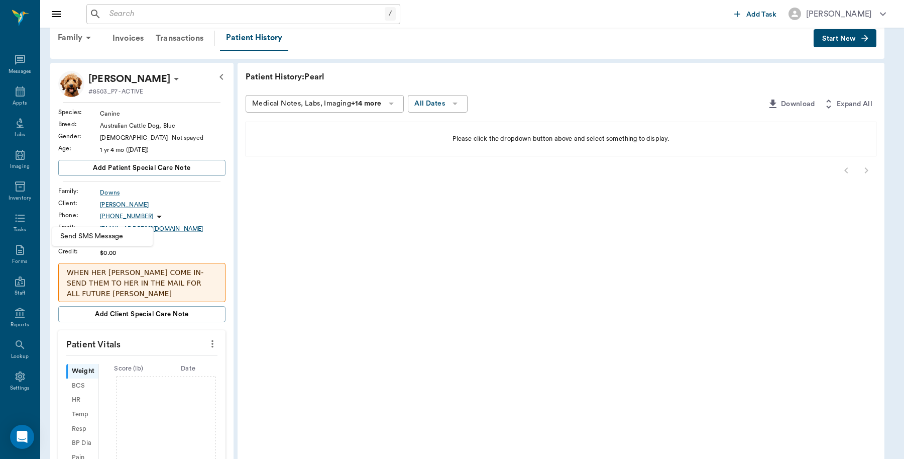
click at [179, 202] on div at bounding box center [452, 229] width 904 height 459
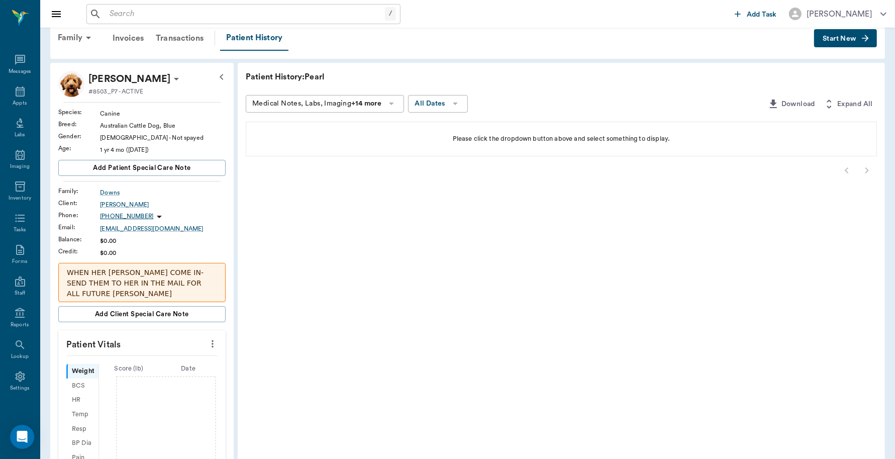
click at [107, 215] on p "[PHONE_NUMBER]" at bounding box center [126, 216] width 53 height 9
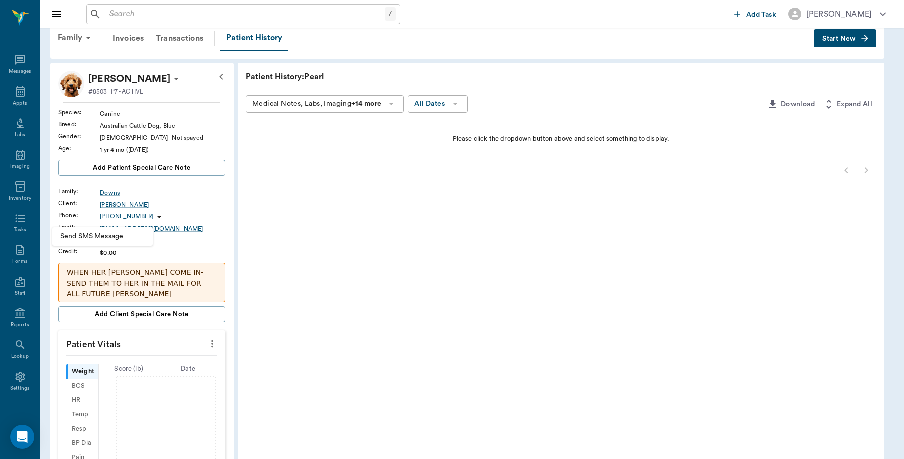
click at [184, 205] on div at bounding box center [452, 229] width 904 height 459
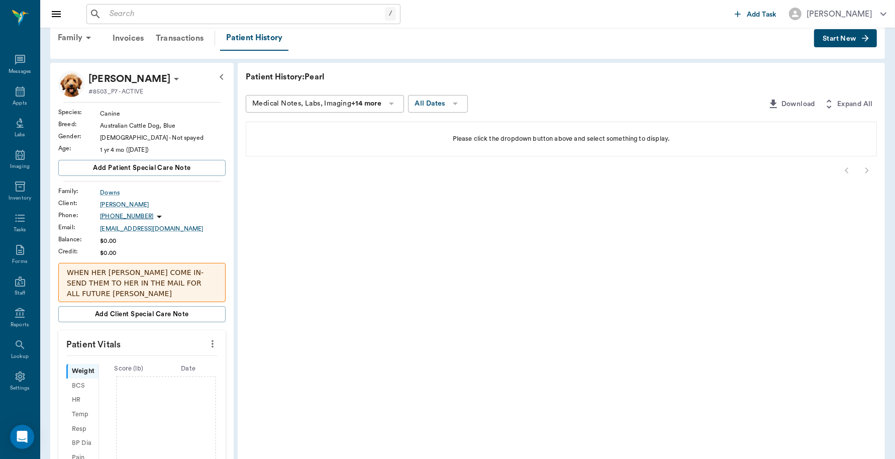
click at [145, 8] on input "text" at bounding box center [244, 14] width 279 height 14
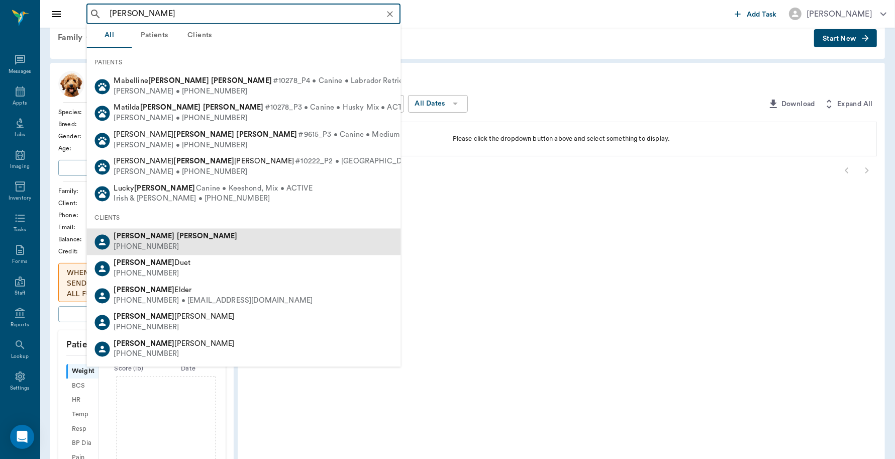
click at [142, 232] on div "[PERSON_NAME]" at bounding box center [176, 237] width 124 height 11
type input "[PERSON_NAME]"
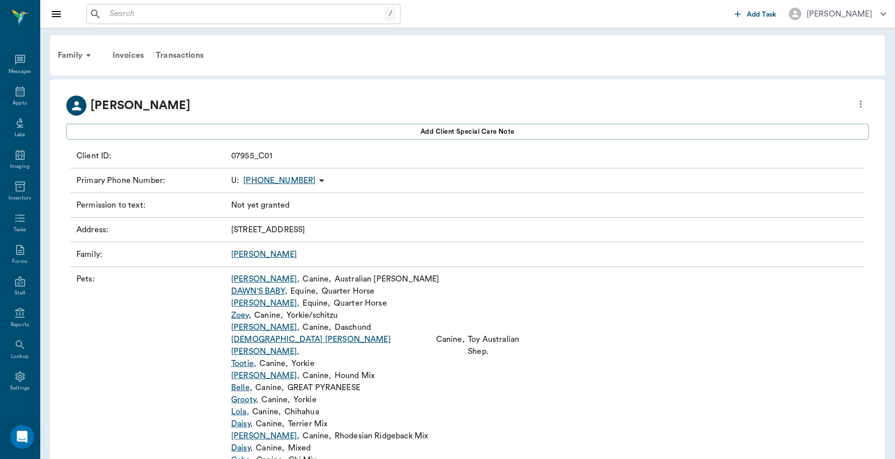
click at [241, 255] on link "[PERSON_NAME]" at bounding box center [264, 254] width 66 height 8
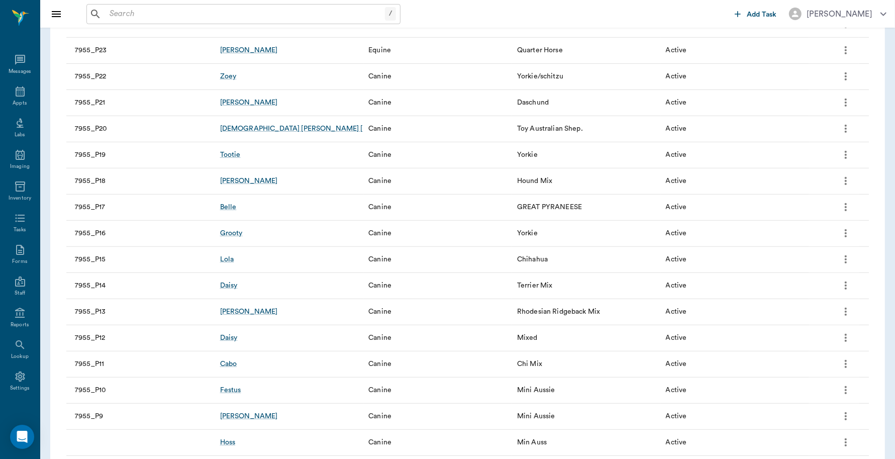
scroll to position [456, 0]
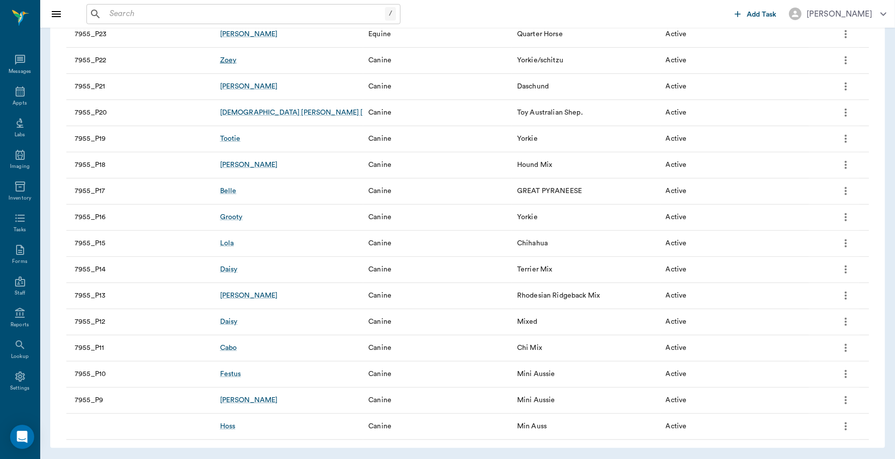
click at [228, 59] on div "Zoey" at bounding box center [228, 60] width 17 height 10
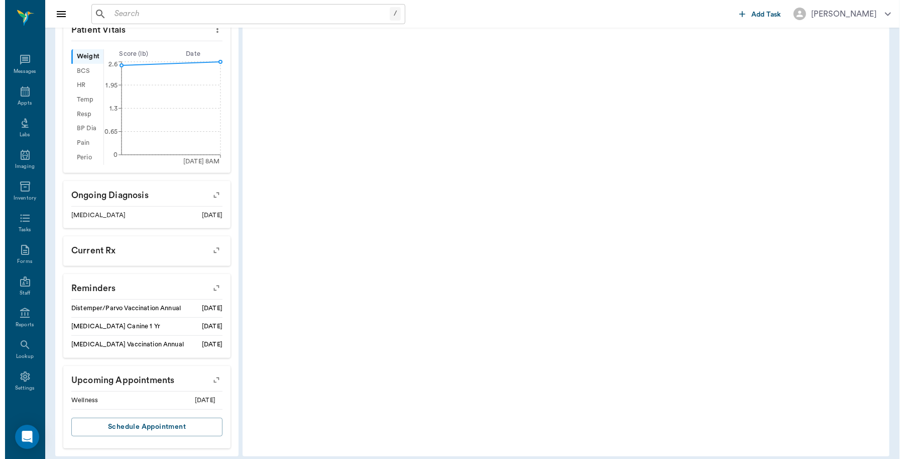
scroll to position [333, 0]
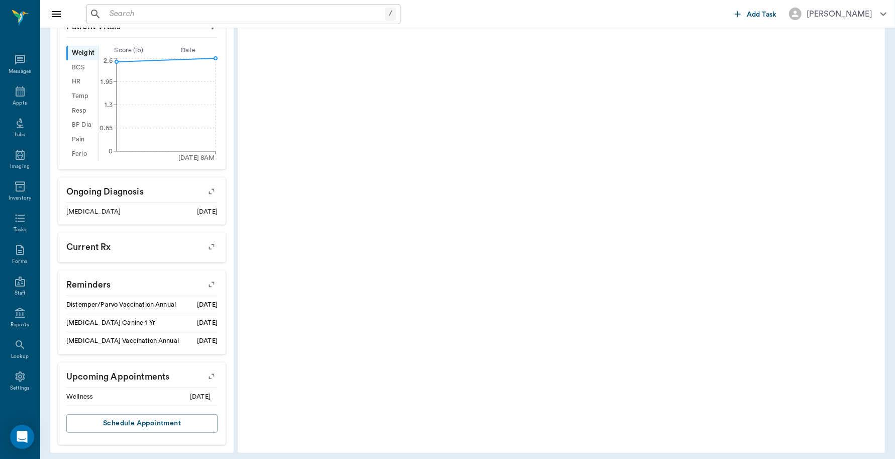
click at [207, 369] on icon "button" at bounding box center [211, 376] width 14 height 14
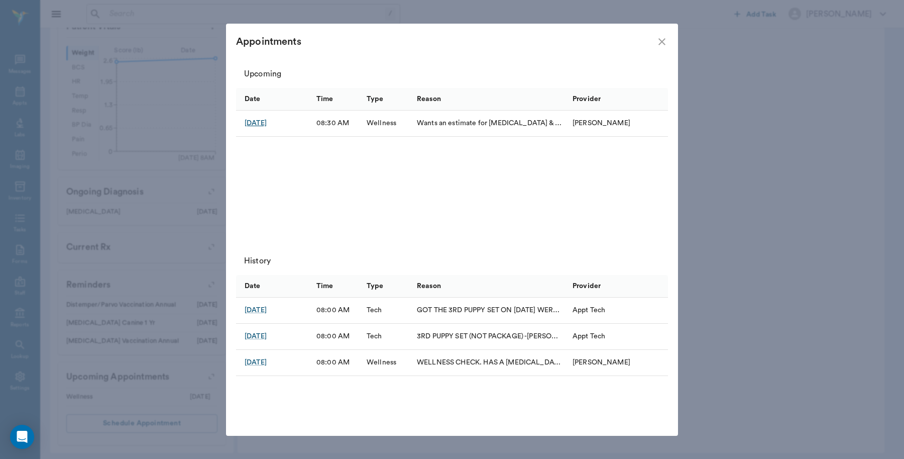
click at [267, 119] on div "Aug 25, 2025" at bounding box center [256, 123] width 22 height 10
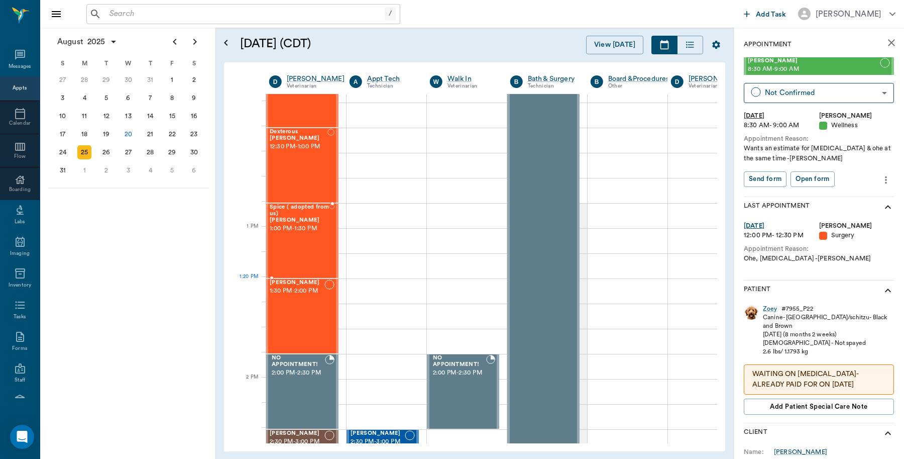
scroll to position [565, 1]
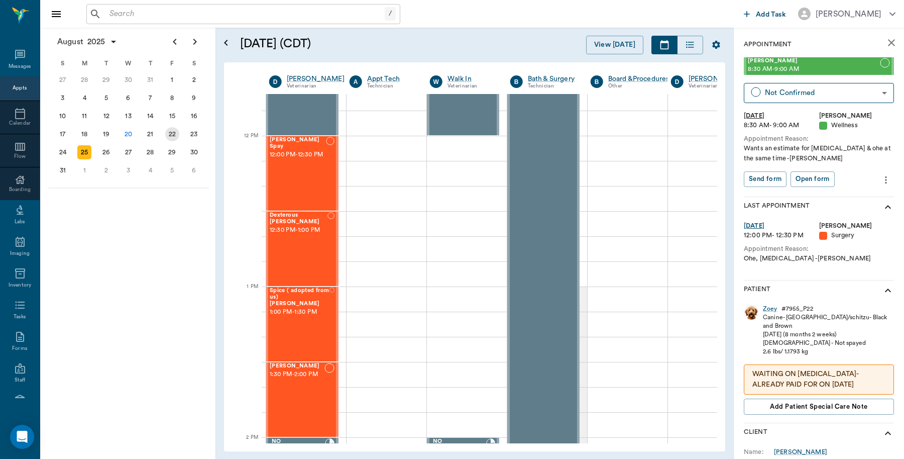
click at [174, 135] on div "22" at bounding box center [172, 134] width 14 height 14
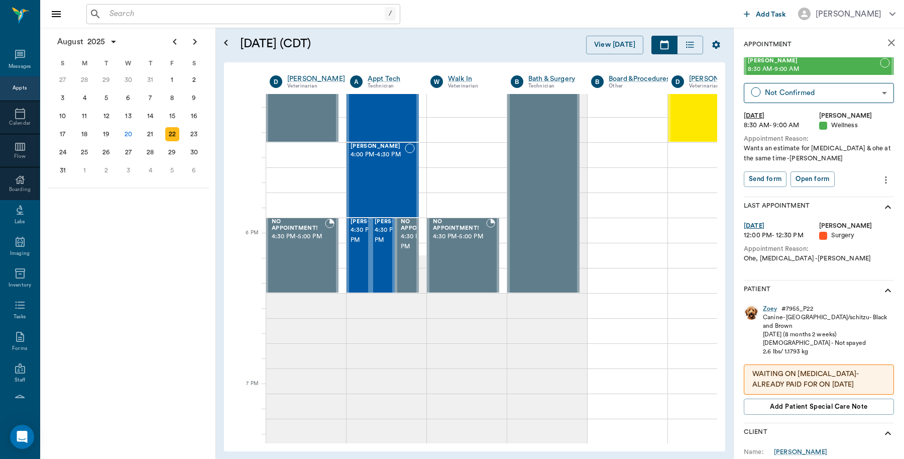
scroll to position [1477, 0]
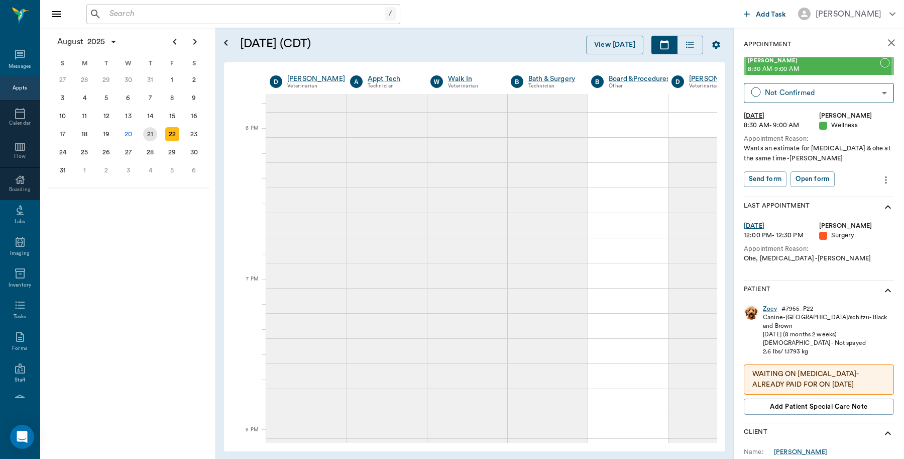
click at [150, 133] on div "21" at bounding box center [150, 134] width 14 height 14
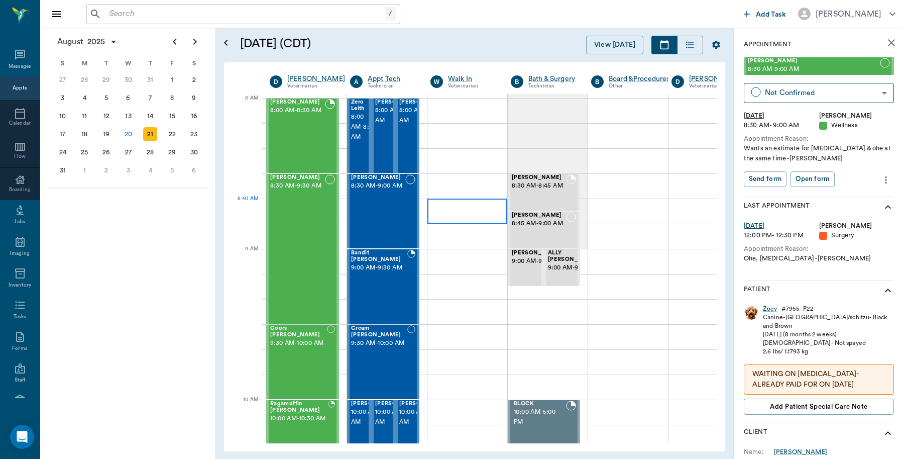
scroll to position [0, 1]
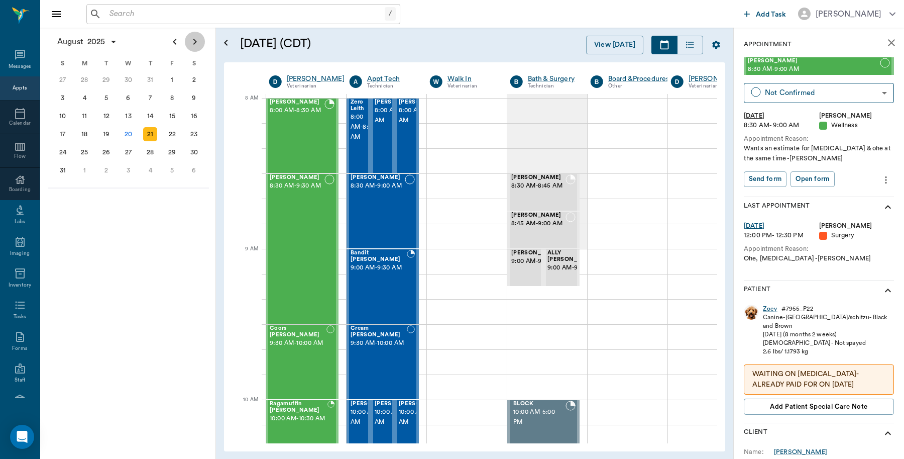
click at [192, 36] on icon "Next page" at bounding box center [195, 42] width 12 height 12
click at [151, 81] on div "4" at bounding box center [150, 80] width 14 height 14
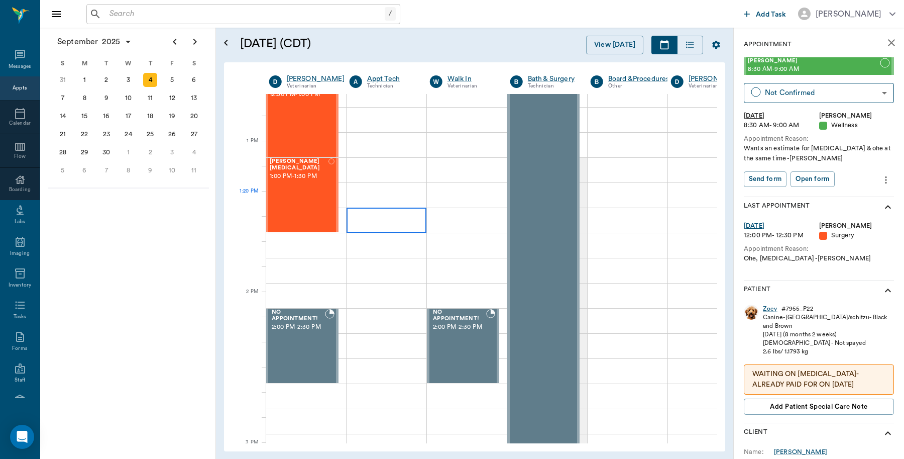
scroll to position [628, 1]
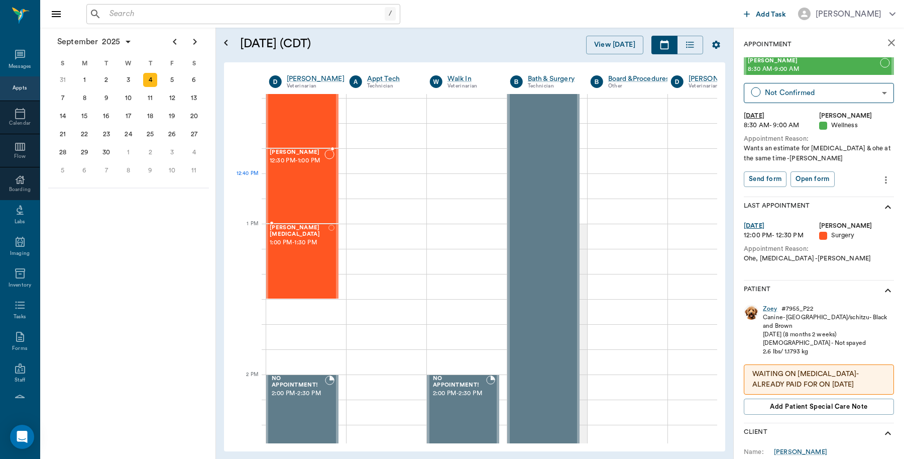
click at [304, 187] on div "Pearl Downs 12:30 PM - 1:00 PM" at bounding box center [297, 185] width 55 height 73
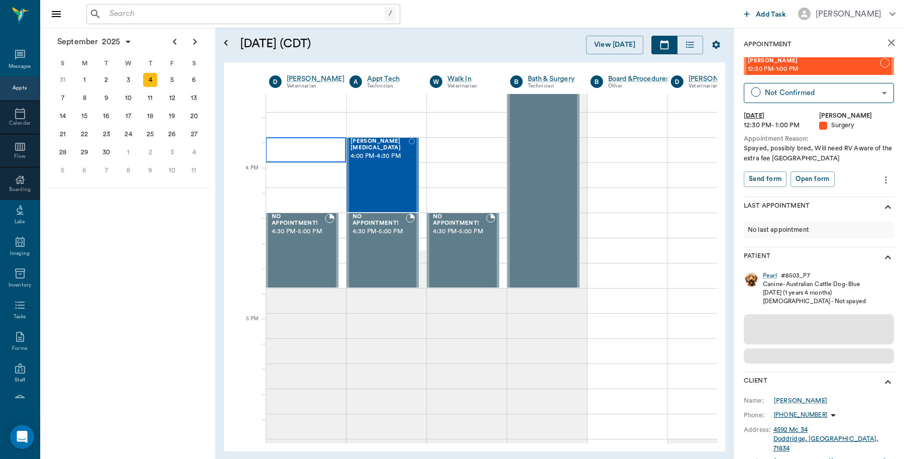
scroll to position [1477, 0]
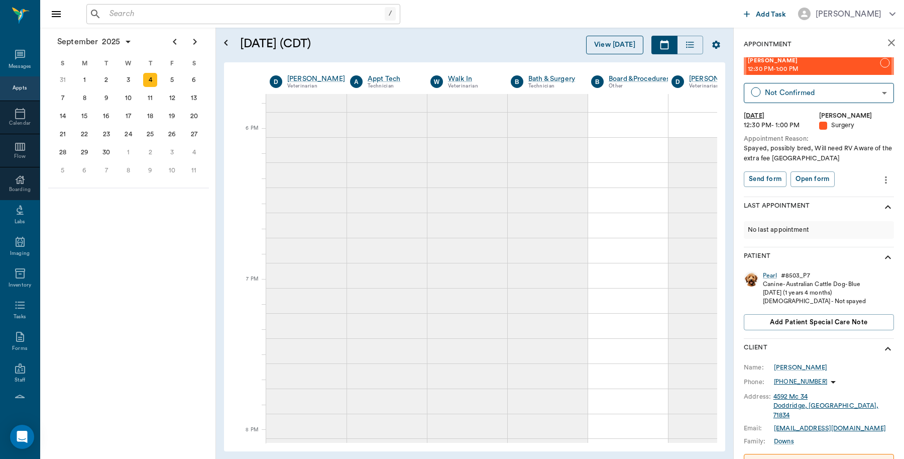
click at [621, 44] on button "View [DATE]" at bounding box center [614, 45] width 57 height 19
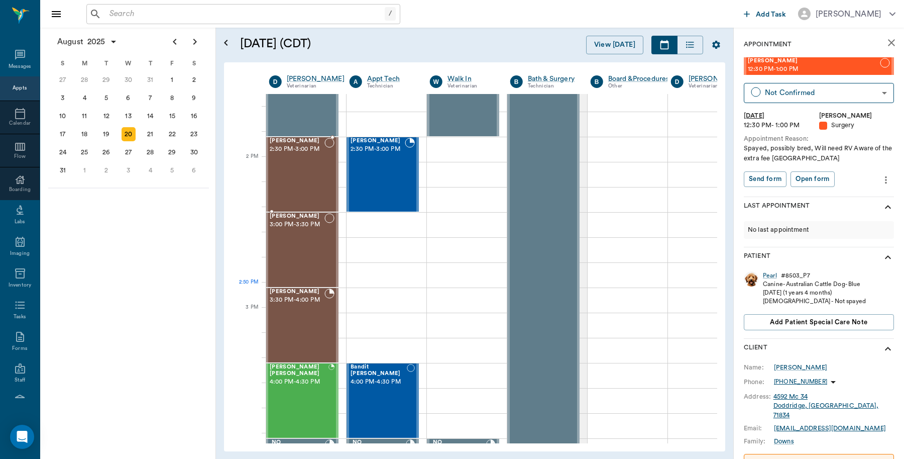
scroll to position [980, 1]
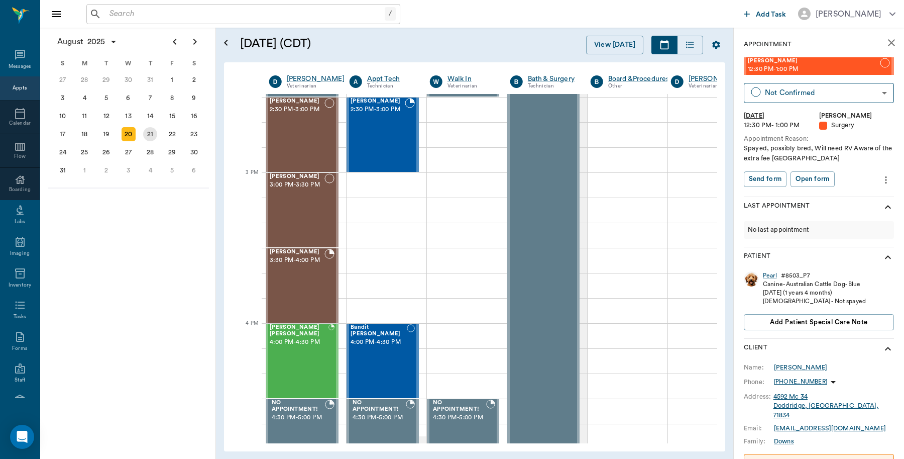
click at [149, 131] on div "21" at bounding box center [150, 134] width 14 height 14
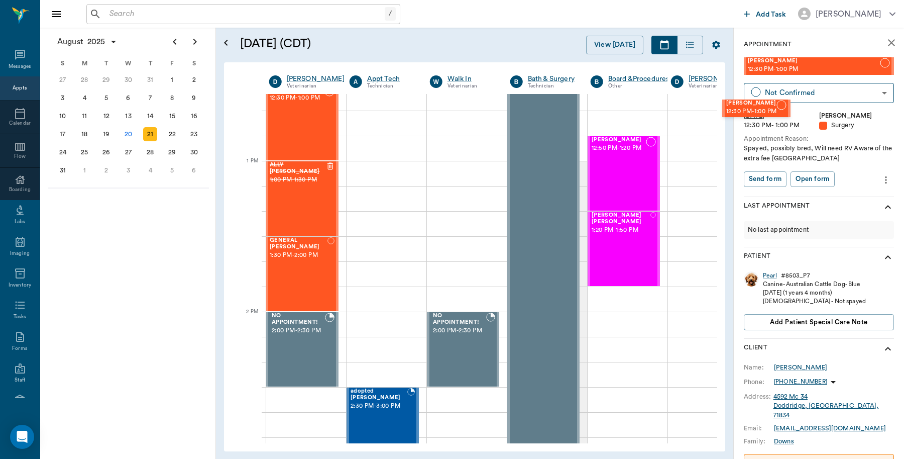
scroll to position [678, 6]
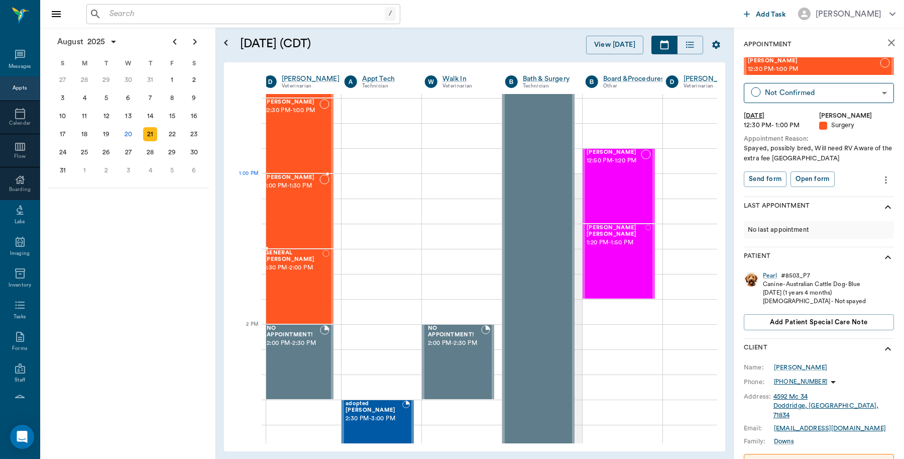
drag, startPoint x: 804, startPoint y: 65, endPoint x: 320, endPoint y: 184, distance: 498.1
click at [127, 131] on div "20" at bounding box center [129, 134] width 14 height 14
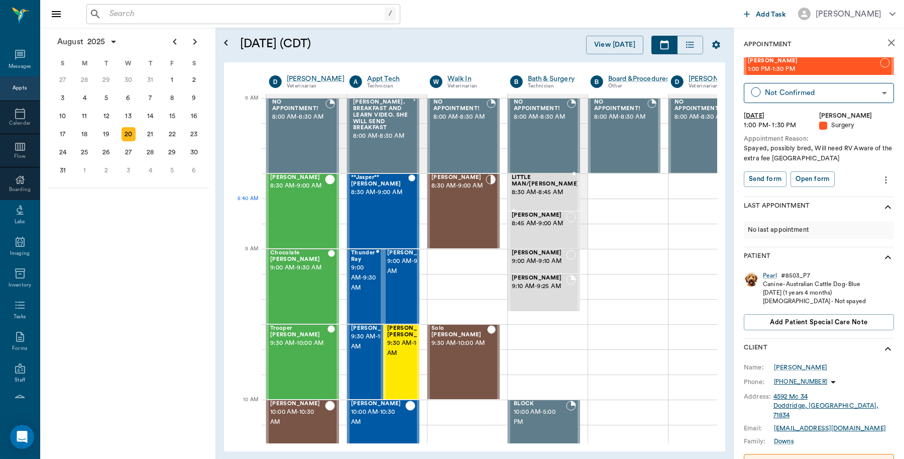
scroll to position [0, 1]
click at [149, 10] on input "text" at bounding box center [244, 14] width 279 height 14
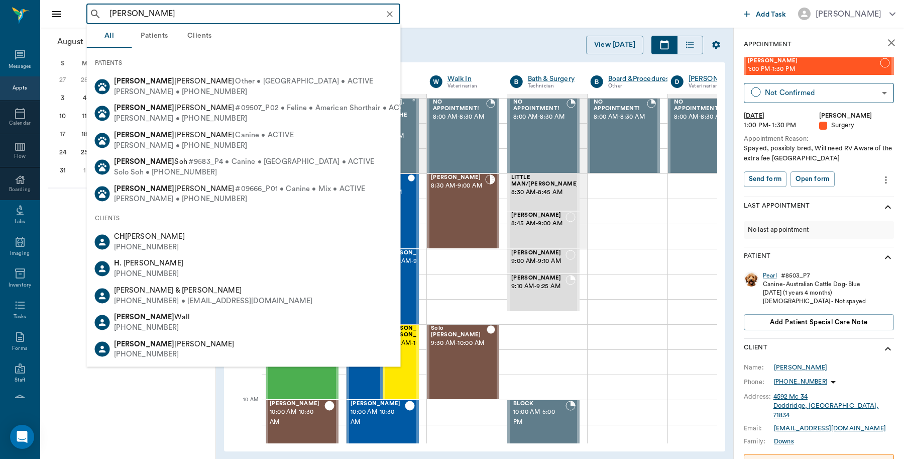
type input "Jerry Hill"
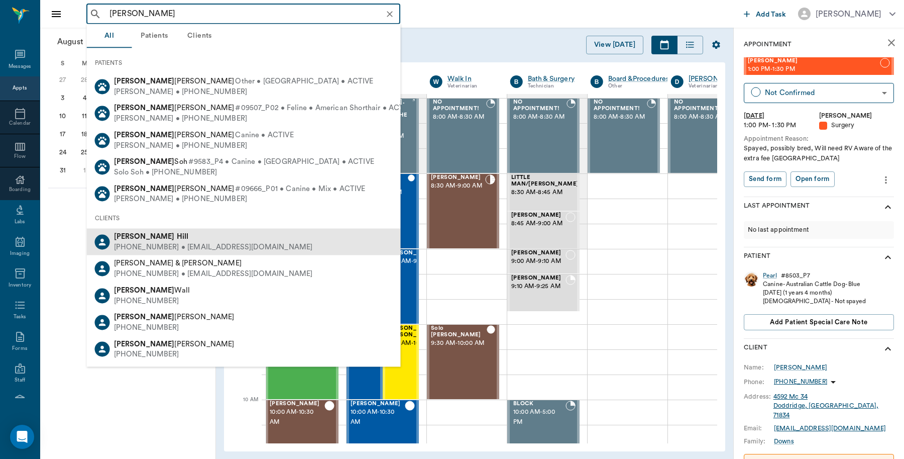
click at [146, 236] on div "Jerry Hill" at bounding box center [213, 237] width 199 height 11
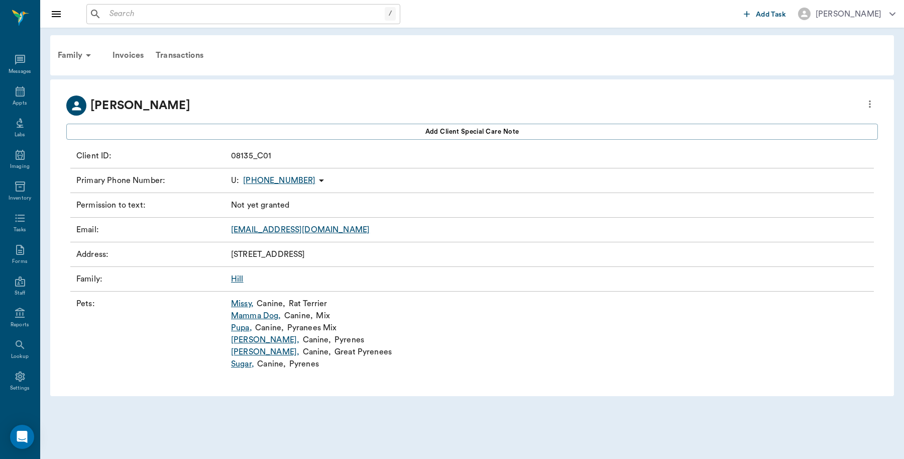
click at [256, 313] on link "Mamma Dog ," at bounding box center [256, 315] width 50 height 12
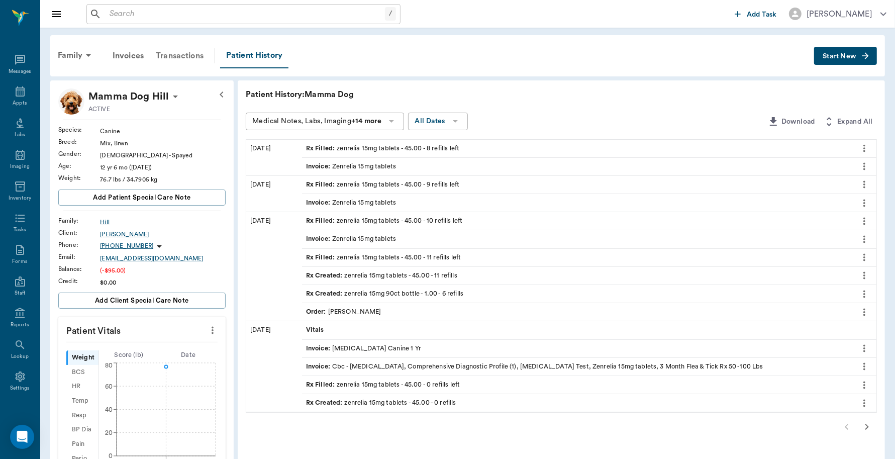
click at [179, 55] on div "Transactions" at bounding box center [180, 56] width 60 height 24
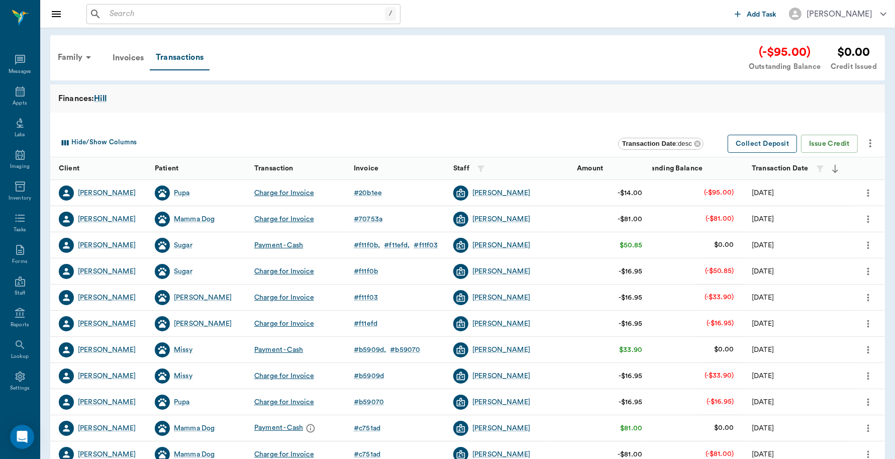
click at [754, 146] on button "Collect Deposit" at bounding box center [761, 144] width 69 height 19
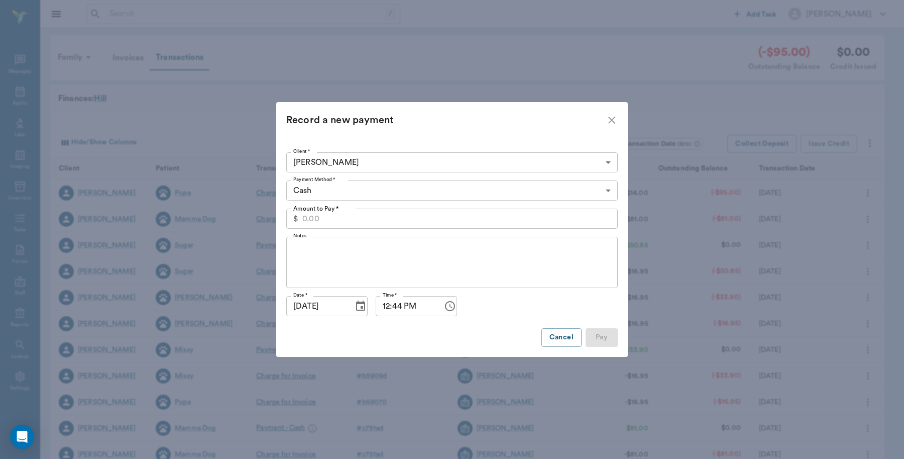
click at [557, 217] on input "Amount to Pay *" at bounding box center [459, 218] width 315 height 20
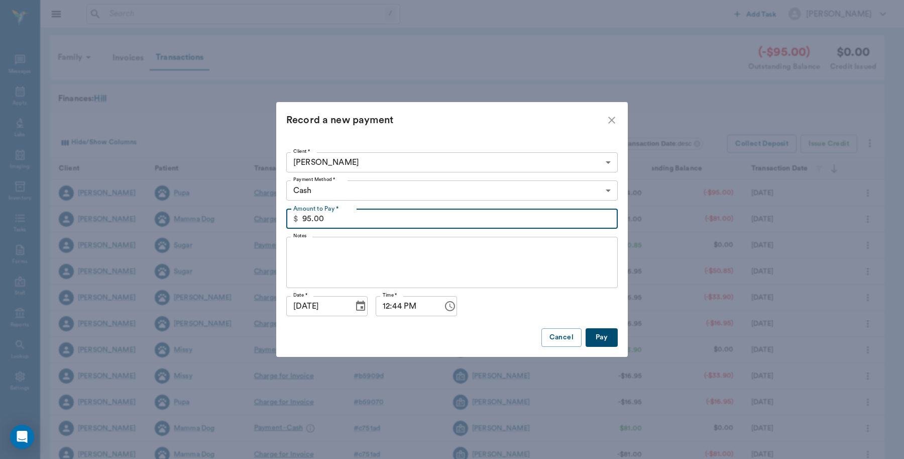
type input "95.00"
click at [602, 333] on button "Pay" at bounding box center [602, 337] width 32 height 19
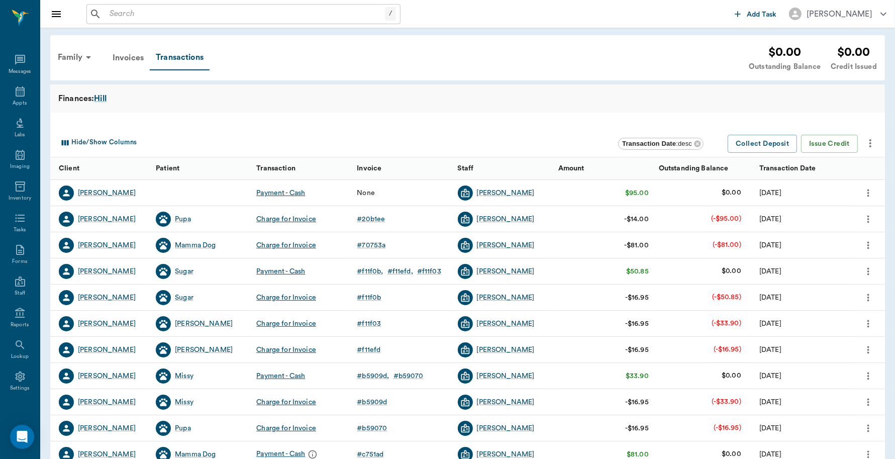
click at [870, 192] on icon "more" at bounding box center [867, 193] width 11 height 12
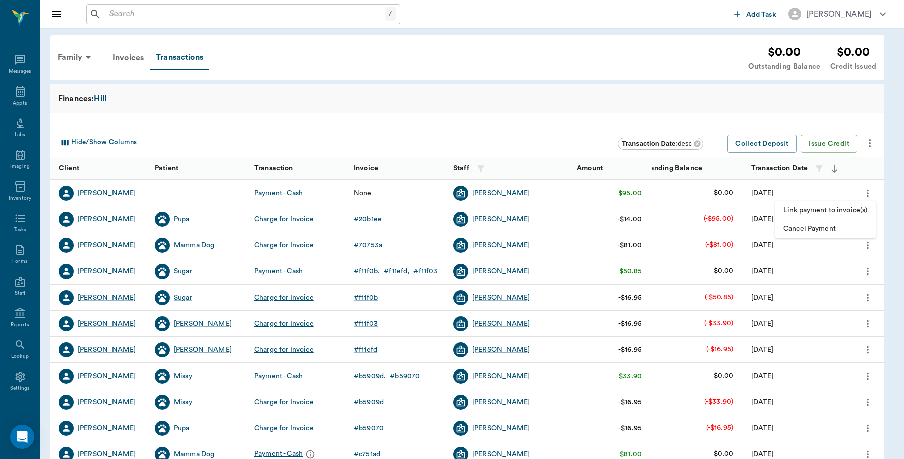
click at [852, 209] on span "Link payment to invoice(s)" at bounding box center [826, 210] width 84 height 11
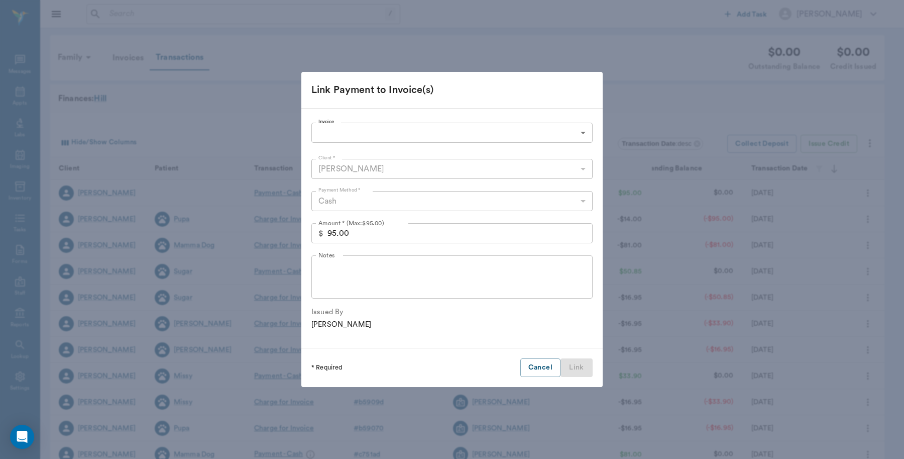
click at [431, 130] on body "/ ​ Add Task Dr. Bert Ellsworth Nectar Messages Appts Labs Imaging Inventory Ta…" at bounding box center [452, 309] width 904 height 618
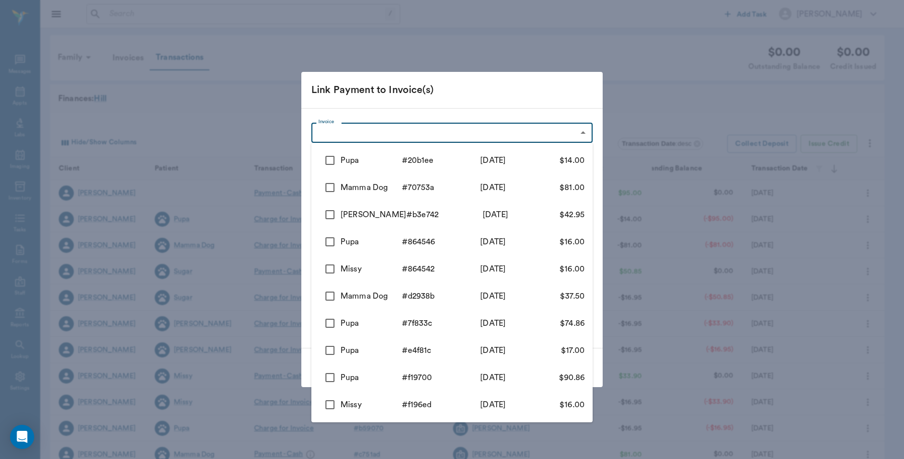
click at [333, 158] on input "checkbox" at bounding box center [329, 160] width 21 height 21
checkbox input "true"
type input "68a608e256e8efa9ab20b1ee"
type input "14.00"
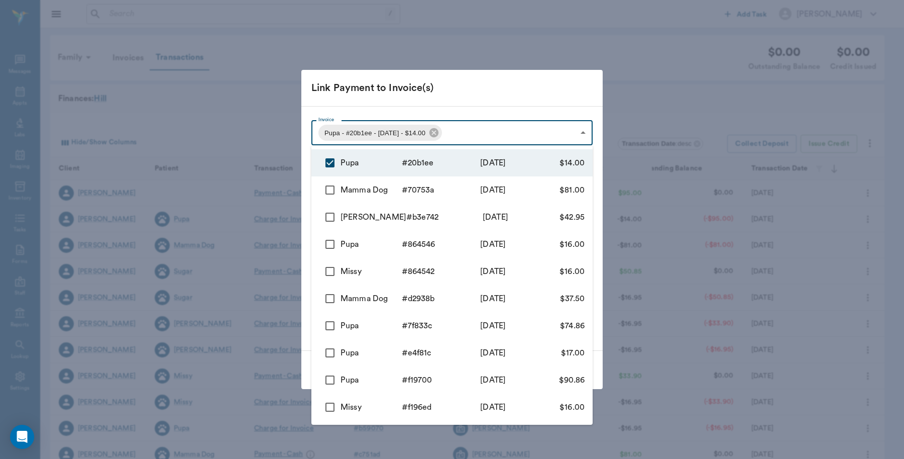
click at [331, 187] on input "checkbox" at bounding box center [329, 189] width 21 height 21
checkbox input "true"
type input "68a608e256e8efa9ab20b1ee,68a603a7b08867ae0f70753a"
type input "95.00"
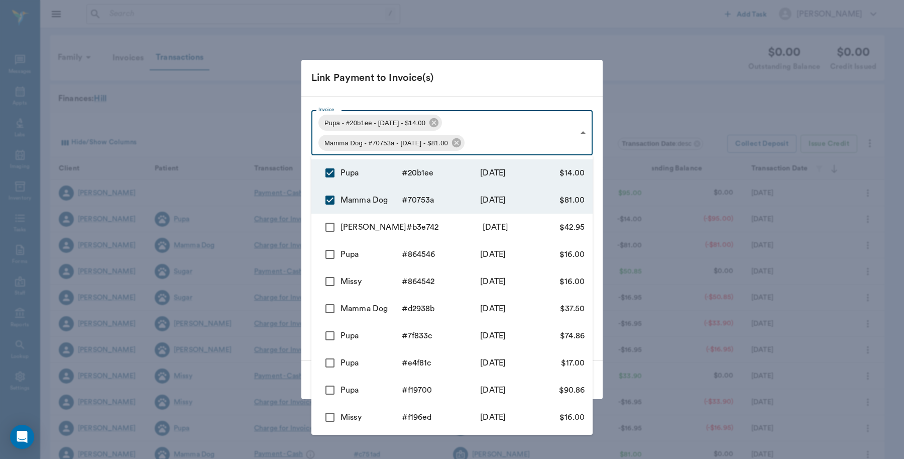
click at [510, 86] on div at bounding box center [452, 229] width 904 height 459
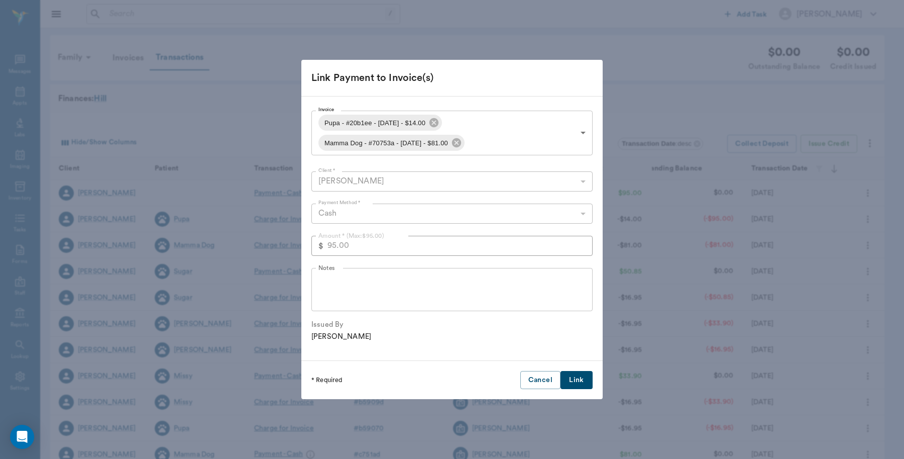
click at [577, 383] on button "Link" at bounding box center [577, 380] width 32 height 19
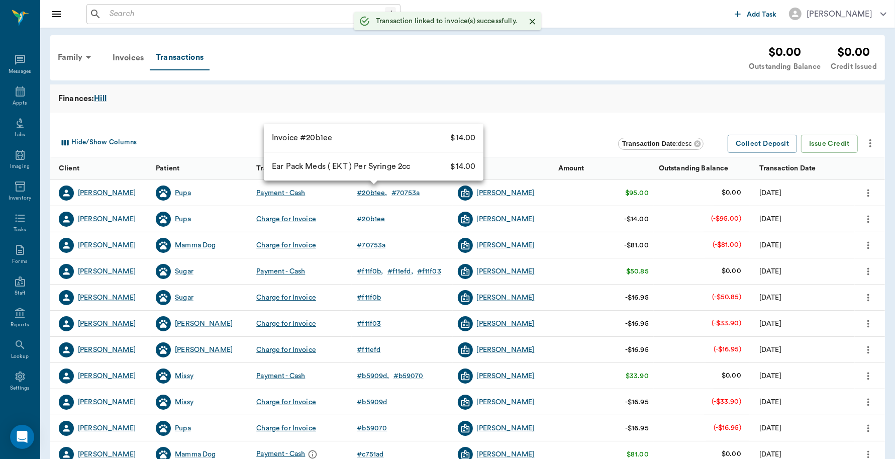
click at [375, 190] on div "# 20b1ee" at bounding box center [372, 193] width 30 height 10
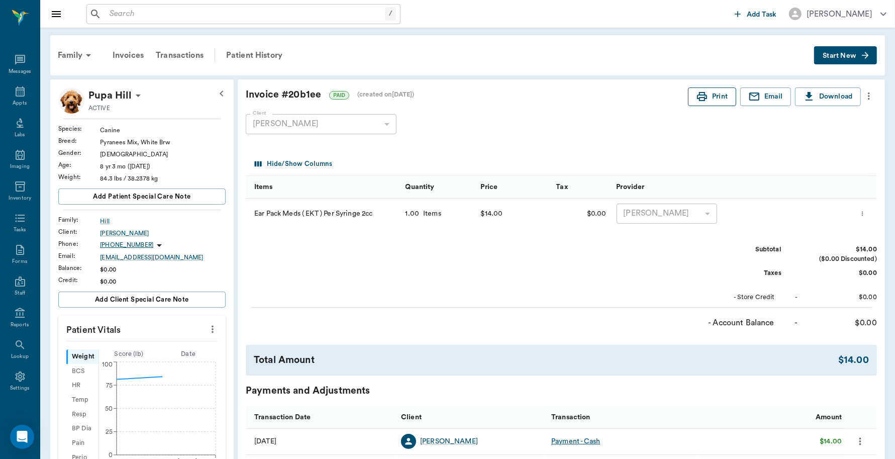
click at [702, 91] on icon "button" at bounding box center [702, 96] width 12 height 12
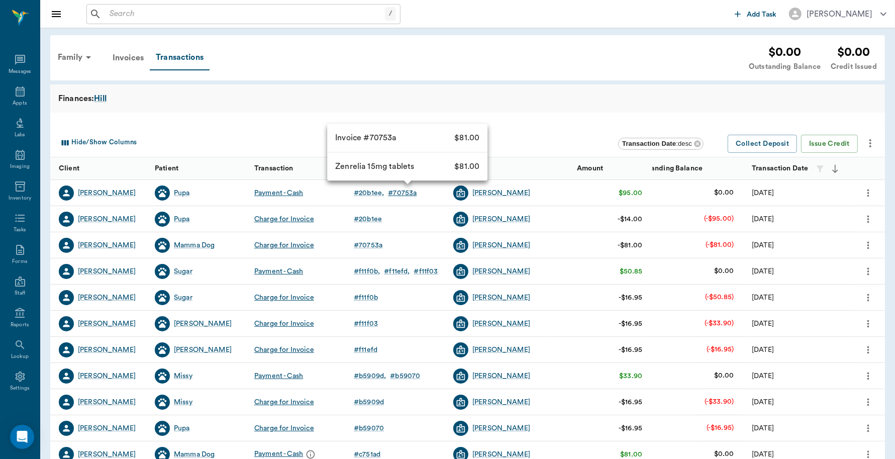
click at [405, 190] on div "# 70753a" at bounding box center [402, 193] width 29 height 10
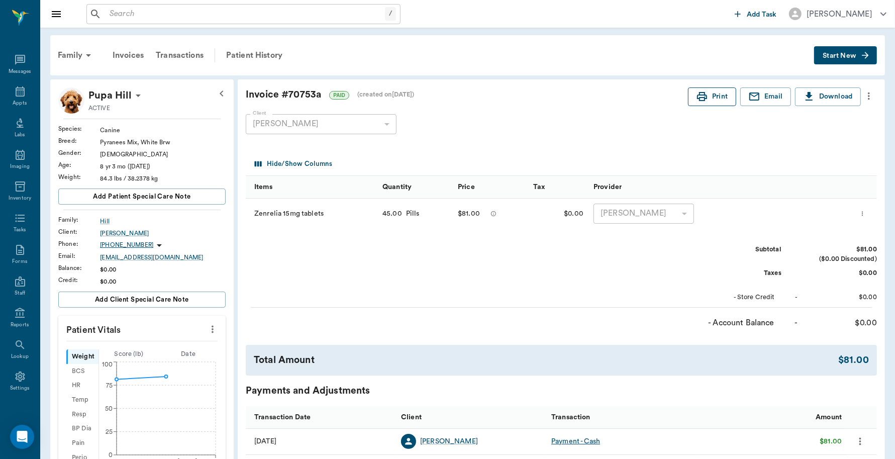
click at [719, 100] on button "Print" at bounding box center [712, 96] width 48 height 19
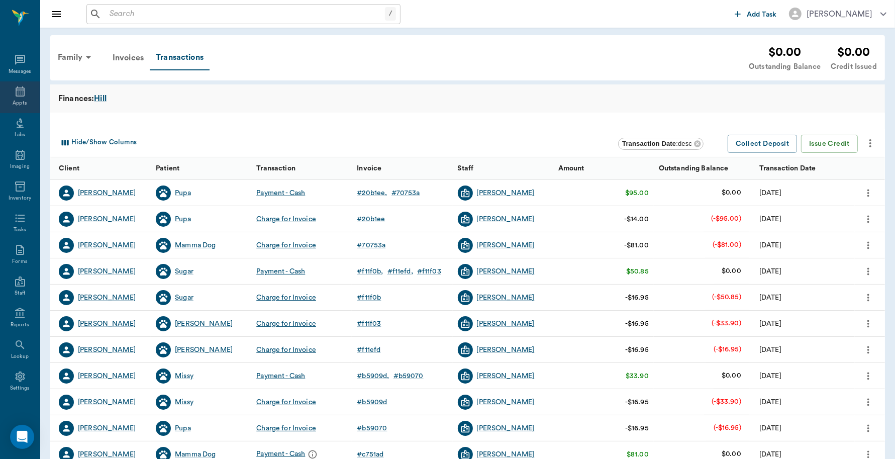
click at [16, 101] on div "Appts" at bounding box center [20, 103] width 14 height 8
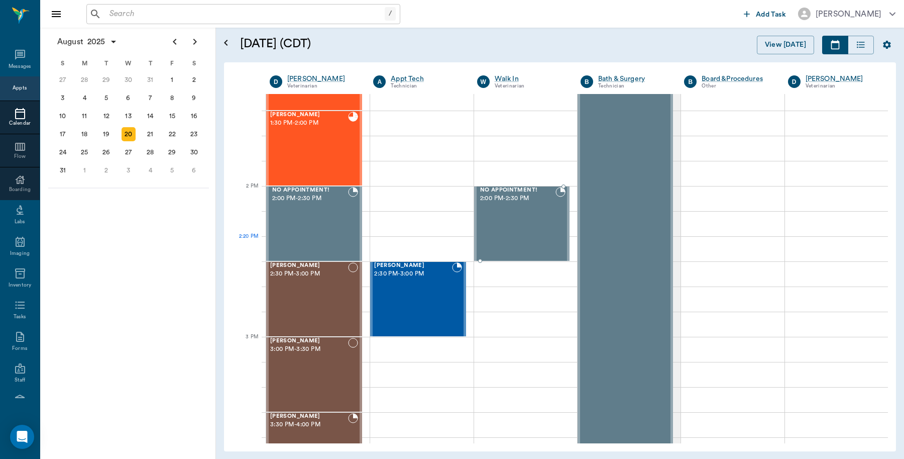
scroll to position [1130, 0]
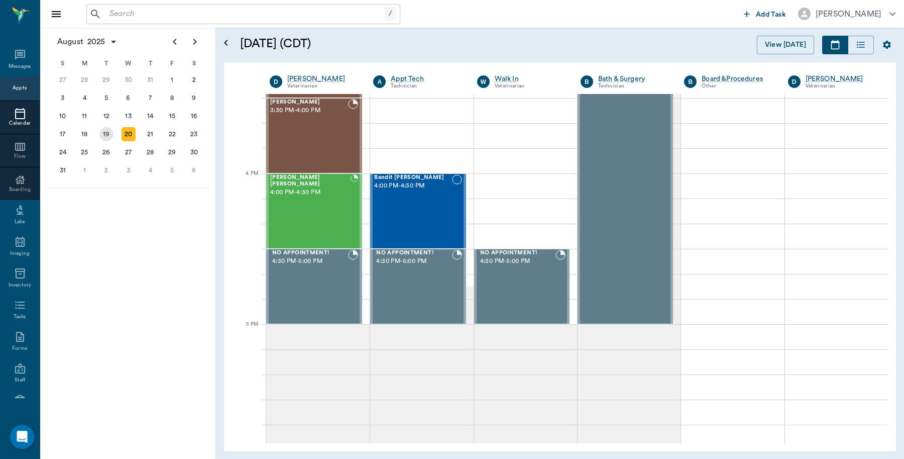
click at [109, 137] on div "19" at bounding box center [106, 134] width 14 height 14
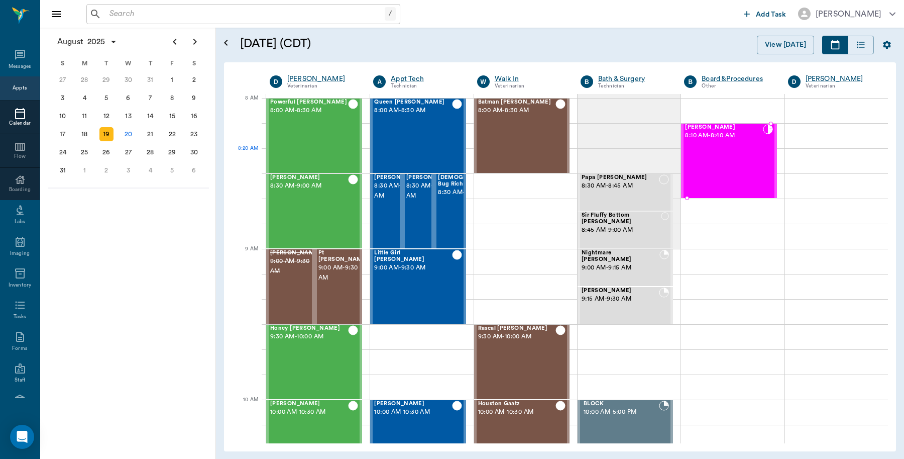
click at [700, 170] on div "Lottie Stringer 8:10 AM - 8:40 AM" at bounding box center [723, 160] width 77 height 73
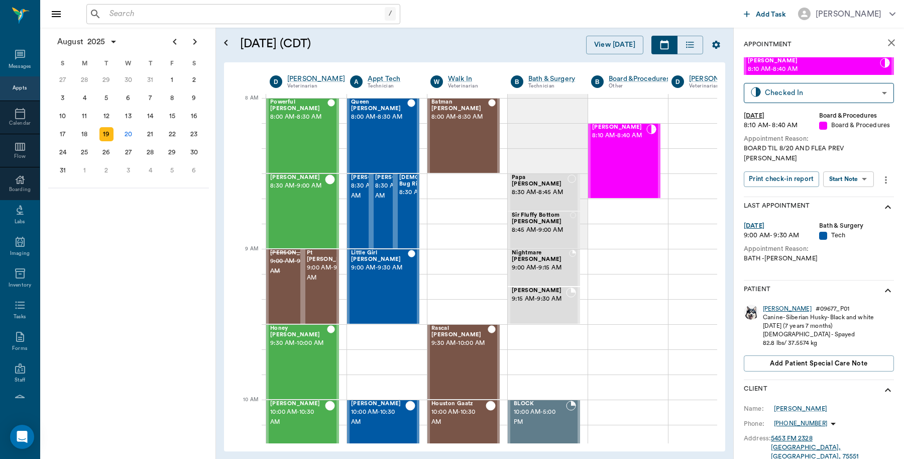
click at [768, 311] on div "Lottie" at bounding box center [787, 308] width 49 height 9
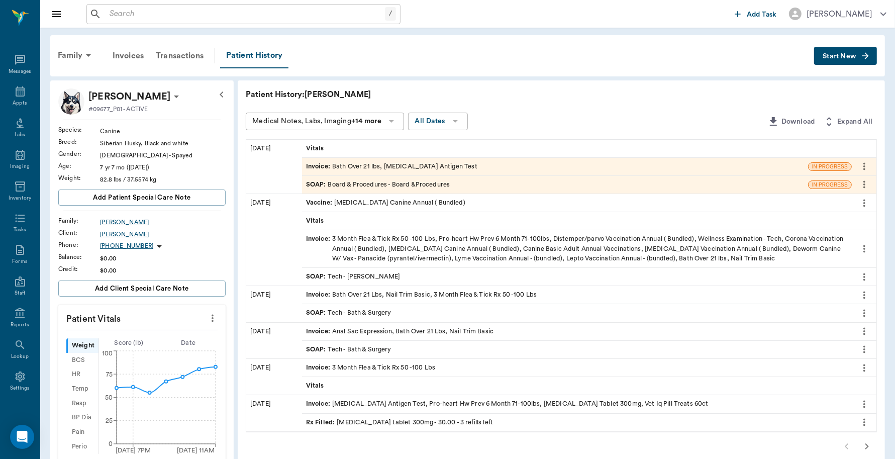
click at [707, 166] on div "Invoice : Bath Over 21 lbs, Heartworm Antigen Test" at bounding box center [555, 167] width 506 height 18
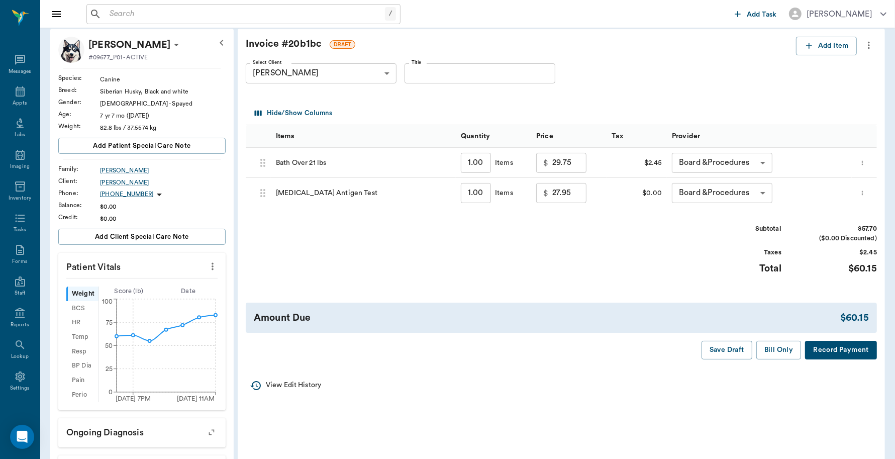
scroll to position [63, 0]
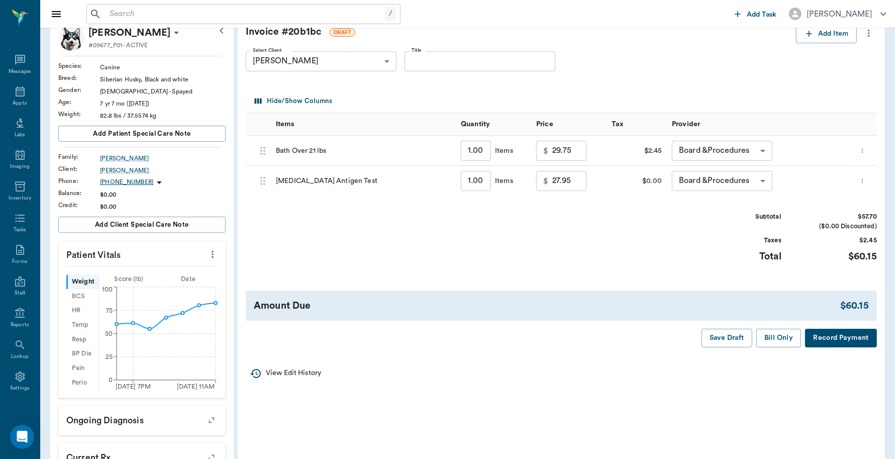
click at [841, 344] on button "Record Payment" at bounding box center [841, 337] width 72 height 19
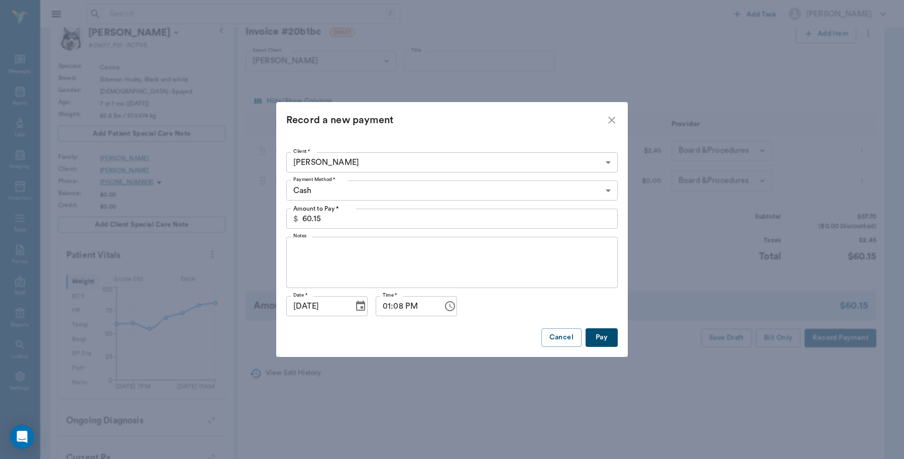
click at [468, 193] on body "/ ​ Add Task Dr. Bert Ellsworth Nectar Messages Appts Labs Imaging Inventory Ta…" at bounding box center [452, 342] width 904 height 810
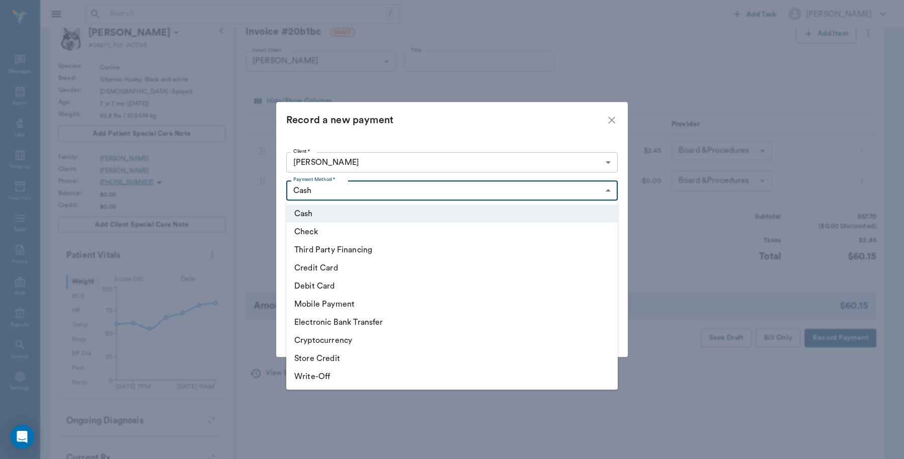
click at [343, 283] on li "Debit Card" at bounding box center [452, 286] width 332 height 18
type input "DEBIT_CARD"
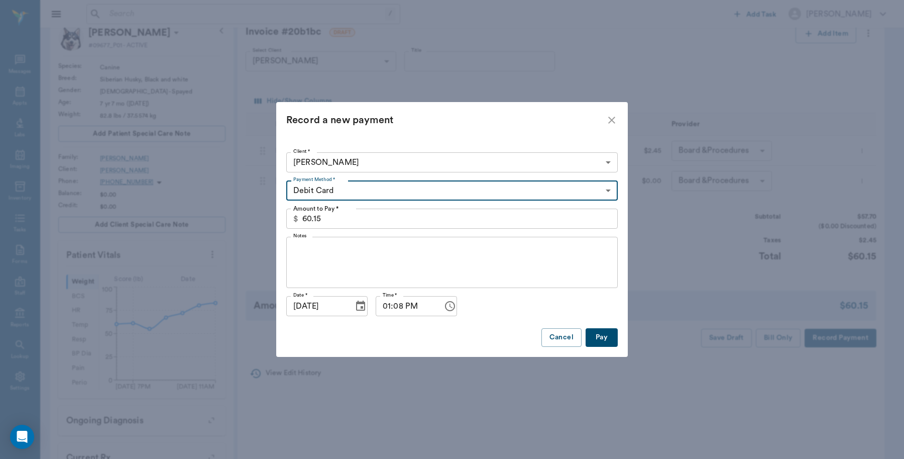
click at [603, 338] on button "Pay" at bounding box center [602, 337] width 32 height 19
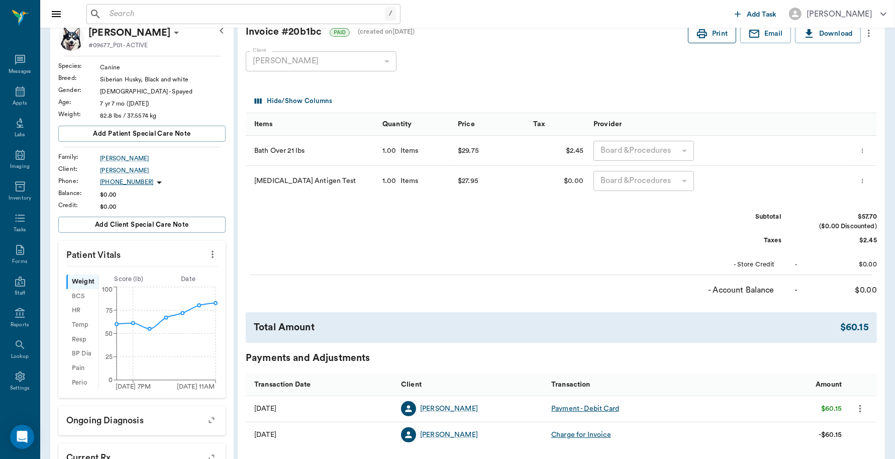
click at [709, 38] on button "Print" at bounding box center [712, 34] width 48 height 19
click at [16, 97] on div "Appts" at bounding box center [20, 97] width 40 height 32
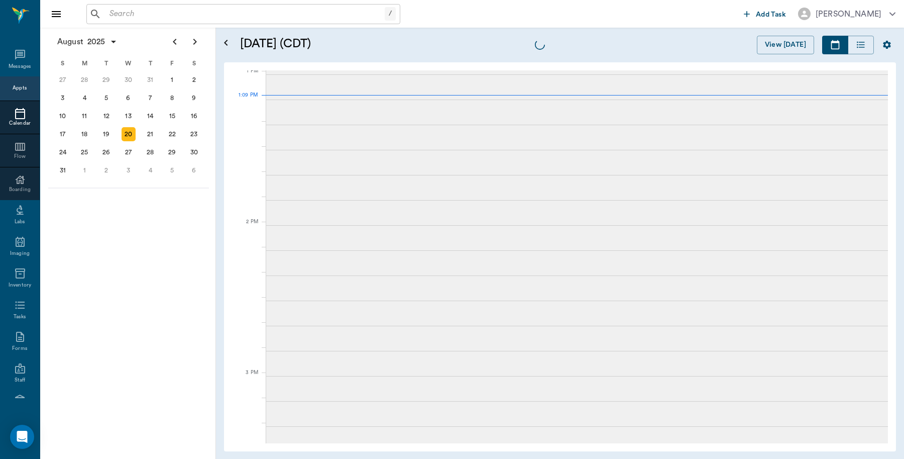
scroll to position [755, 0]
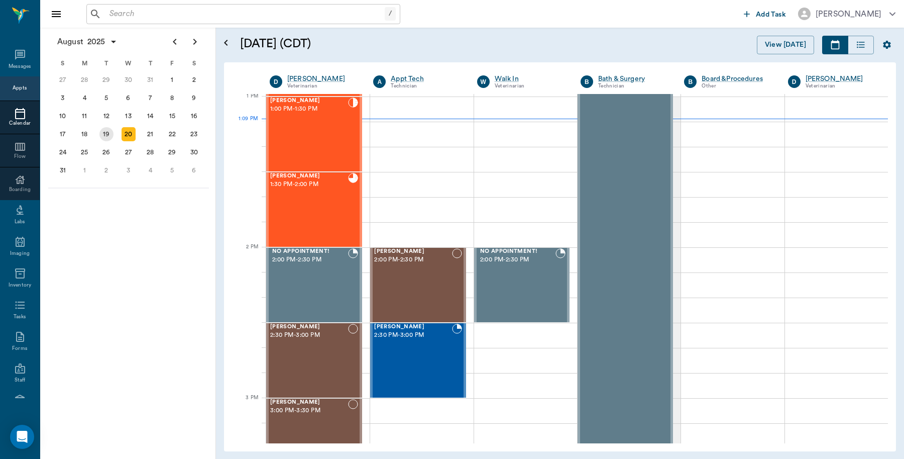
click at [104, 133] on div "19" at bounding box center [106, 134] width 14 height 14
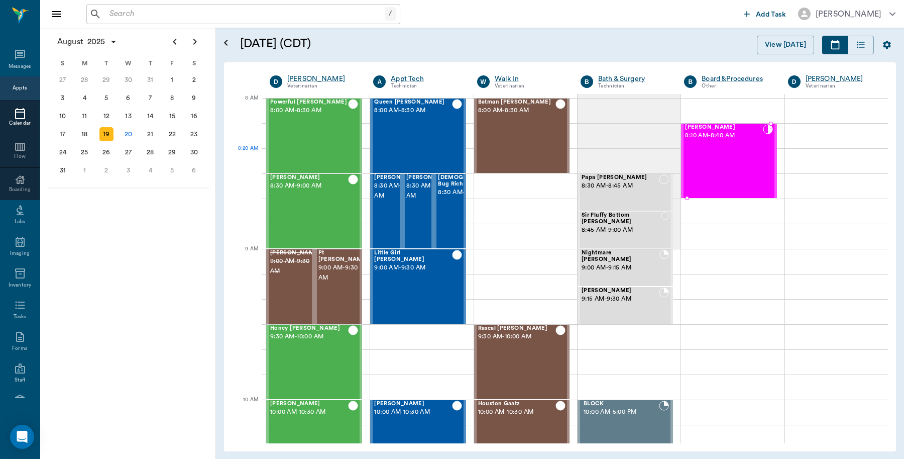
click at [726, 165] on div "Lottie Stringer 8:10 AM - 8:40 AM" at bounding box center [723, 160] width 77 height 73
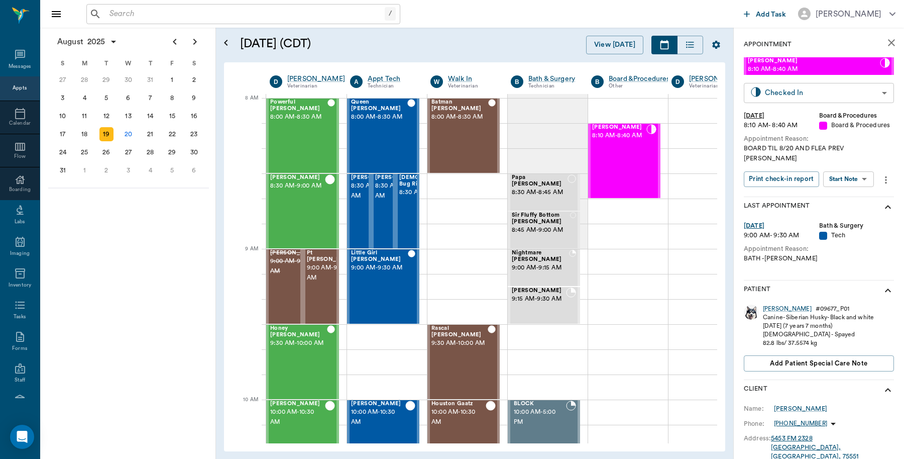
click at [817, 91] on body "/ ​ Add Task Dr. Bert Ellsworth Nectar Messages Appts Calendar Flow Boarding La…" at bounding box center [452, 229] width 904 height 459
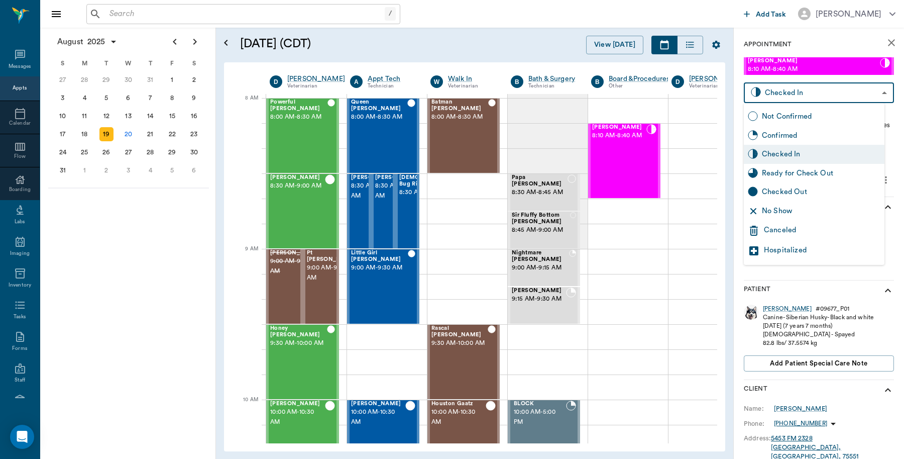
click at [781, 189] on div "Checked Out" at bounding box center [821, 191] width 119 height 11
type input "CHECKED_OUT"
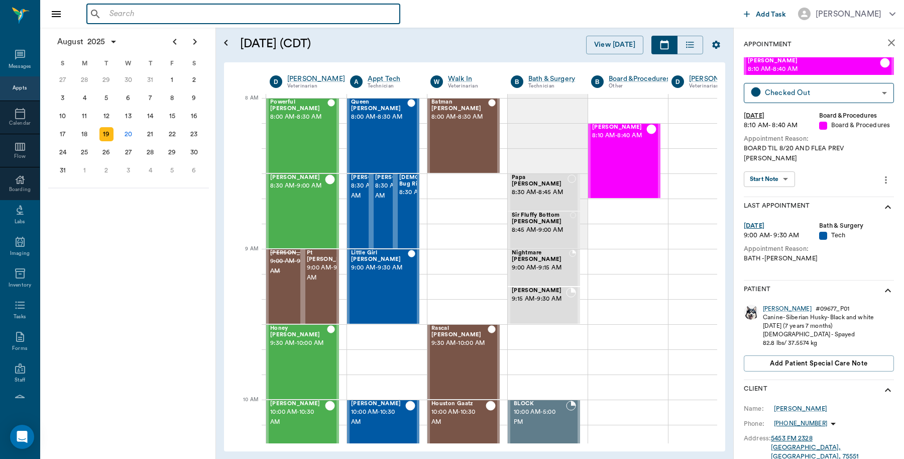
click at [166, 7] on input "text" at bounding box center [250, 14] width 290 height 14
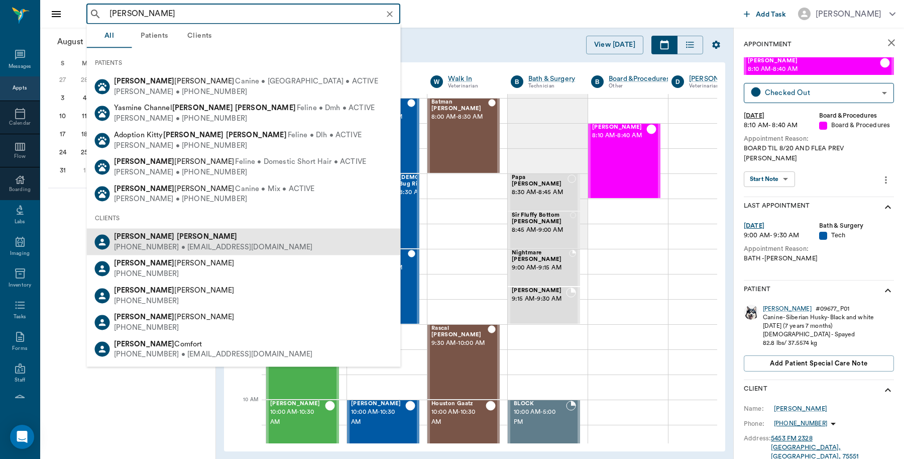
click at [144, 242] on div "(214) 603-7211 • PEGGYSCHUMACHER@gmail.com" at bounding box center [213, 247] width 199 height 11
type input "Peggy Smith"
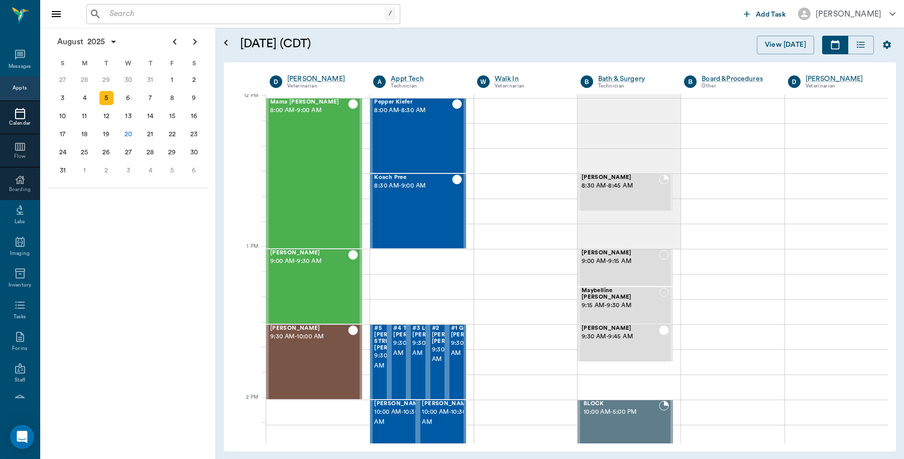
scroll to position [604, 0]
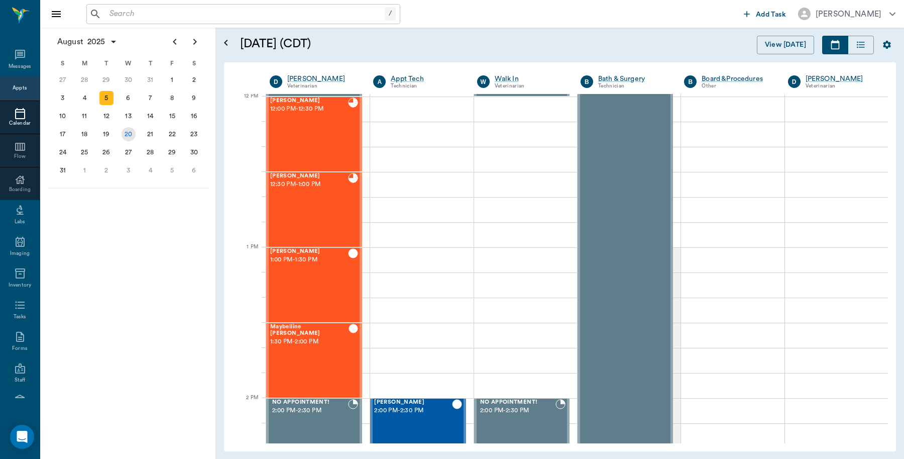
click at [131, 131] on div "20" at bounding box center [129, 134] width 14 height 14
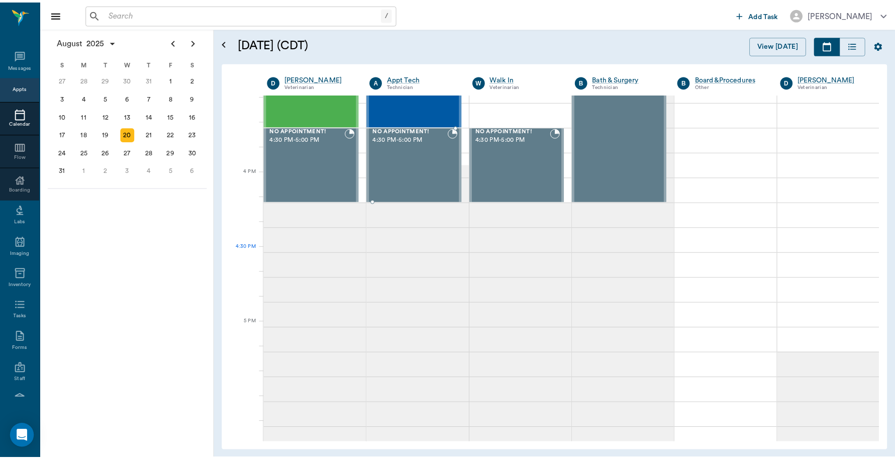
scroll to position [1067, 0]
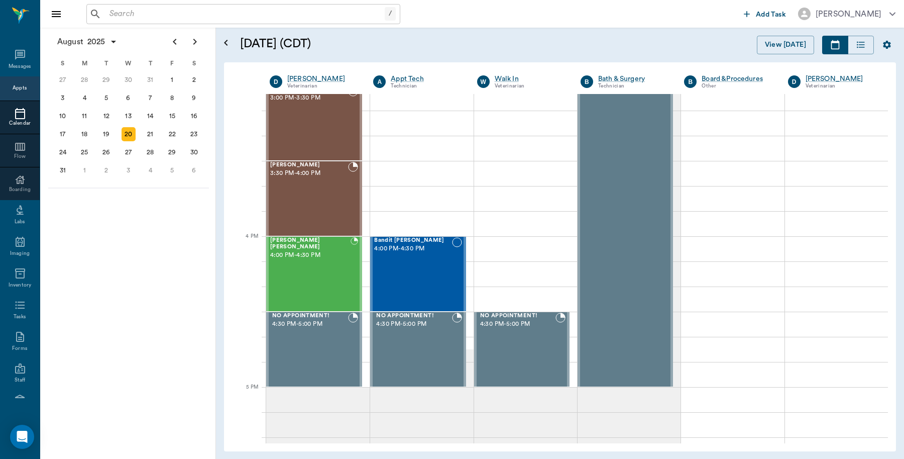
click at [181, 8] on input "text" at bounding box center [244, 14] width 279 height 14
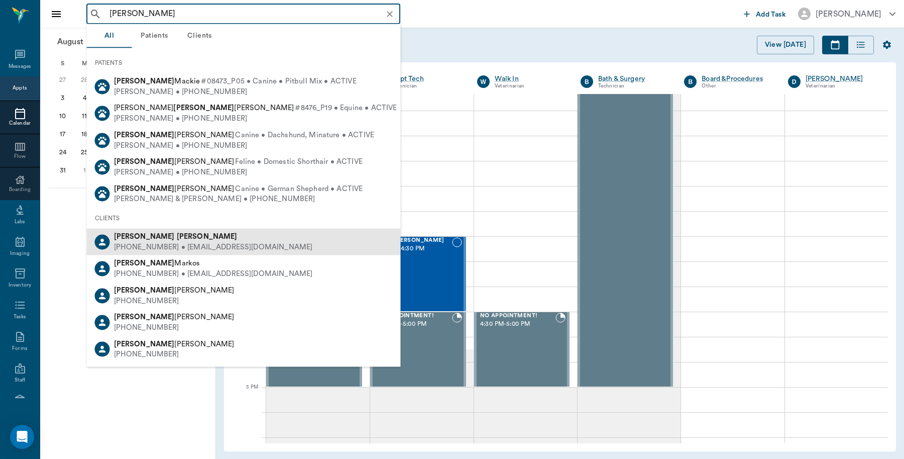
click at [147, 230] on div "PENNY WOODS (903) 241-4737 • WOODSPENNY10@yahoo.com" at bounding box center [244, 242] width 314 height 27
type input "Penny woods"
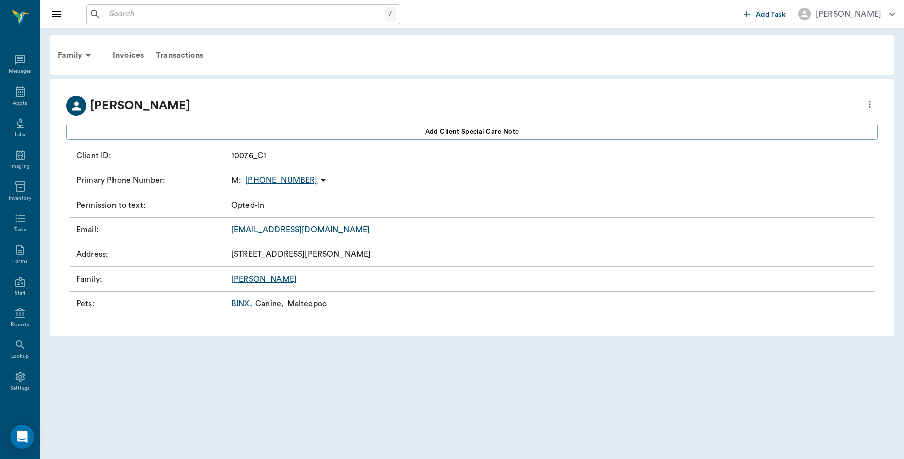
click at [239, 302] on link "BINX ," at bounding box center [241, 303] width 21 height 12
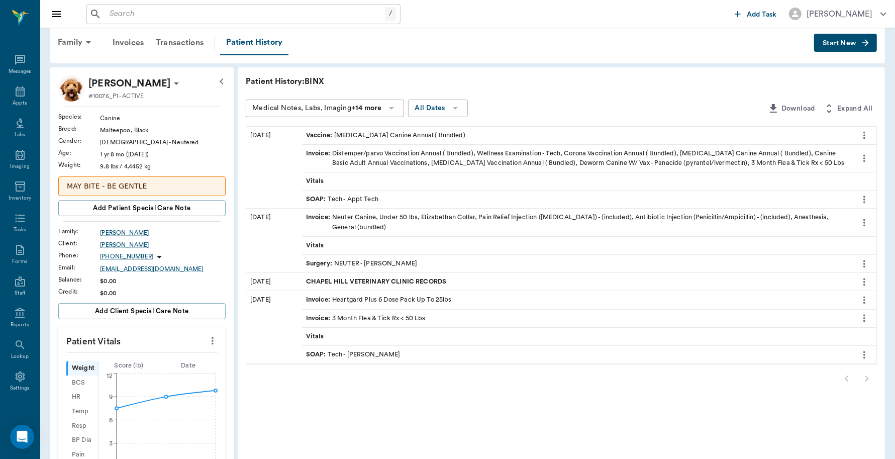
scroll to position [2, 0]
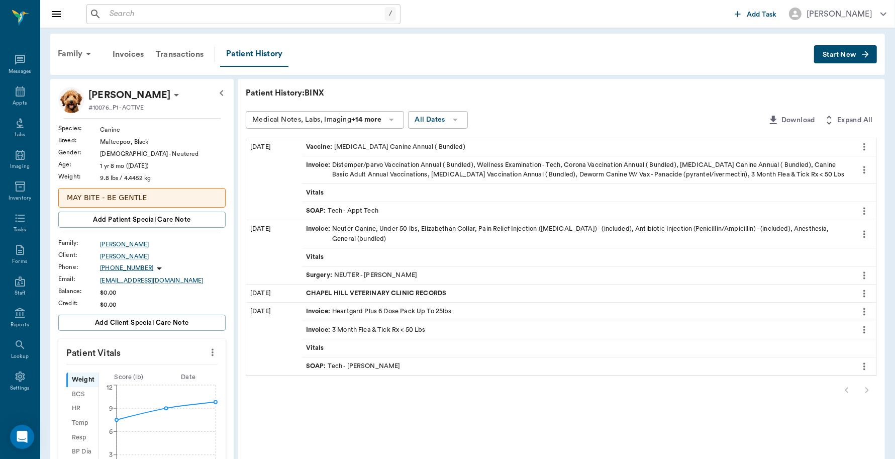
click at [827, 55] on span "Start New" at bounding box center [839, 55] width 34 height 0
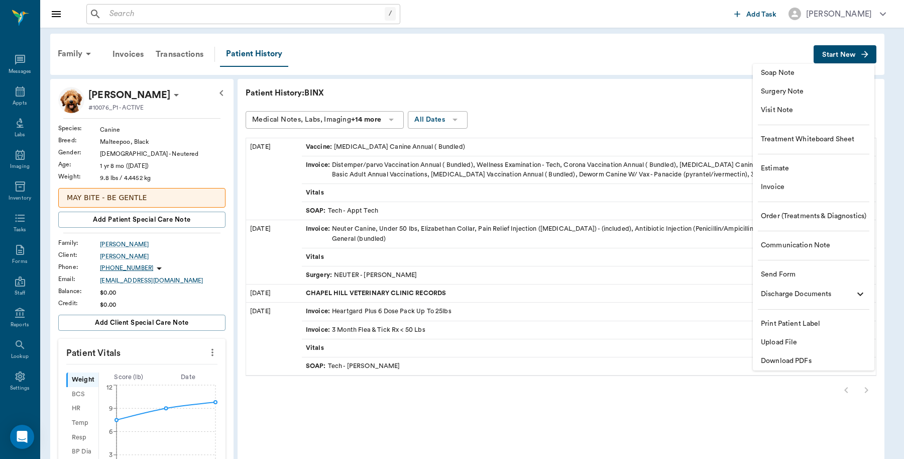
click at [777, 182] on span "Invoice" at bounding box center [813, 187] width 105 height 11
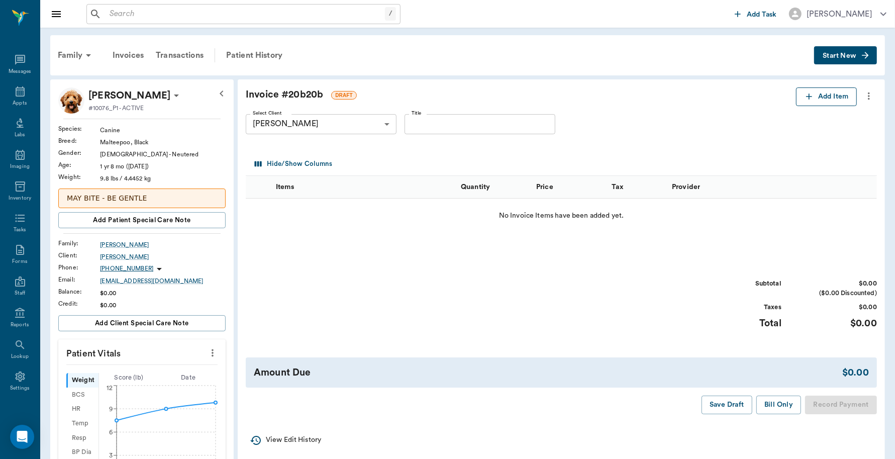
click at [843, 98] on button "Add Item" at bounding box center [826, 96] width 61 height 19
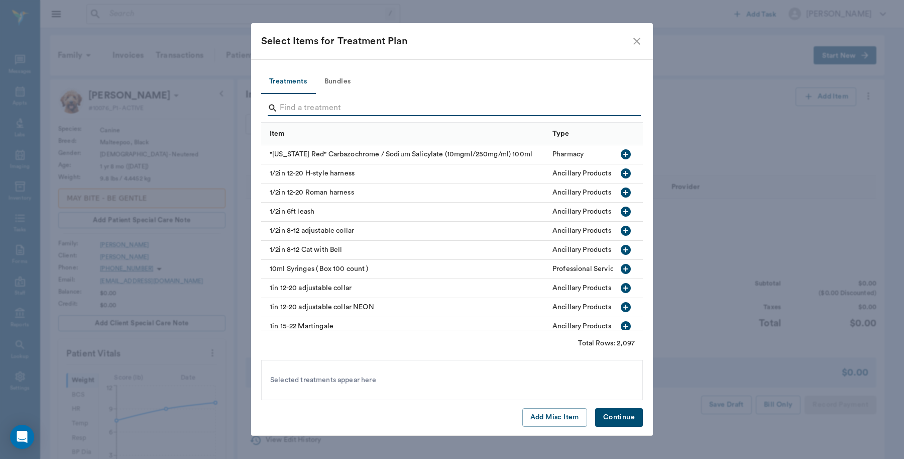
click at [340, 105] on input "Search" at bounding box center [453, 108] width 346 height 16
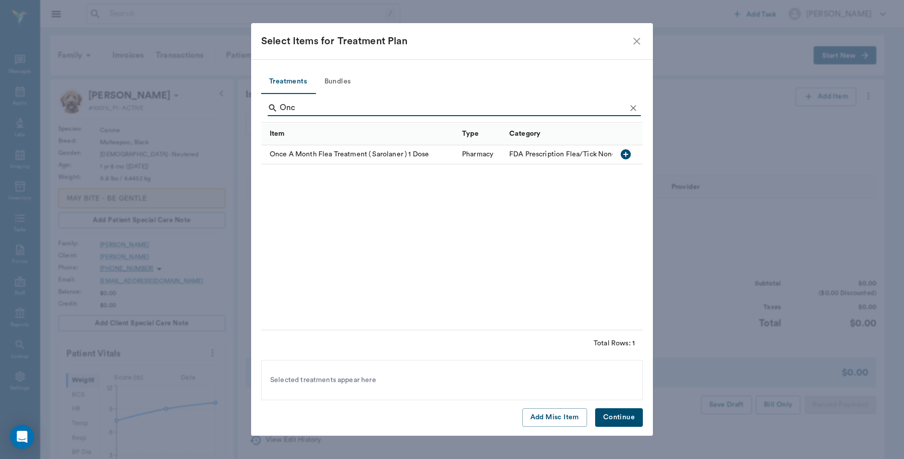
type input "Onc"
click at [623, 153] on icon "button" at bounding box center [626, 154] width 10 height 10
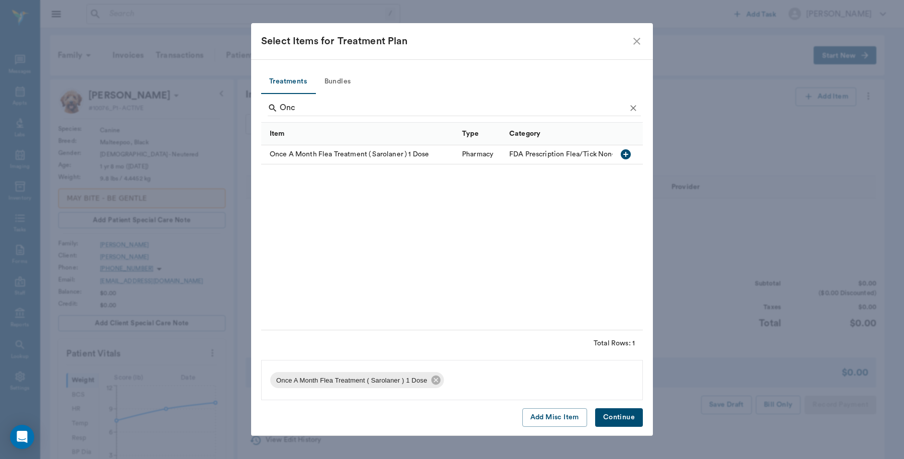
click at [622, 415] on button "Continue" at bounding box center [619, 417] width 48 height 19
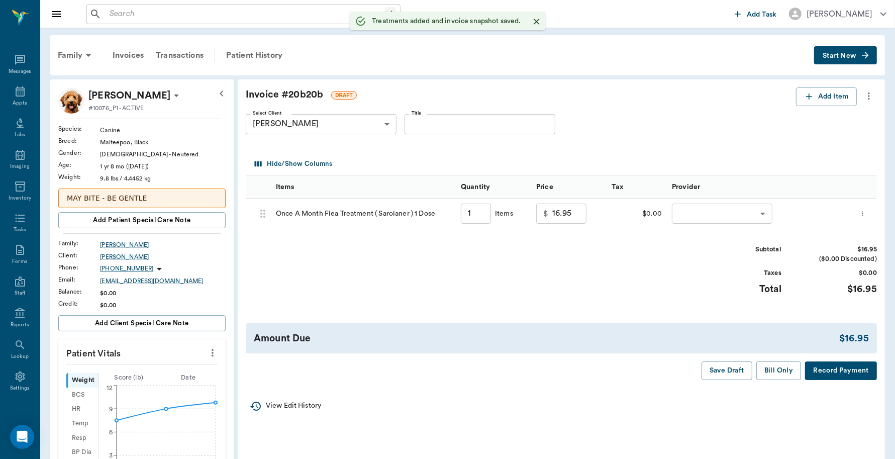
type input "1.00"
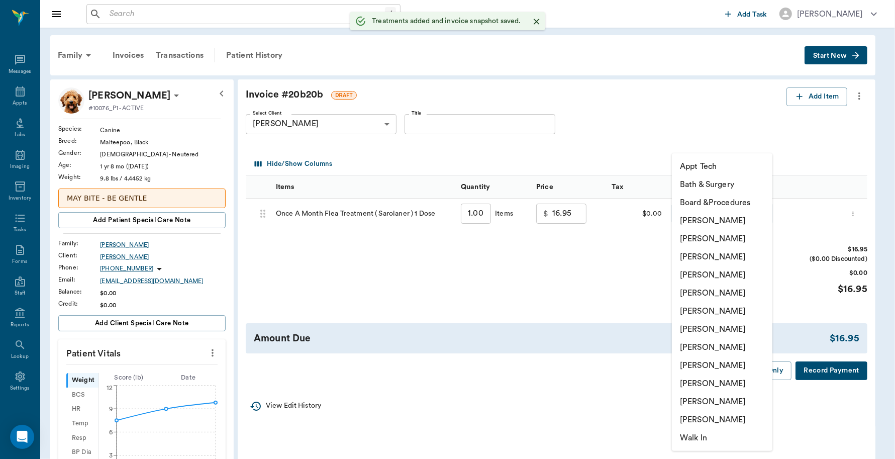
click at [763, 216] on body "/ ​ Add Task Dr. Bert Ellsworth Nectar Messages Appts Labs Imaging Inventory Ta…" at bounding box center [447, 386] width 895 height 773
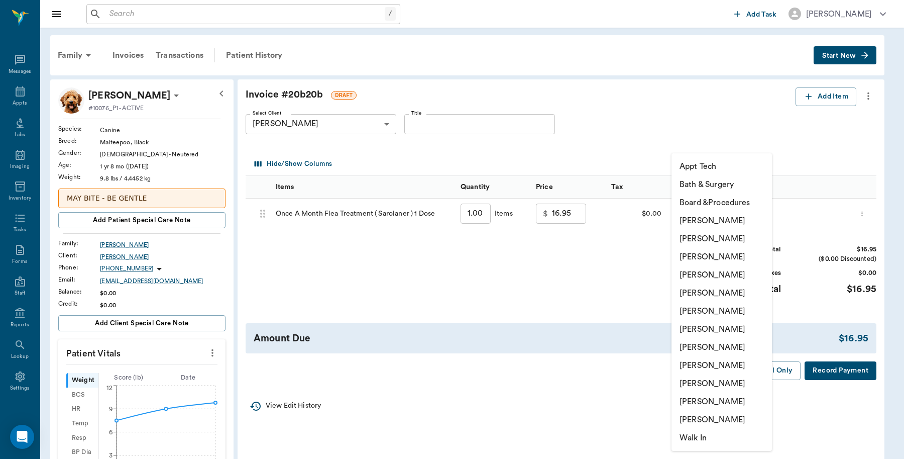
click at [732, 219] on li "Caryn Watson" at bounding box center [722, 220] width 100 height 18
type input "none-6899ea08ed37b777db10de45"
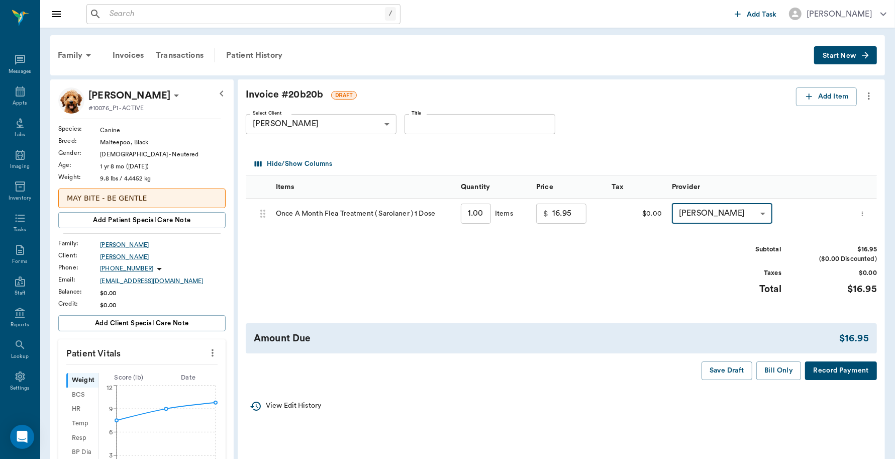
click at [844, 373] on button "Record Payment" at bounding box center [841, 370] width 72 height 19
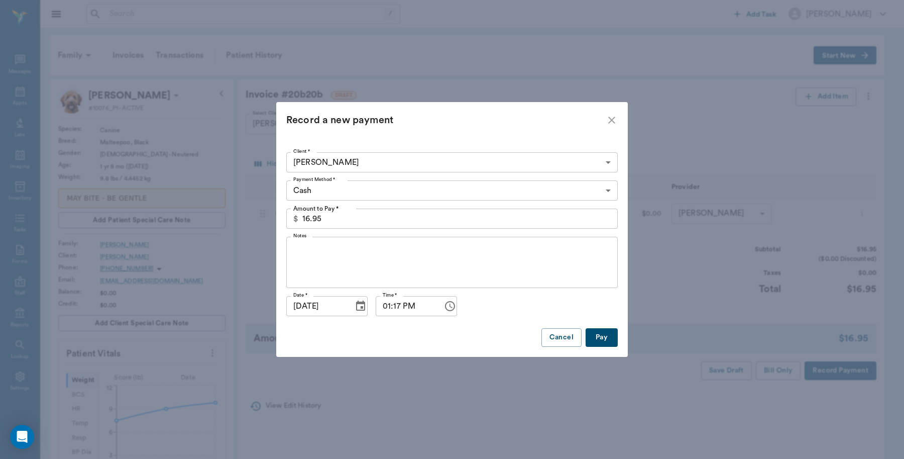
click at [609, 345] on button "Pay" at bounding box center [602, 337] width 32 height 19
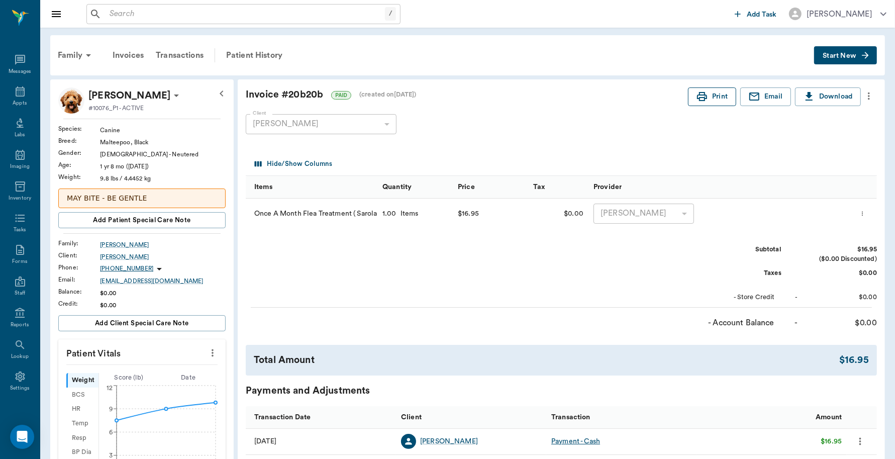
click at [705, 93] on icon "button" at bounding box center [702, 96] width 12 height 12
click at [16, 88] on icon at bounding box center [20, 91] width 9 height 10
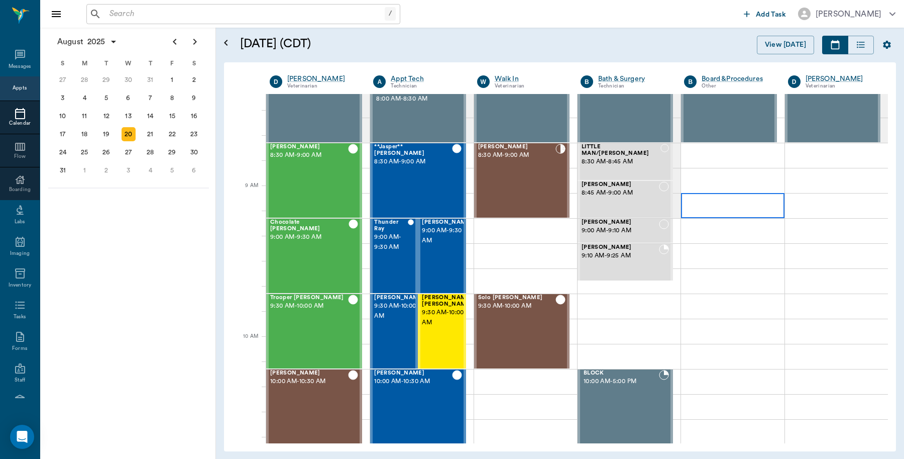
scroll to position [1, 0]
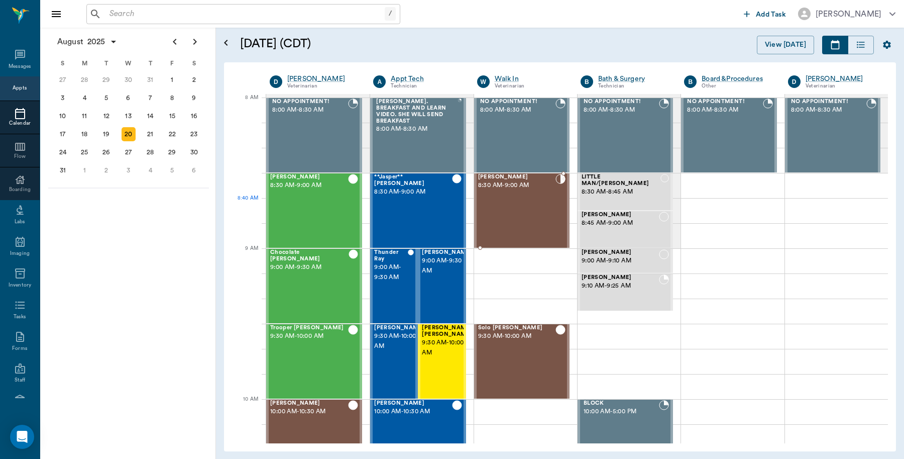
click at [526, 202] on div "Lola Arnold 8:30 AM - 9:00 AM" at bounding box center [516, 210] width 77 height 73
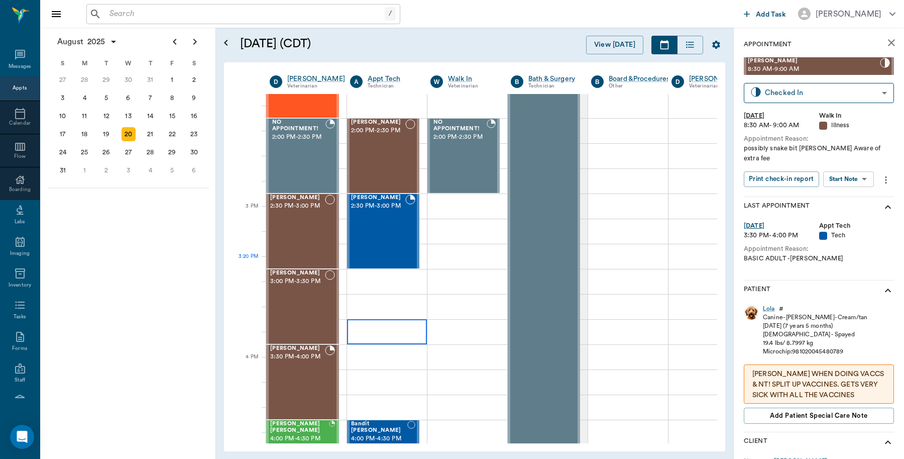
scroll to position [879, 0]
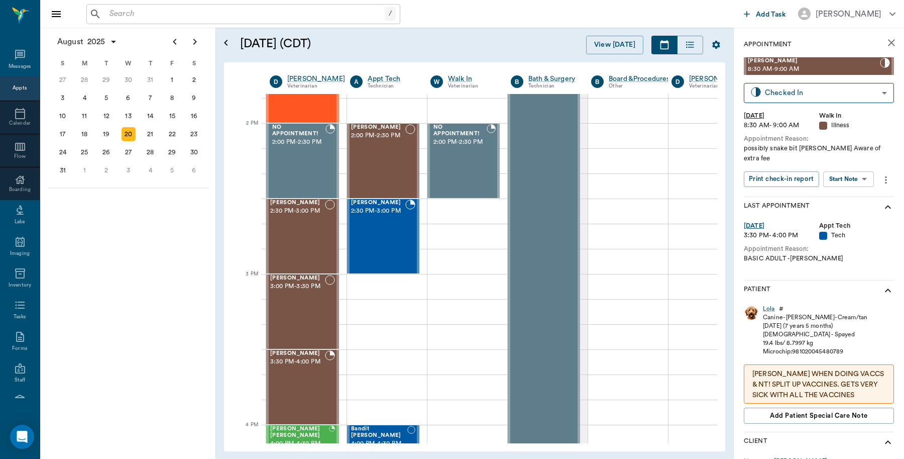
click at [887, 41] on icon "close" at bounding box center [892, 43] width 12 height 12
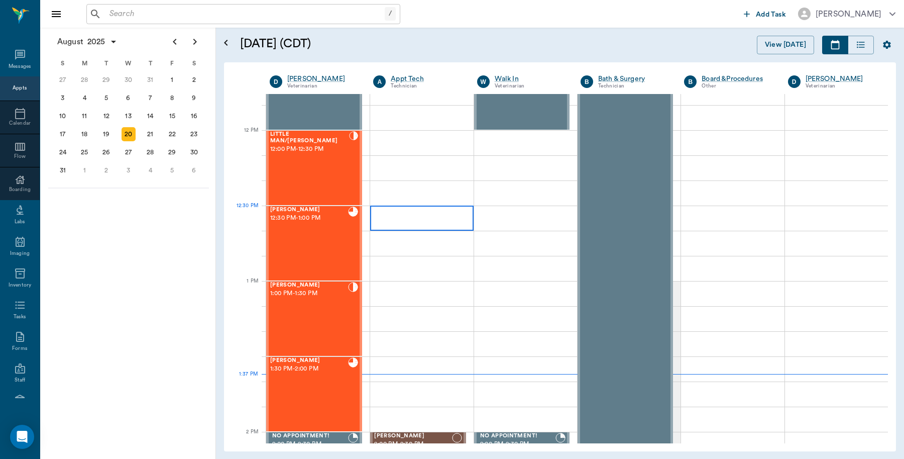
scroll to position [753, 0]
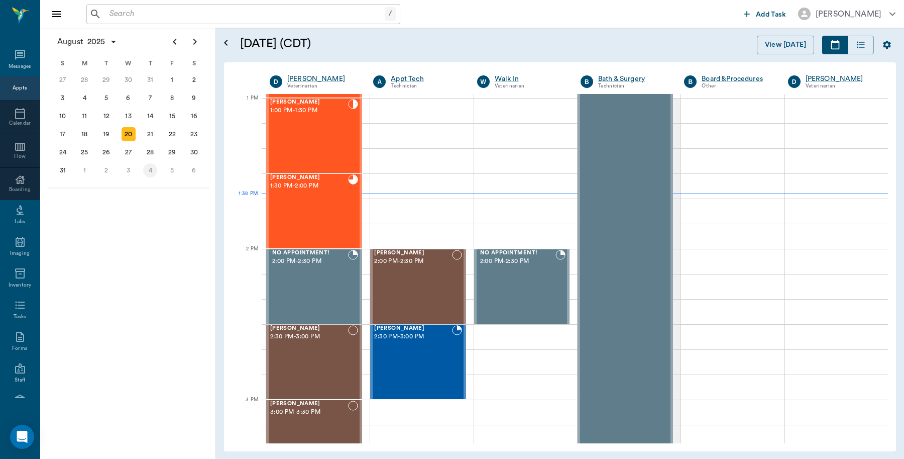
click at [156, 166] on div "4" at bounding box center [150, 170] width 14 height 14
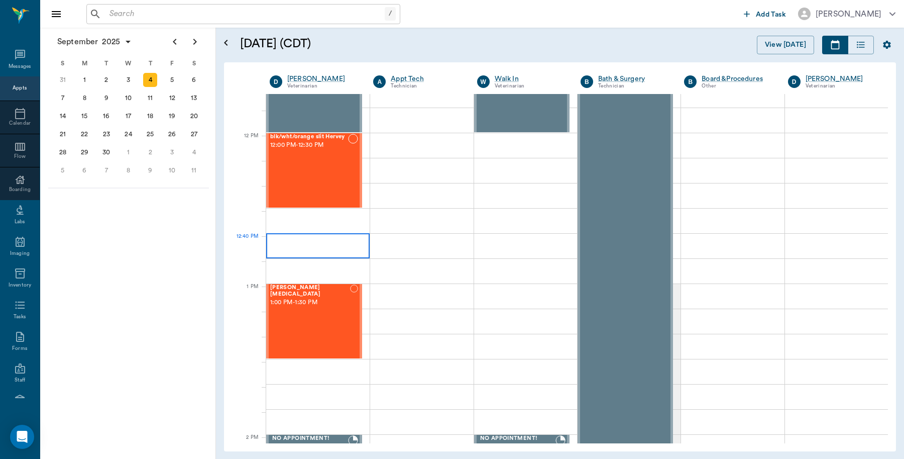
scroll to position [565, 0]
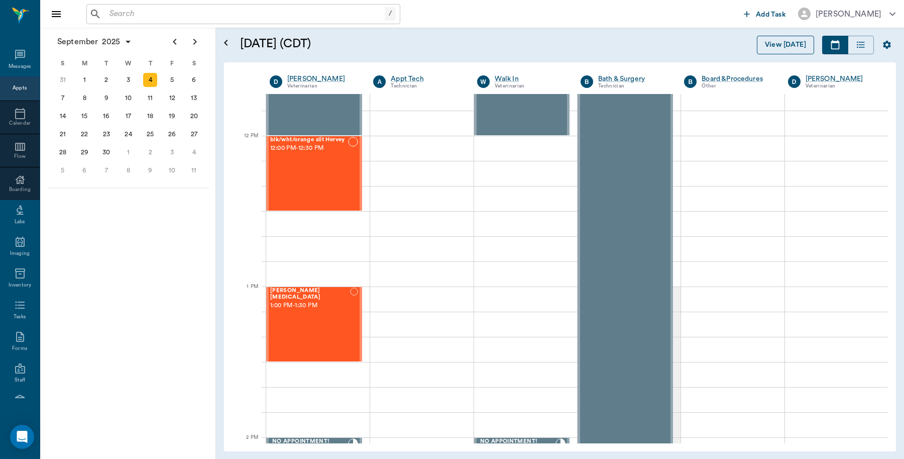
click at [776, 40] on button "View [DATE]" at bounding box center [785, 45] width 57 height 19
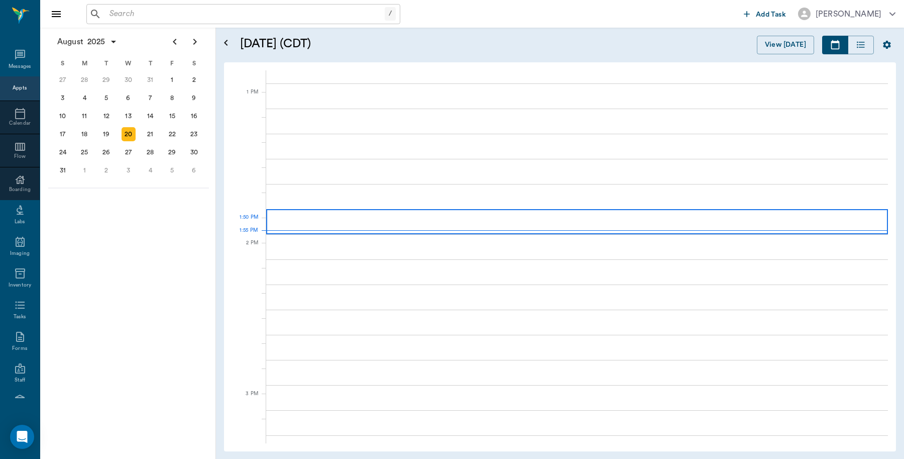
scroll to position [754, 0]
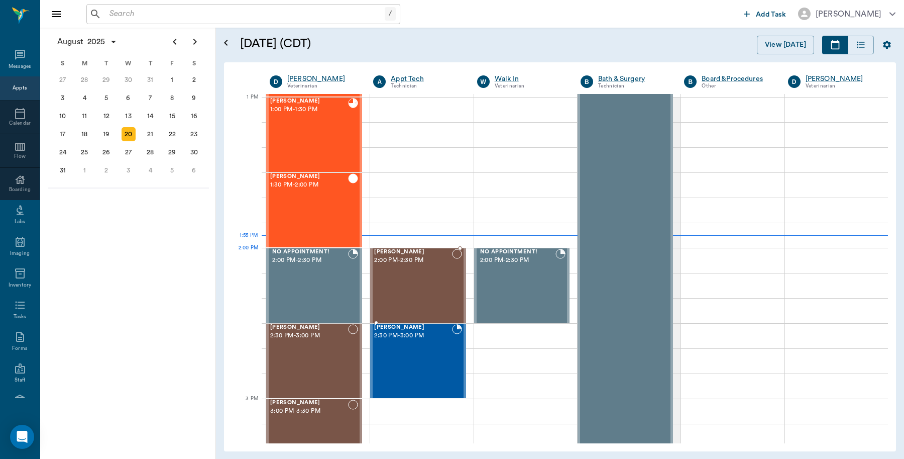
click at [401, 266] on div "BELLA Durmon 2:00 PM - 2:30 PM" at bounding box center [412, 285] width 77 height 73
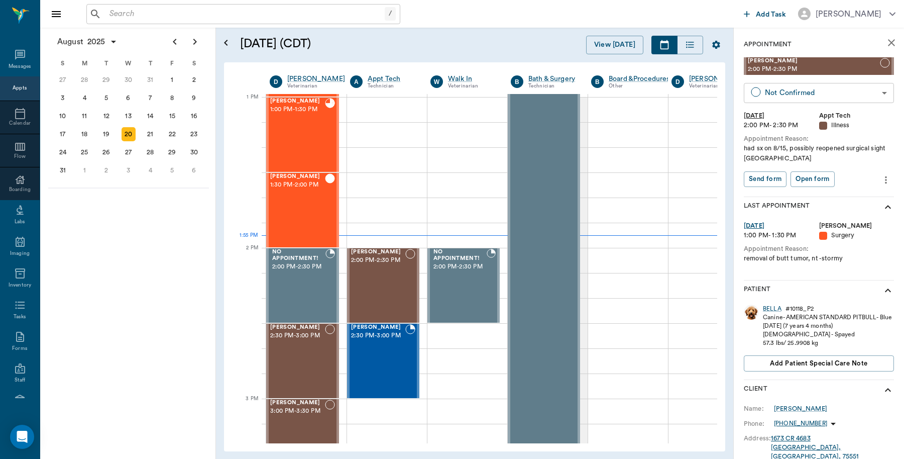
click at [817, 90] on body "/ ​ Add Task Dr. Bert Ellsworth Nectar Messages Appts Calendar Flow Boarding La…" at bounding box center [452, 229] width 904 height 459
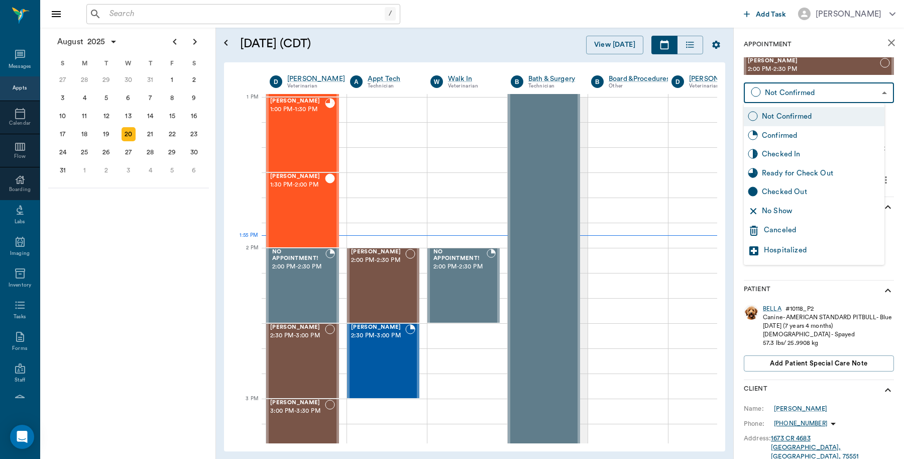
click at [790, 151] on div "Checked In" at bounding box center [821, 154] width 119 height 11
type input "CHECKED_IN"
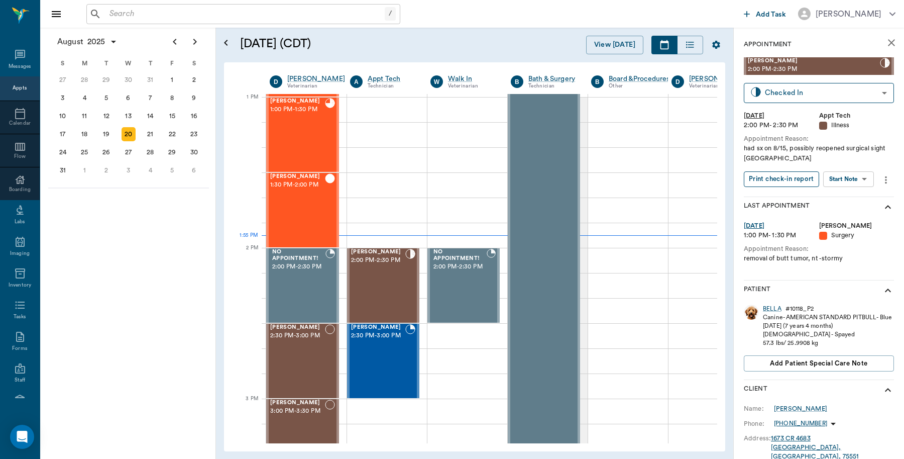
click at [784, 180] on button "Print check-in report" at bounding box center [781, 179] width 75 height 16
click at [292, 11] on input "text" at bounding box center [244, 14] width 279 height 14
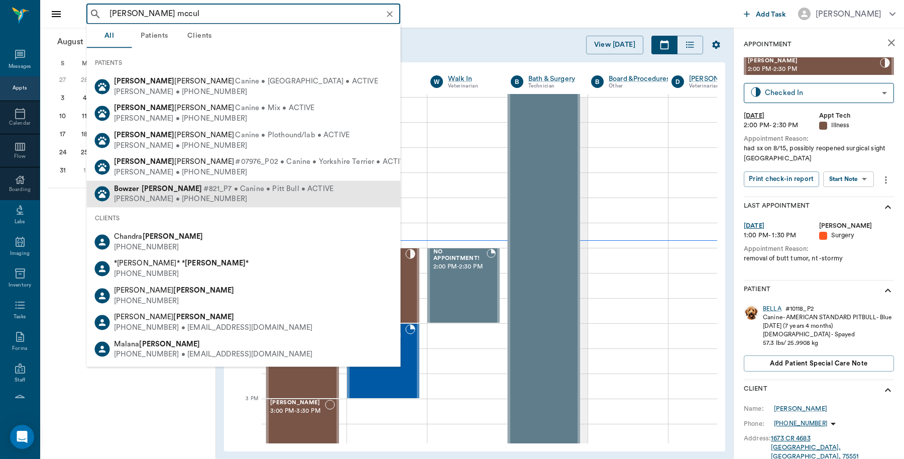
click at [203, 192] on span "#821_P7 • Canine • Pitt Bull • ACTIVE" at bounding box center [268, 188] width 131 height 11
type input "bowser mccul"
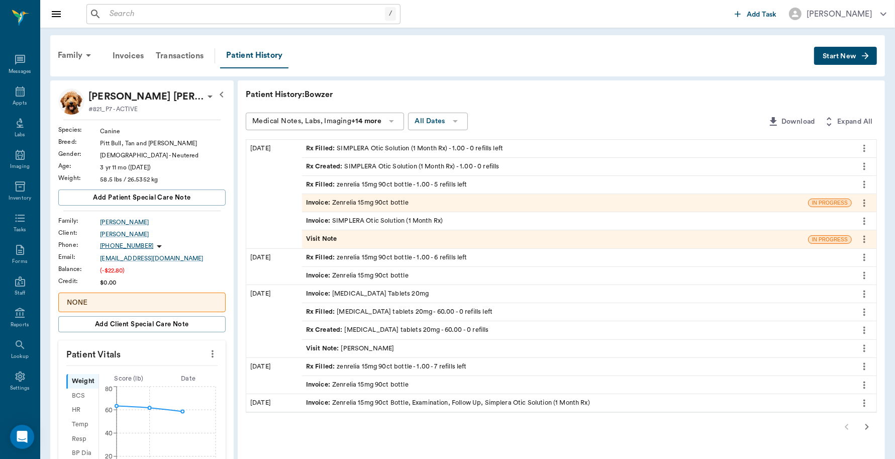
click at [385, 199] on div "Invoice : Zenrelia 15mg 90ct bottle" at bounding box center [357, 203] width 102 height 10
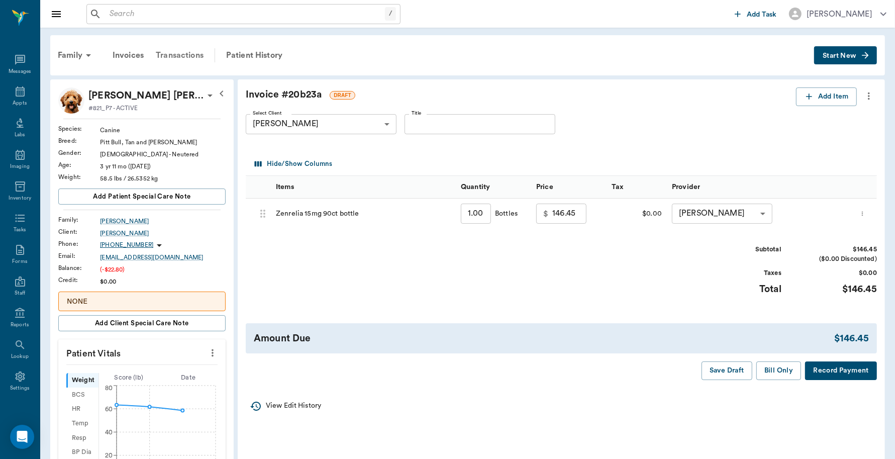
click at [179, 53] on div "Transactions" at bounding box center [180, 55] width 60 height 24
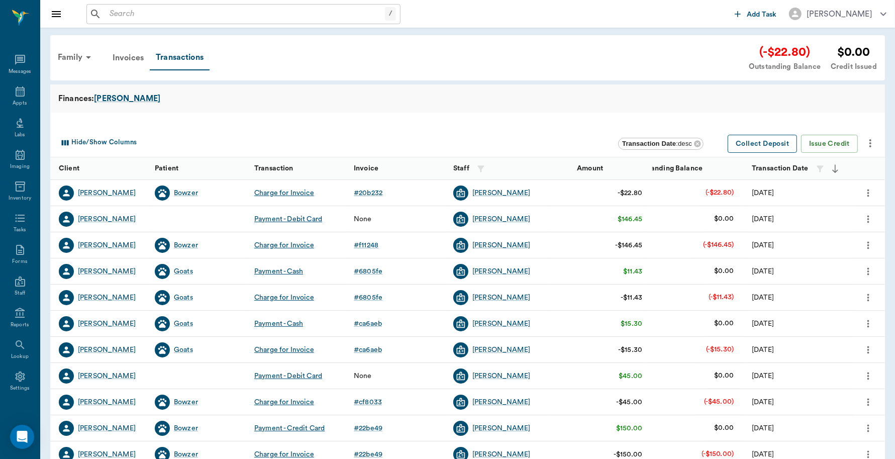
click at [750, 145] on button "Collect Deposit" at bounding box center [761, 144] width 69 height 19
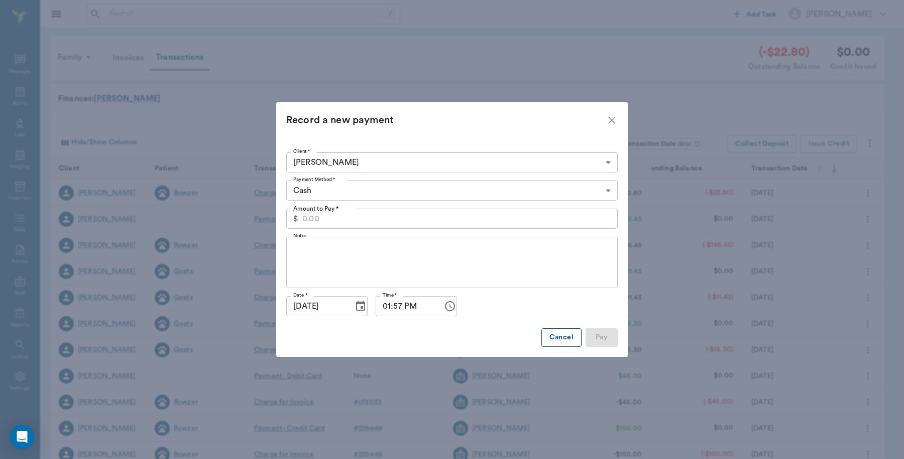
click at [556, 335] on button "Cancel" at bounding box center [561, 337] width 40 height 19
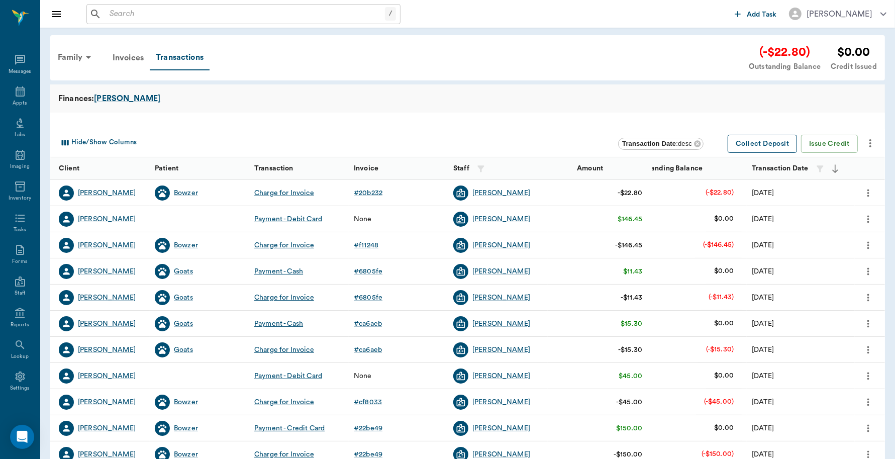
click at [741, 142] on button "Collect Deposit" at bounding box center [761, 144] width 69 height 19
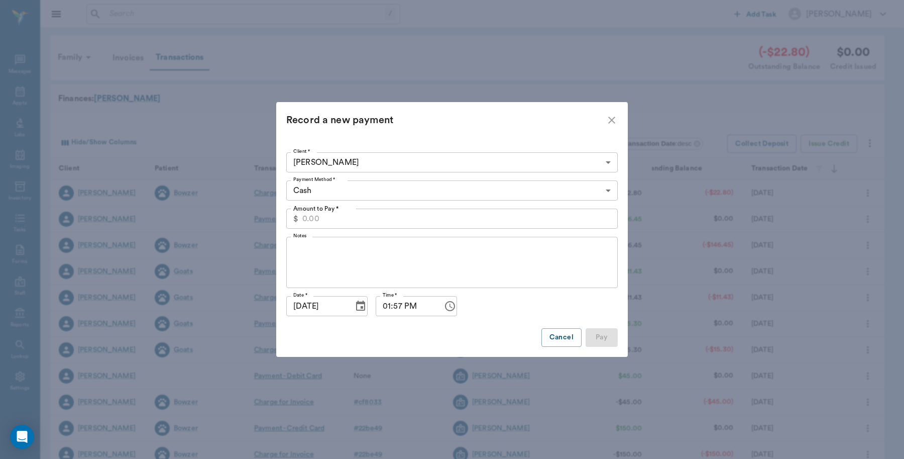
click at [343, 222] on input "Amount to Pay *" at bounding box center [459, 218] width 315 height 20
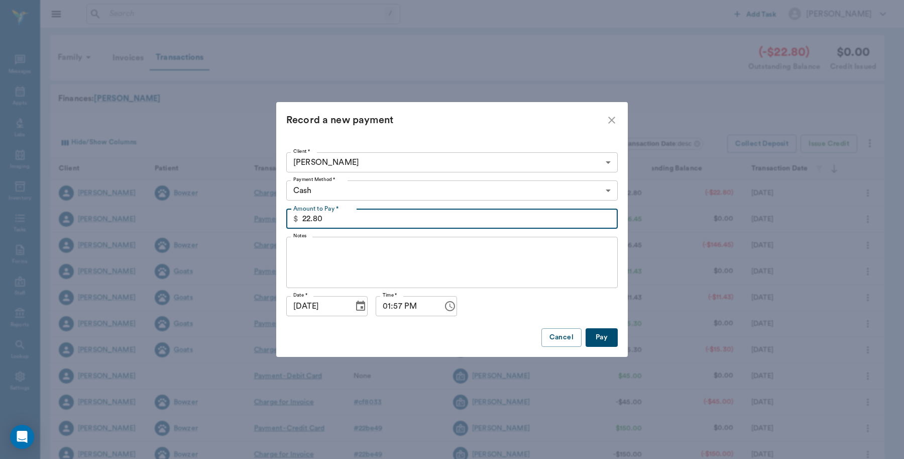
type input "22.80"
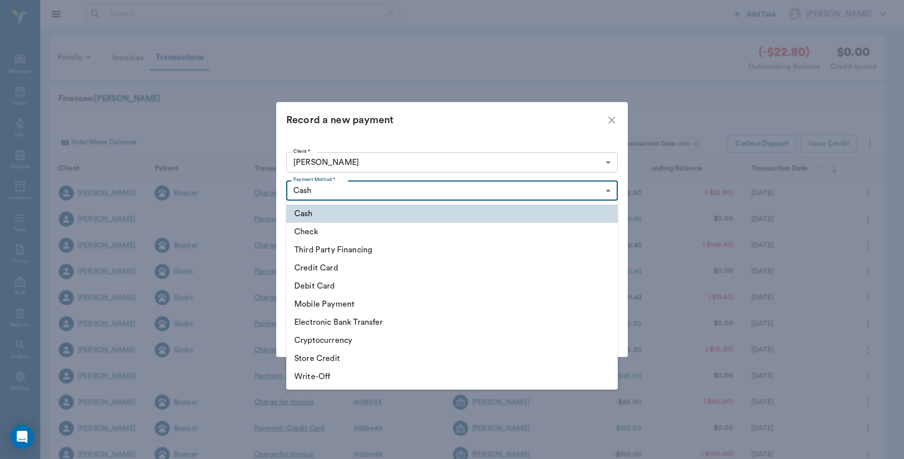
click at [363, 184] on body "/ ​ Add Task Dr. Bert Ellsworth Nectar Messages Appts Labs Imaging Inventory Ta…" at bounding box center [452, 309] width 904 height 618
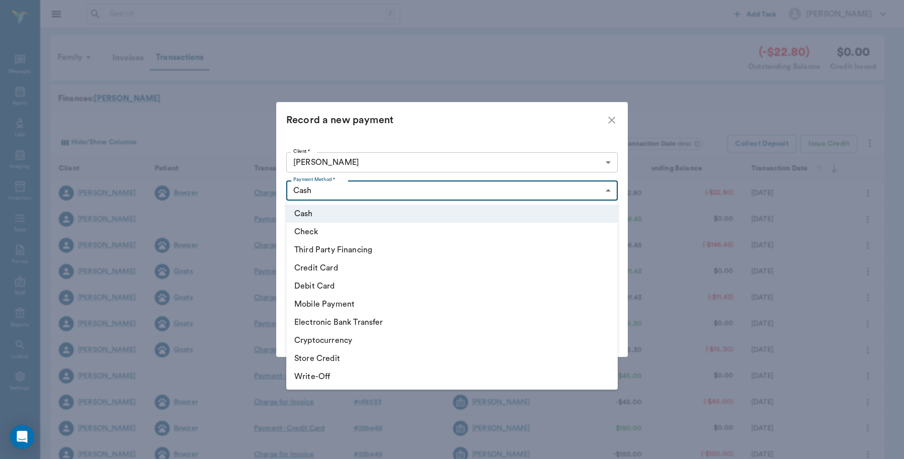
click at [363, 202] on ul "Cash Check Third Party Financing Credit Card Debit Card Mobile Payment Electron…" at bounding box center [452, 294] width 332 height 189
click at [368, 194] on div at bounding box center [452, 229] width 904 height 459
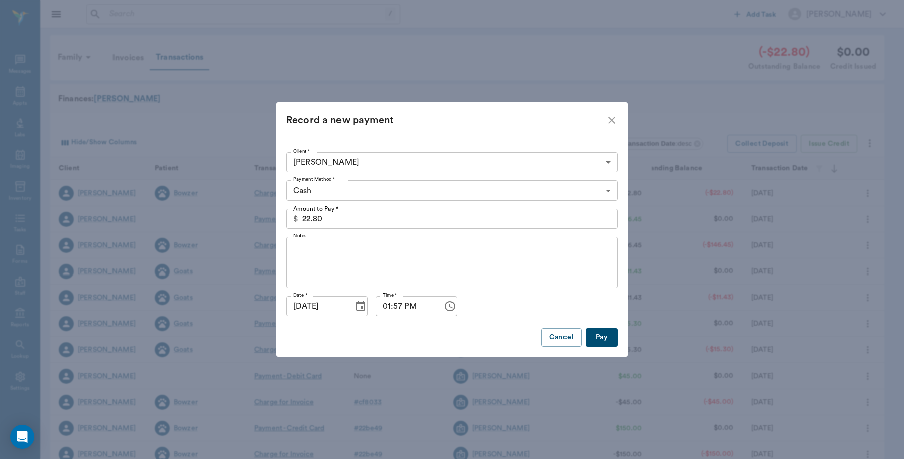
click at [603, 335] on button "Pay" at bounding box center [602, 337] width 32 height 19
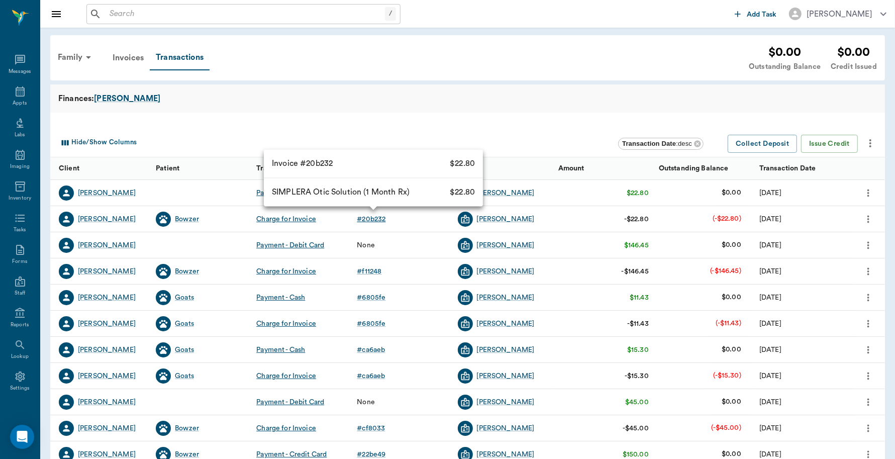
click at [369, 219] on div "# 20b232" at bounding box center [371, 219] width 29 height 10
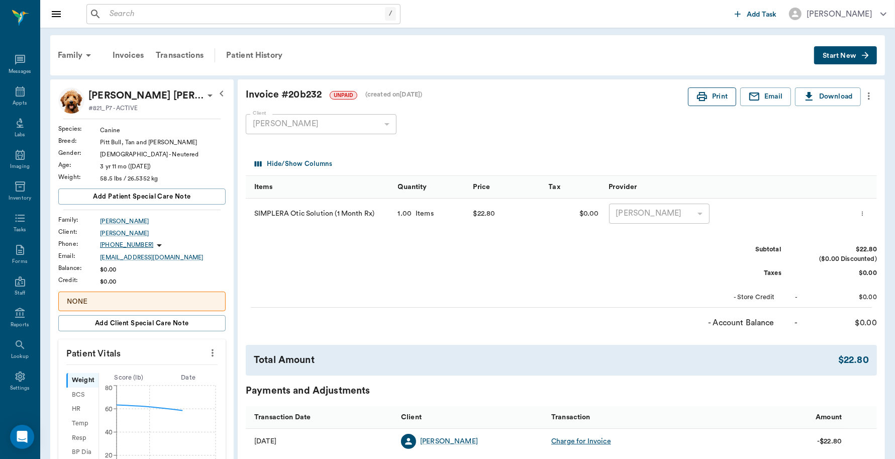
click at [717, 98] on button "Print" at bounding box center [712, 96] width 48 height 19
click at [13, 102] on div "Appts" at bounding box center [20, 103] width 14 height 8
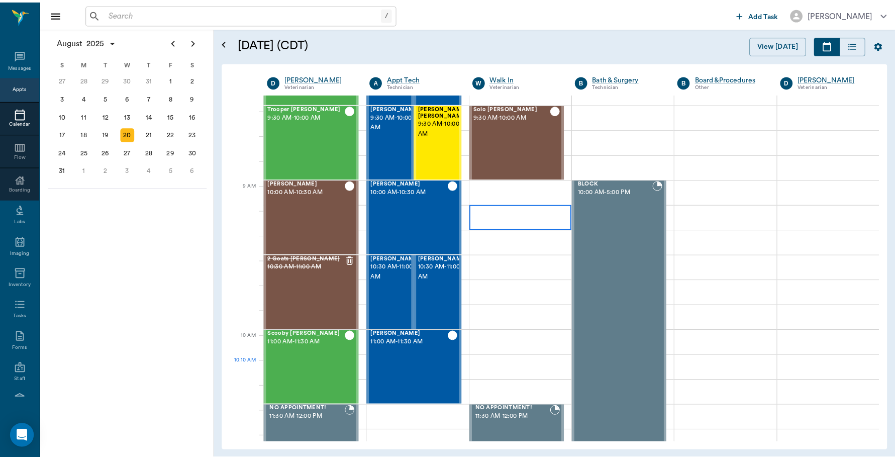
scroll to position [63, 0]
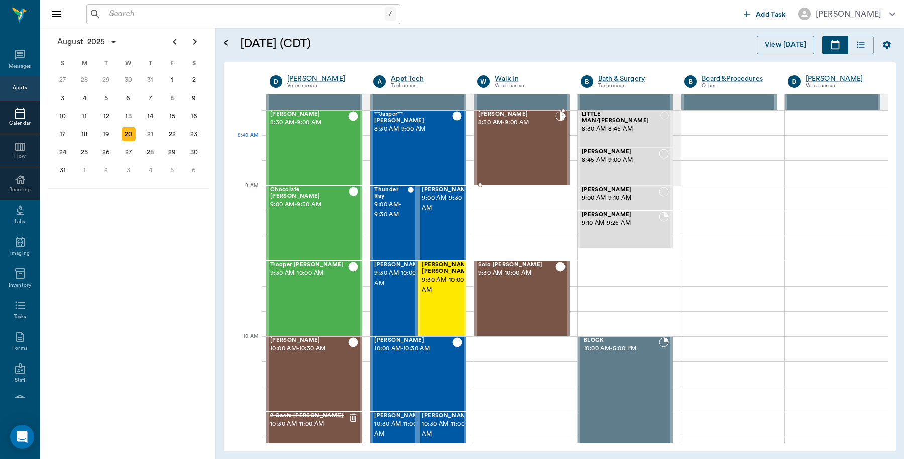
click at [544, 139] on div "Lola Arnold 8:30 AM - 9:00 AM" at bounding box center [516, 147] width 77 height 73
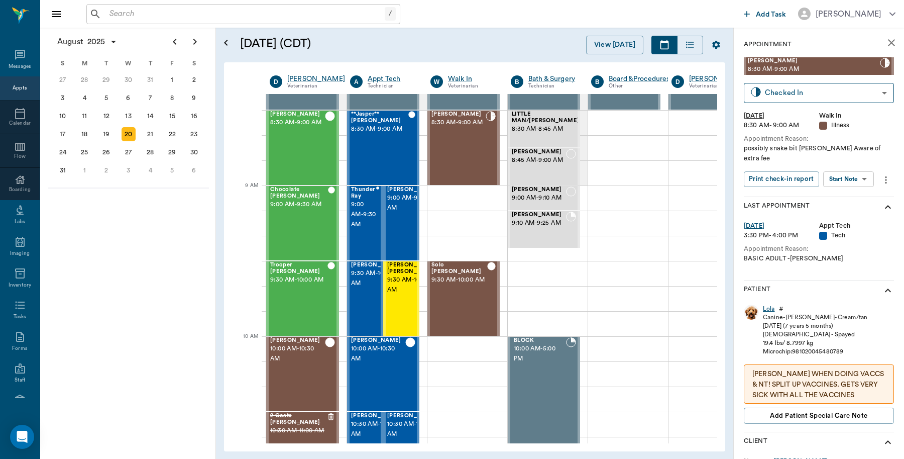
click at [767, 304] on div "Lola" at bounding box center [769, 308] width 12 height 9
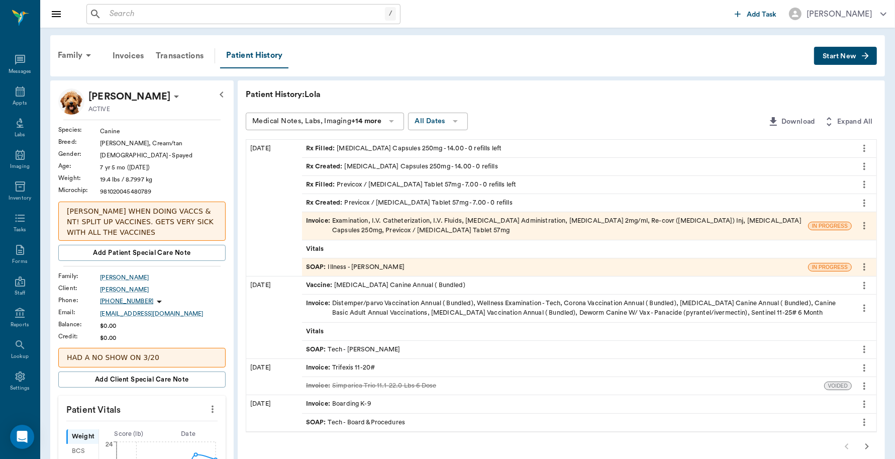
click at [406, 227] on div "Invoice : Examination, I.V. Catheterization, I.V. Fluids, Snake Antivenom Admin…" at bounding box center [555, 225] width 498 height 19
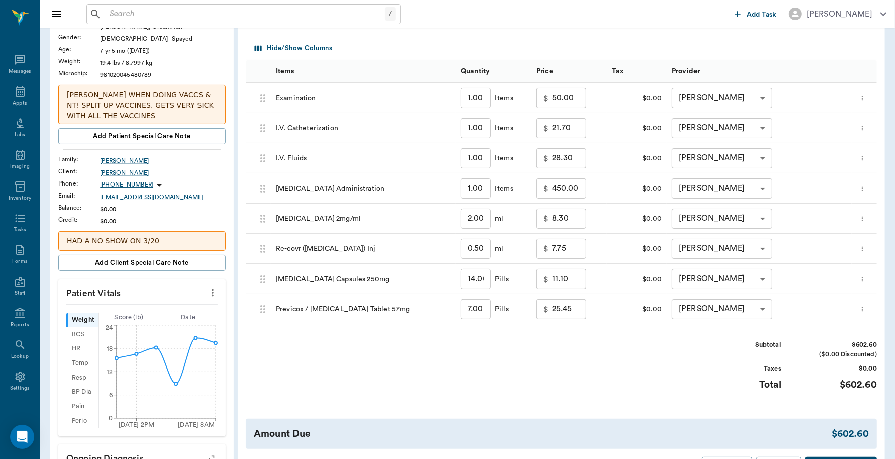
scroll to position [63, 0]
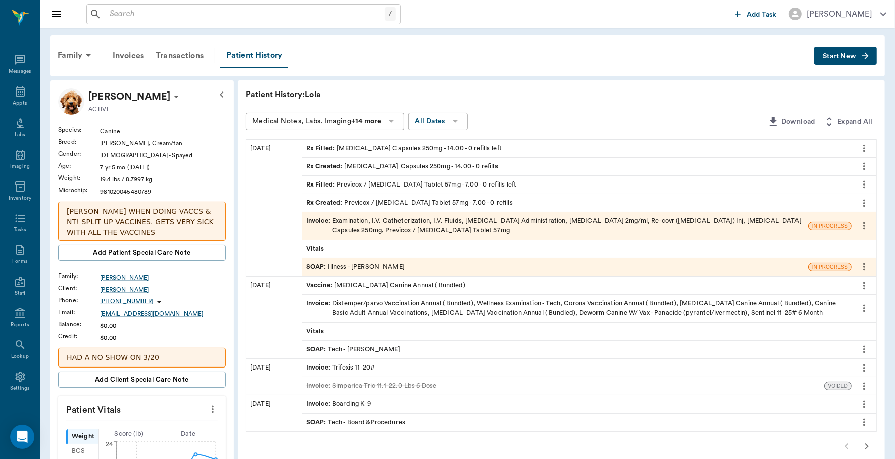
click at [340, 265] on div "SOAP : Illness - Dr. Bert Ellsworth" at bounding box center [355, 267] width 98 height 10
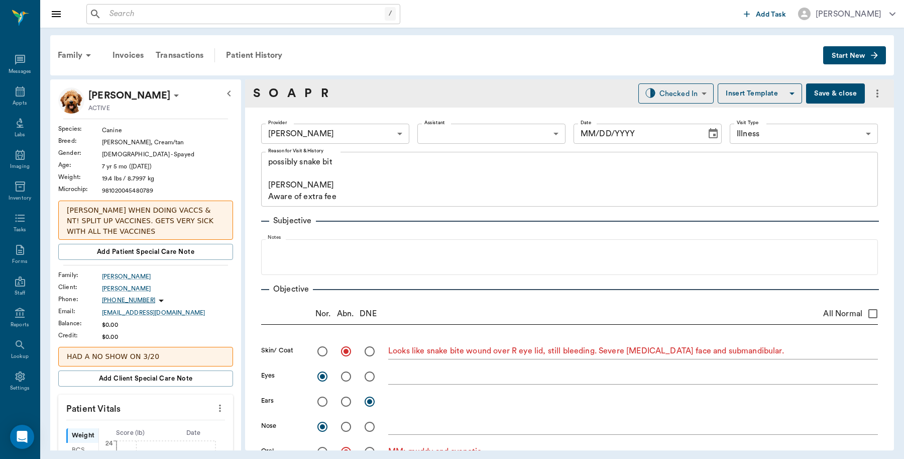
type input "63ec2f075fda476ae8351a4d"
type input "65d2be4f46e3a538d89b8c15"
type textarea "possibly snake bit Caryn Aware of extra fee"
radio input "true"
type textarea "Looks like snake bite wound over R eye lid, still bleeding. Severe edema face a…"
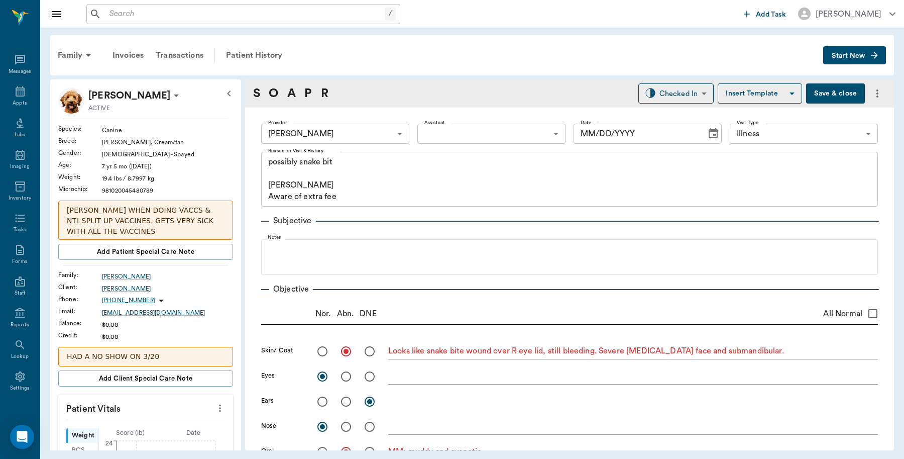
radio input "true"
type textarea "MM: muddy and cyanotic"
radio input "true"
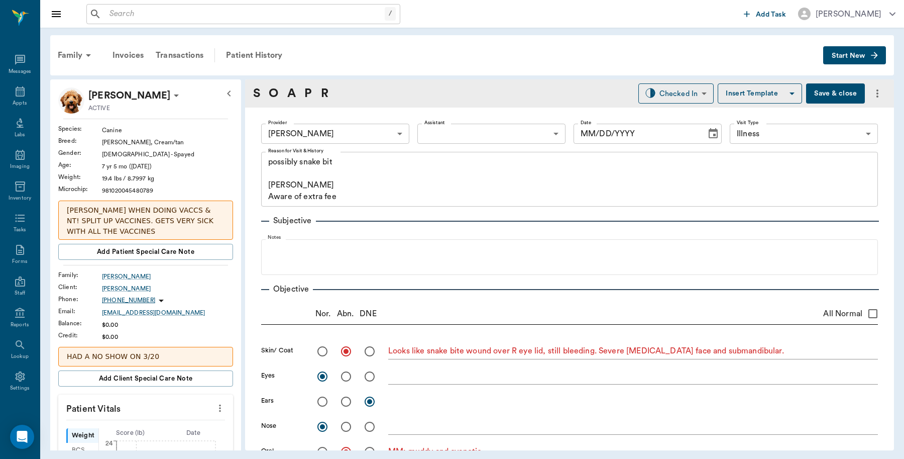
type textarea "R side heart sounds muffled"
radio input "true"
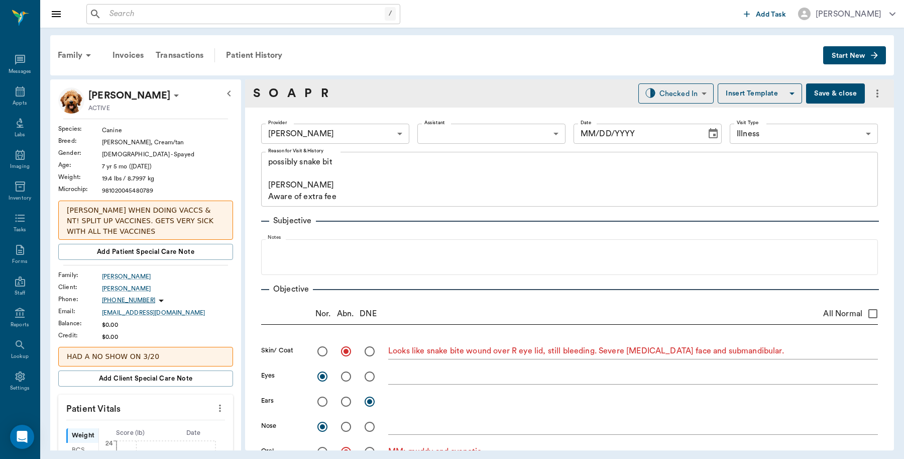
type textarea "very lethargic and depressed"
type input "08/20/2025"
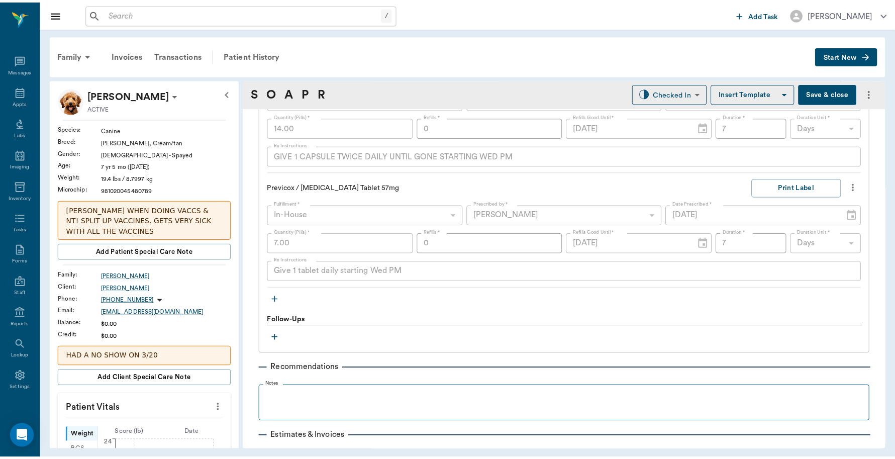
scroll to position [1067, 0]
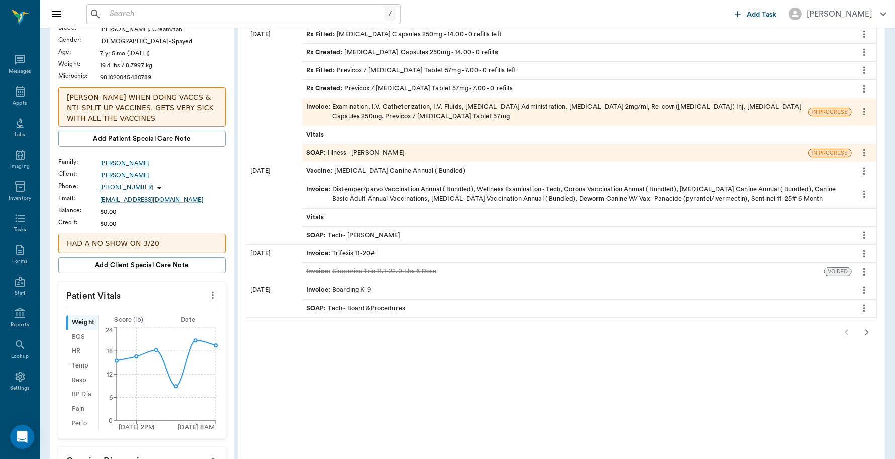
scroll to position [126, 0]
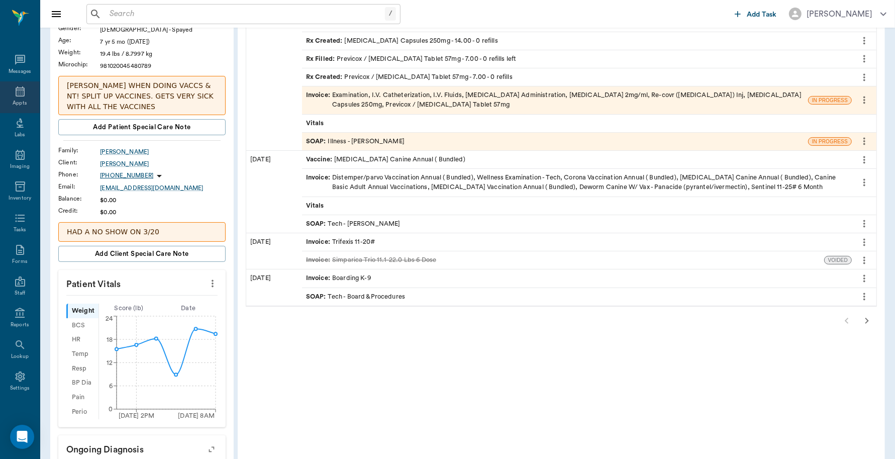
click at [21, 93] on icon at bounding box center [20, 91] width 12 height 12
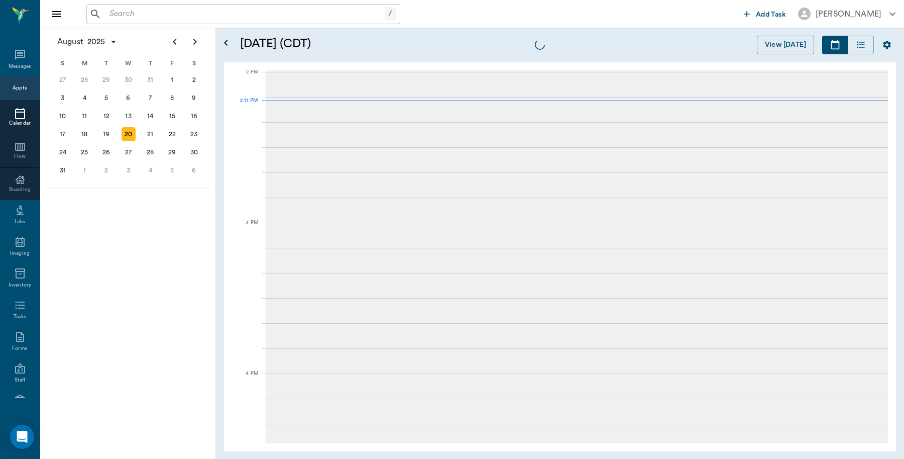
scroll to position [905, 0]
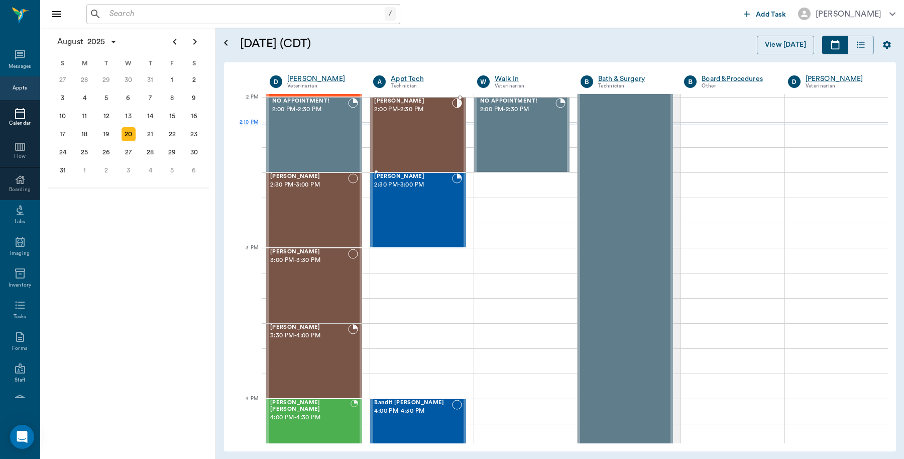
click at [387, 128] on div "BELLA Durmon 2:00 PM - 2:30 PM" at bounding box center [412, 134] width 77 height 73
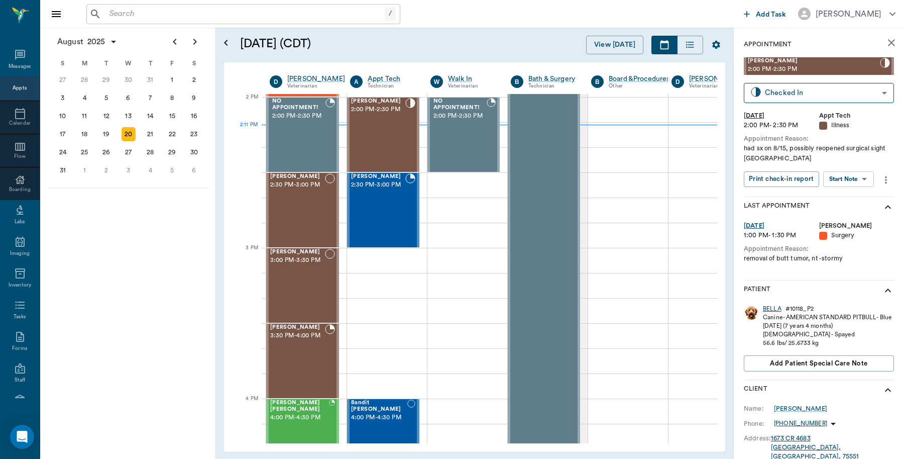
click at [769, 308] on div "BELLA" at bounding box center [772, 308] width 19 height 9
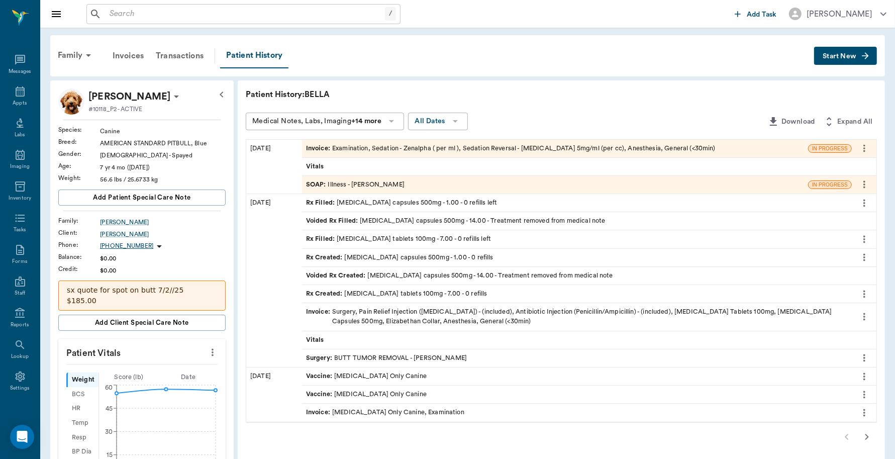
click at [372, 181] on div "SOAP : Illness - Hunter Graves" at bounding box center [355, 185] width 98 height 10
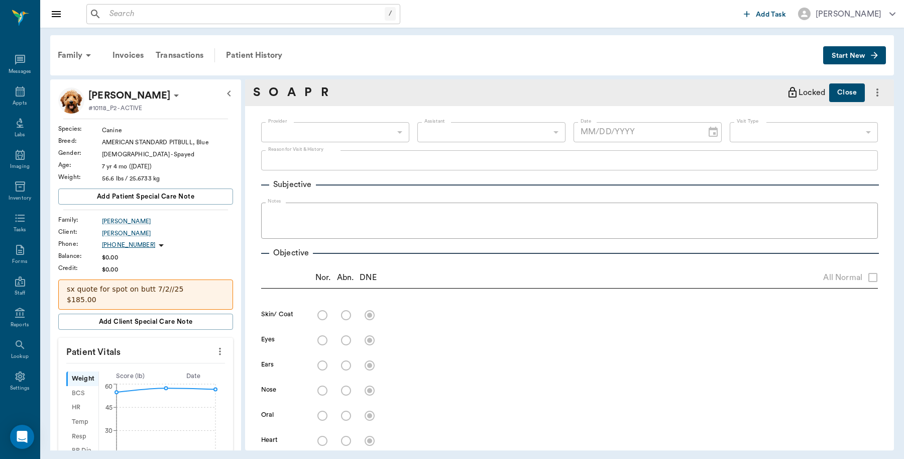
type input "682b670d8bdc6f7f8feef3db"
type input "63ec2f075fda476ae8351a4c"
type input "65d2be4f46e3a538d89b8c15"
type textarea "had sx on 8/15, possibly reopened surgical sight Caryn"
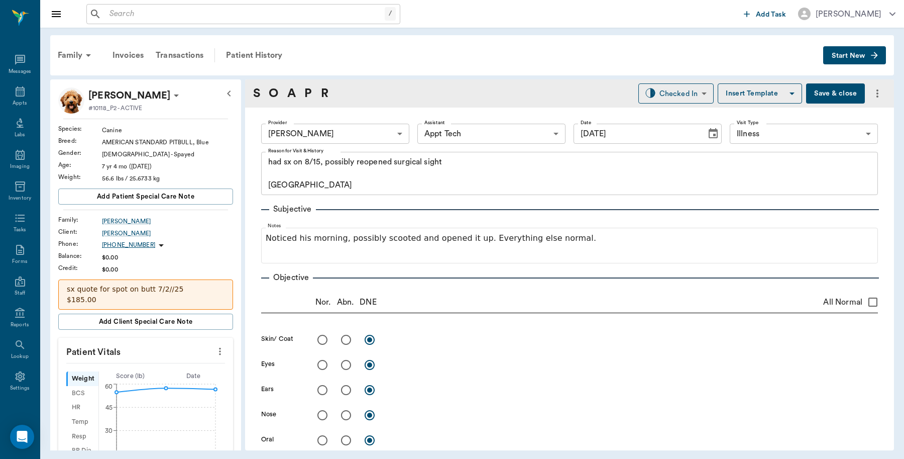
type input "08/20/2025"
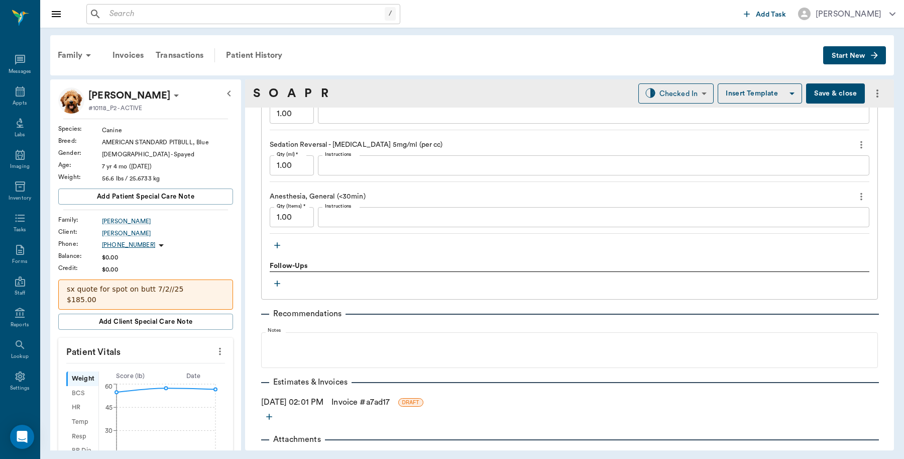
scroll to position [832, 0]
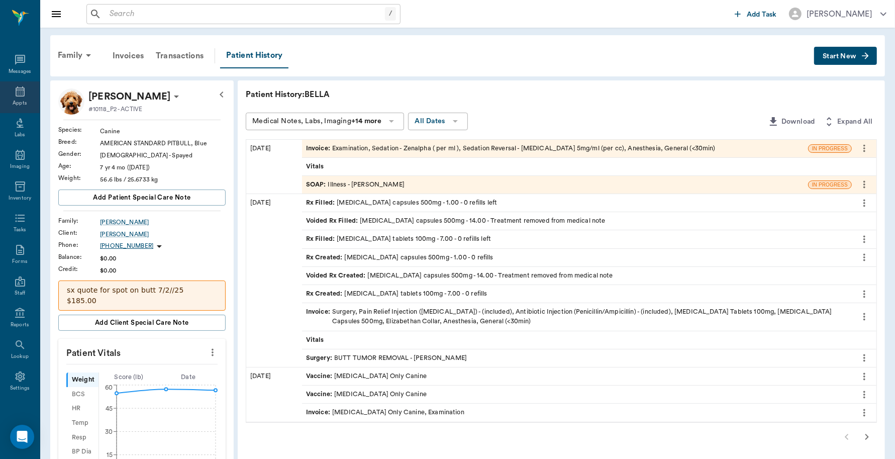
click at [21, 90] on div "Appts" at bounding box center [20, 97] width 40 height 32
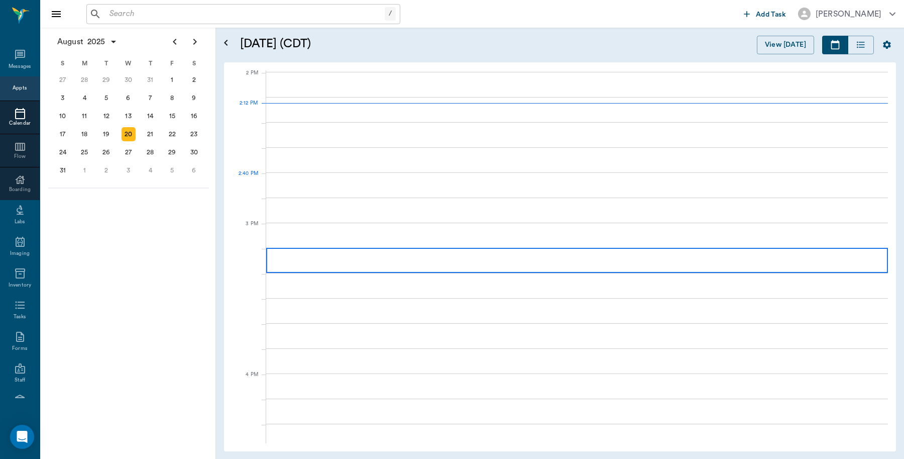
scroll to position [905, 0]
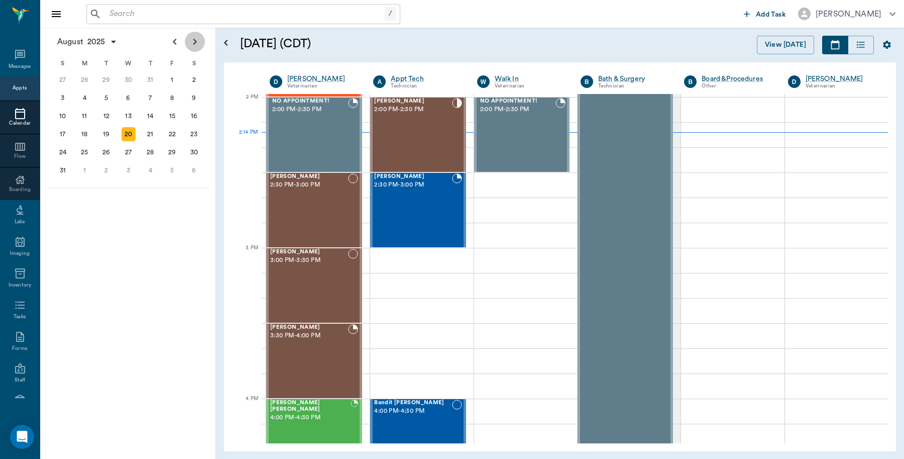
click at [189, 43] on icon "Next page" at bounding box center [195, 42] width 12 height 12
click at [86, 79] on div "1" at bounding box center [84, 80] width 14 height 14
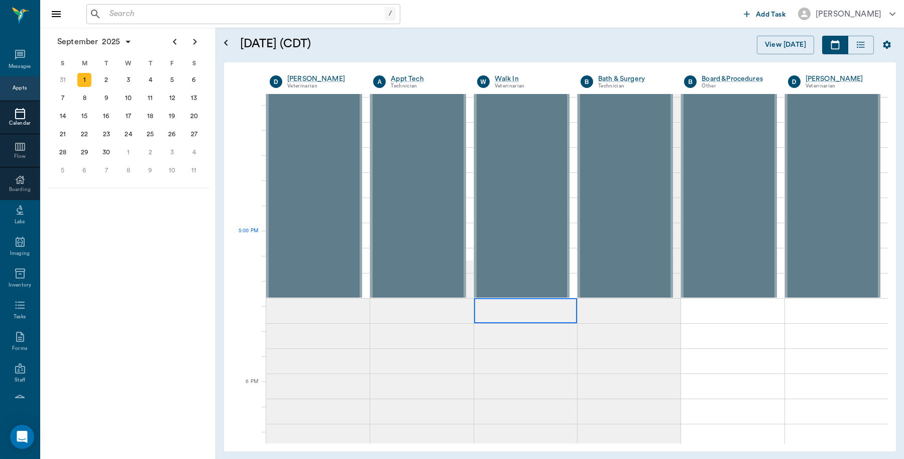
scroll to position [1067, 0]
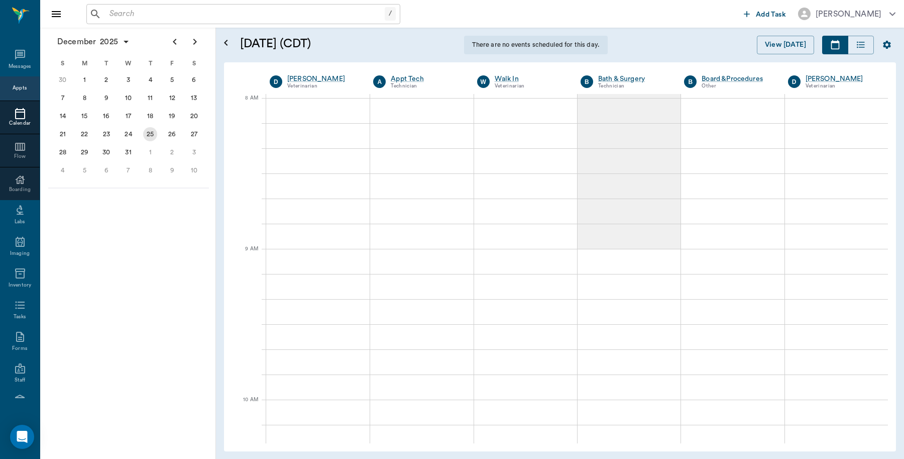
click at [152, 131] on div "25" at bounding box center [150, 134] width 14 height 14
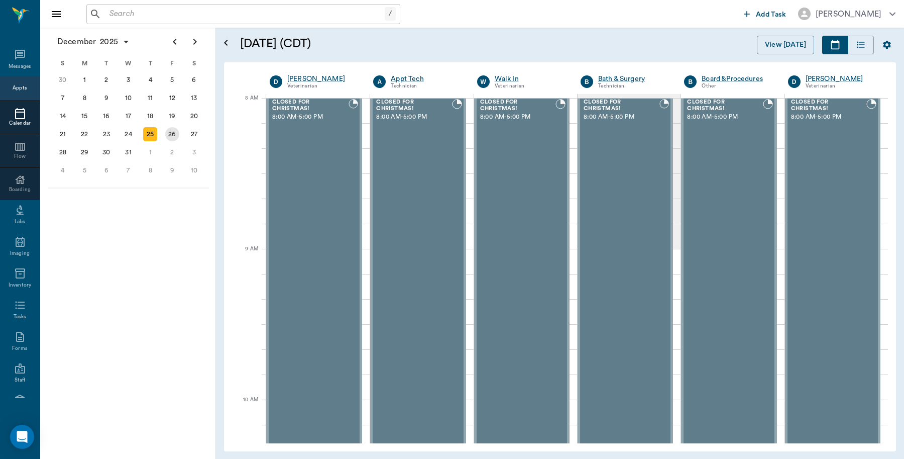
click at [172, 131] on div "26" at bounding box center [172, 134] width 14 height 14
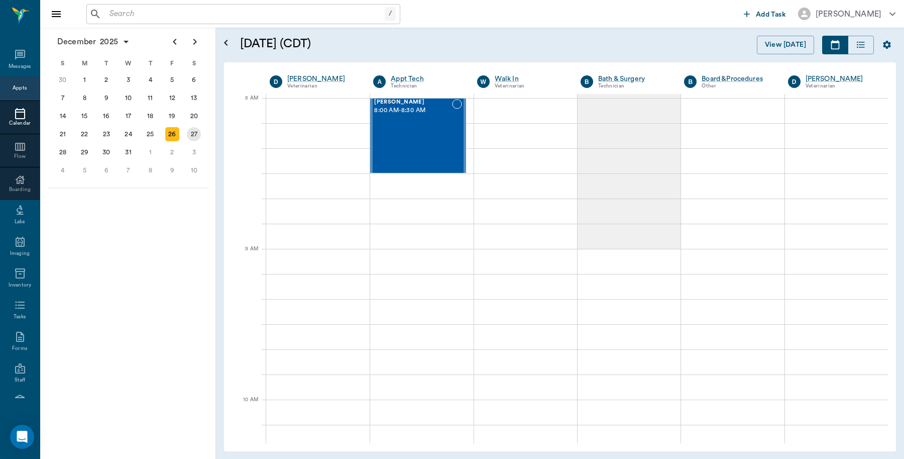
click at [188, 129] on div "27" at bounding box center [194, 134] width 14 height 14
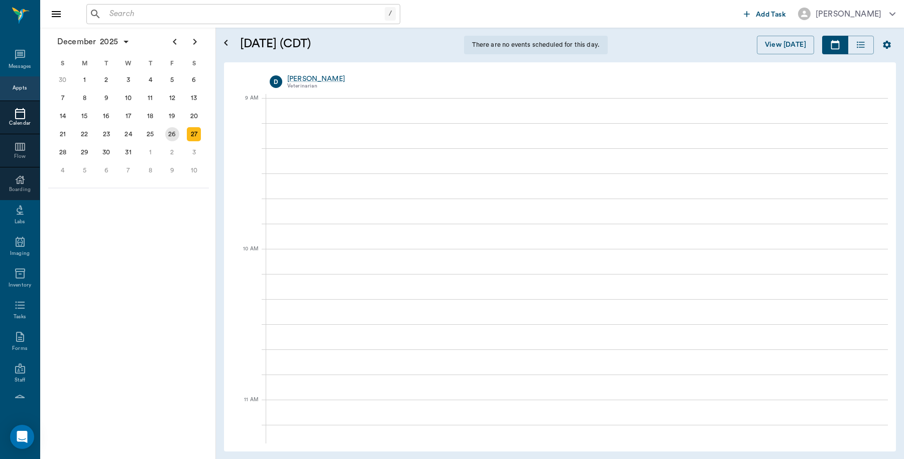
click at [167, 136] on div "26" at bounding box center [172, 134] width 14 height 14
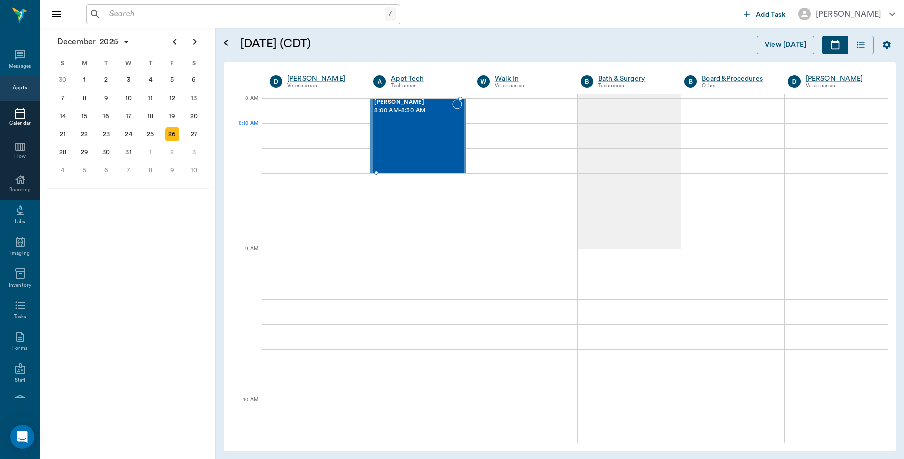
click at [382, 128] on div "[PERSON_NAME] 8:00 AM - 8:30 AM" at bounding box center [412, 135] width 77 height 73
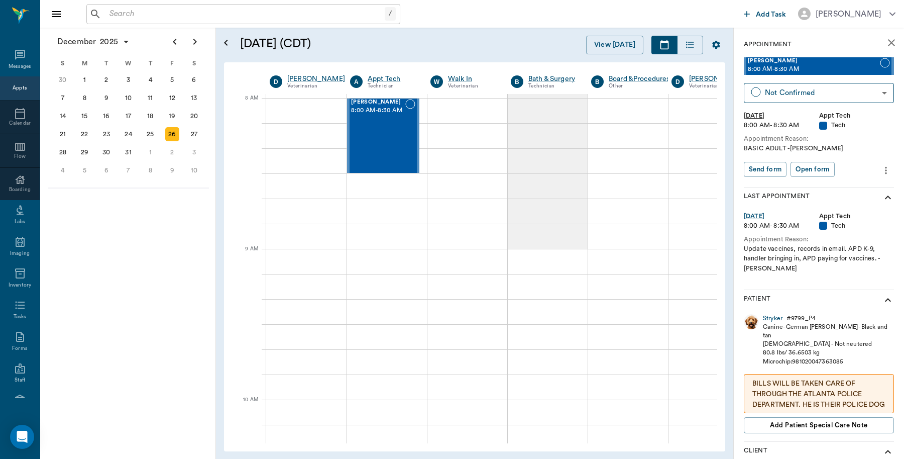
click at [796, 378] on p "BILLS WILL BE TAKEN CARE OF THROUGH THE ATLANTA POLICE DEPARTMENT. HE IS THEIR …" at bounding box center [818, 394] width 133 height 32
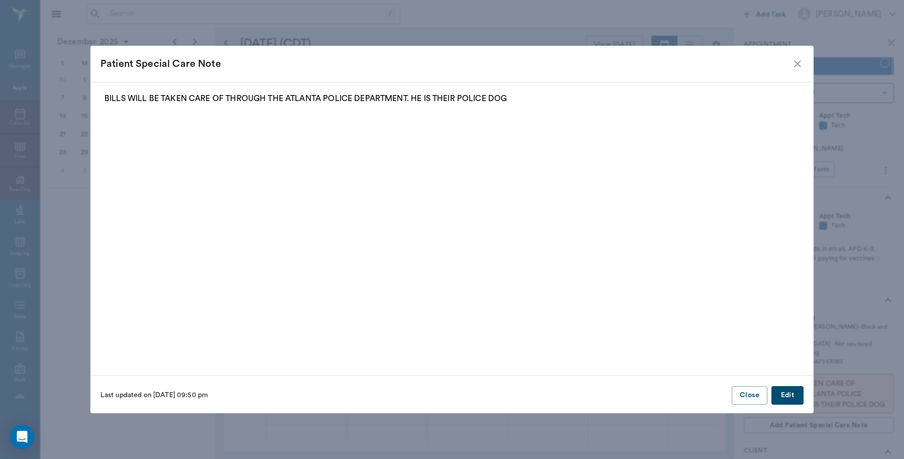
click at [798, 62] on icon "close" at bounding box center [798, 64] width 12 height 12
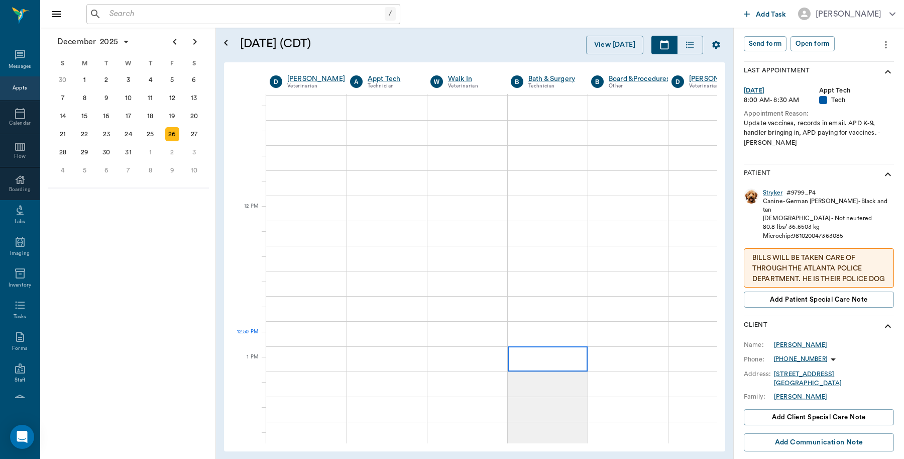
scroll to position [502, 0]
click at [596, 46] on button "View [DATE]" at bounding box center [614, 45] width 57 height 19
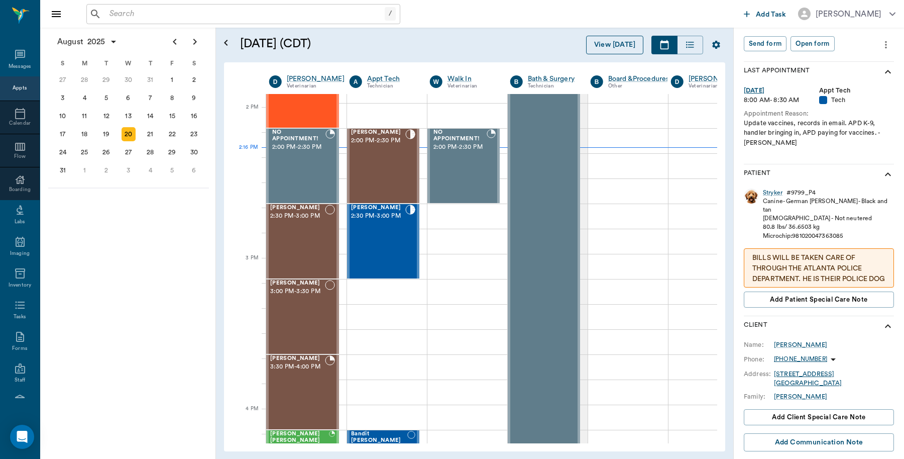
scroll to position [905, 1]
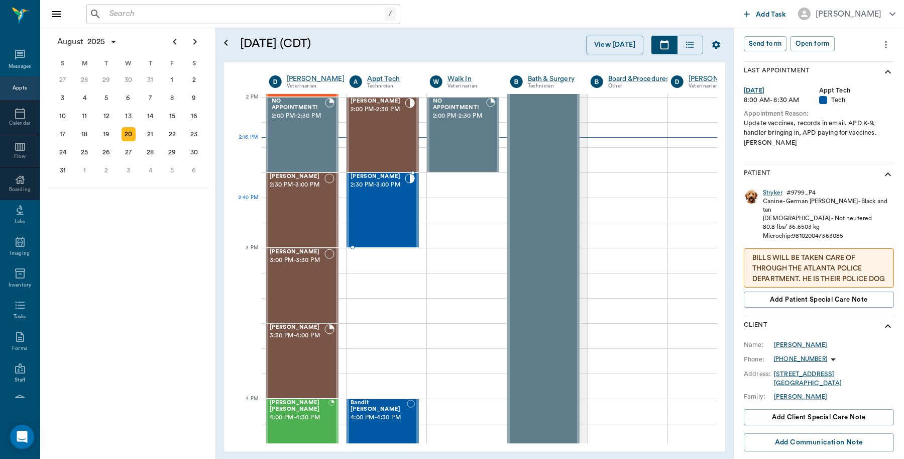
click at [379, 219] on div "[PERSON_NAME] 2:30 PM - 3:00 PM" at bounding box center [378, 209] width 54 height 73
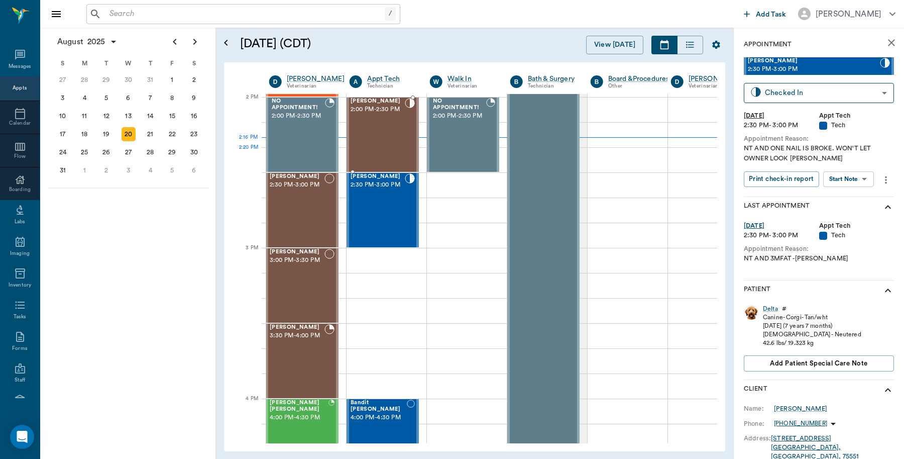
click at [362, 149] on div "[PERSON_NAME] 2:00 PM - 2:30 PM" at bounding box center [378, 134] width 54 height 73
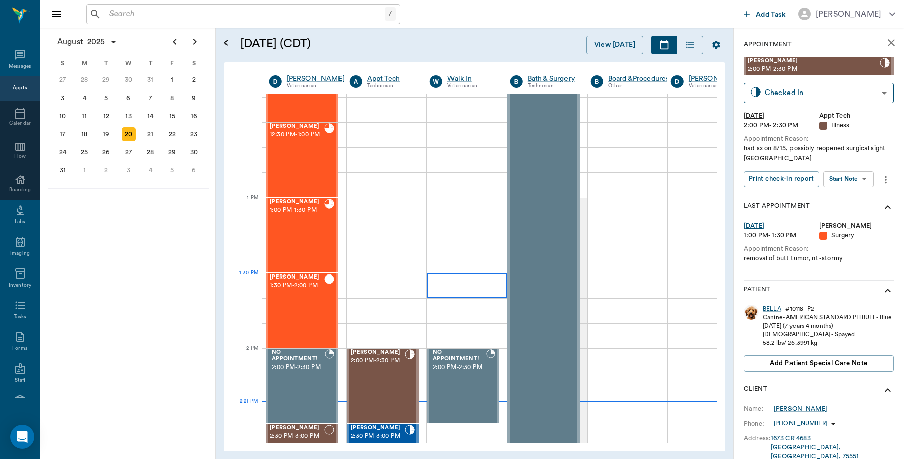
scroll to position [591, 1]
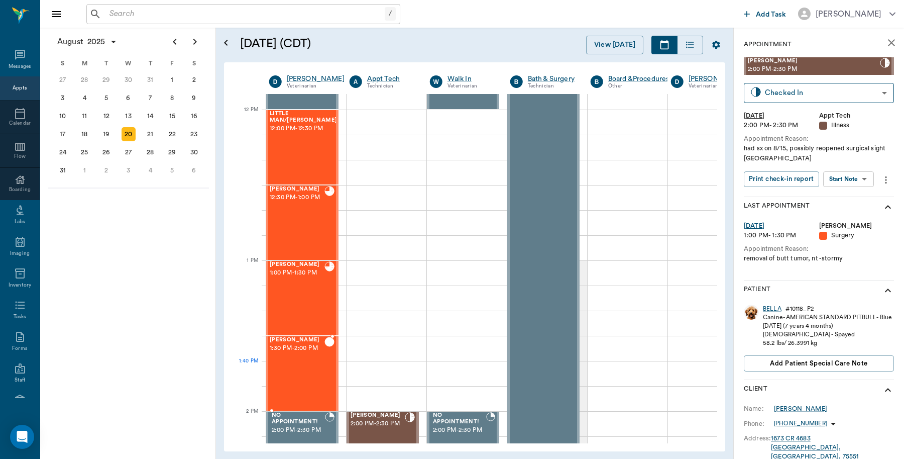
click at [320, 370] on div "[PERSON_NAME] 1:30 PM - 2:00 PM" at bounding box center [297, 373] width 55 height 73
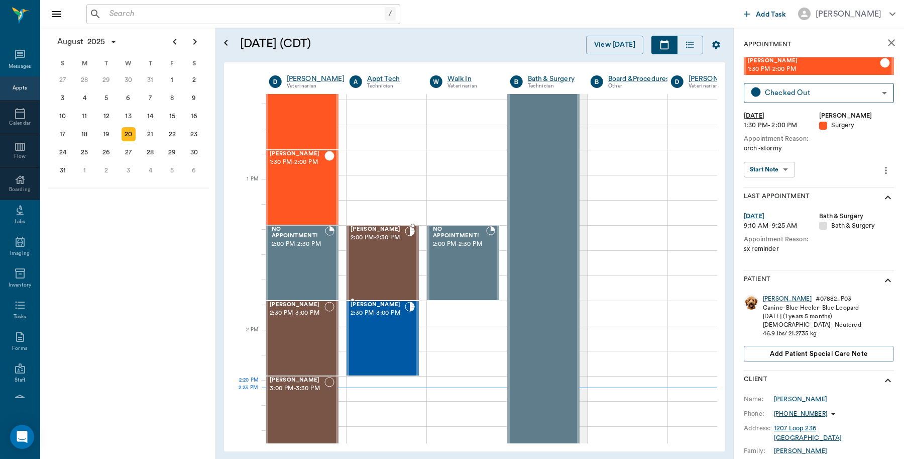
scroll to position [780, 1]
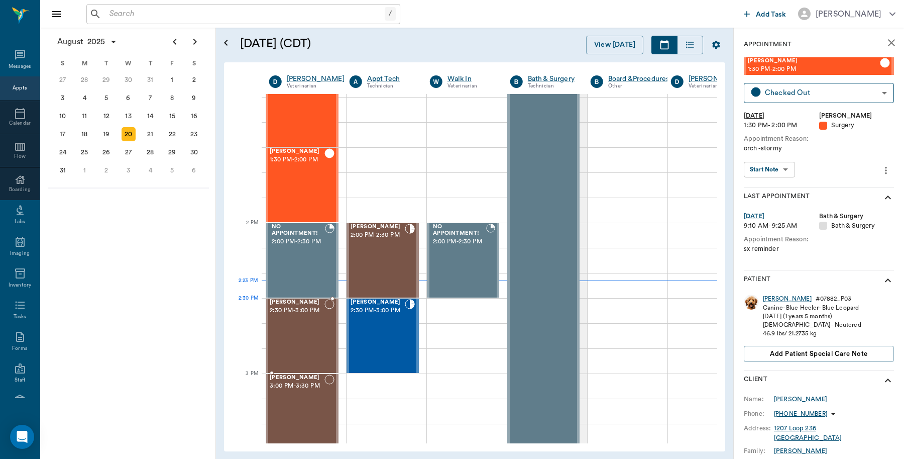
click at [301, 309] on span "2:30 PM - 3:00 PM" at bounding box center [297, 310] width 55 height 10
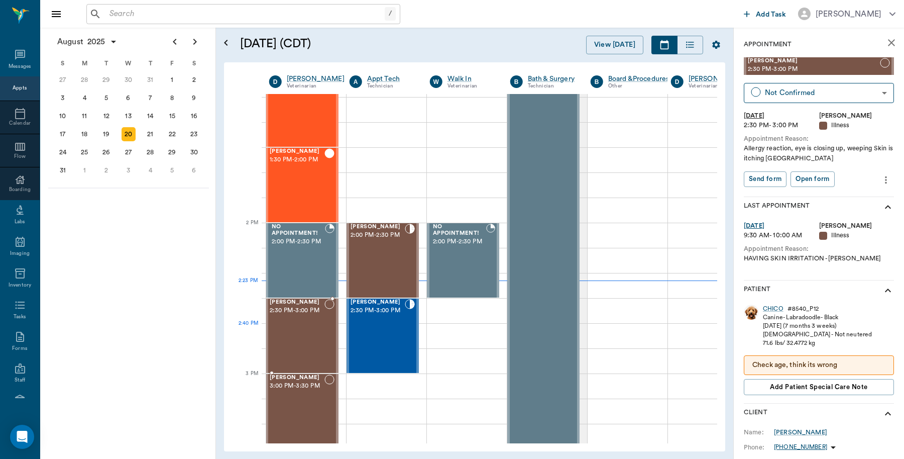
click at [297, 331] on div "[PERSON_NAME] 2:30 PM - 3:00 PM" at bounding box center [297, 335] width 55 height 73
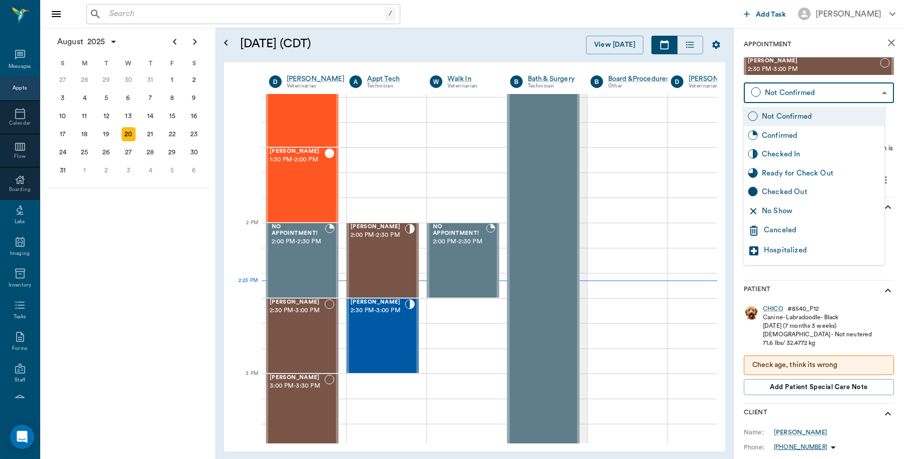
click at [803, 89] on body "/ ​ Add Task [PERSON_NAME] Nectar Messages Appts Calendar Flow Boarding Labs Im…" at bounding box center [452, 229] width 904 height 459
click at [795, 154] on div "Checked In" at bounding box center [821, 154] width 119 height 11
type input "CHECKED_IN"
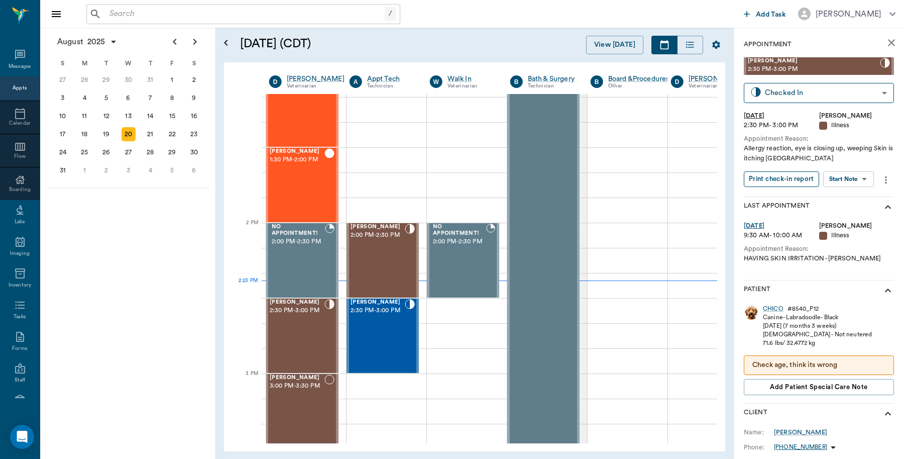
click at [804, 177] on button "Print check-in report" at bounding box center [781, 179] width 75 height 16
click at [172, 19] on input "text" at bounding box center [244, 14] width 279 height 14
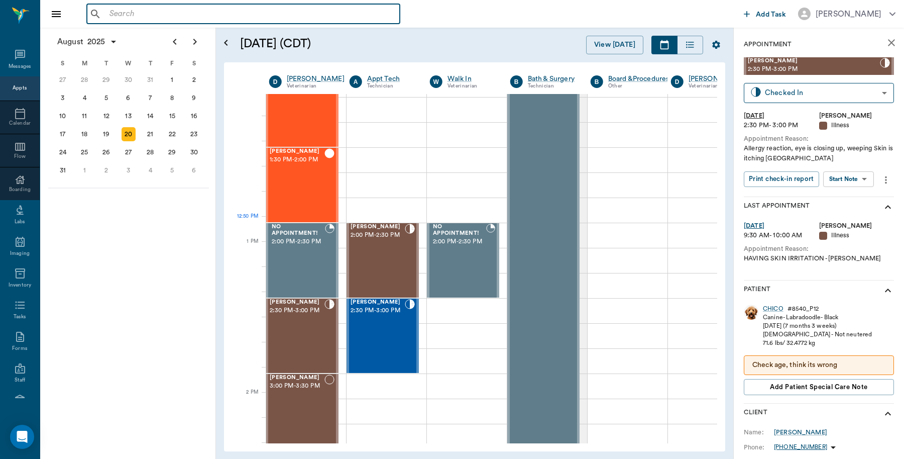
scroll to position [591, 1]
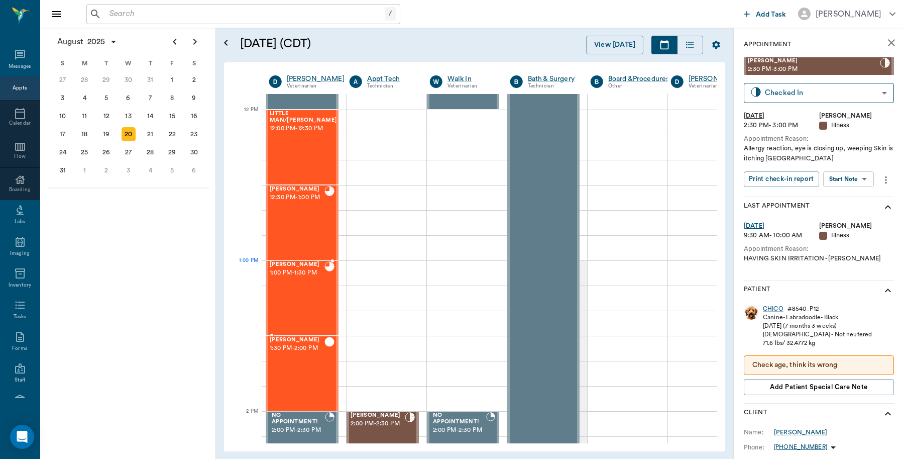
click at [315, 282] on div "[PERSON_NAME] 1:00 PM - 1:30 PM" at bounding box center [297, 297] width 55 height 73
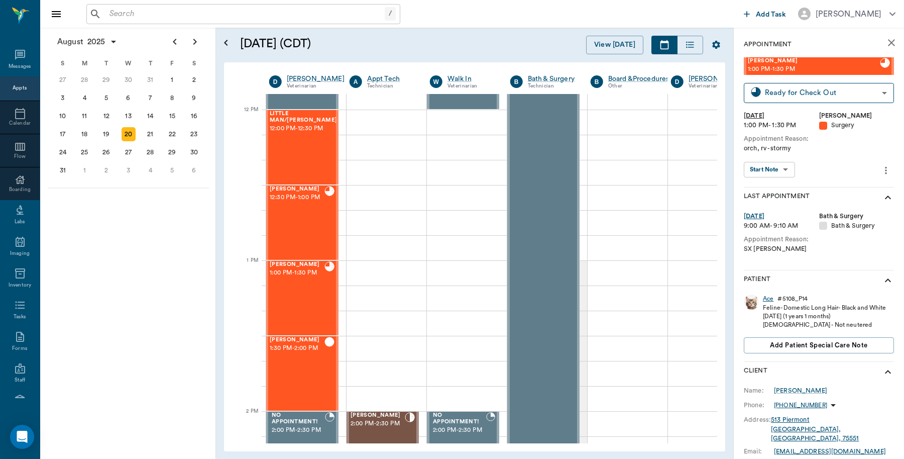
click at [768, 298] on div "Ace" at bounding box center [768, 298] width 11 height 9
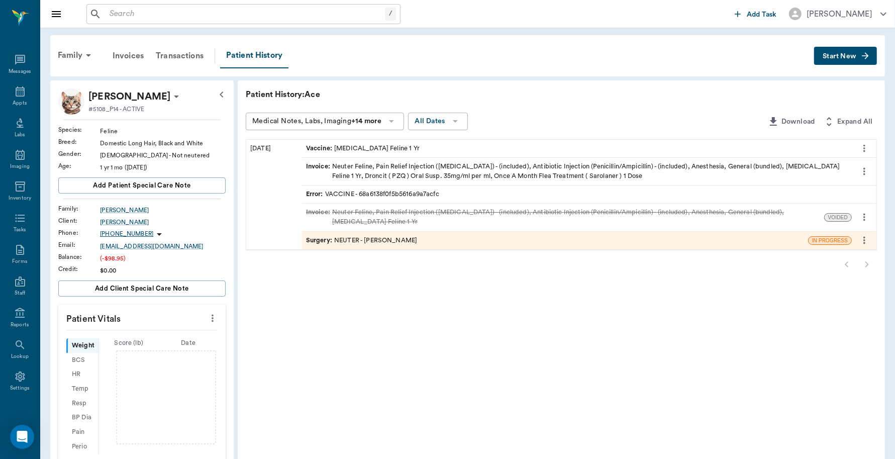
click at [432, 237] on div "Surgery : NEUTER - [PERSON_NAME]" at bounding box center [555, 241] width 506 height 18
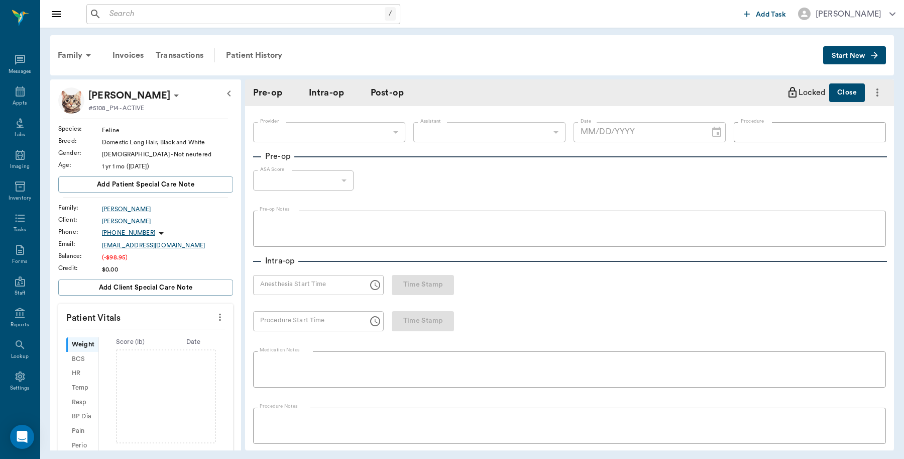
type input "63ec2f075fda476ae8351a4d"
type input "642ef10e332a41444de2bad1"
type input "NEUTER"
type input "1"
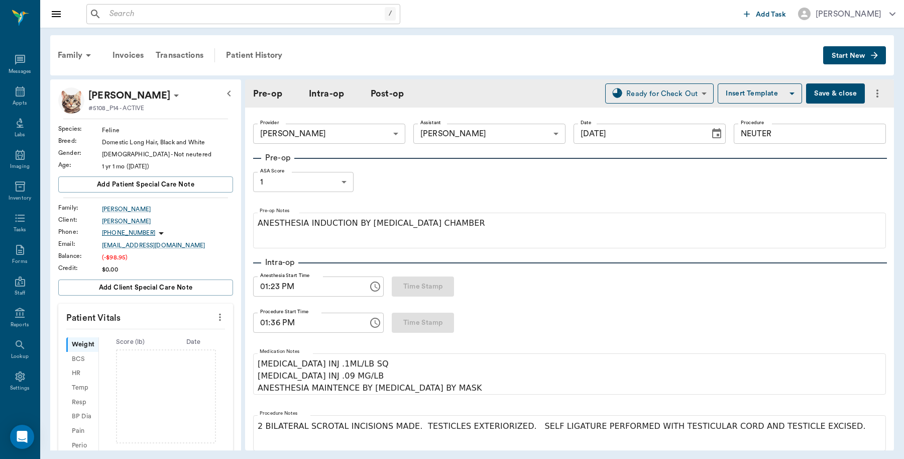
type input "[DATE]"
type input "01:23 PM"
type input "01:36 PM"
type input "01:37 PM"
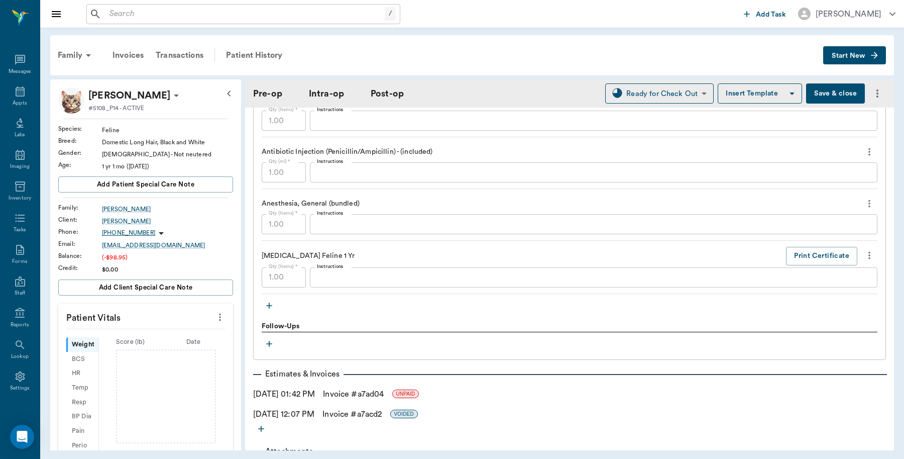
scroll to position [942, 0]
click at [821, 255] on button "Print Certificate" at bounding box center [821, 254] width 71 height 19
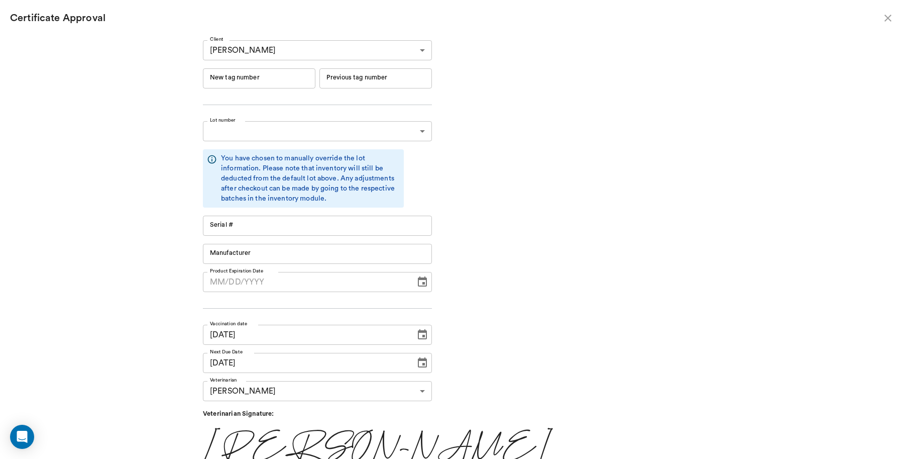
type input "RM384R9"
type input "11148"
type input "Boehringer Ingelheim"
type input "[DATE]"
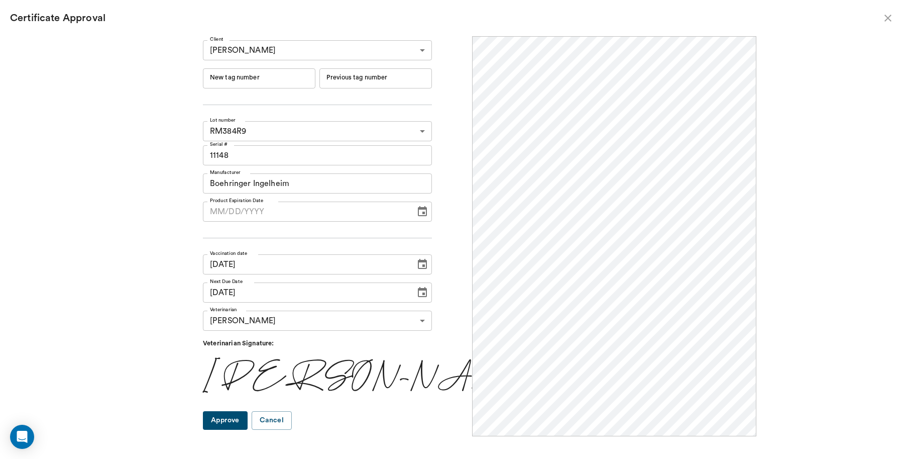
scroll to position [0, 0]
click at [271, 76] on input "New tag number" at bounding box center [259, 78] width 113 height 20
type input "25124"
click at [240, 423] on button "Approve" at bounding box center [225, 420] width 45 height 19
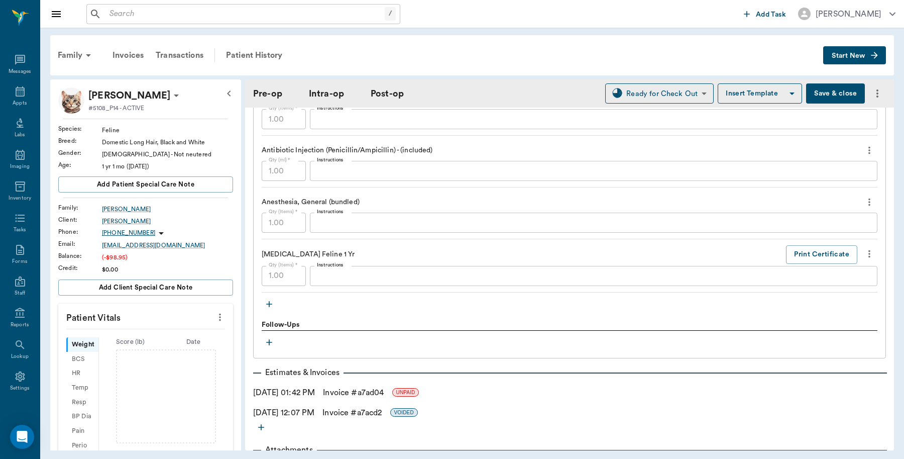
click at [832, 92] on button "Save & close" at bounding box center [835, 93] width 59 height 20
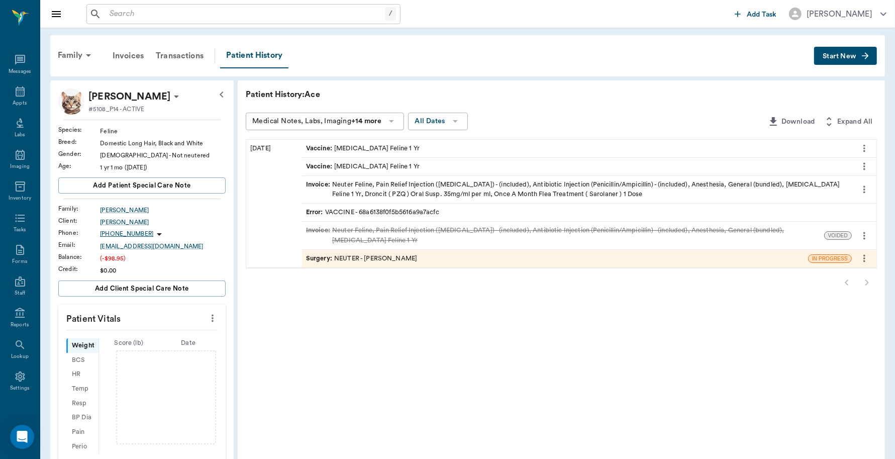
click at [487, 181] on div "Invoice : Neuter Feline, Pain Relief Injection ([MEDICAL_DATA]) - (included), A…" at bounding box center [576, 189] width 541 height 19
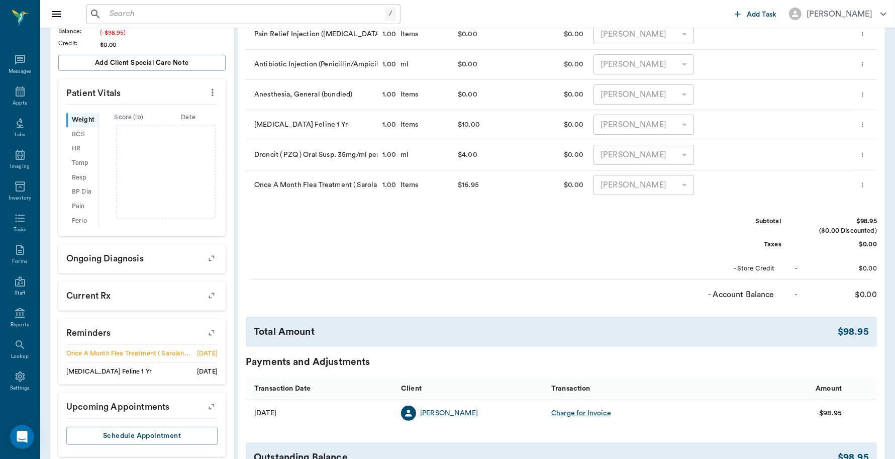
scroll to position [320, 0]
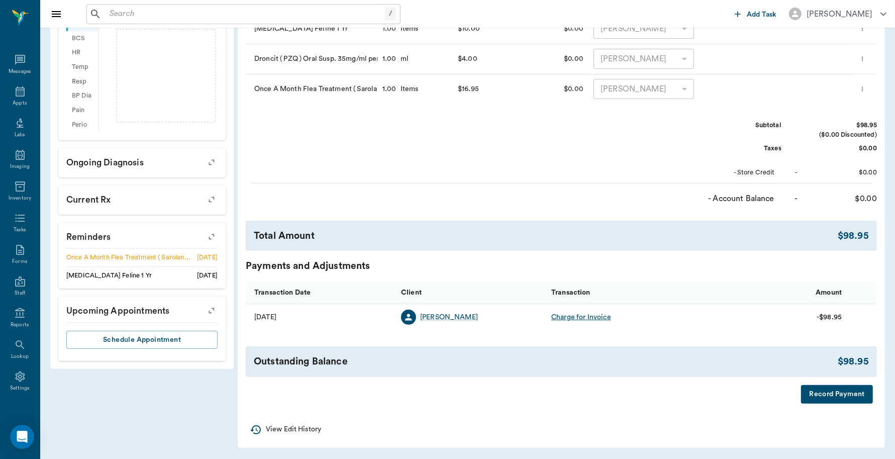
click at [827, 392] on button "Record Payment" at bounding box center [837, 394] width 72 height 19
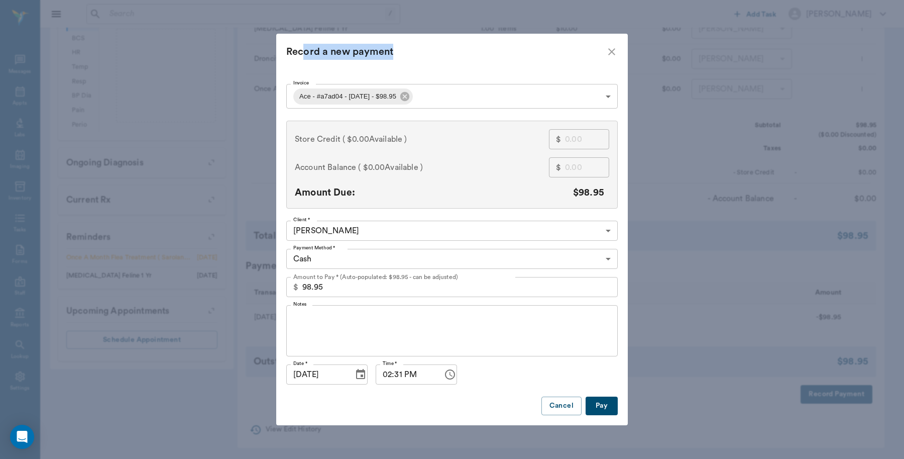
drag, startPoint x: 468, startPoint y: 49, endPoint x: 305, endPoint y: 16, distance: 166.6
click at [305, 16] on div "Record a new payment Invoice Ace - #a7ad04 - [DATE] - $98.95 68a617240f5b5616a9…" at bounding box center [452, 229] width 904 height 459
click at [612, 50] on icon "close" at bounding box center [612, 52] width 12 height 12
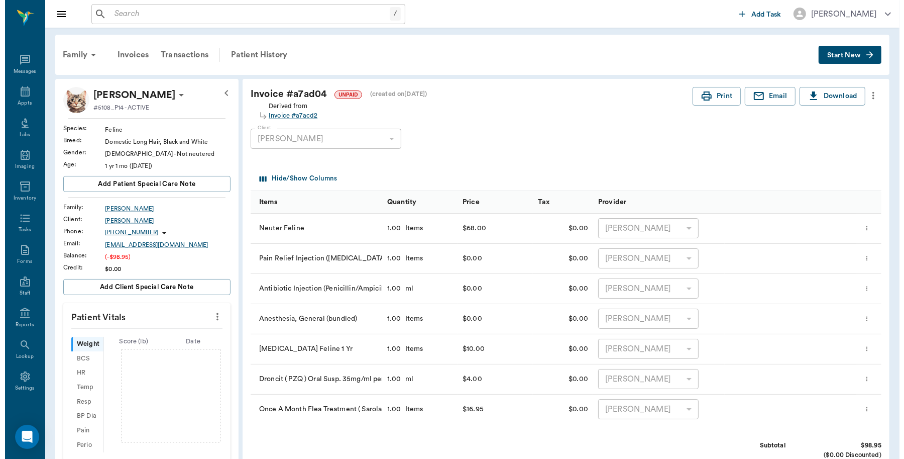
scroll to position [0, 0]
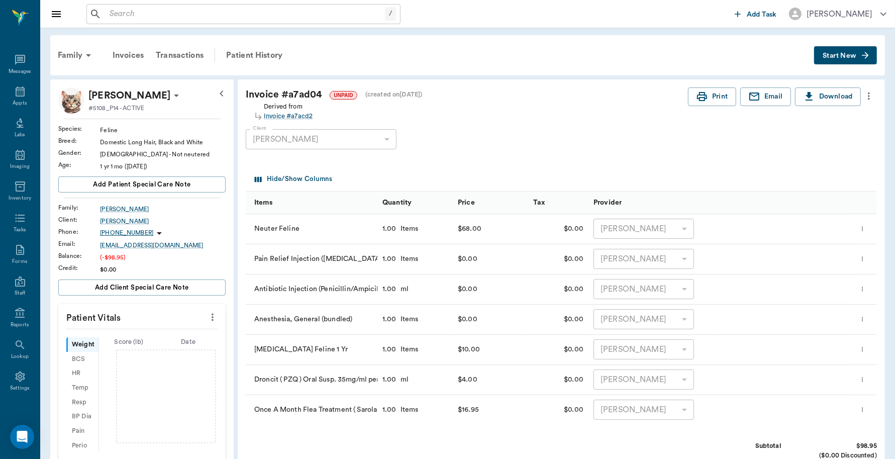
click at [58, 54] on div "Family" at bounding box center [76, 55] width 49 height 24
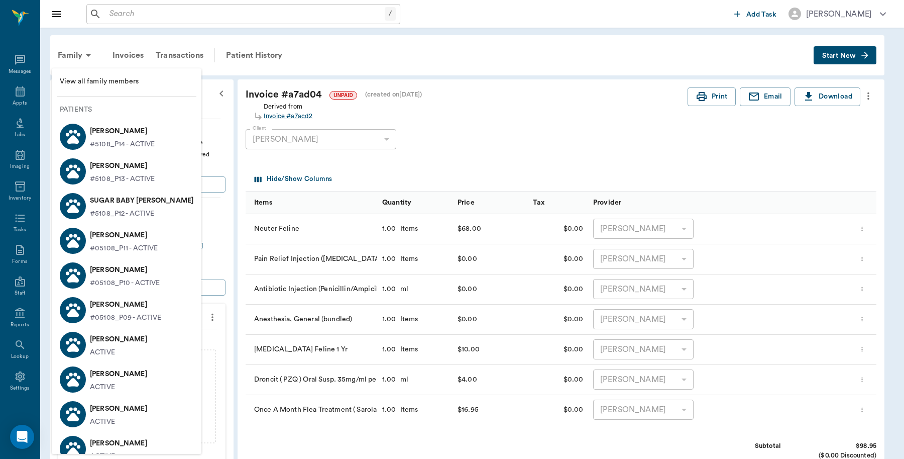
click at [124, 203] on p "SUGAR BABY Stewart" at bounding box center [141, 200] width 103 height 16
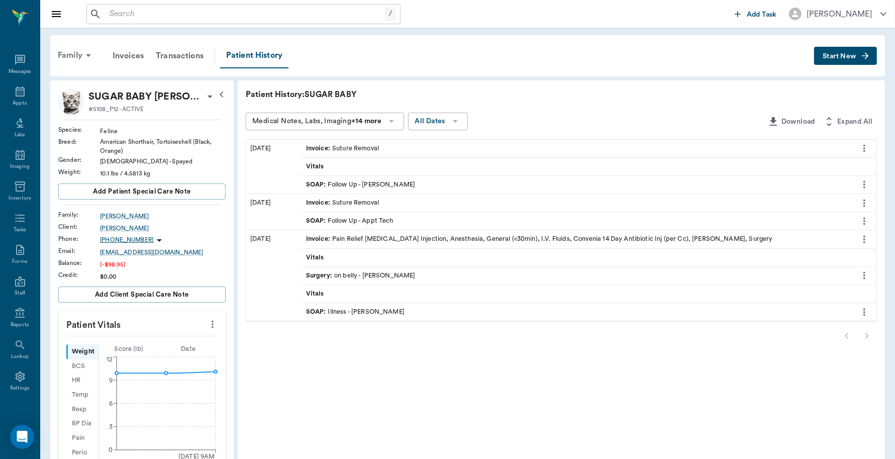
click at [81, 53] on div "Family" at bounding box center [76, 55] width 49 height 24
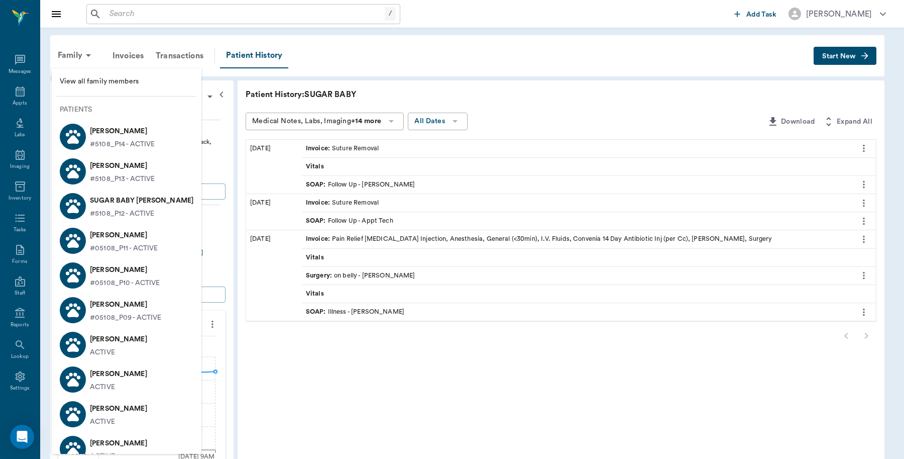
click at [126, 345] on p "Nemo Stewart" at bounding box center [118, 339] width 57 height 16
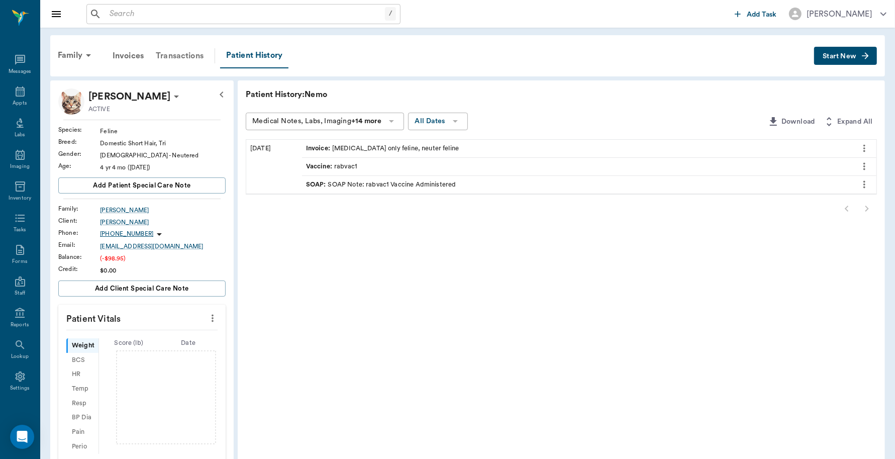
click at [162, 53] on div "Transactions" at bounding box center [180, 56] width 60 height 24
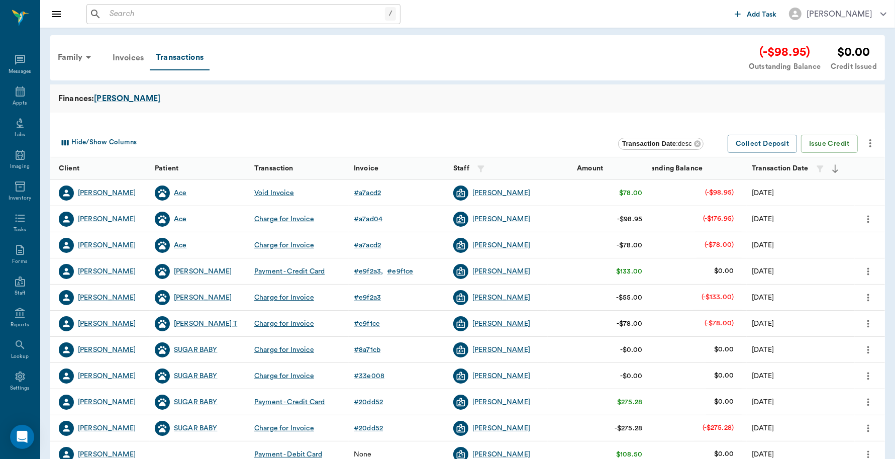
click at [134, 54] on div "Invoices" at bounding box center [127, 58] width 43 height 24
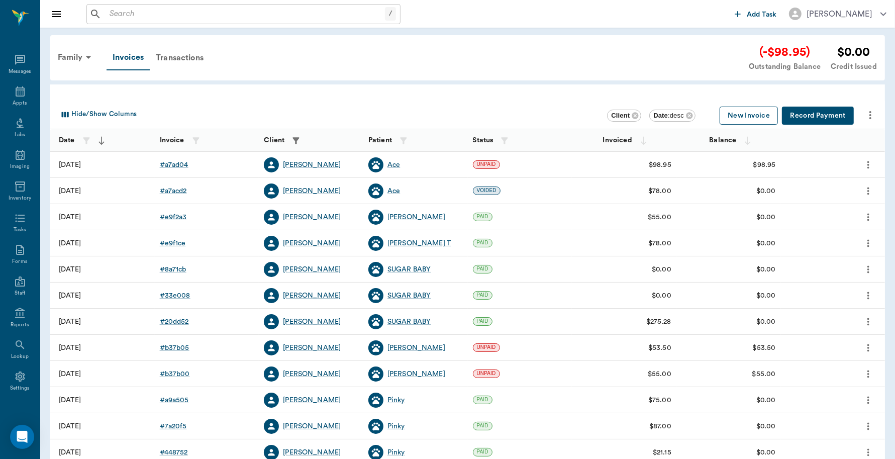
click at [757, 114] on button "New Invoice" at bounding box center [748, 115] width 58 height 19
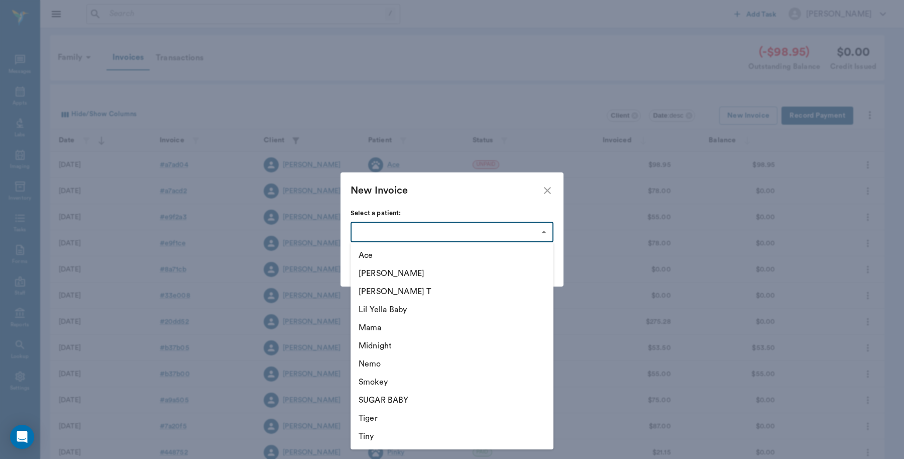
click at [536, 235] on body "/ ​ Add Task Dr. Bert Ellsworth Nectar Messages Appts Labs Imaging Inventory Ta…" at bounding box center [452, 295] width 904 height 590
click at [398, 345] on li "Midnight" at bounding box center [452, 346] width 203 height 18
type input "63ec32d1bf929af01c1deb67"
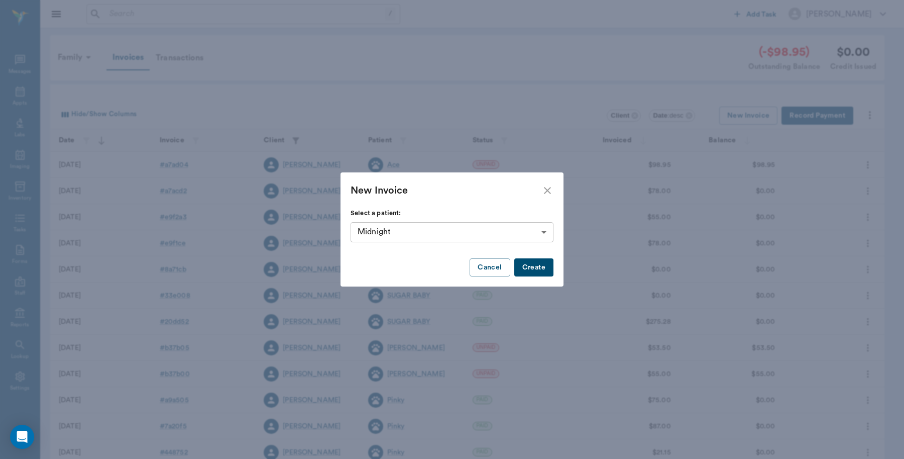
click at [546, 269] on button "Create" at bounding box center [533, 267] width 39 height 19
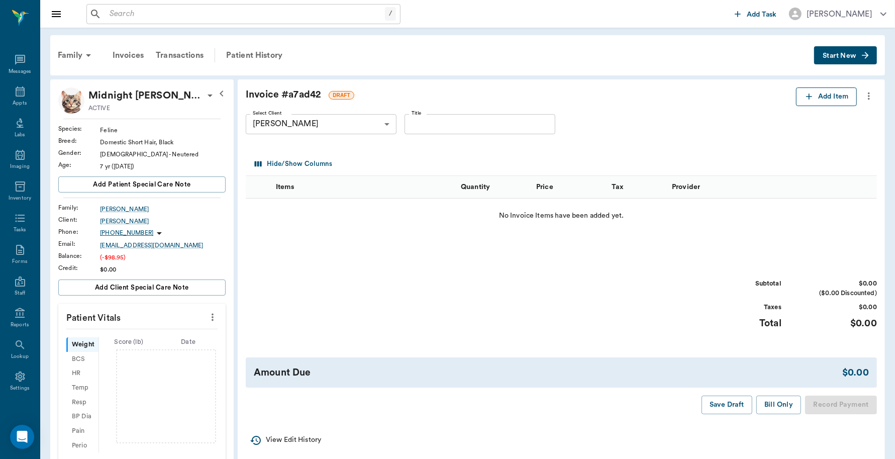
click at [824, 98] on button "Add Item" at bounding box center [826, 96] width 61 height 19
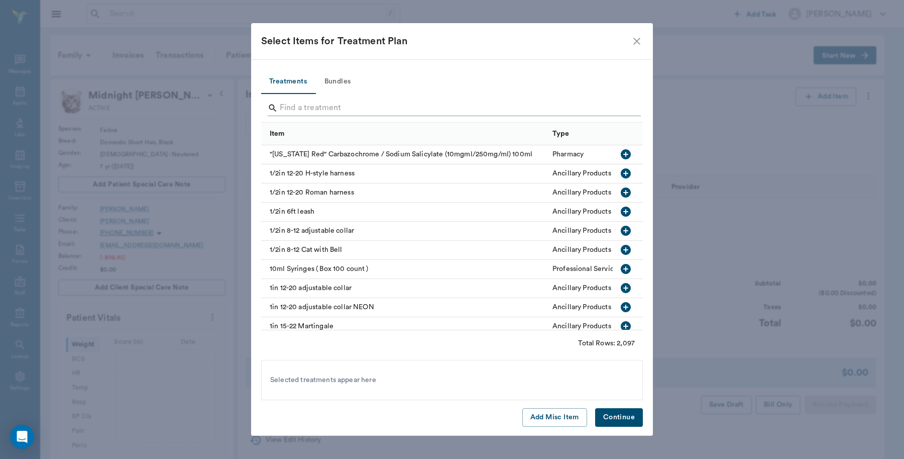
click at [347, 108] on input "Search" at bounding box center [453, 108] width 346 height 16
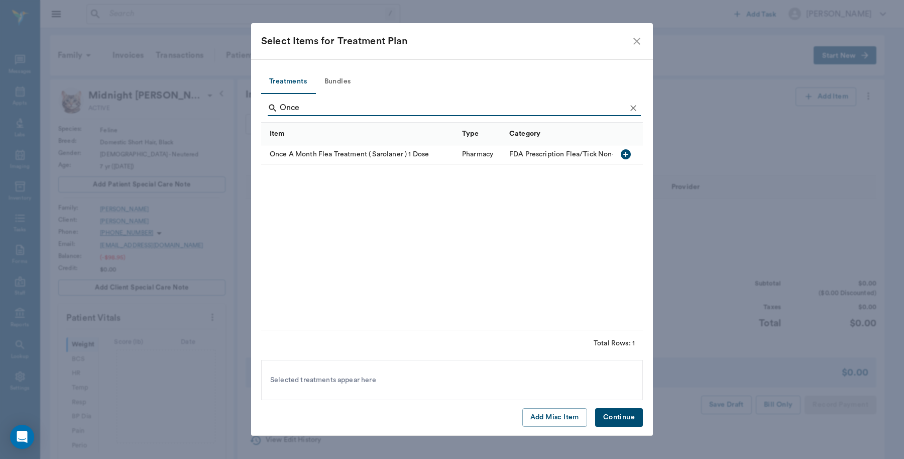
type input "Once"
click at [423, 152] on div "Once A Month Flea Treatment ( Sarolaner ) 1 Dose" at bounding box center [359, 154] width 196 height 19
click at [629, 415] on button "Continue" at bounding box center [619, 417] width 48 height 19
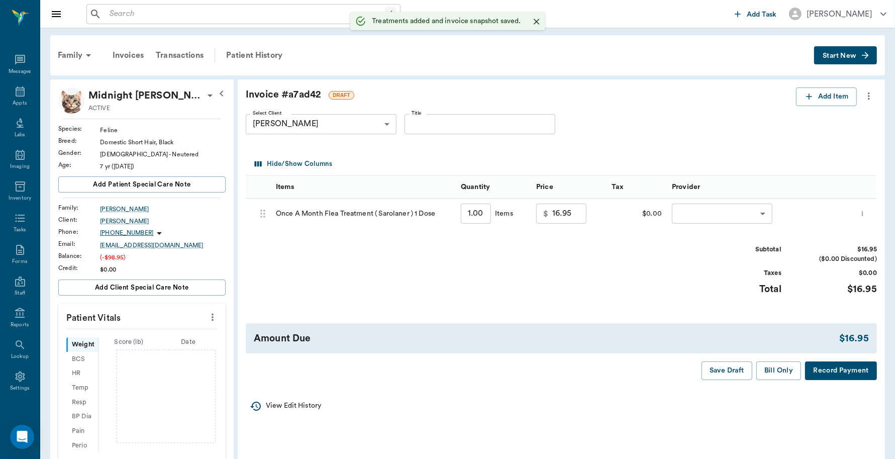
click at [467, 211] on input "1.00" at bounding box center [476, 213] width 30 height 20
type input "4"
type input "67.80"
type input "4"
click at [757, 215] on body "/ ​ Add Task Dr. Bert Ellsworth Nectar Messages Appts Labs Imaging Inventory Ta…" at bounding box center [447, 332] width 895 height 665
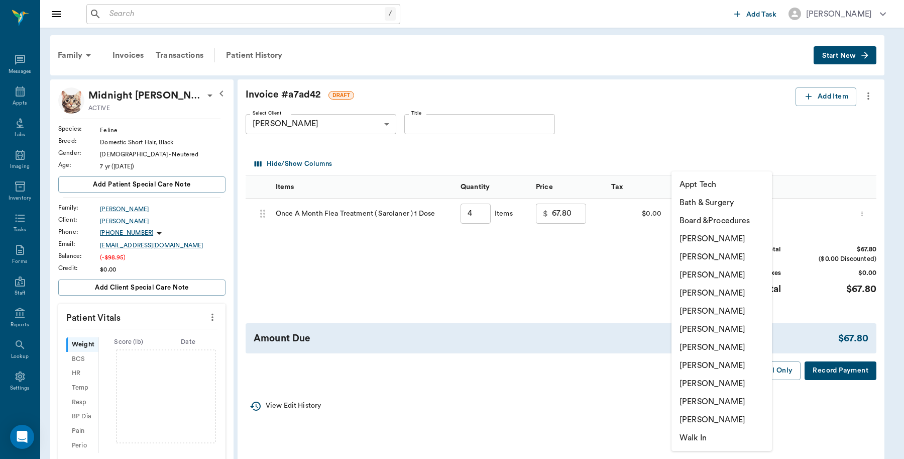
click at [719, 239] on li "Caryn Watson" at bounding box center [722, 239] width 100 height 18
type input "none-6899ea08ed37b777db10de45"
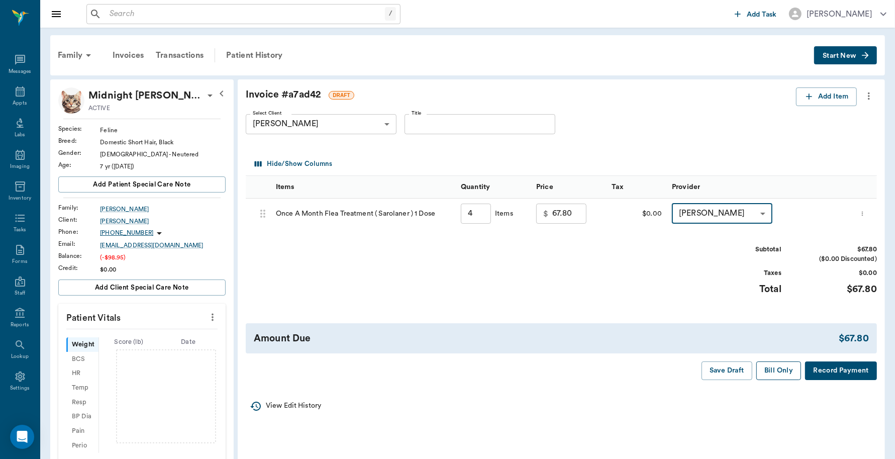
click at [787, 371] on button "Bill Only" at bounding box center [778, 370] width 45 height 19
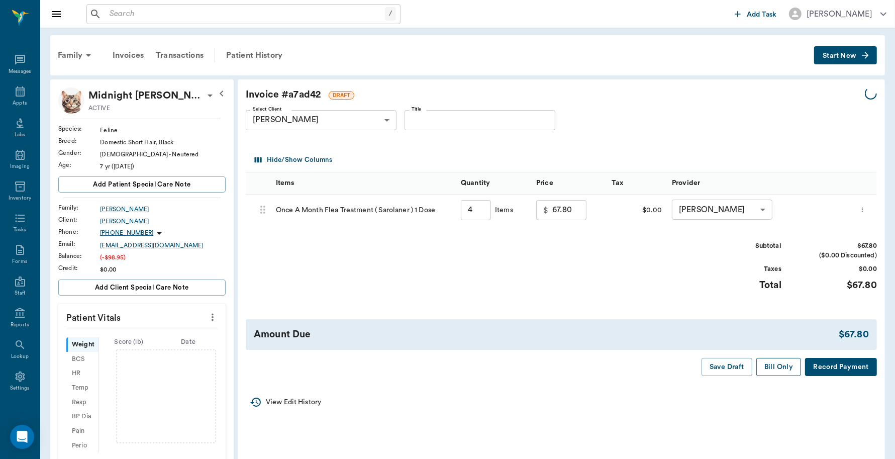
type input "4.00"
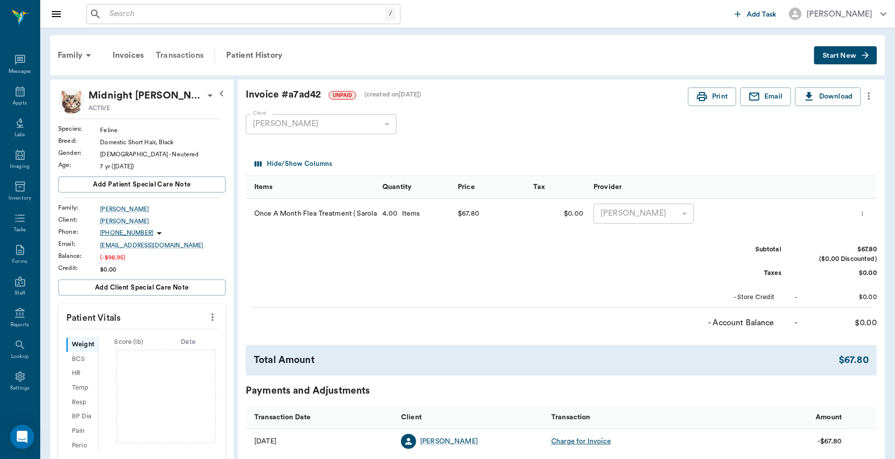
click at [188, 51] on div "Transactions" at bounding box center [180, 55] width 60 height 24
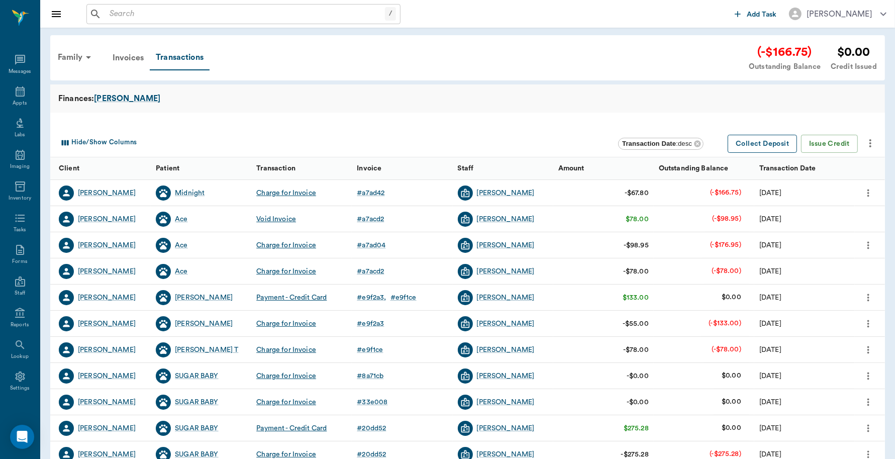
click at [737, 141] on button "Collect Deposit" at bounding box center [761, 144] width 69 height 19
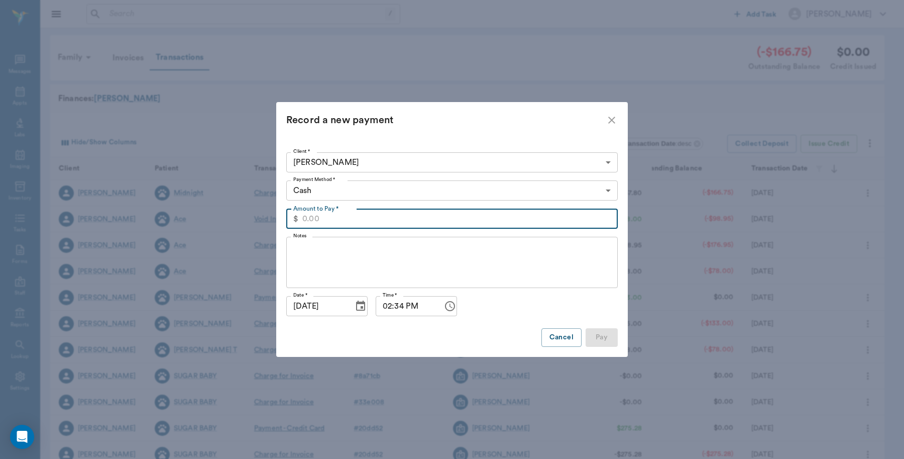
click at [365, 217] on input "Amount to Pay *" at bounding box center [459, 218] width 315 height 20
type input "166.75"
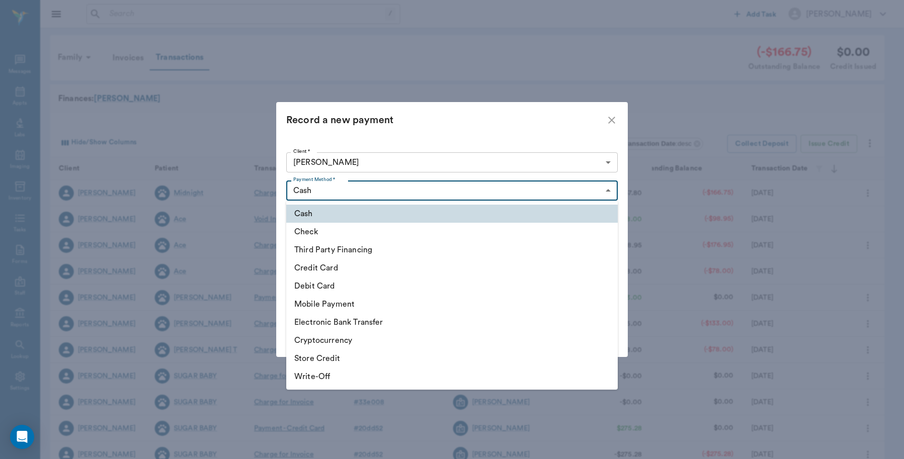
click at [390, 186] on body "/ ​ Add Task Dr. Bert Ellsworth Nectar Messages Appts Labs Imaging Inventory Ta…" at bounding box center [452, 309] width 904 height 618
click at [338, 282] on li "Debit Card" at bounding box center [452, 286] width 332 height 18
type input "DEBIT_CARD"
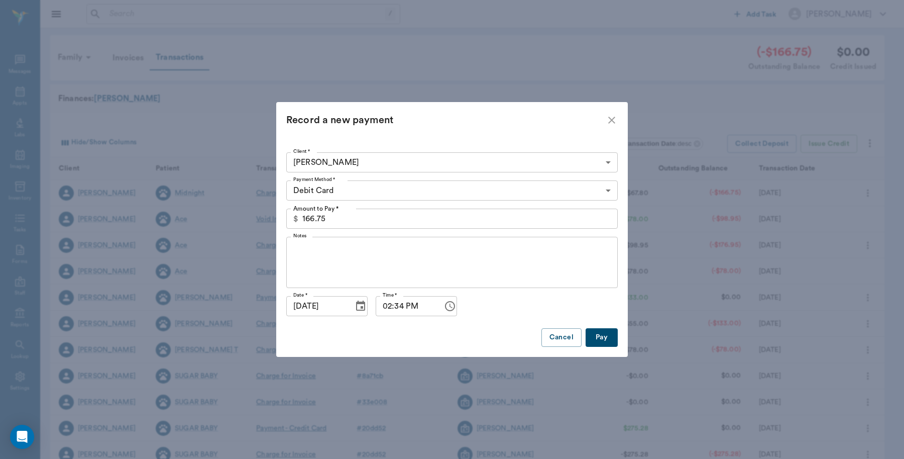
click at [603, 335] on button "Pay" at bounding box center [602, 337] width 32 height 19
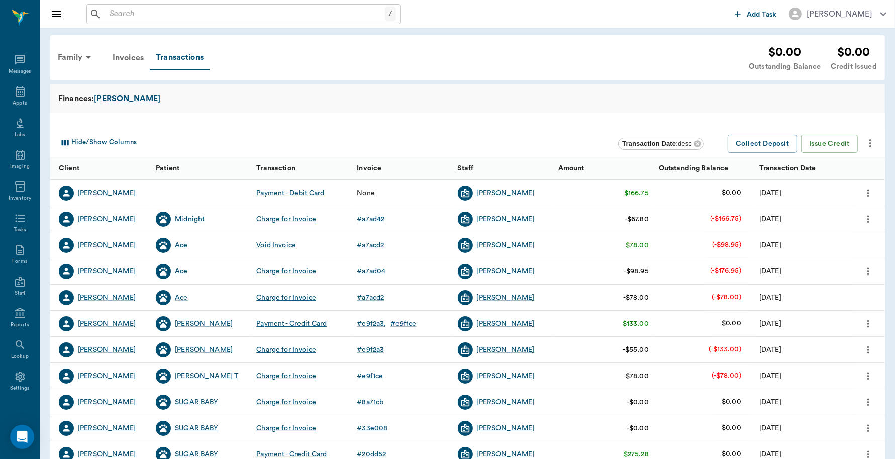
click at [868, 194] on icon "more" at bounding box center [867, 193] width 11 height 12
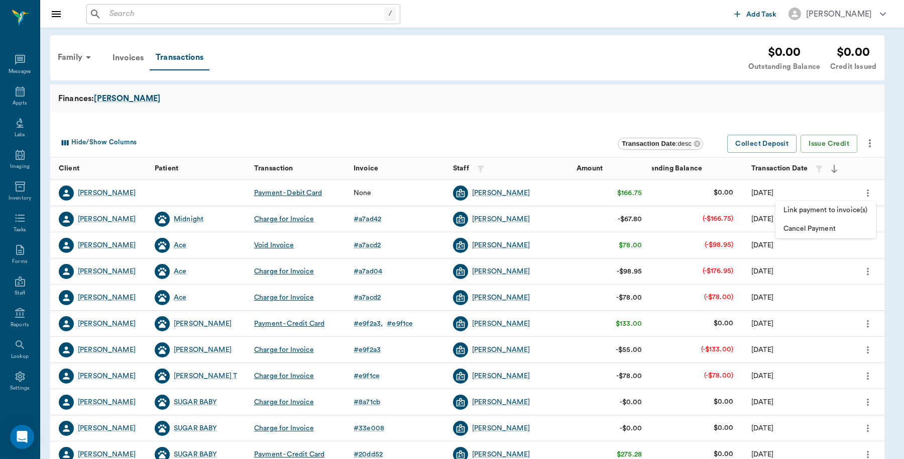
click at [847, 207] on span "Link payment to invoice(s)" at bounding box center [826, 210] width 84 height 11
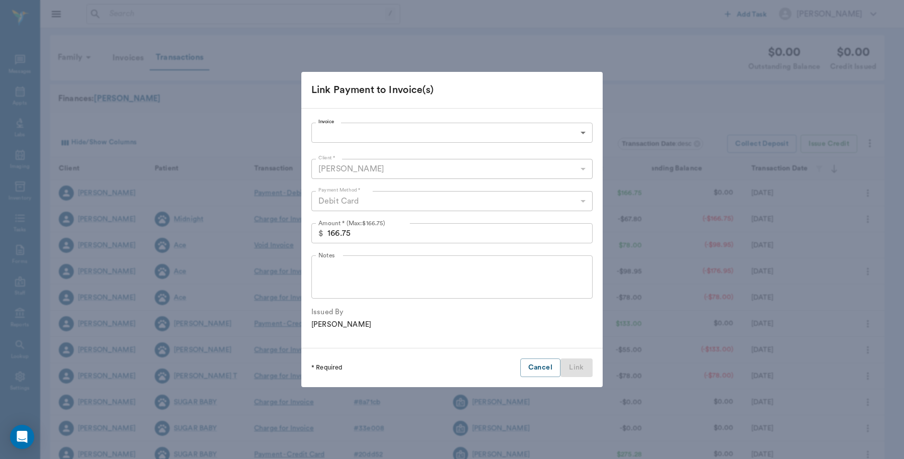
click at [589, 129] on body "/ ​ Add Task Dr. Bert Ellsworth Nectar Messages Appts Labs Imaging Inventory Ta…" at bounding box center [452, 309] width 904 height 618
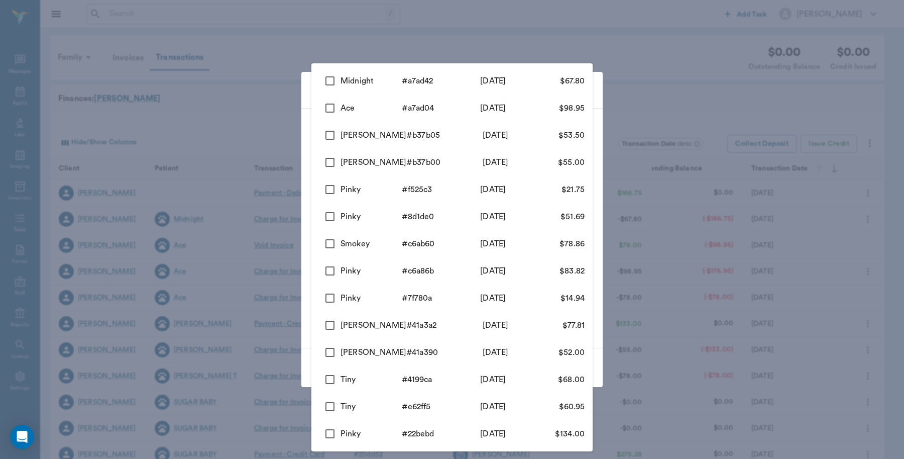
click at [324, 76] on input "checkbox" at bounding box center [329, 80] width 21 height 21
checkbox input "true"
type input "68a6230f0f5b5616a9a7ad42"
type input "67.80"
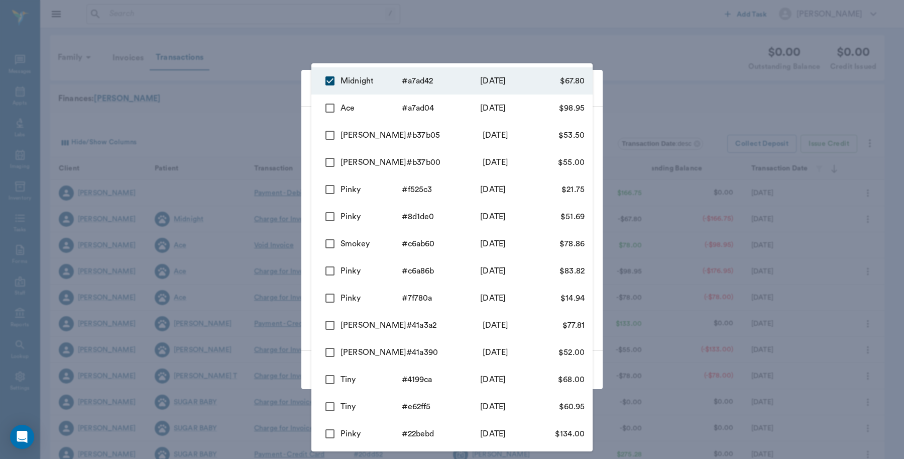
click at [330, 109] on input "checkbox" at bounding box center [329, 107] width 21 height 21
checkbox input "true"
type input "68a6230f0f5b5616a9a7ad42,68a617240f5b5616a9a7ad04"
type input "166.75"
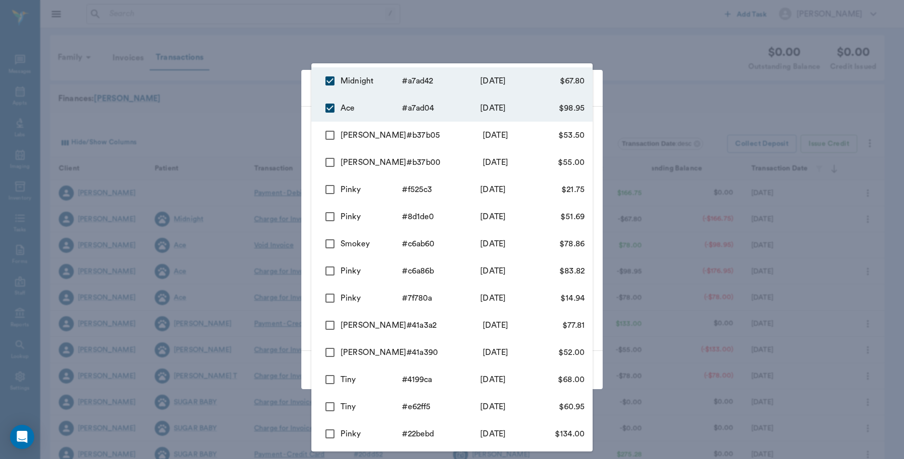
click at [246, 44] on div at bounding box center [452, 229] width 904 height 459
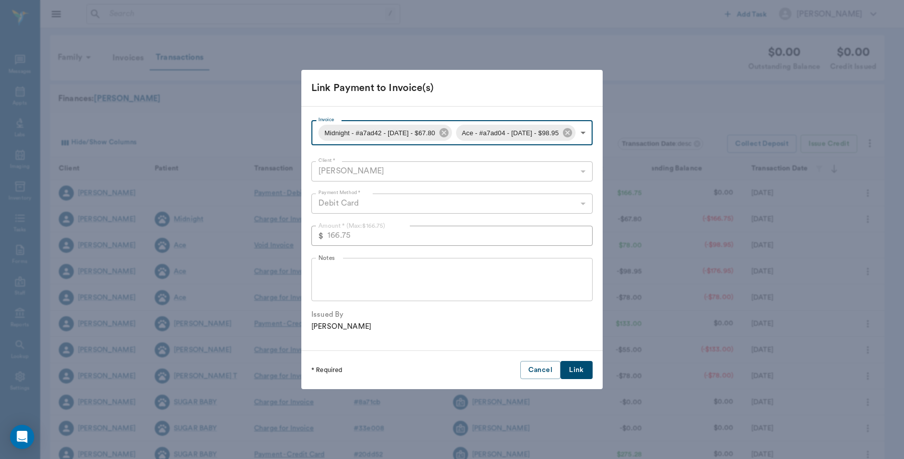
click at [581, 375] on button "Link" at bounding box center [577, 370] width 32 height 19
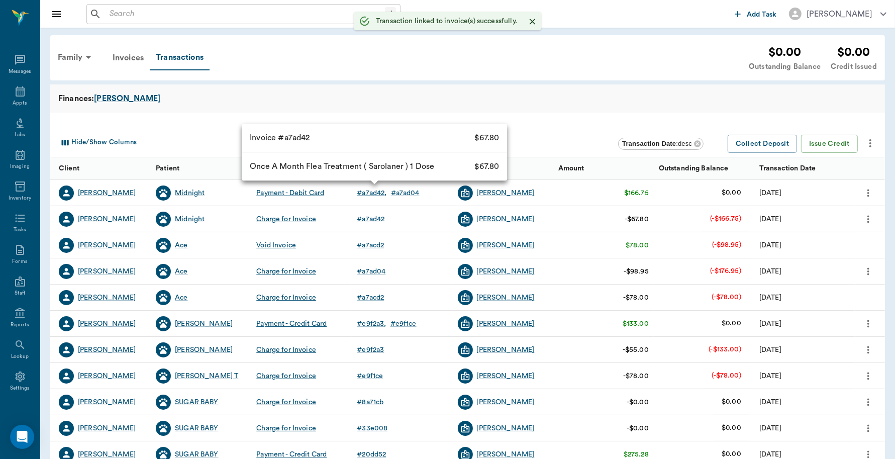
click at [367, 193] on div "# a7ad42" at bounding box center [372, 193] width 30 height 10
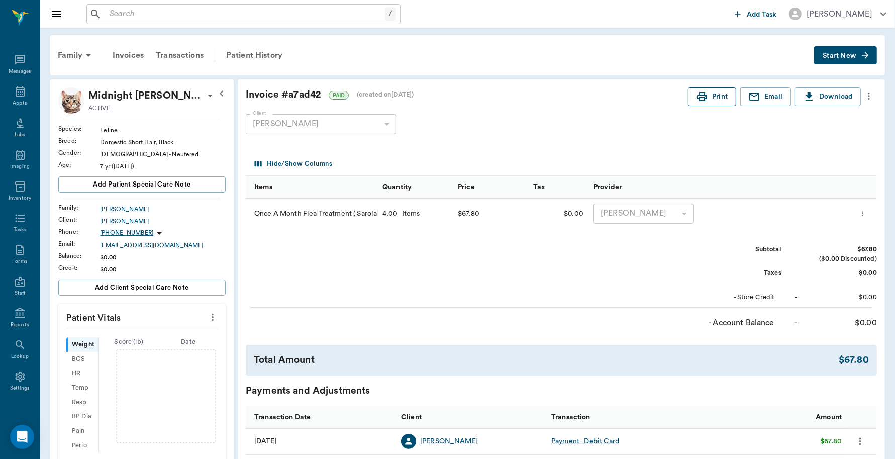
click at [711, 97] on button "Print" at bounding box center [712, 96] width 48 height 19
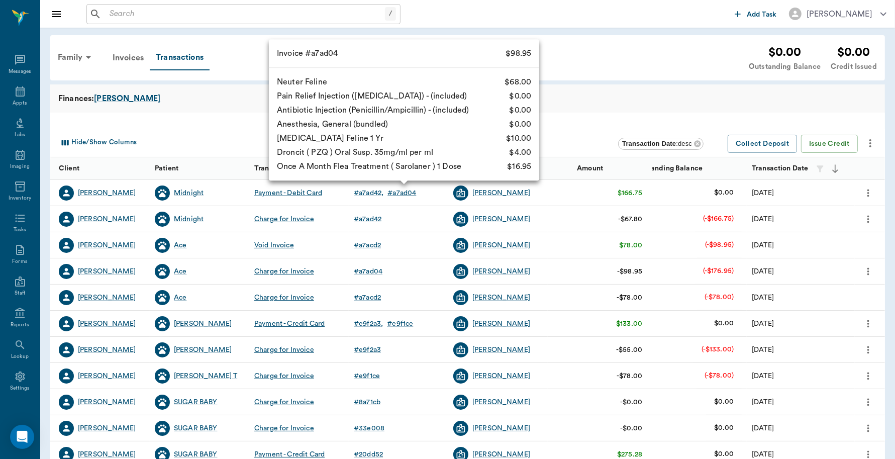
click at [400, 193] on div "# a7ad04" at bounding box center [401, 193] width 29 height 10
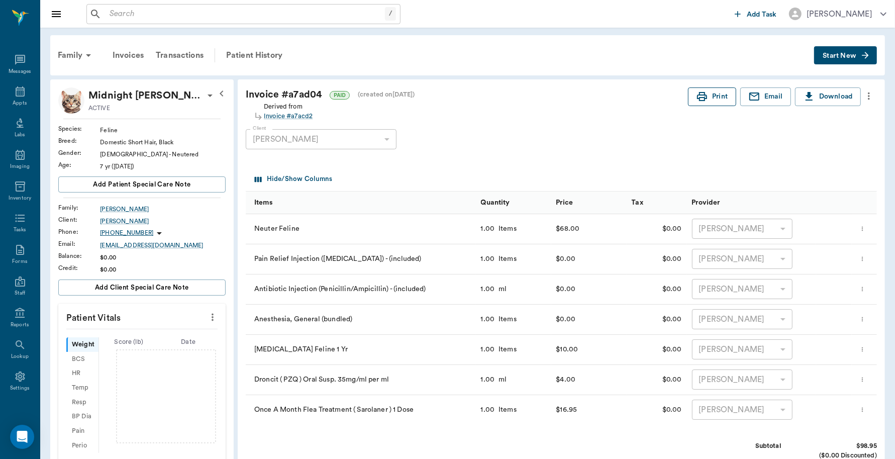
click at [710, 97] on button "Print" at bounding box center [712, 96] width 48 height 19
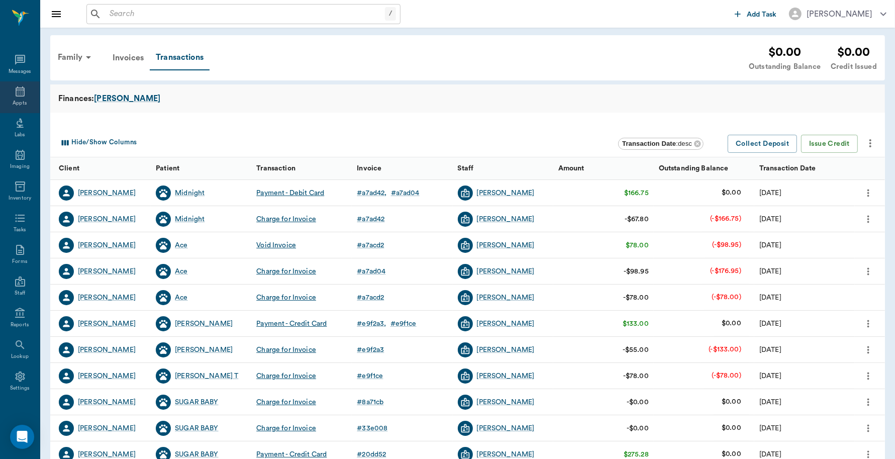
click at [16, 94] on icon at bounding box center [20, 91] width 12 height 12
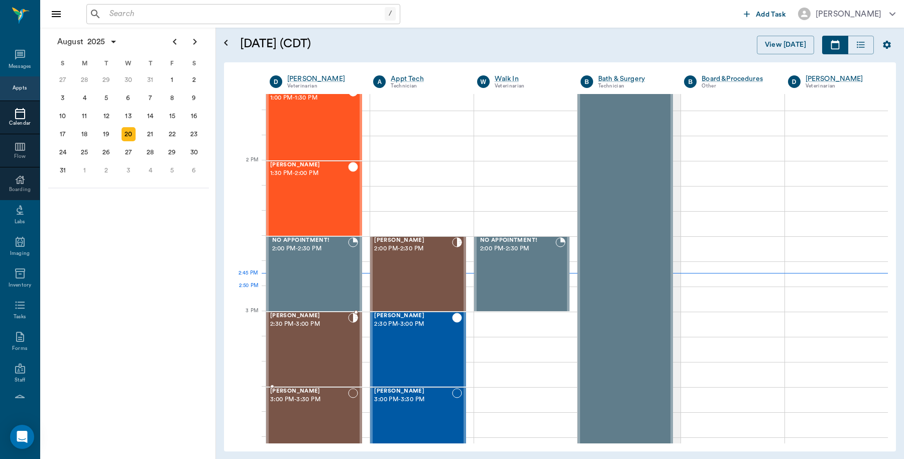
scroll to position [654, 0]
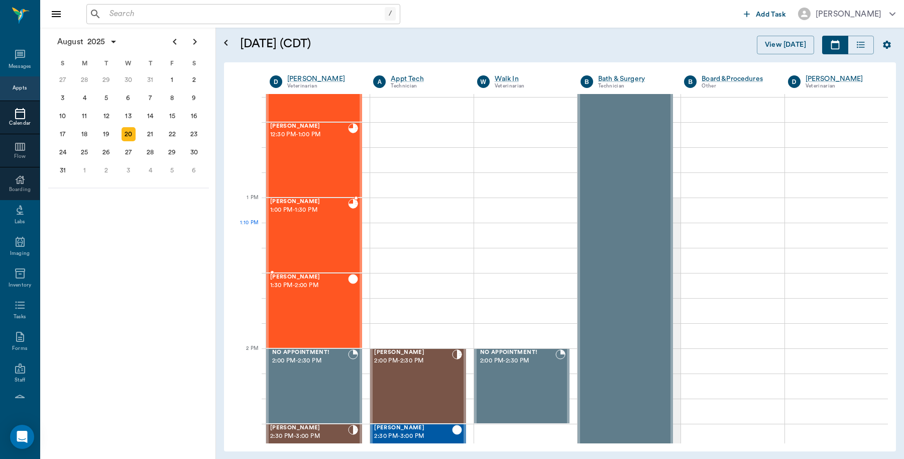
click at [333, 244] on div "Ace Stewart 1:00 PM - 1:30 PM" at bounding box center [309, 234] width 78 height 73
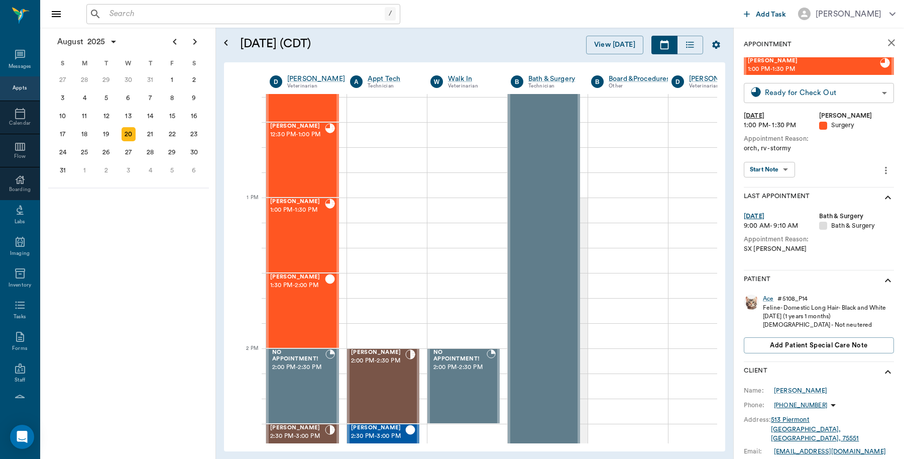
click at [849, 88] on body "/ ​ Add Task Dr. Bert Ellsworth Nectar Messages Appts Calendar Flow Boarding La…" at bounding box center [452, 229] width 904 height 459
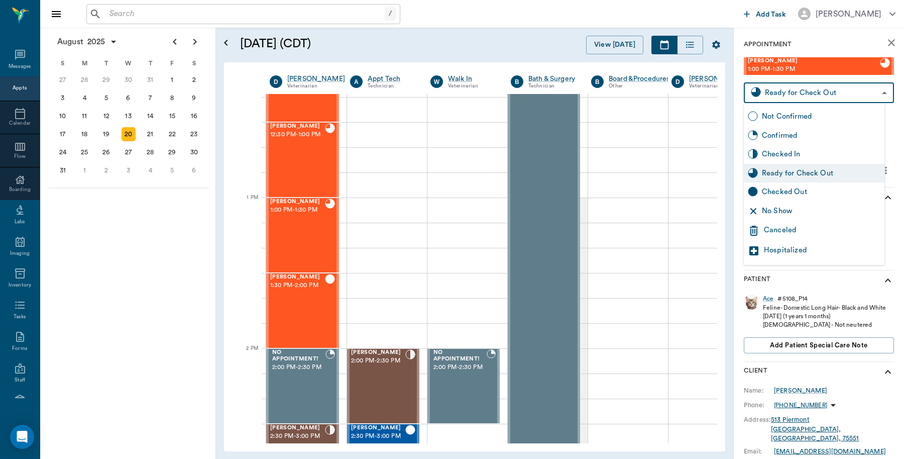
click at [795, 190] on div "Checked Out" at bounding box center [821, 191] width 119 height 11
type input "CHECKED_OUT"
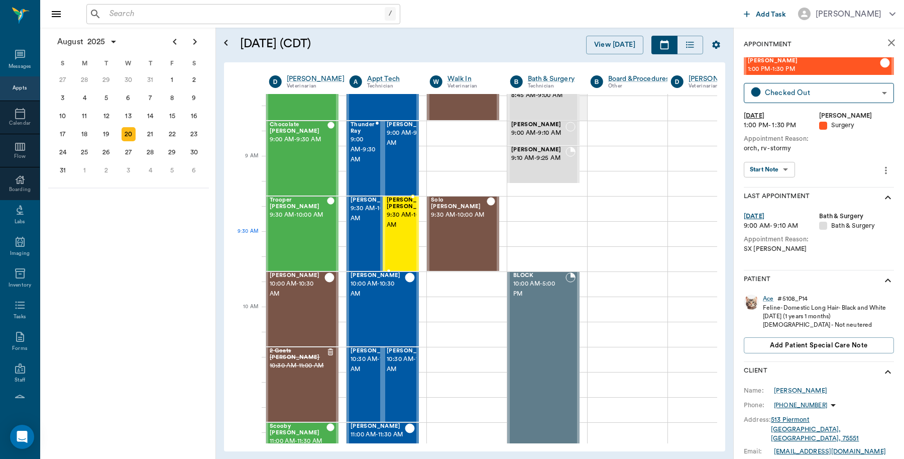
scroll to position [89, 1]
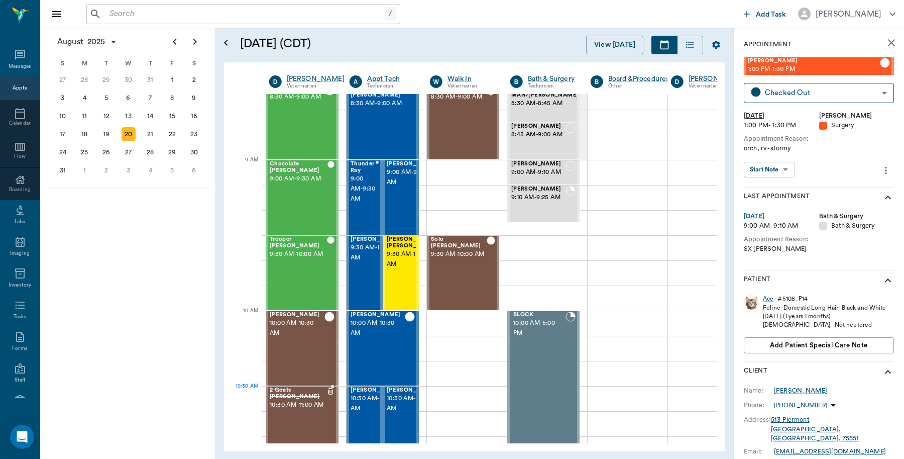
click at [300, 400] on span "10:30 AM - 11:00 AM" at bounding box center [298, 405] width 57 height 10
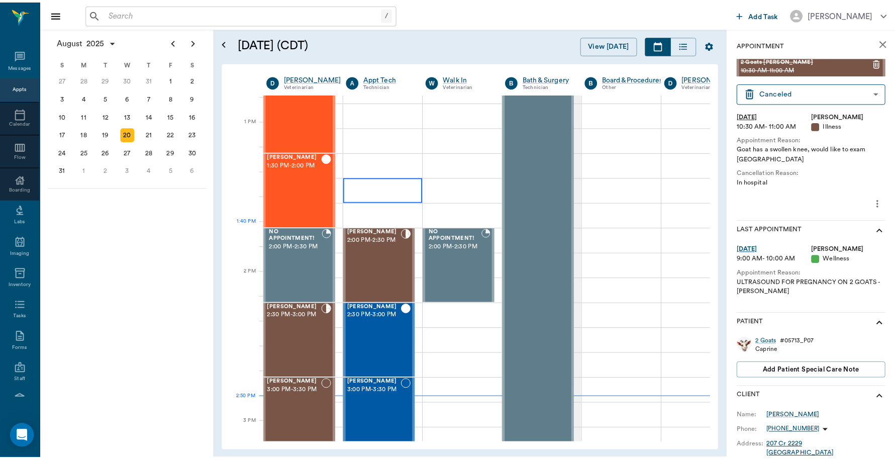
scroll to position [905, 1]
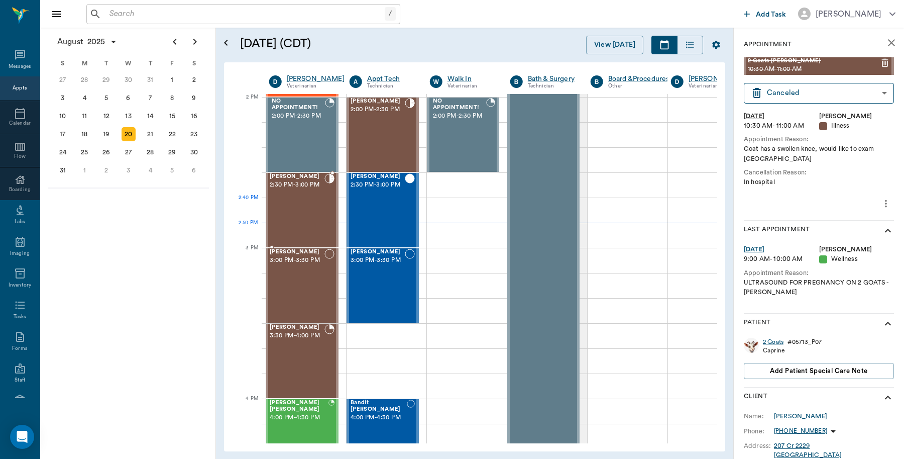
click at [291, 213] on div "[PERSON_NAME] 2:30 PM - 3:00 PM" at bounding box center [297, 209] width 55 height 73
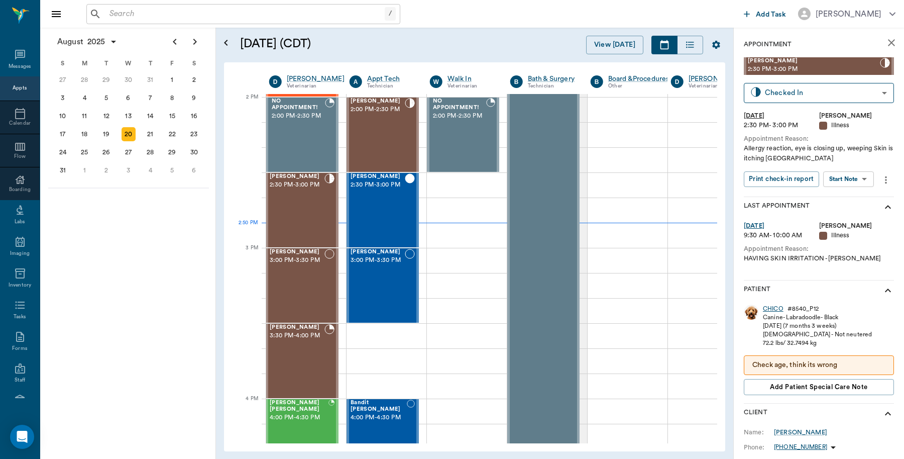
click at [778, 311] on div "CHICO" at bounding box center [773, 308] width 21 height 9
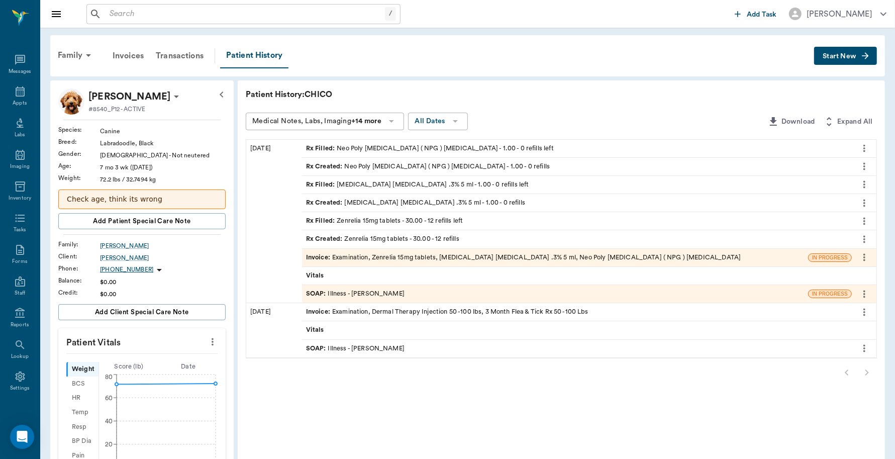
click at [601, 257] on div "Invoice : Examination, Zenrelia 15mg tablets, [MEDICAL_DATA] [MEDICAL_DATA] .3%…" at bounding box center [523, 258] width 435 height 10
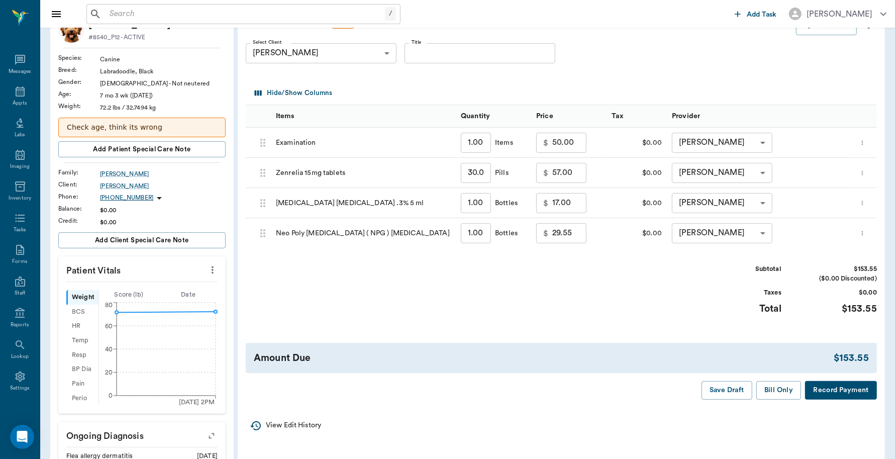
scroll to position [63, 0]
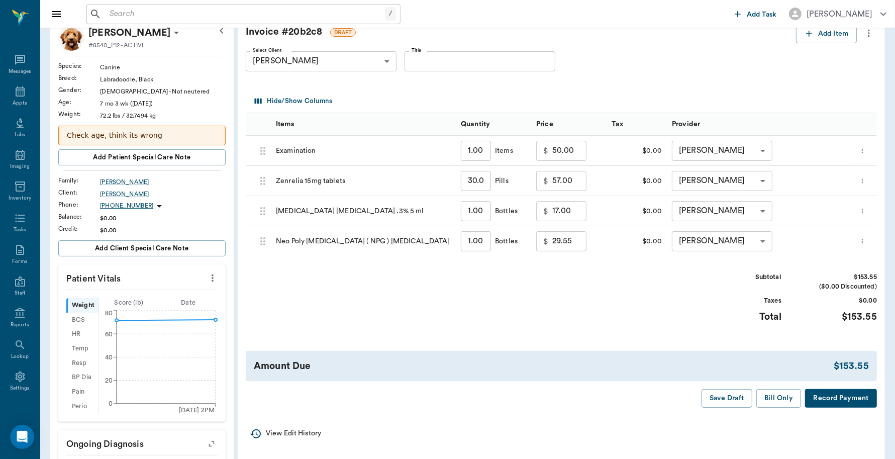
click at [833, 402] on button "Record Payment" at bounding box center [841, 398] width 72 height 19
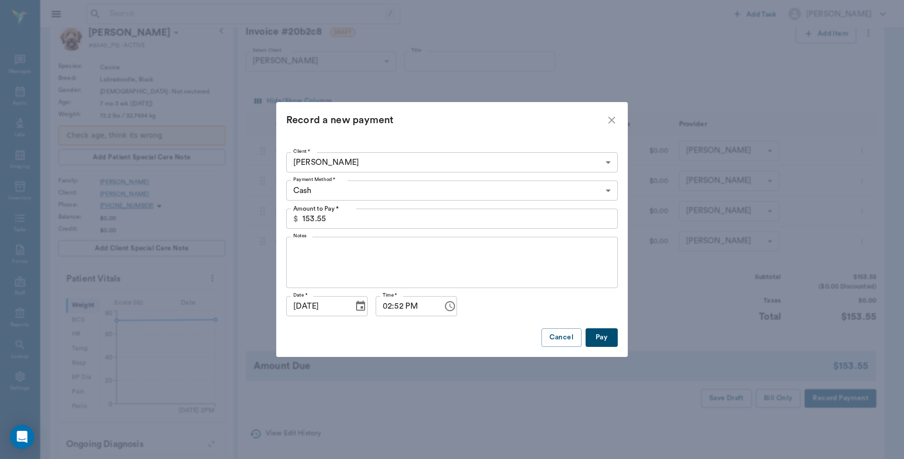
click at [584, 192] on body "/ ​ Add Task [PERSON_NAME] Nectar Messages Appts Labs Imaging Inventory Tasks F…" at bounding box center [452, 335] width 904 height 797
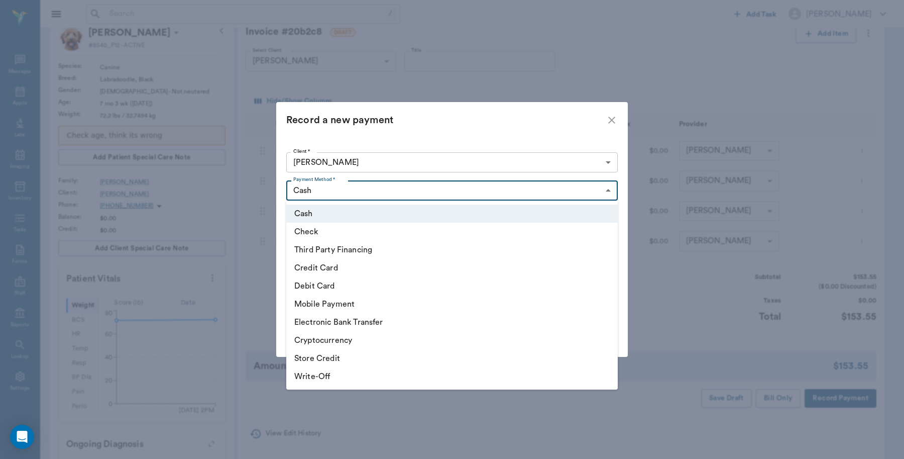
click at [340, 286] on li "Debit Card" at bounding box center [452, 286] width 332 height 18
type input "DEBIT_CARD"
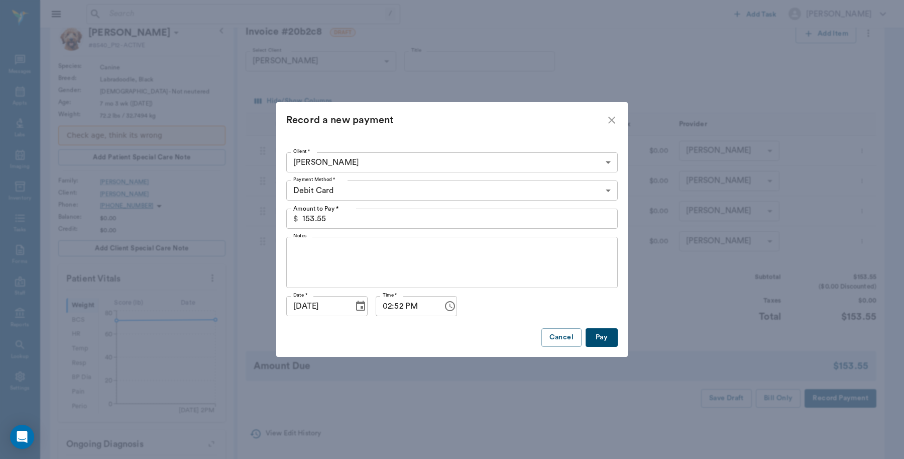
click at [611, 335] on button "Pay" at bounding box center [602, 337] width 32 height 19
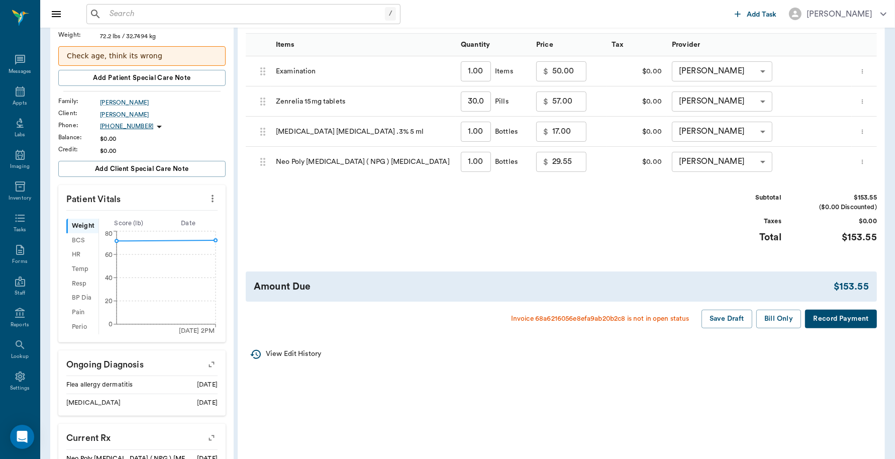
scroll to position [188, 0]
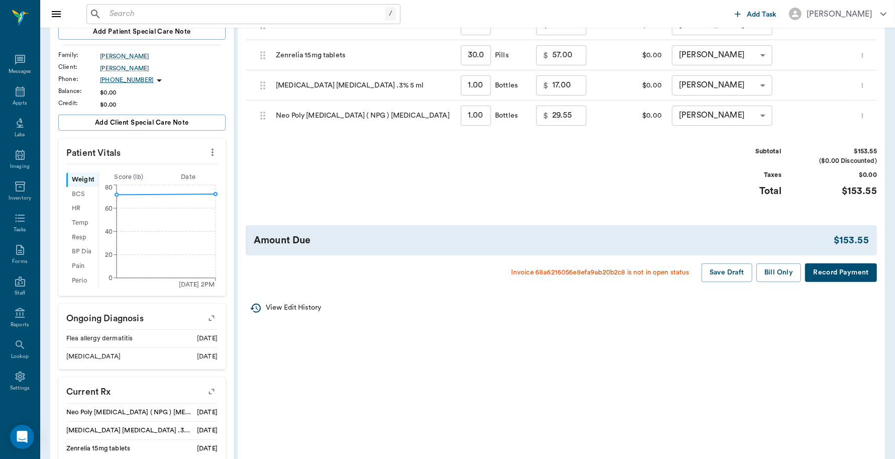
click at [829, 272] on button "Record Payment" at bounding box center [841, 272] width 72 height 19
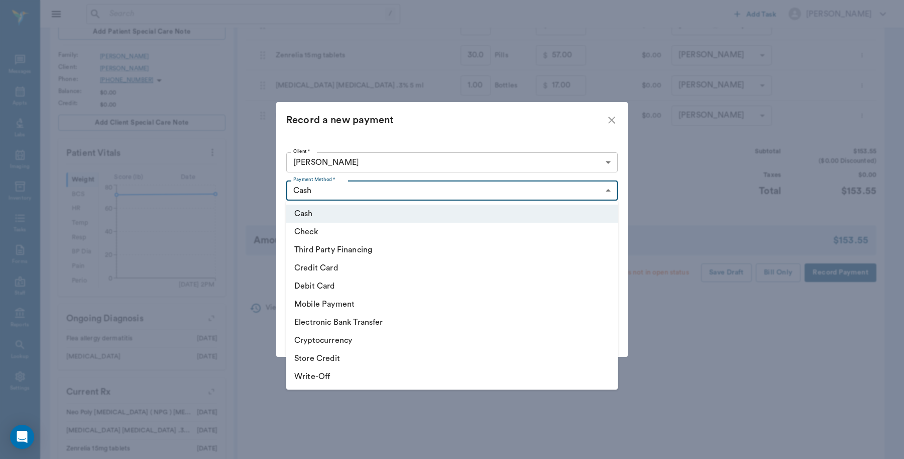
click at [557, 186] on body "/ ​ Add Task [PERSON_NAME] Nectar Messages Appts Labs Imaging Inventory Tasks F…" at bounding box center [452, 210] width 904 height 797
click at [347, 287] on li "Debit Card" at bounding box center [452, 286] width 332 height 18
type input "DEBIT_CARD"
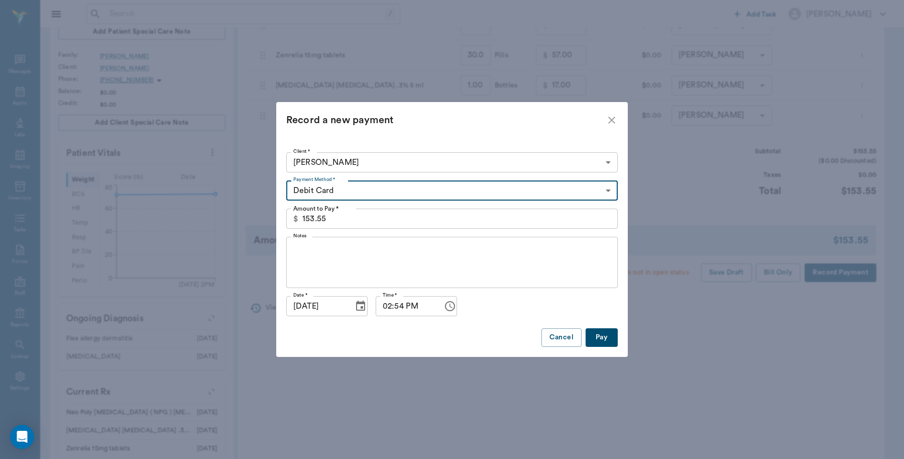
click at [602, 340] on button "Pay" at bounding box center [602, 337] width 32 height 19
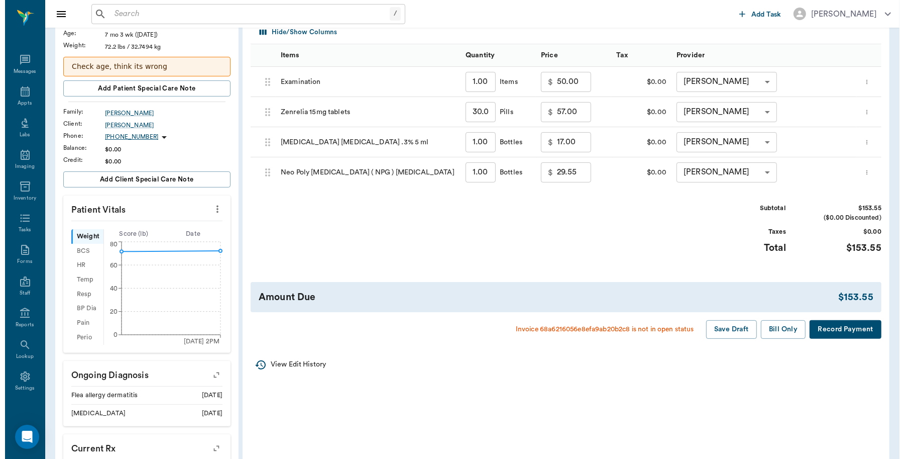
scroll to position [0, 0]
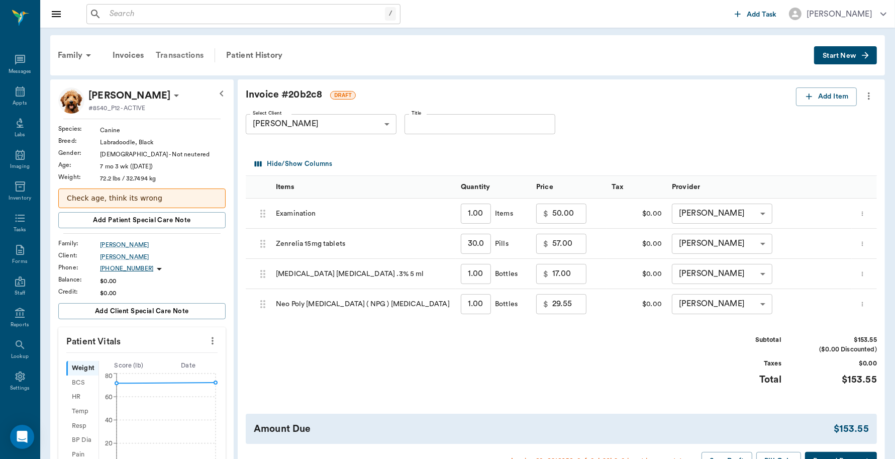
click at [181, 53] on div "Transactions" at bounding box center [180, 55] width 60 height 24
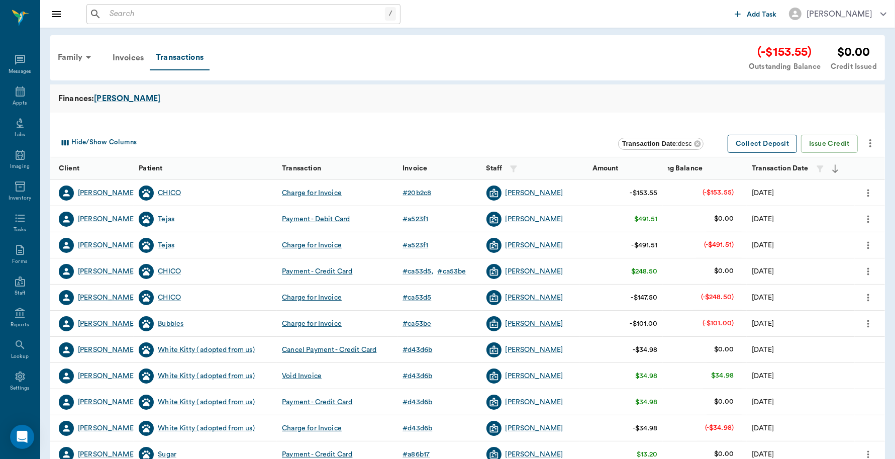
click at [775, 138] on button "Collect Deposit" at bounding box center [761, 144] width 69 height 19
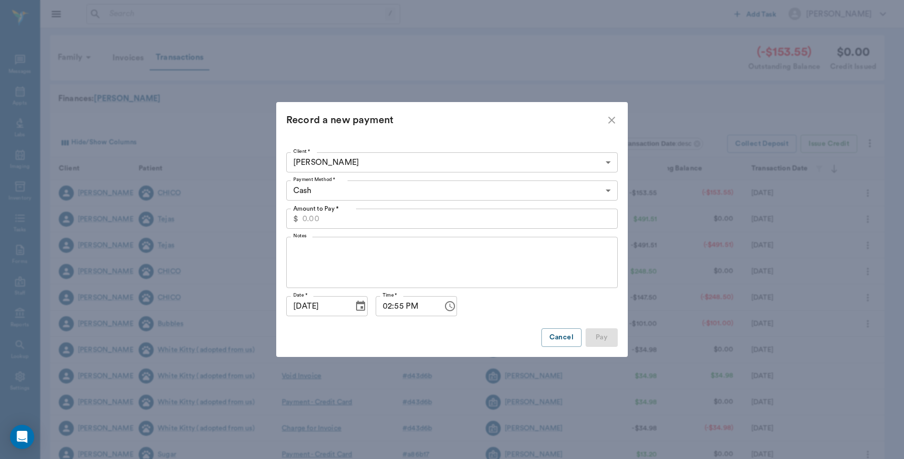
click at [496, 217] on input "Amount to Pay *" at bounding box center [459, 218] width 315 height 20
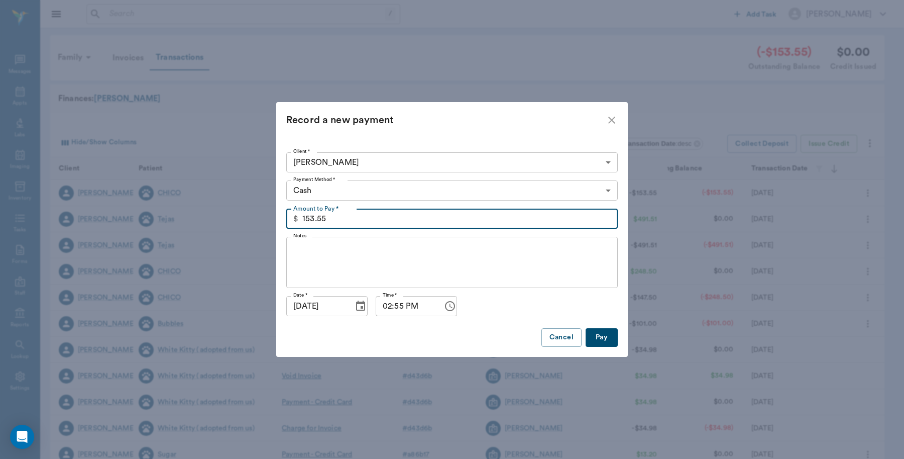
type input "153.55"
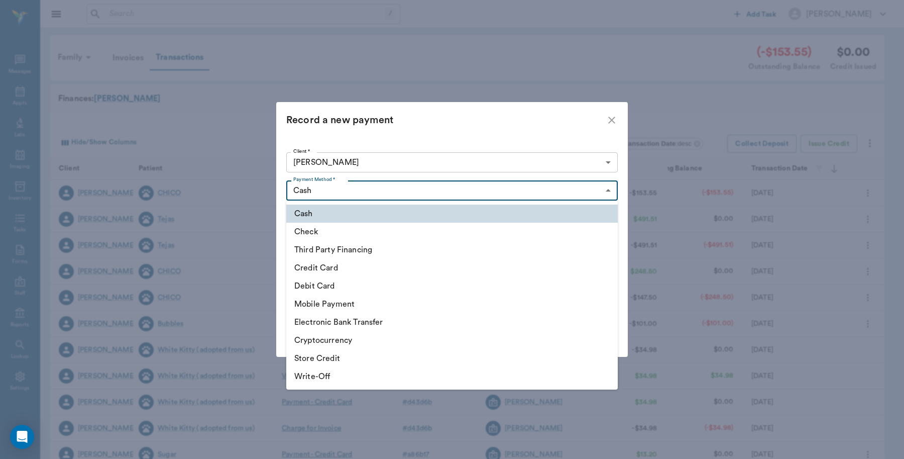
click at [598, 193] on body "/ ​ Add Task [PERSON_NAME] Nectar Messages Appts Labs Imaging Inventory Tasks F…" at bounding box center [452, 309] width 904 height 618
click at [333, 285] on li "Debit Card" at bounding box center [452, 286] width 332 height 18
type input "DEBIT_CARD"
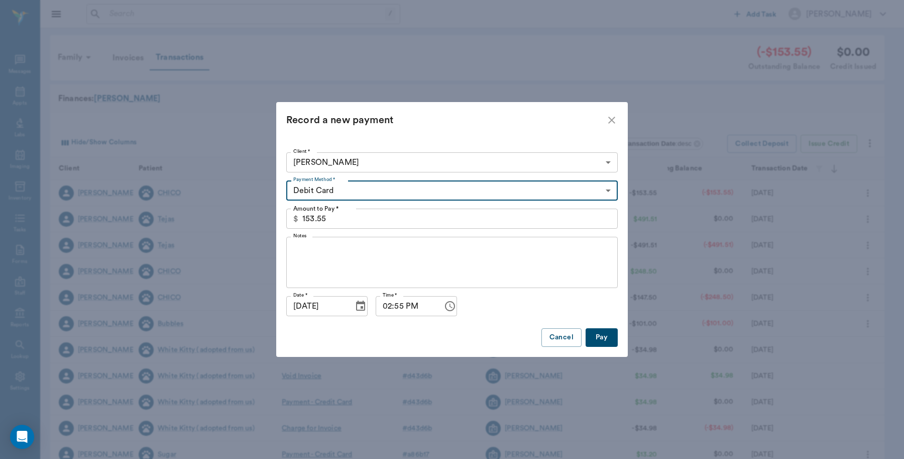
click at [606, 336] on button "Pay" at bounding box center [602, 337] width 32 height 19
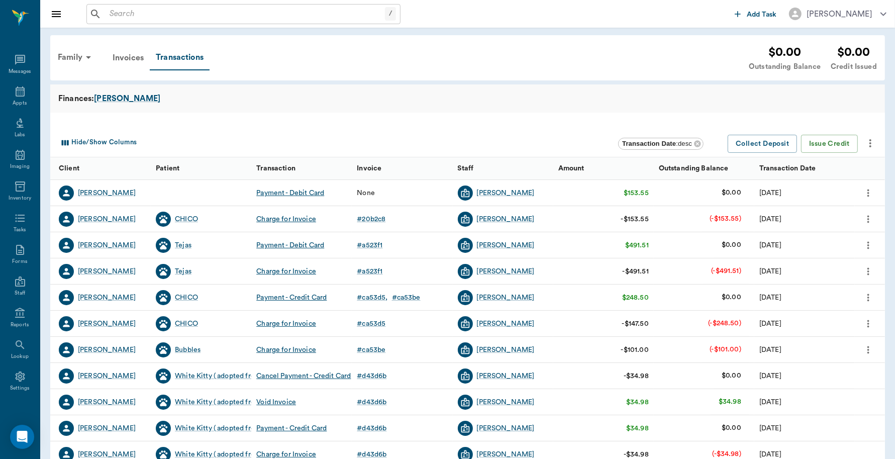
click at [871, 191] on icon "more" at bounding box center [867, 193] width 11 height 12
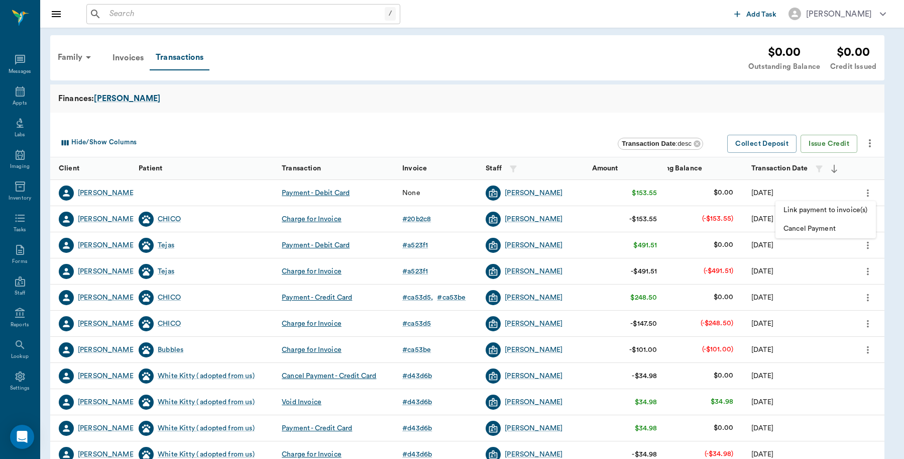
click at [850, 210] on span "Link payment to invoice(s)" at bounding box center [826, 210] width 84 height 11
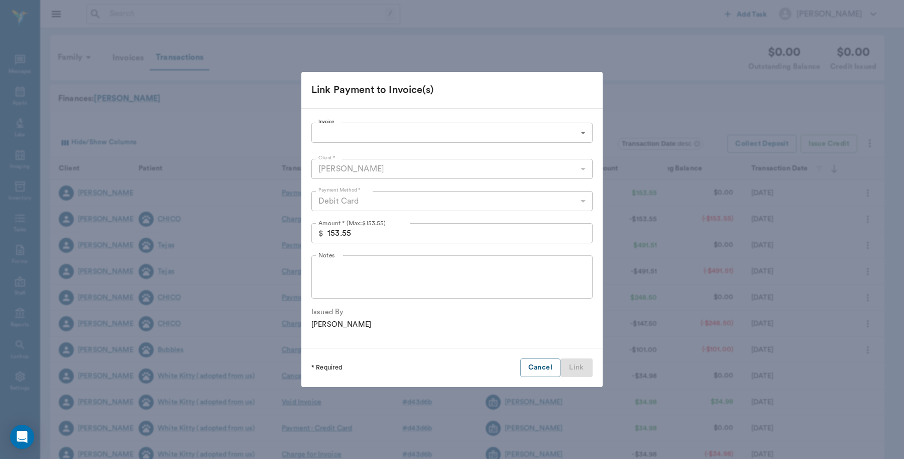
click at [368, 141] on body "/ ​ Add Task [PERSON_NAME] Nectar Messages Appts Labs Imaging Inventory Tasks F…" at bounding box center [452, 309] width 904 height 618
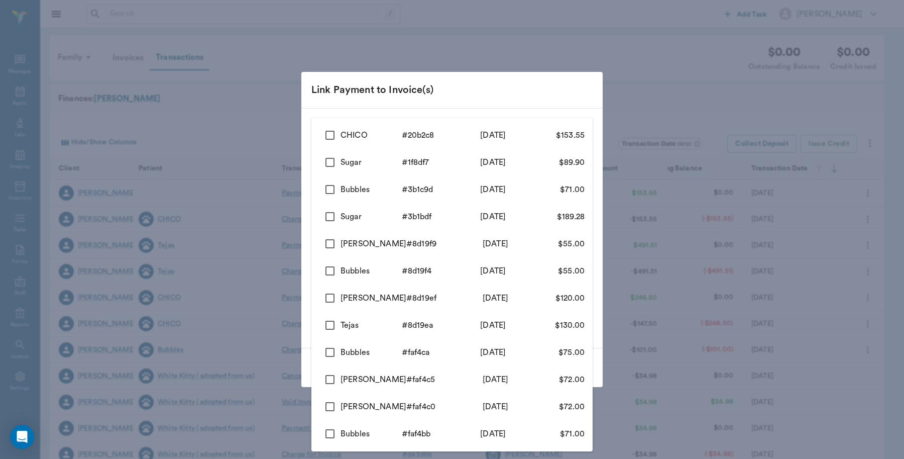
click at [332, 132] on input "checkbox" at bounding box center [329, 135] width 21 height 21
checkbox input "true"
type input "68a6216056e8efa9ab20b2c8"
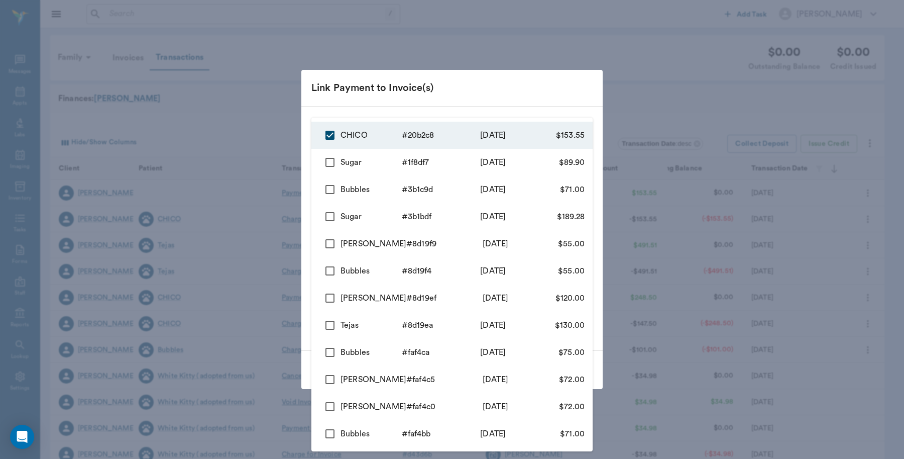
click at [486, 84] on div at bounding box center [452, 229] width 904 height 459
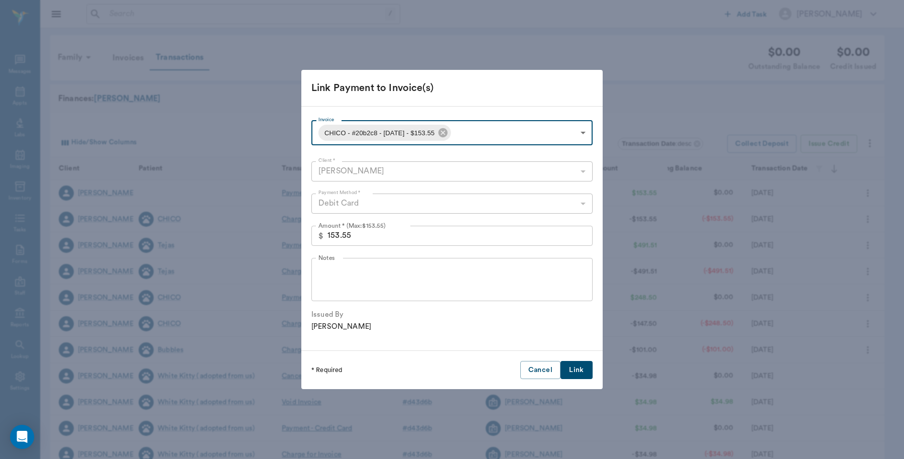
click at [574, 366] on button "Link" at bounding box center [577, 370] width 32 height 19
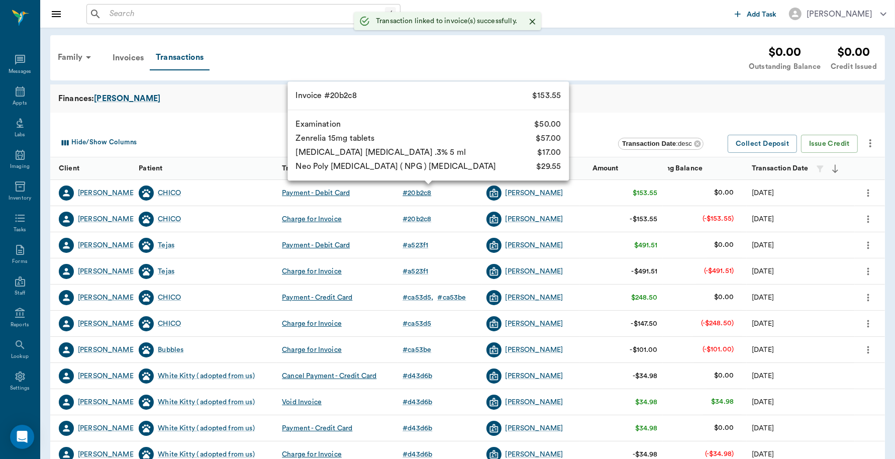
click at [421, 193] on div "# 20b2c8" at bounding box center [416, 193] width 29 height 10
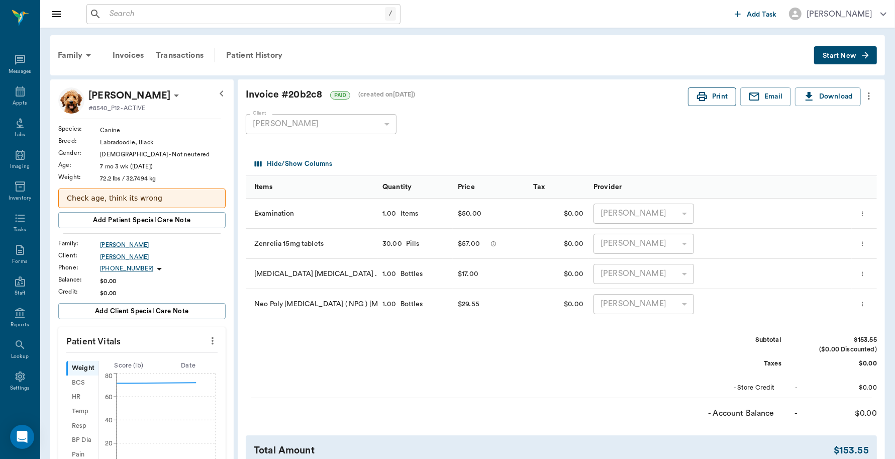
click at [710, 94] on button "Print" at bounding box center [712, 96] width 48 height 19
click at [17, 98] on div "Appts" at bounding box center [20, 97] width 40 height 32
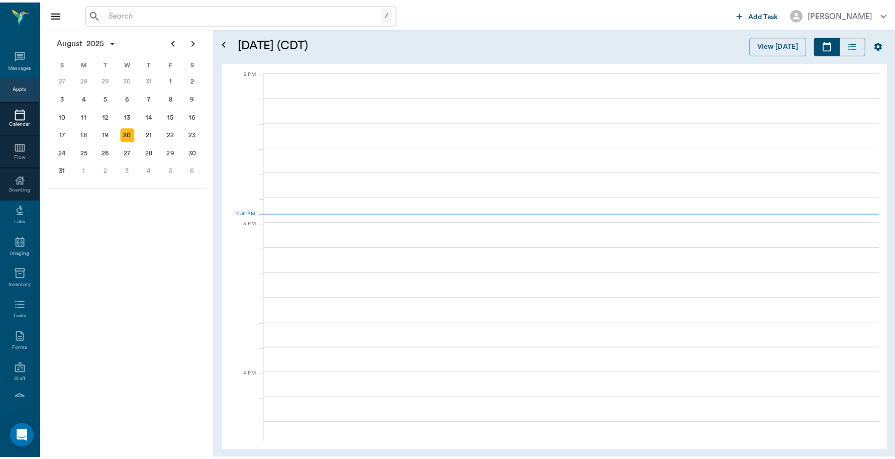
scroll to position [905, 0]
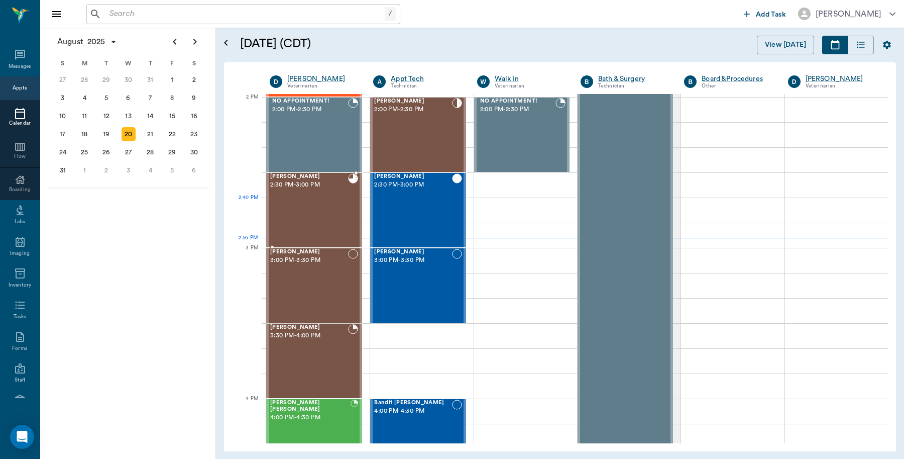
drag, startPoint x: 341, startPoint y: 199, endPoint x: 352, endPoint y: 187, distance: 16.3
click at [344, 197] on div "[PERSON_NAME] 2:30 PM - 3:00 PM" at bounding box center [309, 209] width 78 height 73
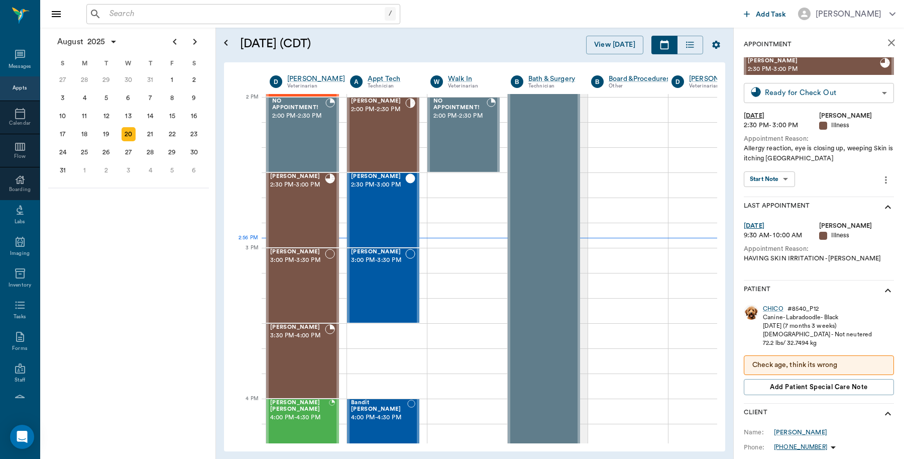
click at [868, 93] on body "/ ​ Add Task [PERSON_NAME] Nectar Messages Appts Calendar Flow Boarding Labs Im…" at bounding box center [452, 229] width 904 height 459
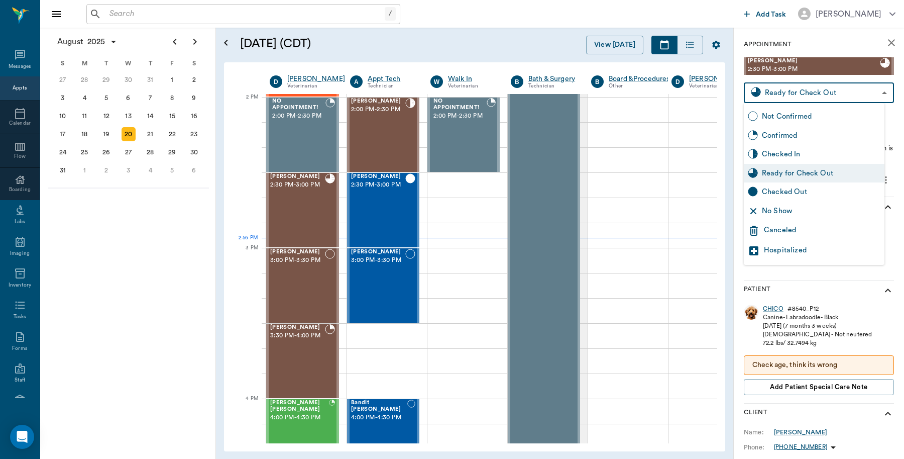
click at [794, 191] on div "Checked Out" at bounding box center [821, 191] width 119 height 11
type input "CHECKED_OUT"
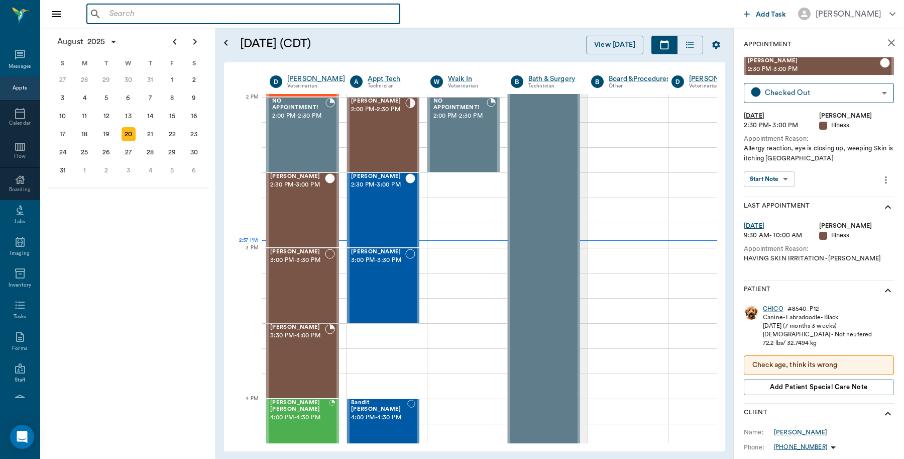
click at [177, 9] on input "text" at bounding box center [250, 14] width 290 height 14
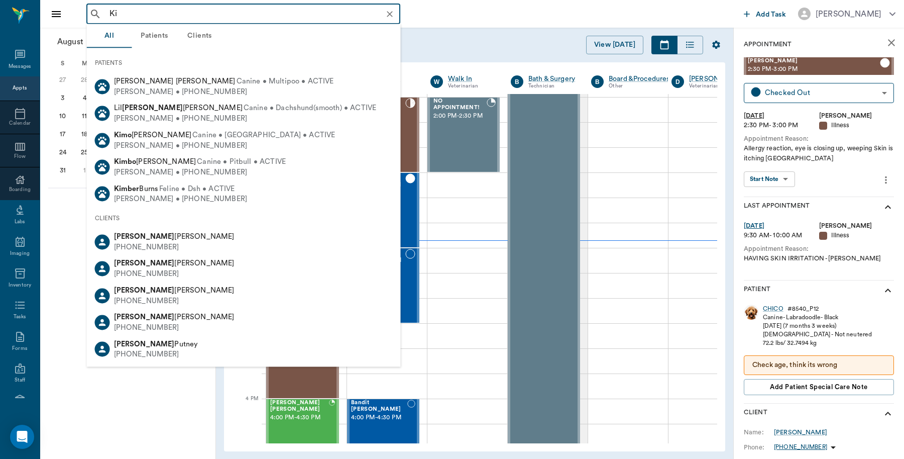
type input "K"
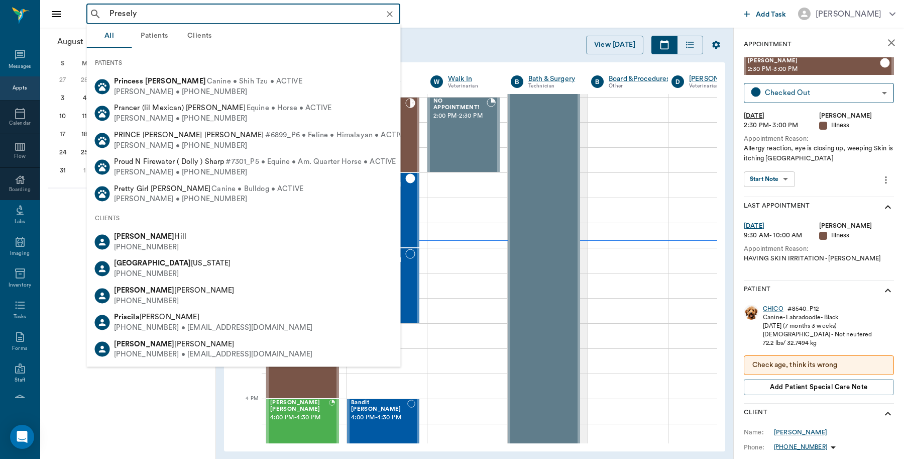
type input "Presely"
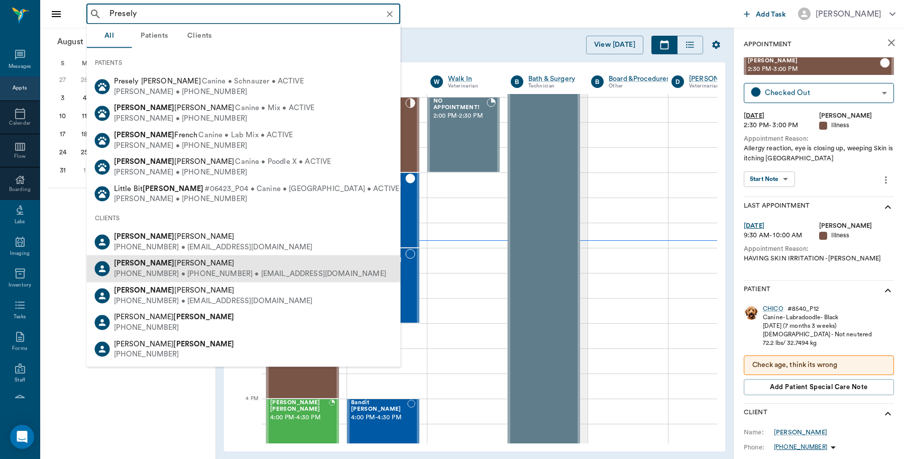
click at [165, 272] on div "[PHONE_NUMBER] • [PHONE_NUMBER] • [EMAIL_ADDRESS][DOMAIN_NAME]" at bounding box center [250, 274] width 272 height 11
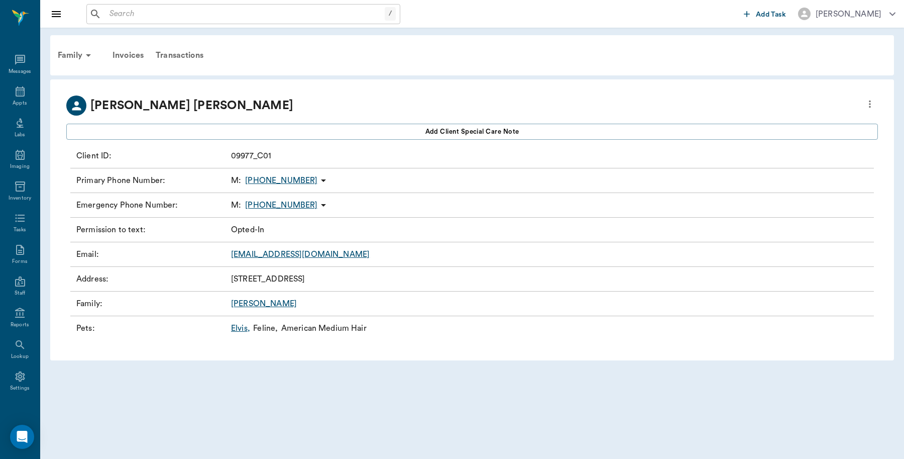
click at [236, 327] on link "[PERSON_NAME] ," at bounding box center [240, 328] width 19 height 12
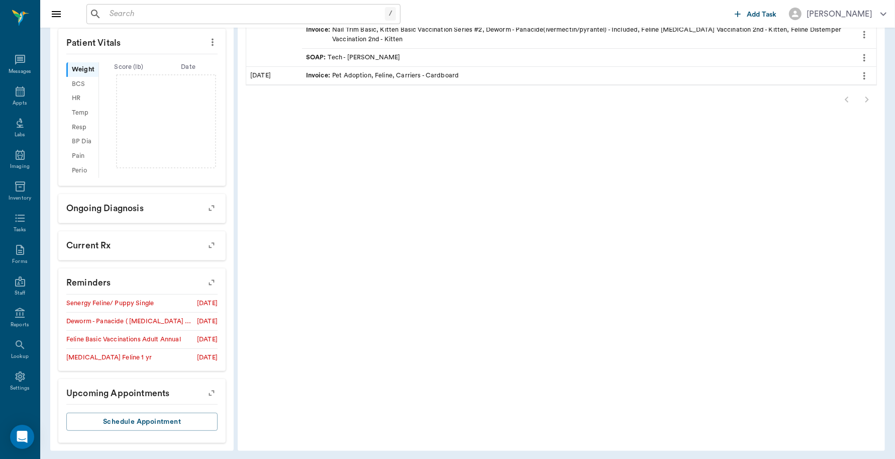
scroll to position [314, 0]
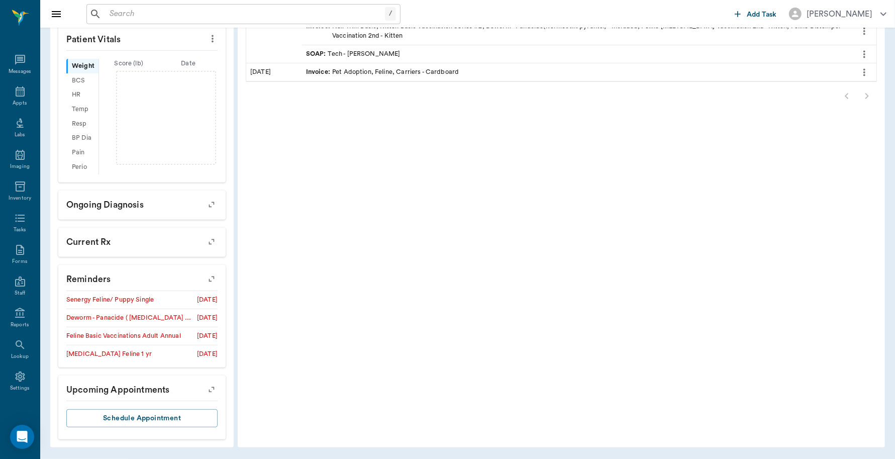
click at [208, 275] on icon "button" at bounding box center [211, 279] width 14 height 14
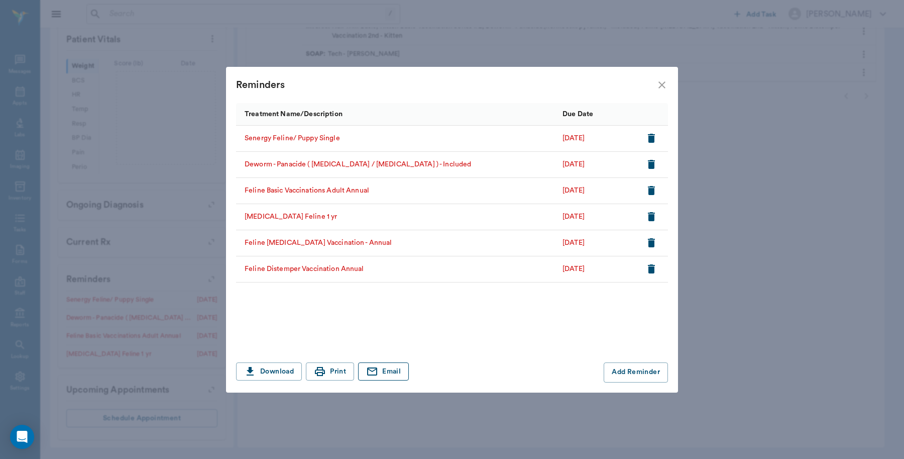
click at [404, 368] on button "Email" at bounding box center [383, 371] width 51 height 19
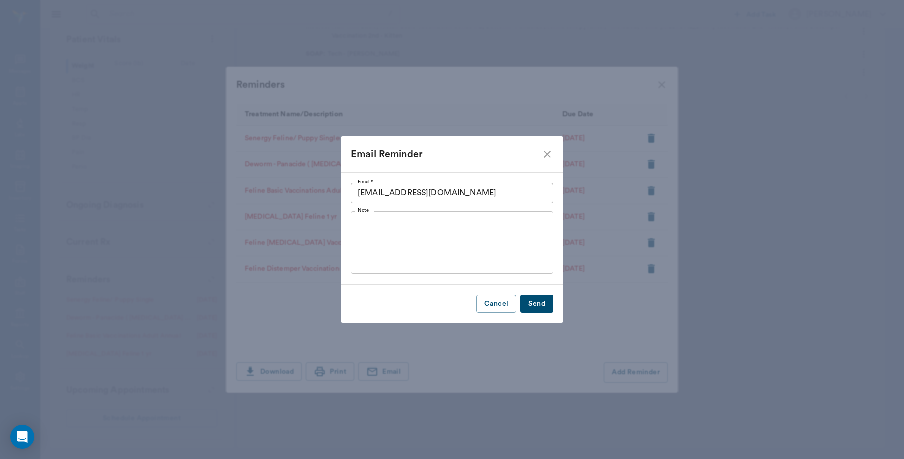
click at [541, 305] on button "Send" at bounding box center [536, 303] width 33 height 19
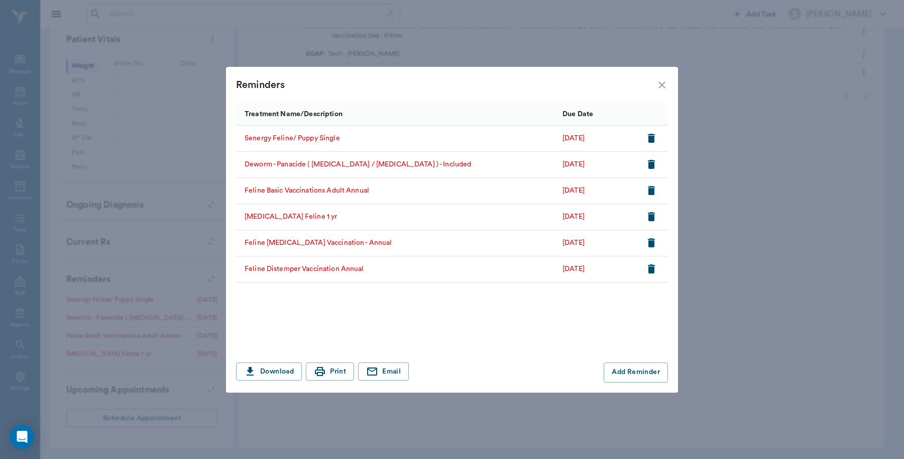
click at [659, 83] on icon "close" at bounding box center [661, 84] width 7 height 7
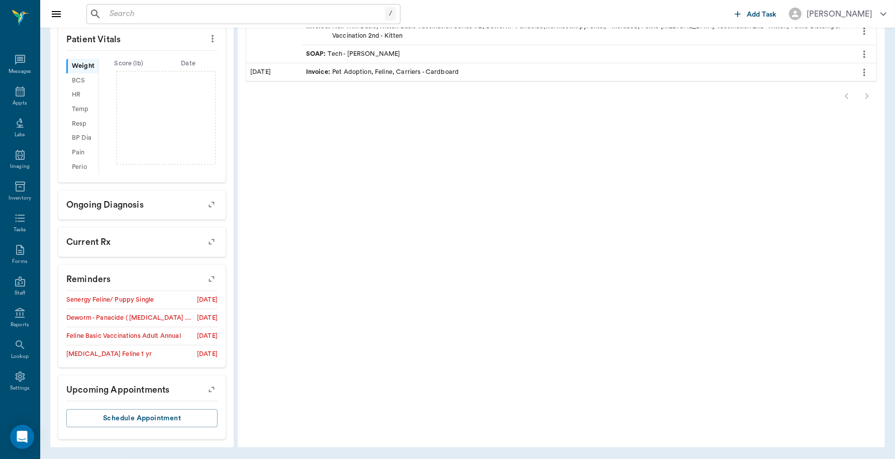
click at [159, 7] on input "text" at bounding box center [244, 14] width 279 height 14
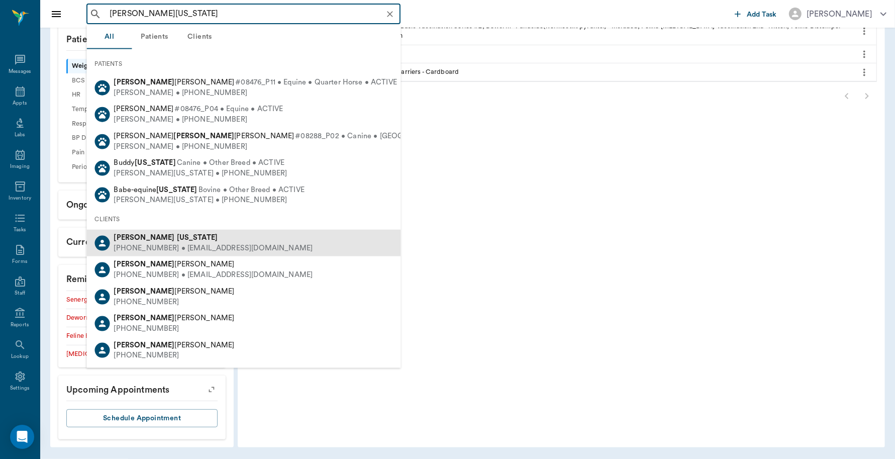
click at [178, 239] on div "[PERSON_NAME][US_STATE]" at bounding box center [213, 238] width 199 height 11
type input "[PERSON_NAME][US_STATE]"
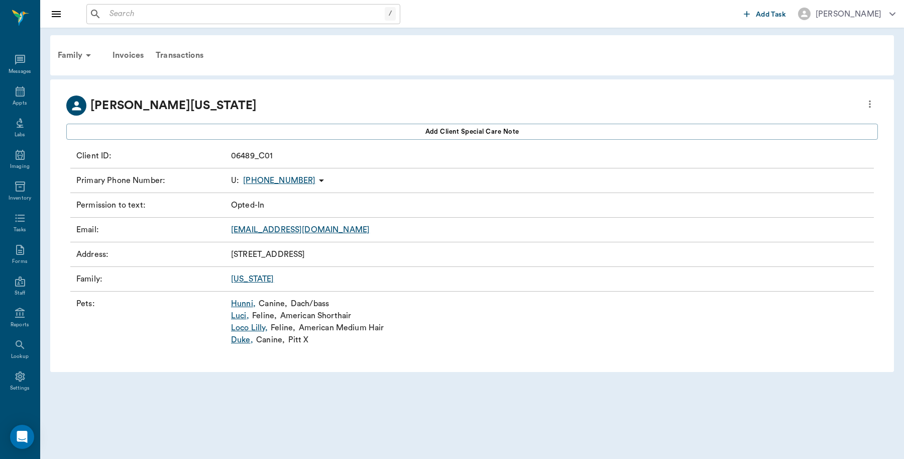
click at [234, 300] on link "[PERSON_NAME] ," at bounding box center [243, 303] width 25 height 12
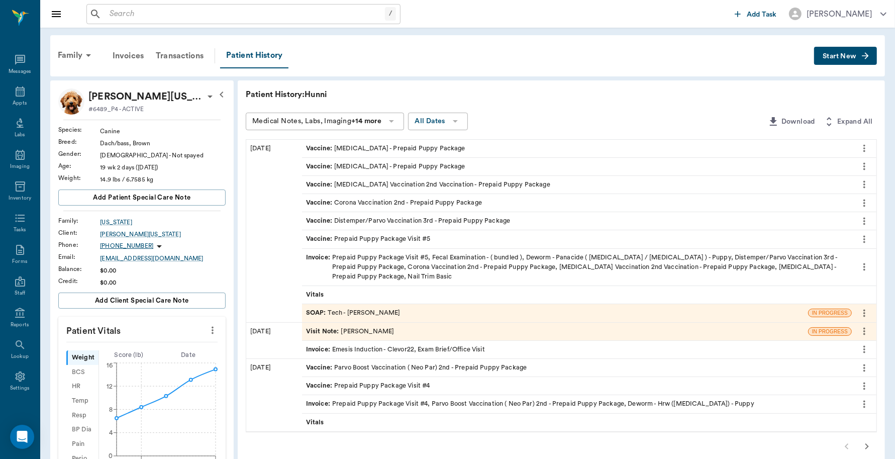
click at [149, 7] on input "text" at bounding box center [244, 14] width 279 height 14
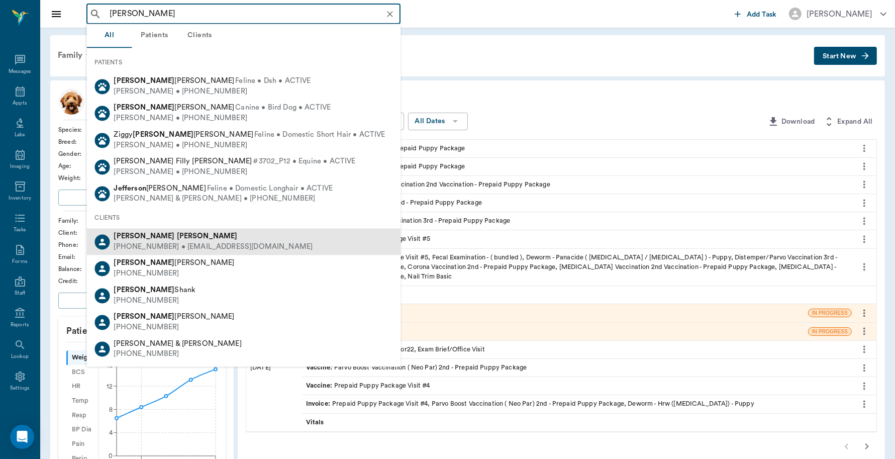
click at [177, 230] on div "[PERSON_NAME] [PHONE_NUMBER] • [EMAIL_ADDRESS][DOMAIN_NAME]" at bounding box center [244, 242] width 314 height 27
type input "[PERSON_NAME]"
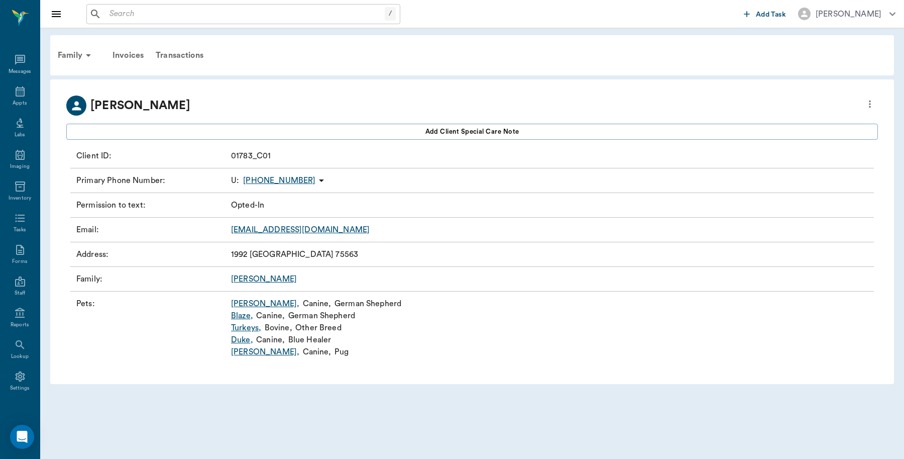
click at [242, 300] on link "[PERSON_NAME] ," at bounding box center [265, 303] width 68 height 12
click at [244, 313] on link "Blaze ," at bounding box center [242, 315] width 22 height 12
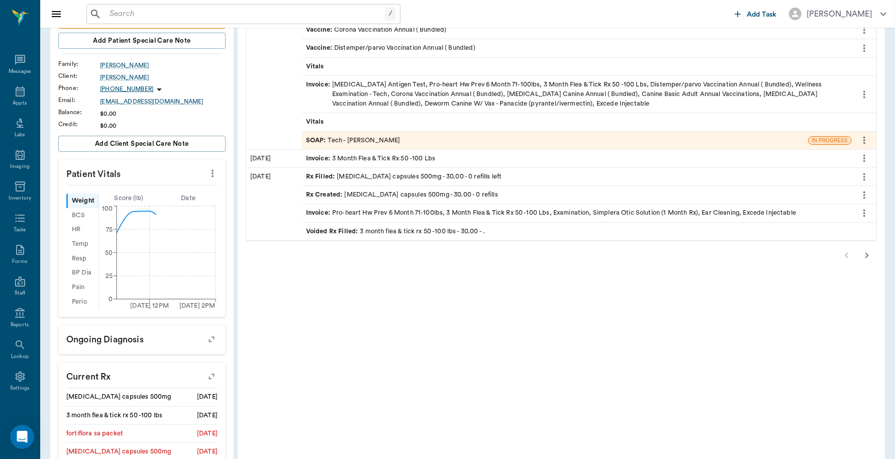
scroll to position [377, 0]
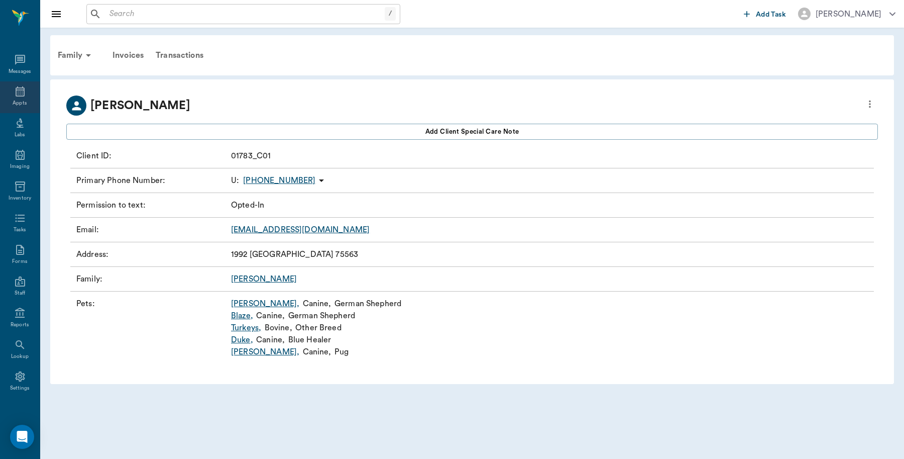
click at [21, 94] on div "Appts" at bounding box center [20, 97] width 40 height 32
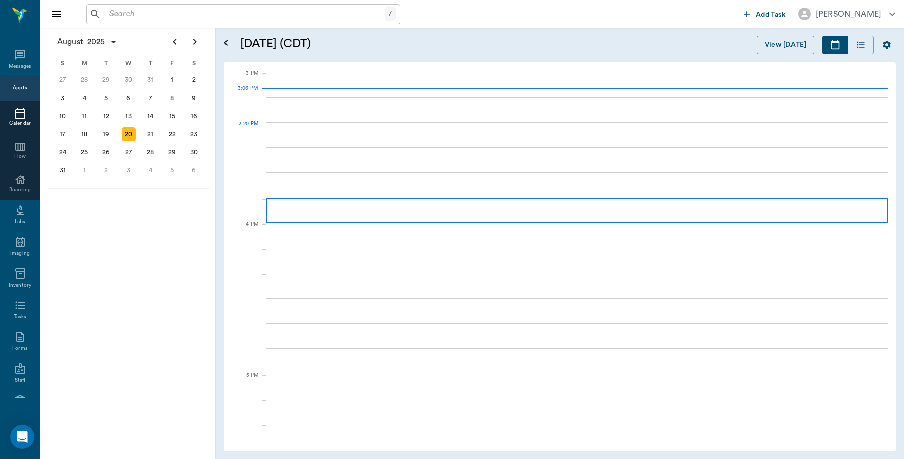
scroll to position [1055, 0]
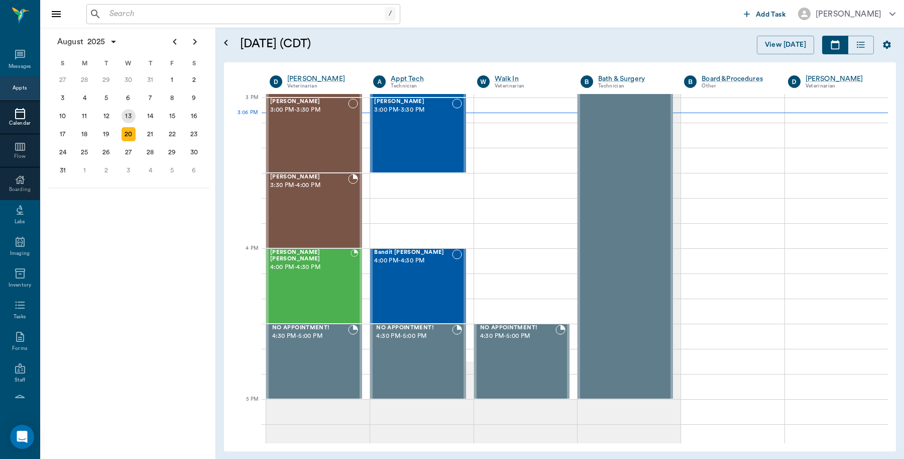
click at [136, 117] on div "13" at bounding box center [129, 116] width 22 height 18
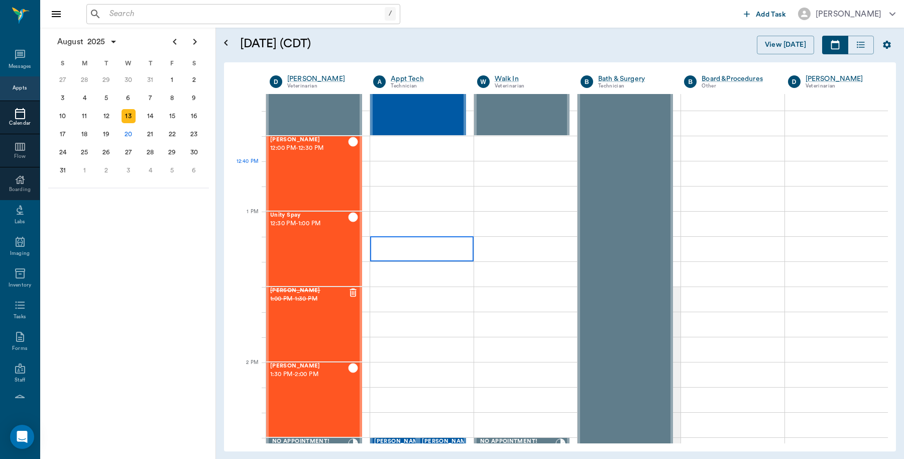
scroll to position [753, 0]
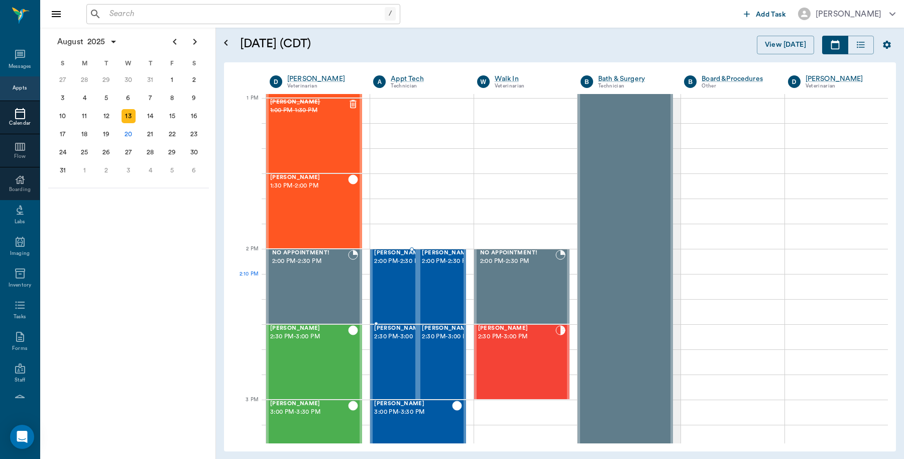
click at [398, 289] on div "[PERSON_NAME] 2:00 PM - 2:30 PM" at bounding box center [399, 286] width 50 height 73
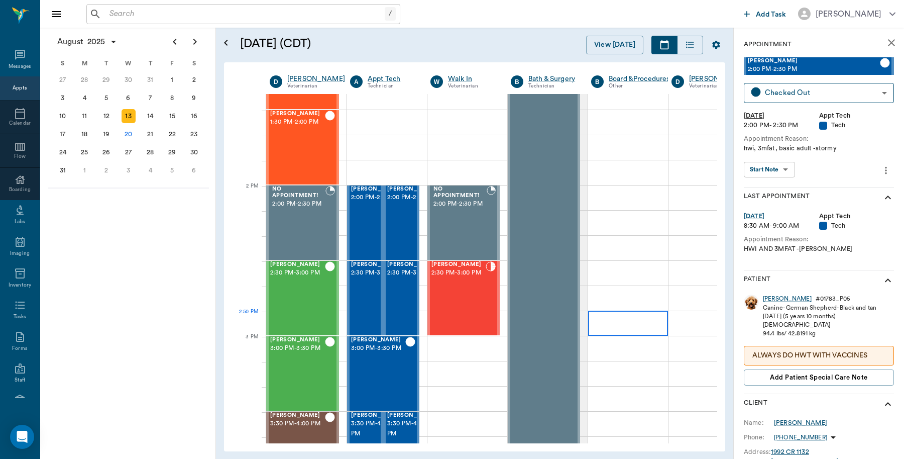
scroll to position [816, 0]
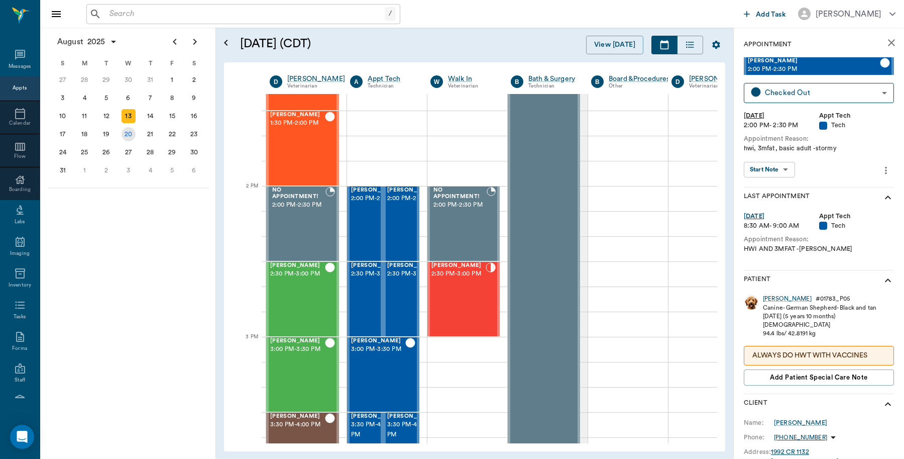
click at [127, 130] on div "20" at bounding box center [129, 134] width 14 height 14
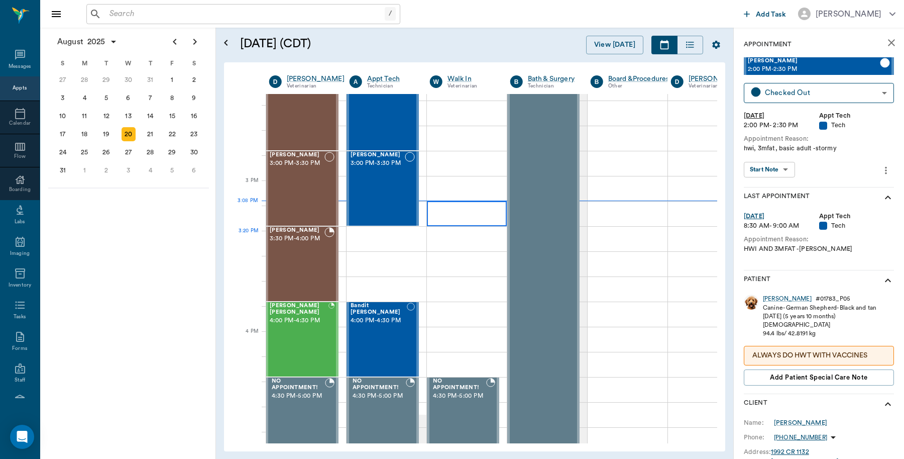
scroll to position [942, 1]
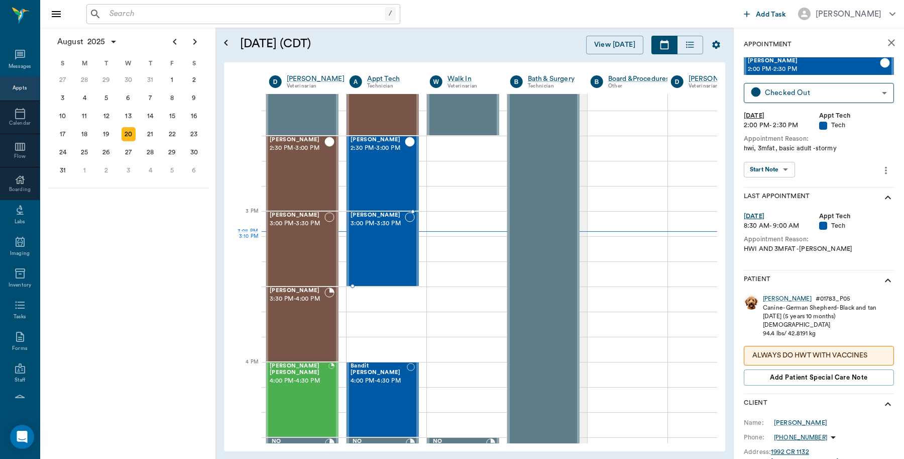
click at [397, 259] on div "[PERSON_NAME] 3:00 PM - 3:30 PM" at bounding box center [378, 248] width 54 height 73
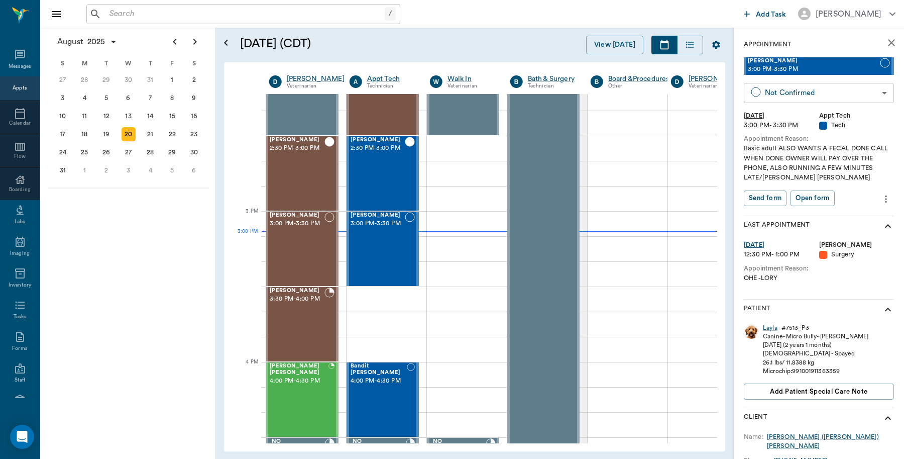
click at [868, 96] on body "/ ​ Add Task [PERSON_NAME] Nectar Messages Appts Calendar Flow Boarding Labs Im…" at bounding box center [452, 229] width 904 height 459
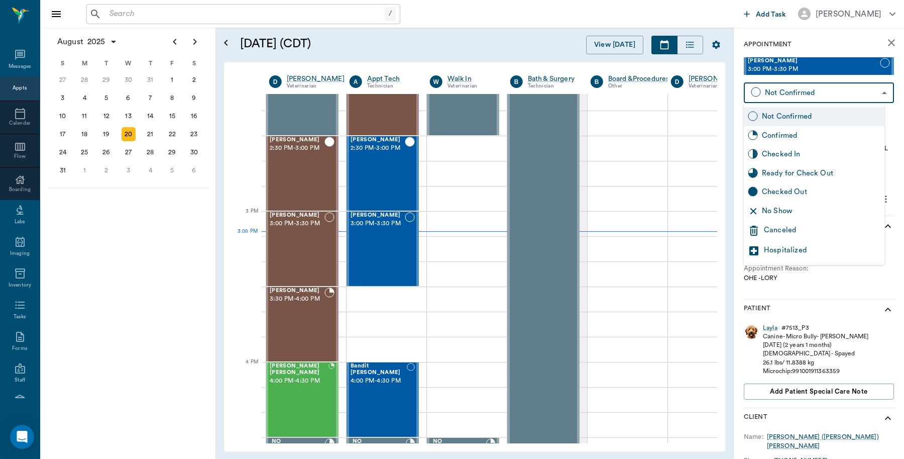
click at [792, 157] on div "Checked In" at bounding box center [821, 154] width 119 height 11
type input "CHECKED_IN"
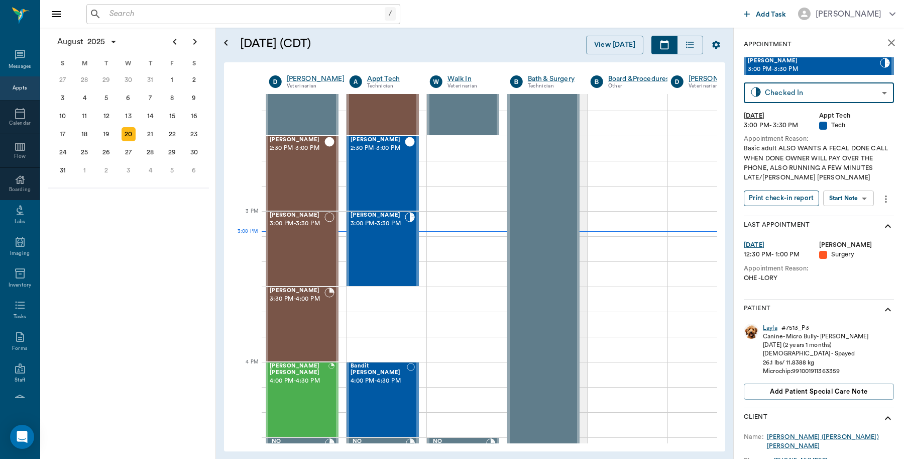
click at [777, 201] on button "Print check-in report" at bounding box center [781, 198] width 75 height 16
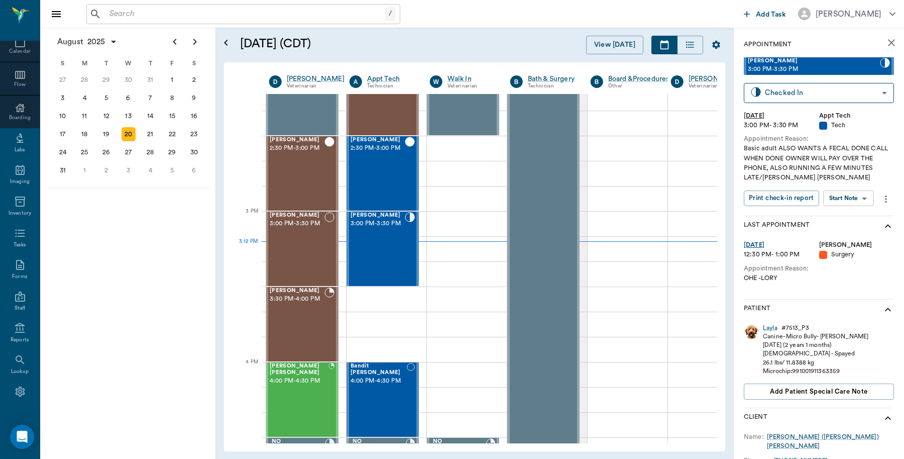
scroll to position [89, 0]
click at [16, 368] on icon at bounding box center [20, 374] width 12 height 12
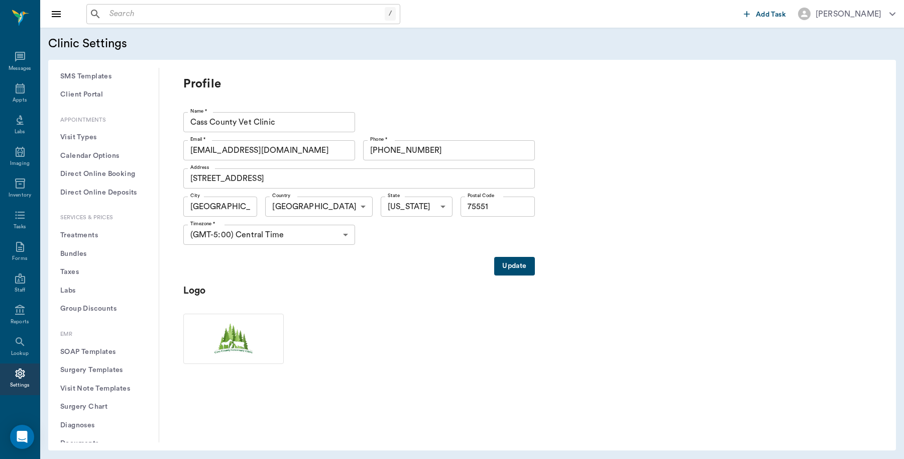
scroll to position [251, 0]
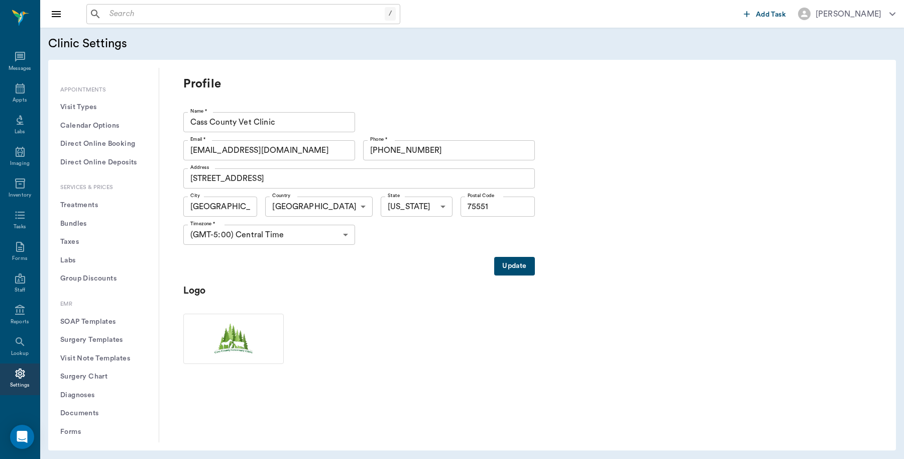
click at [88, 204] on button "Treatments" at bounding box center [103, 205] width 94 height 19
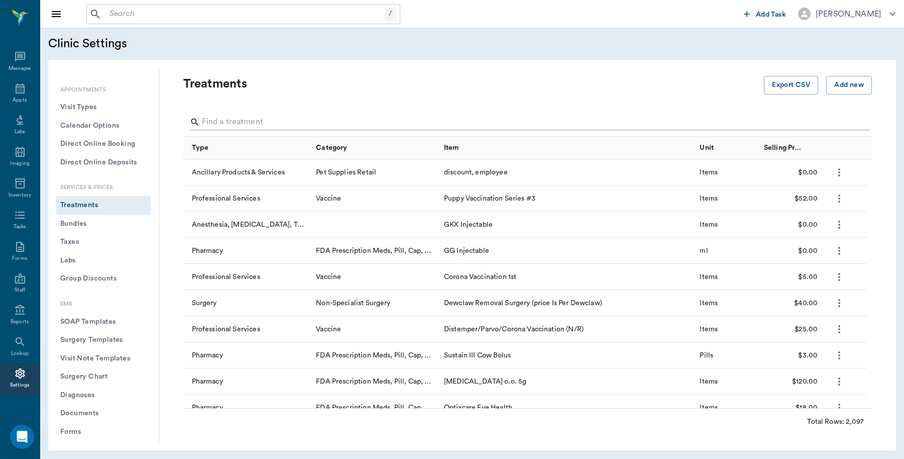
click at [252, 120] on input "Search" at bounding box center [528, 122] width 653 height 16
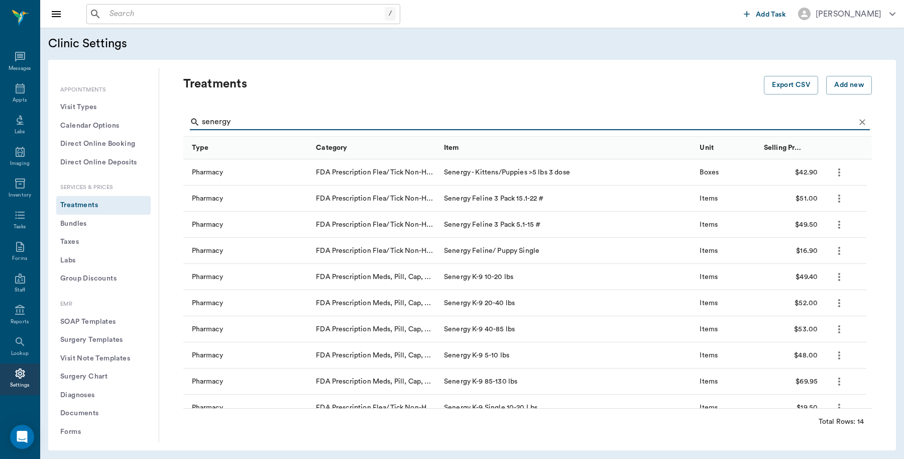
type input "senergy"
click at [16, 86] on icon at bounding box center [20, 88] width 9 height 10
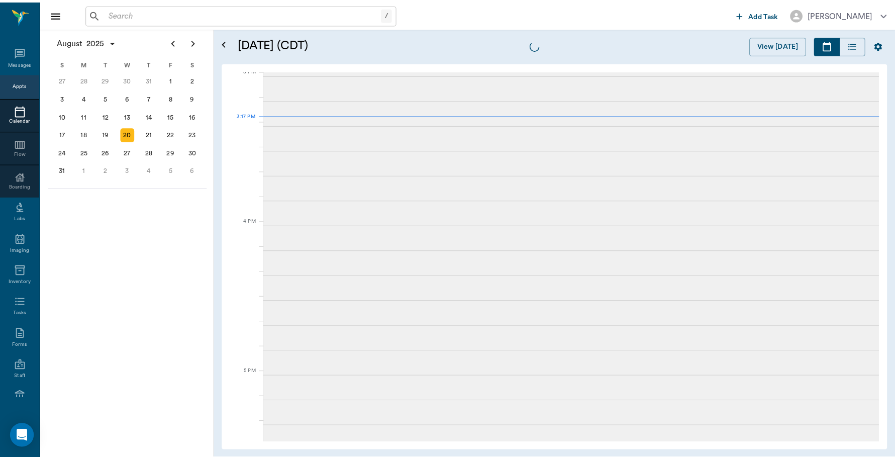
scroll to position [1056, 0]
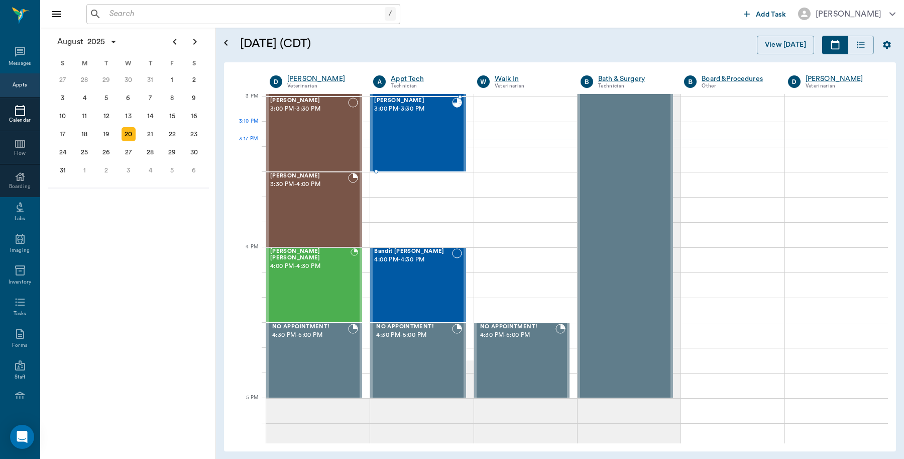
click at [388, 140] on div "Layla Williams 3:00 PM - 3:30 PM" at bounding box center [412, 133] width 77 height 73
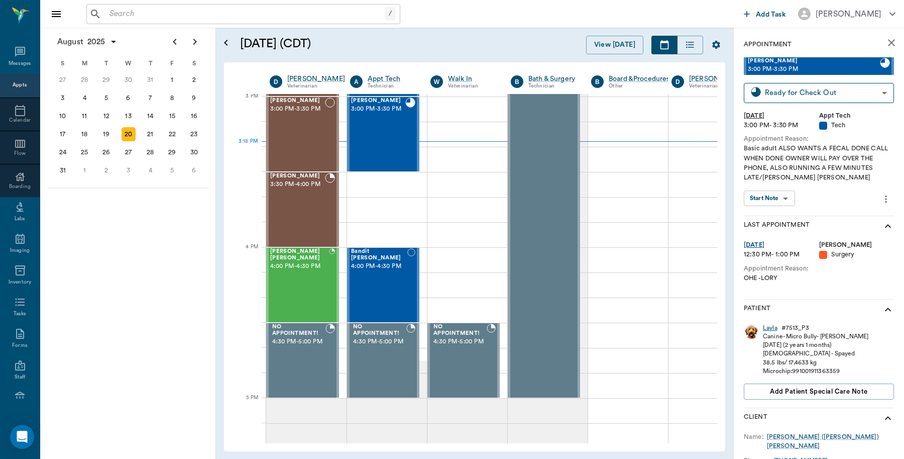
click at [769, 325] on div "Layla" at bounding box center [770, 327] width 15 height 9
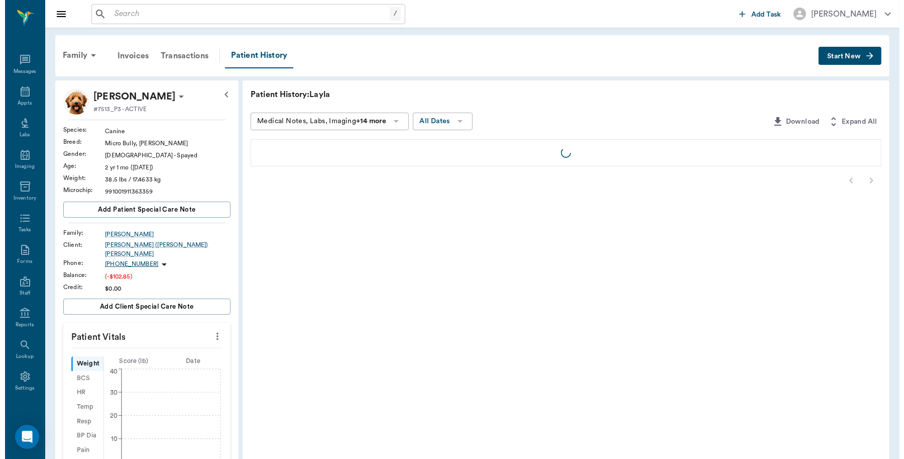
scroll to position [3, 0]
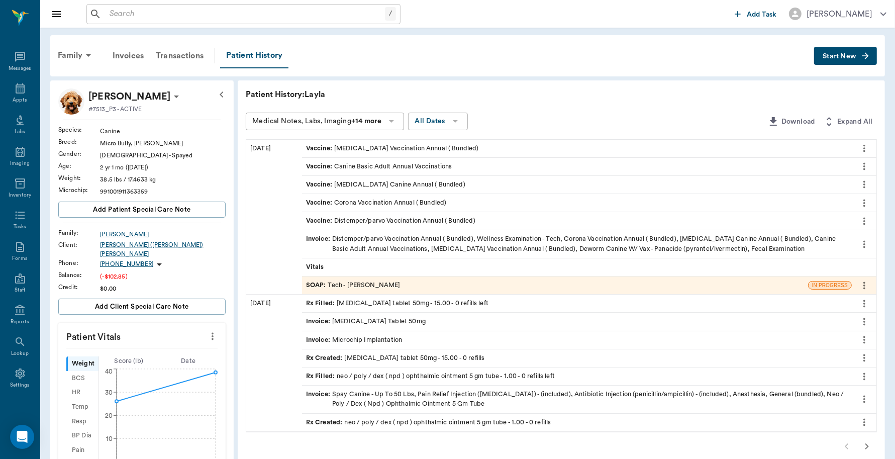
click at [645, 274] on div "Vitals" at bounding box center [576, 267] width 549 height 18
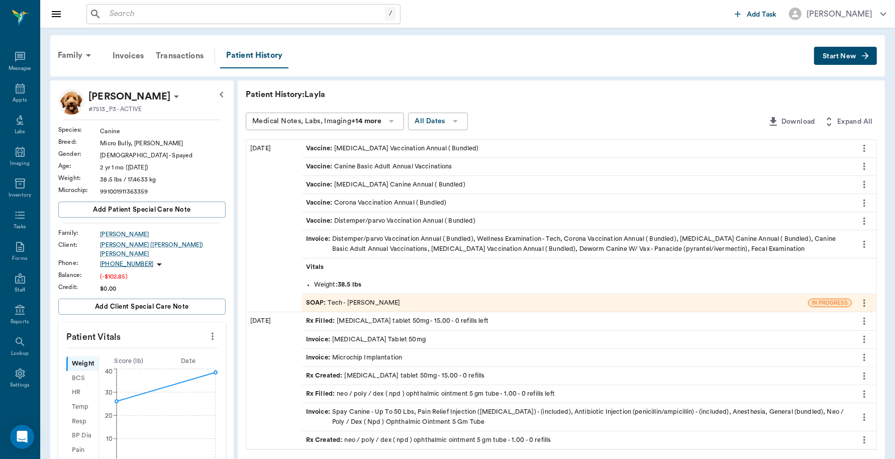
click at [573, 305] on div "SOAP : Tech - Hunter Graves" at bounding box center [555, 303] width 506 height 18
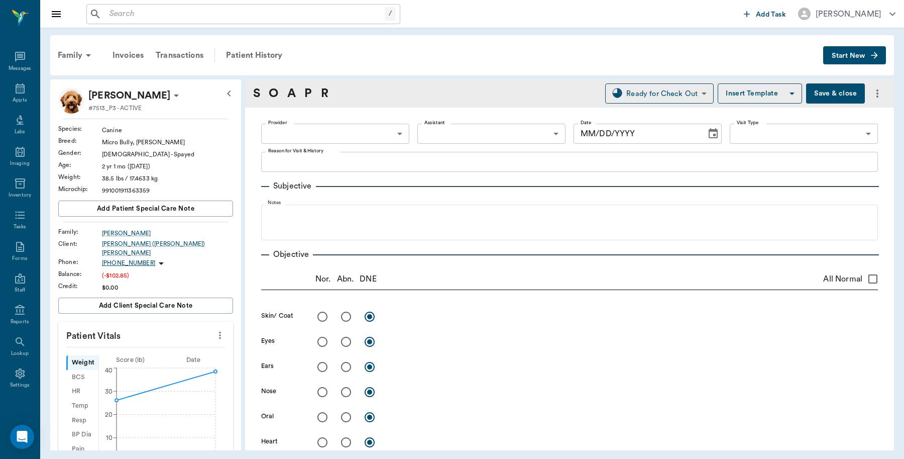
type input "682b670d8bdc6f7f8feef3db"
type input "63ec2f075fda476ae8351a4c"
type input "65d2be4f46e3a538d89b8c1a"
type textarea "Basic adult ALSO WANTS A FECAL DONE CALL WHEN DONE OWNER WILL PAY OVER THE PHON…"
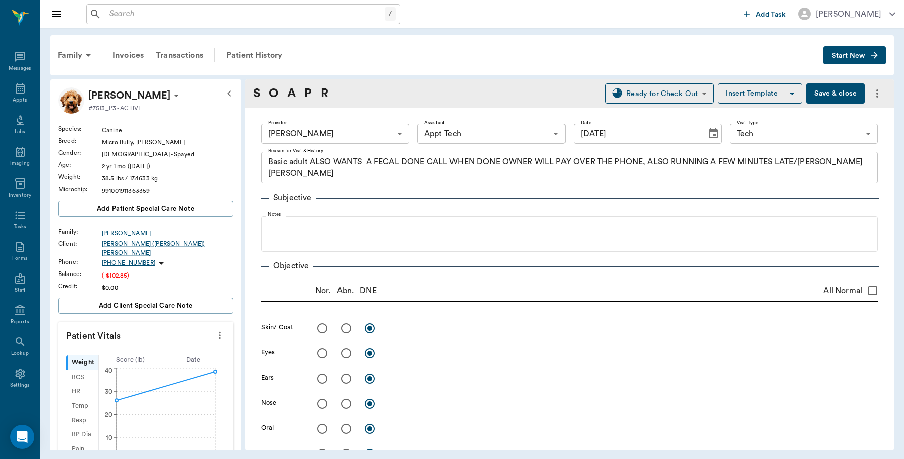
type input "08/20/2025"
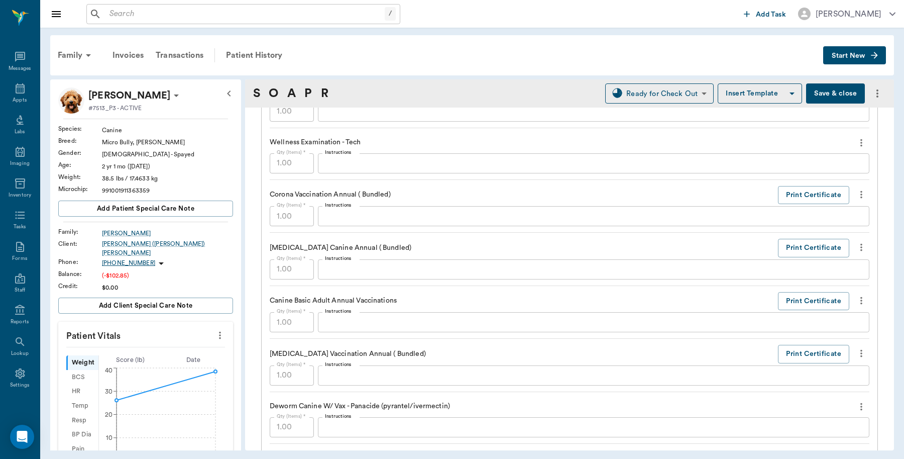
scroll to position [753, 0]
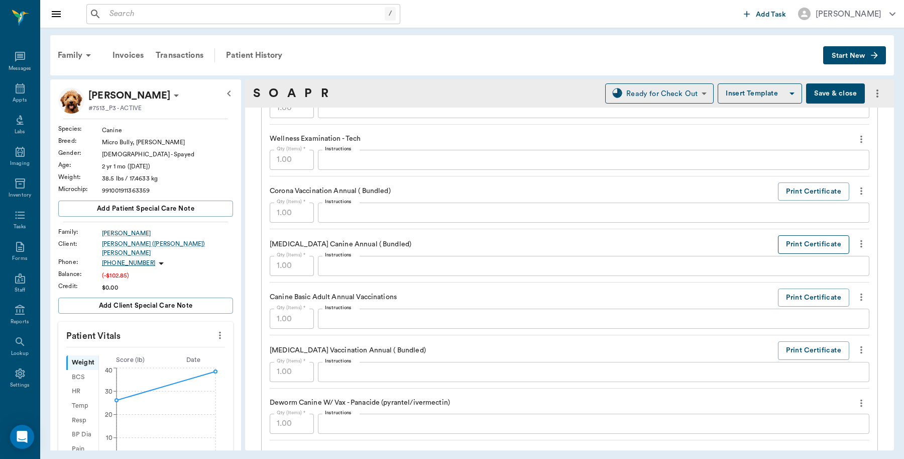
click at [794, 243] on button "Print Certificate" at bounding box center [813, 244] width 71 height 19
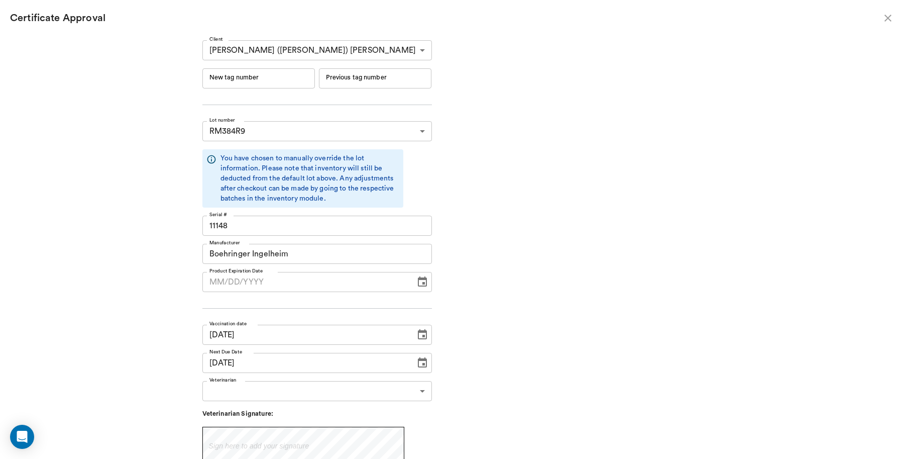
type input "06/19/2026"
type input "241326"
type input "241325"
type input "07/12/2025"
type input "07/12/2024"
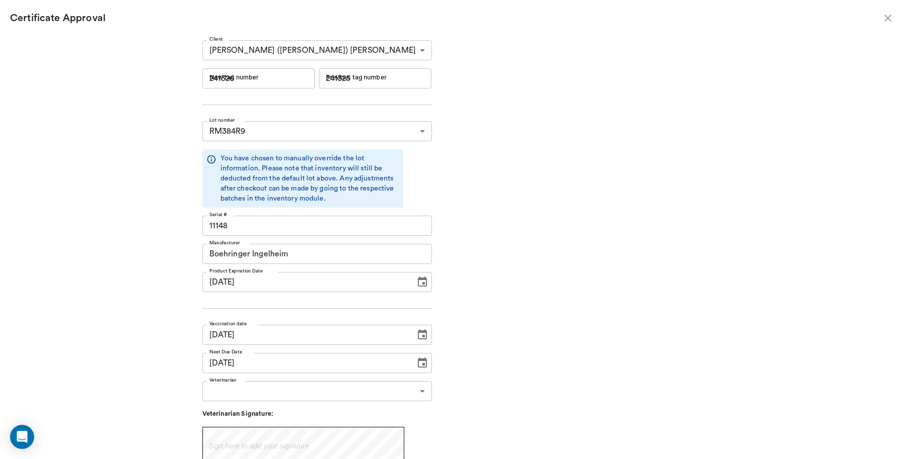
type input "07/11/2025"
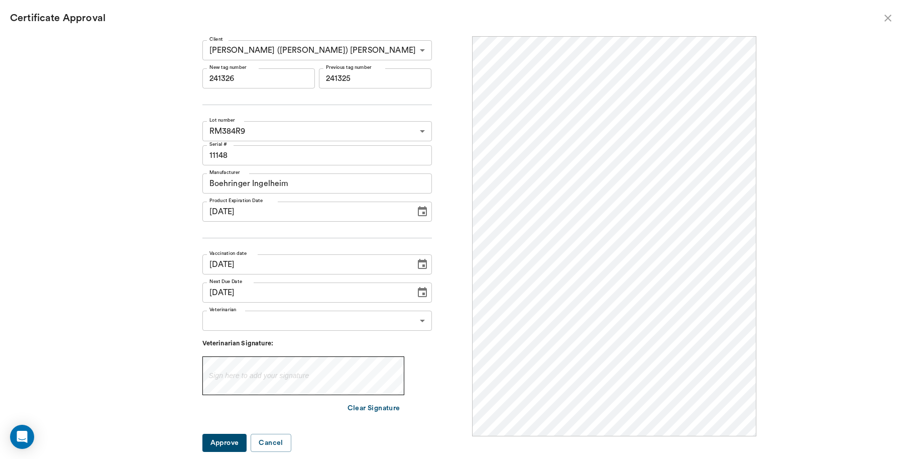
scroll to position [0, 0]
drag, startPoint x: 272, startPoint y: 76, endPoint x: 192, endPoint y: 71, distance: 79.5
click at [192, 71] on div "Client James (jim) Williams 63ec2eac52e12b0ba117c186 Client New tag number 2413…" at bounding box center [452, 242] width 609 height 412
type input "251026"
click at [417, 319] on body "/ ​ Add Task Dr. Bert Ellsworth Nectar Messages Appts Labs Imaging Inventory Ta…" at bounding box center [452, 229] width 904 height 459
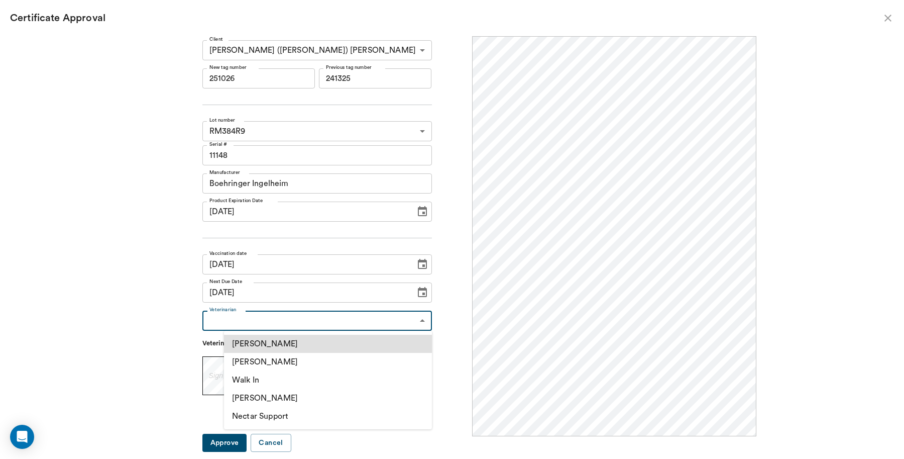
click at [319, 358] on li "[PERSON_NAME]" at bounding box center [328, 362] width 208 height 18
type input "63ec2f075fda476ae8351a4d"
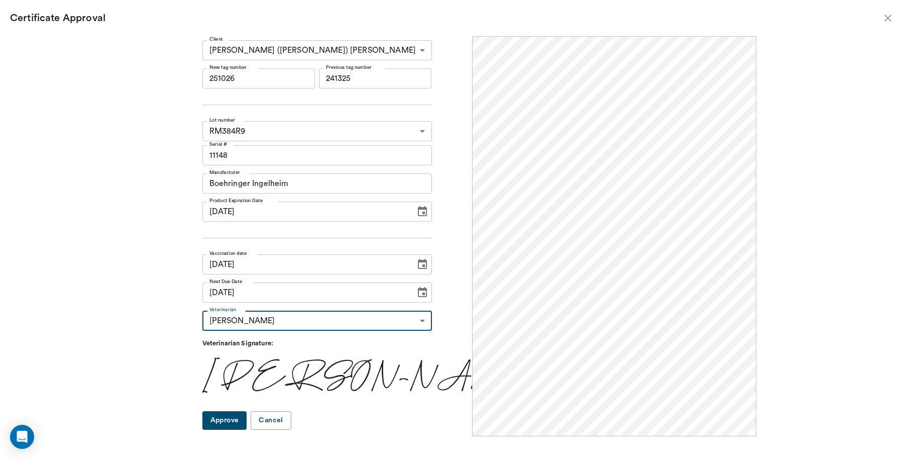
click at [247, 418] on button "Approve" at bounding box center [224, 420] width 45 height 19
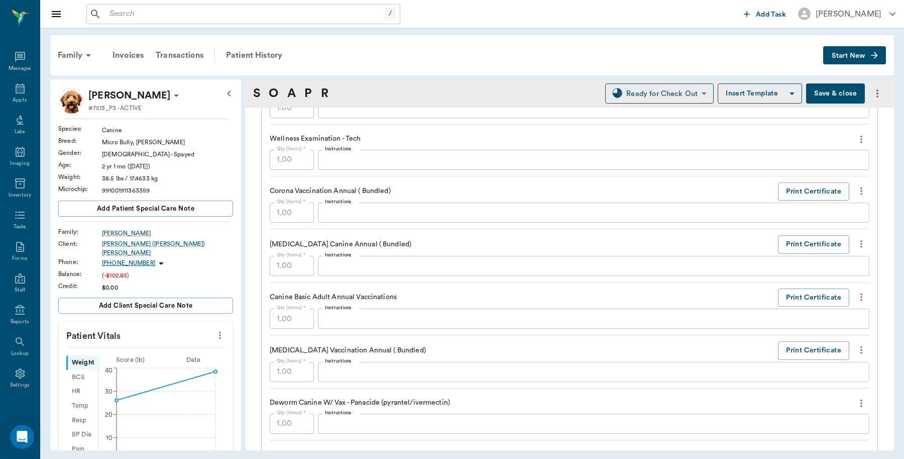
click at [813, 93] on button "Save & close" at bounding box center [835, 93] width 59 height 20
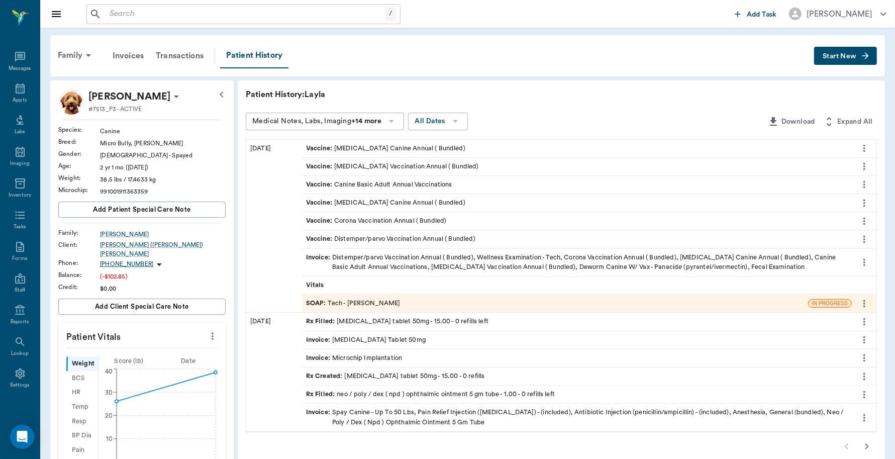
click at [475, 259] on div "Invoice : Distemper/parvo Vaccination Annual ( Bundled), Wellness Examination -…" at bounding box center [576, 262] width 541 height 19
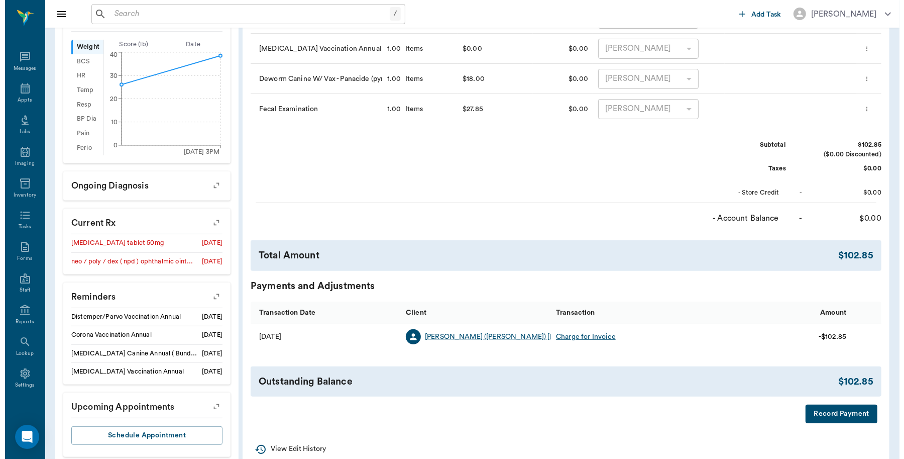
scroll to position [335, 0]
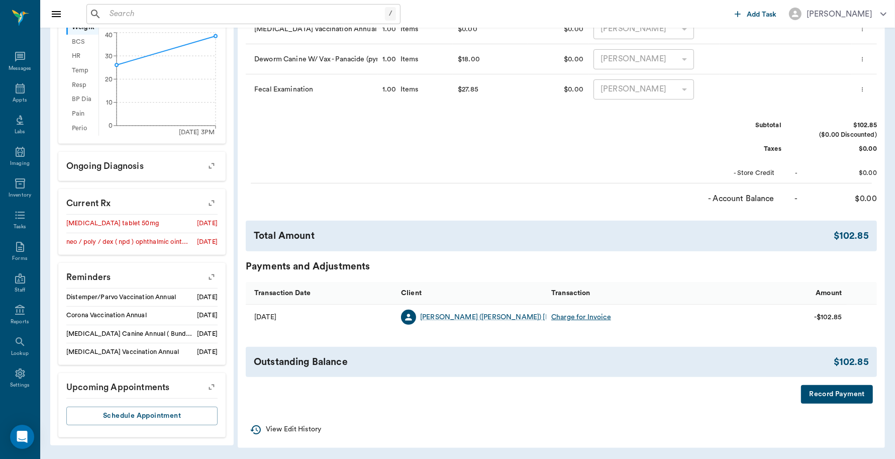
click at [852, 395] on button "Record Payment" at bounding box center [837, 394] width 72 height 19
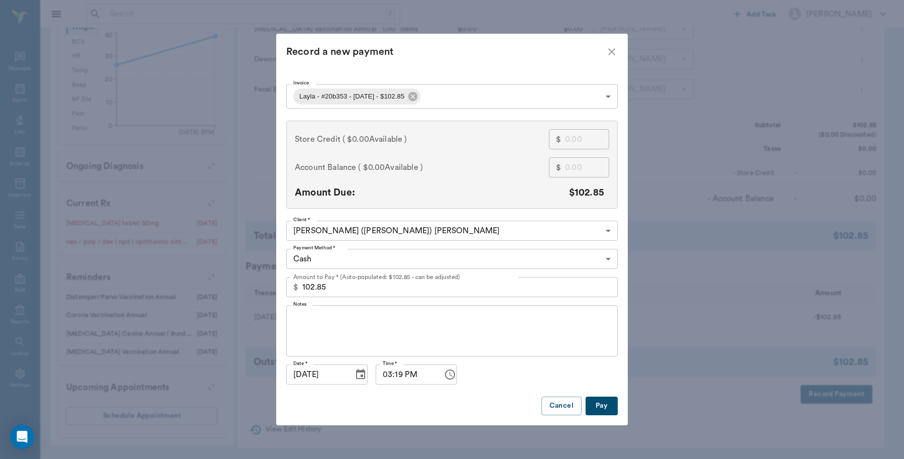
click at [403, 258] on body "/ ​ Add Task Dr. Bert Ellsworth Nectar Messages Appts Labs Imaging Inventory Ta…" at bounding box center [452, 62] width 904 height 794
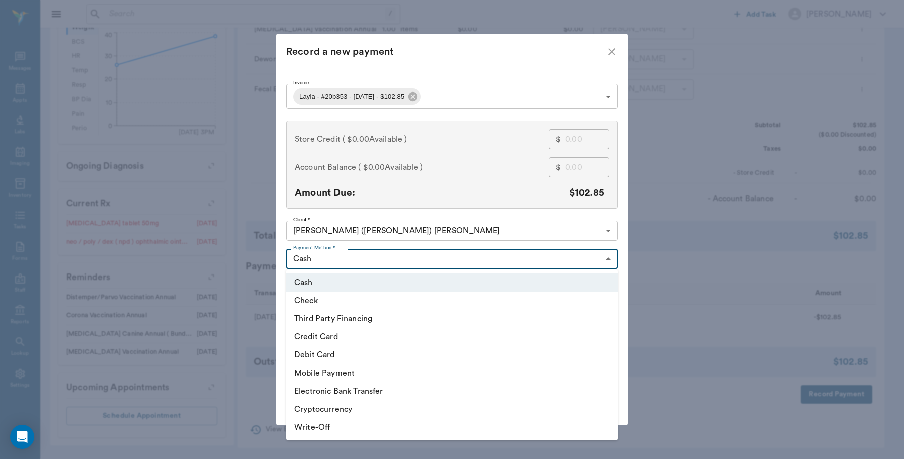
click at [357, 357] on li "Debit Card" at bounding box center [452, 355] width 332 height 18
type input "DEBIT_CARD"
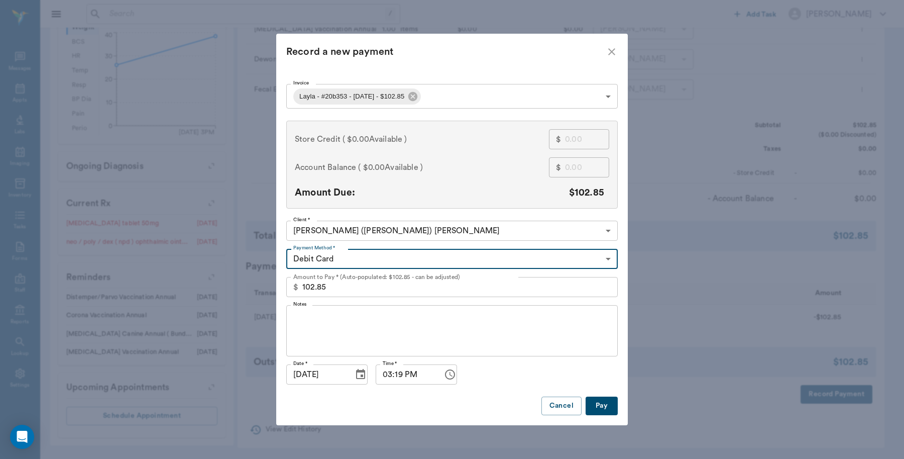
click at [599, 408] on button "Pay" at bounding box center [602, 405] width 32 height 19
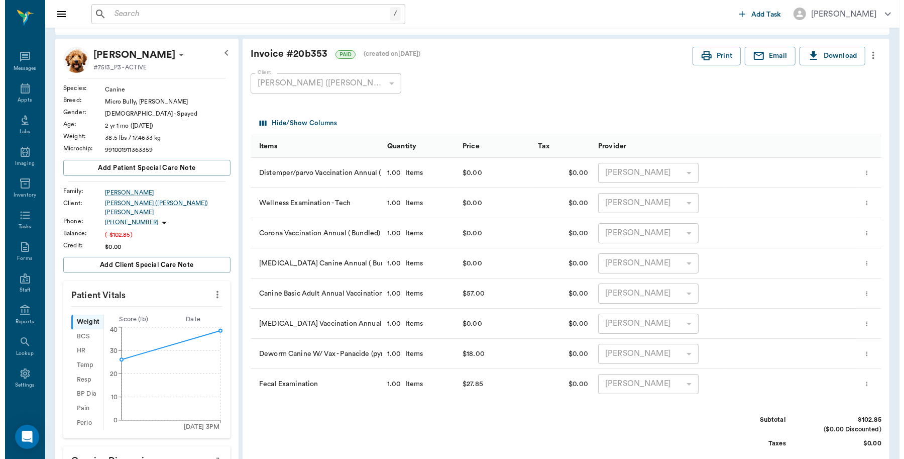
scroll to position [0, 0]
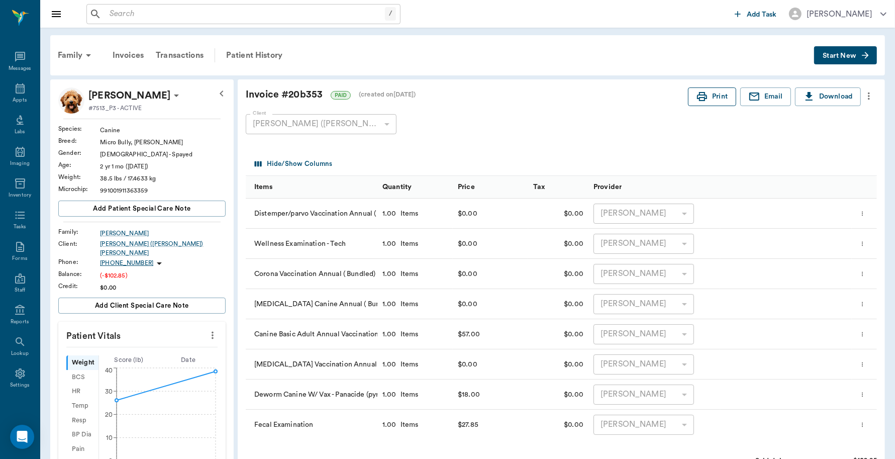
click at [696, 97] on icon "button" at bounding box center [702, 96] width 12 height 12
click at [14, 91] on icon at bounding box center [20, 88] width 12 height 12
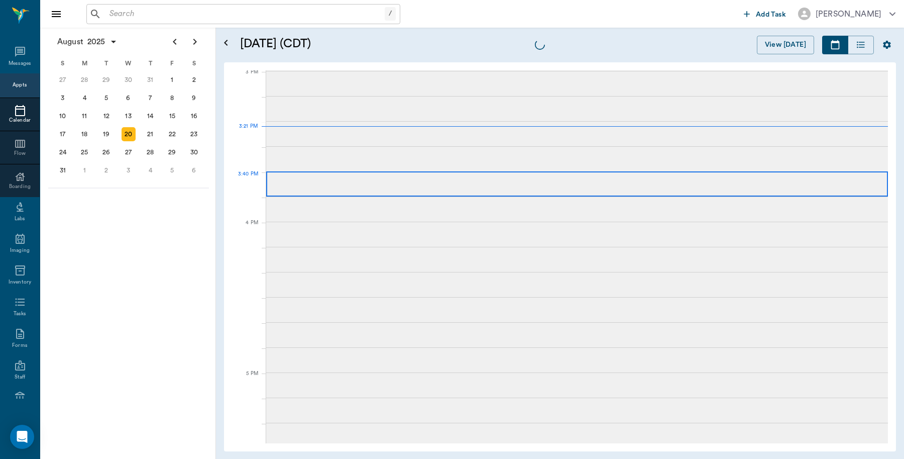
scroll to position [1056, 0]
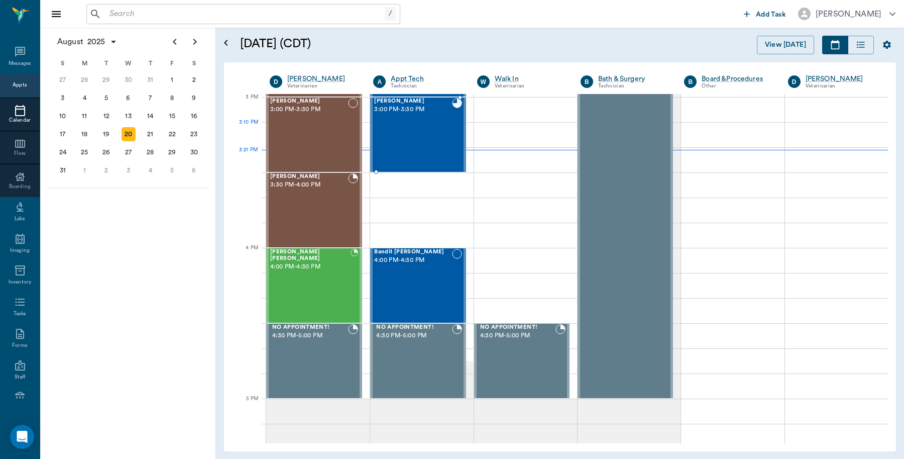
click at [420, 126] on div "Layla Williams 3:00 PM - 3:30 PM" at bounding box center [412, 134] width 77 height 73
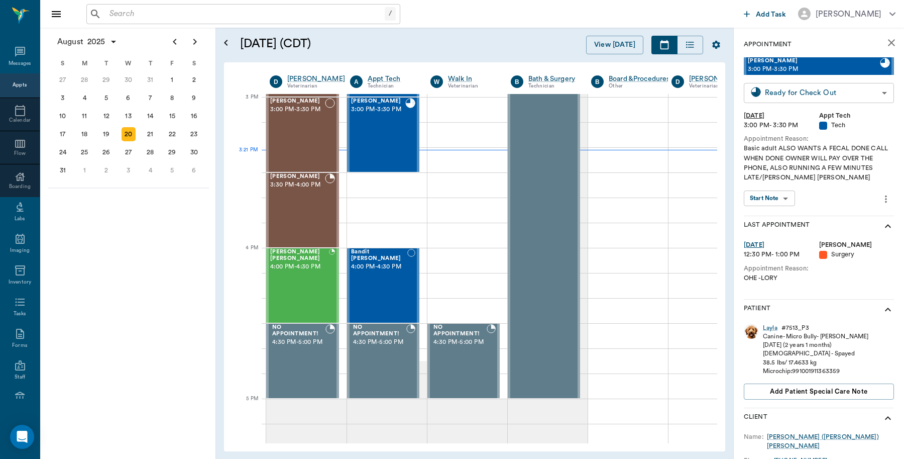
click at [873, 97] on body "/ ​ Add Task Dr. Bert Ellsworth Nectar Messages Appts Calendar Flow Boarding La…" at bounding box center [452, 229] width 904 height 459
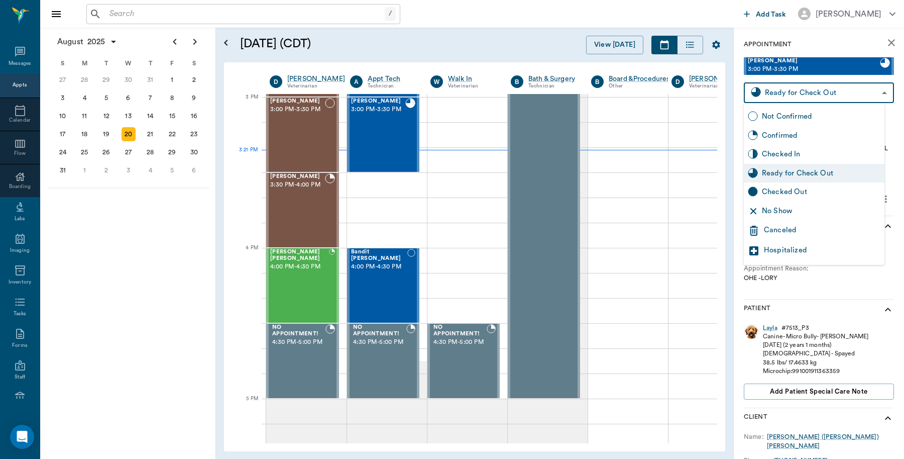
click at [806, 194] on div "Checked Out" at bounding box center [821, 191] width 119 height 11
type input "CHECKED_OUT"
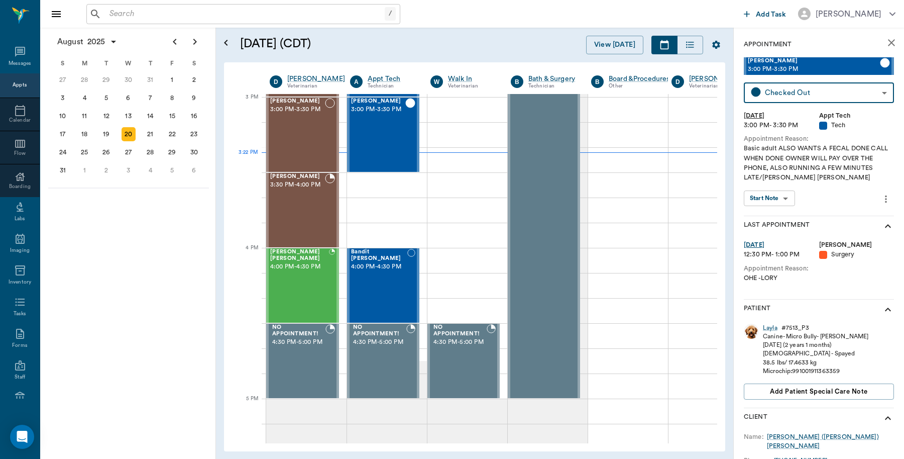
click at [886, 44] on icon "close" at bounding box center [892, 43] width 12 height 12
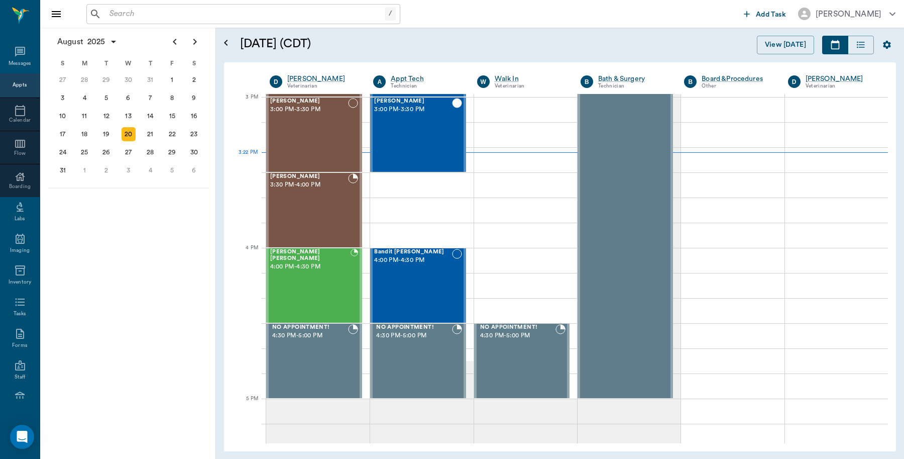
click at [171, 6] on div "/ ​" at bounding box center [243, 14] width 314 height 20
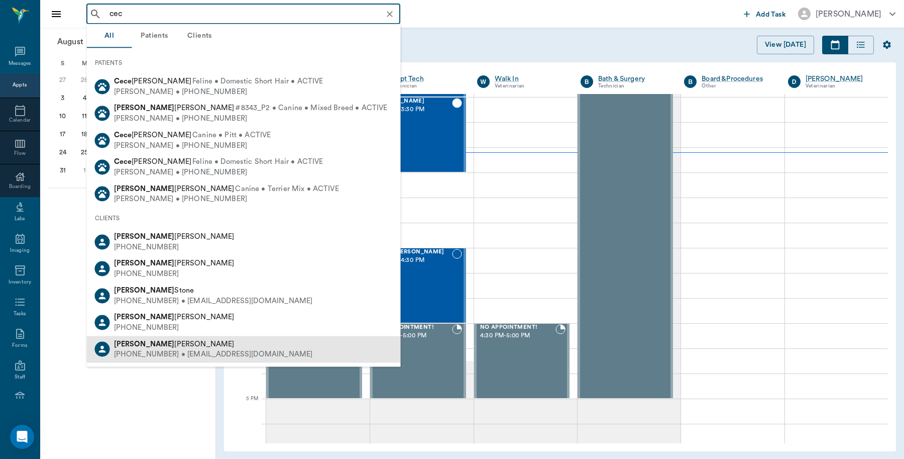
click at [188, 353] on div "(318) 773-1327 • CAJUN_DRUMMERGIRL@yahoo.com" at bounding box center [213, 354] width 199 height 11
type input "cec"
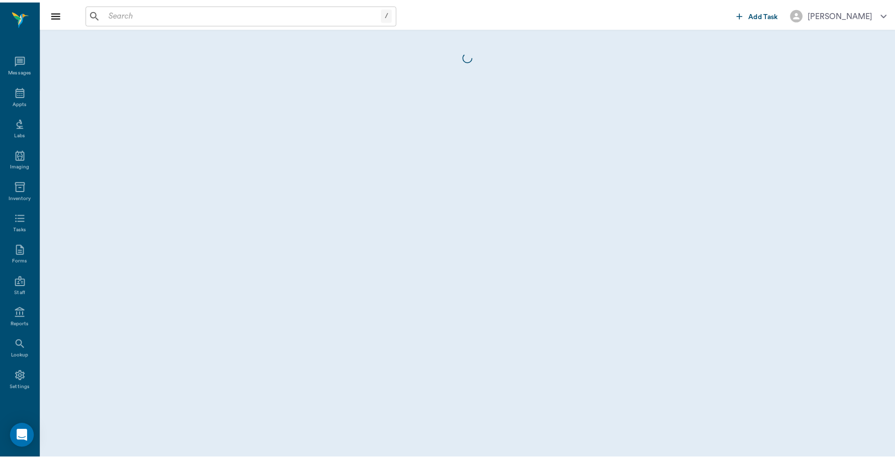
scroll to position [3, 0]
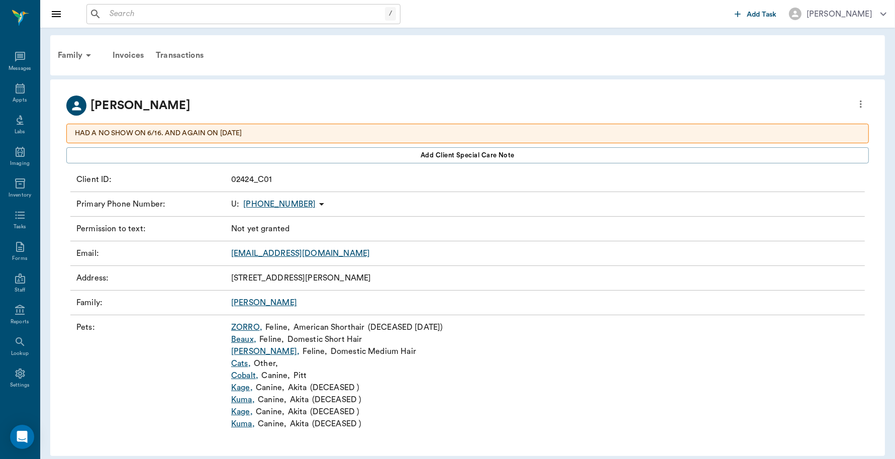
click at [240, 377] on link "Cobalt ," at bounding box center [244, 375] width 27 height 12
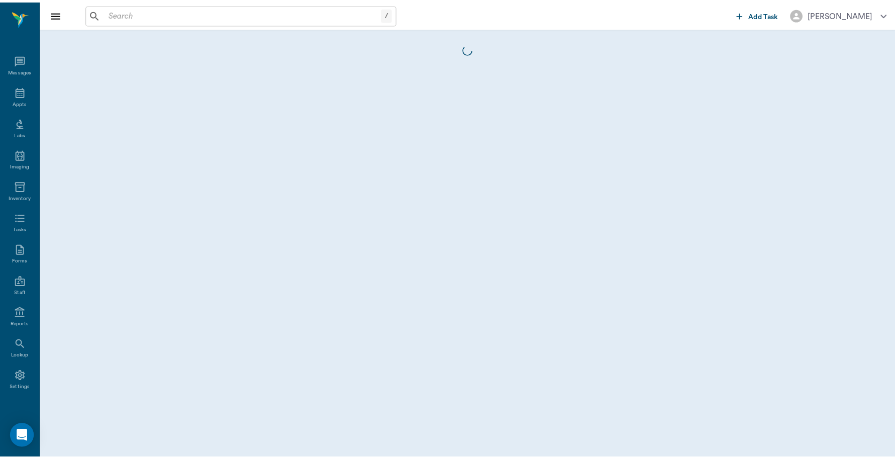
scroll to position [3, 0]
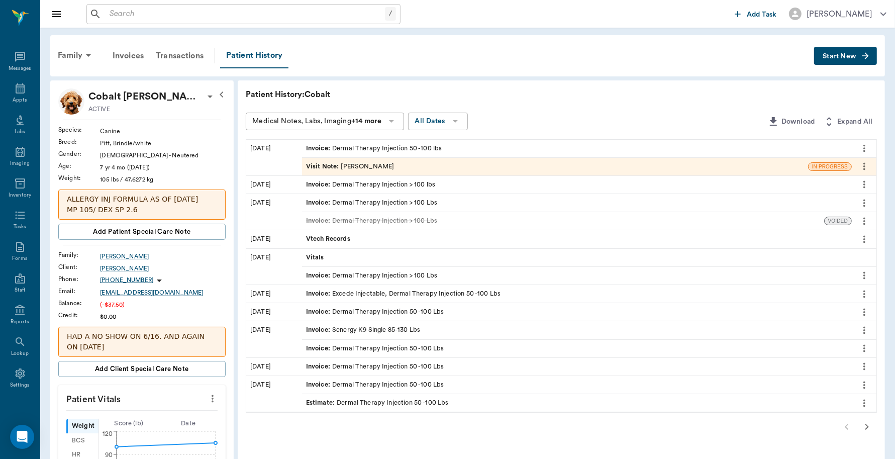
click at [467, 144] on div "Invoice : Dermal Therapy Injection 50 -100 lbs" at bounding box center [576, 149] width 549 height 18
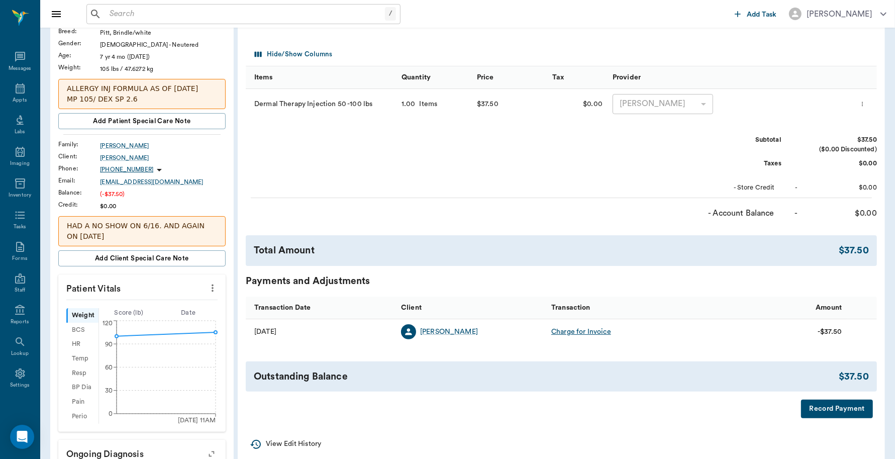
scroll to position [188, 0]
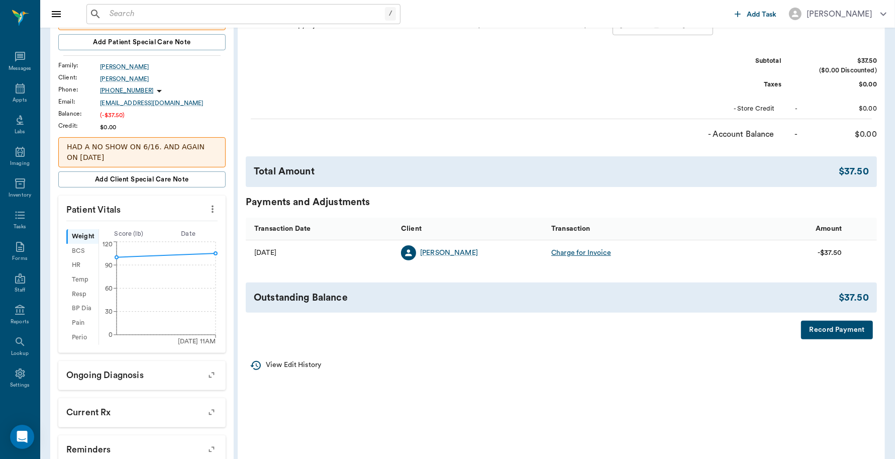
click at [835, 335] on button "Record Payment" at bounding box center [837, 329] width 72 height 19
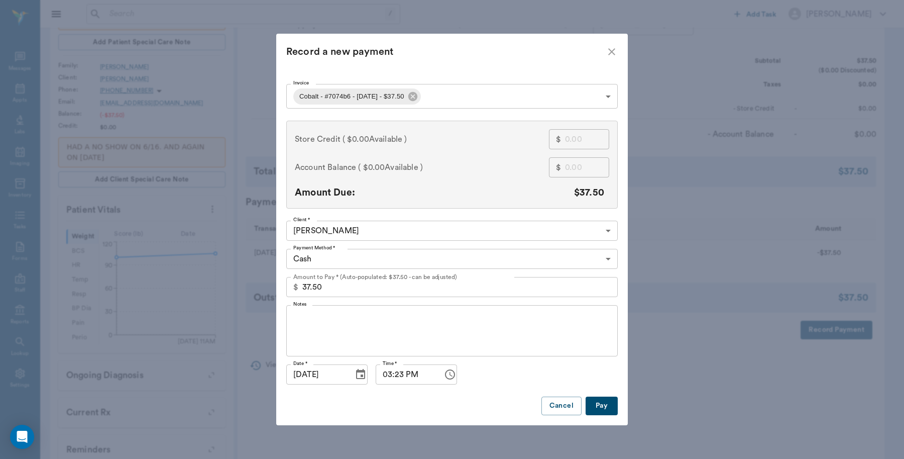
click at [416, 259] on body "/ ​ Add Task Dr. Bert Ellsworth Nectar Messages Appts Labs Imaging Inventory Ta…" at bounding box center [452, 220] width 904 height 817
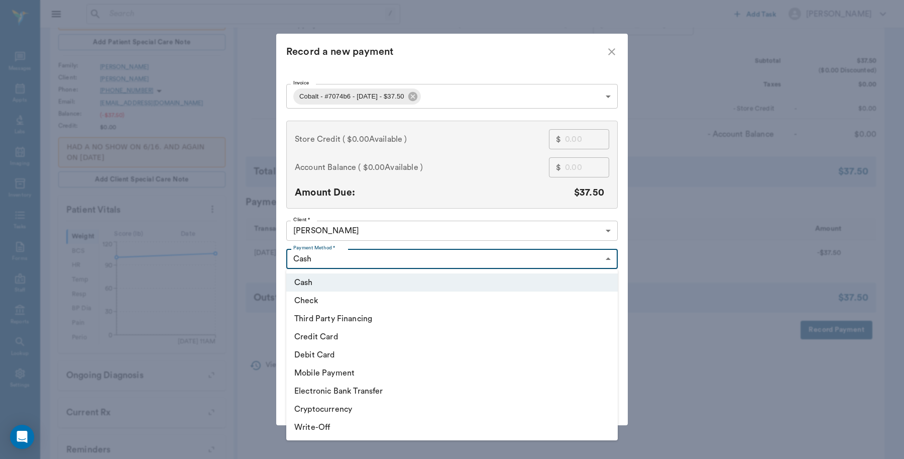
click at [342, 352] on li "Debit Card" at bounding box center [452, 355] width 332 height 18
type input "DEBIT_CARD"
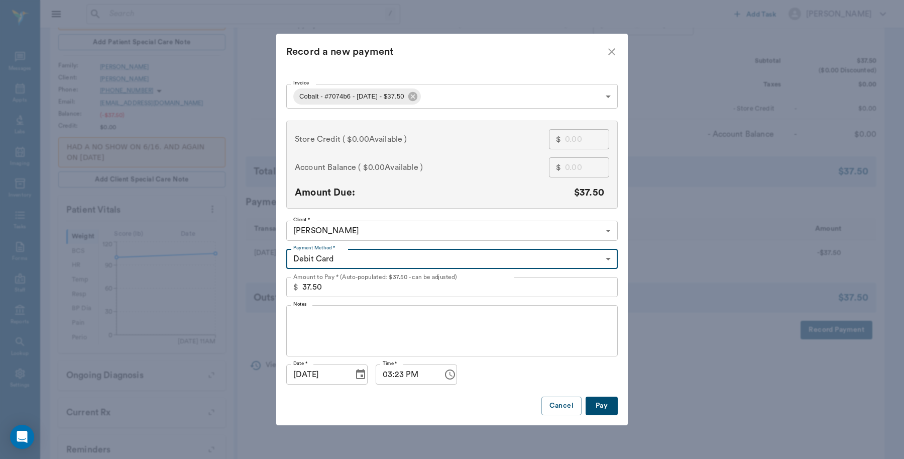
click at [605, 413] on button "Pay" at bounding box center [602, 405] width 32 height 19
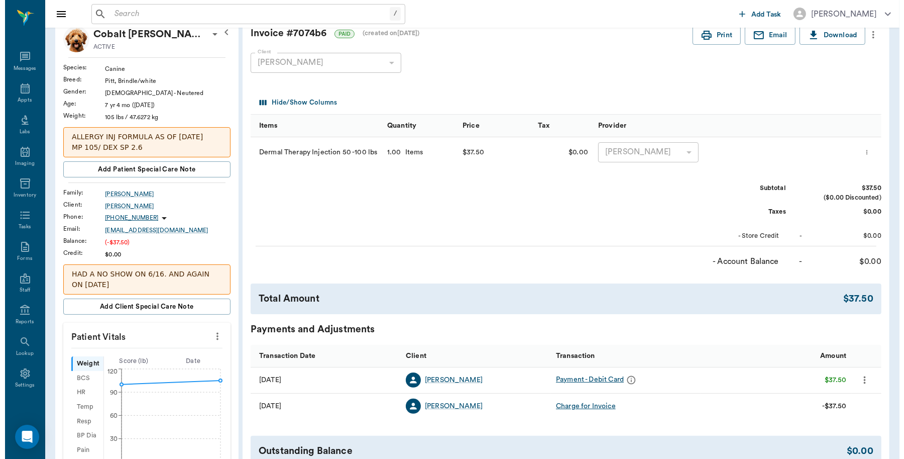
scroll to position [0, 0]
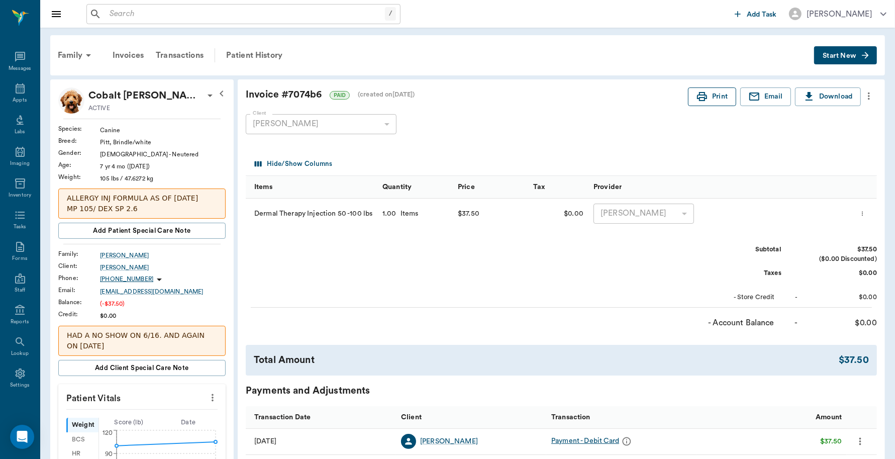
click at [701, 88] on button "Print" at bounding box center [712, 96] width 48 height 19
click at [13, 94] on div "Appts" at bounding box center [20, 94] width 40 height 32
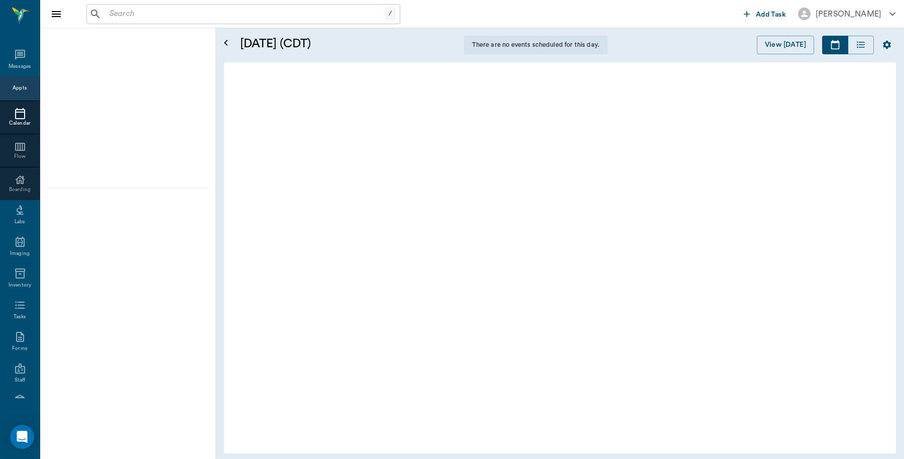
click at [13, 95] on div "Appts" at bounding box center [20, 88] width 40 height 24
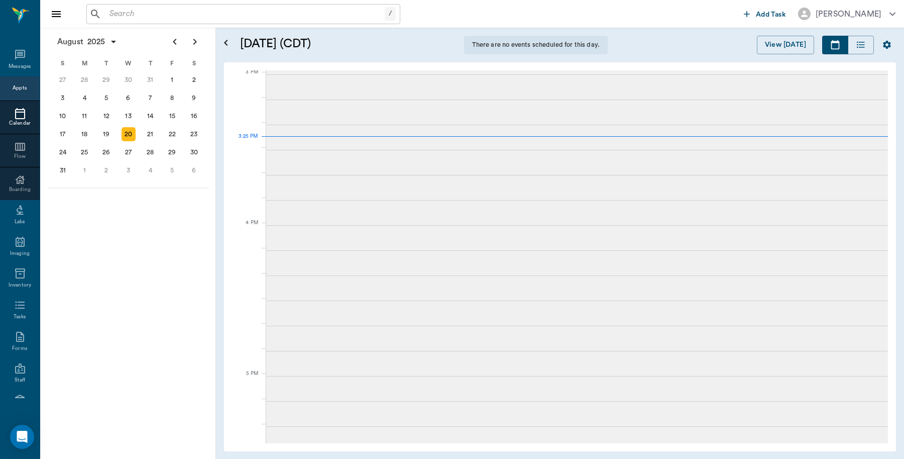
scroll to position [3, 0]
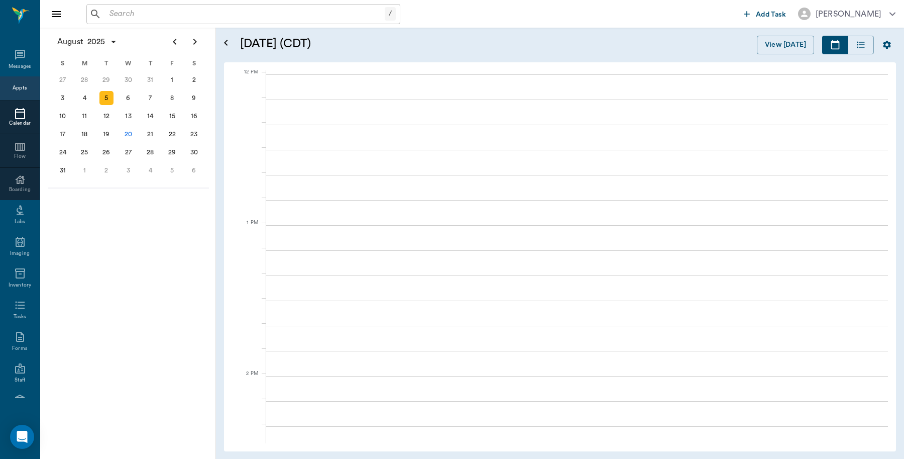
scroll to position [604, 0]
